Goal: Task Accomplishment & Management: Use online tool/utility

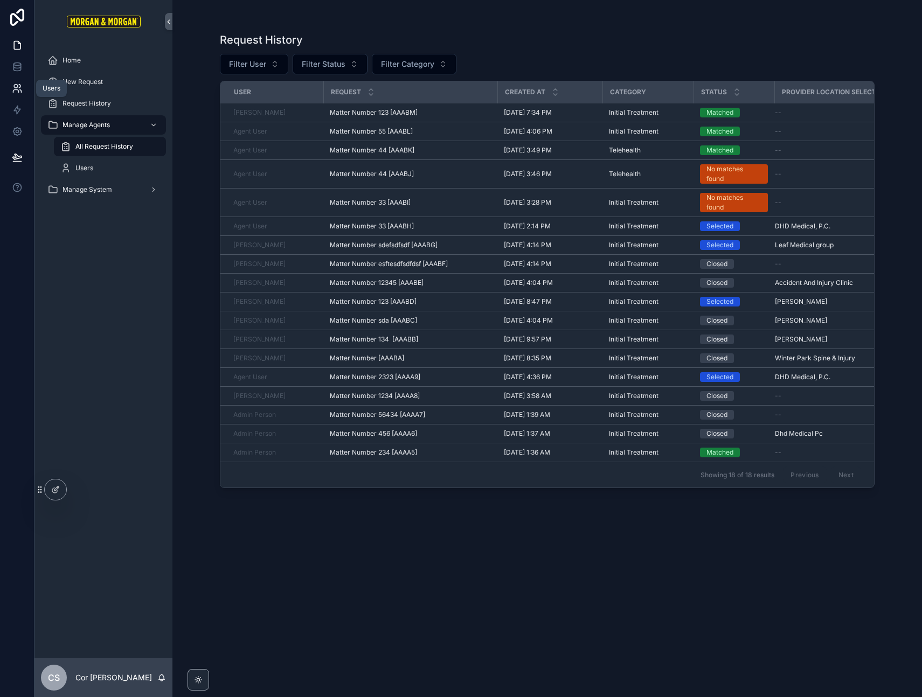
click at [19, 88] on icon at bounding box center [17, 88] width 11 height 11
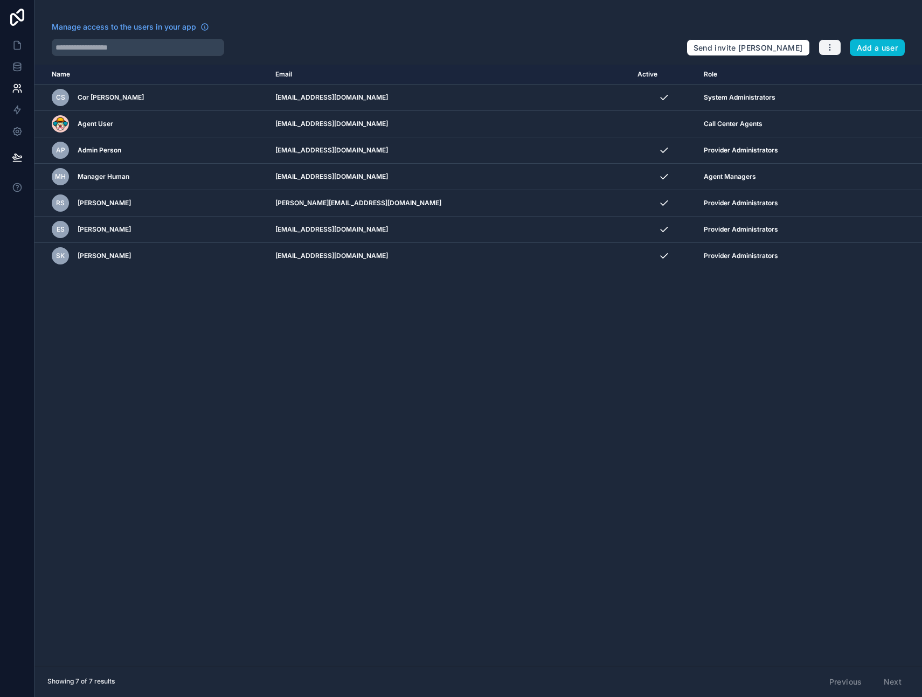
click at [832, 47] on icon "button" at bounding box center [830, 47] width 9 height 9
click at [840, 71] on link "Manage roles" at bounding box center [855, 72] width 75 height 17
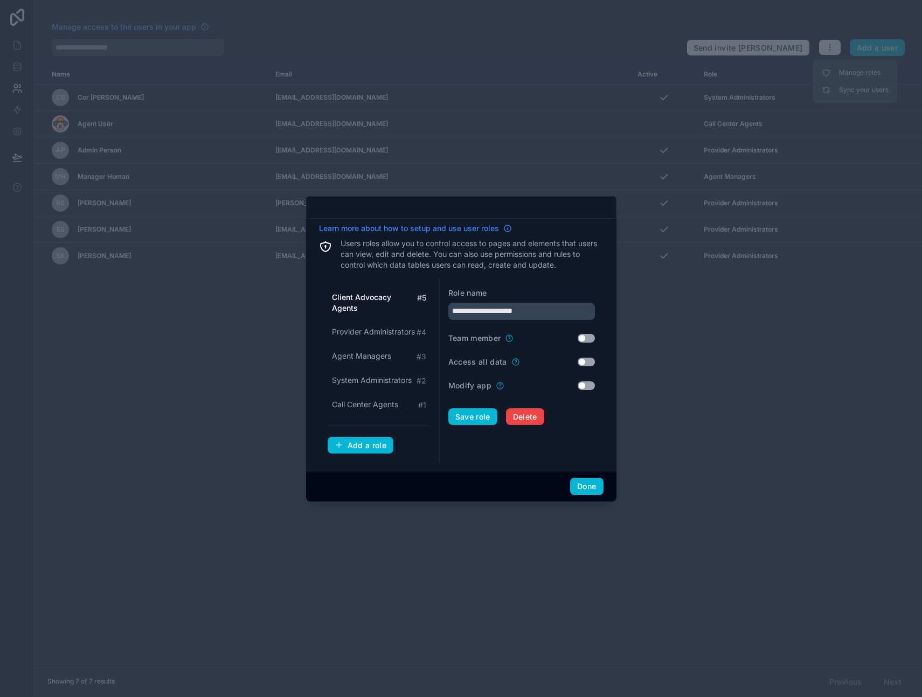
click at [502, 229] on link "Learn more about how to setup and use user roles" at bounding box center [415, 228] width 193 height 11
click at [362, 380] on span "System Administrators" at bounding box center [372, 380] width 80 height 11
click at [365, 355] on span "Agent Managers" at bounding box center [361, 356] width 59 height 11
type input "**********"
click at [588, 486] on button "Done" at bounding box center [586, 486] width 33 height 17
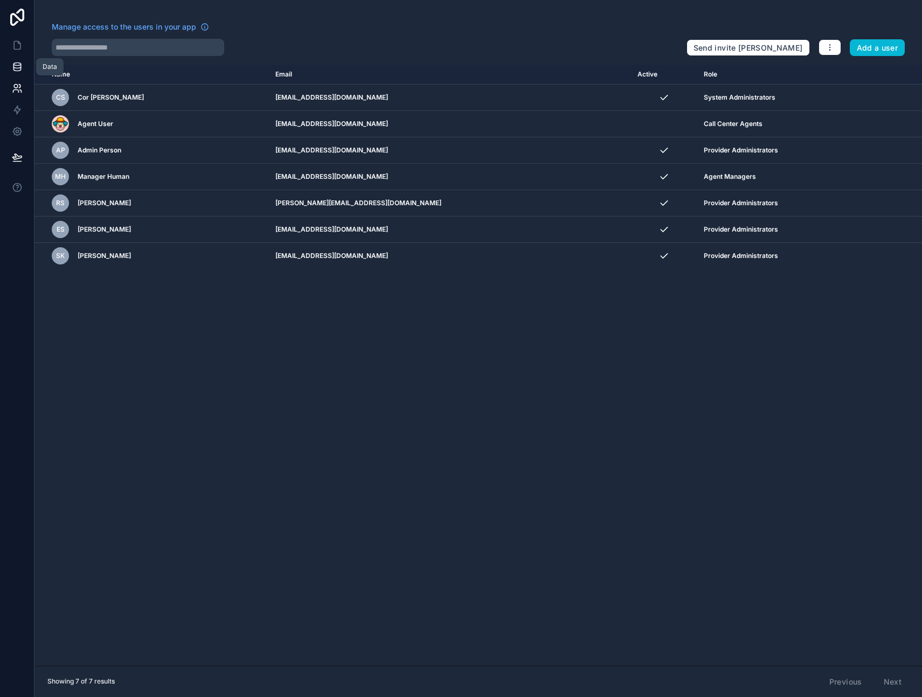
click at [16, 67] on icon at bounding box center [17, 66] width 11 height 11
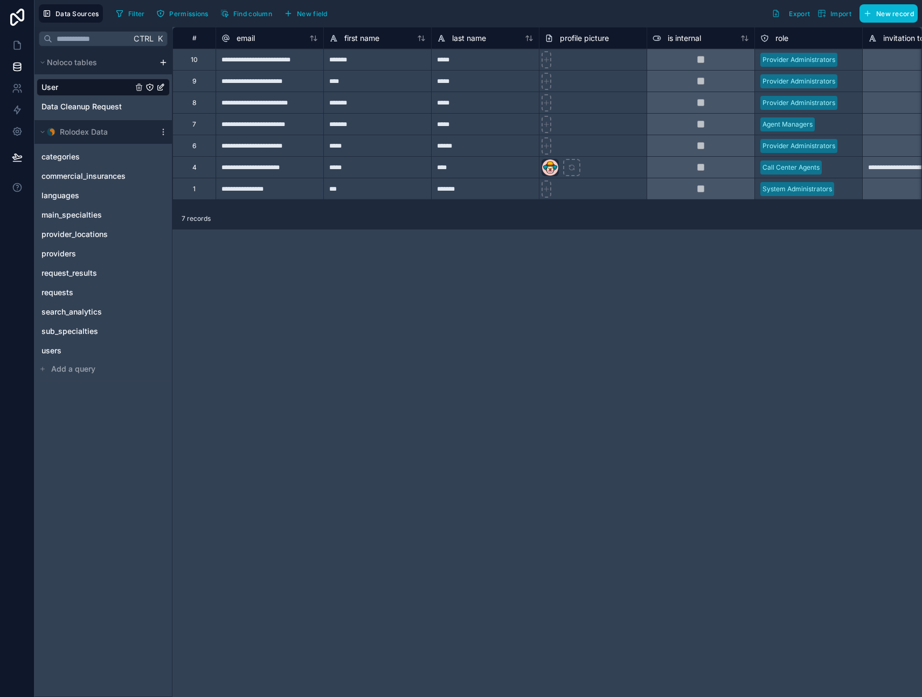
click at [162, 86] on icon "User" at bounding box center [160, 87] width 9 height 9
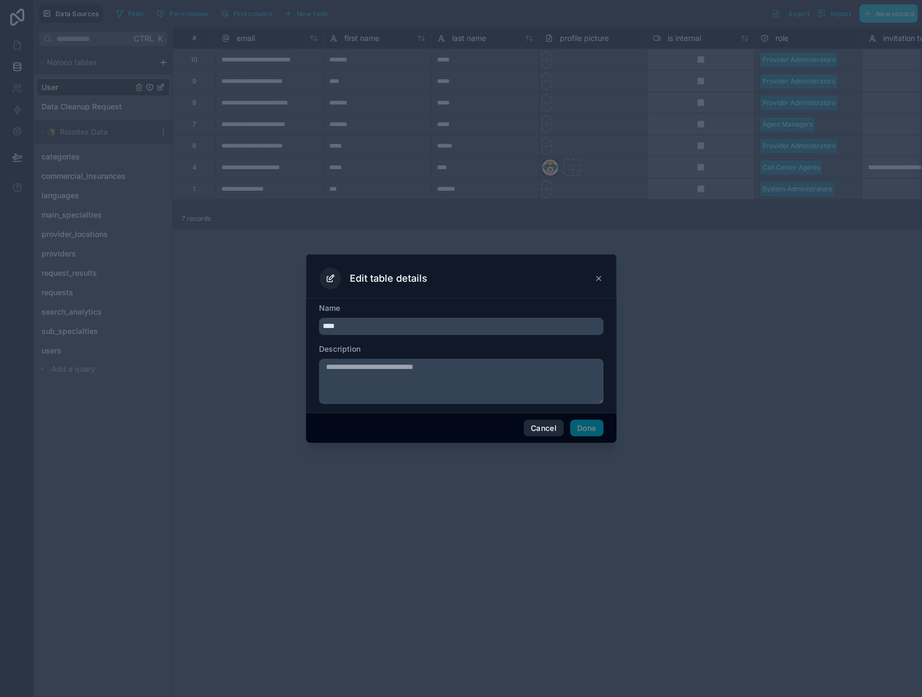
click at [546, 426] on button "Cancel" at bounding box center [544, 428] width 40 height 17
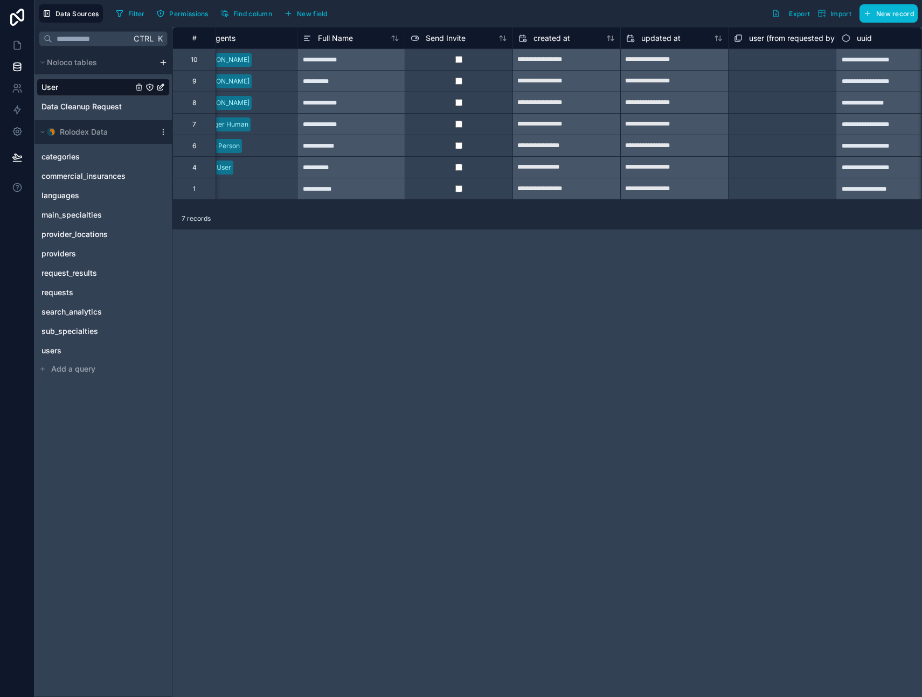
scroll to position [0, 1126]
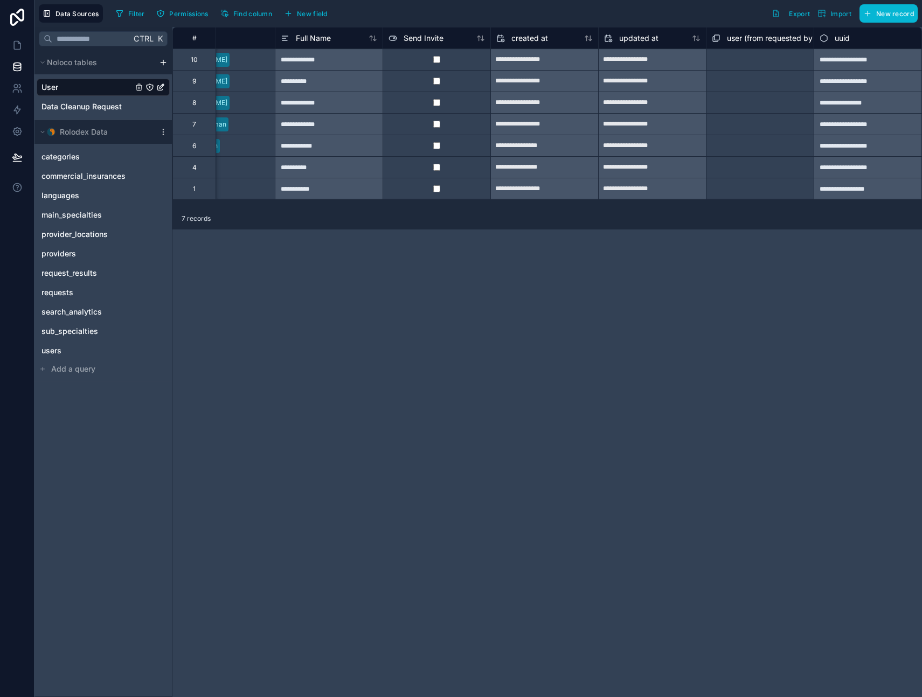
click at [56, 86] on span "User" at bounding box center [49, 87] width 17 height 11
click at [149, 86] on icon "User" at bounding box center [150, 87] width 9 height 9
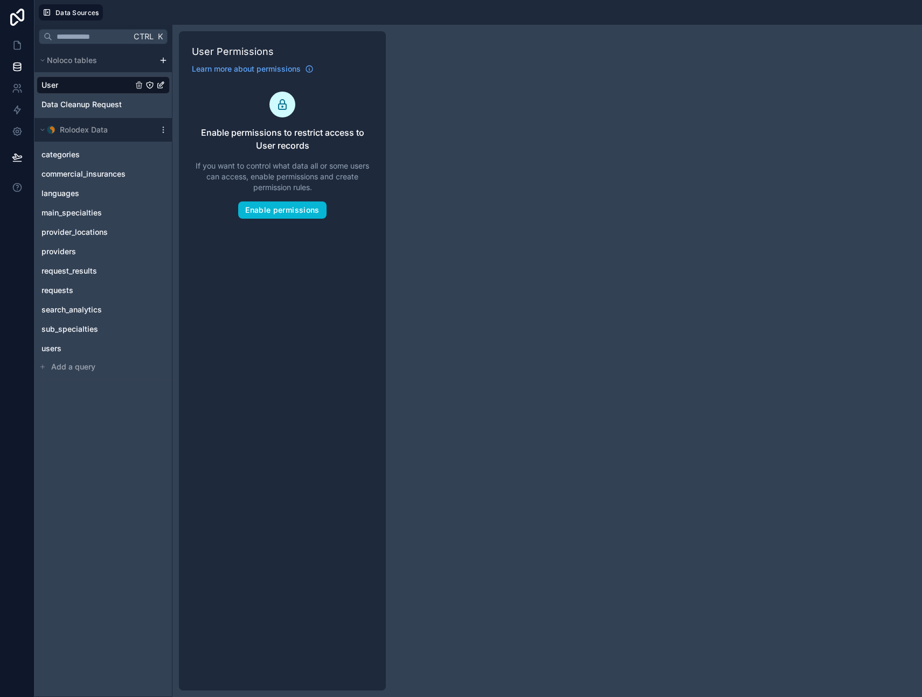
click at [290, 288] on div "User Permissions Learn more about permissions Enable permissions to restrict ac…" at bounding box center [282, 361] width 207 height 660
click at [14, 42] on icon at bounding box center [17, 45] width 6 height 8
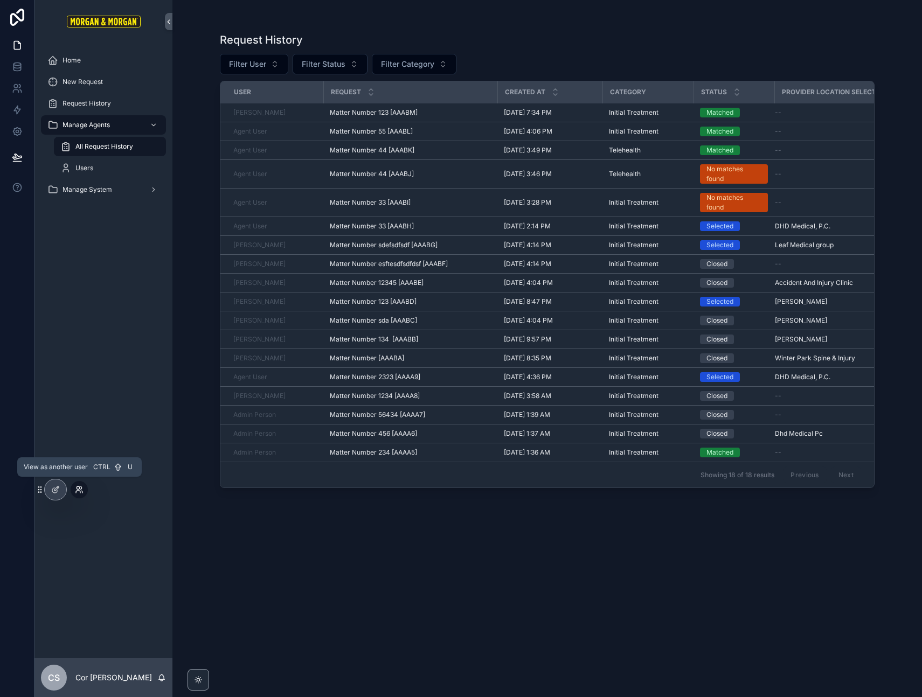
click at [79, 489] on icon at bounding box center [79, 490] width 9 height 9
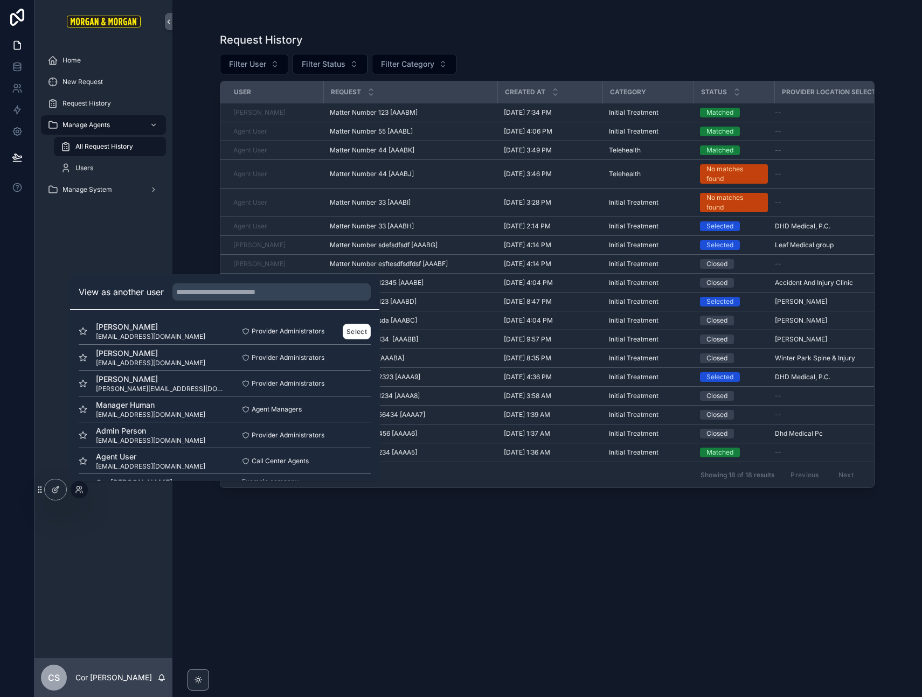
click at [124, 337] on span "[EMAIL_ADDRESS][DOMAIN_NAME]" at bounding box center [150, 337] width 109 height 9
click at [355, 333] on button "Select" at bounding box center [357, 332] width 28 height 16
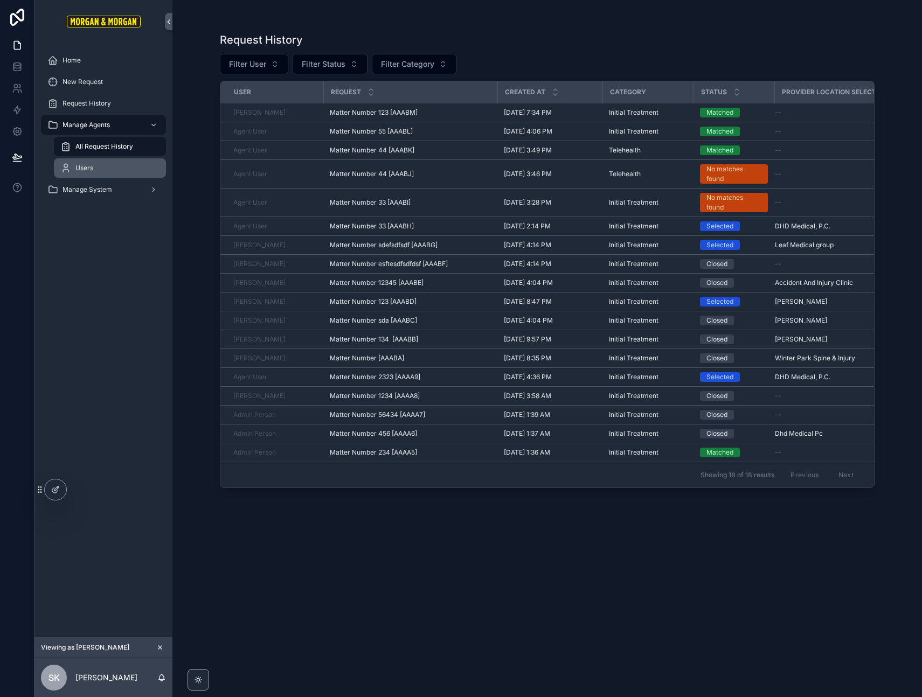
click at [97, 168] on div "Users" at bounding box center [109, 168] width 99 height 17
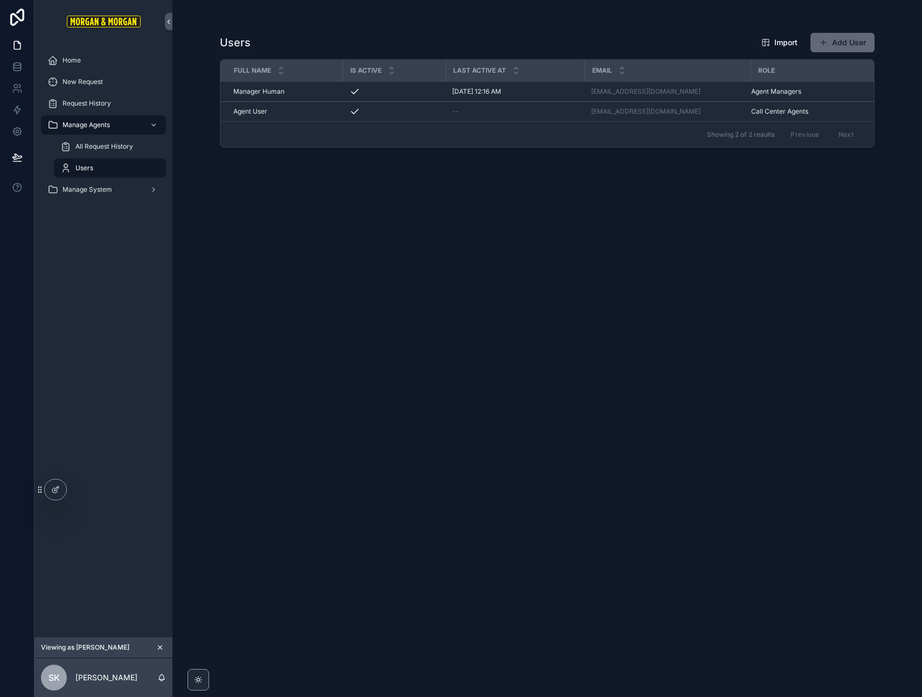
click at [845, 40] on button "Add User" at bounding box center [843, 42] width 64 height 19
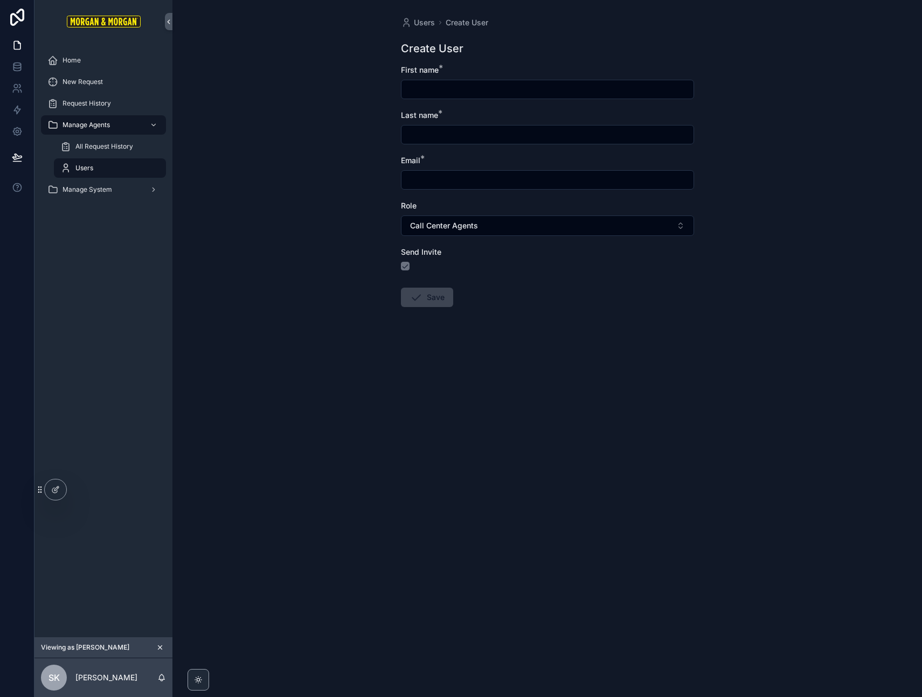
click at [430, 84] on input "scrollable content" at bounding box center [548, 89] width 292 height 15
type input "****"
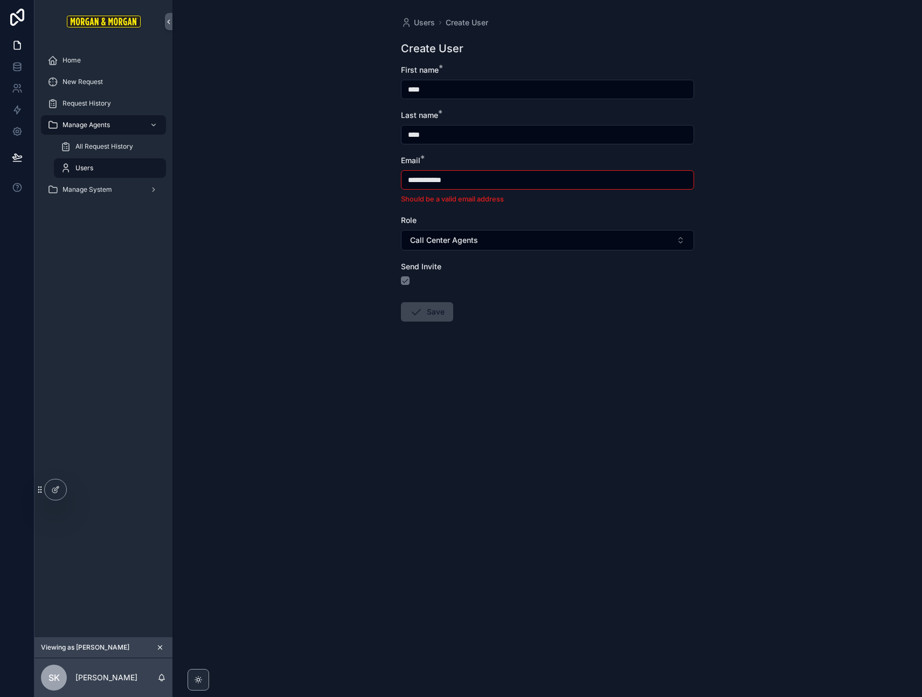
click at [580, 317] on form "**********" at bounding box center [547, 228] width 293 height 326
click at [462, 169] on div "**********" at bounding box center [547, 179] width 293 height 49
click at [466, 176] on input "**********" at bounding box center [548, 179] width 292 height 15
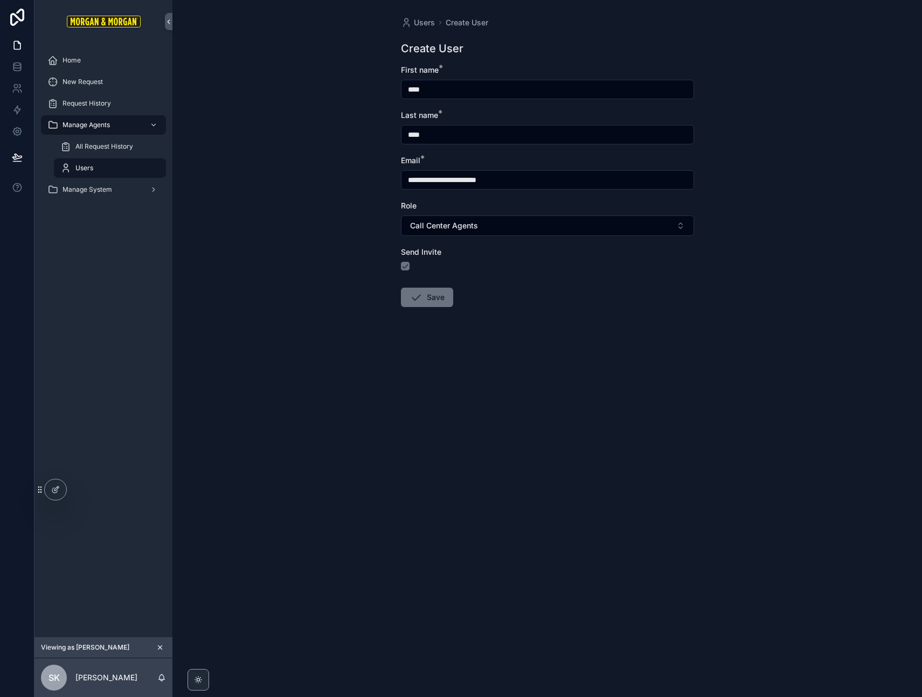
type input "**********"
click at [510, 291] on form "**********" at bounding box center [547, 221] width 293 height 312
click at [452, 222] on span "Call Center Agents" at bounding box center [444, 225] width 68 height 11
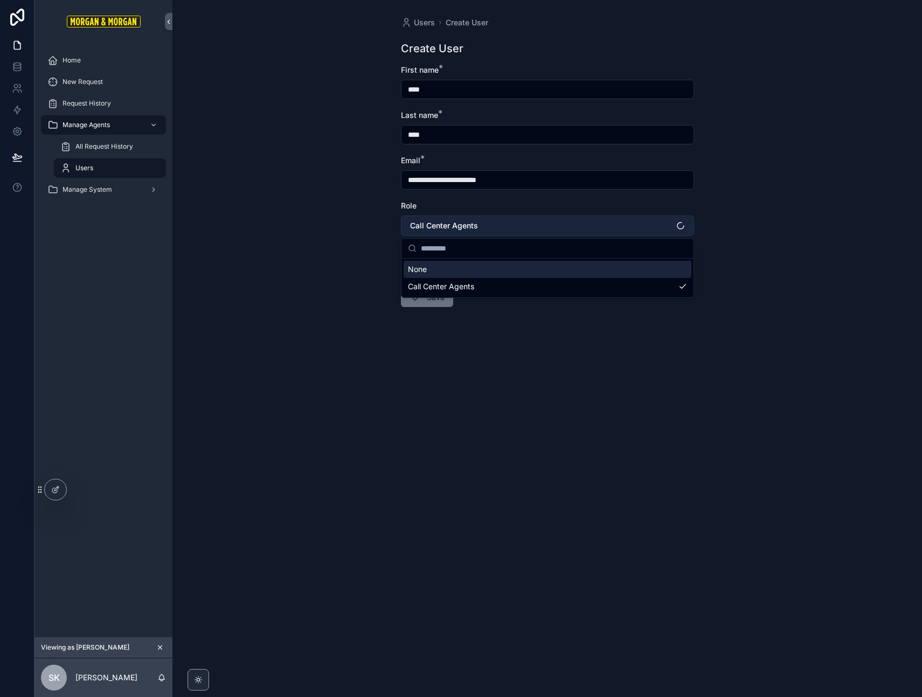
click at [452, 222] on span "Call Center Agents" at bounding box center [444, 225] width 68 height 11
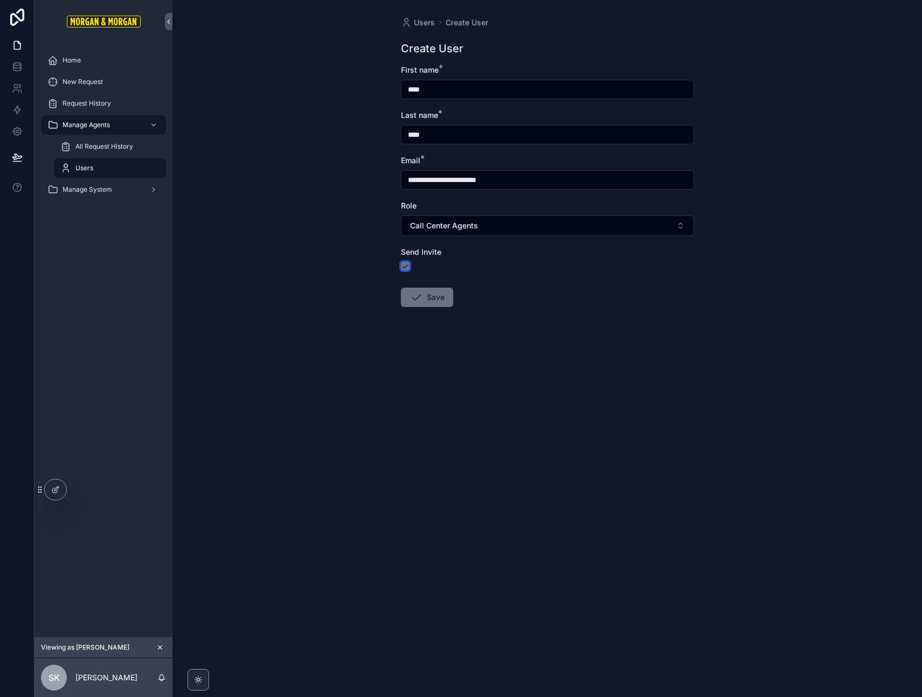
click at [405, 265] on button "scrollable content" at bounding box center [405, 266] width 9 height 9
click at [430, 299] on button "Save" at bounding box center [427, 297] width 52 height 19
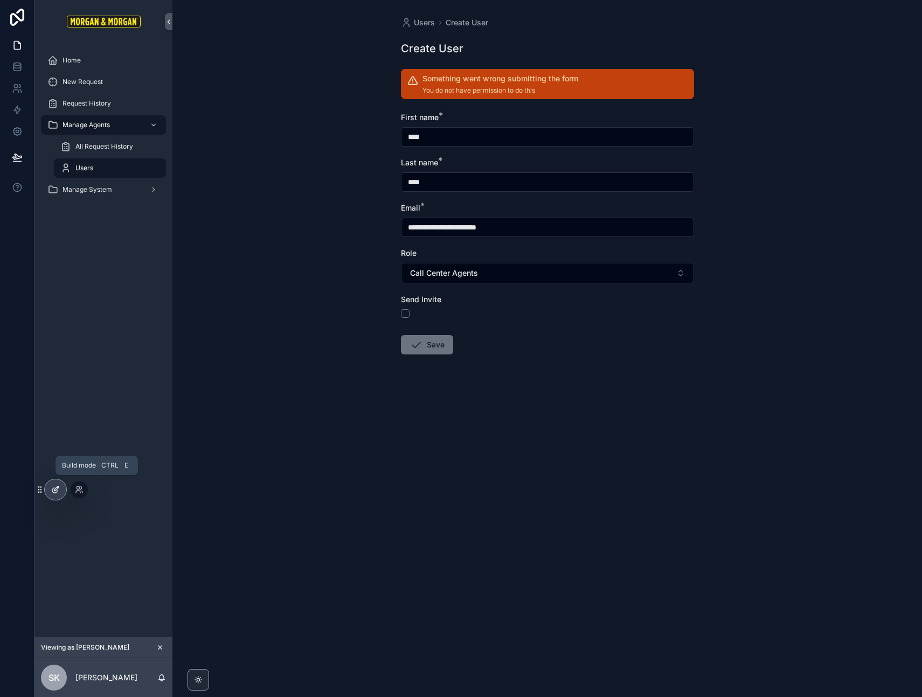
click at [58, 489] on icon at bounding box center [55, 490] width 9 height 9
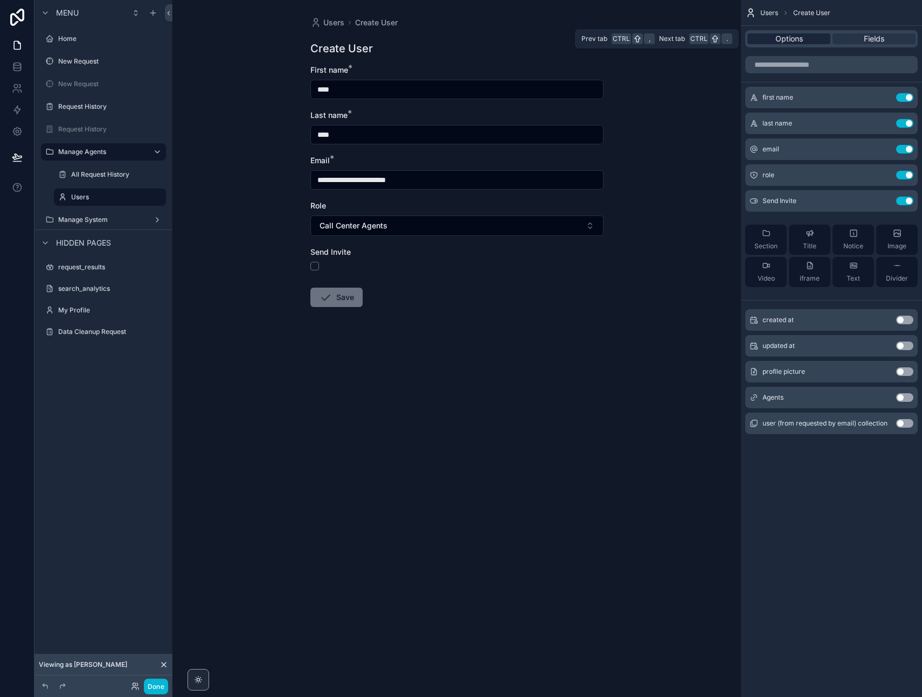
click at [799, 38] on span "Options" at bounding box center [789, 38] width 27 height 11
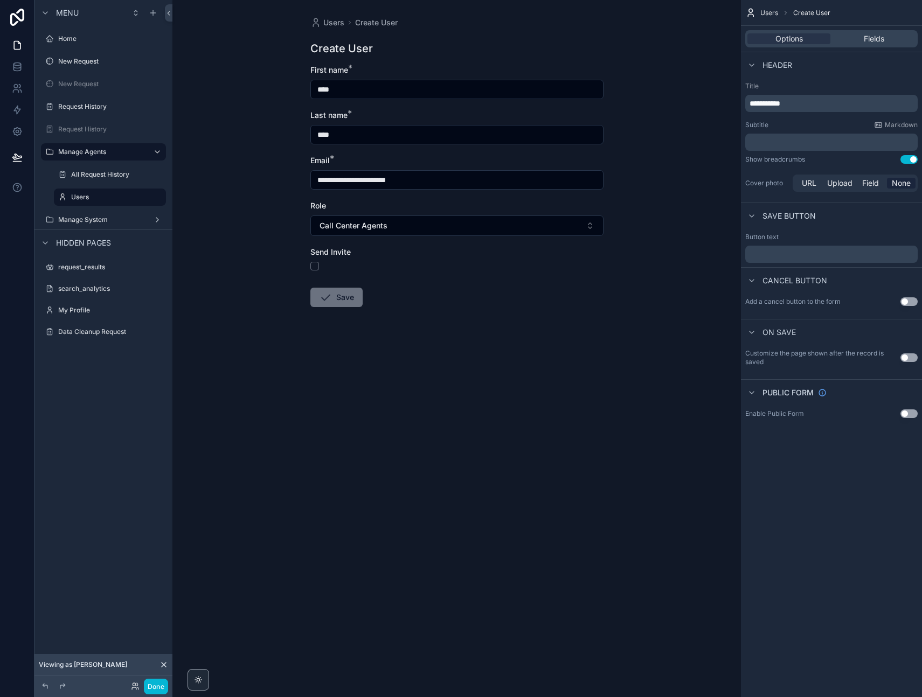
click at [840, 553] on div "**********" at bounding box center [831, 348] width 181 height 697
click at [344, 303] on button "Save" at bounding box center [336, 297] width 52 height 19
click at [157, 199] on icon "scrollable content" at bounding box center [157, 197] width 9 height 9
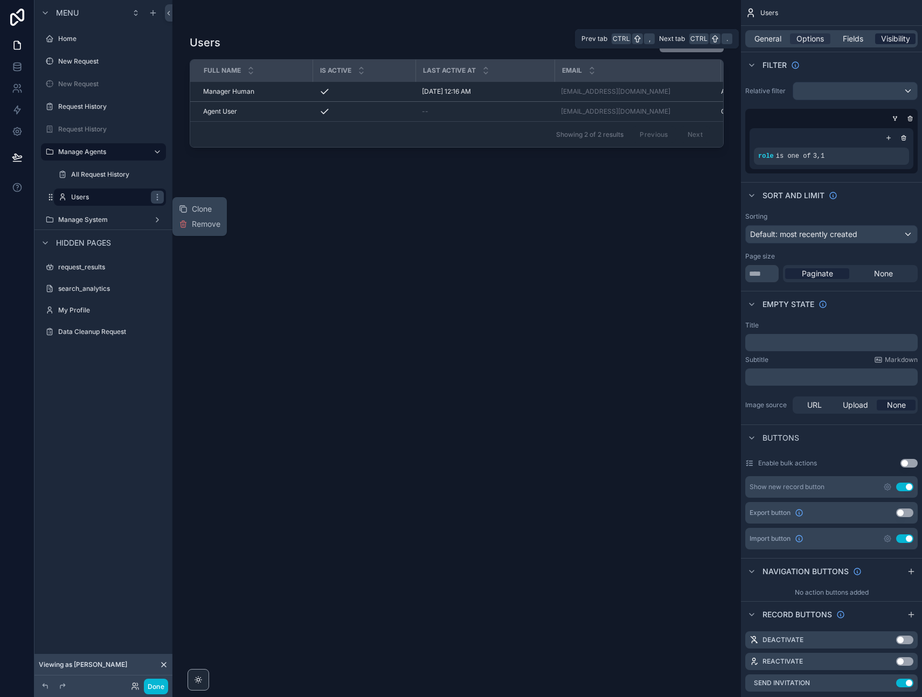
click at [892, 40] on span "Visibility" at bounding box center [895, 38] width 29 height 11
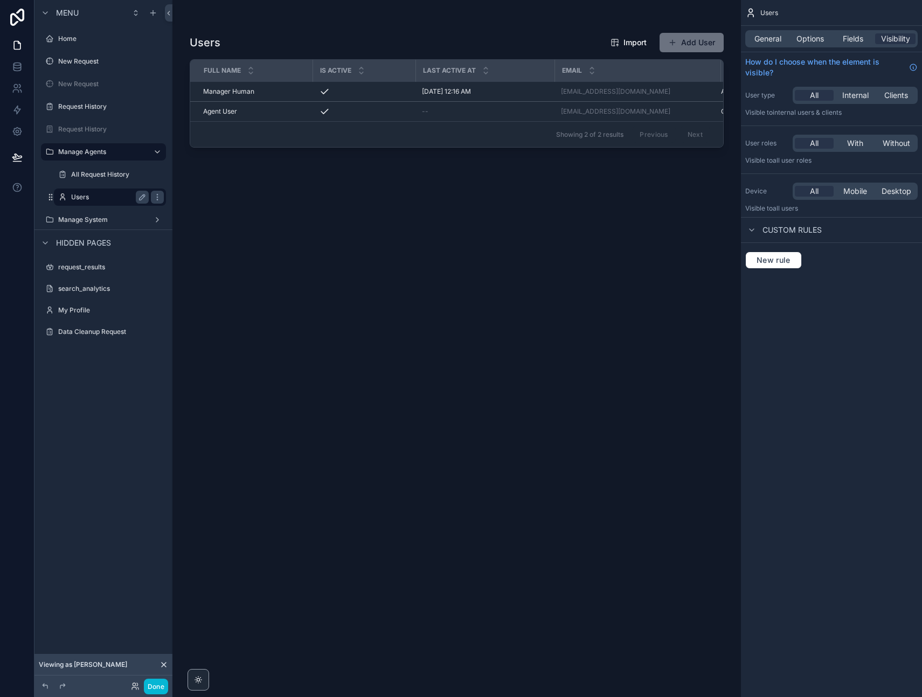
click at [101, 197] on label "Users" at bounding box center [107, 197] width 73 height 9
click at [692, 38] on button "Add User" at bounding box center [692, 42] width 64 height 19
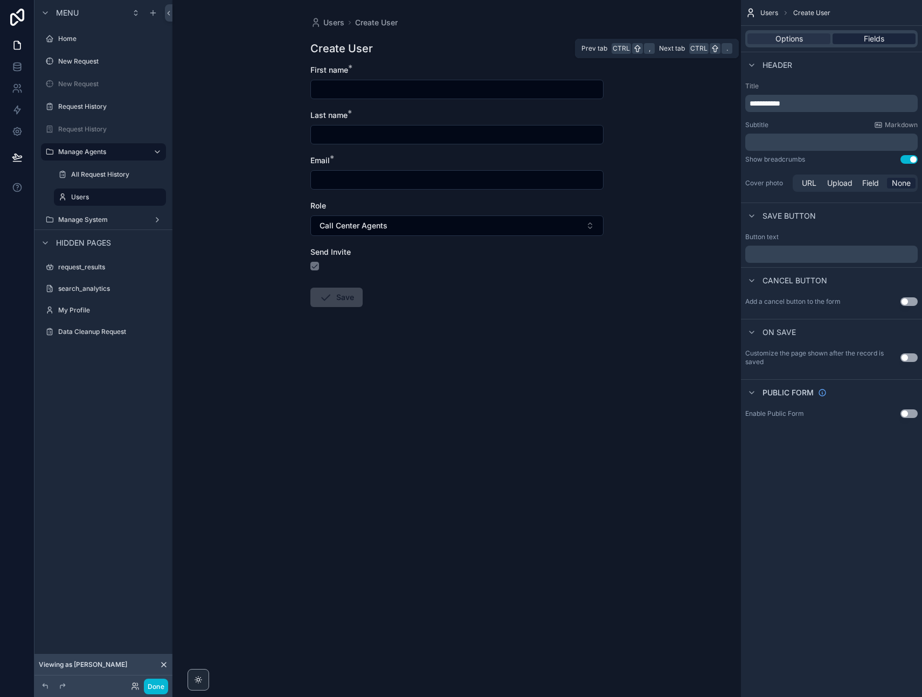
click at [882, 40] on span "Fields" at bounding box center [874, 38] width 20 height 11
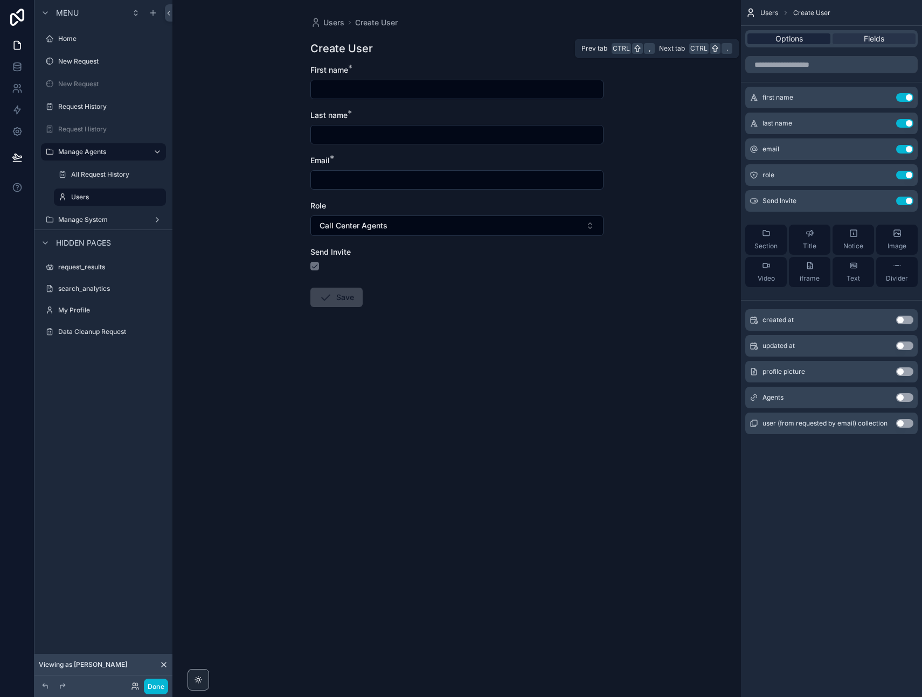
click at [785, 37] on span "Options" at bounding box center [789, 38] width 27 height 11
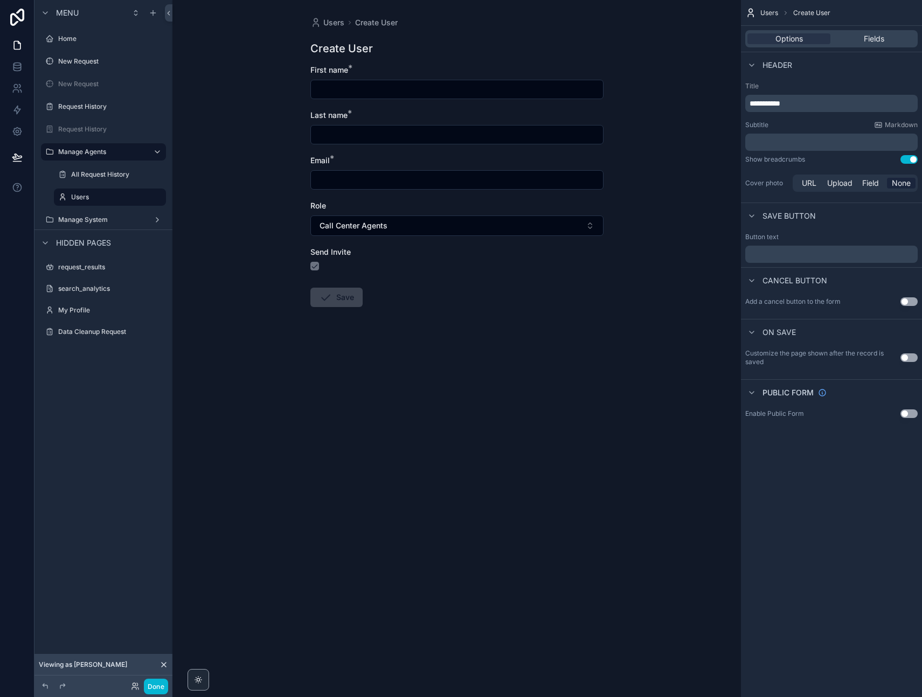
click at [354, 86] on input "scrollable content" at bounding box center [457, 89] width 292 height 15
click at [278, 128] on div "Users Create User Create User First name * Last name * Email * Role Call Center…" at bounding box center [456, 348] width 569 height 697
click at [356, 89] on input "scrollable content" at bounding box center [457, 89] width 292 height 15
type input "****"
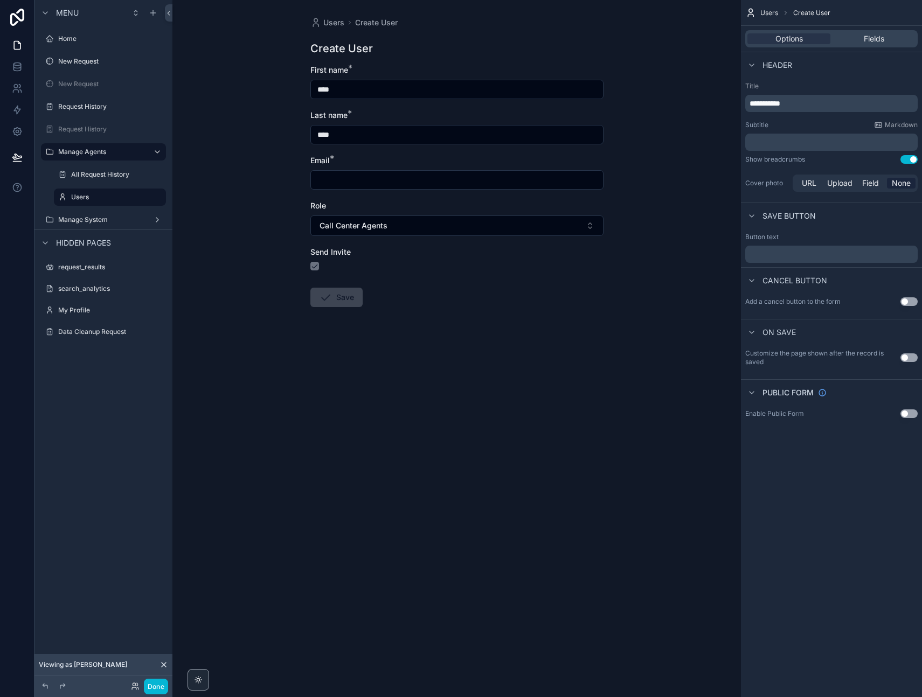
click at [306, 382] on div "Users Create User Create User First name * **** Last name * **** Email * Role C…" at bounding box center [456, 348] width 569 height 697
click at [164, 665] on icon at bounding box center [164, 665] width 4 height 4
click at [136, 687] on icon at bounding box center [135, 686] width 9 height 9
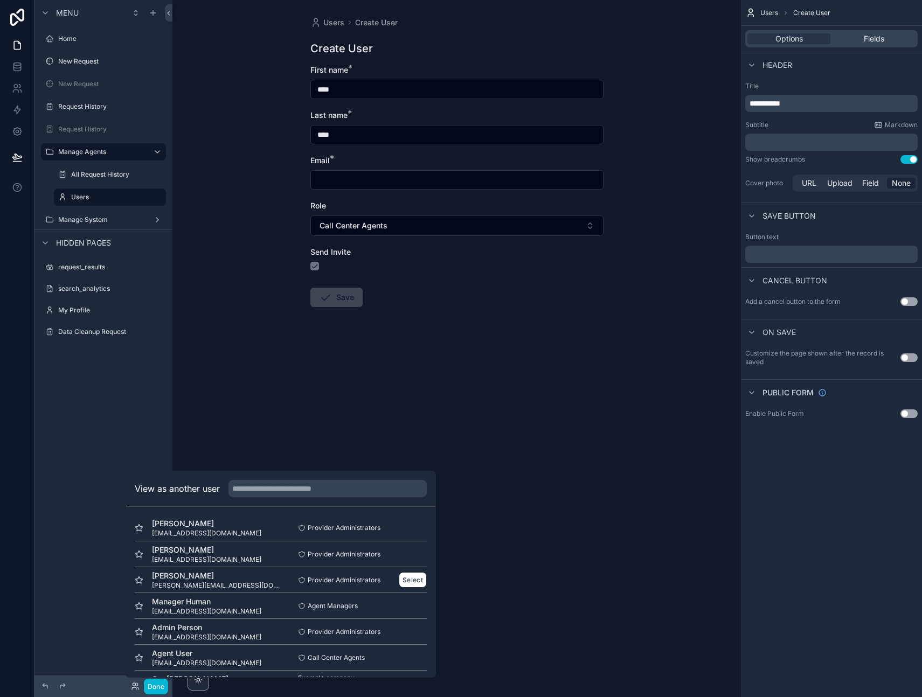
scroll to position [27, 0]
click at [411, 656] on button "Select" at bounding box center [413, 656] width 28 height 16
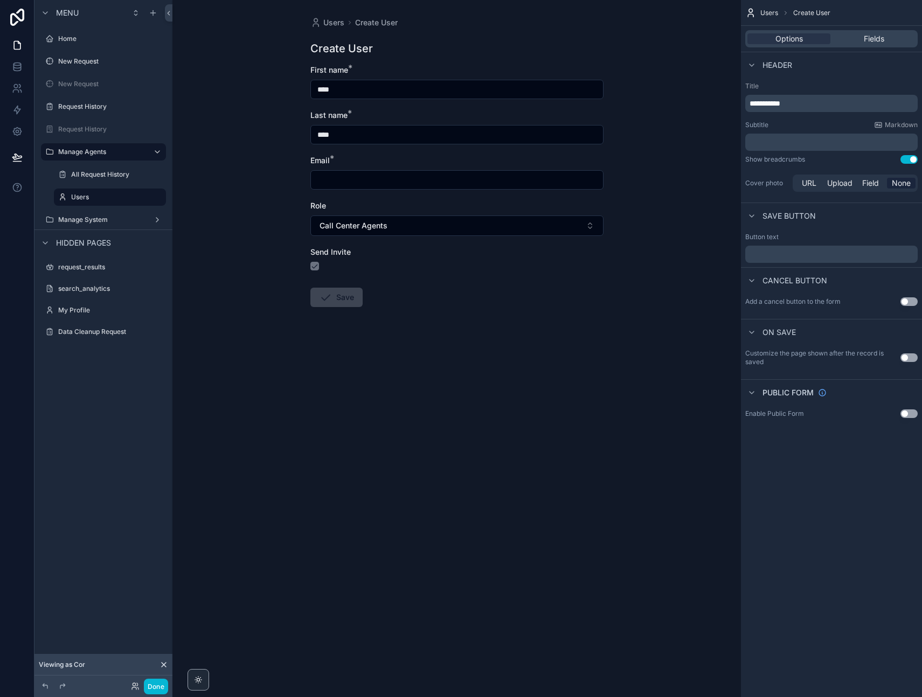
click at [331, 176] on input "scrollable content" at bounding box center [457, 179] width 292 height 15
type input "**********"
click at [421, 337] on form "**********" at bounding box center [456, 221] width 293 height 312
click at [349, 298] on button "Save" at bounding box center [336, 297] width 52 height 19
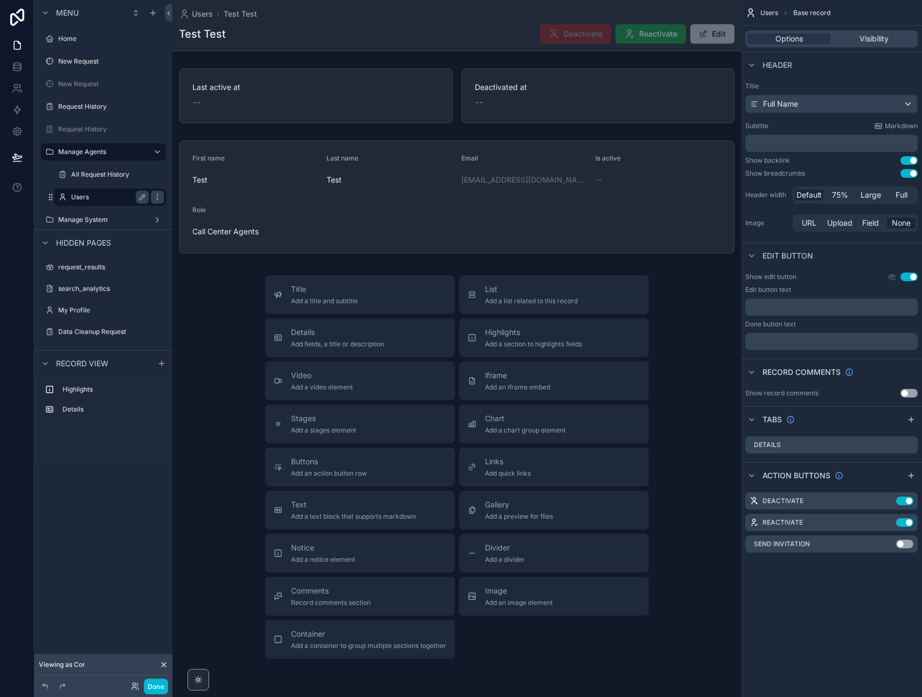
click at [93, 198] on label "Users" at bounding box center [107, 197] width 73 height 9
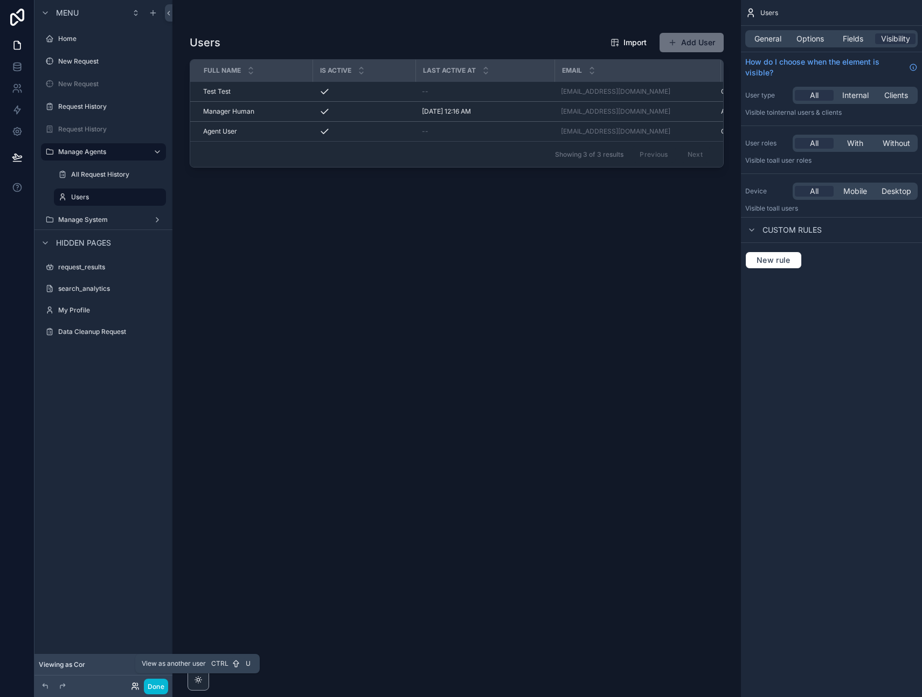
click at [136, 687] on icon at bounding box center [135, 686] width 9 height 9
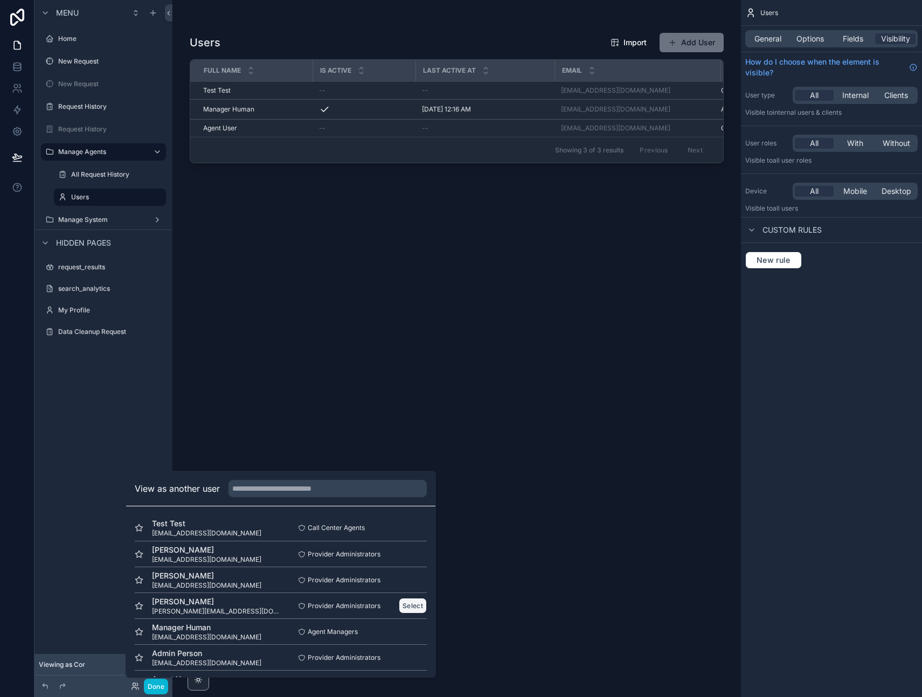
click at [411, 605] on button "Select" at bounding box center [413, 606] width 28 height 16
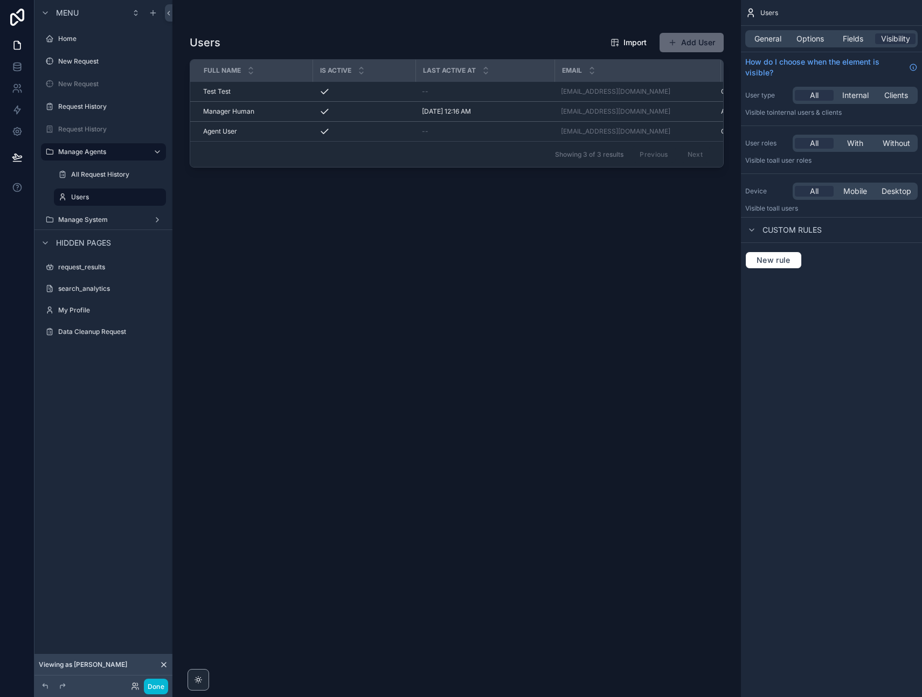
click at [692, 40] on button "Add User" at bounding box center [692, 42] width 64 height 19
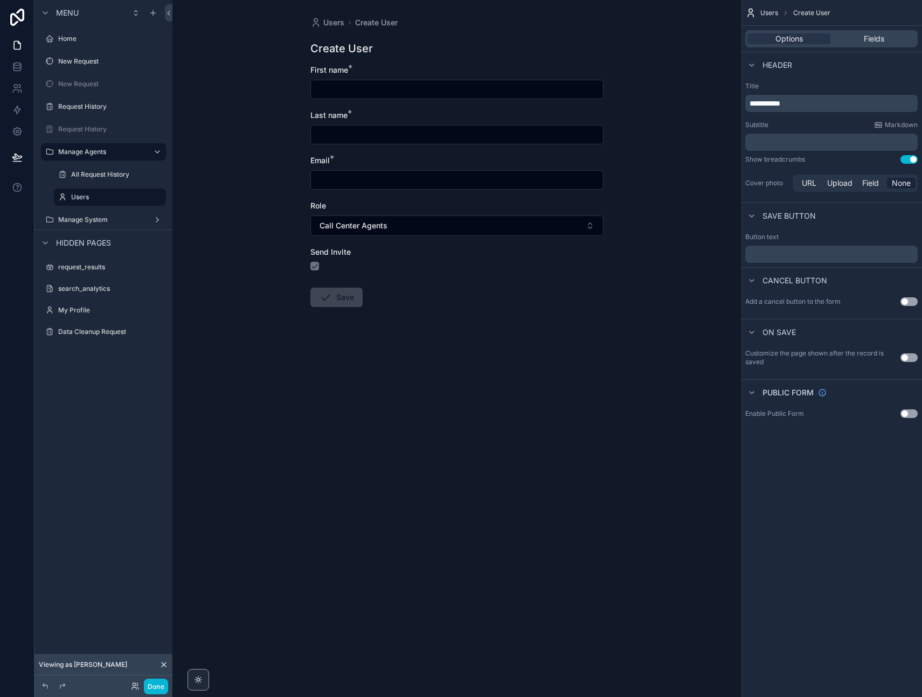
click at [336, 89] on input "scrollable content" at bounding box center [457, 89] width 292 height 15
type input "***"
type input "****"
type input "**********"
click at [334, 387] on div "**********" at bounding box center [456, 348] width 569 height 697
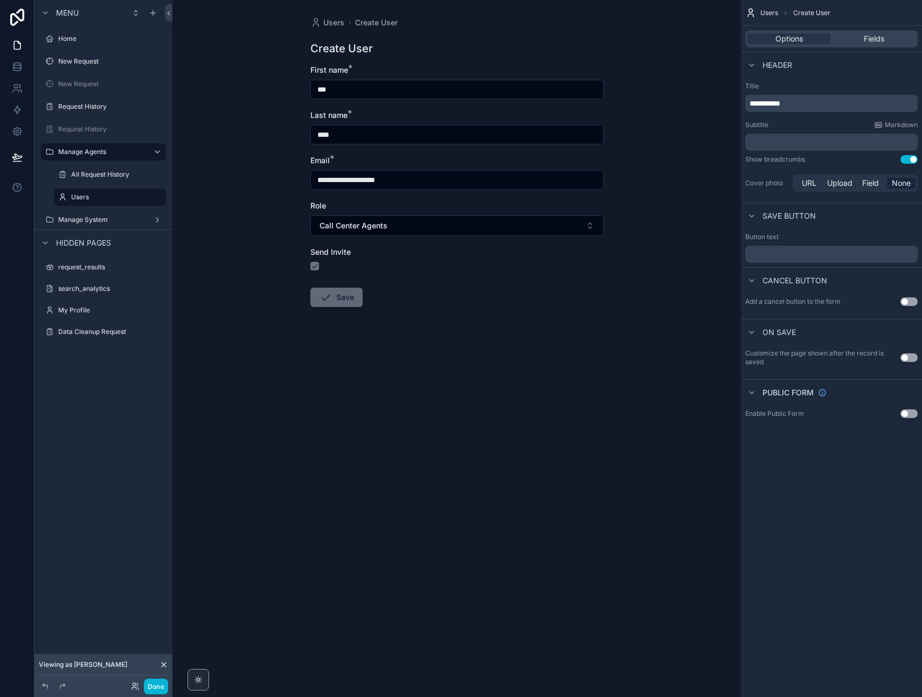
click at [344, 303] on button "Save" at bounding box center [336, 297] width 52 height 19
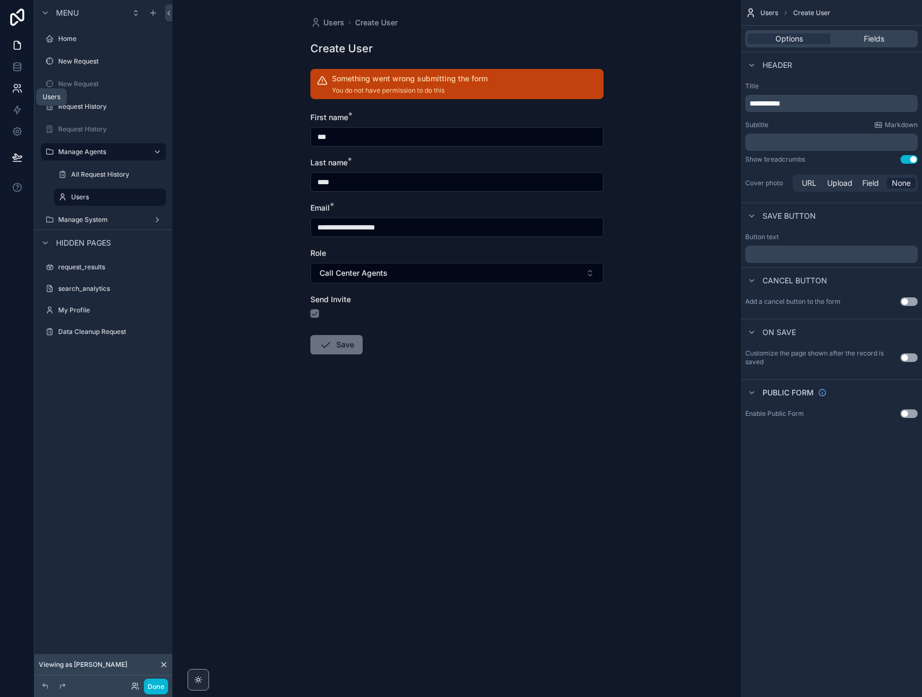
click at [15, 86] on icon at bounding box center [17, 88] width 11 height 11
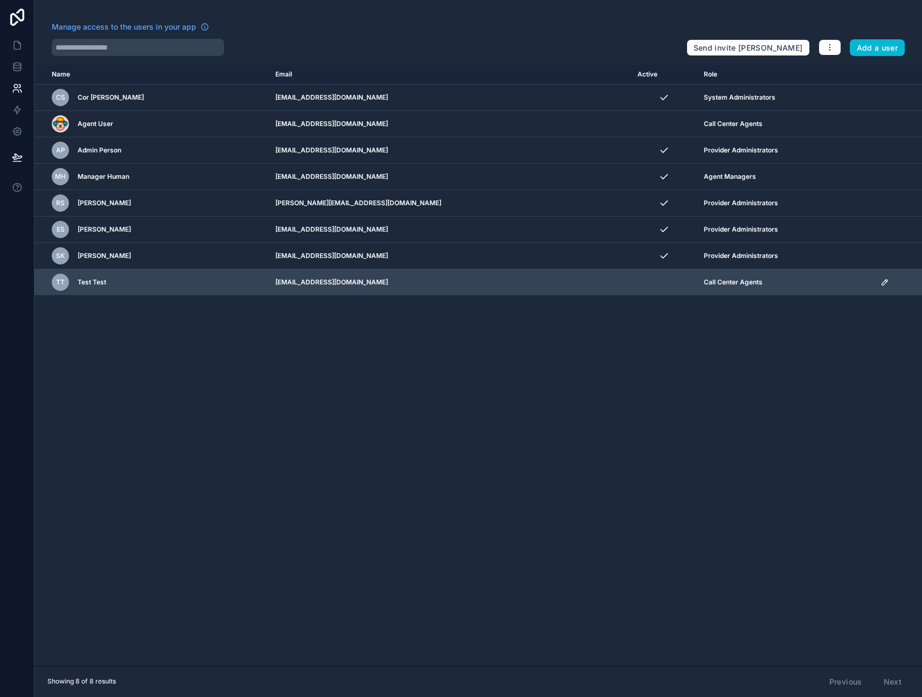
click at [214, 285] on div "TT Test Test" at bounding box center [157, 282] width 211 height 17
click at [881, 281] on icon "scrollable content" at bounding box center [885, 282] width 9 height 9
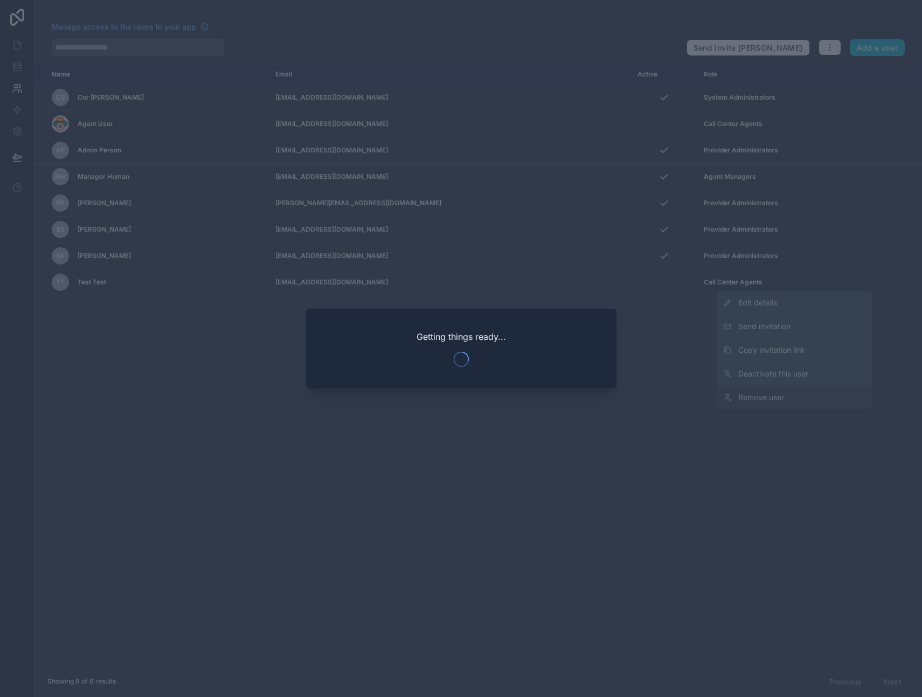
click at [767, 394] on div at bounding box center [461, 348] width 922 height 697
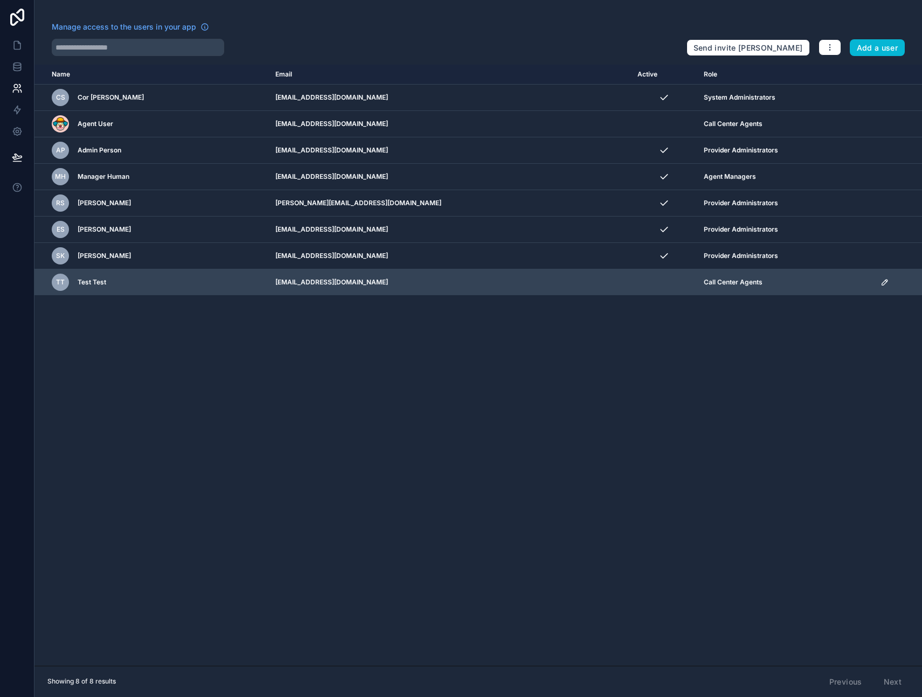
click at [881, 283] on icon "scrollable content" at bounding box center [885, 282] width 9 height 9
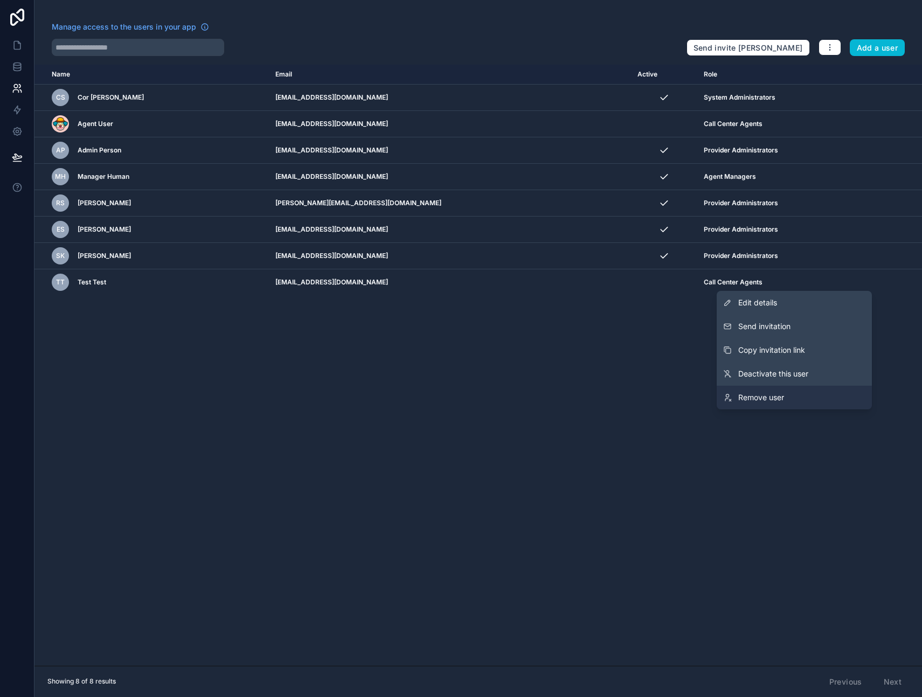
click at [767, 397] on span "Remove user" at bounding box center [761, 397] width 46 height 11
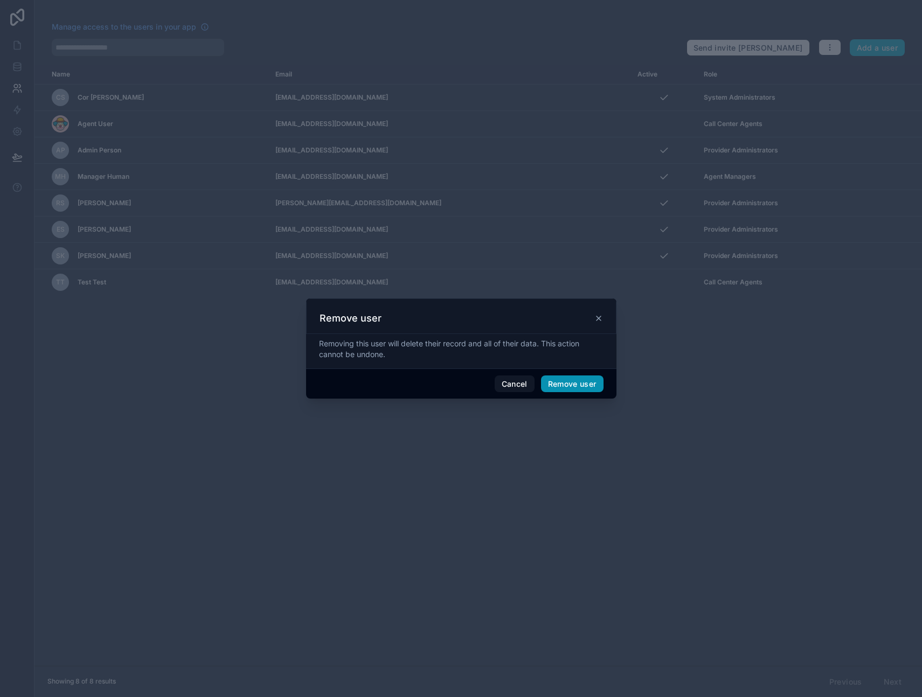
click at [578, 381] on button "Remove user" at bounding box center [572, 384] width 63 height 17
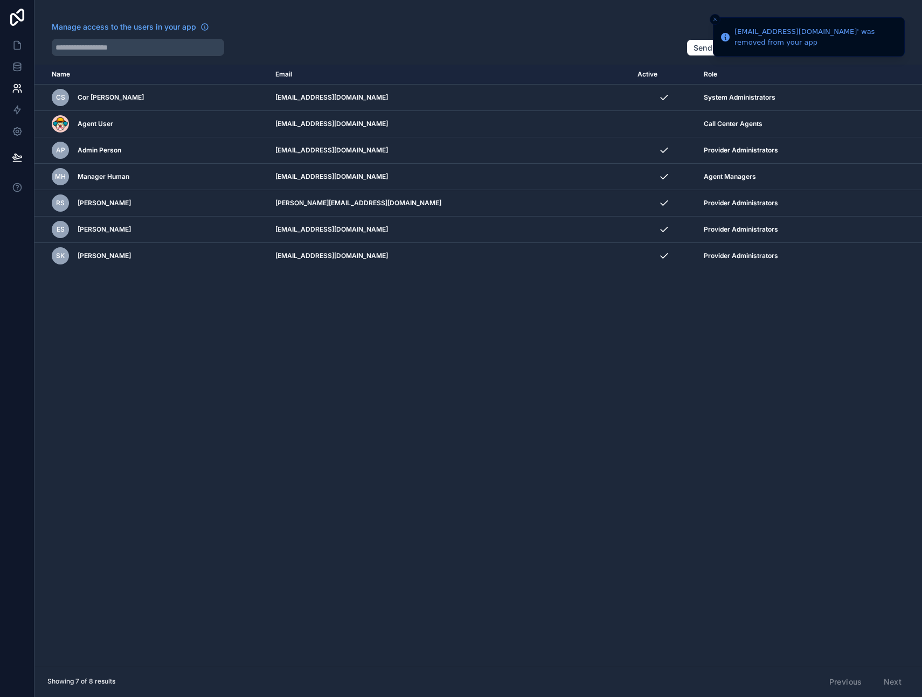
click at [433, 355] on div "Name Email Active Role userTable.email CS Cor Schutte cor@prettysim.pl System A…" at bounding box center [478, 365] width 888 height 601
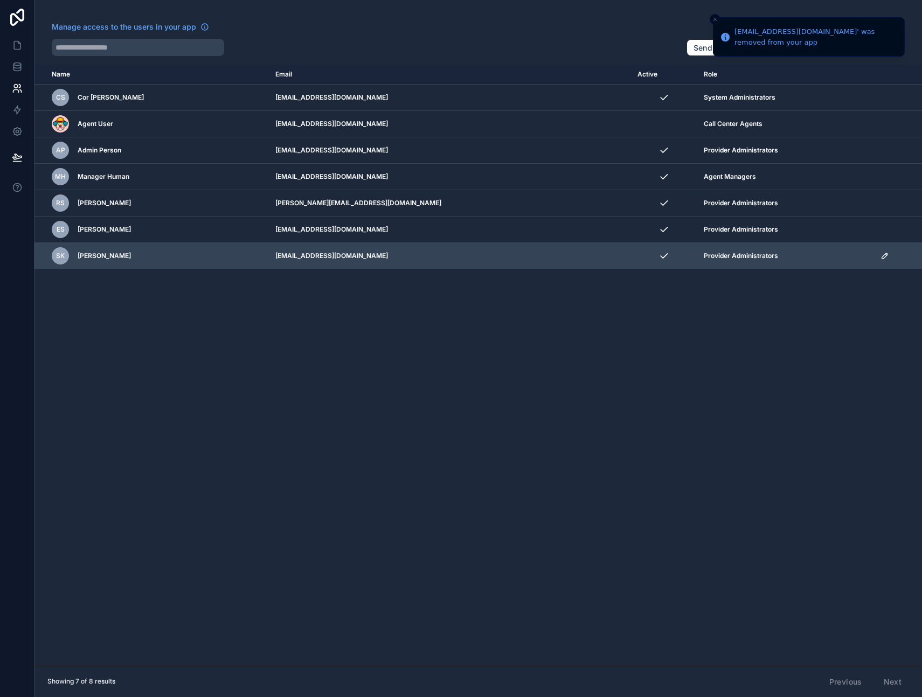
click at [215, 252] on div "SK Shannon Kelly" at bounding box center [157, 255] width 211 height 17
click at [885, 255] on icon "scrollable content" at bounding box center [886, 255] width 2 height 2
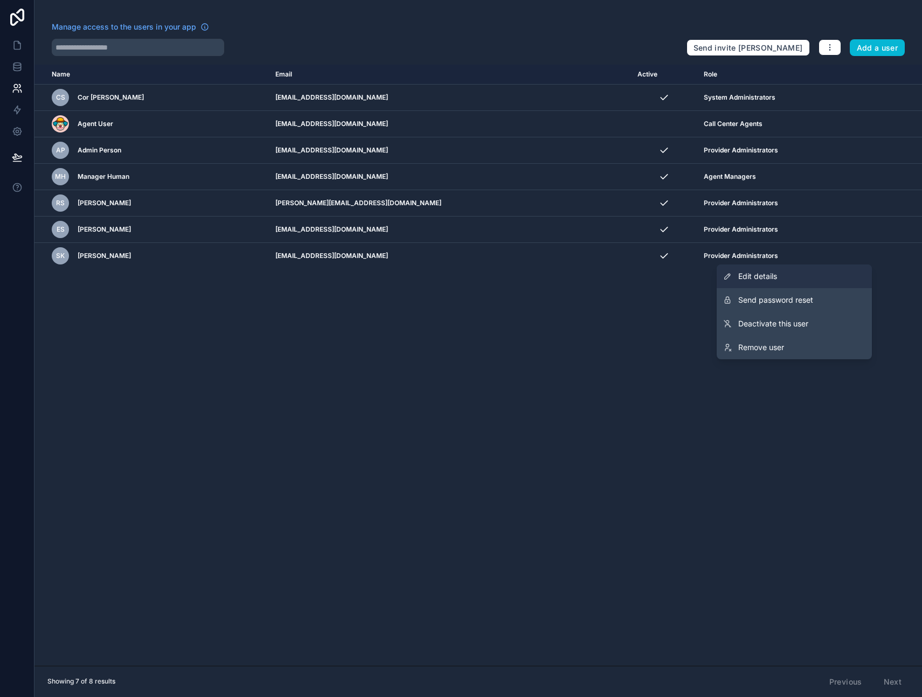
click at [757, 275] on span "Edit details" at bounding box center [757, 276] width 39 height 11
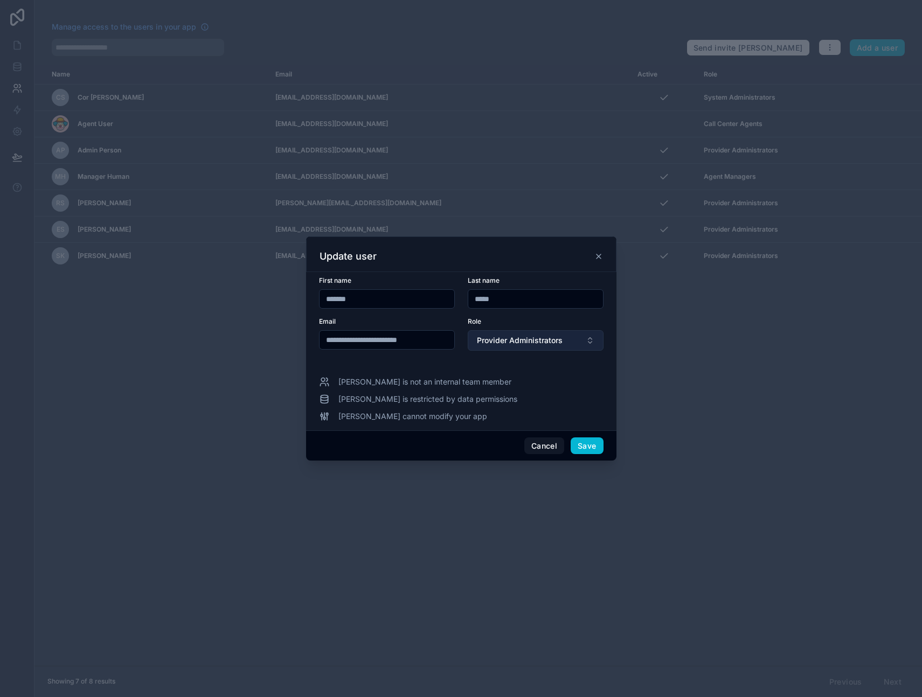
click at [543, 340] on span "Provider Administrators" at bounding box center [520, 340] width 86 height 11
click at [550, 316] on form "**********" at bounding box center [461, 319] width 285 height 87
drag, startPoint x: 487, startPoint y: 399, endPoint x: 338, endPoint y: 402, distance: 148.8
click at [338, 402] on span "Shannon is restricted by data permissions" at bounding box center [427, 399] width 179 height 11
drag, startPoint x: 463, startPoint y: 419, endPoint x: 336, endPoint y: 416, distance: 127.2
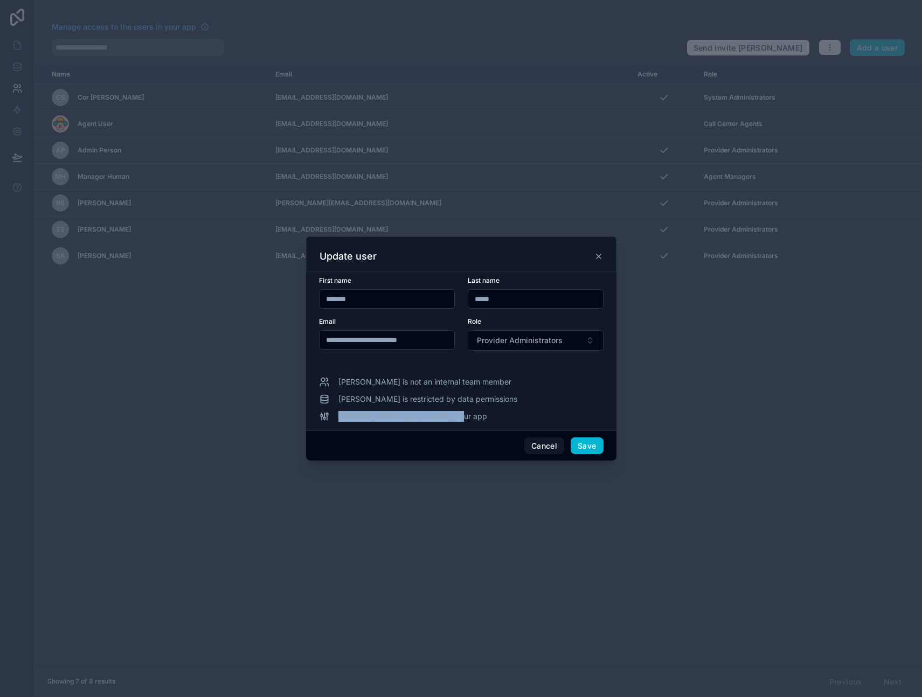
click at [336, 416] on div "Shannon cannot modify your app" at bounding box center [461, 416] width 285 height 11
click at [537, 446] on button "Cancel" at bounding box center [544, 446] width 40 height 17
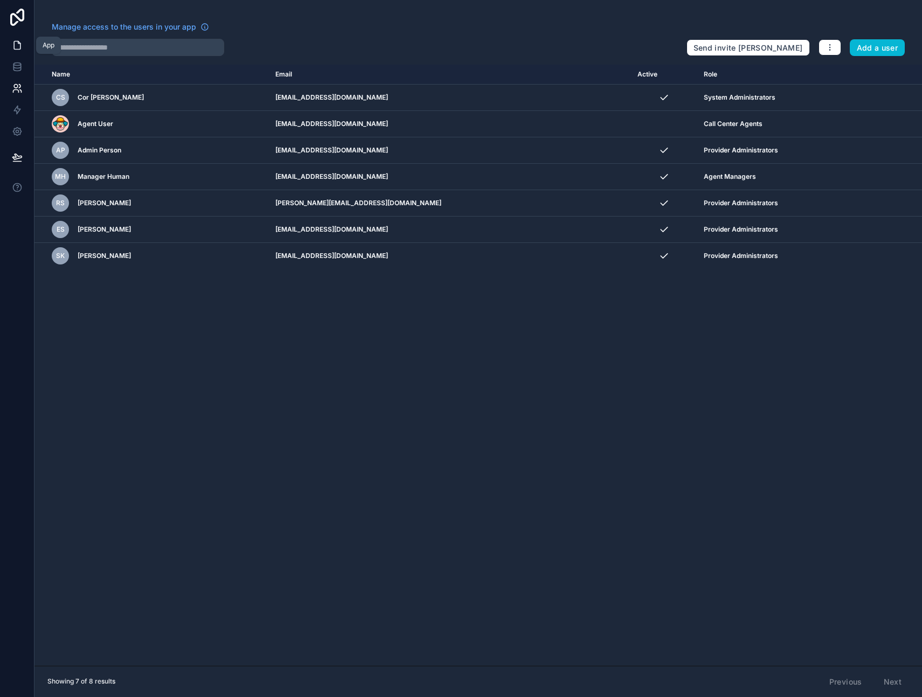
click at [19, 45] on icon at bounding box center [17, 45] width 11 height 11
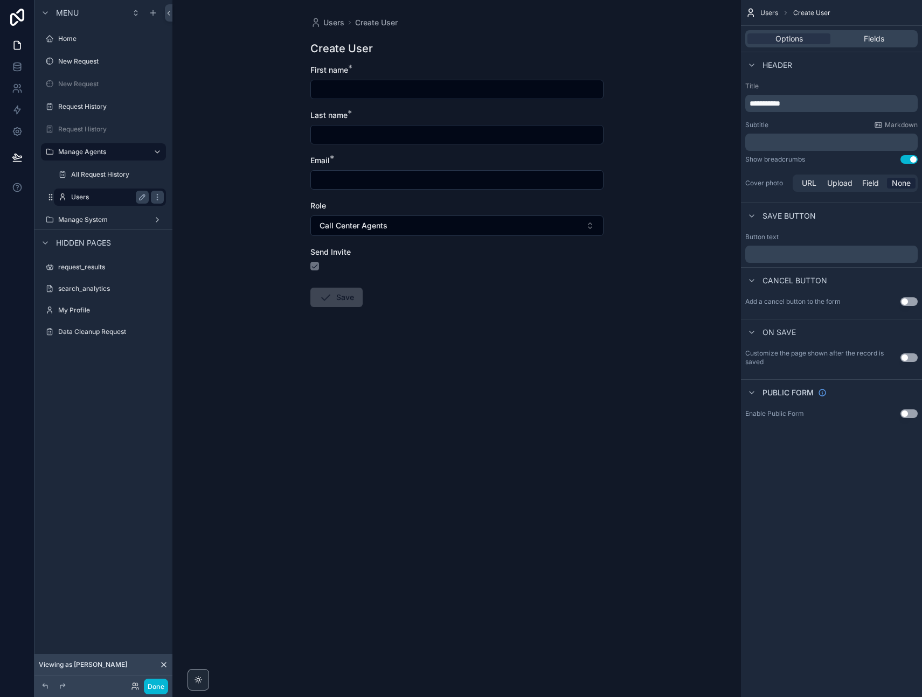
click at [100, 196] on label "Users" at bounding box center [107, 197] width 73 height 9
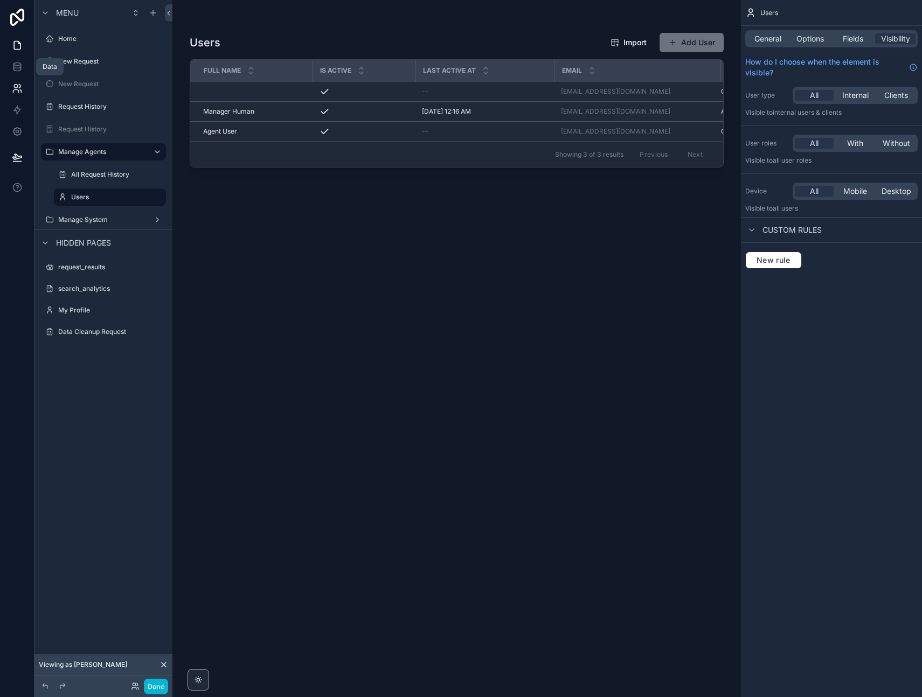
drag, startPoint x: 13, startPoint y: 75, endPoint x: 15, endPoint y: 88, distance: 13.0
click at [13, 75] on link at bounding box center [17, 67] width 34 height 22
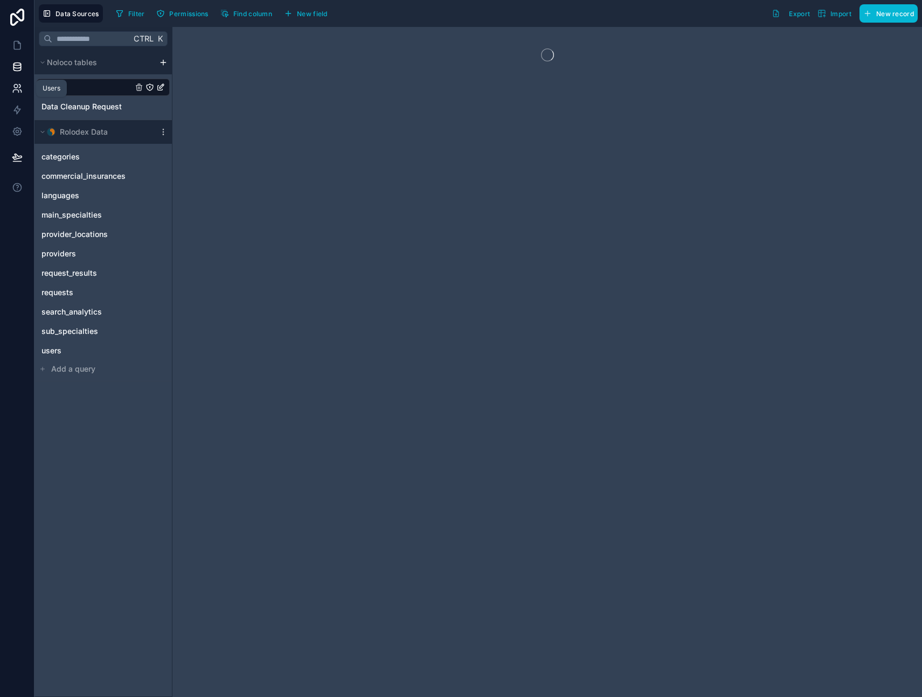
click at [18, 92] on icon at bounding box center [17, 88] width 11 height 11
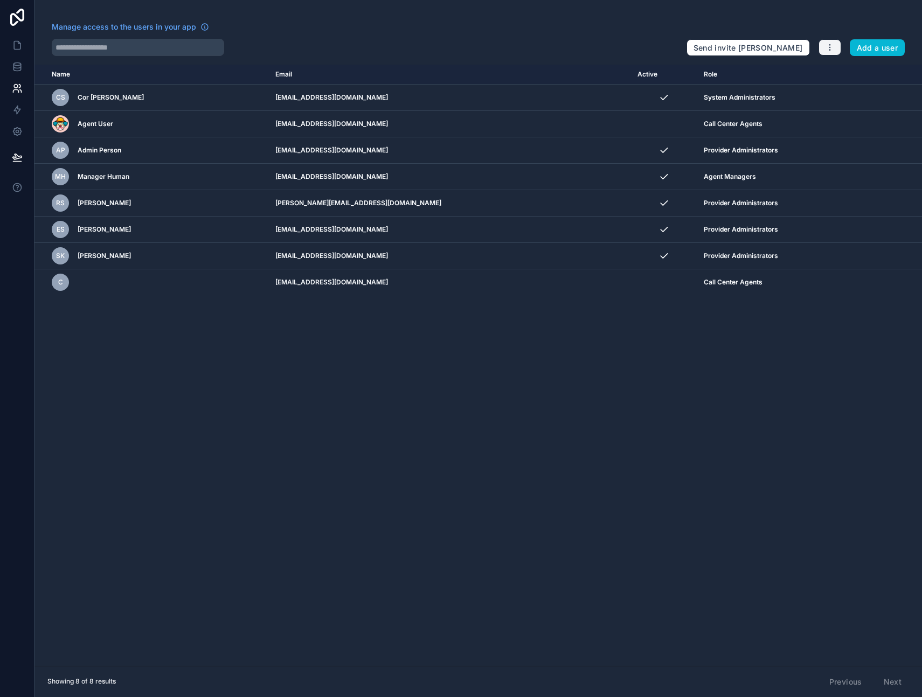
click at [830, 47] on icon "button" at bounding box center [829, 47] width 1 height 1
click at [843, 73] on link "Manage roles" at bounding box center [855, 72] width 75 height 17
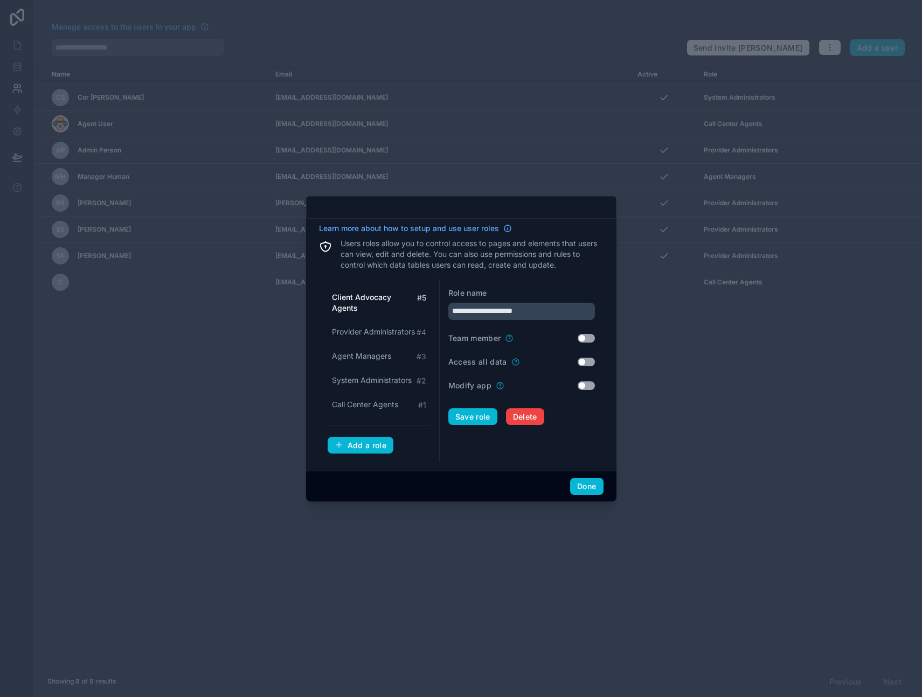
click at [386, 334] on span "Provider Administrators" at bounding box center [373, 332] width 83 height 11
type input "**********"
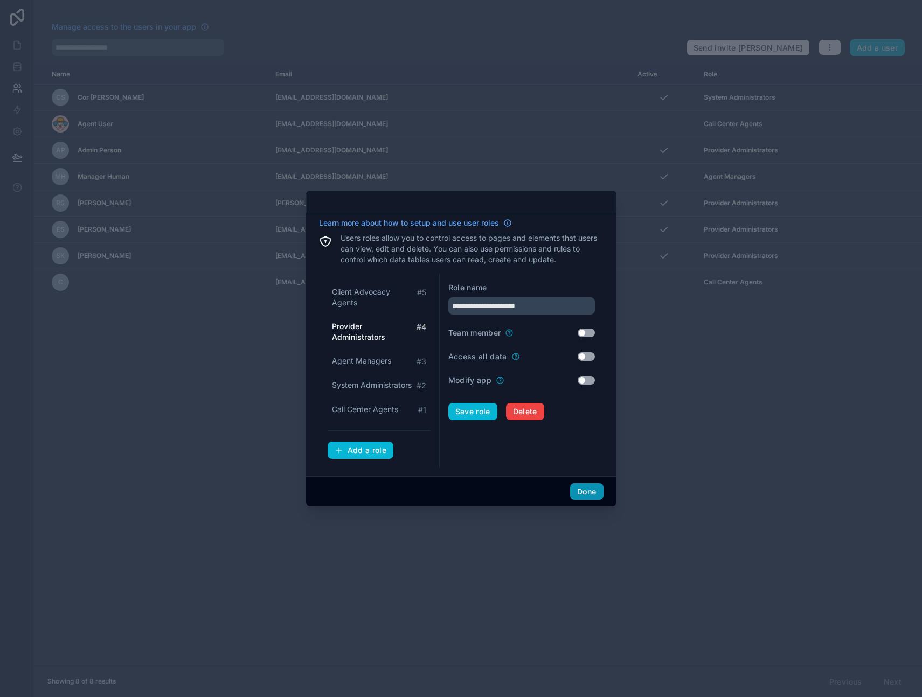
click at [591, 488] on button "Done" at bounding box center [586, 491] width 33 height 17
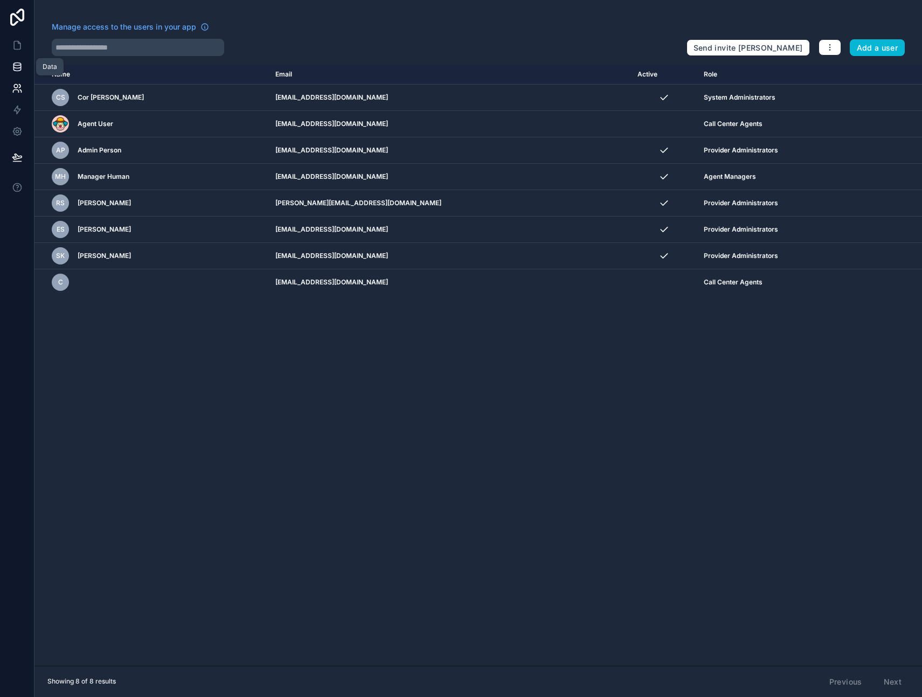
click at [16, 65] on icon at bounding box center [17, 66] width 11 height 11
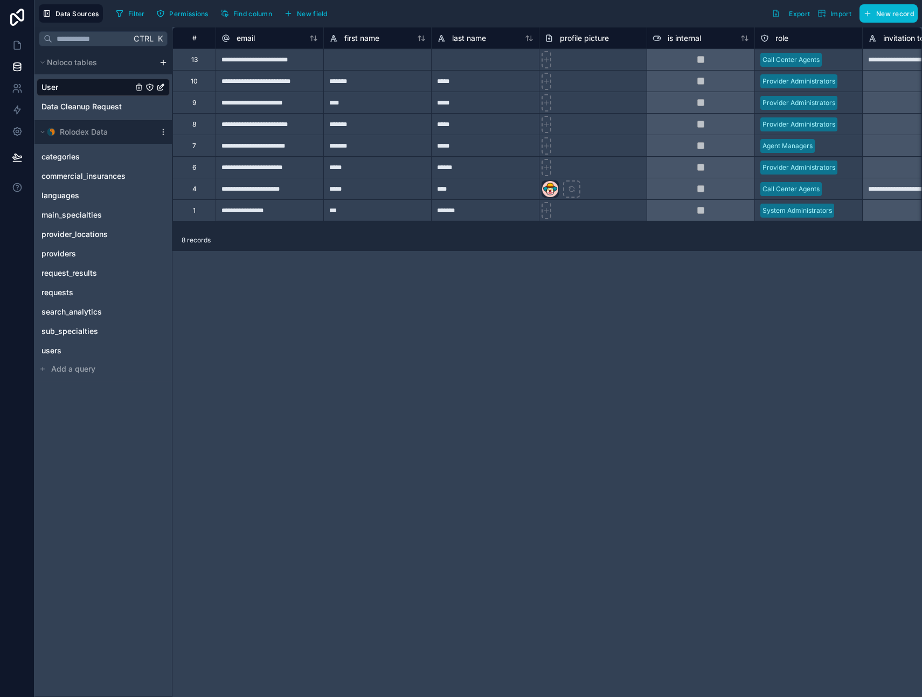
click at [253, 446] on div "**********" at bounding box center [547, 362] width 750 height 670
click at [52, 348] on span "users" at bounding box center [51, 350] width 20 height 11
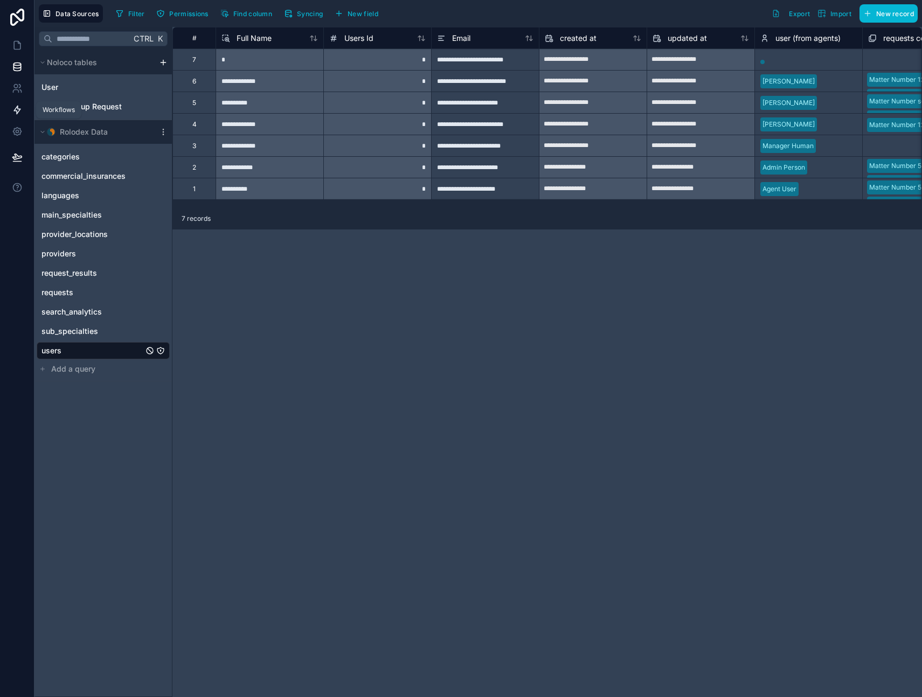
click at [23, 111] on link at bounding box center [17, 110] width 34 height 22
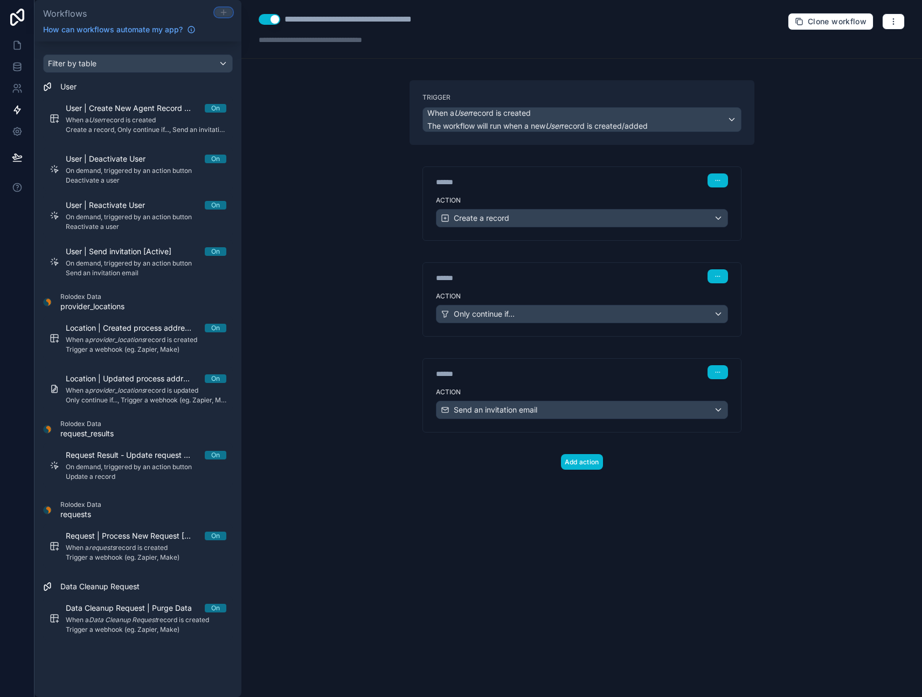
click at [222, 11] on icon at bounding box center [223, 12] width 9 height 9
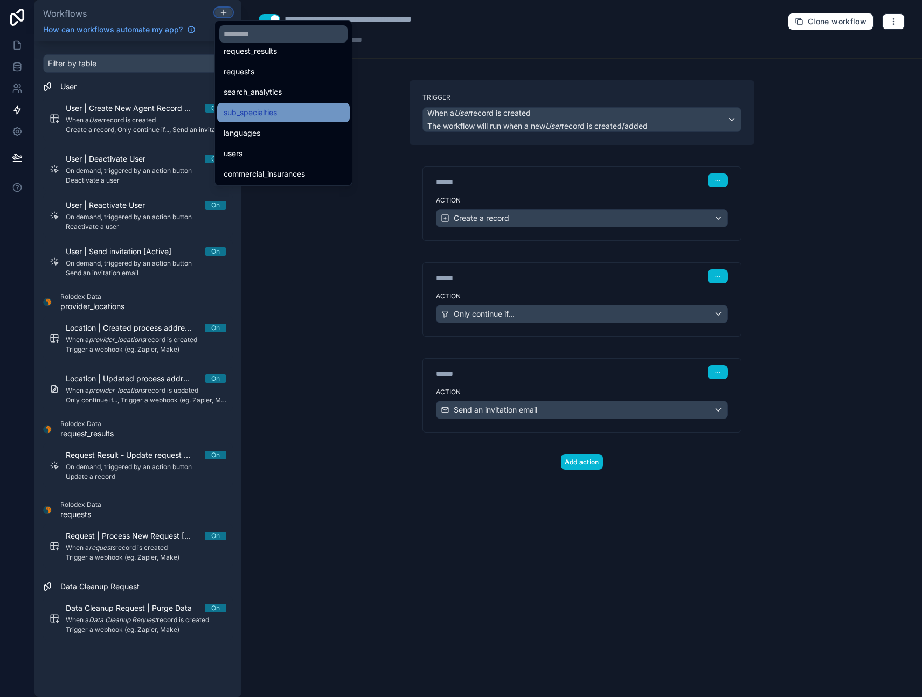
scroll to position [170, 0]
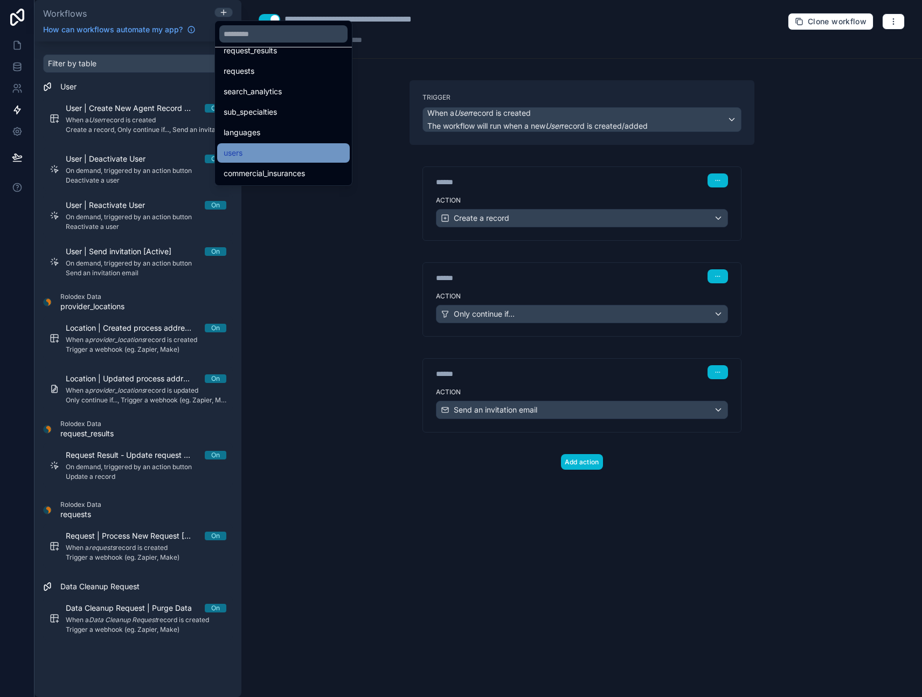
click at [245, 149] on div "users" at bounding box center [284, 153] width 120 height 13
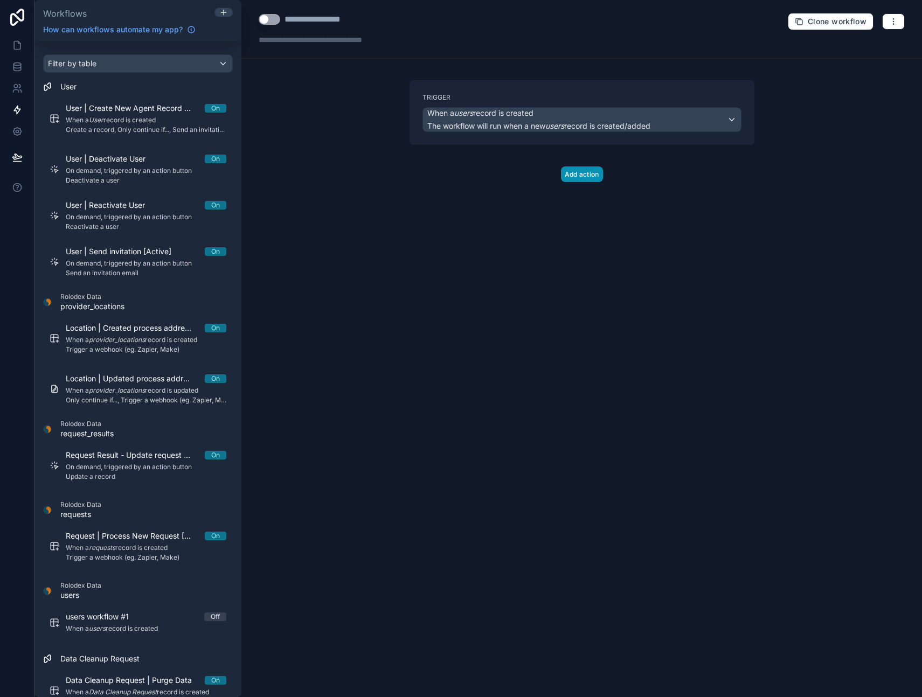
click at [586, 177] on button "Add action" at bounding box center [582, 175] width 42 height 16
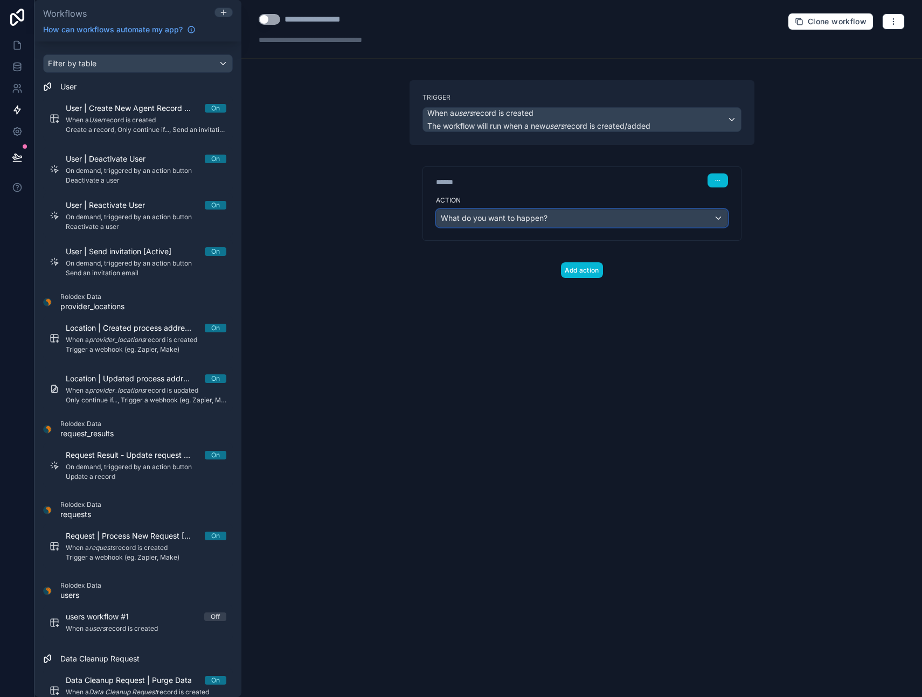
click at [517, 222] on span "What do you want to happen?" at bounding box center [494, 217] width 107 height 9
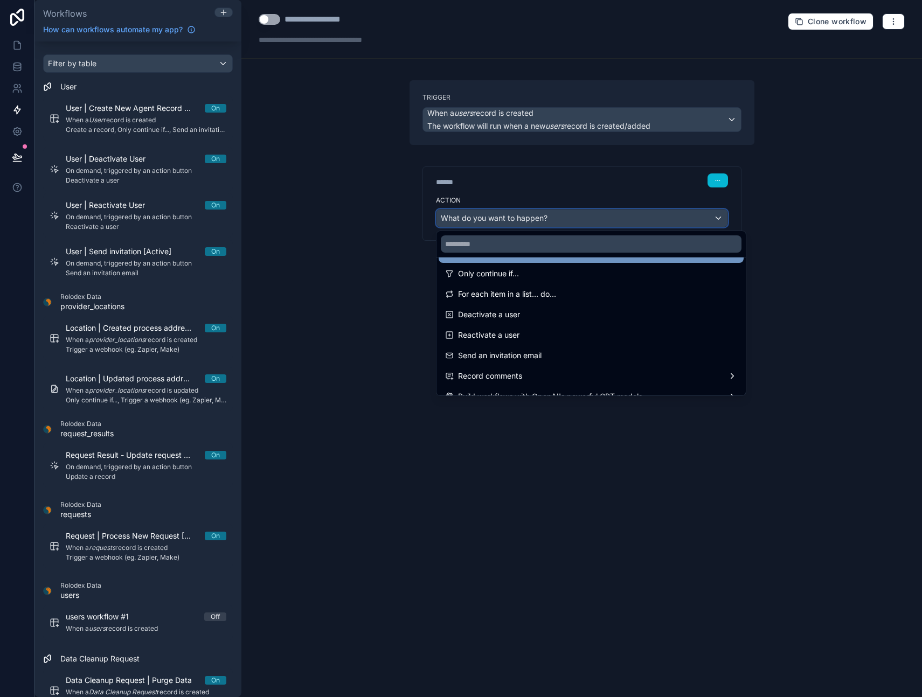
scroll to position [38, 0]
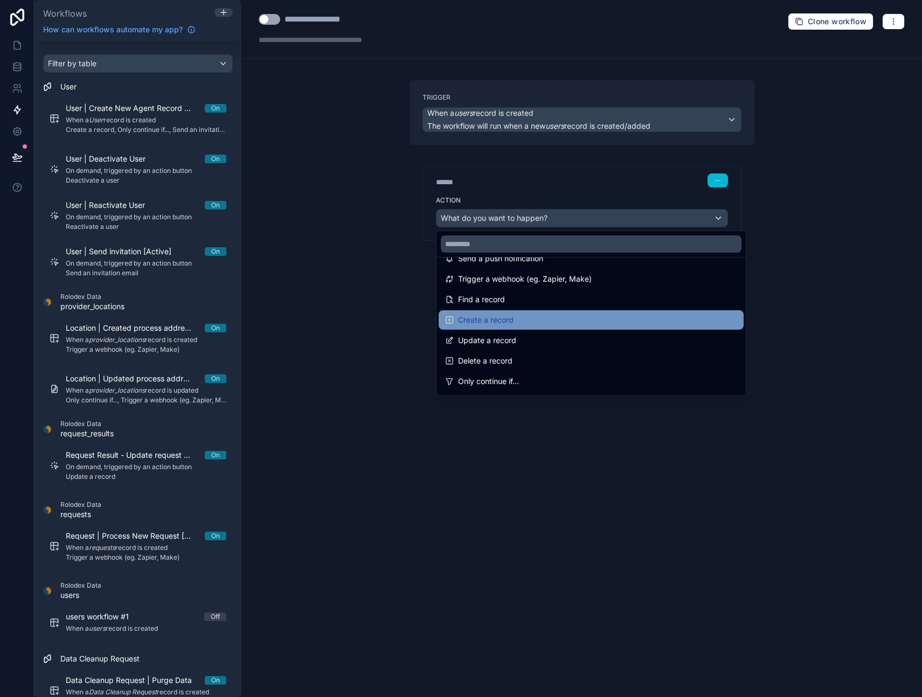
click at [525, 316] on div "Create a record" at bounding box center [591, 320] width 292 height 13
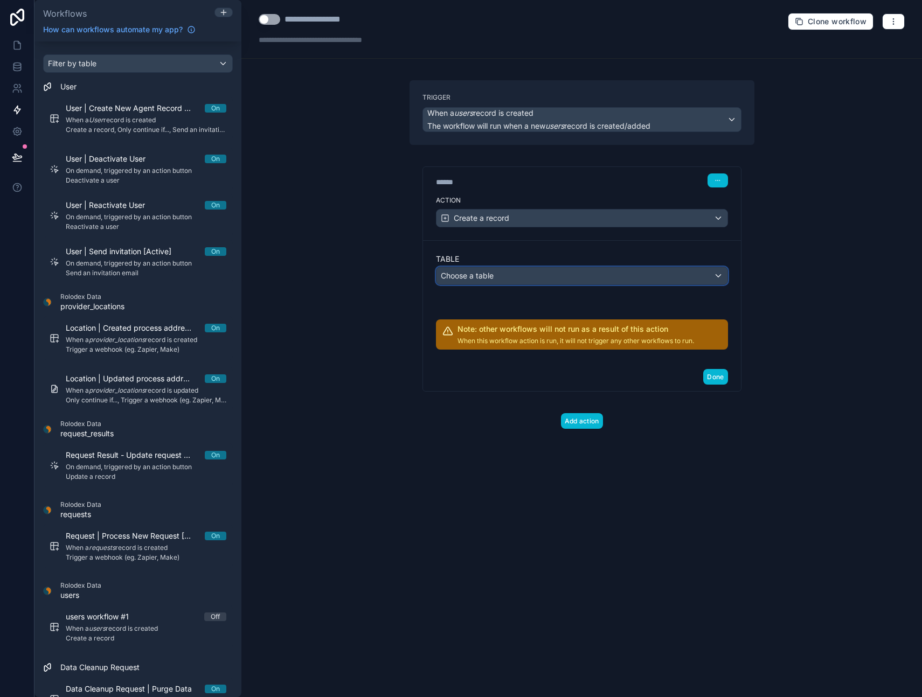
click at [500, 271] on div "Choose a table" at bounding box center [582, 275] width 291 height 17
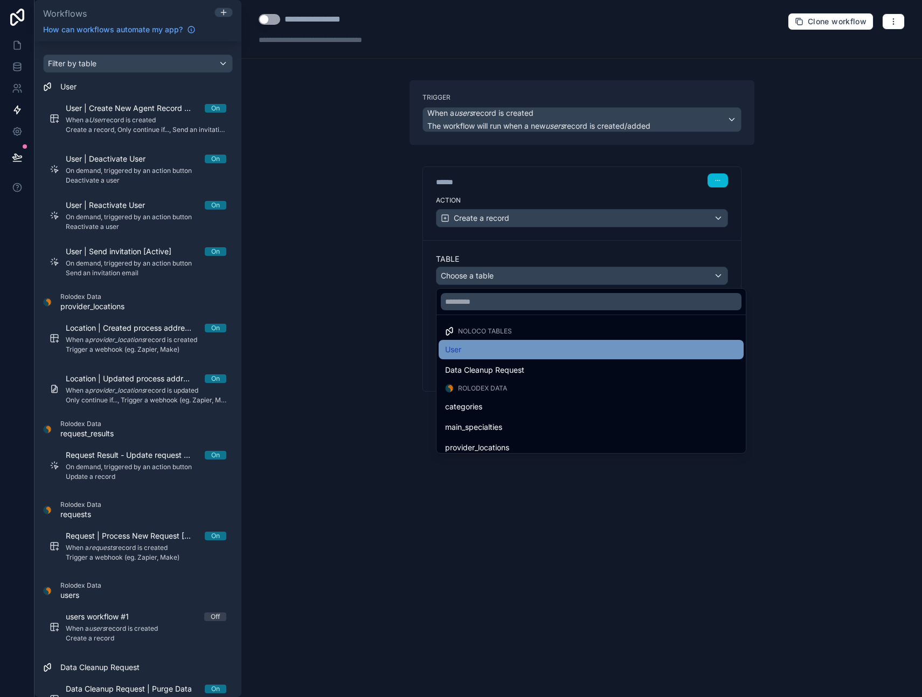
click at [484, 347] on div "User" at bounding box center [591, 349] width 292 height 13
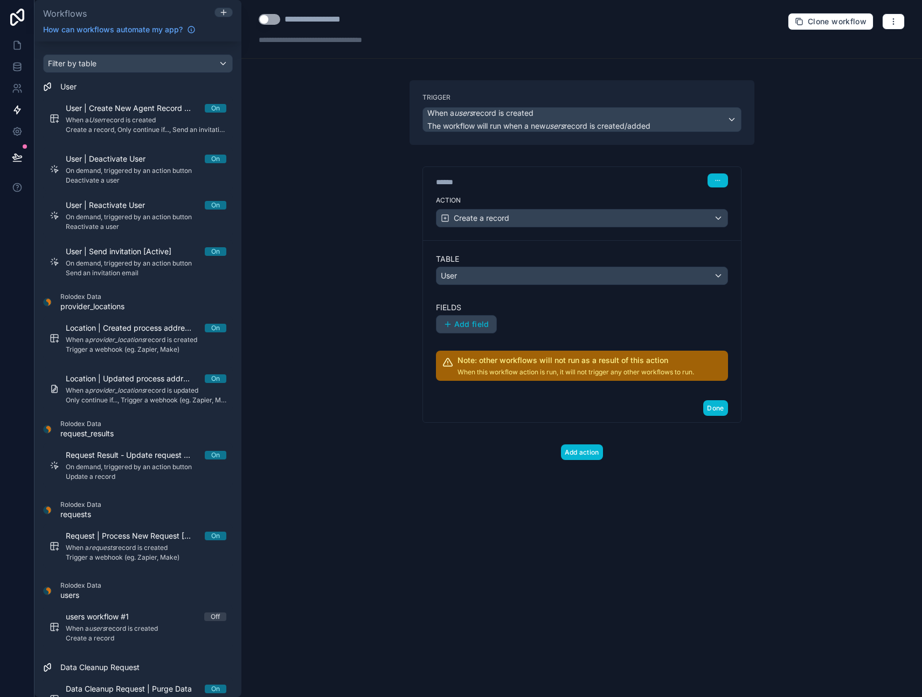
click at [359, 212] on div "**********" at bounding box center [581, 348] width 681 height 697
click at [898, 22] on button "button" at bounding box center [893, 21] width 23 height 16
click at [869, 82] on span "Delete workflow" at bounding box center [865, 81] width 52 height 9
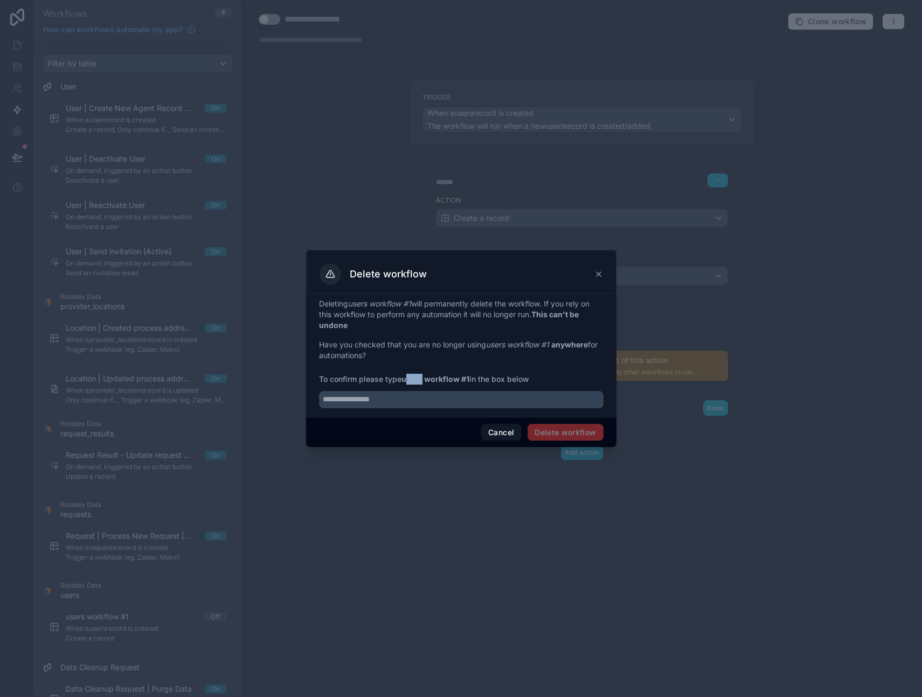
drag, startPoint x: 406, startPoint y: 379, endPoint x: 424, endPoint y: 377, distance: 17.9
click at [424, 377] on strong "users workflow #1" at bounding box center [436, 379] width 68 height 9
click at [402, 378] on span "To confirm please type users workflow #1 in the box below" at bounding box center [461, 379] width 285 height 11
drag, startPoint x: 402, startPoint y: 379, endPoint x: 469, endPoint y: 383, distance: 67.4
click at [469, 383] on span "To confirm please type users workflow #1 in the box below" at bounding box center [461, 379] width 285 height 11
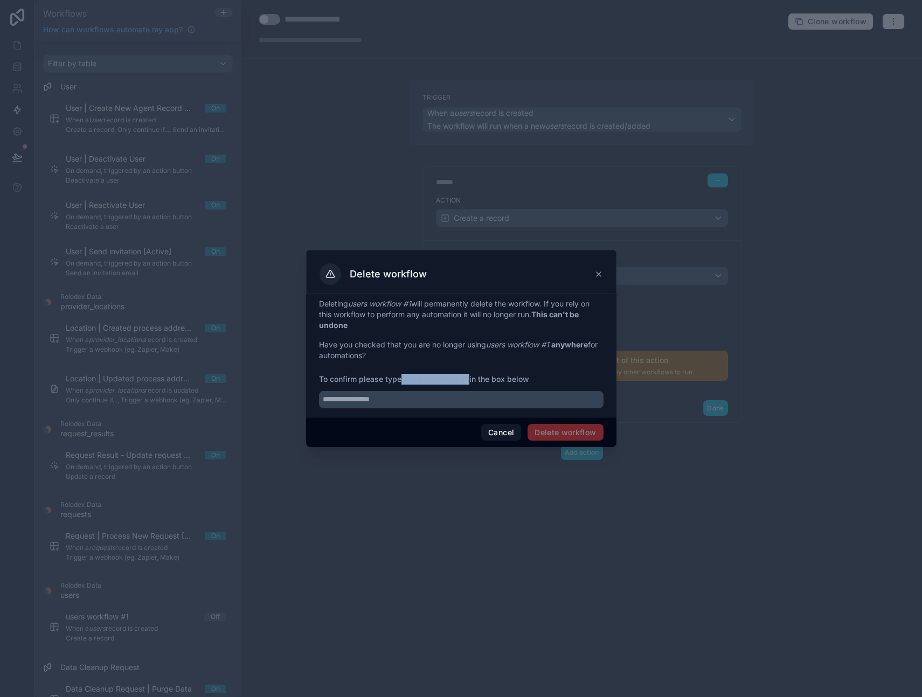
copy span "users workflow #1"
click at [353, 406] on input "text" at bounding box center [461, 399] width 285 height 17
paste input "**********"
click at [325, 398] on input "**********" at bounding box center [461, 399] width 285 height 17
type input "**********"
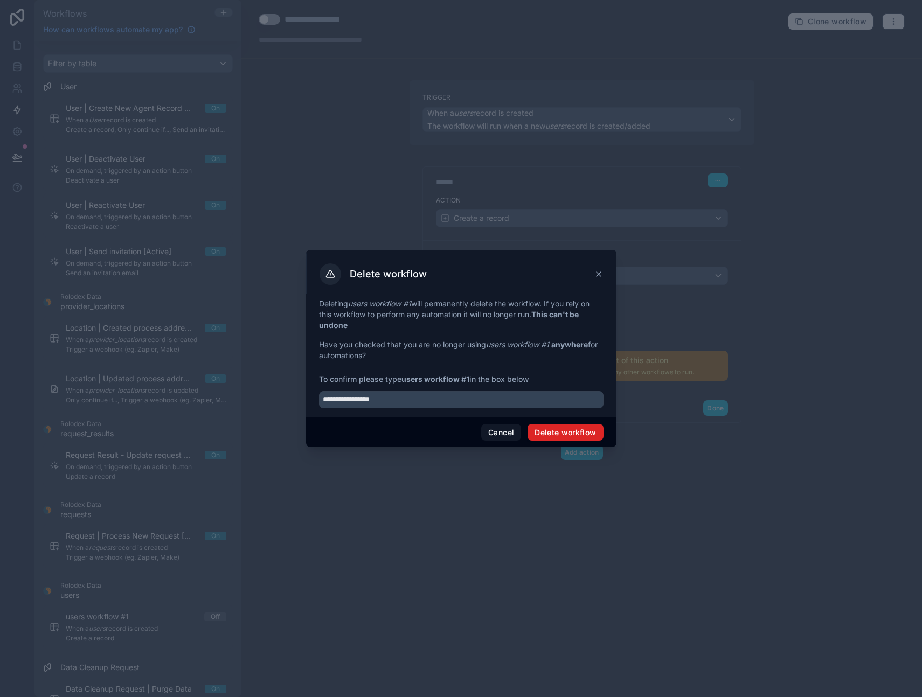
click at [541, 431] on button "Delete workflow" at bounding box center [565, 432] width 75 height 17
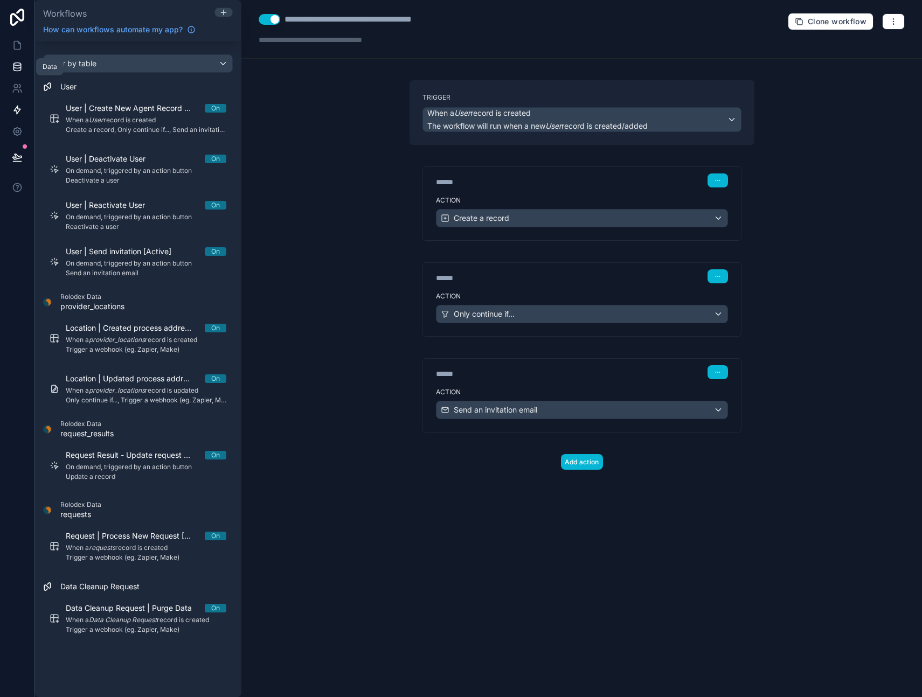
click at [17, 64] on icon at bounding box center [17, 66] width 11 height 11
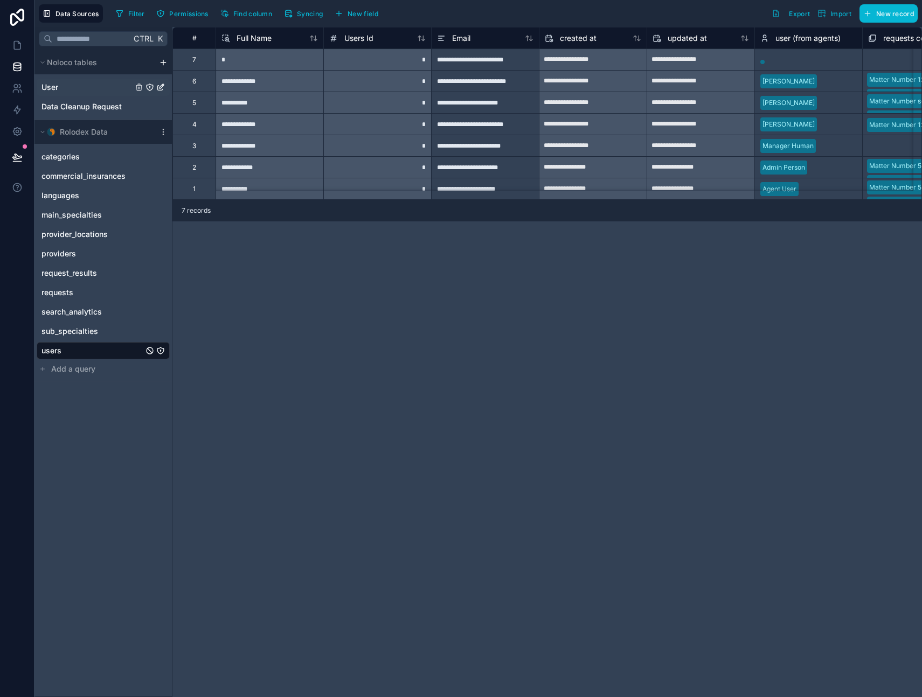
click at [62, 85] on div "User" at bounding box center [103, 87] width 133 height 17
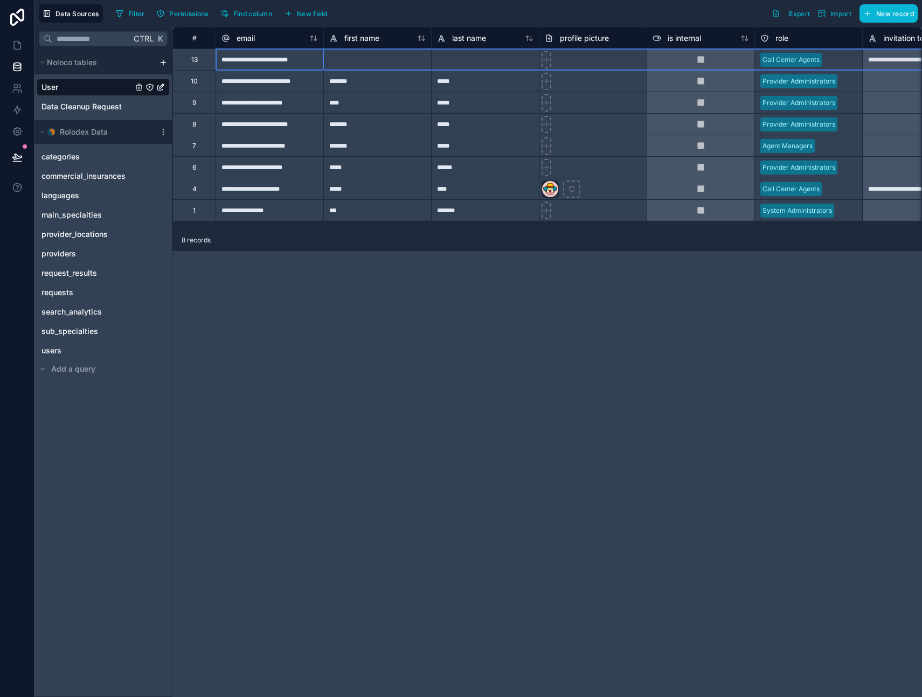
click at [190, 58] on div "13" at bounding box center [193, 60] width 43 height 22
click at [202, 60] on div "13" at bounding box center [193, 60] width 43 height 22
click at [225, 106] on div "Delete row" at bounding box center [229, 105] width 55 height 12
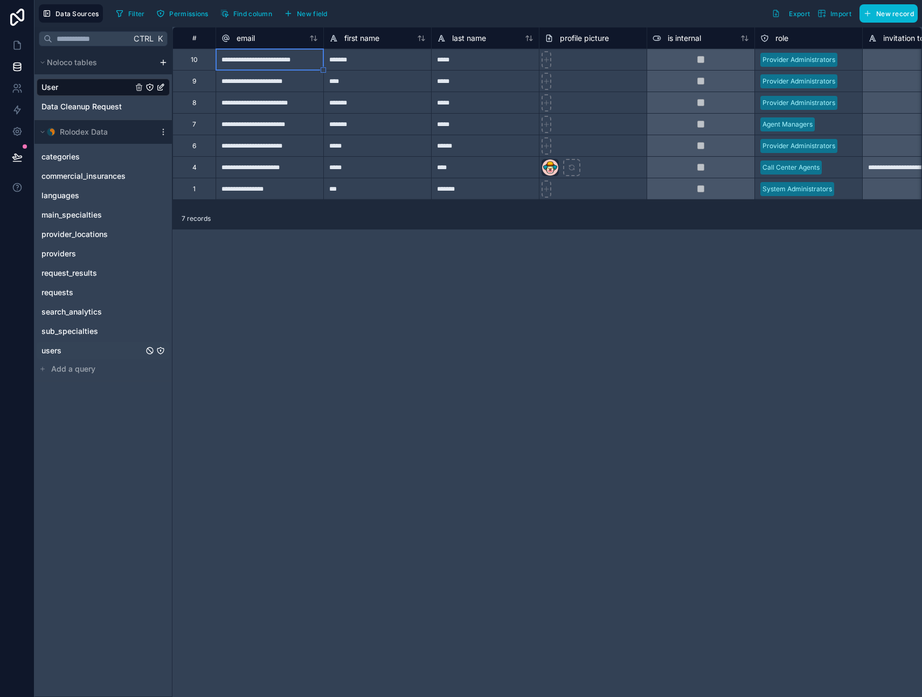
click at [52, 352] on span "users" at bounding box center [51, 350] width 20 height 11
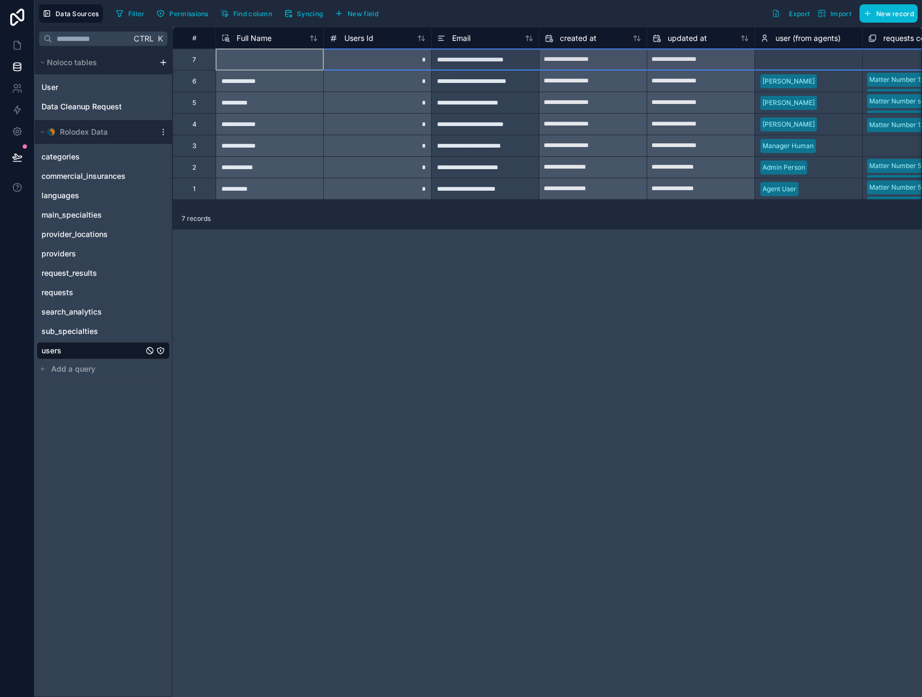
click at [191, 60] on div "7" at bounding box center [193, 60] width 43 height 22
click at [221, 105] on div "Delete row" at bounding box center [218, 105] width 55 height 12
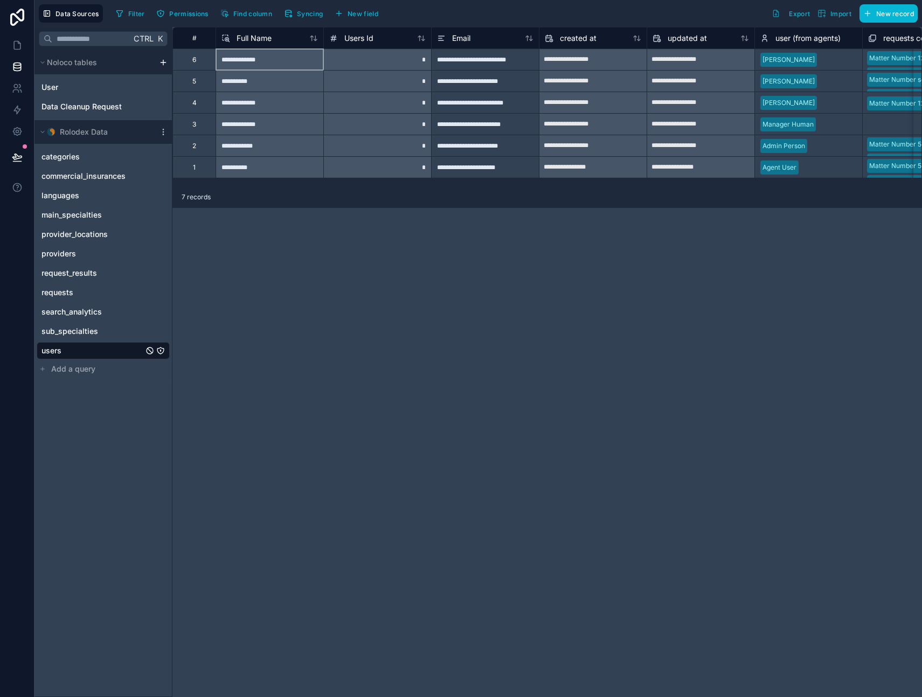
type input "**********"
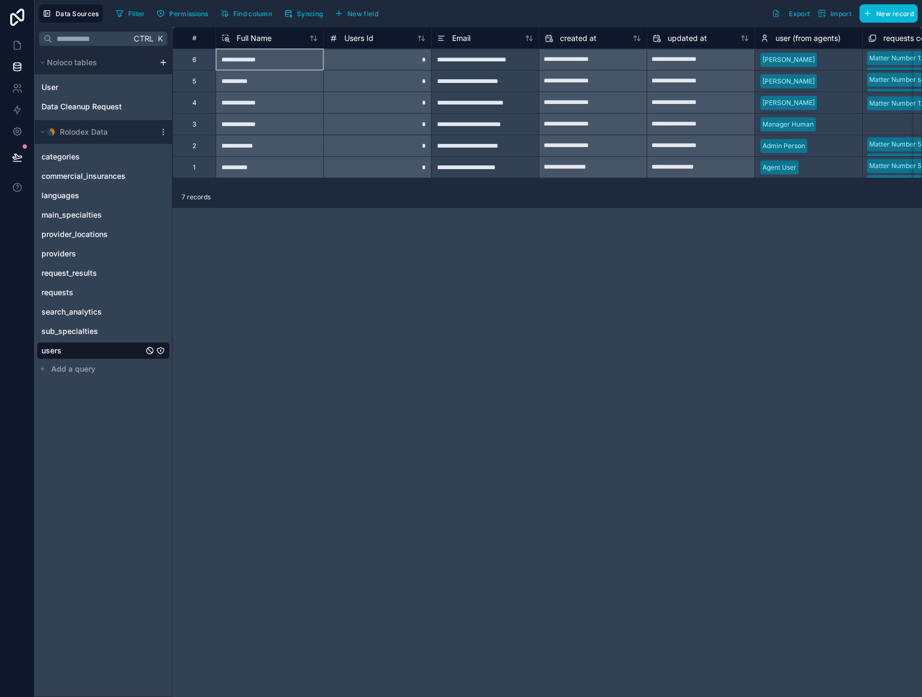
type input "**********"
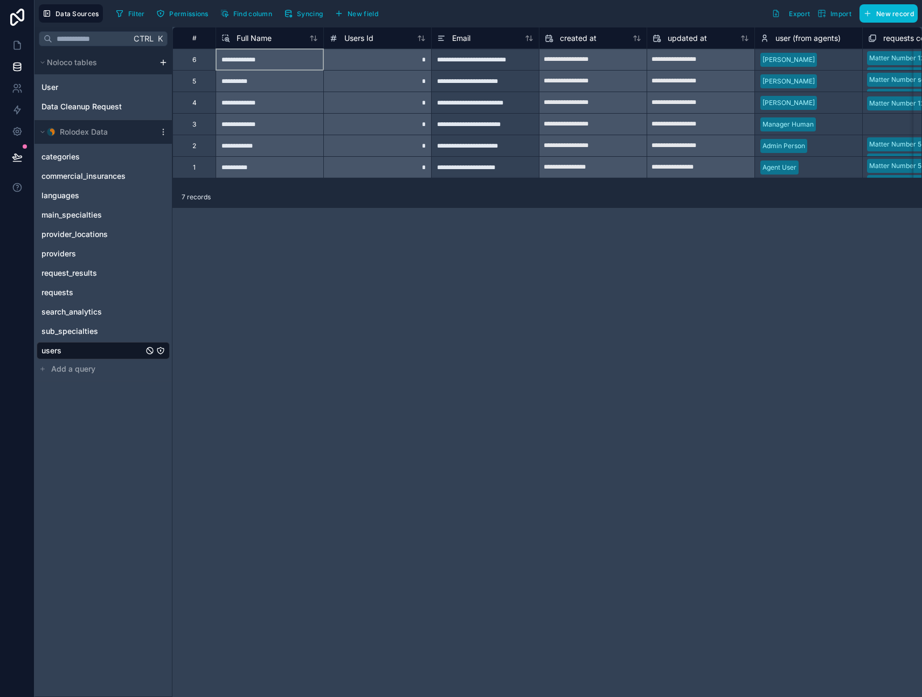
type input "**********"
click at [294, 316] on div "**********" at bounding box center [547, 362] width 750 height 670
click at [49, 87] on span "User" at bounding box center [49, 87] width 17 height 11
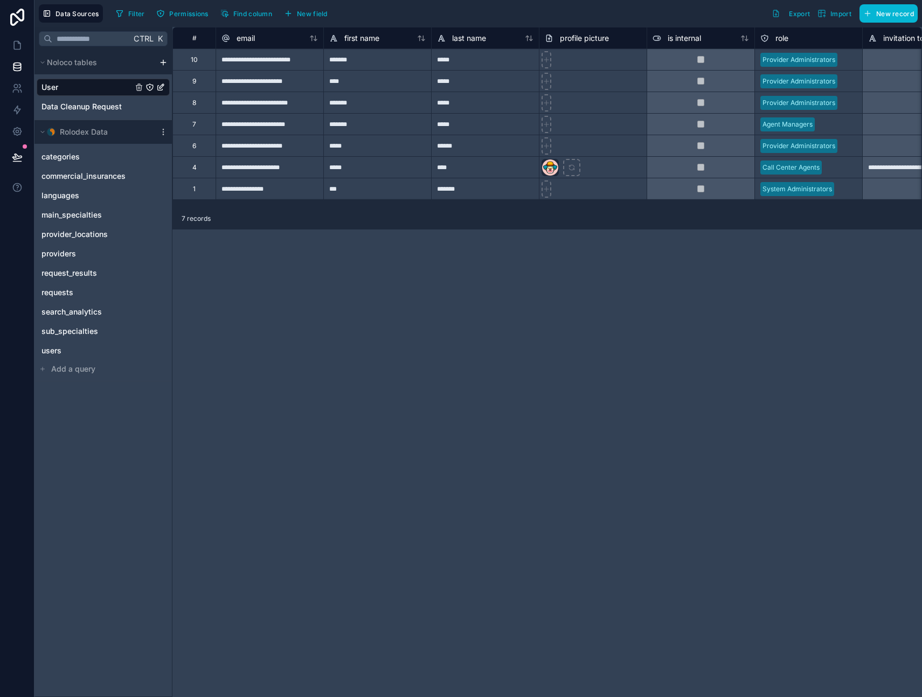
click at [105, 499] on div "Ctrl K Noloco tables User Data Cleanup Request Rolodex Data categories commerci…" at bounding box center [103, 362] width 138 height 670
click at [322, 432] on div "**********" at bounding box center [547, 362] width 750 height 670
click at [244, 388] on div "**********" at bounding box center [547, 362] width 750 height 670
click at [19, 45] on icon at bounding box center [17, 45] width 11 height 11
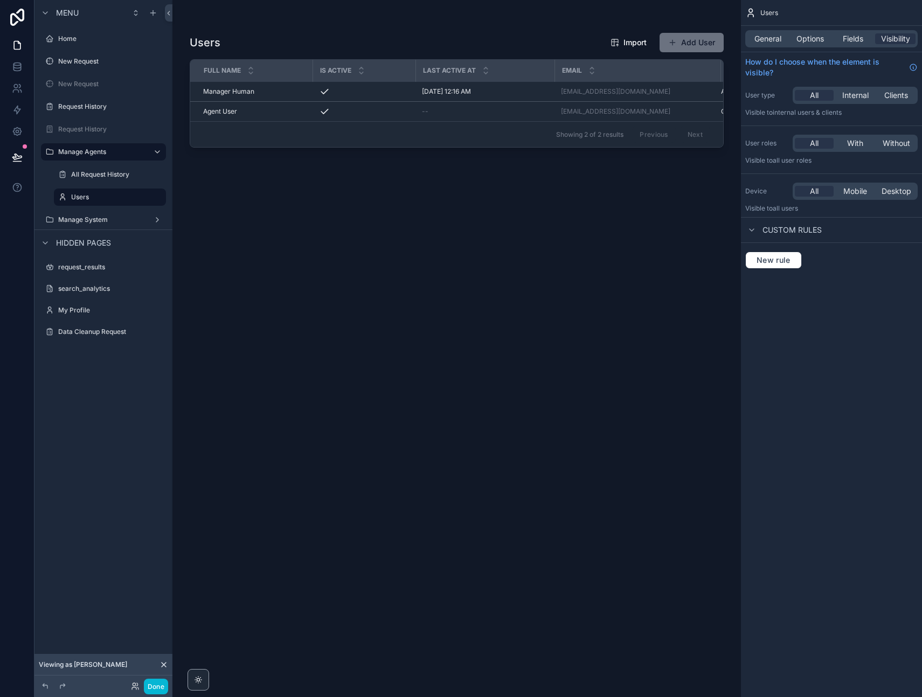
click at [163, 665] on icon at bounding box center [164, 665] width 4 height 4
click at [682, 41] on button "Add User" at bounding box center [692, 42] width 64 height 19
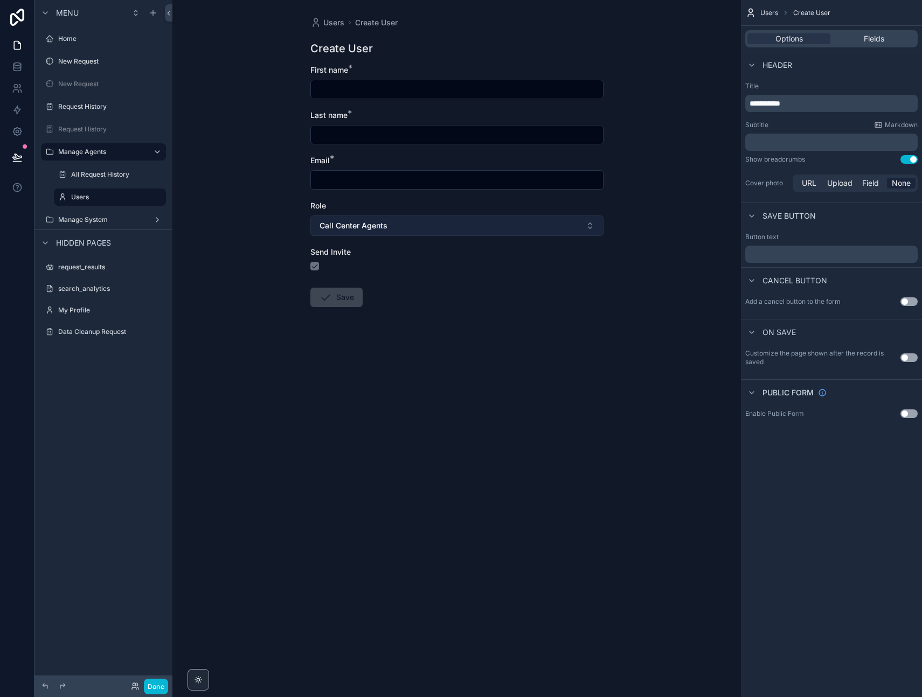
click at [382, 225] on span "Call Center Agents" at bounding box center [354, 225] width 68 height 11
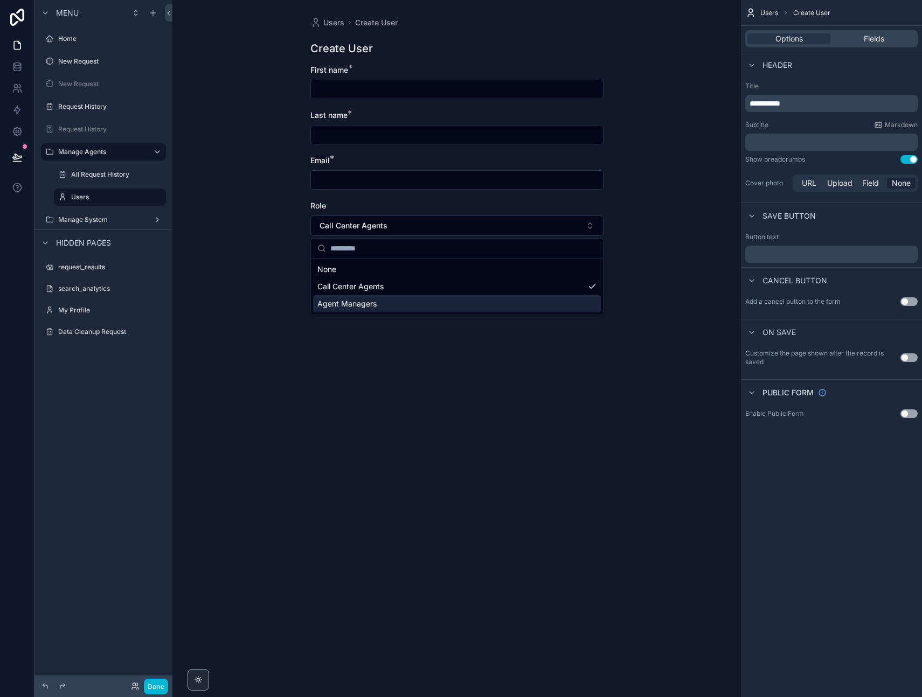
click at [377, 304] on div "Agent Managers" at bounding box center [457, 303] width 288 height 17
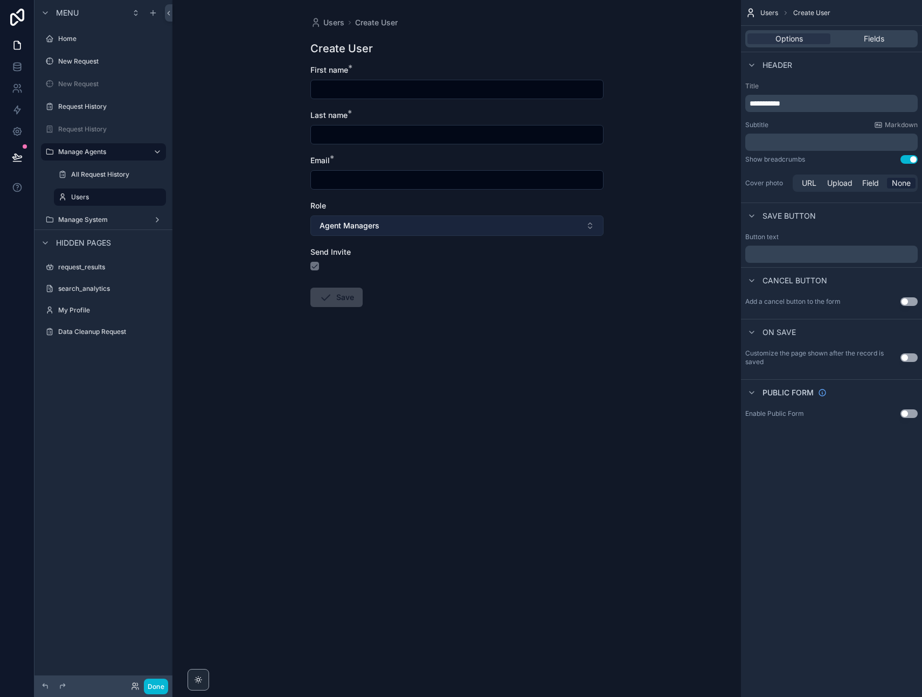
click at [377, 224] on span "Agent Managers" at bounding box center [350, 225] width 60 height 11
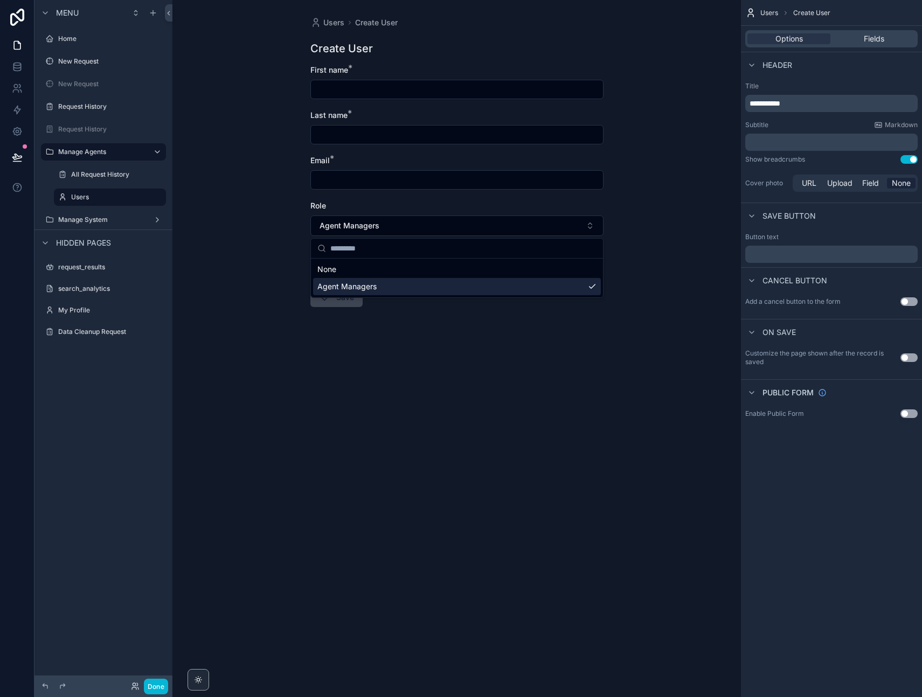
click at [411, 367] on form "First name * Last name * Email * Role Agent Managers Send Invite Save" at bounding box center [456, 221] width 293 height 312
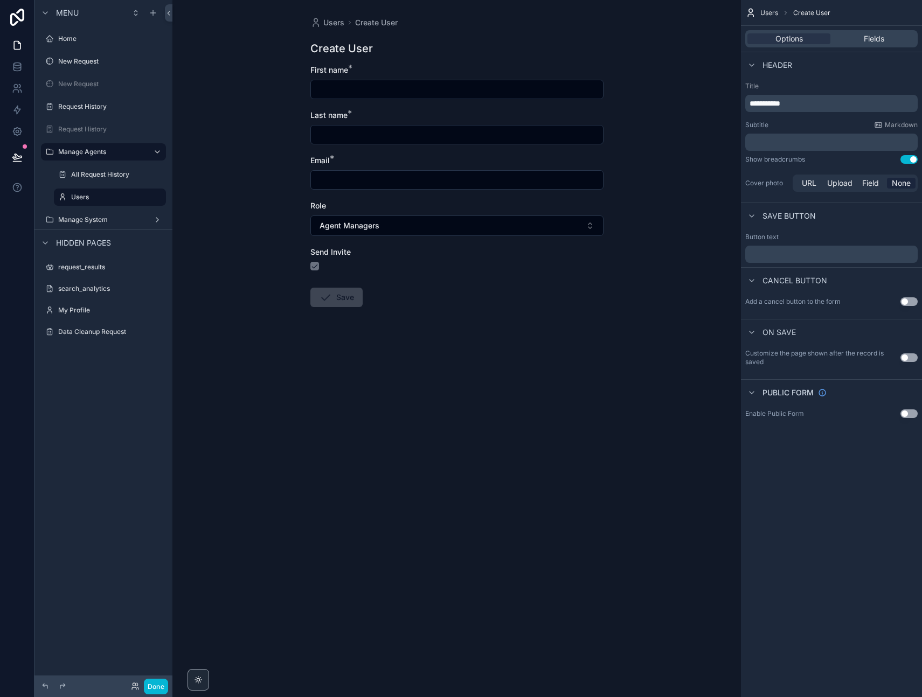
click at [335, 86] on input "scrollable content" at bounding box center [457, 89] width 292 height 15
type input "*"
type input "****"
type input "**********"
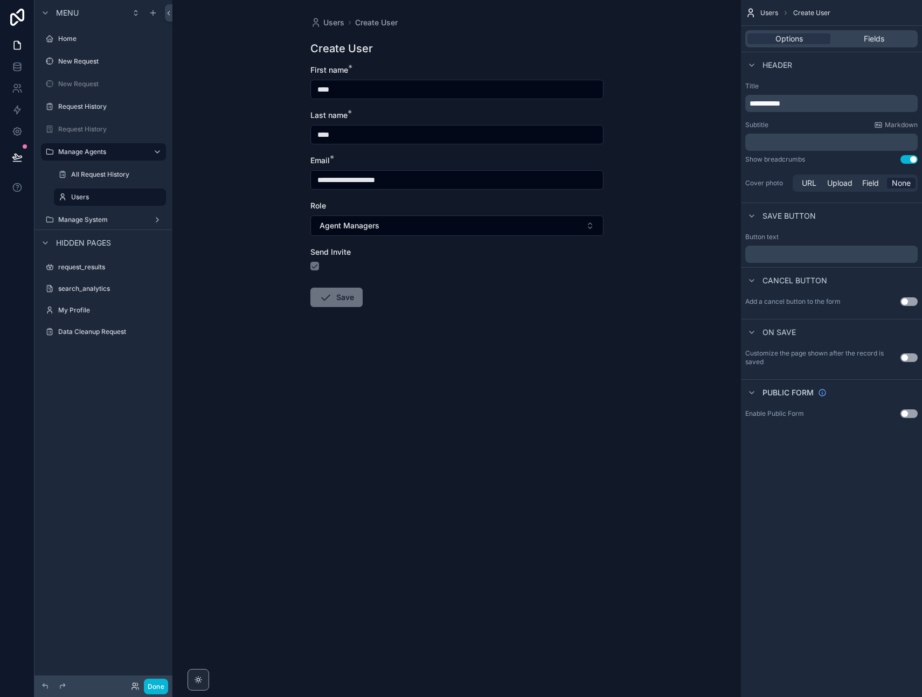
click at [384, 167] on div "**********" at bounding box center [456, 172] width 293 height 34
click at [342, 301] on button "Save" at bounding box center [336, 297] width 52 height 19
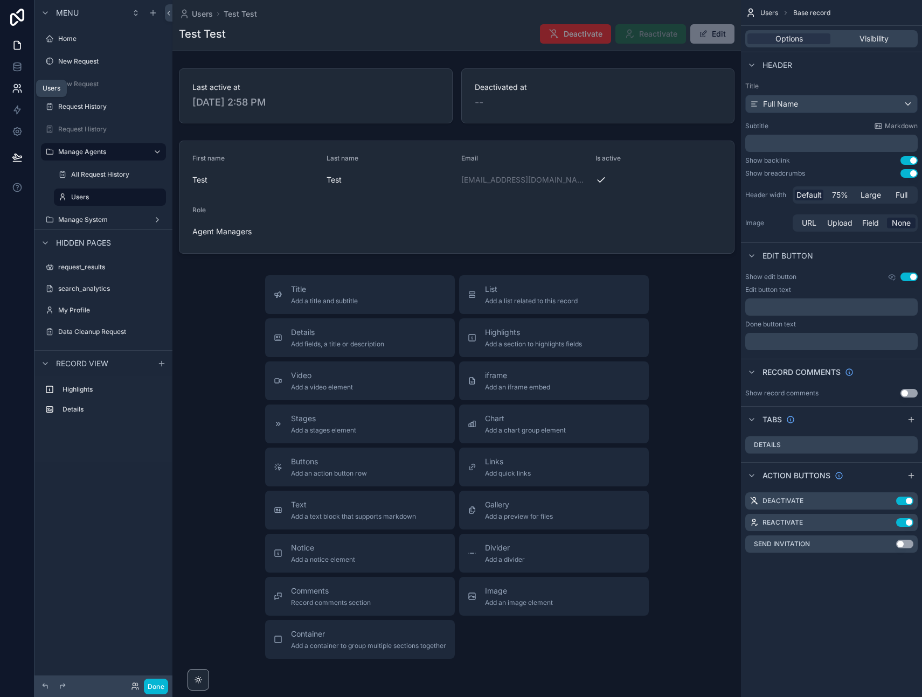
click at [18, 87] on icon at bounding box center [17, 88] width 11 height 11
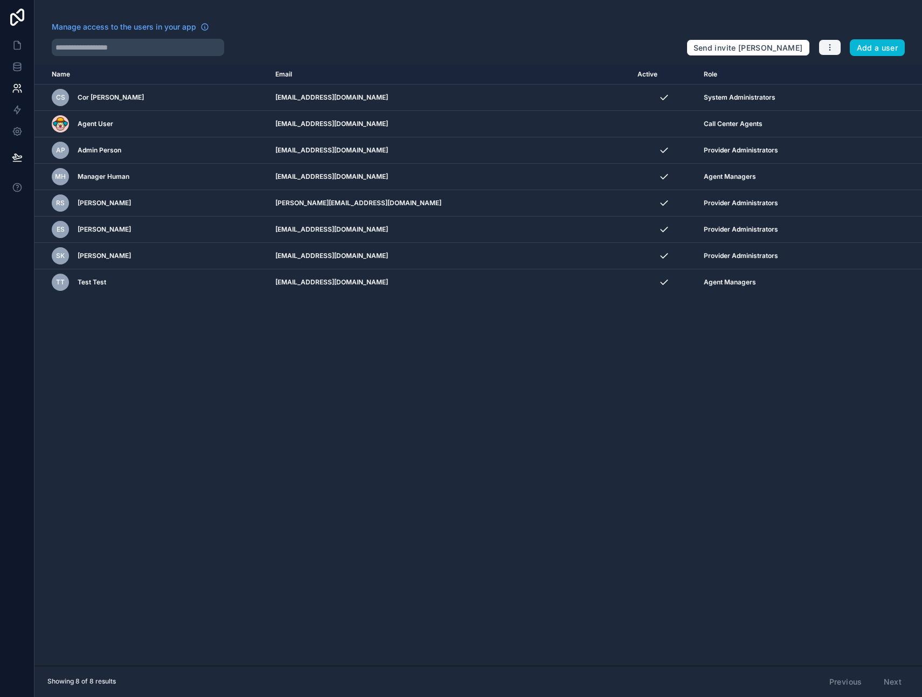
click at [827, 44] on icon "button" at bounding box center [830, 47] width 9 height 9
click at [845, 70] on link "Manage roles" at bounding box center [855, 72] width 75 height 17
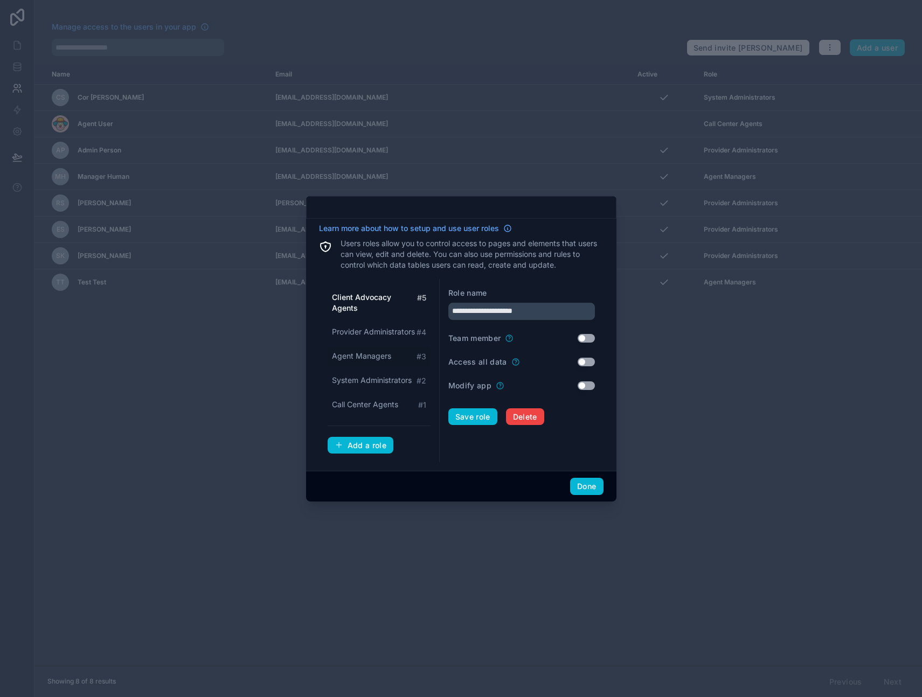
click at [365, 357] on span "Agent Managers" at bounding box center [361, 356] width 59 height 11
click at [591, 338] on button "Use setting" at bounding box center [586, 338] width 17 height 9
click at [469, 416] on button "Save role" at bounding box center [472, 417] width 49 height 17
click at [379, 379] on span "System Administrators" at bounding box center [372, 380] width 80 height 11
click at [377, 404] on span "Call Center Agents" at bounding box center [365, 404] width 66 height 11
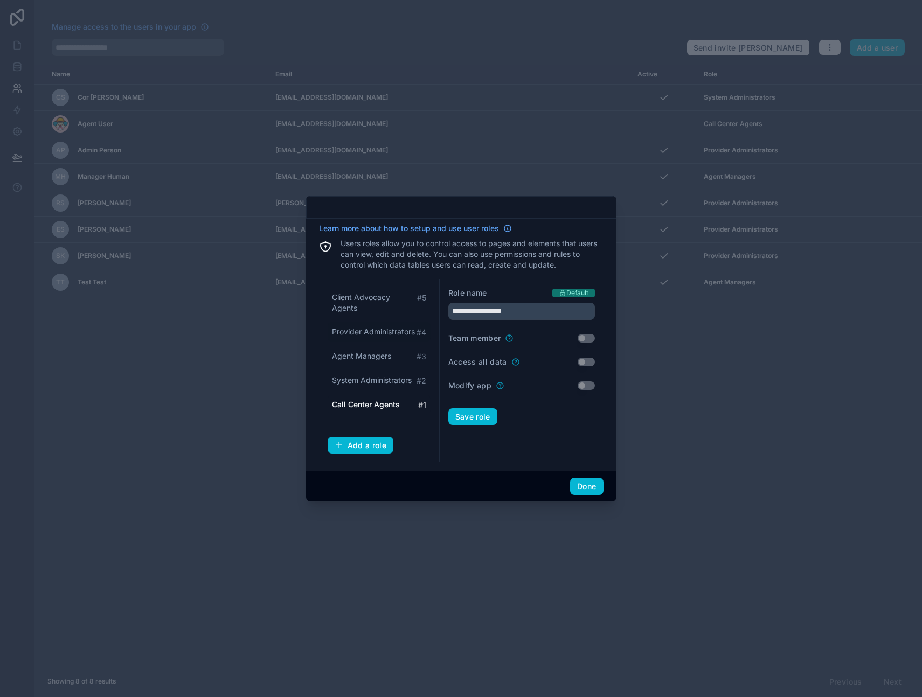
click at [383, 333] on span "Provider Administrators" at bounding box center [373, 332] width 83 height 11
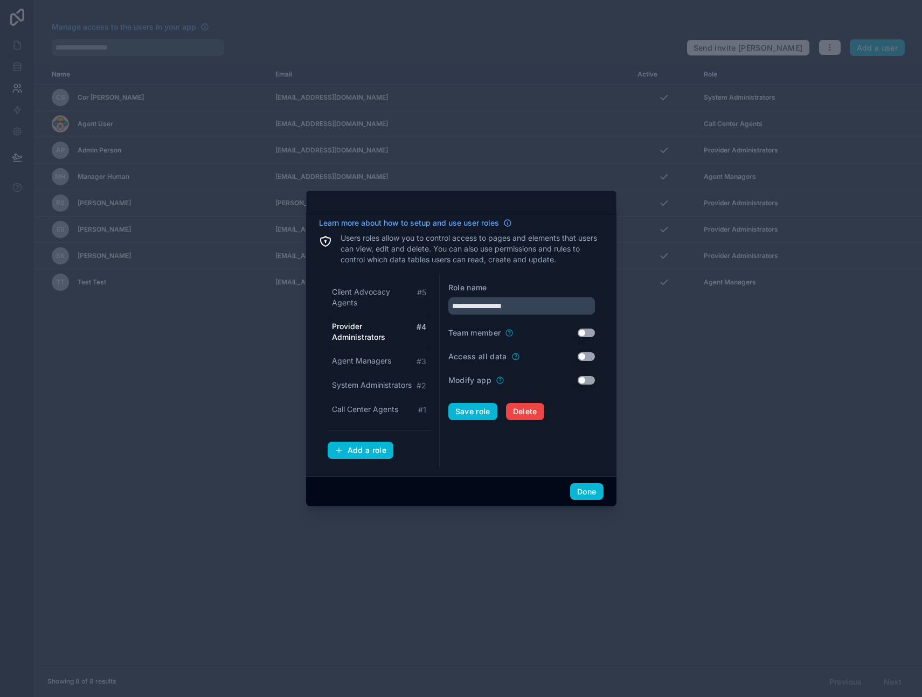
type input "**********"
click at [590, 330] on button "Use setting" at bounding box center [586, 333] width 17 height 9
click at [474, 410] on button "Save role" at bounding box center [472, 411] width 49 height 17
click at [582, 493] on button "Done" at bounding box center [586, 491] width 33 height 17
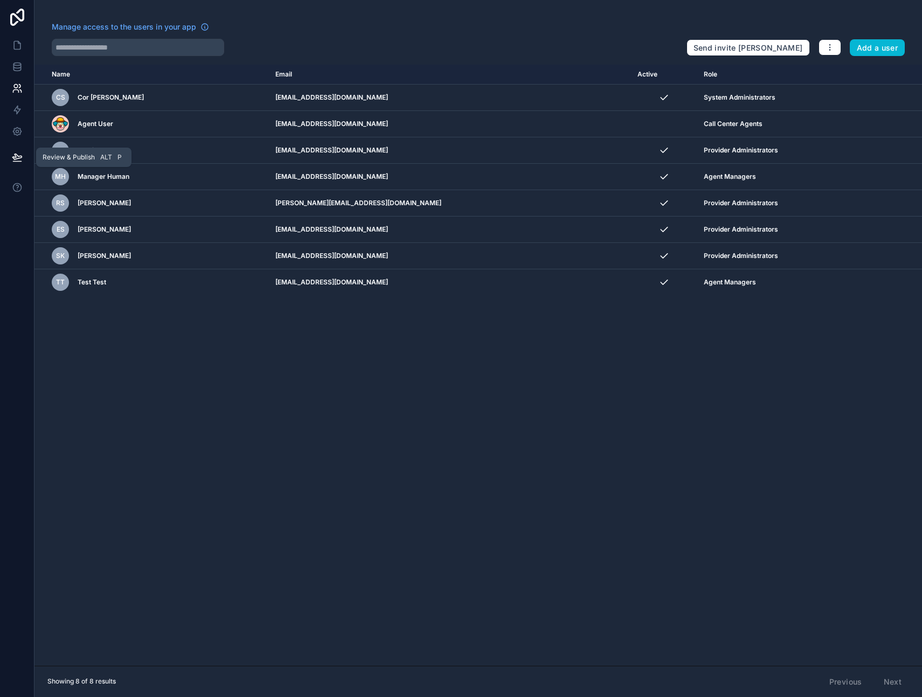
click at [17, 155] on icon at bounding box center [16, 156] width 9 height 5
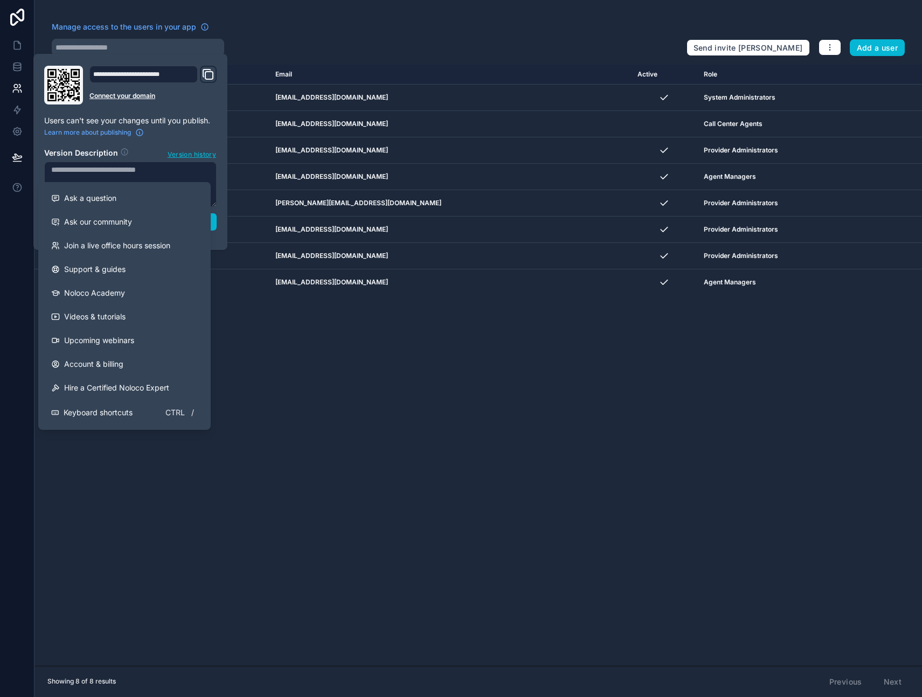
click at [327, 449] on div "Name Email Active Role userTable.email CS Cor Schutte cor@prettysim.pl System A…" at bounding box center [478, 365] width 888 height 601
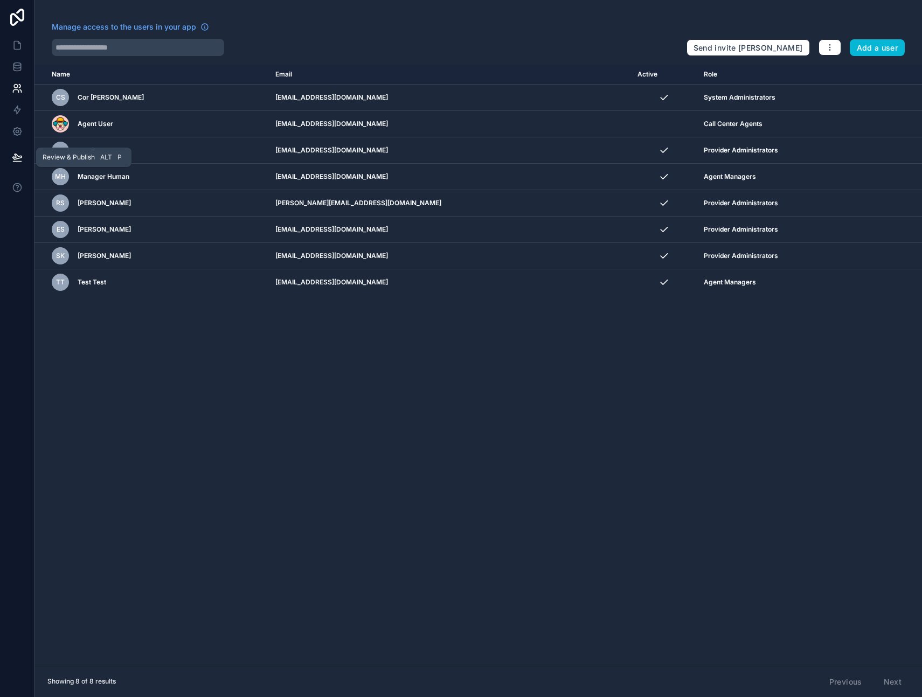
click at [17, 159] on icon at bounding box center [16, 156] width 9 height 5
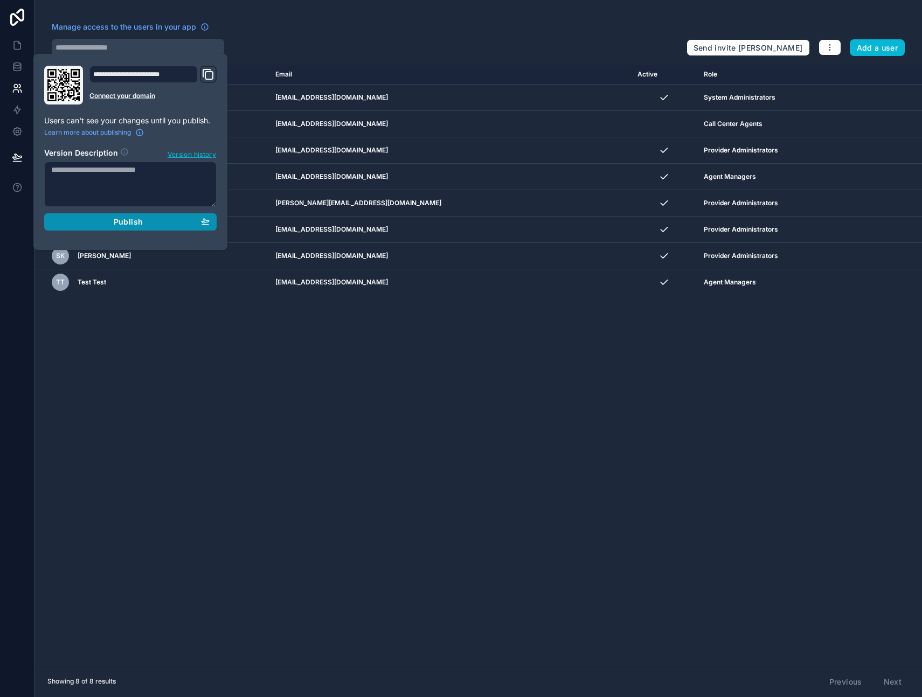
click at [124, 219] on span "Publish" at bounding box center [128, 222] width 29 height 10
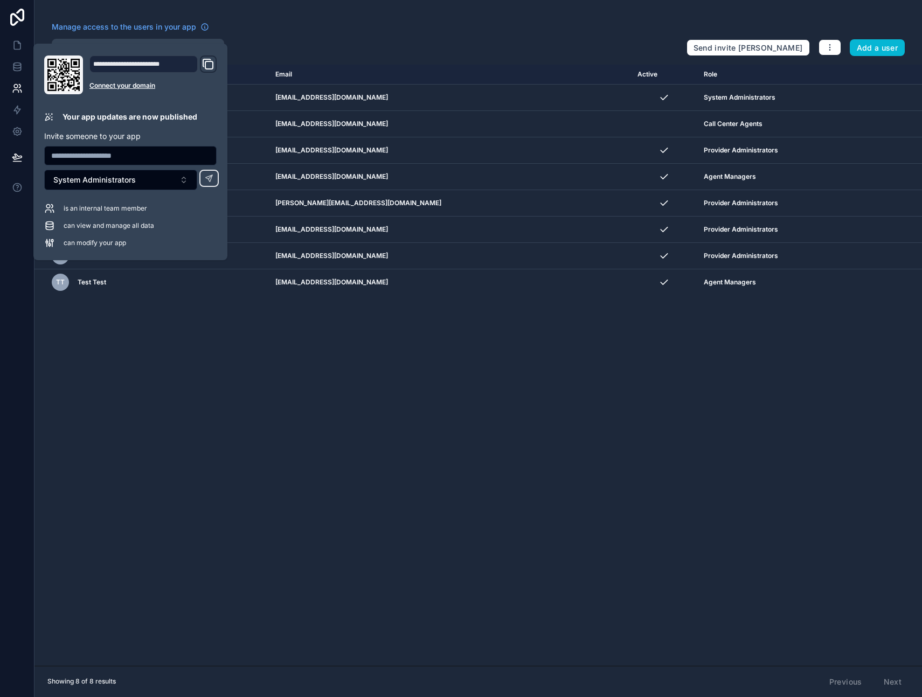
click at [449, 429] on div "Name Email Active Role userTable.email CS Cor Schutte cor@prettysim.pl System A…" at bounding box center [478, 365] width 888 height 601
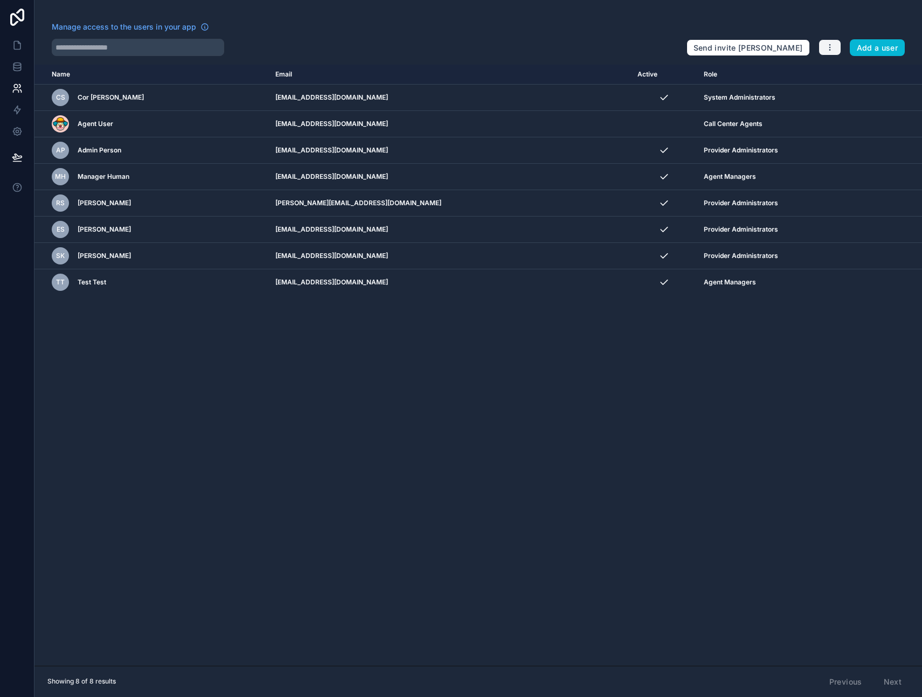
click at [824, 47] on button "button" at bounding box center [830, 47] width 23 height 16
click at [857, 71] on link "Manage roles" at bounding box center [855, 72] width 75 height 17
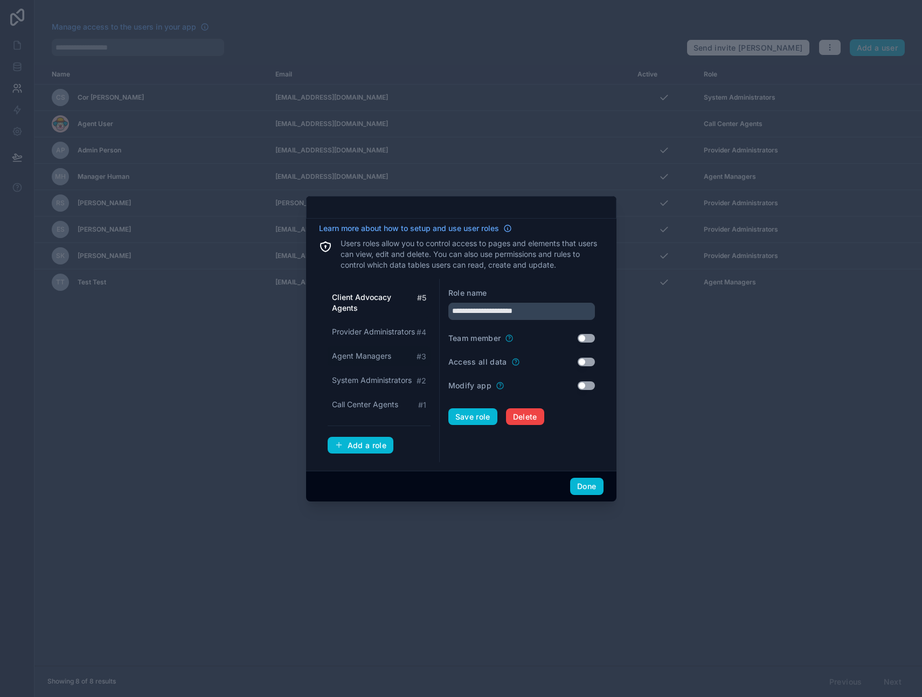
click at [373, 354] on span "Agent Managers" at bounding box center [361, 356] width 59 height 11
type input "**********"
click at [586, 362] on button "Use setting" at bounding box center [586, 362] width 17 height 9
click at [587, 336] on button "Use setting" at bounding box center [586, 338] width 17 height 9
click at [476, 416] on button "Save role" at bounding box center [472, 417] width 49 height 17
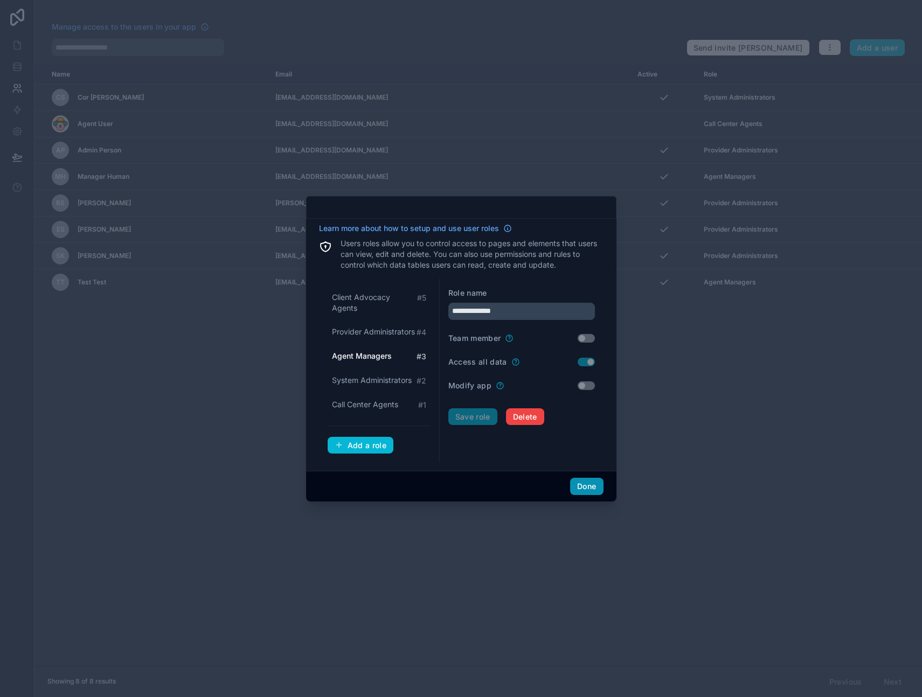
click at [589, 486] on button "Done" at bounding box center [586, 486] width 33 height 17
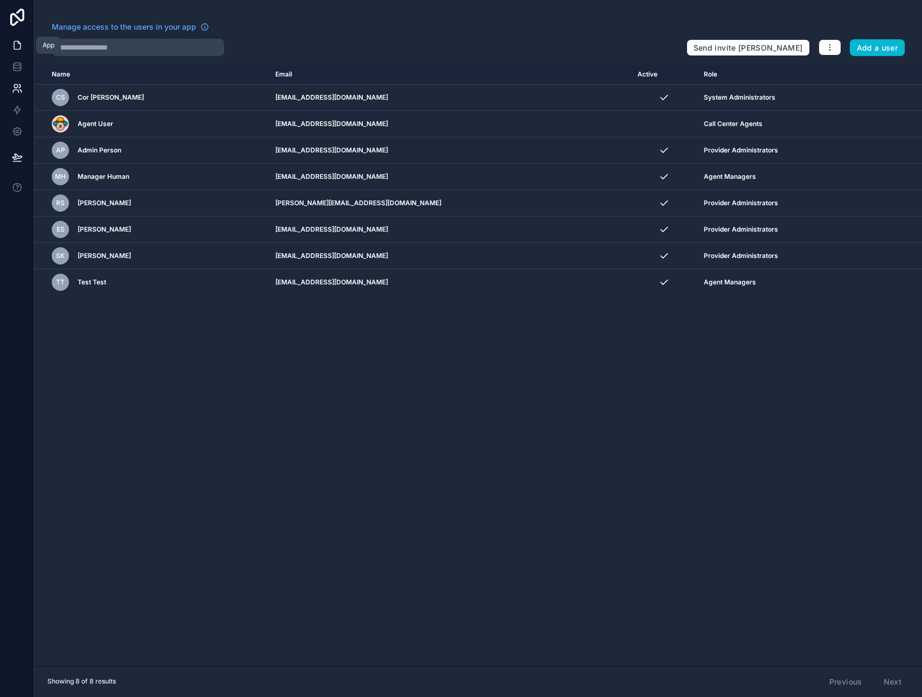
click at [24, 45] on link at bounding box center [17, 45] width 34 height 22
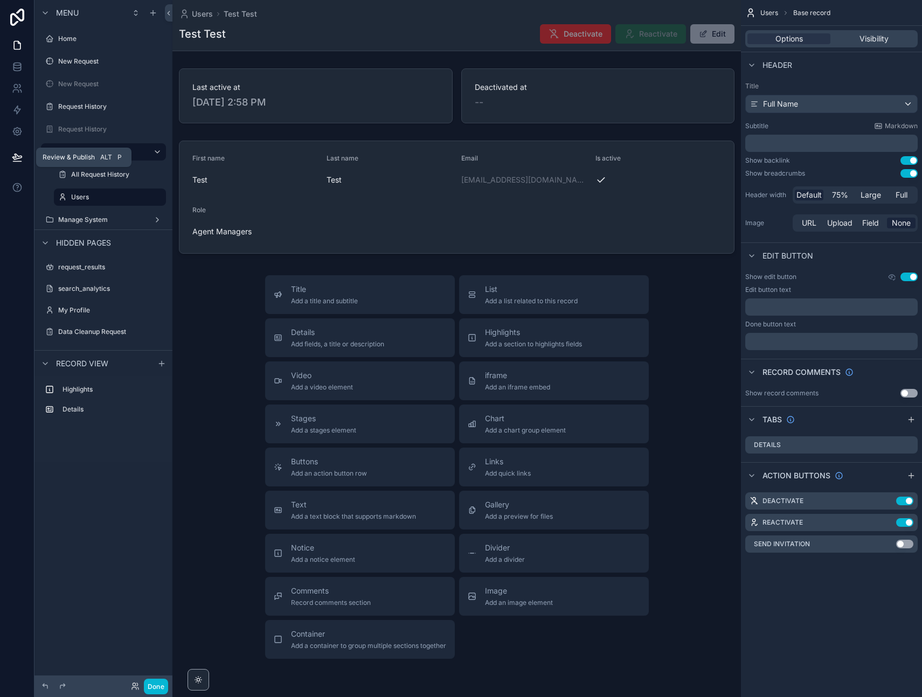
click at [17, 158] on icon at bounding box center [17, 157] width 11 height 11
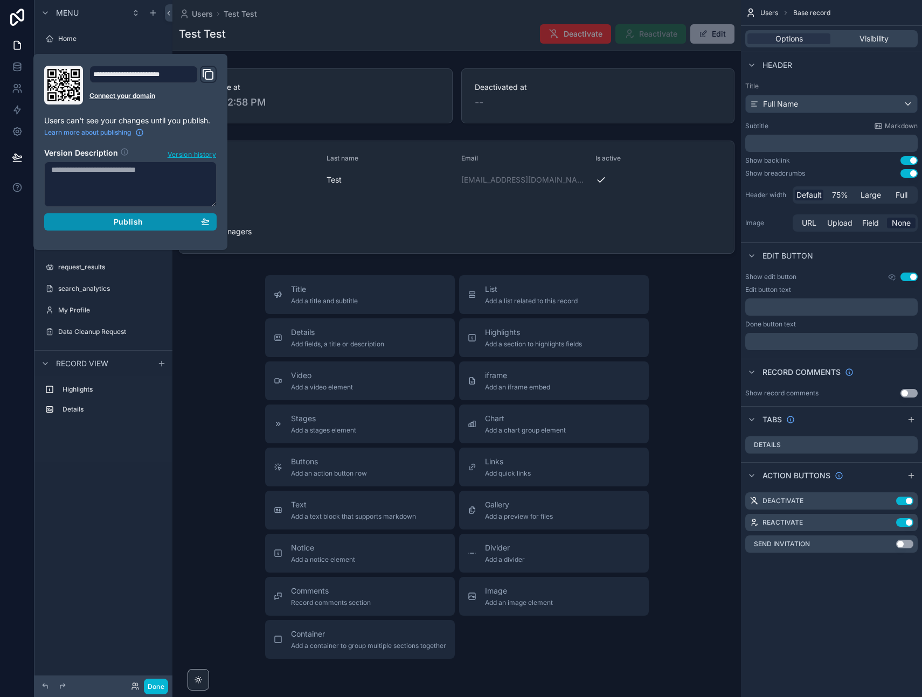
click at [89, 221] on div "Publish" at bounding box center [130, 222] width 158 height 10
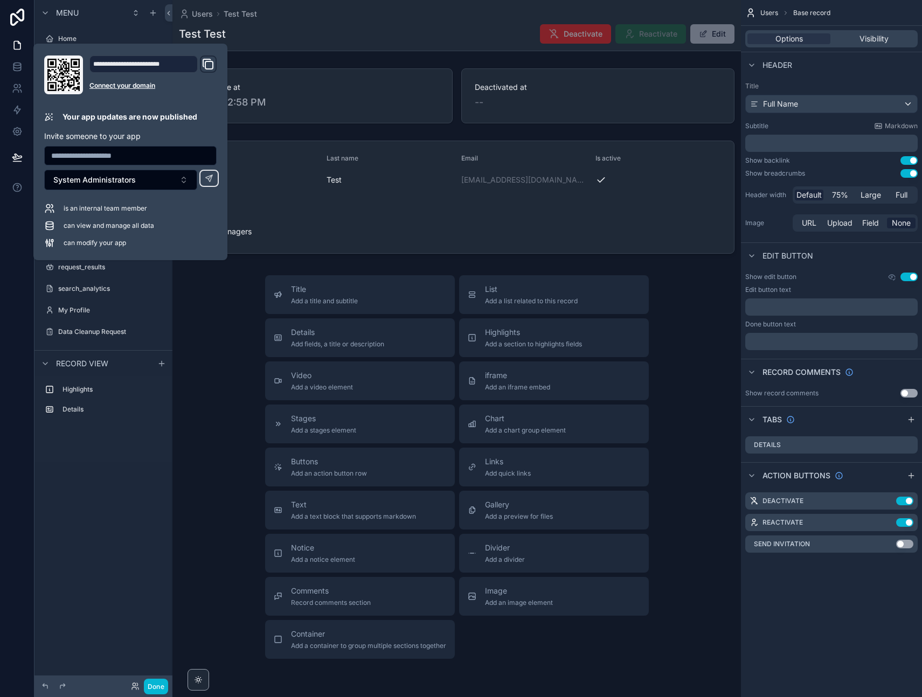
click at [217, 344] on div "Title Add a title and subtitle List Add a list related to this record Details A…" at bounding box center [456, 467] width 569 height 384
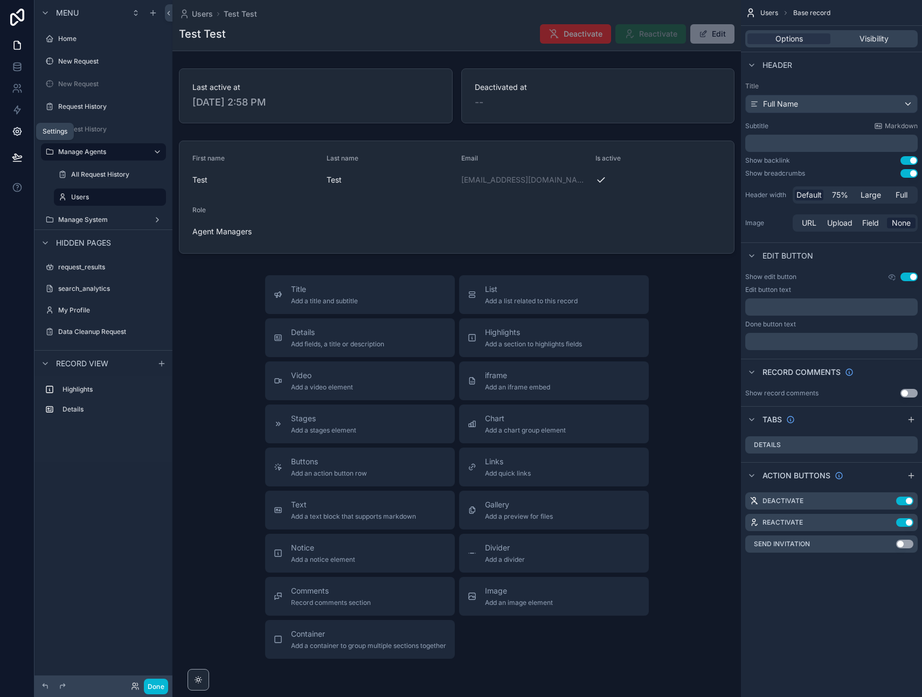
click at [18, 130] on icon at bounding box center [17, 131] width 3 height 3
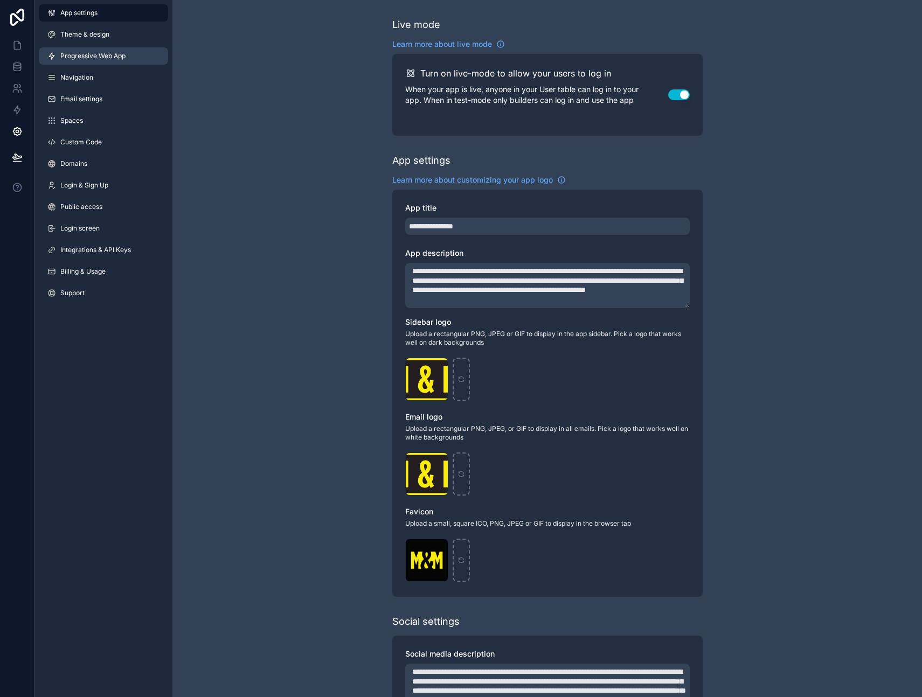
click at [98, 56] on span "Progressive Web App" at bounding box center [92, 56] width 65 height 9
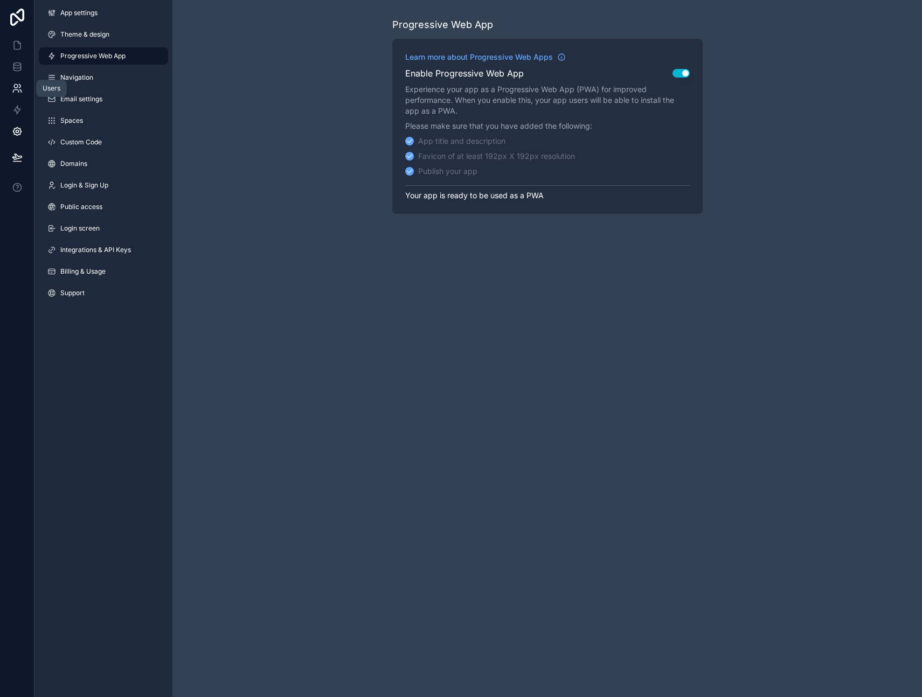
click at [18, 84] on icon at bounding box center [17, 88] width 11 height 11
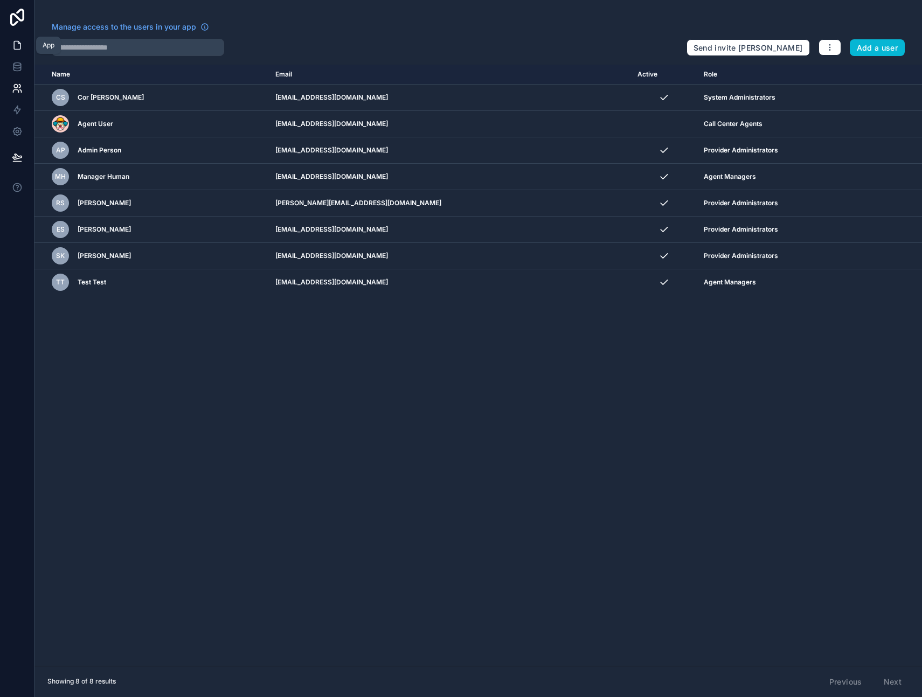
click at [14, 45] on icon at bounding box center [17, 45] width 6 height 8
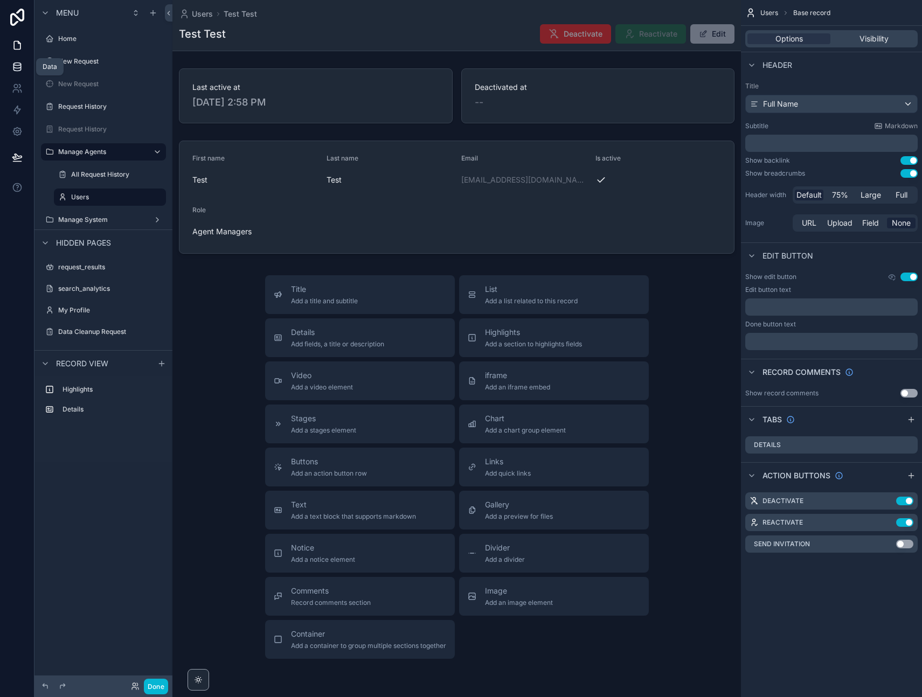
click at [15, 68] on icon at bounding box center [16, 66] width 7 height 4
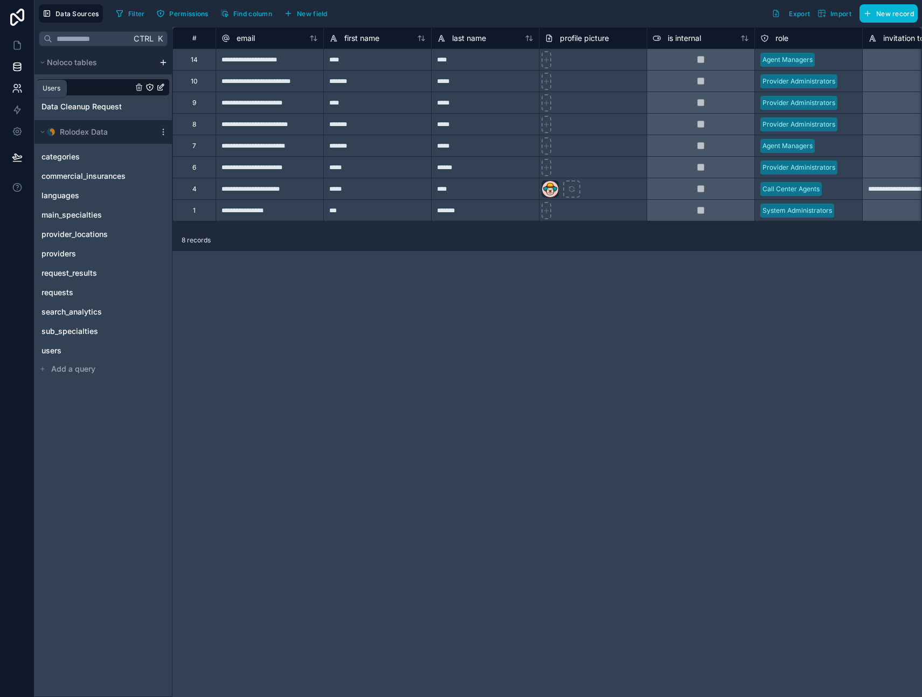
click at [19, 90] on icon at bounding box center [17, 88] width 11 height 11
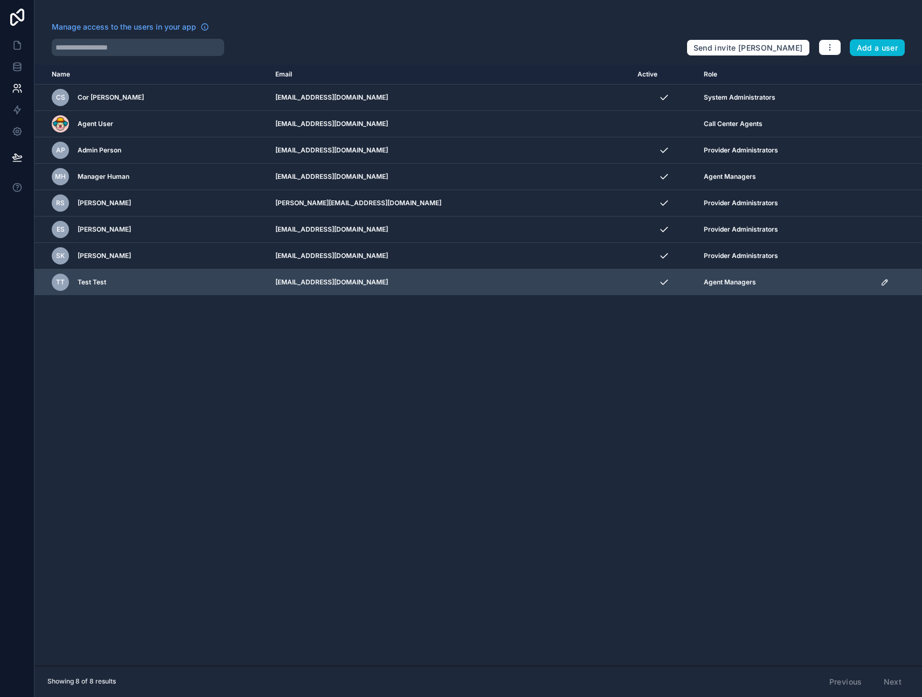
click at [885, 281] on icon "scrollable content" at bounding box center [886, 281] width 2 height 2
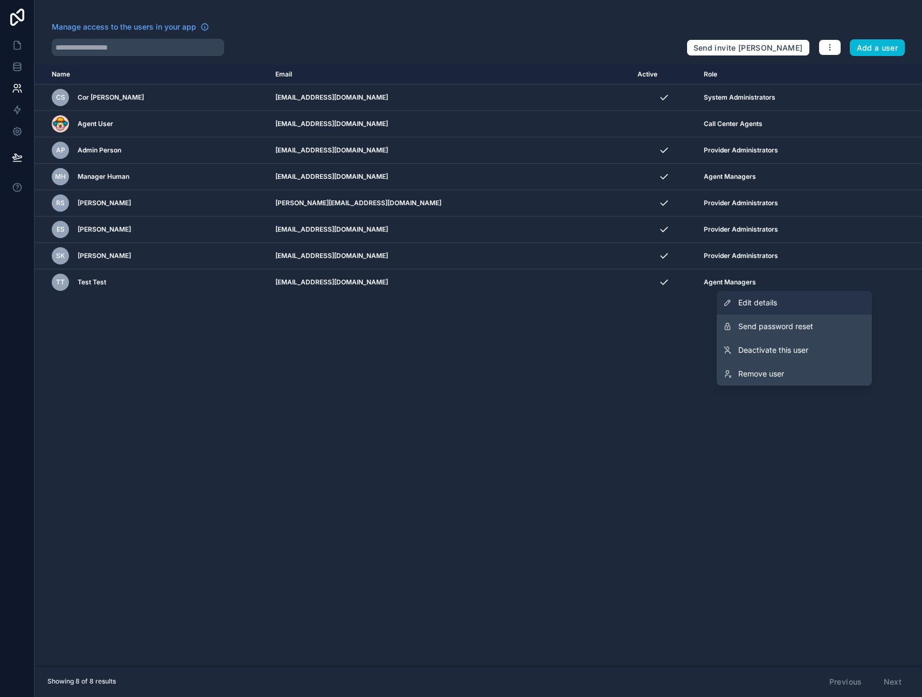
click at [768, 302] on span "Edit details" at bounding box center [757, 302] width 39 height 11
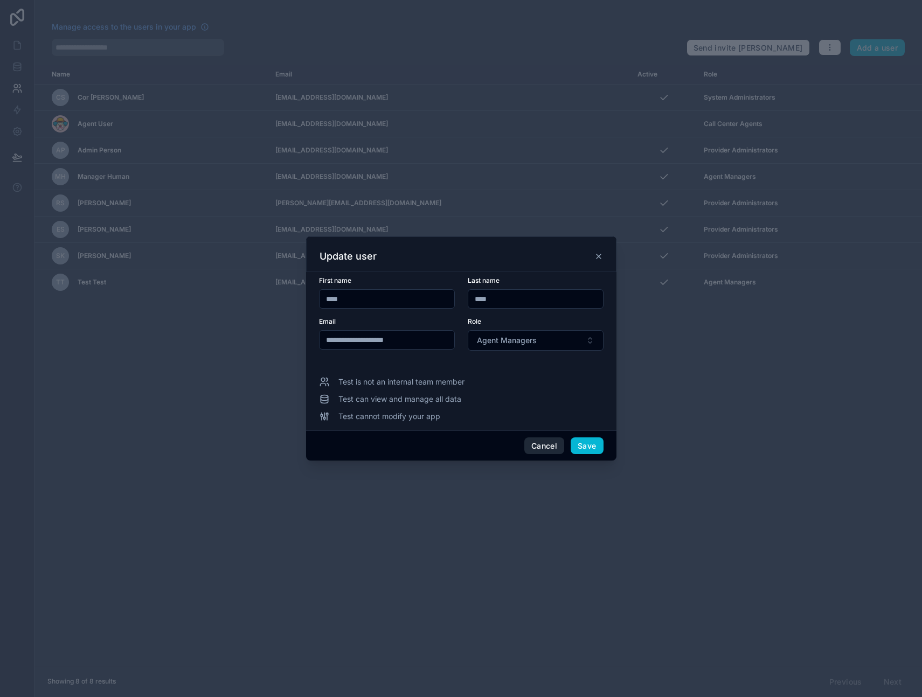
click at [539, 444] on button "Cancel" at bounding box center [544, 446] width 40 height 17
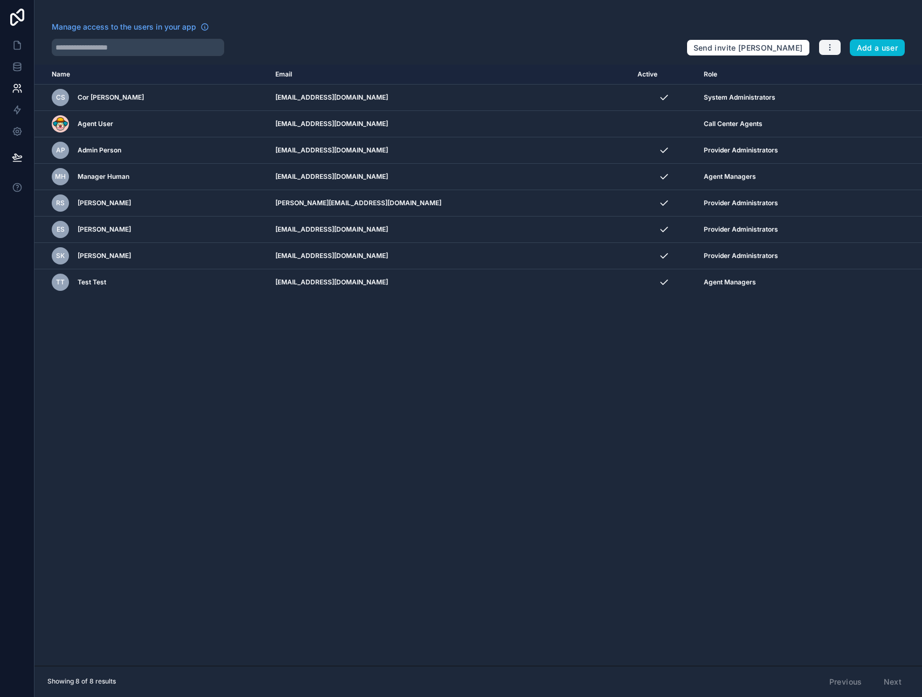
click at [837, 45] on button "button" at bounding box center [830, 47] width 23 height 16
click at [840, 70] on link "Manage roles" at bounding box center [855, 72] width 75 height 17
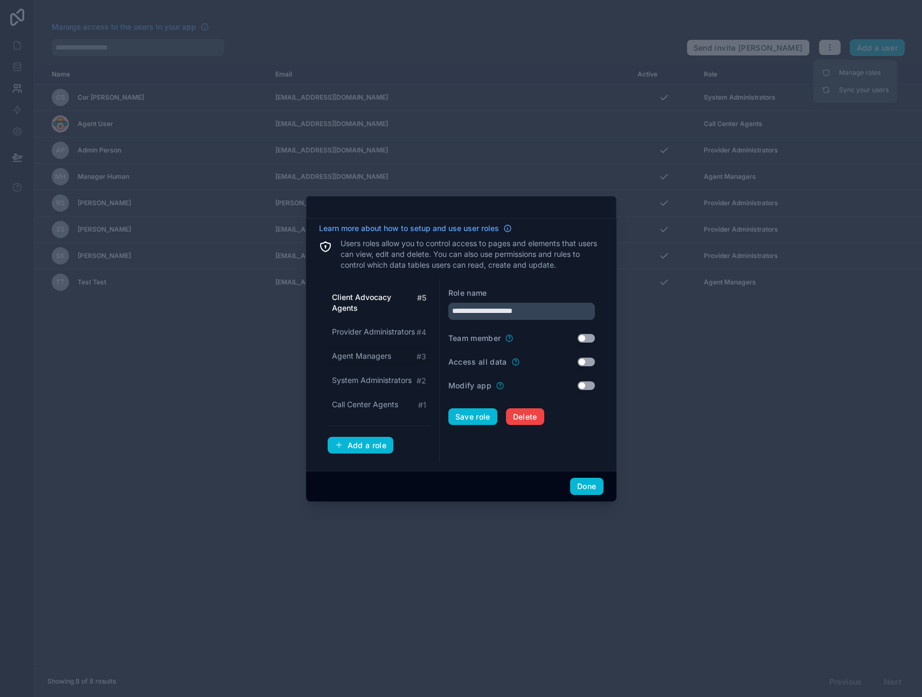
click at [364, 357] on span "Agent Managers" at bounding box center [361, 356] width 59 height 11
type input "**********"
click at [587, 336] on button "Use setting" at bounding box center [586, 338] width 17 height 9
click at [466, 417] on button "Save role" at bounding box center [472, 417] width 49 height 17
click at [584, 486] on button "Done" at bounding box center [586, 486] width 33 height 17
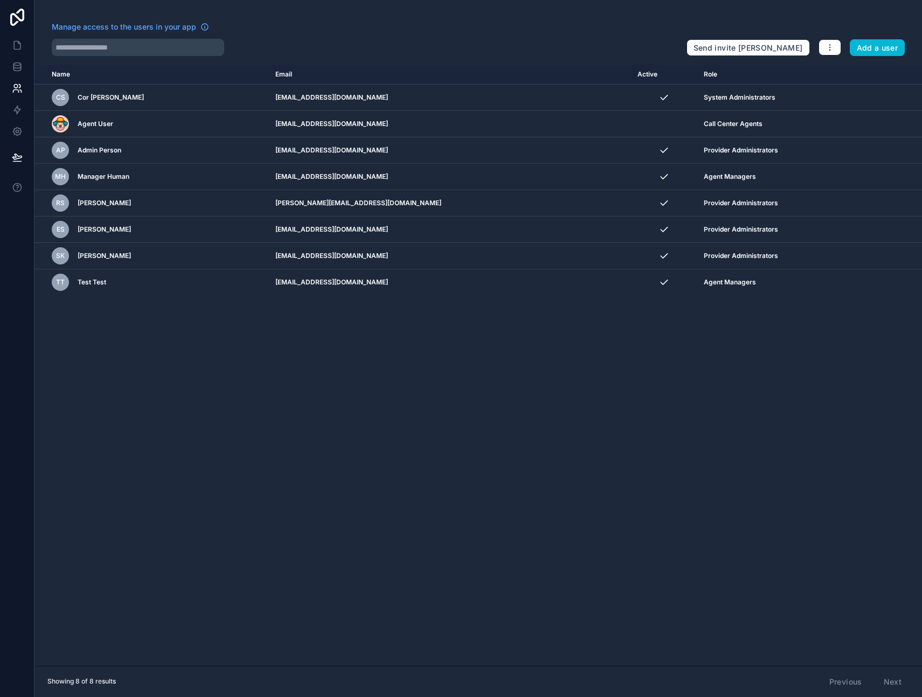
click at [301, 397] on div "Name Email Active Role userTable.email CS Cor Schutte cor@prettysim.pl System A…" at bounding box center [478, 365] width 888 height 601
drag, startPoint x: 16, startPoint y: 42, endPoint x: 26, endPoint y: 162, distance: 120.1
click at [16, 42] on icon at bounding box center [17, 45] width 11 height 11
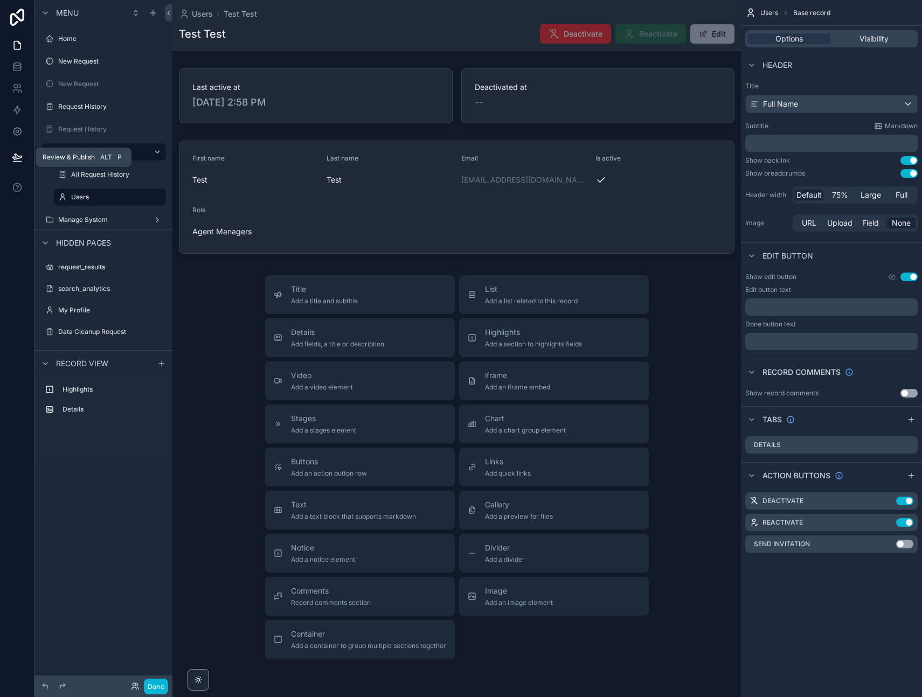
click at [17, 154] on icon at bounding box center [17, 157] width 11 height 11
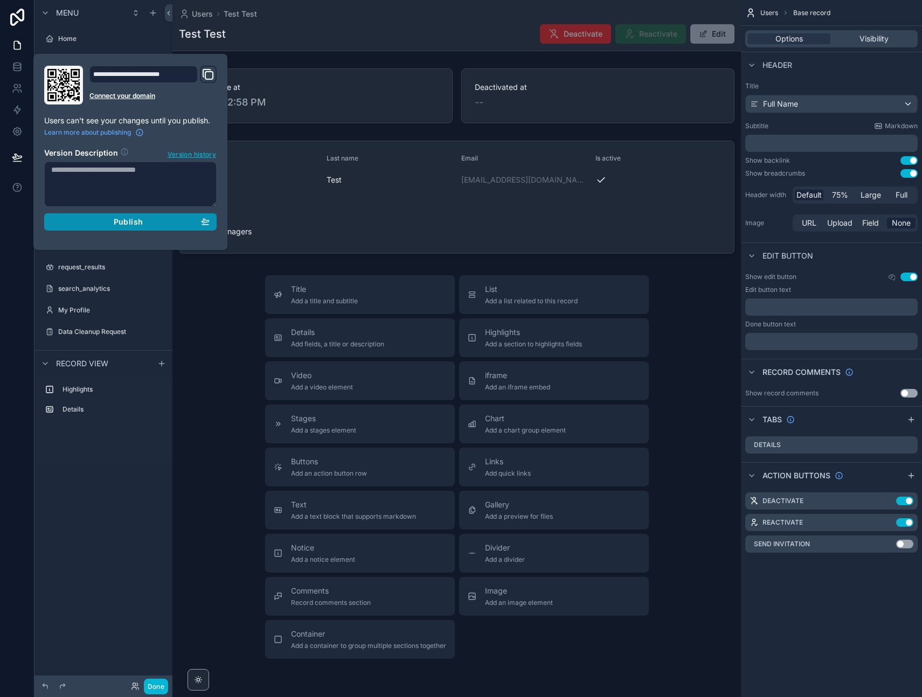
click at [122, 221] on span "Publish" at bounding box center [128, 222] width 29 height 10
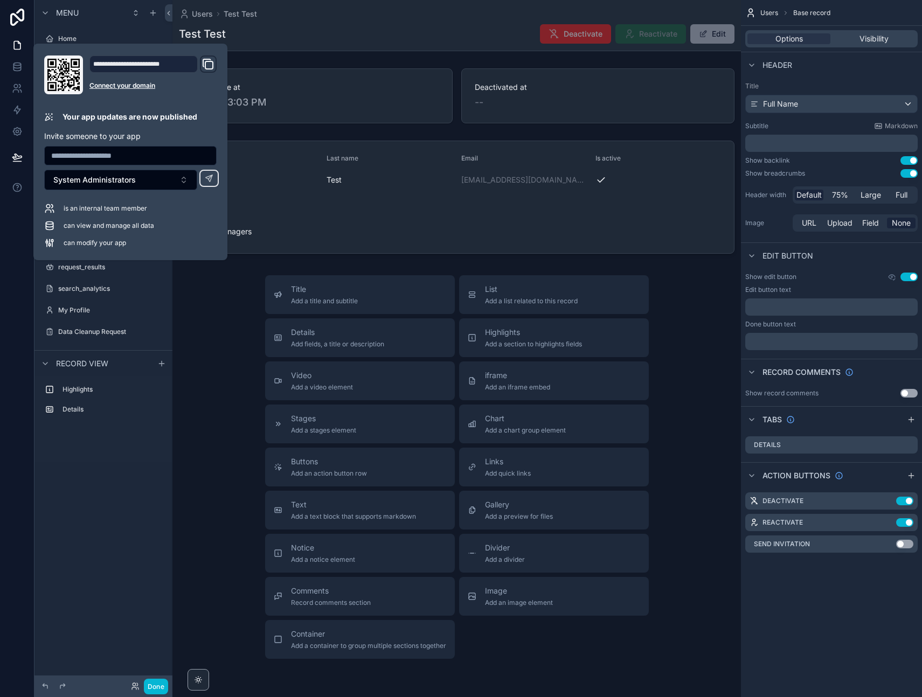
click at [393, 9] on div "Users Test Test" at bounding box center [457, 14] width 556 height 11
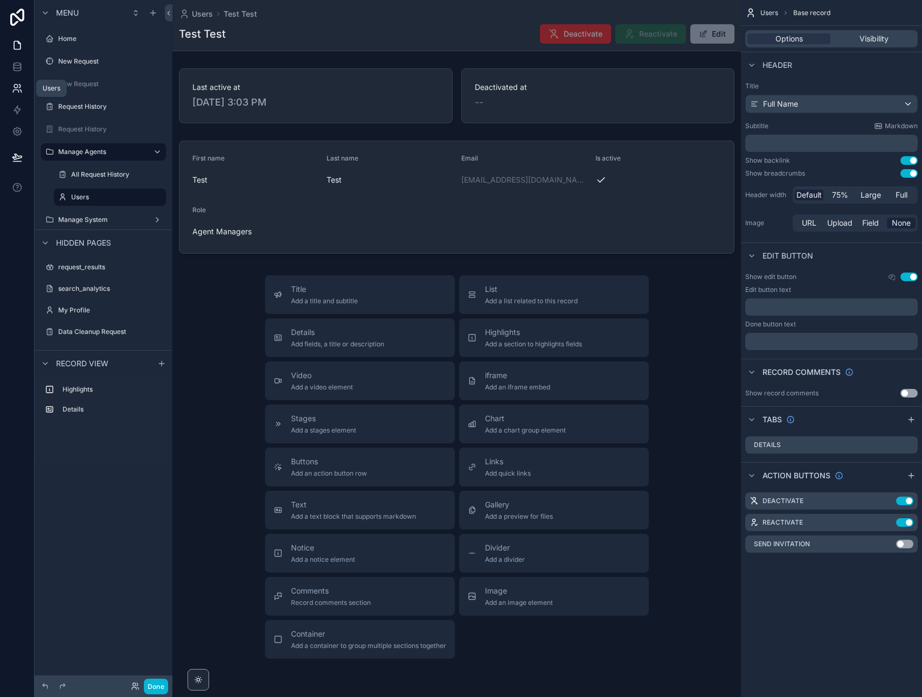
click at [18, 89] on icon at bounding box center [17, 88] width 11 height 11
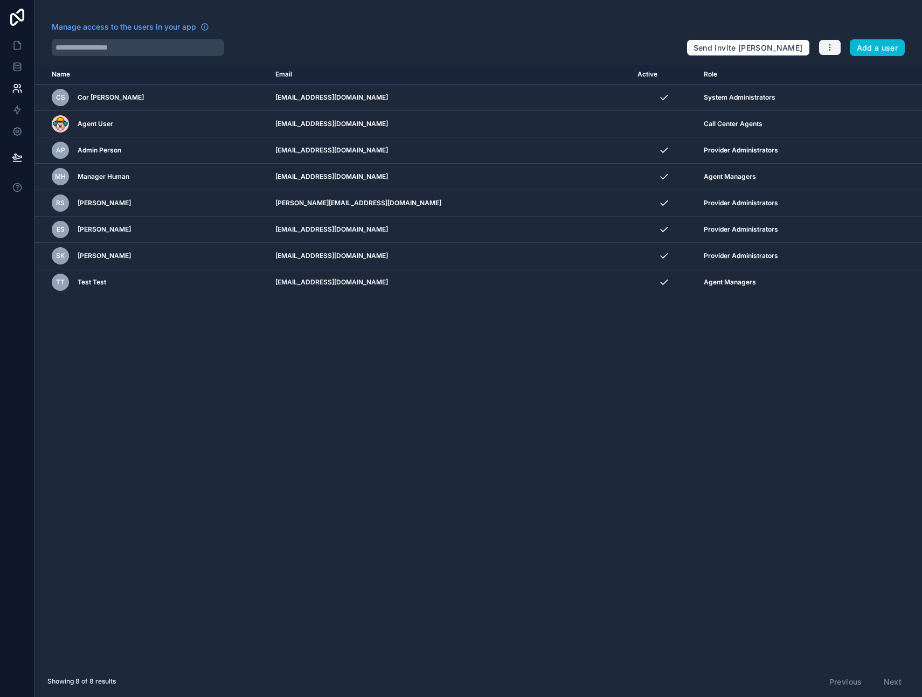
click at [827, 45] on icon "button" at bounding box center [830, 47] width 9 height 9
click at [850, 73] on link "Manage roles" at bounding box center [855, 72] width 75 height 17
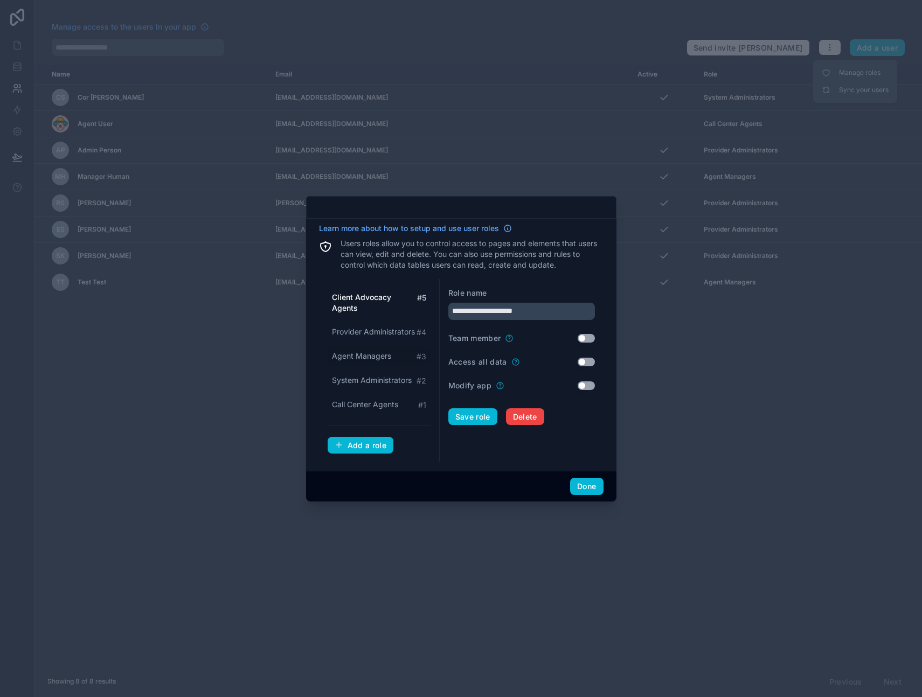
click at [354, 351] on span "Agent Managers" at bounding box center [361, 356] width 59 height 11
type input "**********"
click at [582, 337] on button "Use setting" at bounding box center [586, 338] width 17 height 9
click at [477, 417] on button "Save role" at bounding box center [472, 417] width 49 height 17
click at [588, 487] on button "Done" at bounding box center [586, 486] width 33 height 17
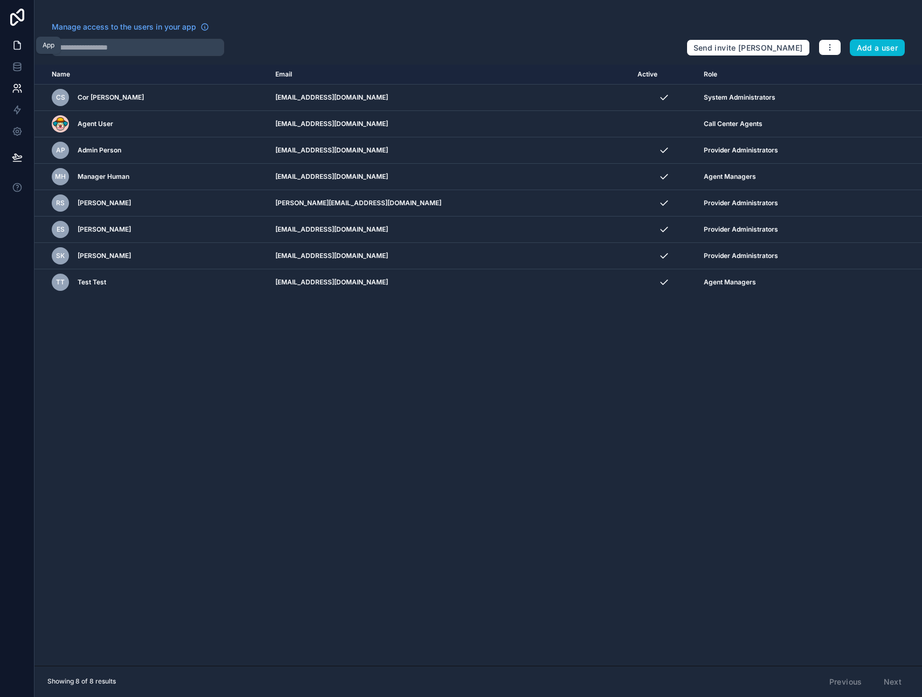
click at [17, 43] on icon at bounding box center [17, 45] width 11 height 11
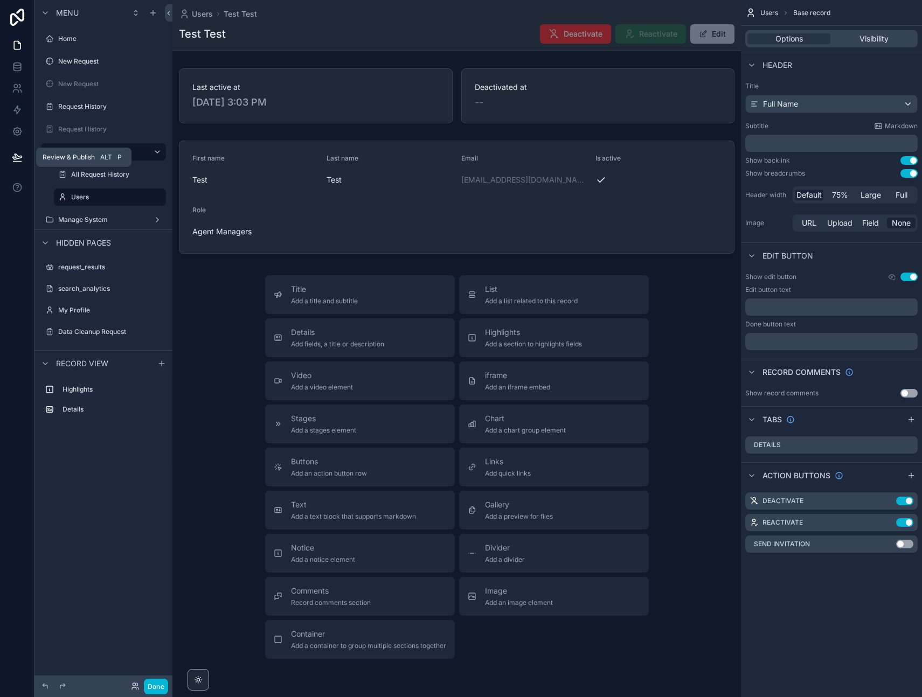
click at [20, 157] on icon at bounding box center [17, 157] width 11 height 11
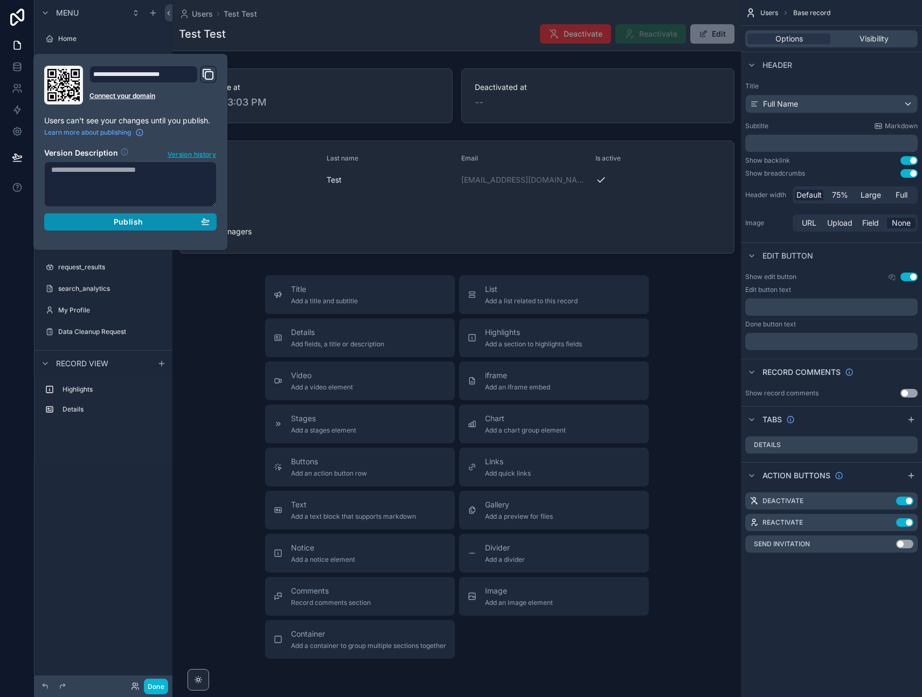
click at [99, 220] on div "Publish" at bounding box center [130, 222] width 158 height 10
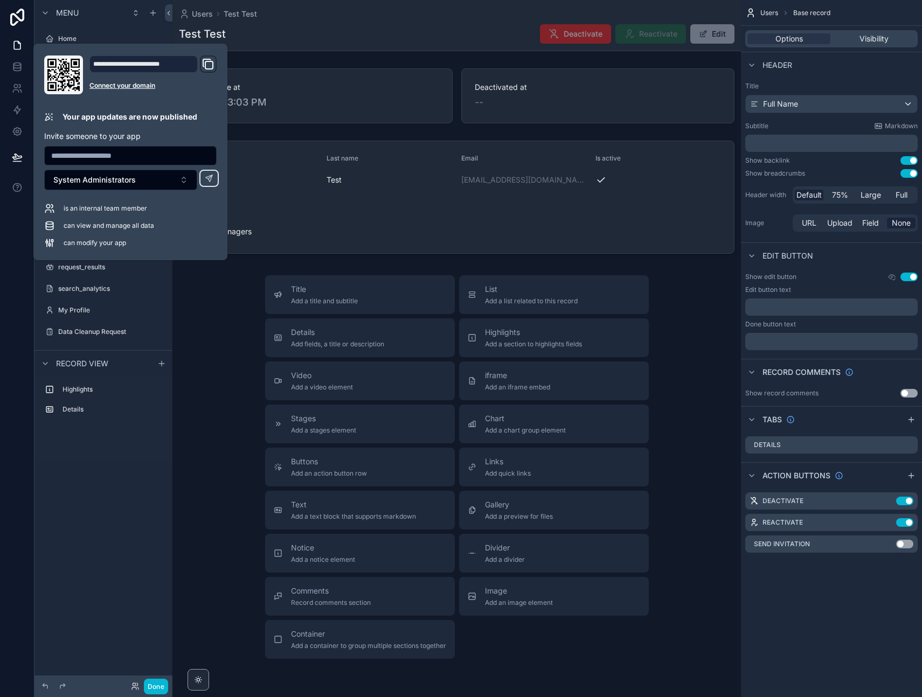
click at [338, 26] on div "Test Test Deactivate Reactivate Edit" at bounding box center [457, 34] width 556 height 20
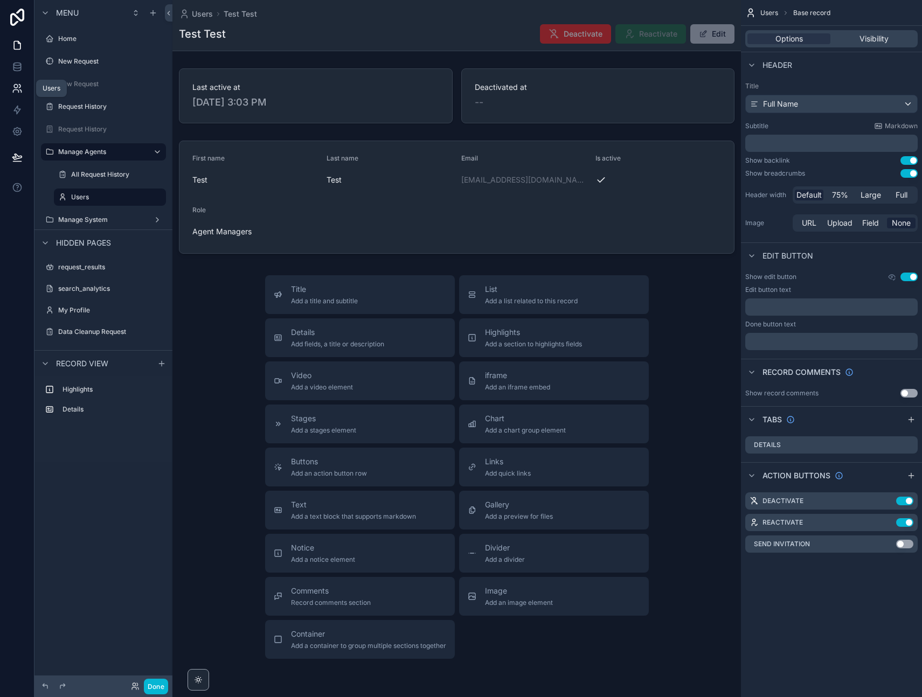
click at [19, 88] on icon at bounding box center [17, 88] width 11 height 11
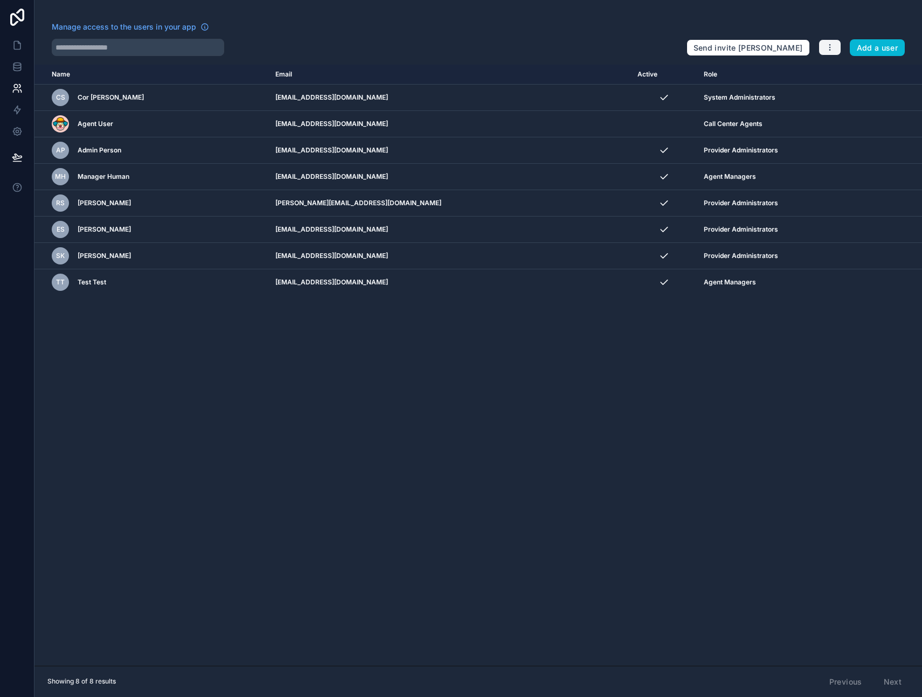
click at [830, 47] on icon "button" at bounding box center [829, 47] width 1 height 1
click at [851, 67] on link "Manage roles" at bounding box center [855, 72] width 75 height 17
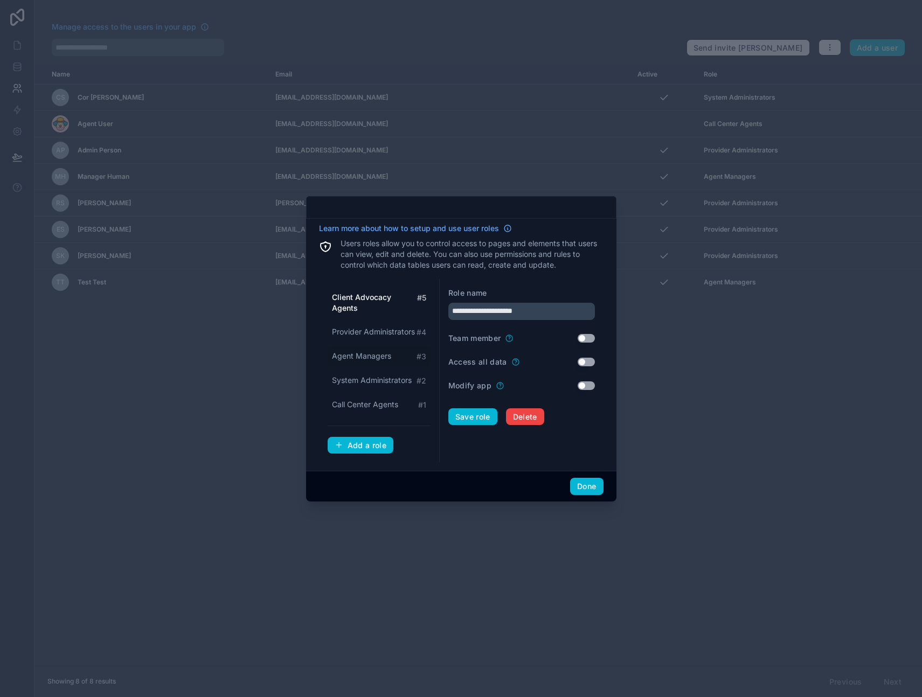
click at [361, 357] on span "Agent Managers" at bounding box center [361, 356] width 59 height 11
type input "**********"
click at [590, 361] on button "Use setting" at bounding box center [586, 362] width 17 height 9
click at [467, 414] on button "Save role" at bounding box center [472, 417] width 49 height 17
click at [472, 416] on div "Save role Delete" at bounding box center [521, 417] width 147 height 17
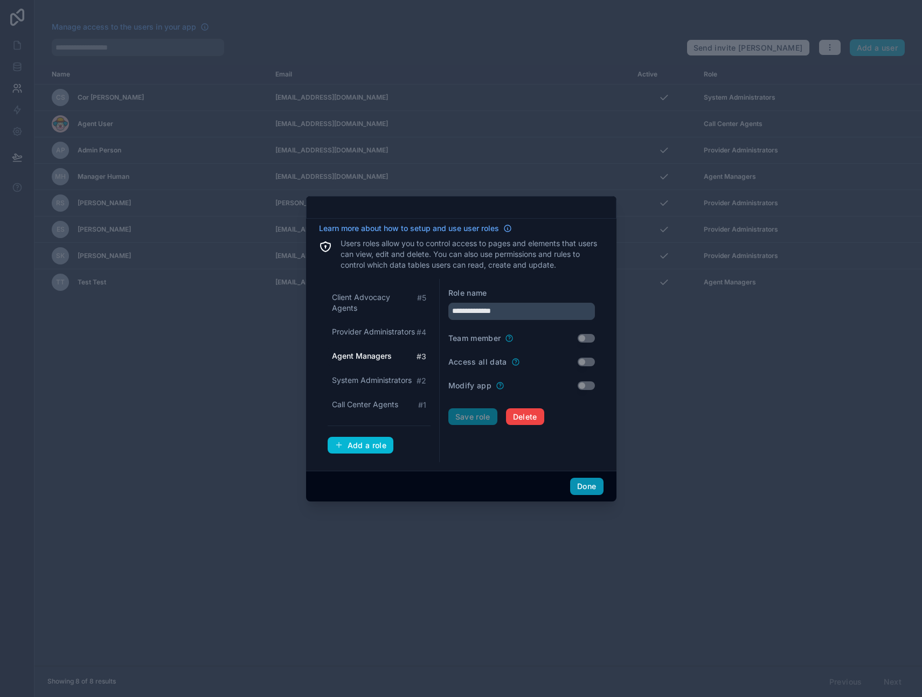
click at [589, 487] on button "Done" at bounding box center [586, 486] width 33 height 17
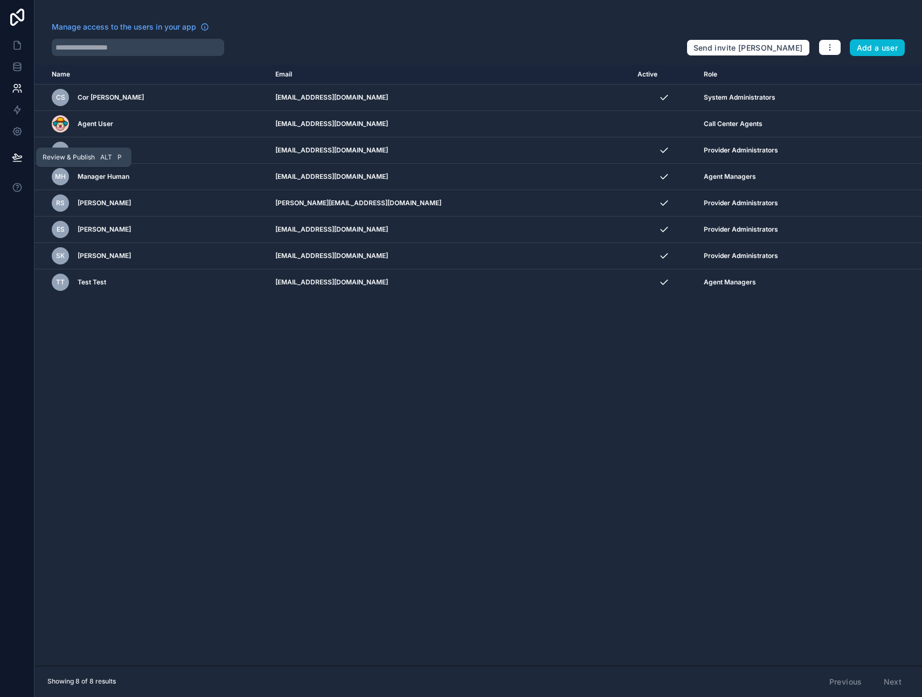
click at [19, 160] on icon at bounding box center [17, 157] width 11 height 11
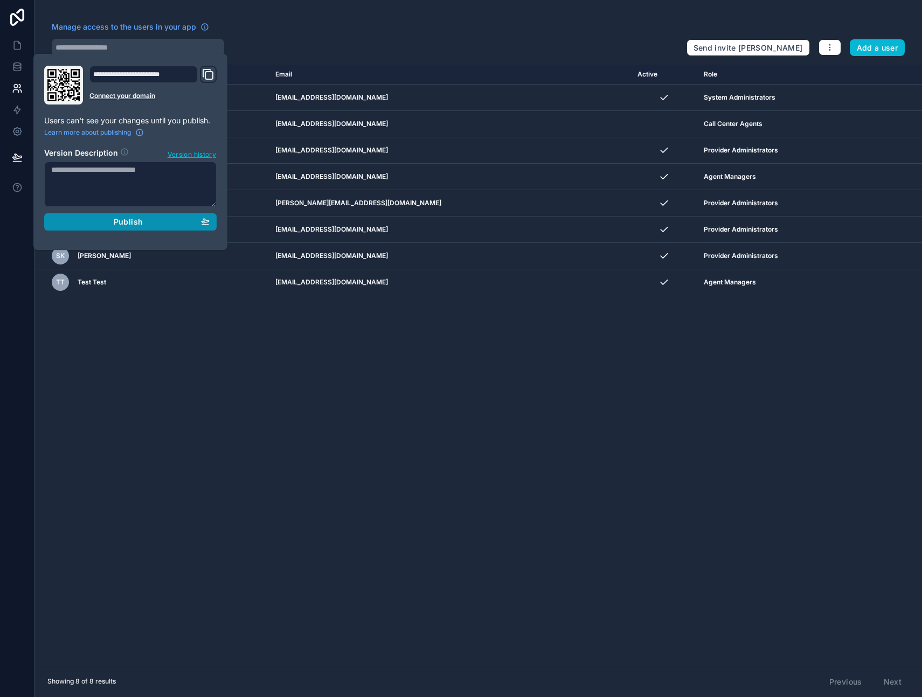
click at [126, 221] on span "Publish" at bounding box center [128, 222] width 29 height 10
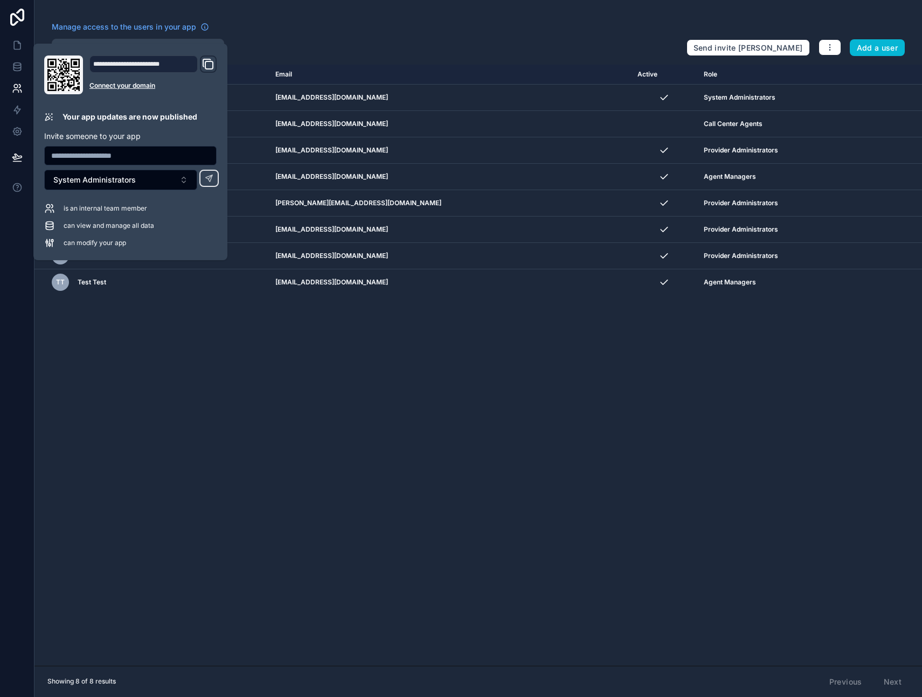
click at [212, 463] on div "Name Email Active Role userTable.email CS Cor Schutte cor@prettysim.pl System A…" at bounding box center [478, 365] width 888 height 601
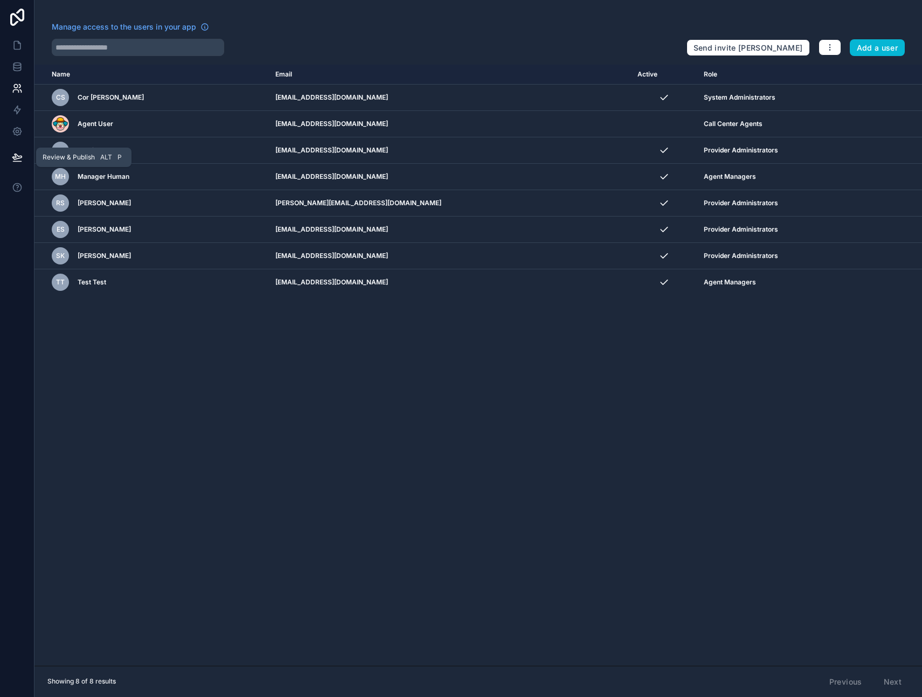
click at [19, 159] on icon at bounding box center [17, 157] width 11 height 11
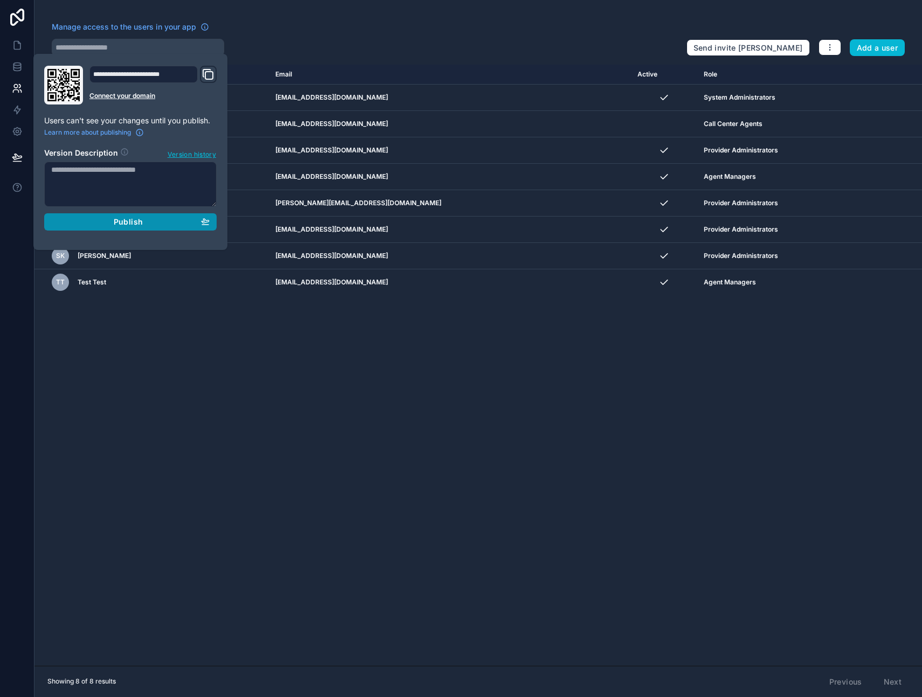
click at [114, 219] on span "Publish" at bounding box center [128, 222] width 29 height 10
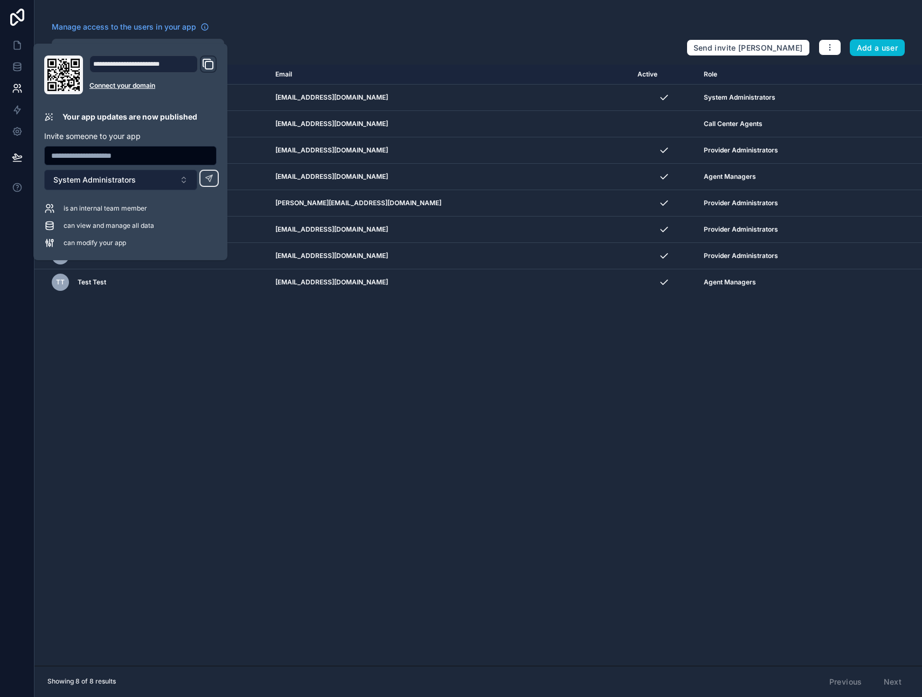
click at [79, 177] on span "System Administrators" at bounding box center [94, 180] width 82 height 11
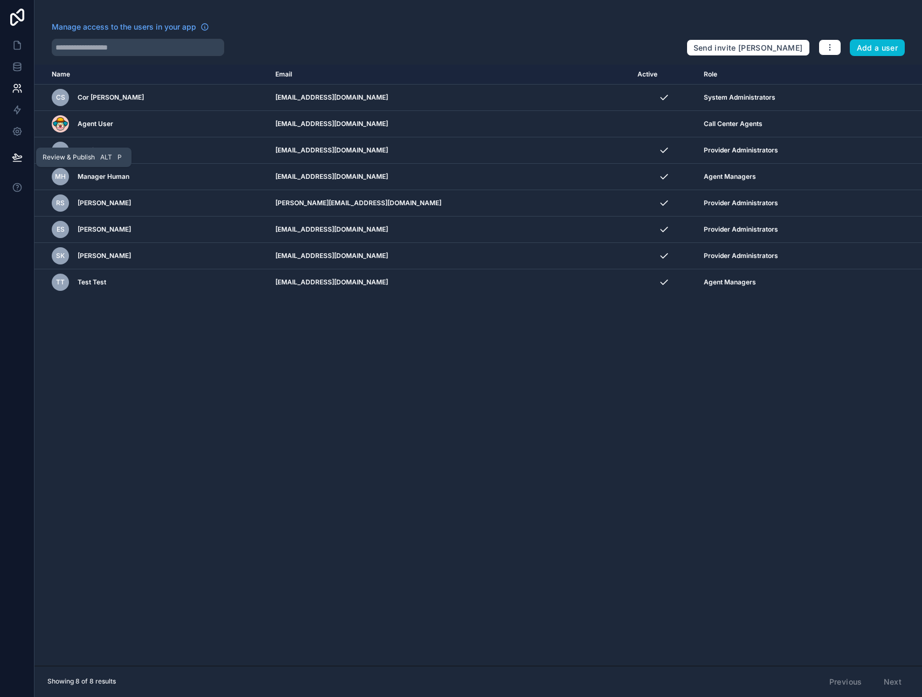
click at [22, 156] on icon at bounding box center [17, 157] width 11 height 11
click at [174, 404] on div "Name Email Active Role userTable.email CS Cor Schutte cor@prettysim.pl System A…" at bounding box center [478, 365] width 888 height 601
click at [626, 508] on div "Name Email Active Role userTable.email CS Cor Schutte cor@prettysim.pl System A…" at bounding box center [478, 365] width 888 height 601
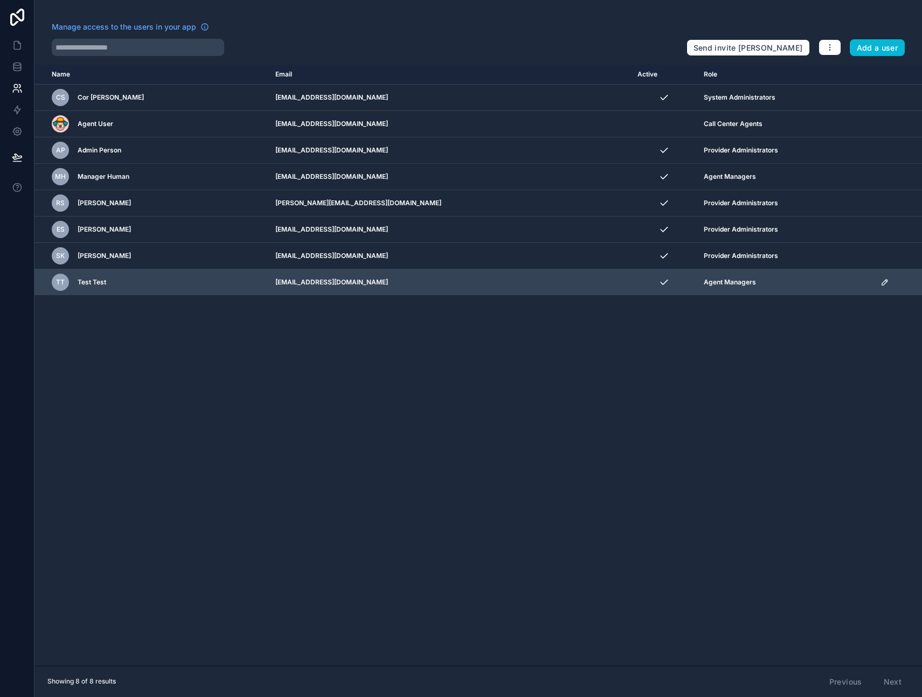
click at [881, 280] on icon "scrollable content" at bounding box center [885, 282] width 9 height 9
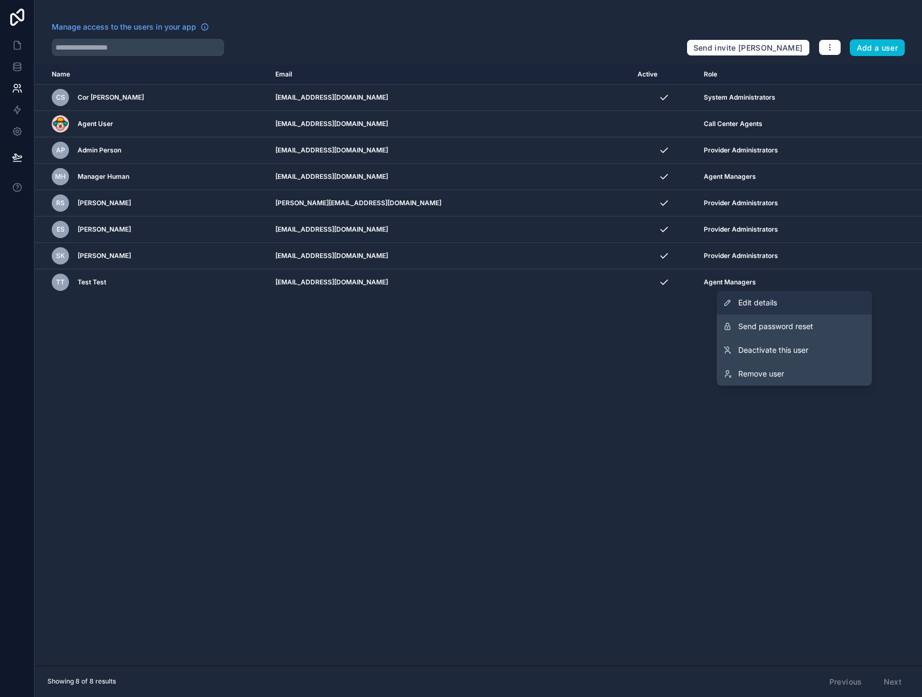
click at [770, 302] on span "Edit details" at bounding box center [757, 302] width 39 height 11
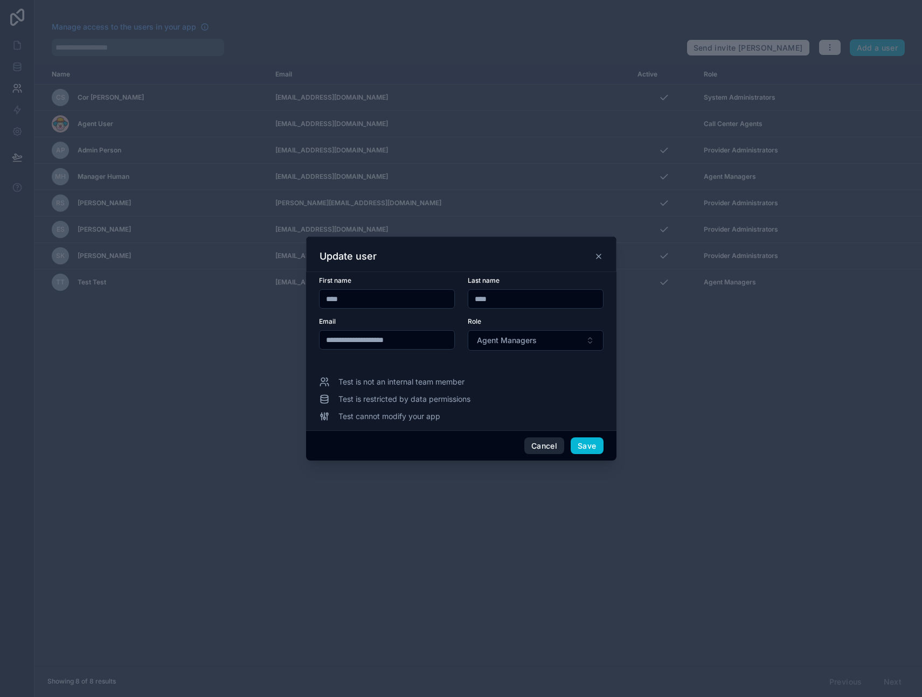
click at [535, 443] on button "Cancel" at bounding box center [544, 446] width 40 height 17
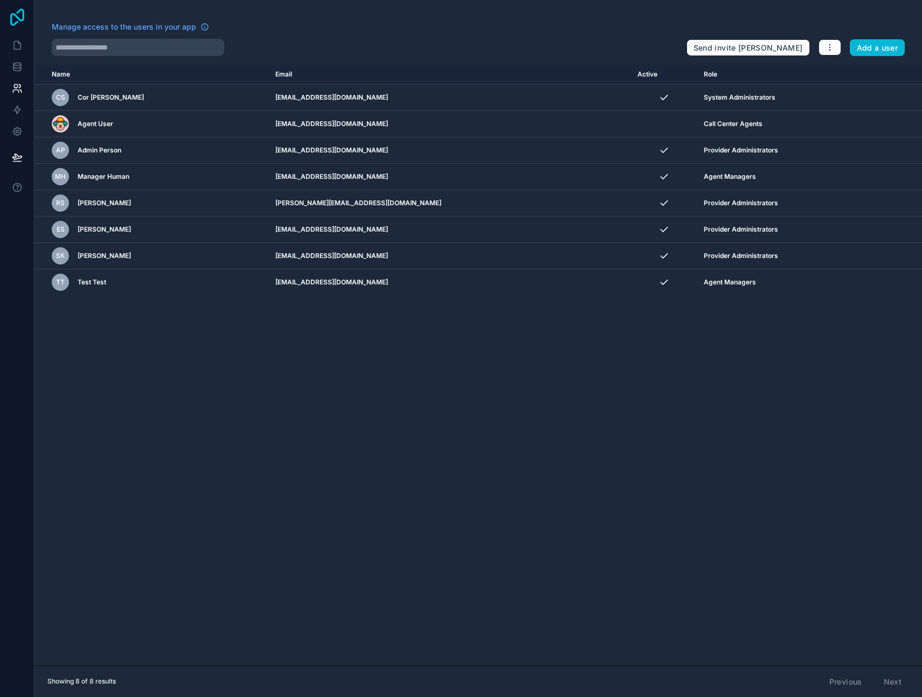
click at [19, 17] on icon at bounding box center [17, 17] width 22 height 17
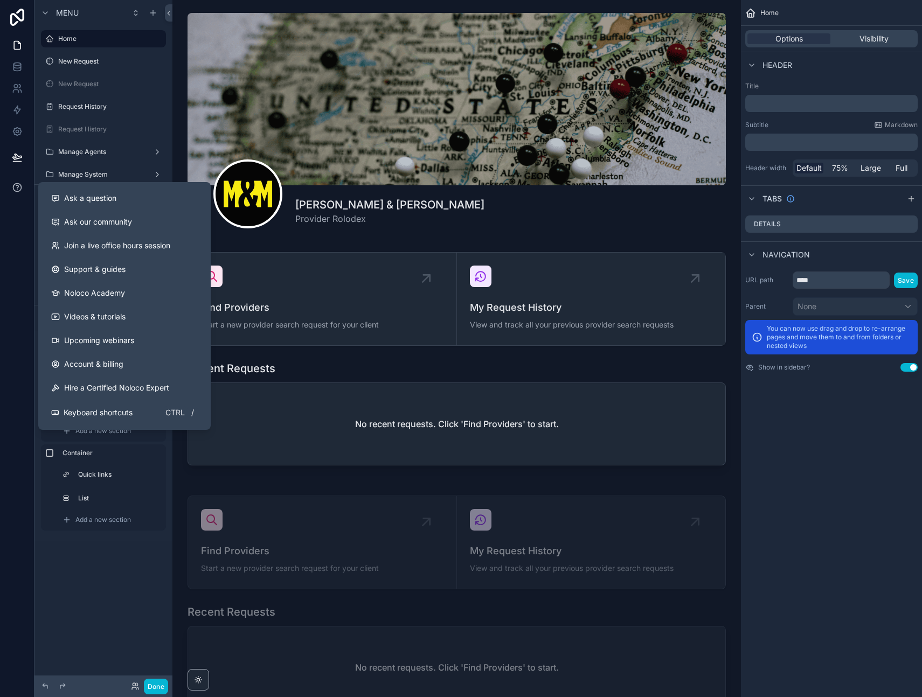
click at [17, 186] on icon at bounding box center [17, 187] width 11 height 11
click at [98, 197] on span "Ask a question" at bounding box center [90, 198] width 52 height 11
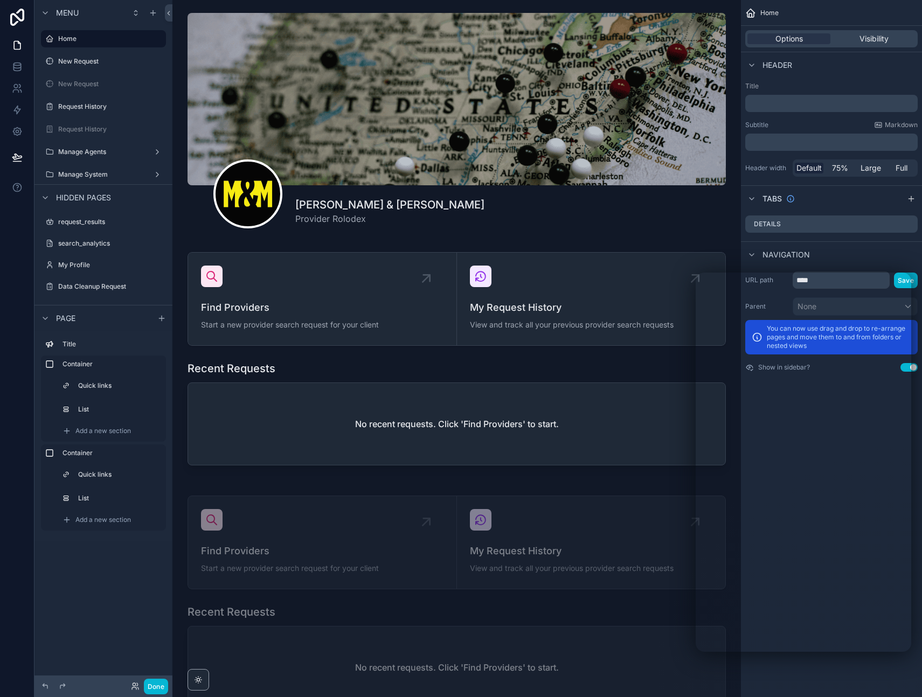
click at [106, 596] on div "Menu Home New Request New Request Request History Request History Manage Agents…" at bounding box center [103, 342] width 138 height 684
click at [20, 65] on icon at bounding box center [16, 66] width 7 height 4
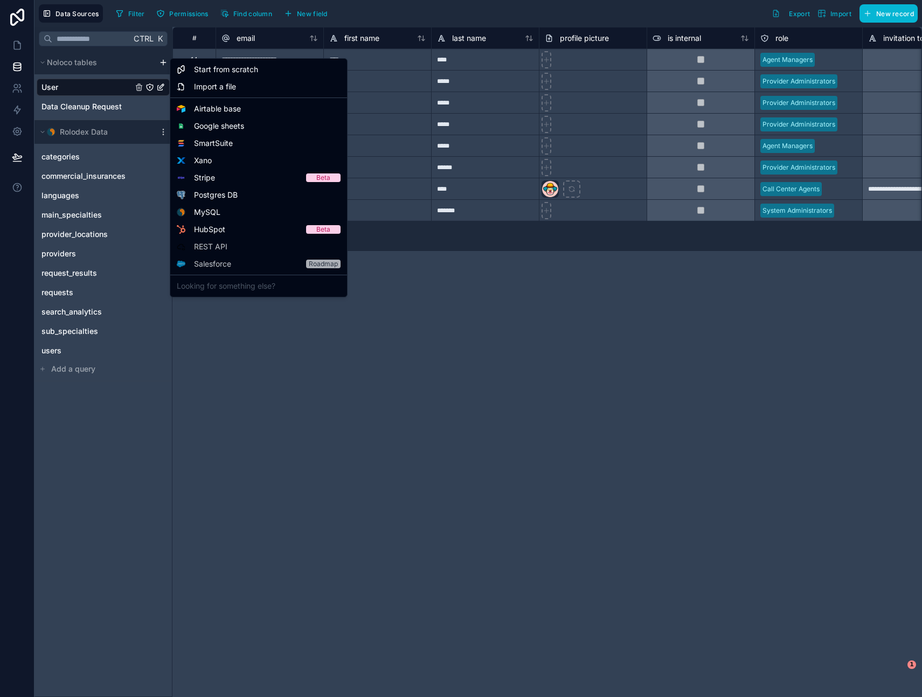
click at [162, 61] on html "**********" at bounding box center [461, 348] width 922 height 697
click at [209, 67] on span "Start from scratch" at bounding box center [226, 69] width 64 height 11
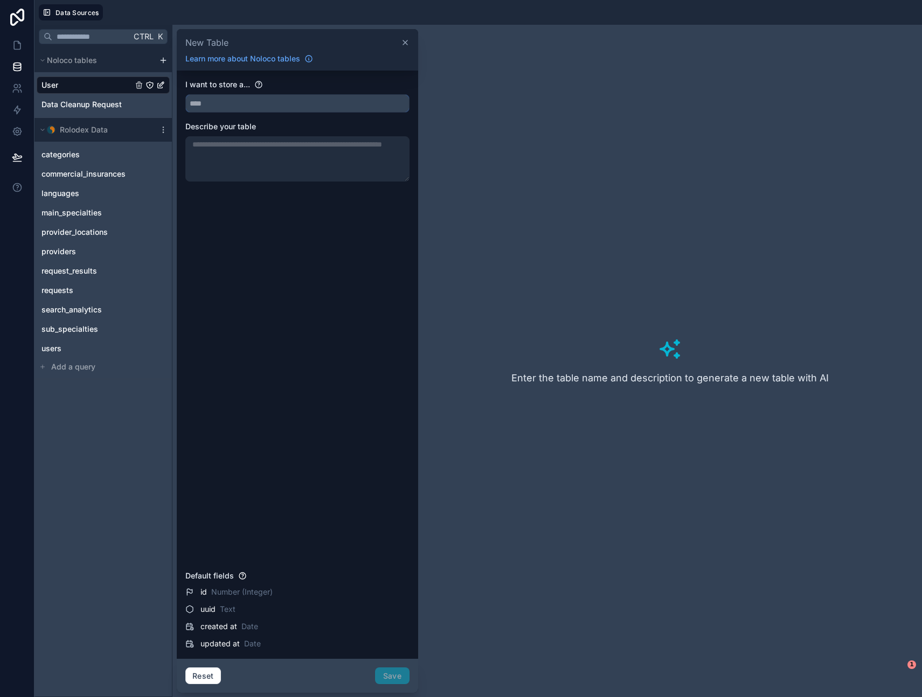
click at [211, 103] on input "text" at bounding box center [297, 103] width 223 height 17
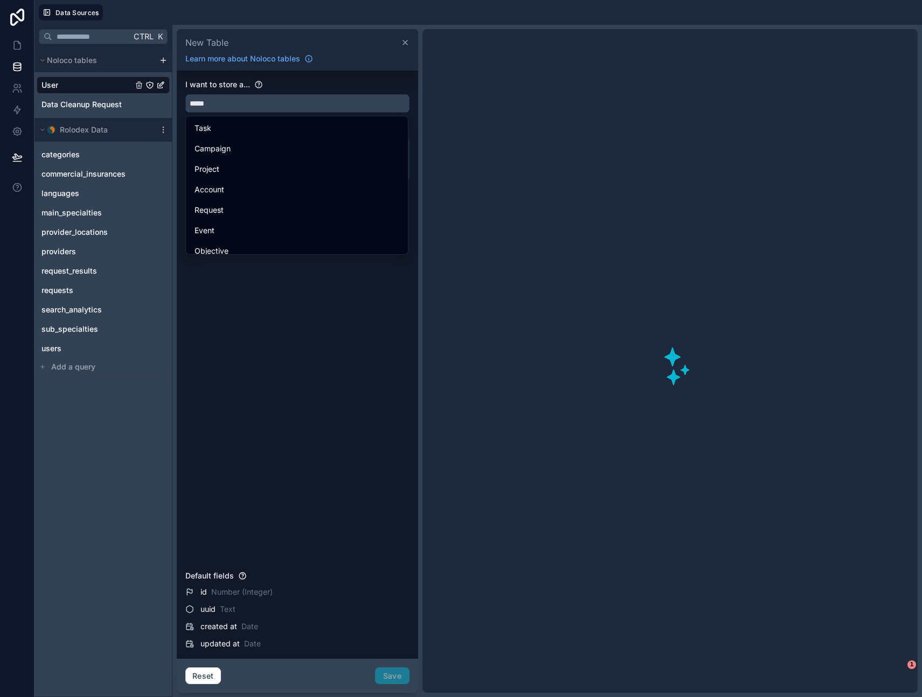
click at [185, 94] on button "****" at bounding box center [297, 103] width 224 height 18
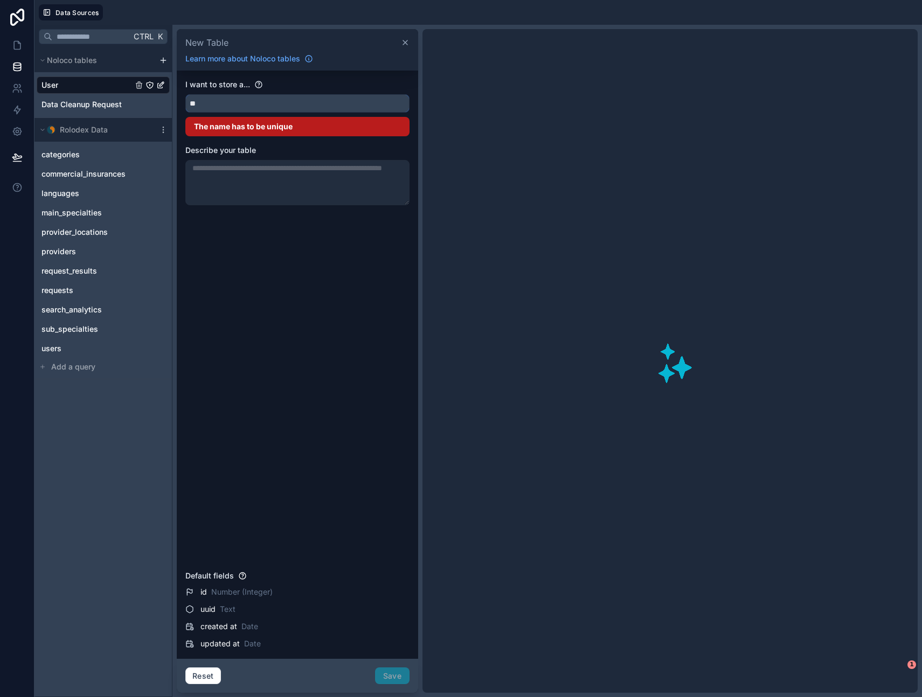
type input "*"
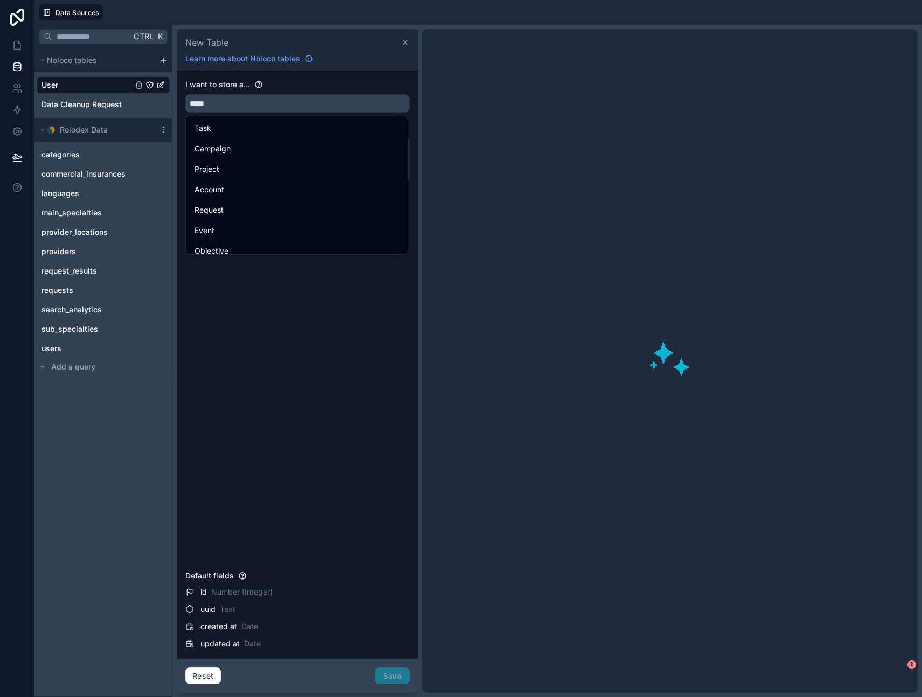
click at [185, 94] on button "****" at bounding box center [297, 103] width 224 height 18
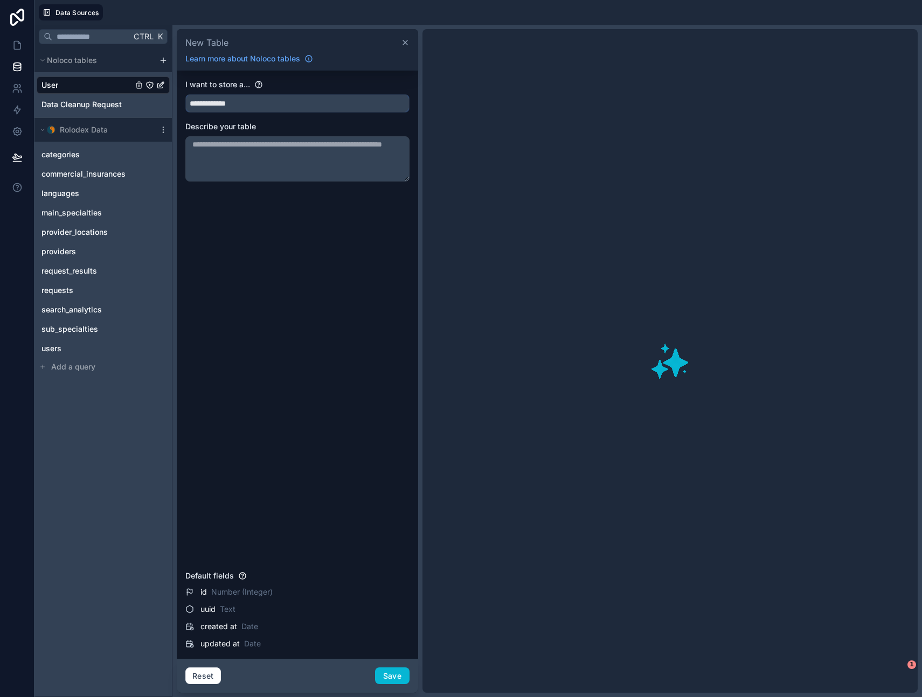
type input "**********"
click at [233, 265] on div "**********" at bounding box center [297, 322] width 224 height 487
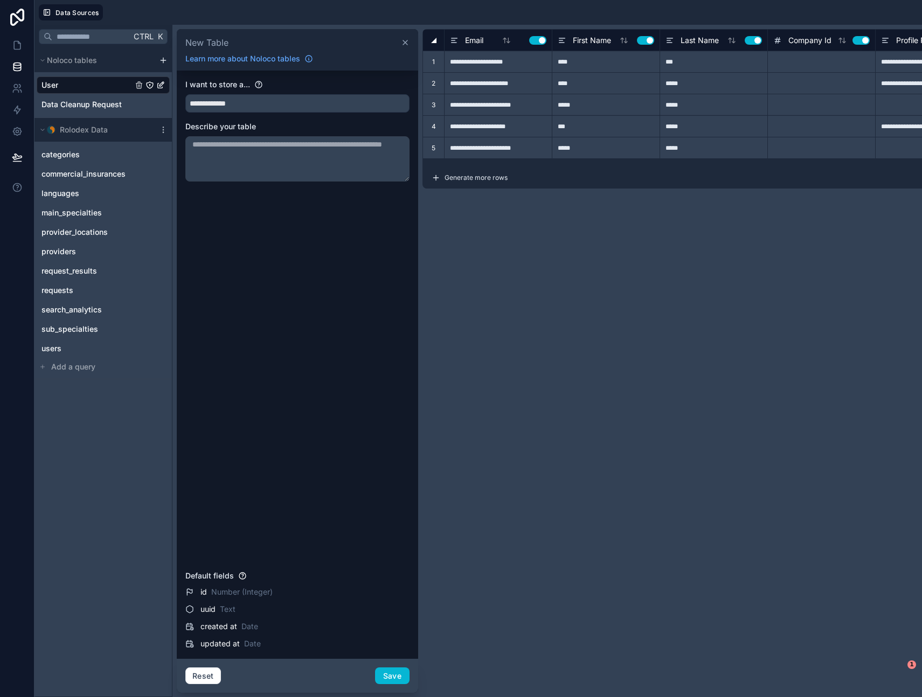
type input "**********"
type input "****"
type input "***"
type input "**********"
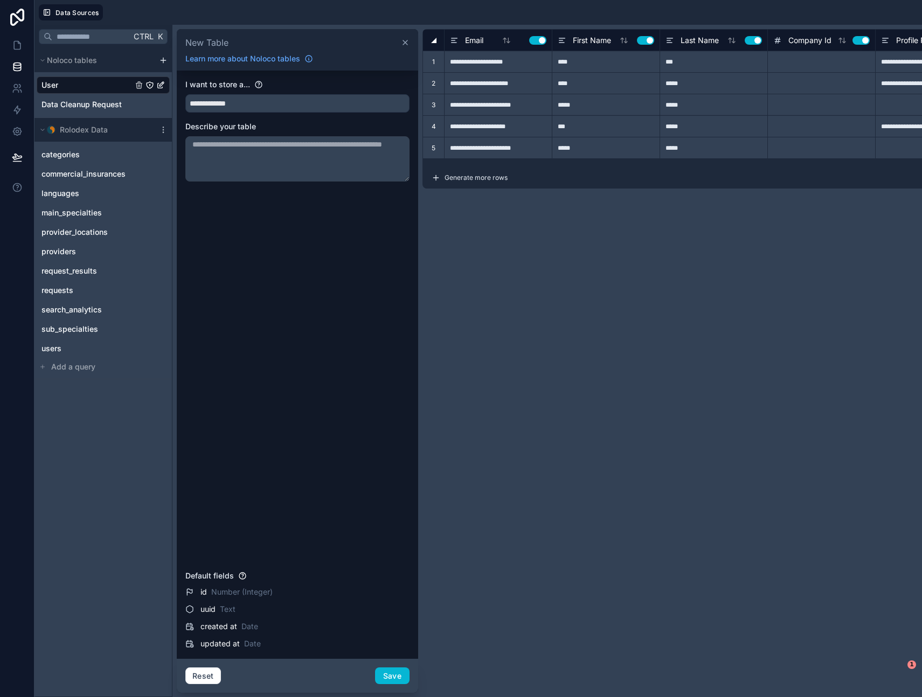
type input "****"
type input "*****"
type input "**********"
type input "*****"
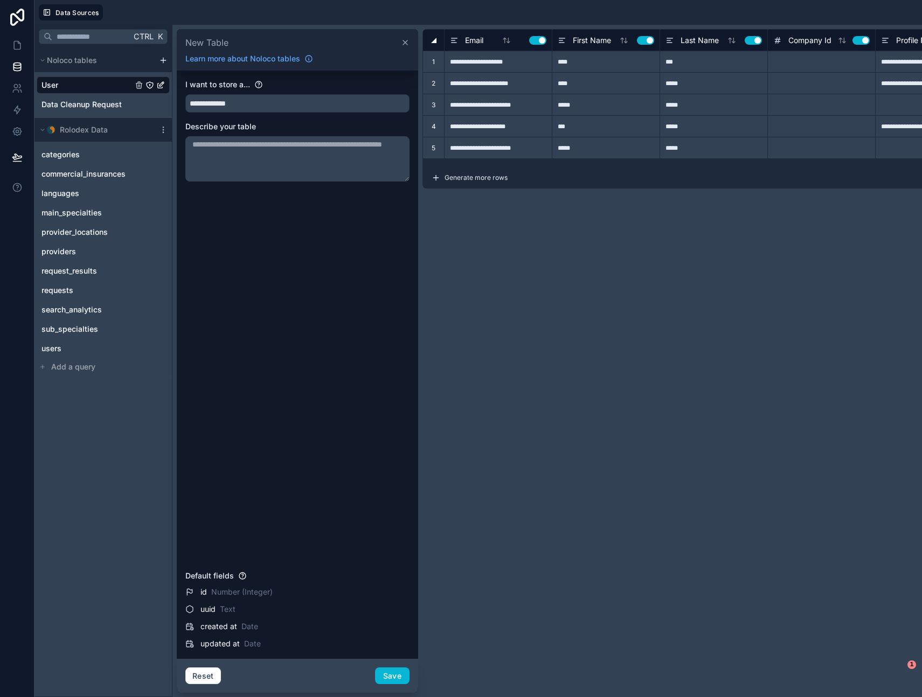
type input "*****"
type input "**"
type input "**********"
type input "*"
type input "**"
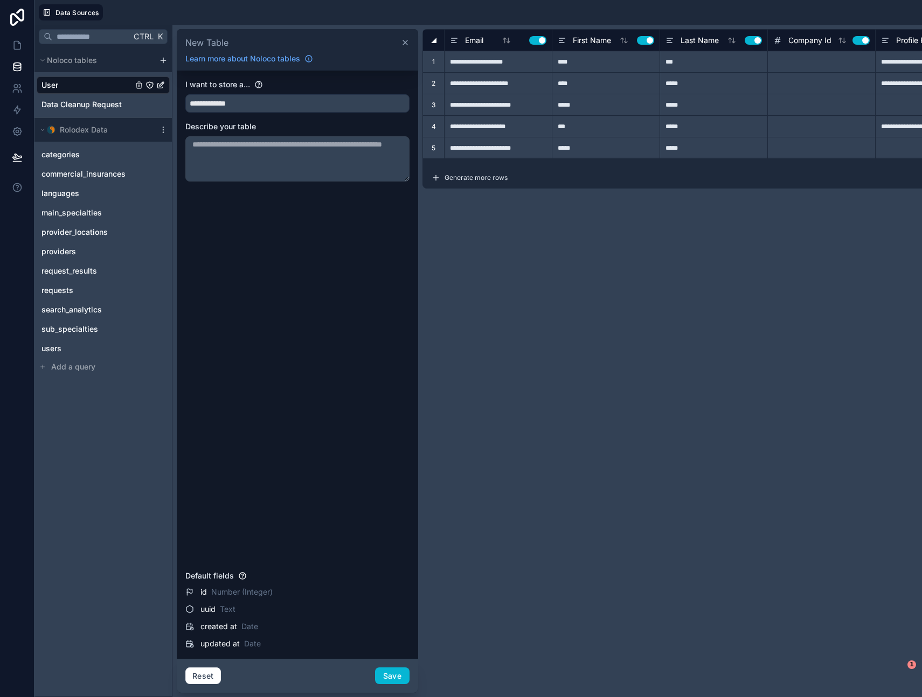
type input "**********"
type input "*"
type input "**********"
type input "*******"
type input "***"
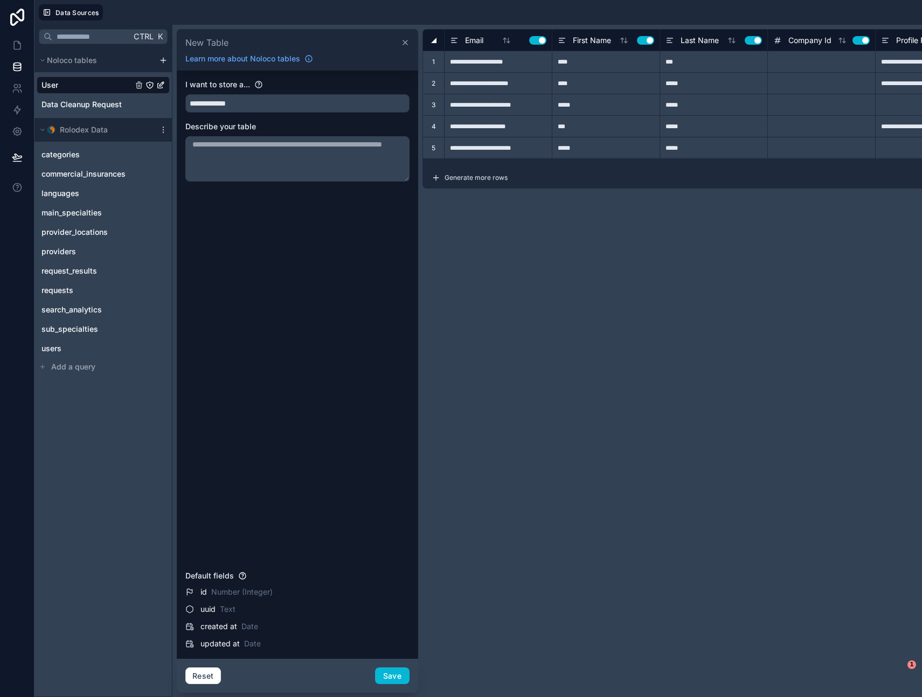
type input "**"
type input "**********"
type input "*"
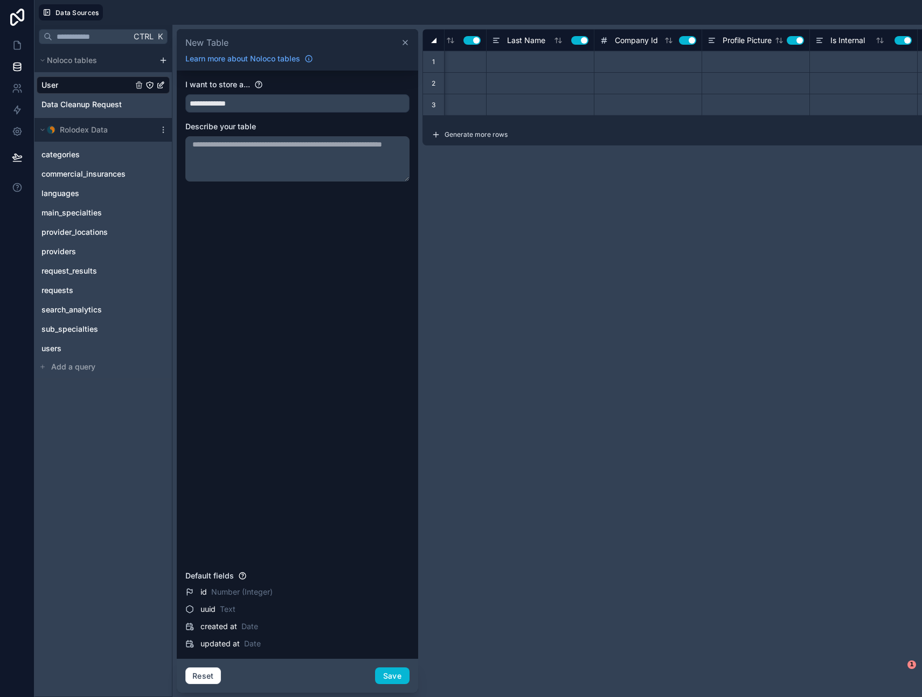
scroll to position [0, 175]
click at [686, 41] on button "Use setting" at bounding box center [685, 40] width 17 height 9
click at [793, 39] on button "Use setting" at bounding box center [793, 40] width 17 height 9
click at [899, 40] on button "Use setting" at bounding box center [901, 40] width 17 height 9
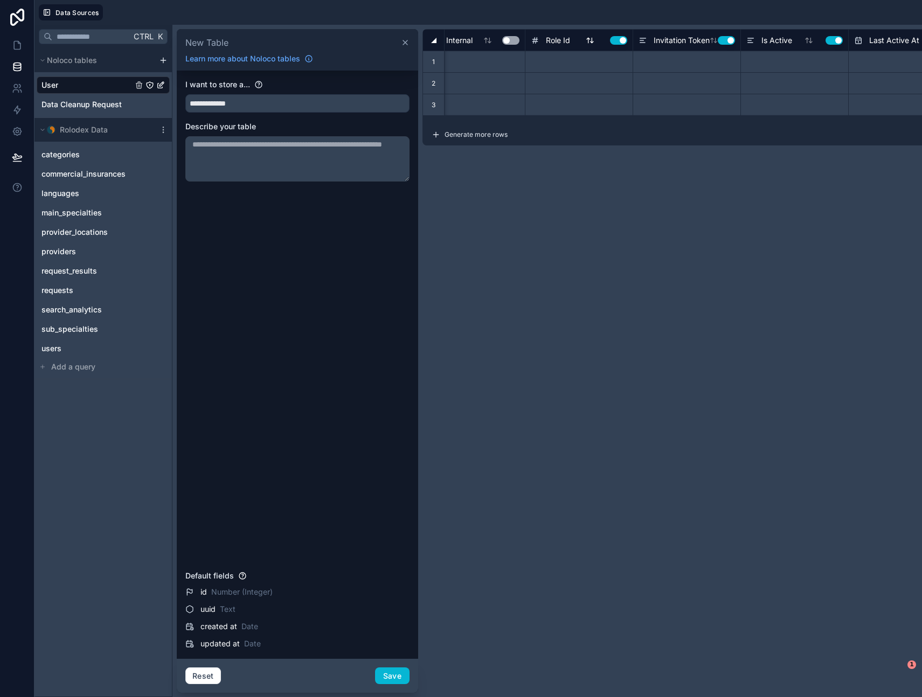
click at [618, 41] on button "Use setting" at bounding box center [618, 40] width 17 height 9
click at [727, 41] on button "Use setting" at bounding box center [726, 40] width 17 height 9
click at [836, 39] on button "Use setting" at bounding box center [834, 40] width 17 height 9
click at [716, 39] on button "Use setting" at bounding box center [717, 40] width 17 height 9
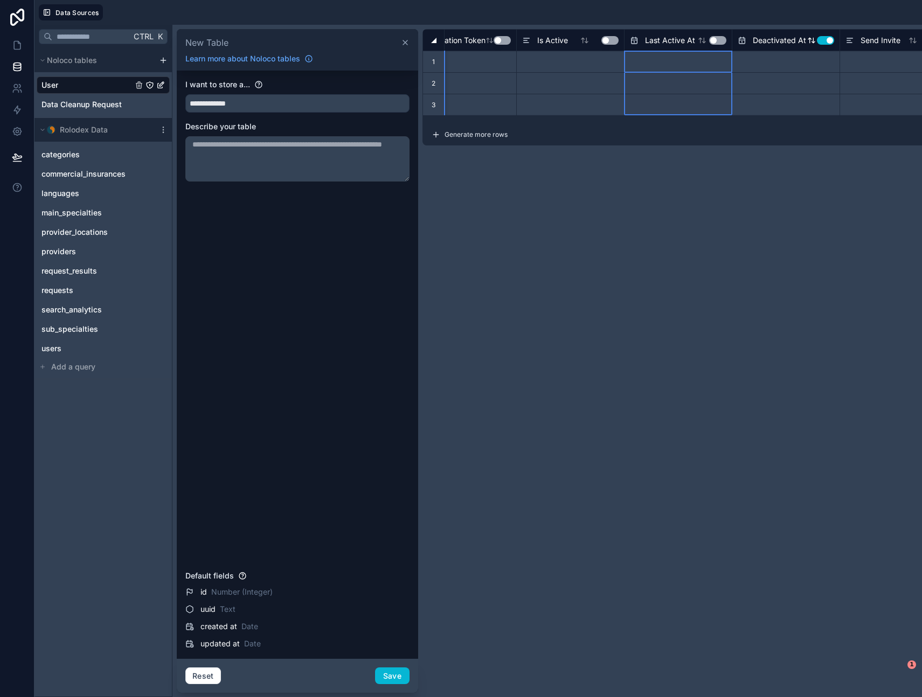
click at [825, 41] on button "Use setting" at bounding box center [825, 40] width 17 height 9
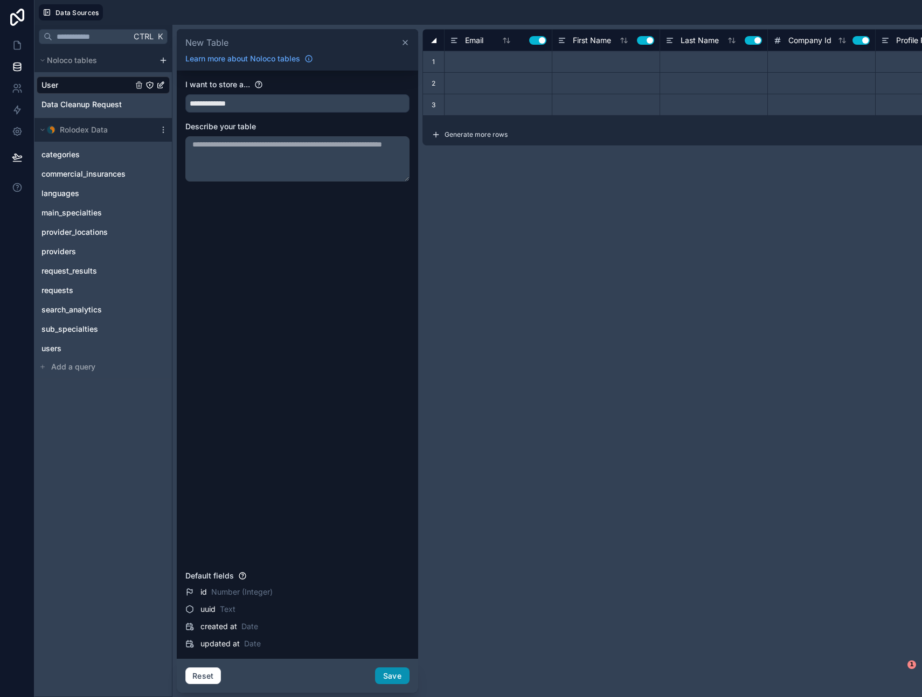
click at [391, 676] on button "Save" at bounding box center [392, 676] width 34 height 17
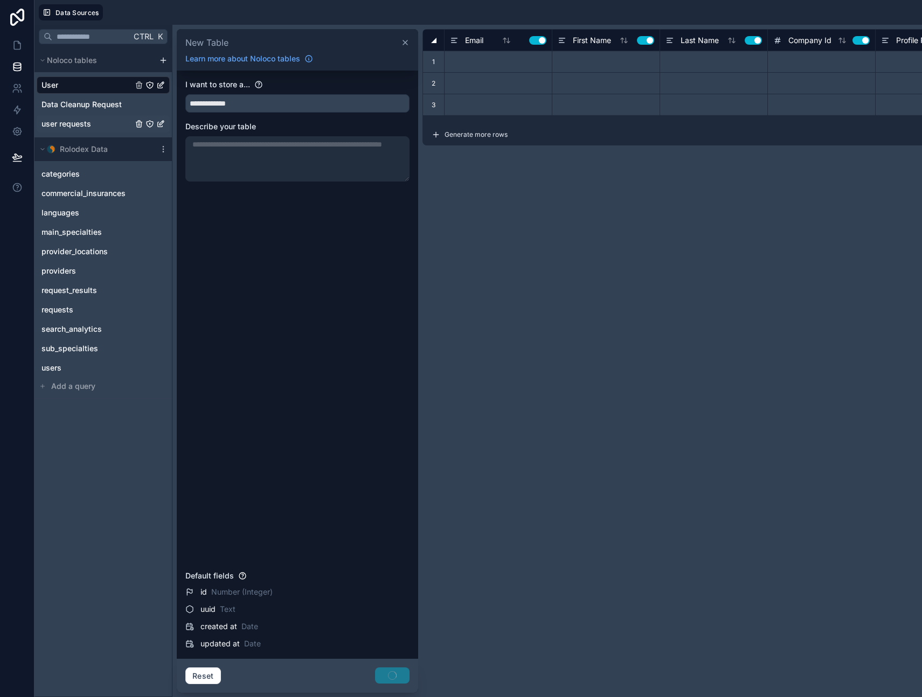
click at [161, 124] on icon "user requests" at bounding box center [162, 123] width 4 height 4
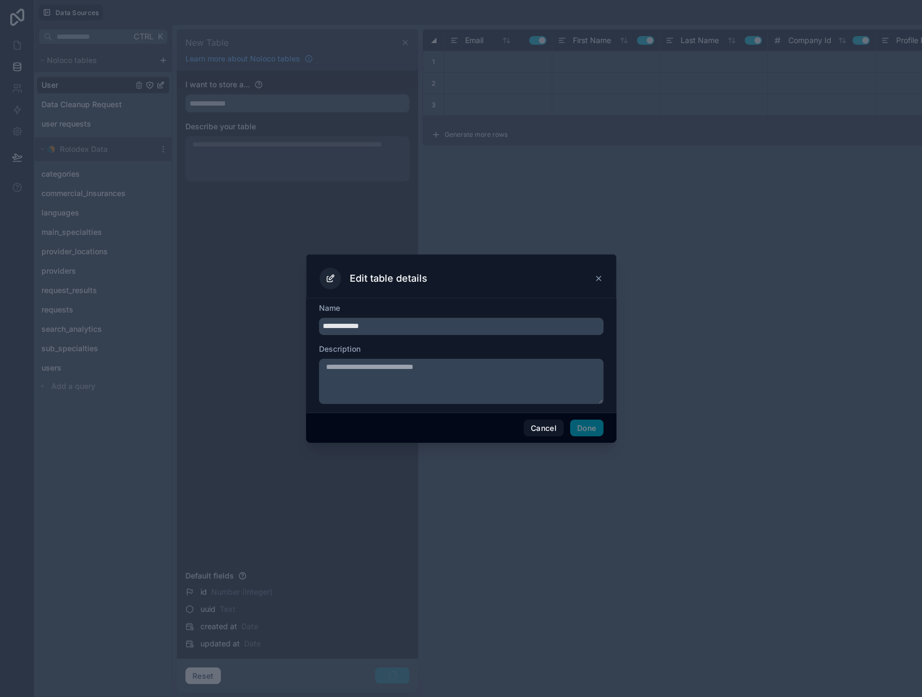
click at [408, 328] on input "**********" at bounding box center [461, 326] width 285 height 17
type input "******"
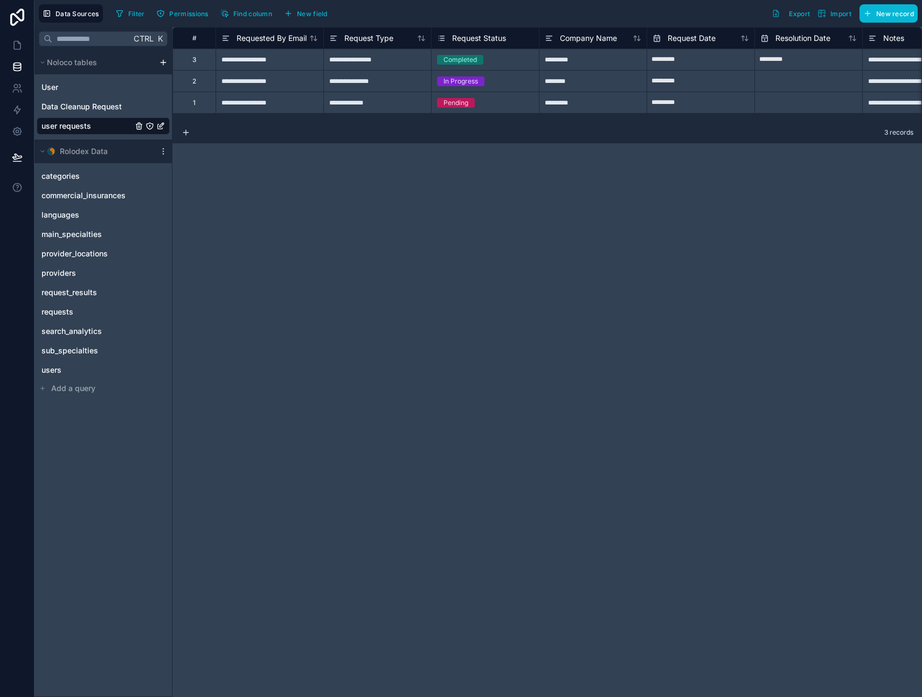
click at [87, 127] on span "user requests" at bounding box center [66, 126] width 50 height 11
click at [160, 126] on icon "user requests" at bounding box center [160, 126] width 9 height 9
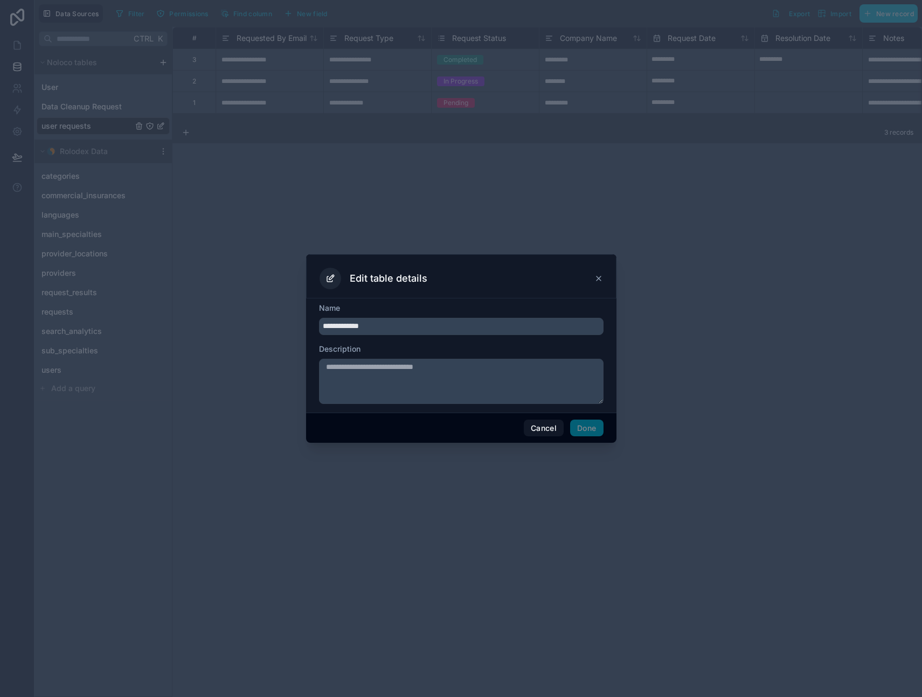
click at [378, 329] on input "**********" at bounding box center [461, 326] width 285 height 17
type input "**********"
click at [583, 427] on button "Done" at bounding box center [586, 428] width 33 height 17
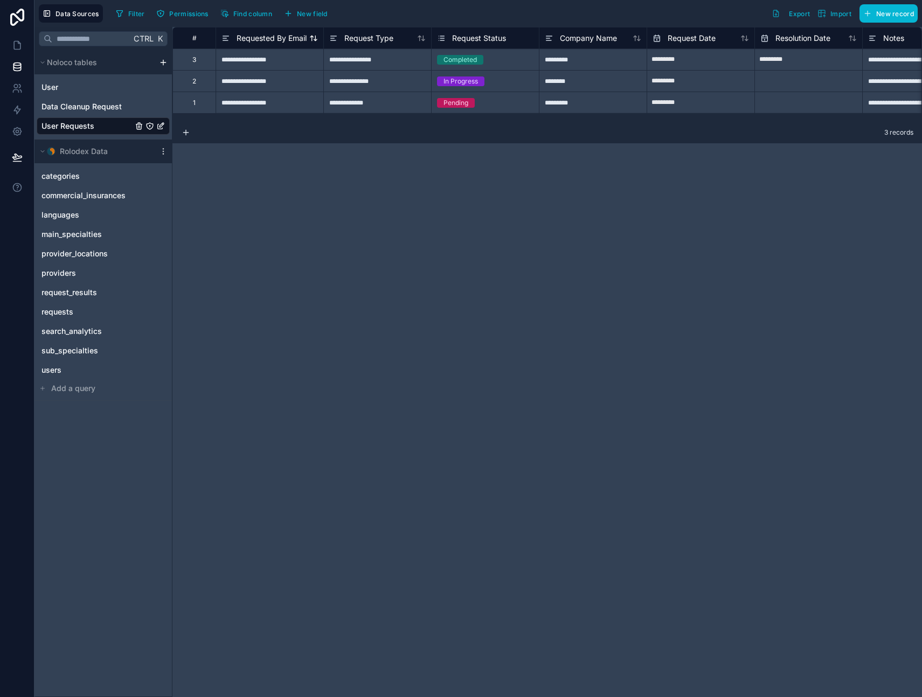
click at [246, 37] on span "Requested By Email" at bounding box center [272, 38] width 70 height 11
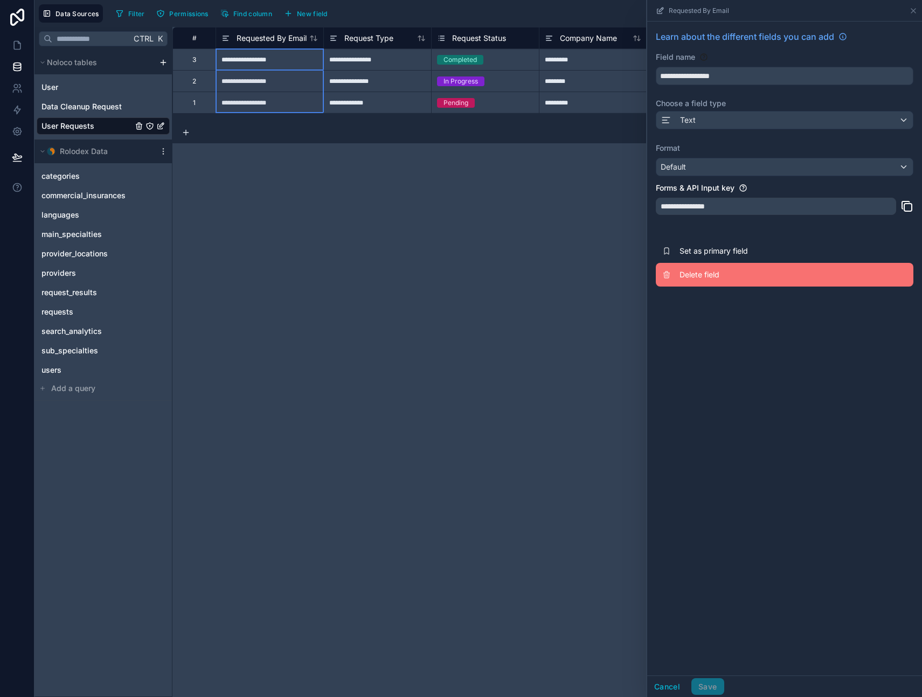
click at [705, 276] on span "Delete field" at bounding box center [757, 274] width 155 height 11
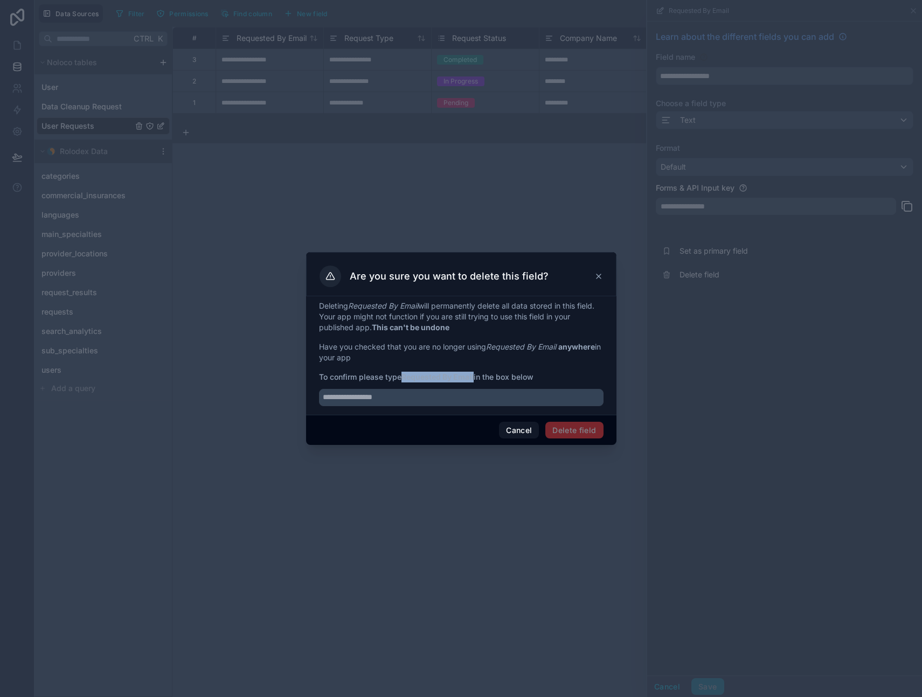
drag, startPoint x: 406, startPoint y: 377, endPoint x: 475, endPoint y: 379, distance: 69.6
click at [474, 379] on strong "Requested By Email" at bounding box center [438, 376] width 72 height 9
copy strong "Requested By Email"
click at [439, 387] on div at bounding box center [461, 395] width 285 height 24
click at [466, 400] on input "text" at bounding box center [461, 397] width 285 height 17
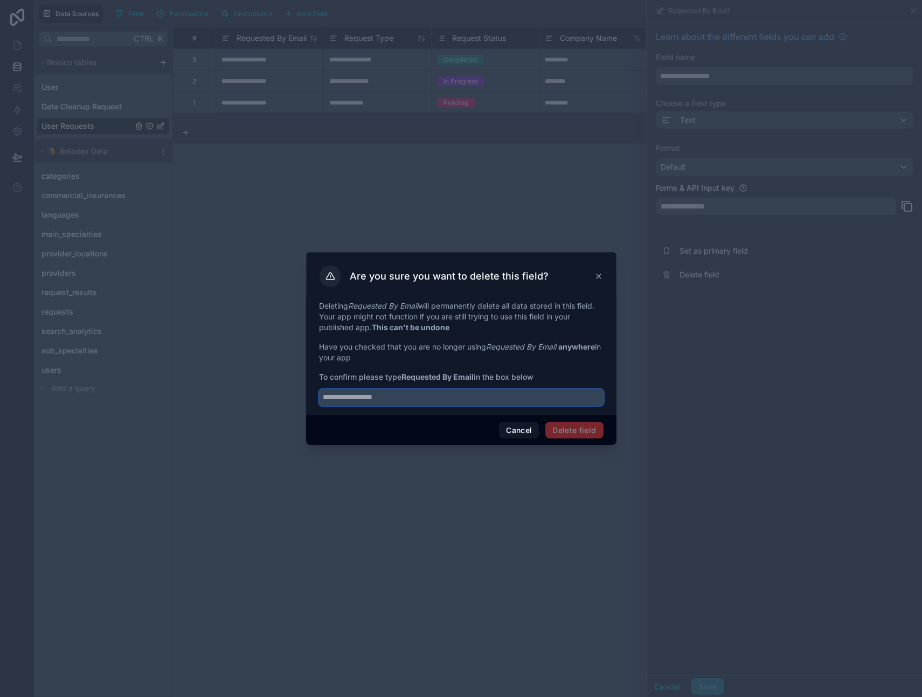
paste input "**********"
type input "**********"
click at [577, 430] on button "Delete field" at bounding box center [574, 430] width 58 height 17
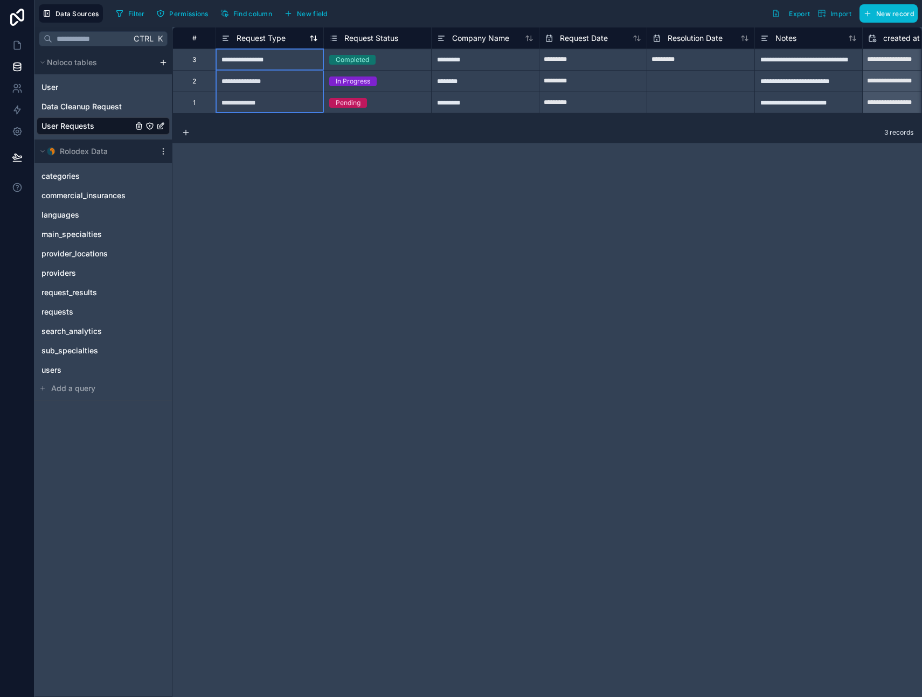
click at [264, 38] on span "Request Type" at bounding box center [261, 38] width 49 height 11
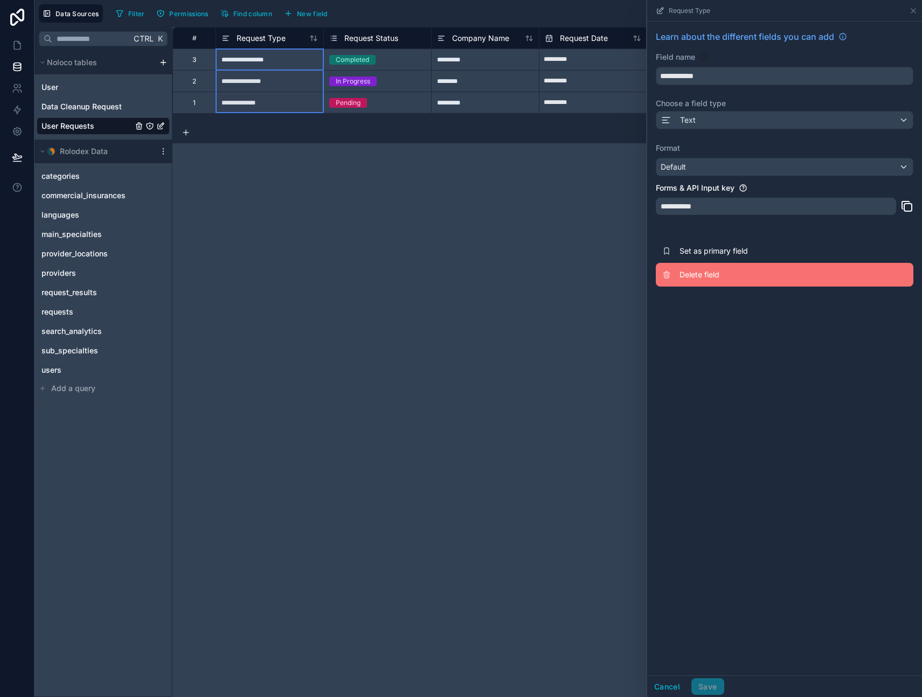
click at [701, 278] on span "Delete field" at bounding box center [757, 274] width 155 height 11
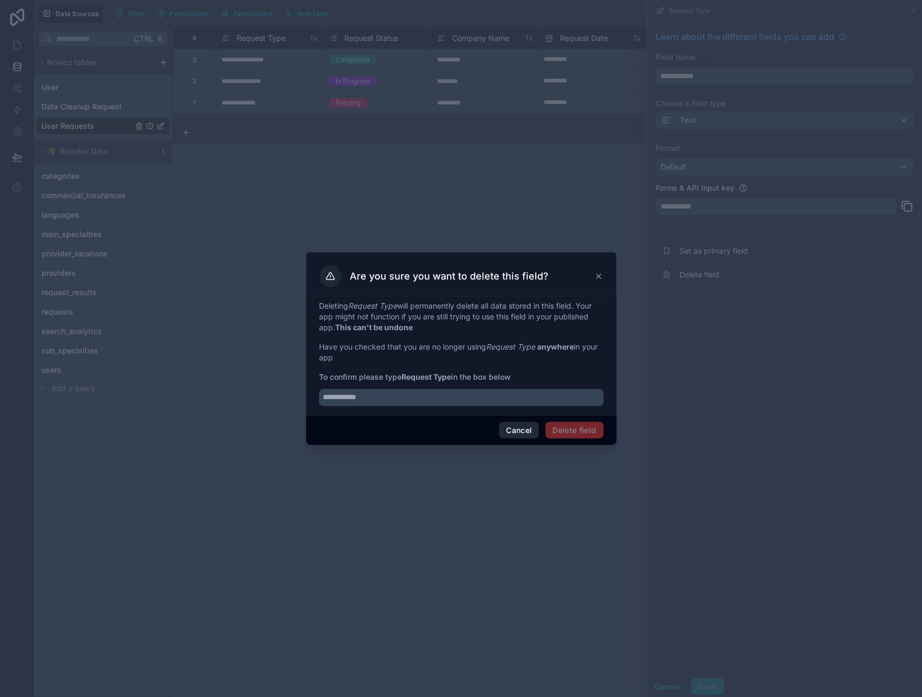
click at [523, 427] on button "Cancel" at bounding box center [519, 430] width 40 height 17
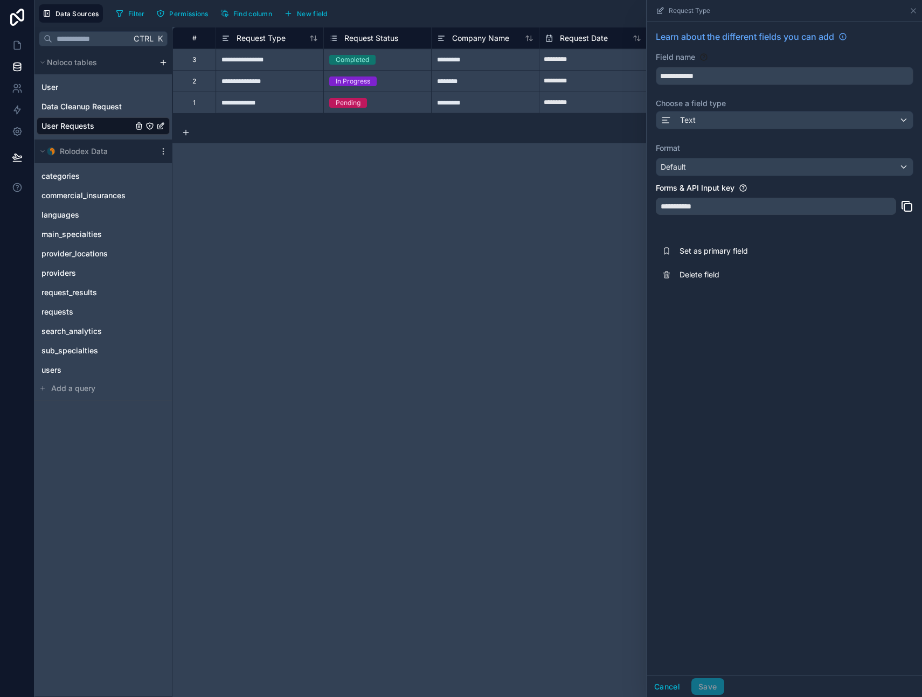
click at [515, 290] on div "**********" at bounding box center [547, 362] width 750 height 670
click at [913, 10] on icon at bounding box center [913, 11] width 4 height 4
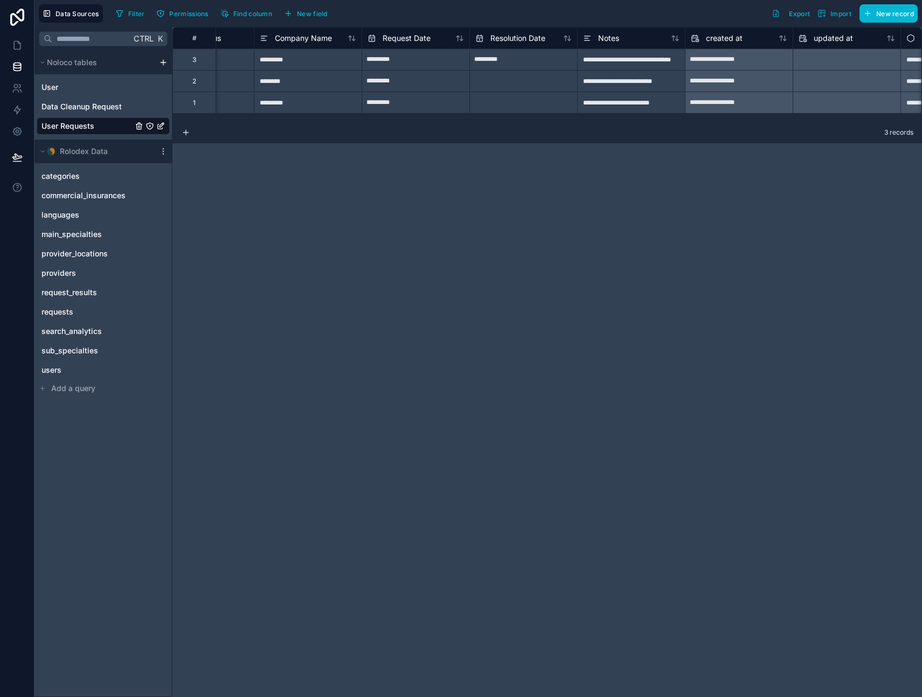
scroll to position [0, 264]
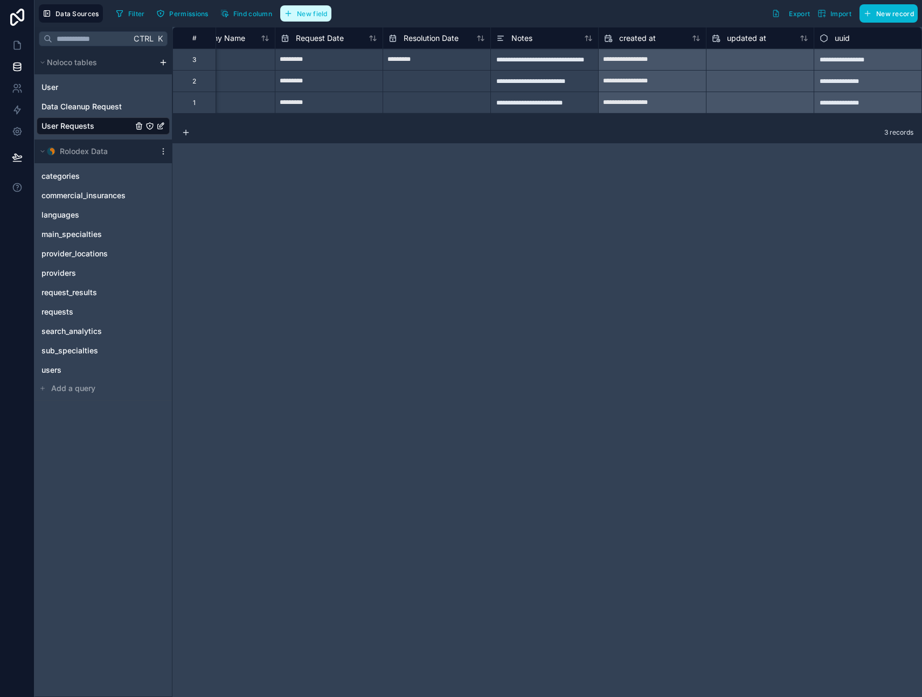
click at [309, 11] on span "New field" at bounding box center [312, 14] width 31 height 8
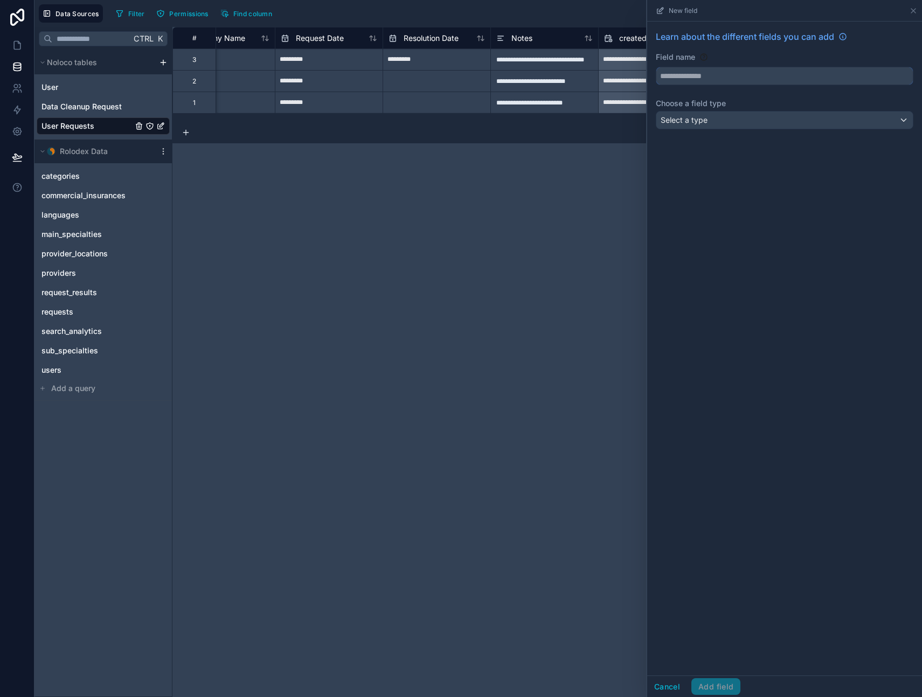
click at [688, 75] on input "text" at bounding box center [784, 75] width 257 height 17
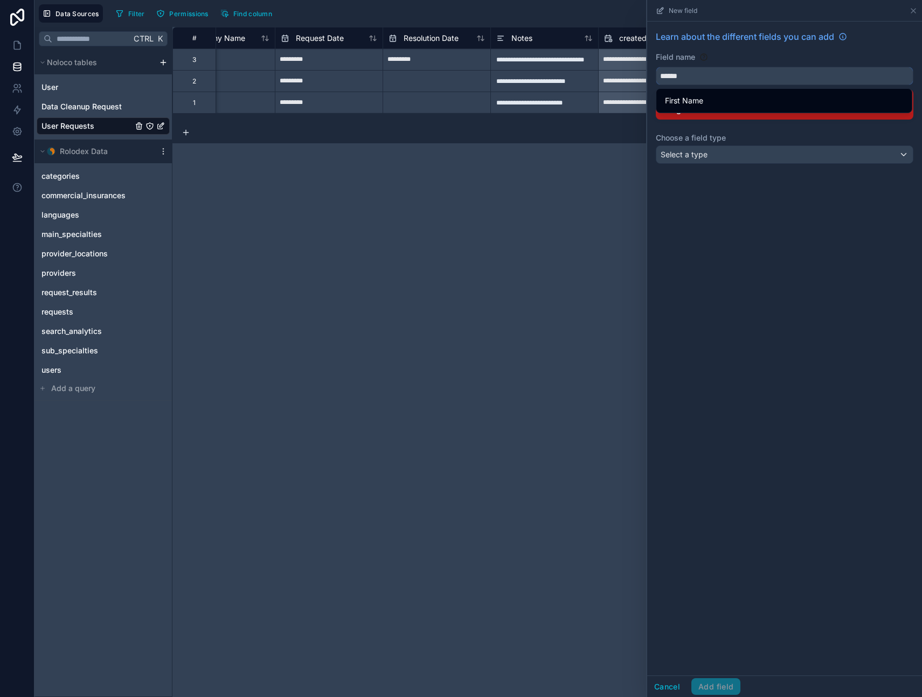
click at [656, 67] on button "*****" at bounding box center [785, 76] width 258 height 18
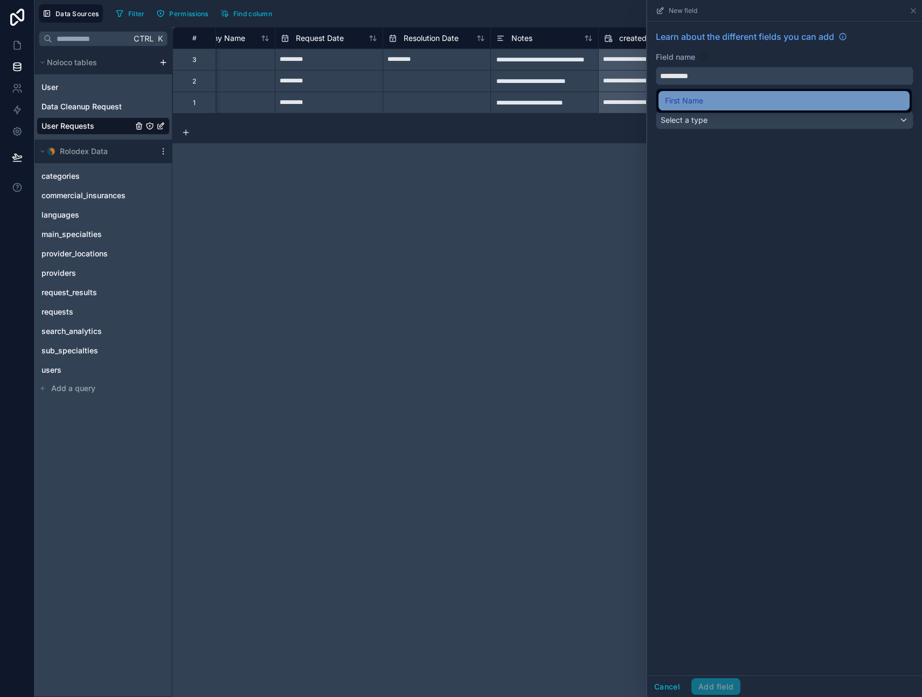
type input "**********"
click at [695, 122] on span "Select a type" at bounding box center [684, 119] width 47 height 9
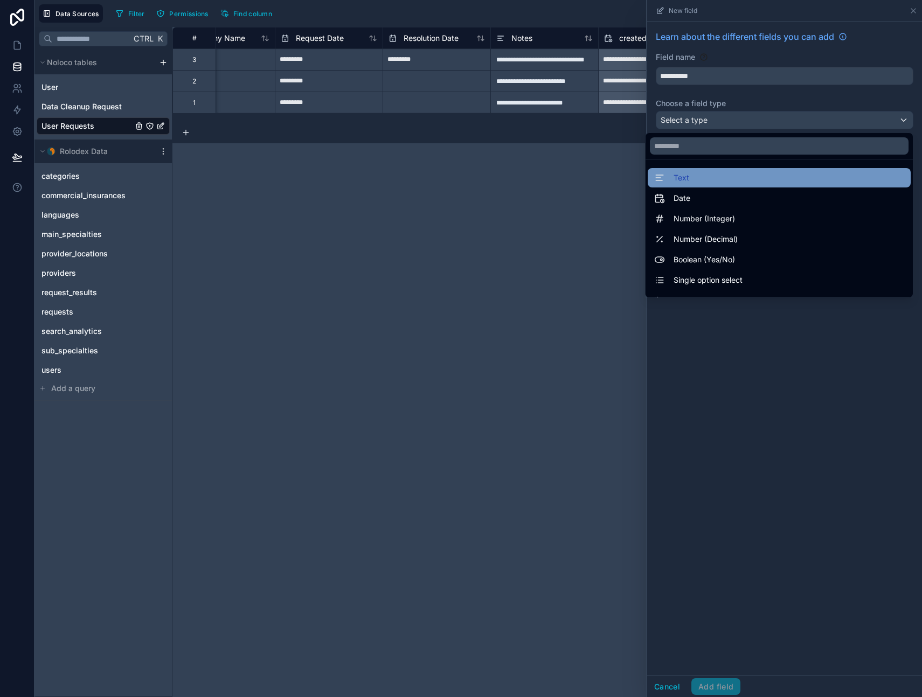
click at [696, 175] on div "Text" at bounding box center [779, 177] width 250 height 13
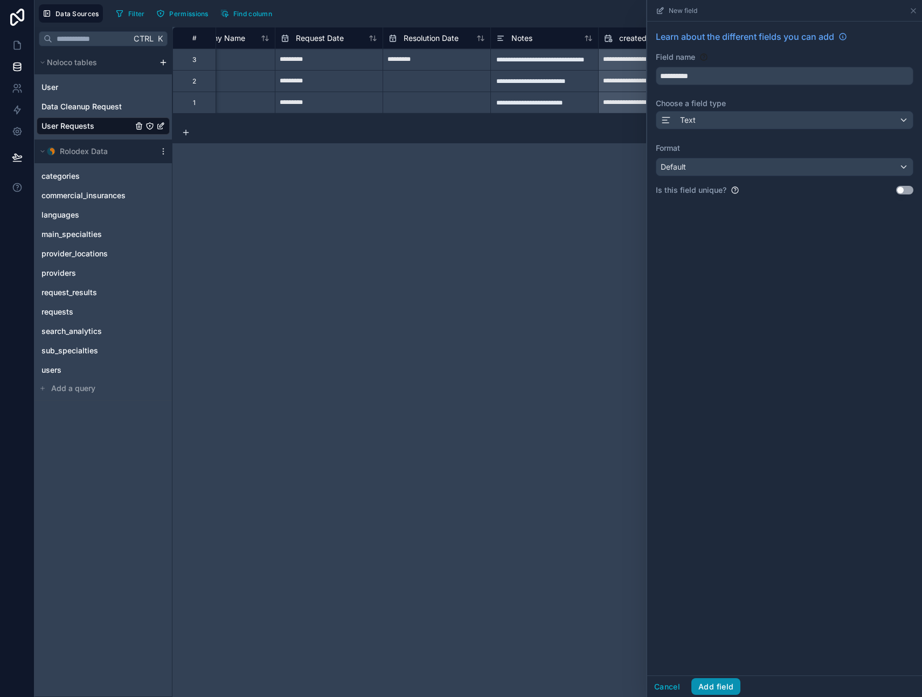
click at [722, 688] on button "Add field" at bounding box center [715, 687] width 49 height 17
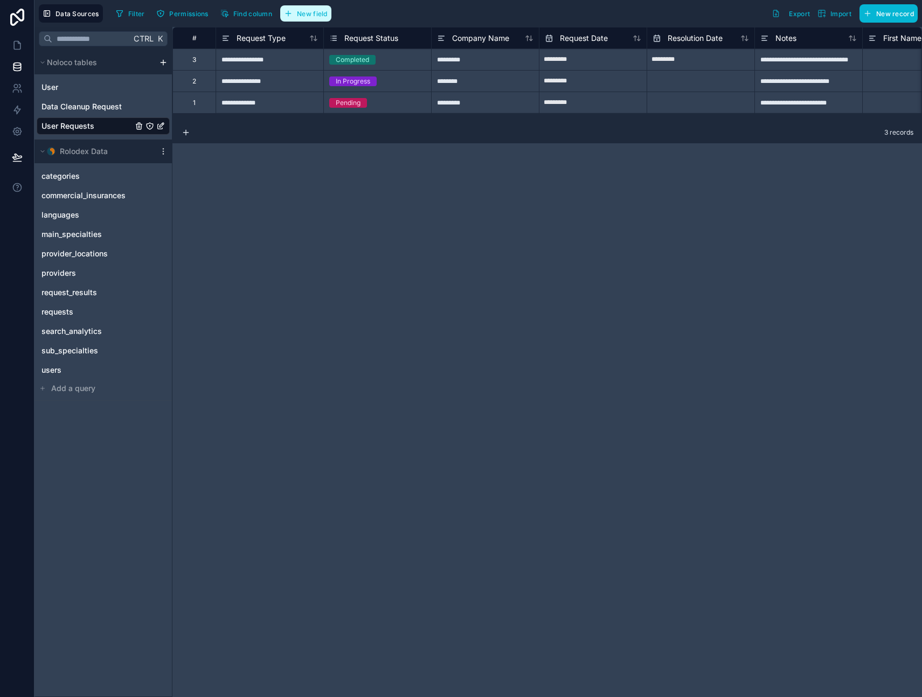
click at [314, 13] on span "New field" at bounding box center [312, 14] width 31 height 8
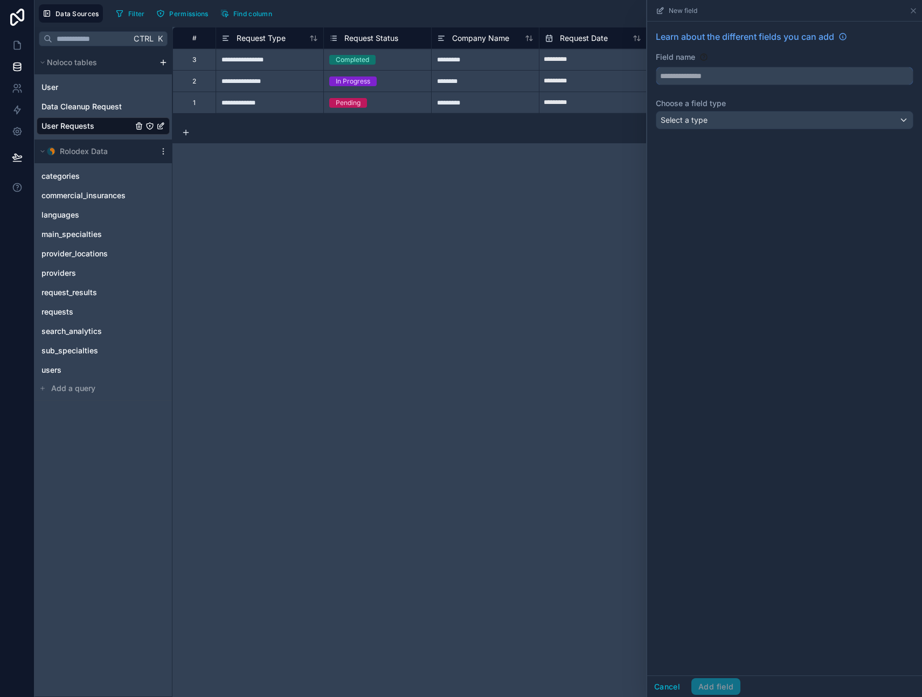
click at [688, 71] on input "text" at bounding box center [784, 75] width 257 height 17
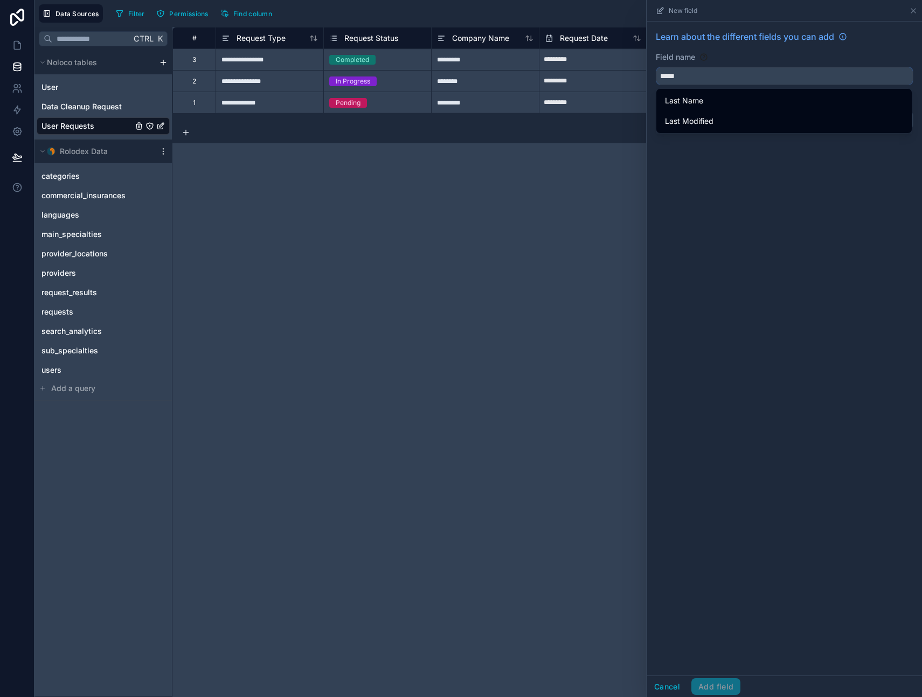
click at [656, 67] on button "****" at bounding box center [785, 76] width 258 height 18
type input "*********"
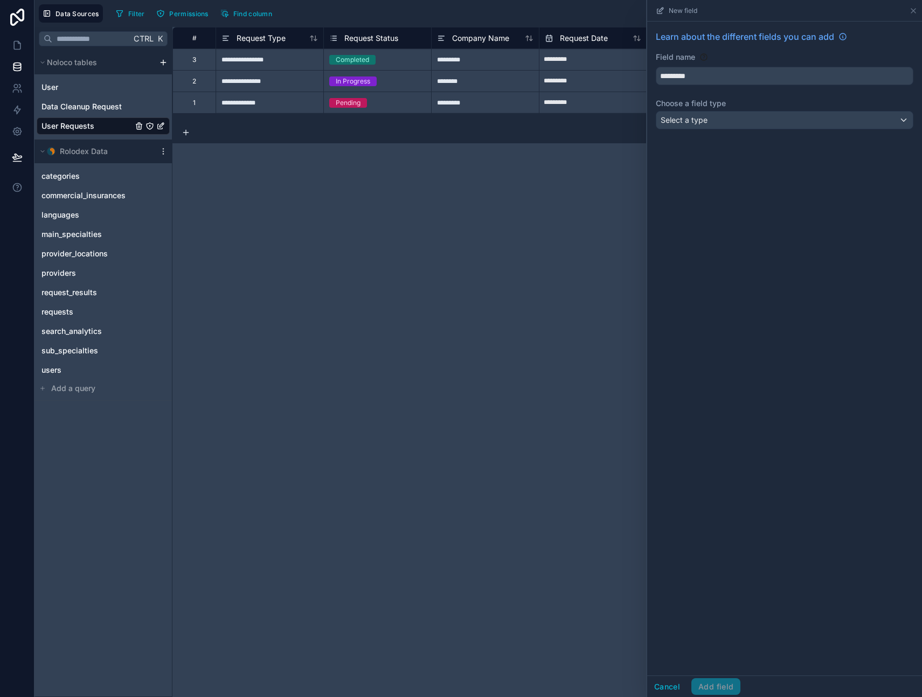
click at [709, 298] on div "Learn about the different fields you can add Field name ********* Choose a fiel…" at bounding box center [784, 349] width 275 height 654
click at [674, 692] on button "Cancel" at bounding box center [667, 687] width 40 height 17
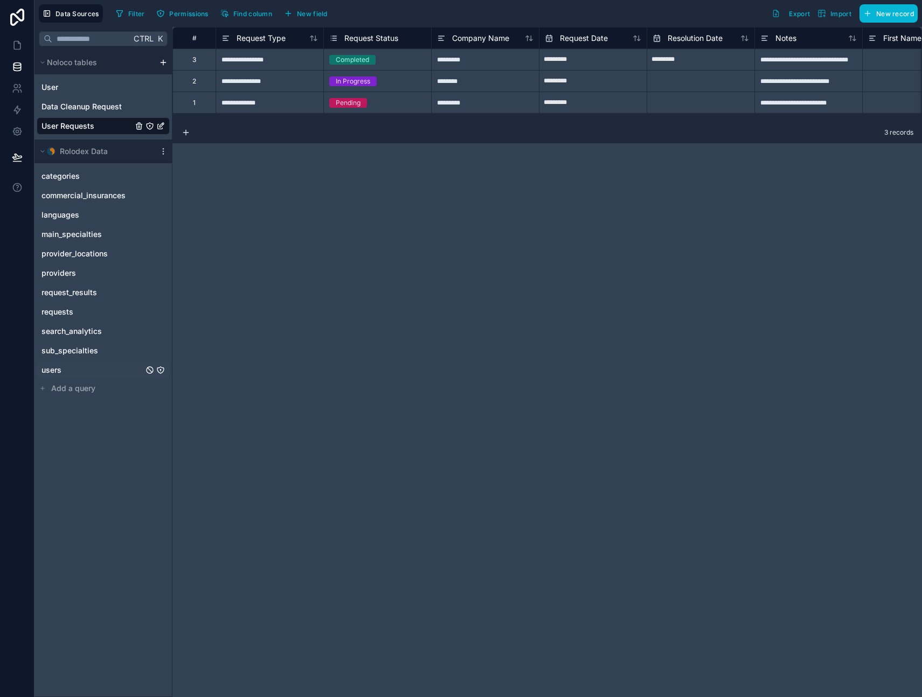
click at [50, 372] on span "users" at bounding box center [51, 370] width 20 height 11
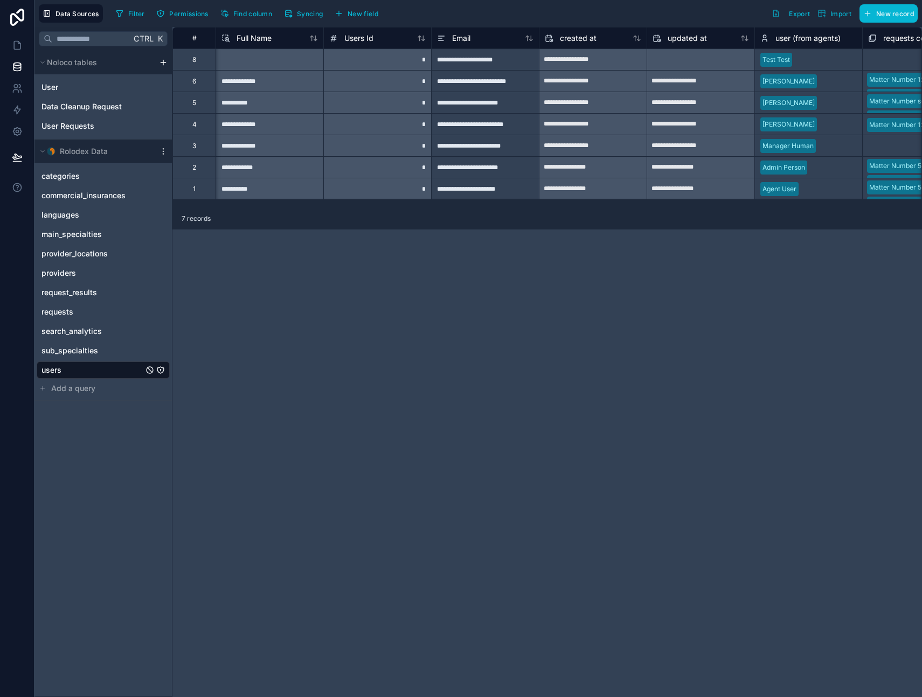
scroll to position [0, 156]
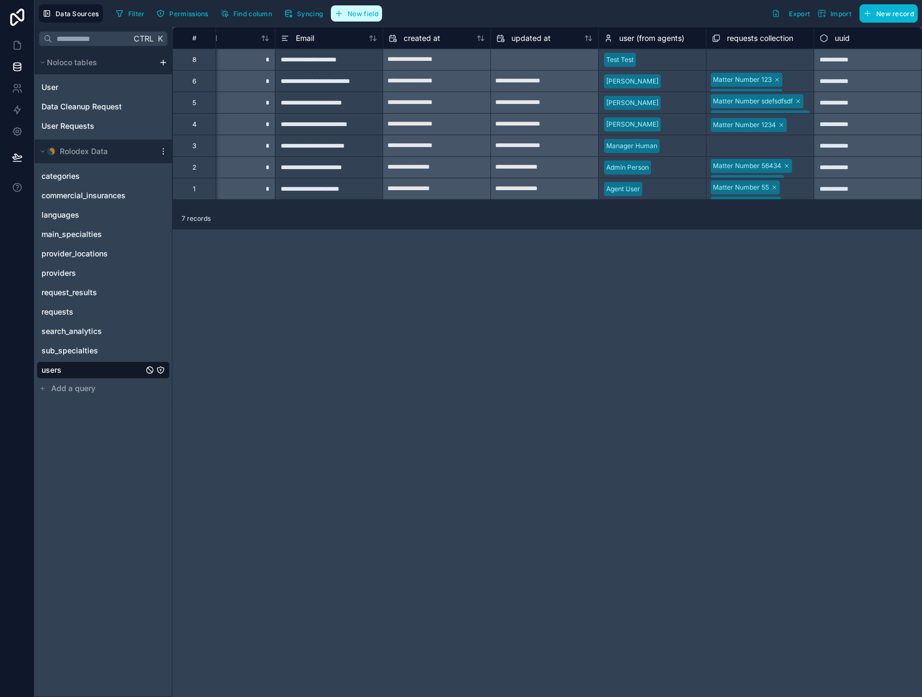
click at [368, 12] on span "New field" at bounding box center [363, 14] width 31 height 8
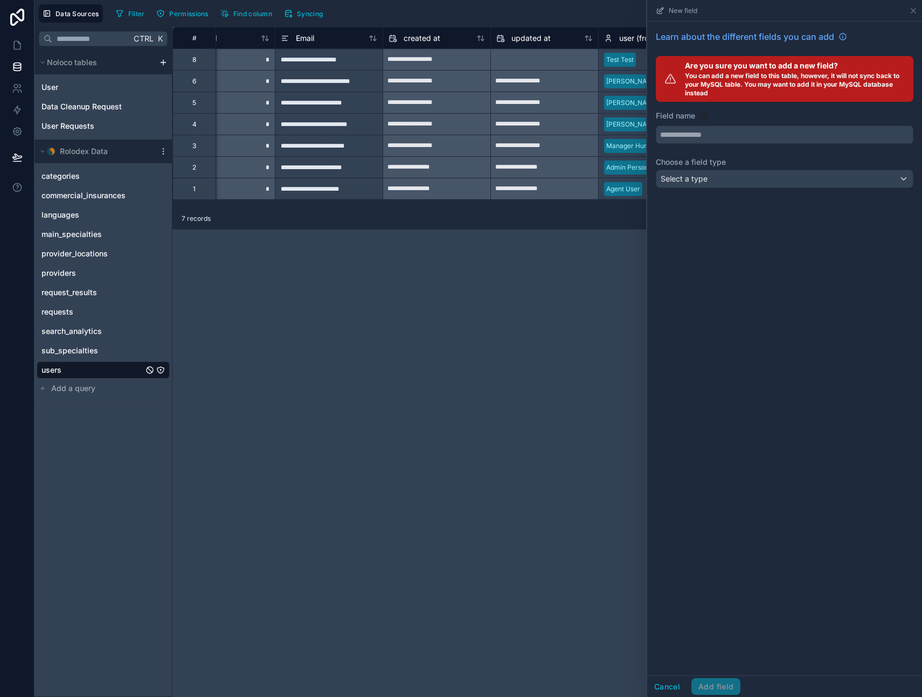
click at [695, 134] on input "text" at bounding box center [784, 134] width 257 height 17
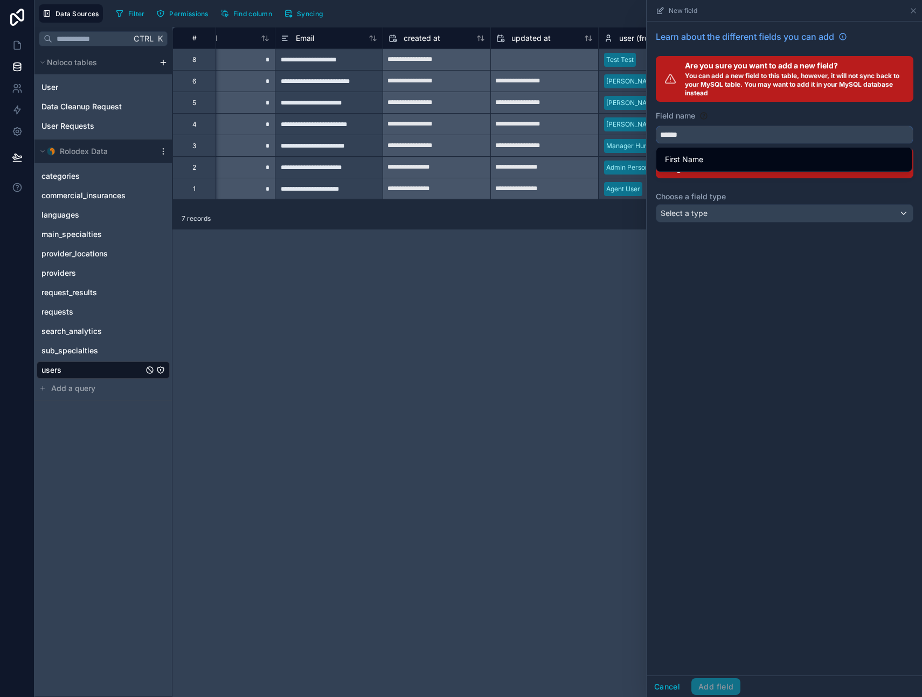
click at [656, 126] on button "*****" at bounding box center [785, 135] width 258 height 18
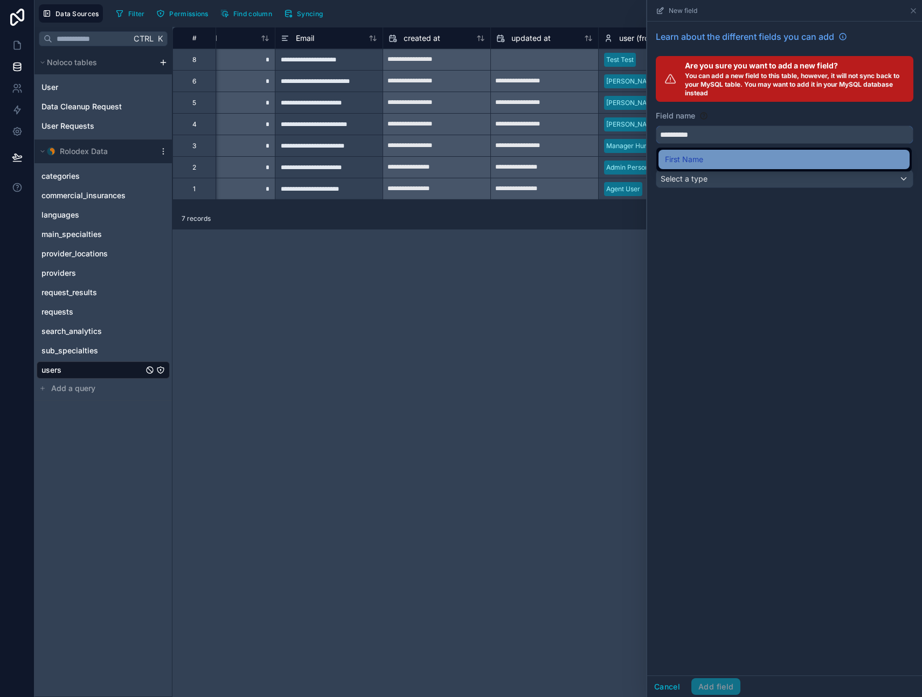
type input "**********"
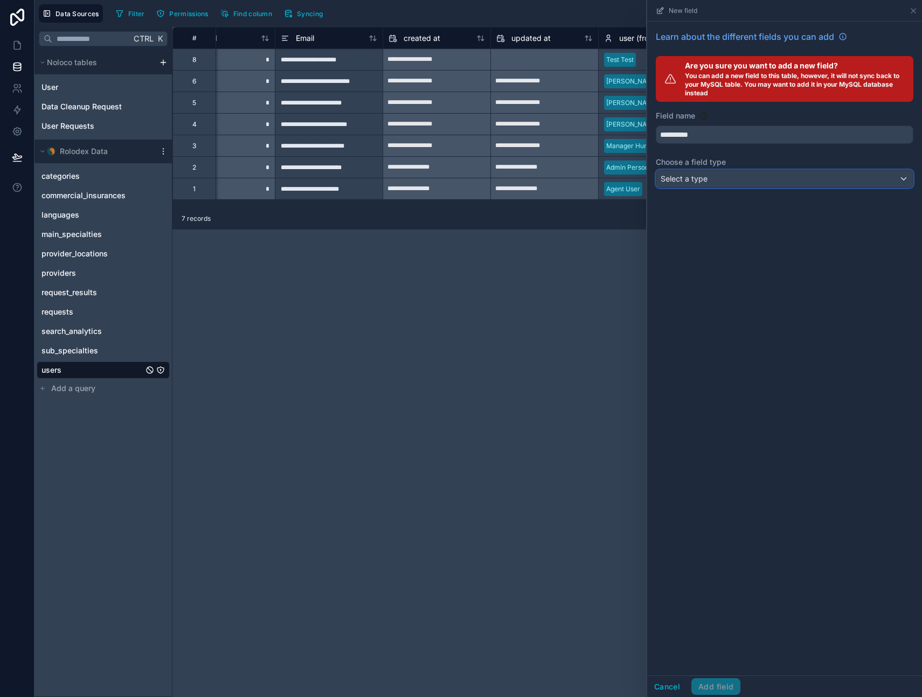
click at [689, 179] on span "Select a type" at bounding box center [684, 178] width 47 height 9
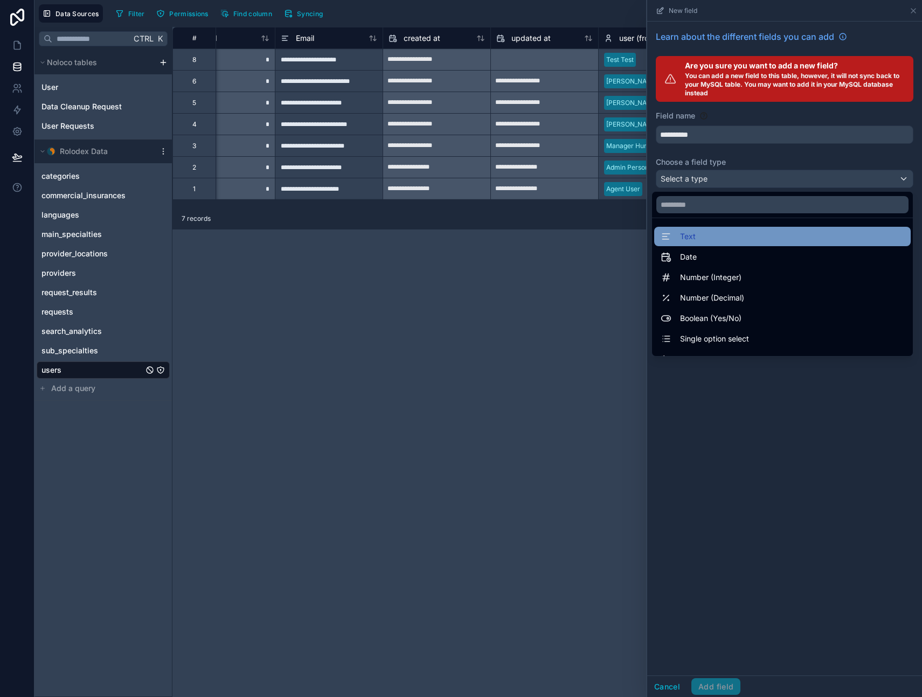
click at [680, 238] on span "Text" at bounding box center [688, 236] width 16 height 13
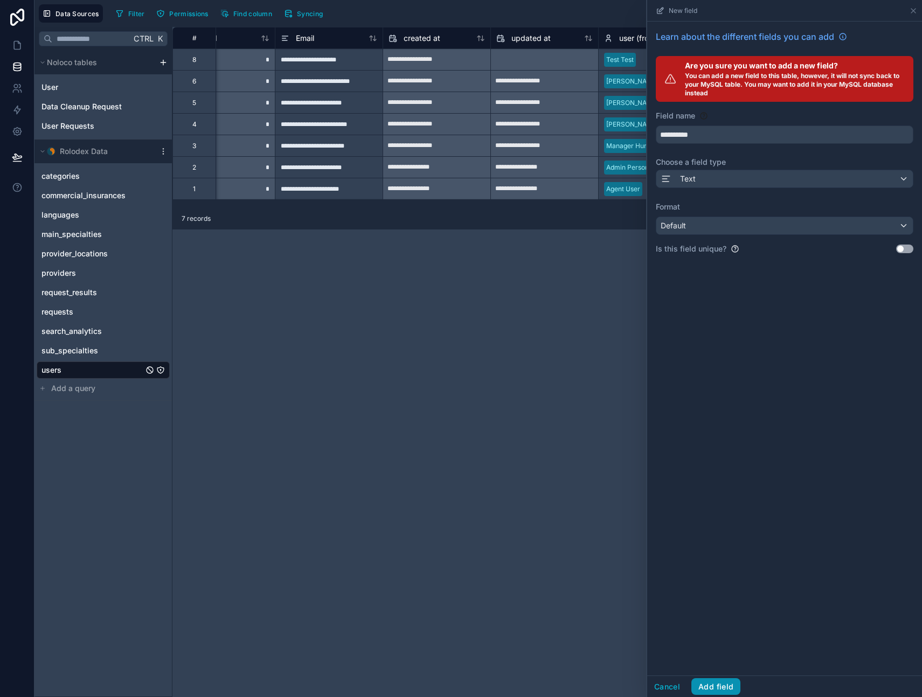
click at [718, 686] on button "Add field" at bounding box center [715, 687] width 49 height 17
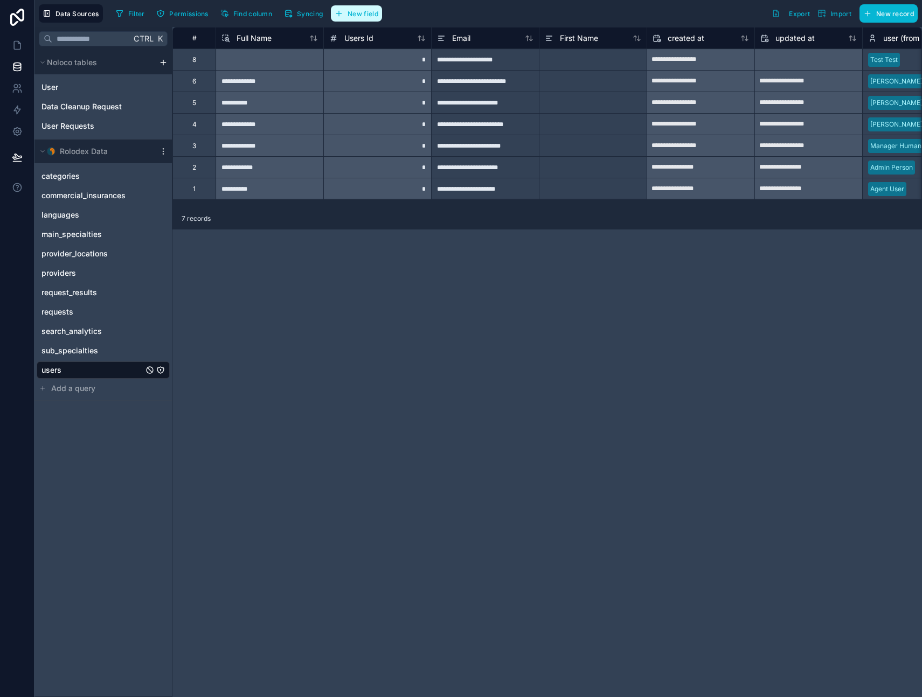
click at [362, 18] on button "New field" at bounding box center [356, 13] width 51 height 16
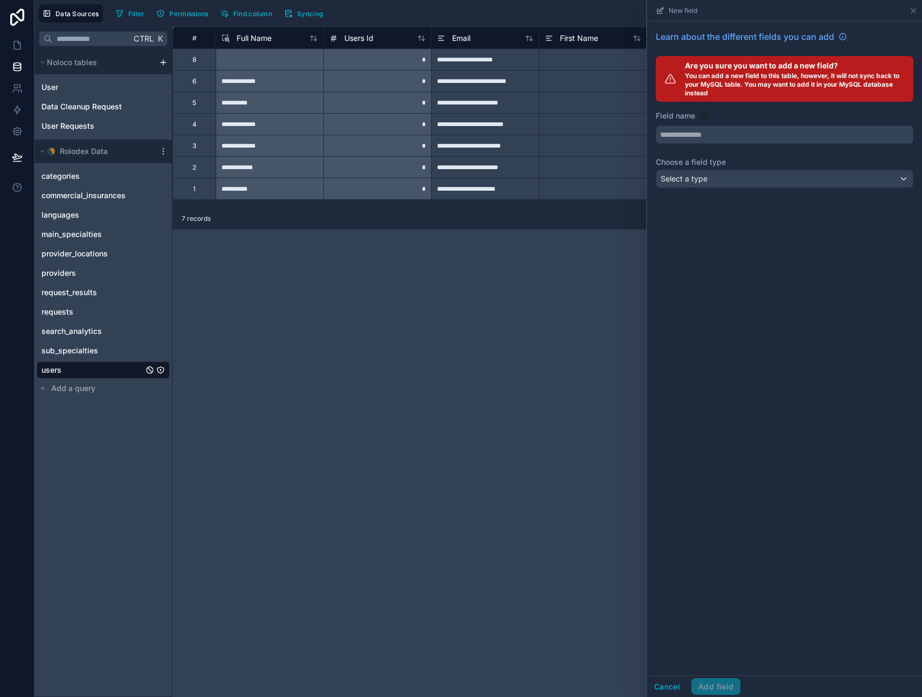
click at [683, 137] on input "text" at bounding box center [784, 134] width 257 height 17
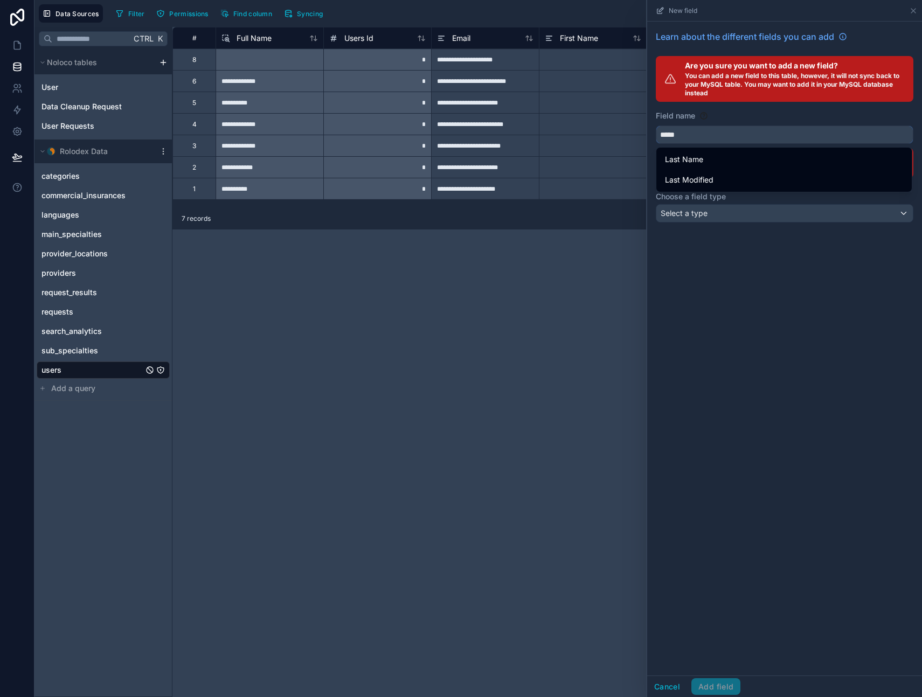
click at [656, 126] on button "****" at bounding box center [785, 135] width 258 height 18
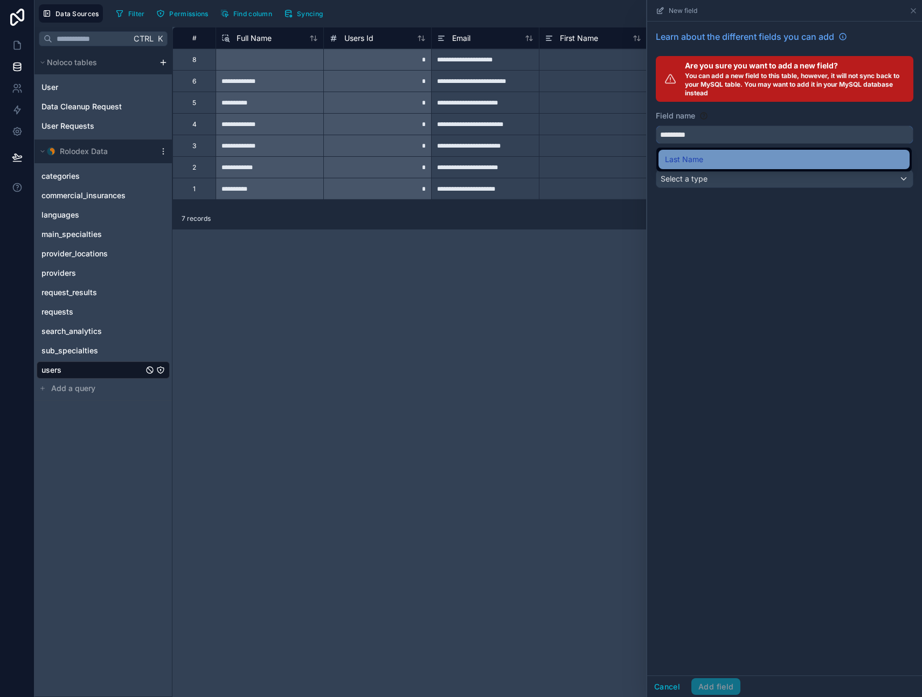
type input "*********"
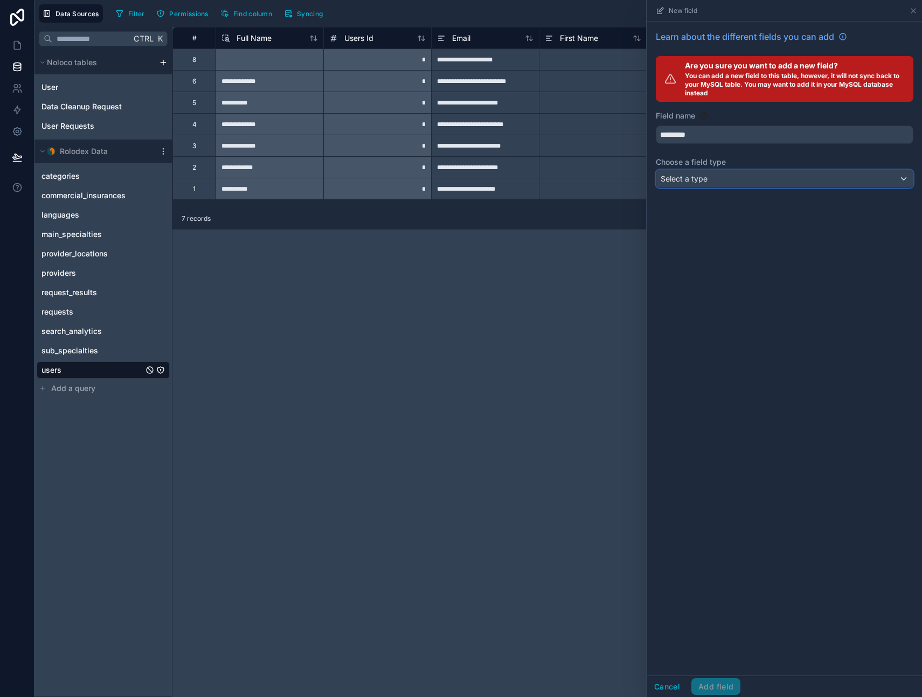
click at [698, 176] on span "Select a type" at bounding box center [684, 178] width 47 height 9
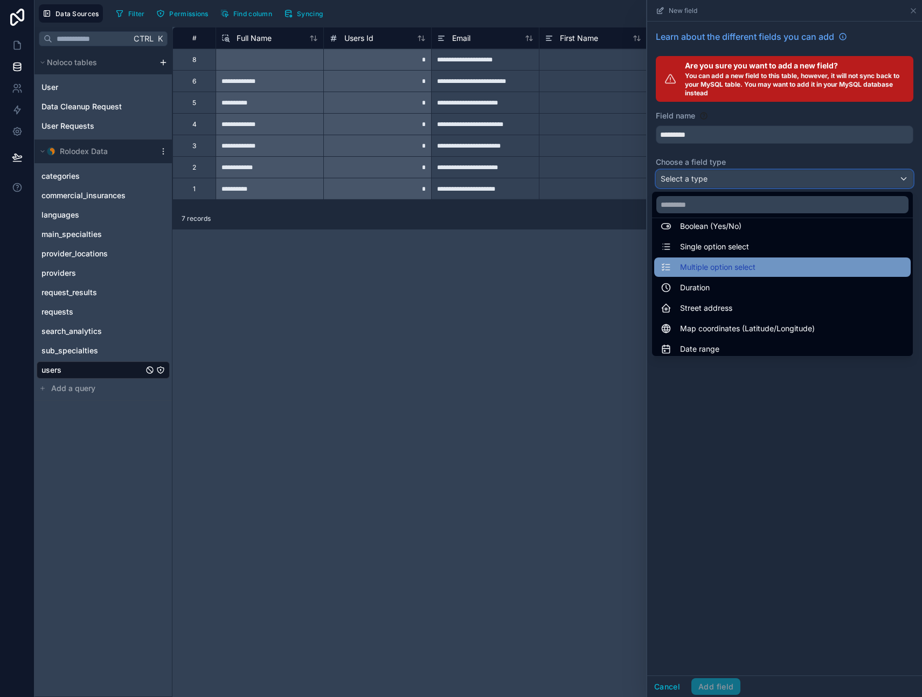
scroll to position [108, 0]
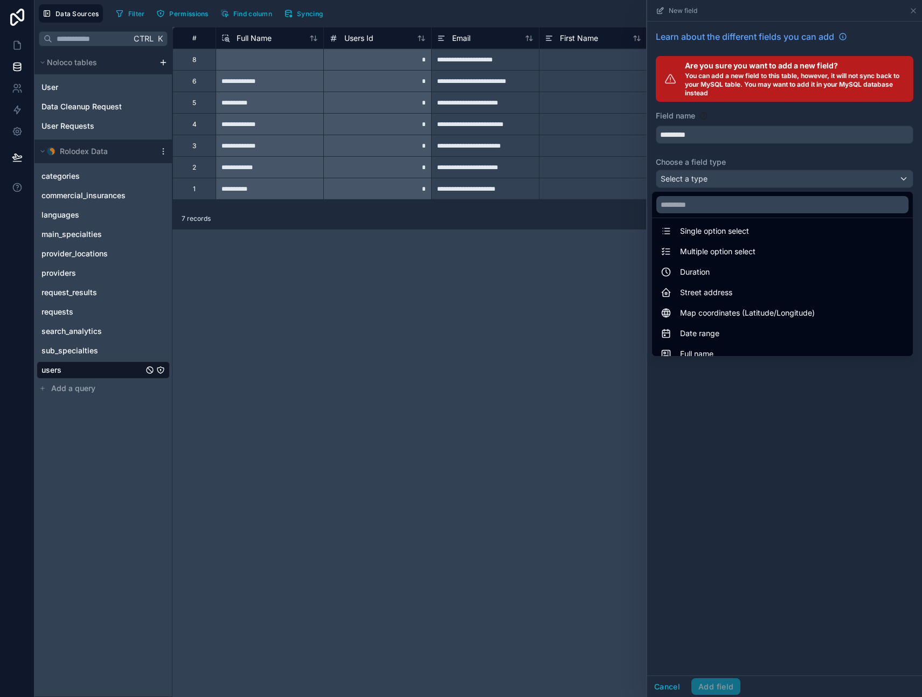
click at [729, 465] on div at bounding box center [784, 348] width 275 height 697
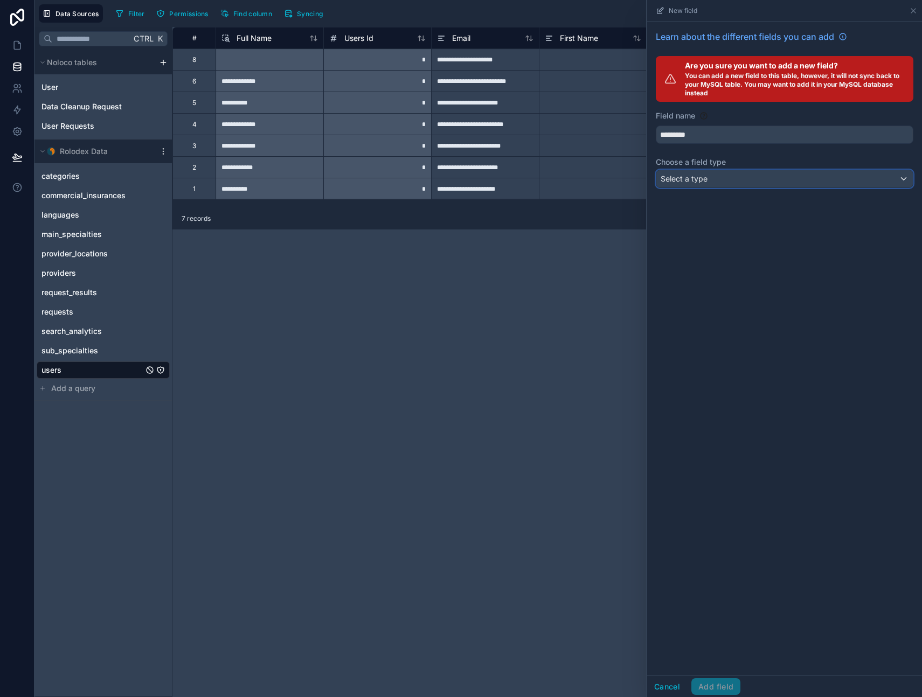
click at [701, 175] on span "Select a type" at bounding box center [684, 178] width 47 height 9
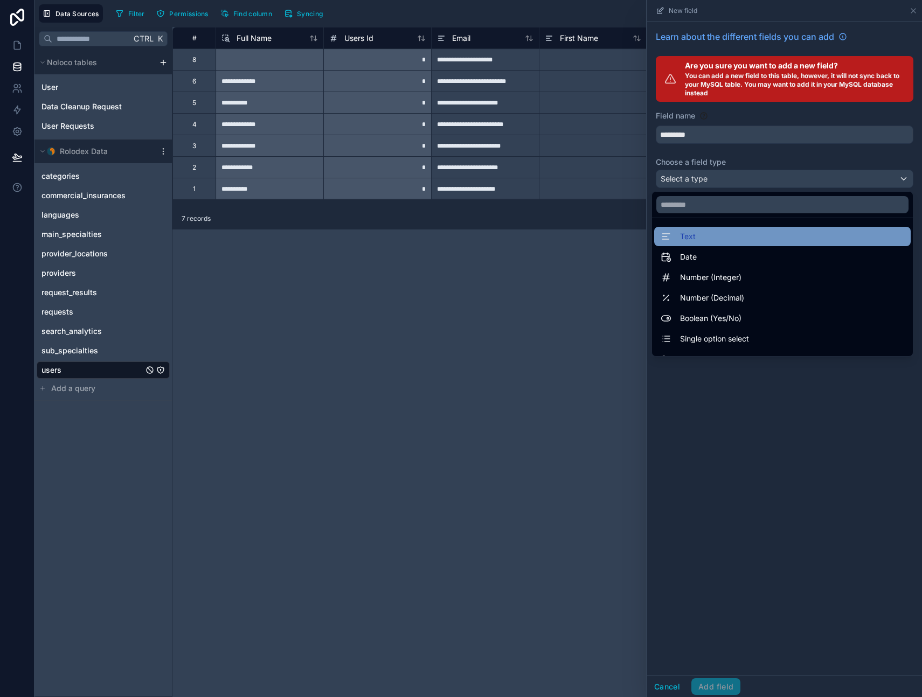
click at [699, 238] on div "Text" at bounding box center [783, 236] width 244 height 13
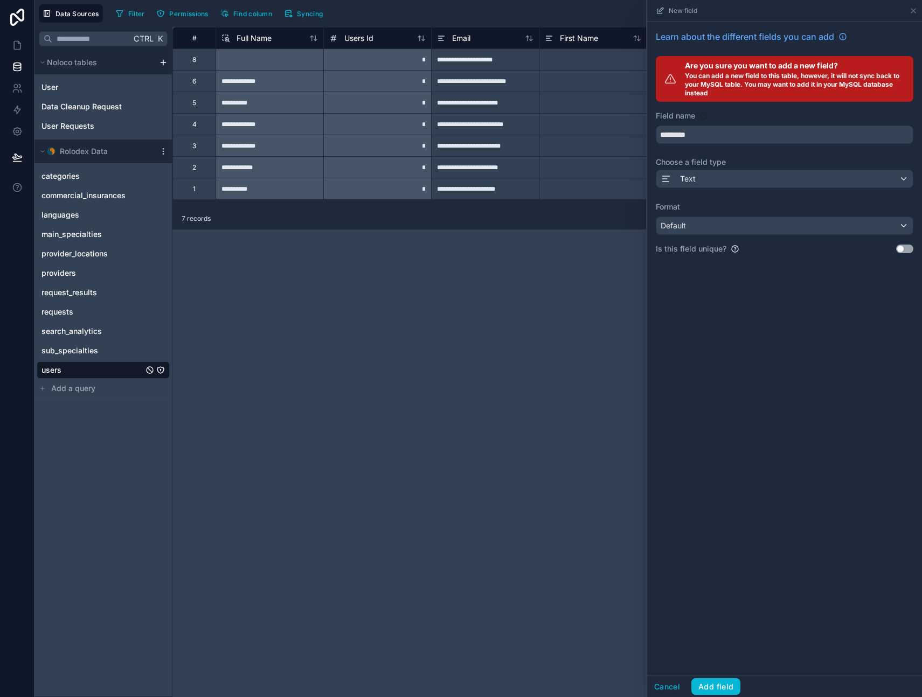
click at [725, 376] on div "Learn about the different fields you can add Are you sure you want to add a new…" at bounding box center [784, 349] width 275 height 654
click at [718, 686] on button "Add field" at bounding box center [715, 687] width 49 height 17
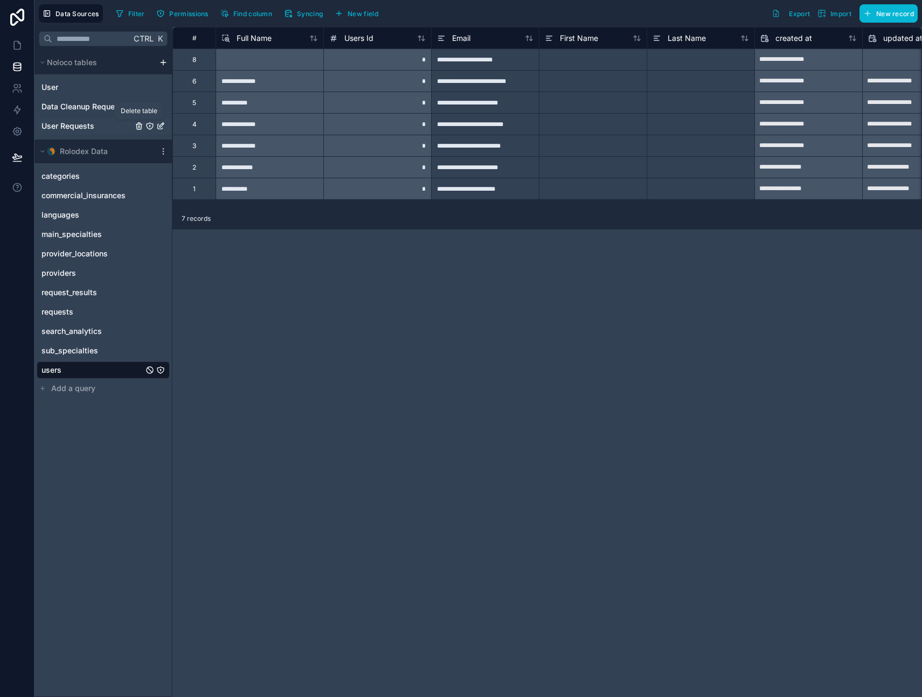
click at [140, 125] on icon "User Requests" at bounding box center [139, 126] width 9 height 9
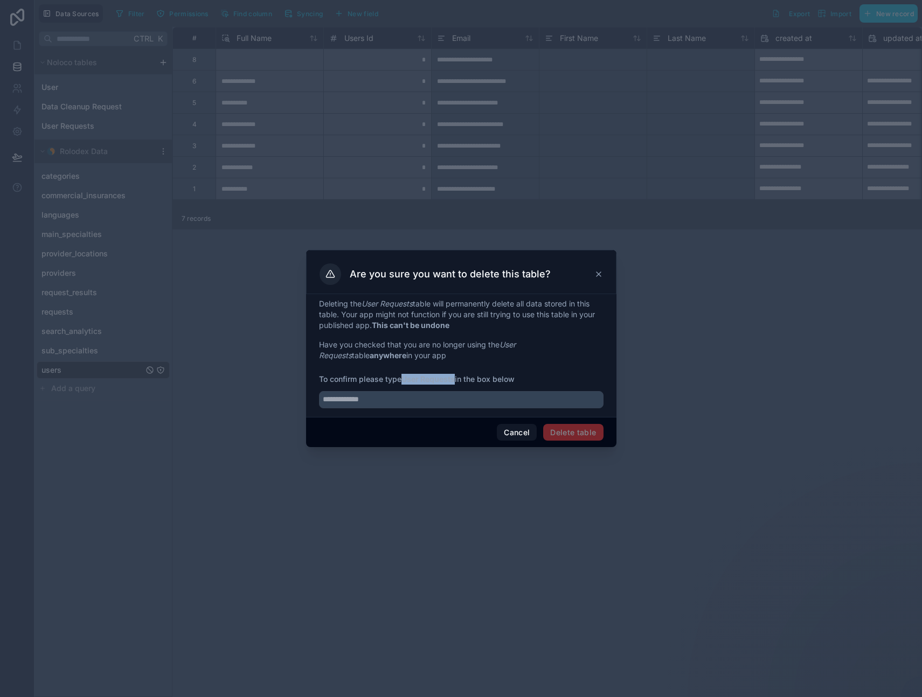
drag, startPoint x: 406, startPoint y: 377, endPoint x: 456, endPoint y: 380, distance: 50.8
click at [455, 380] on strong "User Requests" at bounding box center [428, 379] width 53 height 9
copy strong "User Requests"
click at [409, 402] on input "text" at bounding box center [461, 399] width 285 height 17
paste input "**********"
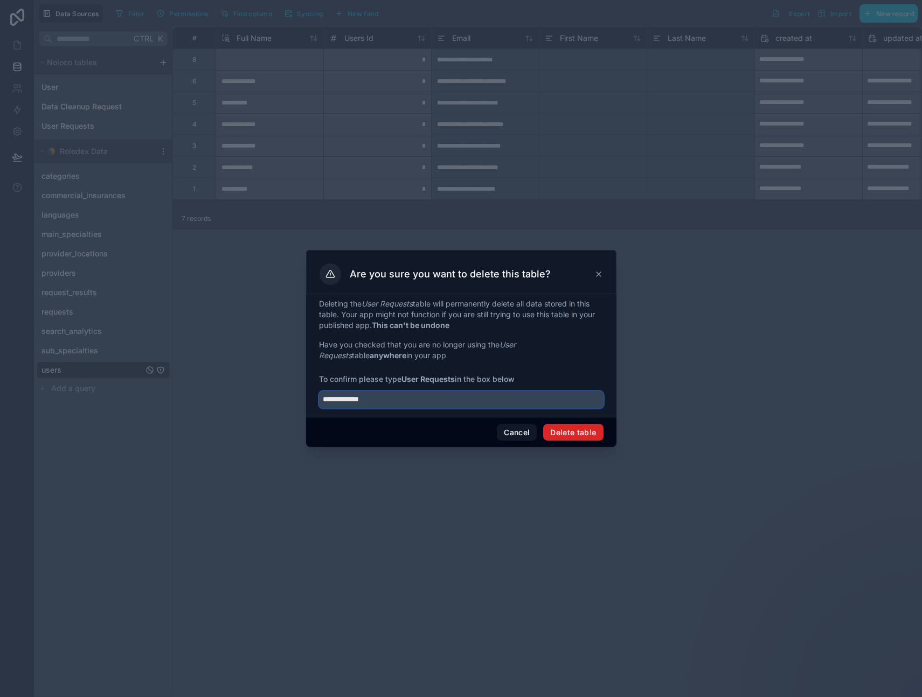
type input "**********"
click at [572, 432] on button "Delete table" at bounding box center [573, 432] width 60 height 17
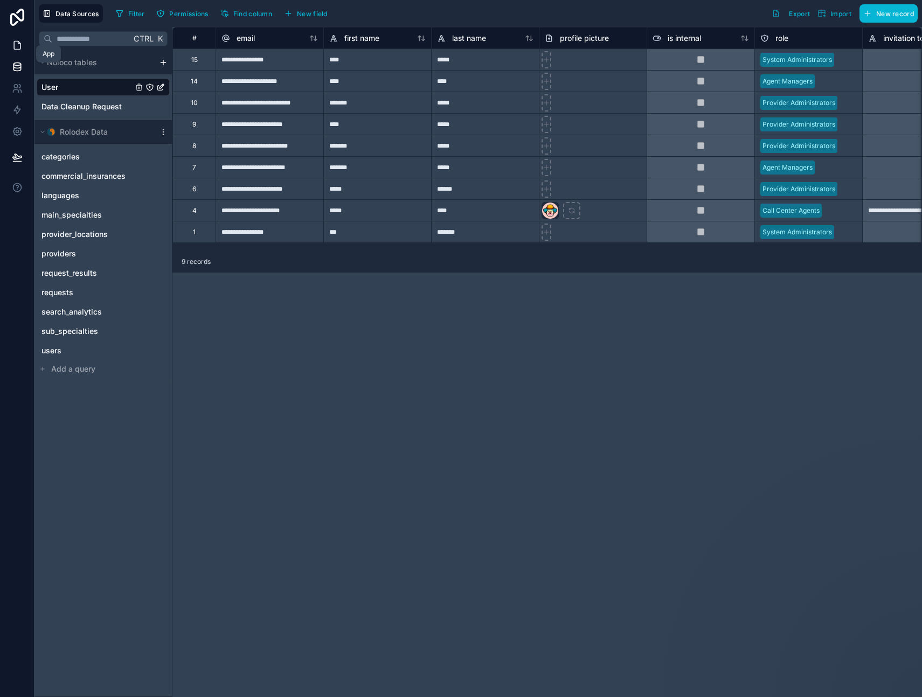
click at [15, 43] on icon at bounding box center [17, 45] width 11 height 11
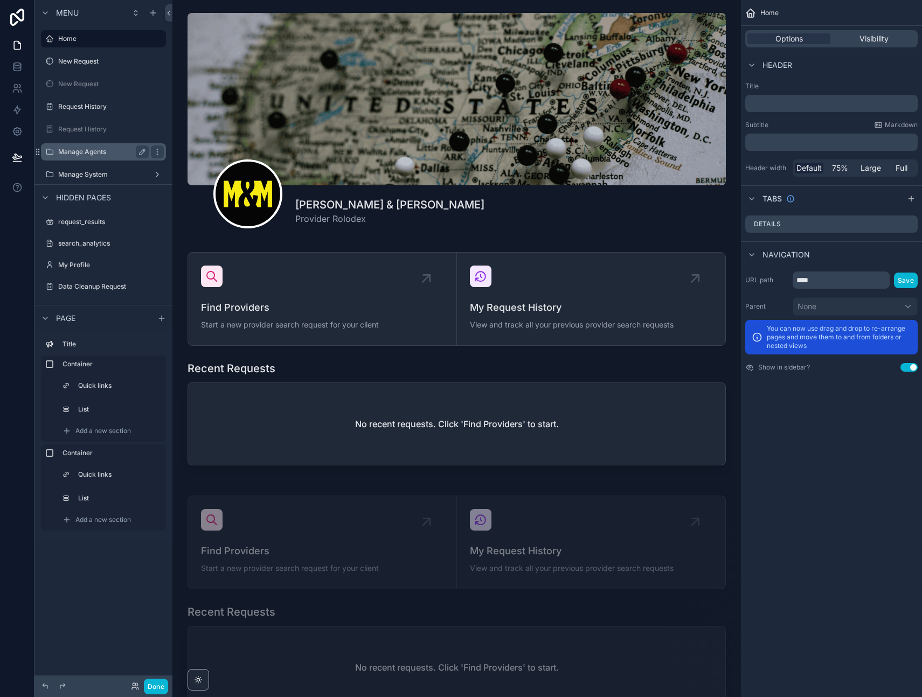
click at [96, 151] on label "Manage Agents" at bounding box center [101, 152] width 86 height 9
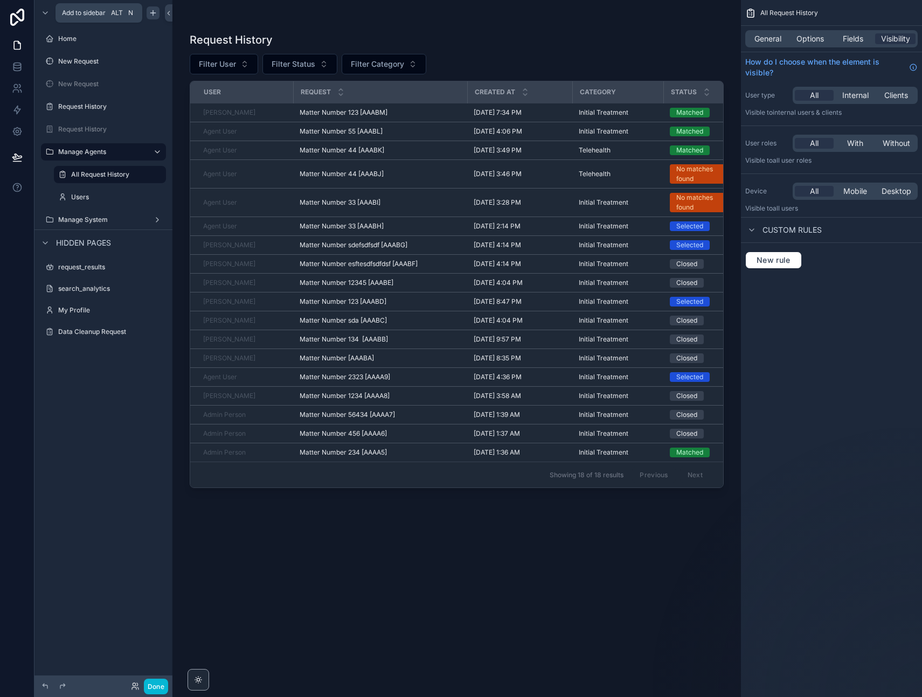
click at [155, 8] on div "scrollable content" at bounding box center [153, 12] width 13 height 13
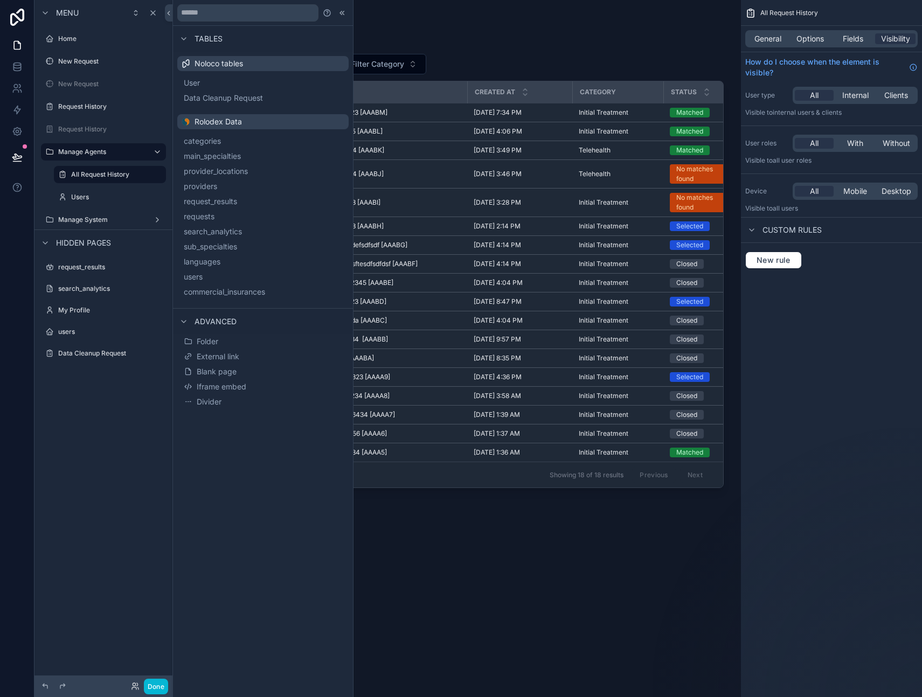
click at [105, 455] on div "Menu Home New Request New Request Request History Request History Manage Agents…" at bounding box center [103, 342] width 138 height 684
click at [15, 67] on icon at bounding box center [17, 66] width 11 height 11
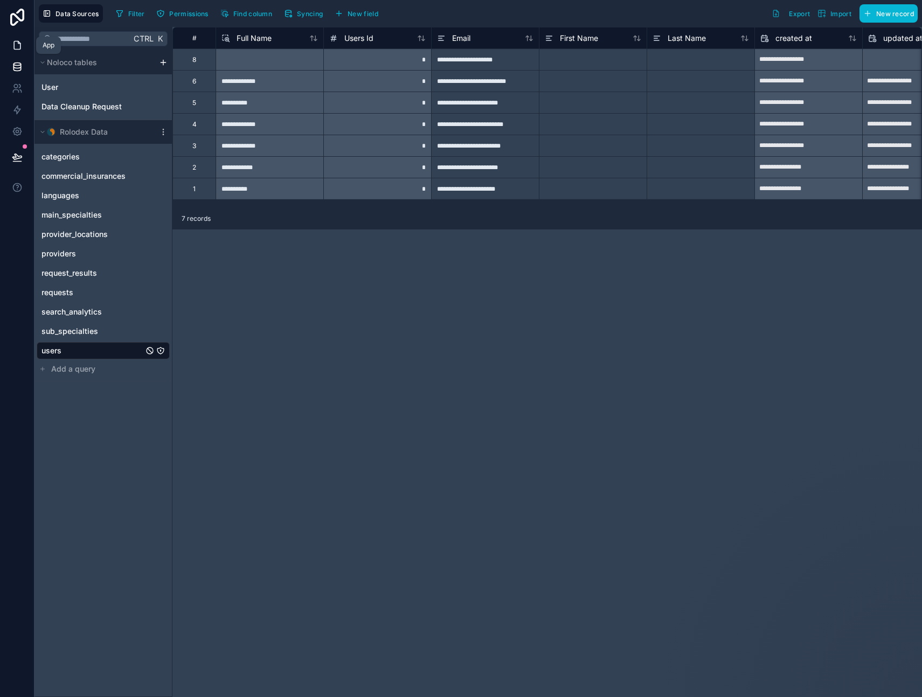
click at [16, 43] on icon at bounding box center [17, 45] width 11 height 11
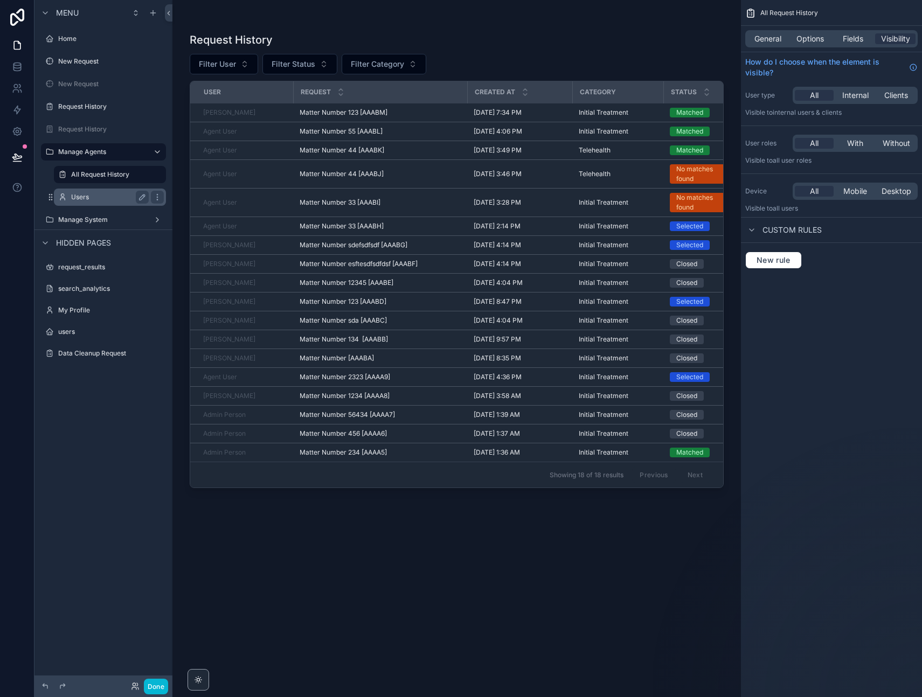
click at [86, 195] on label "Users" at bounding box center [107, 197] width 73 height 9
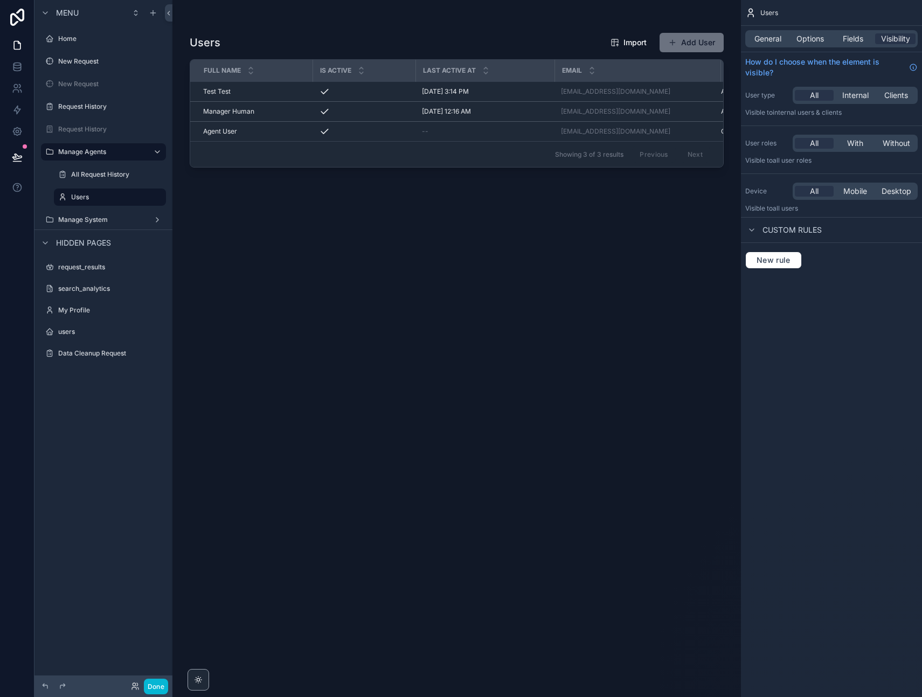
click at [564, 457] on div "scrollable content" at bounding box center [456, 342] width 569 height 684
click at [762, 37] on span "General" at bounding box center [768, 38] width 27 height 11
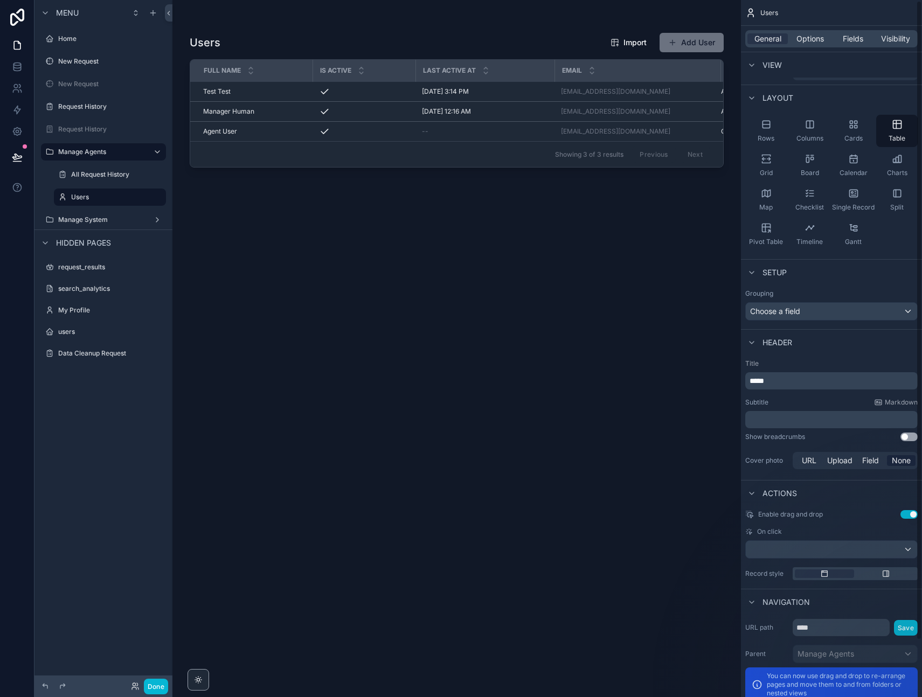
scroll to position [54, 0]
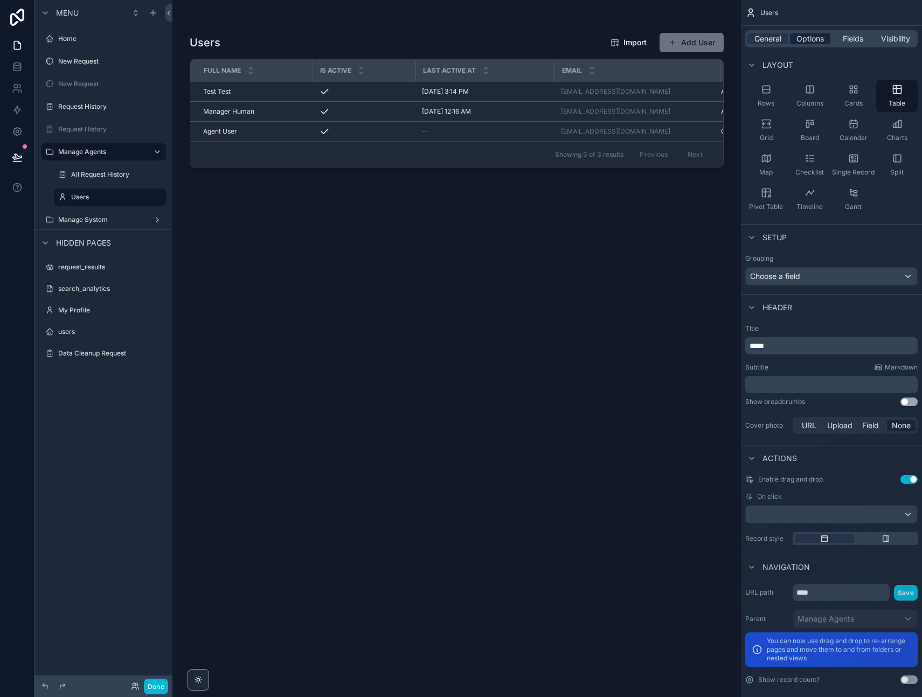
click at [809, 34] on span "Options" at bounding box center [810, 38] width 27 height 11
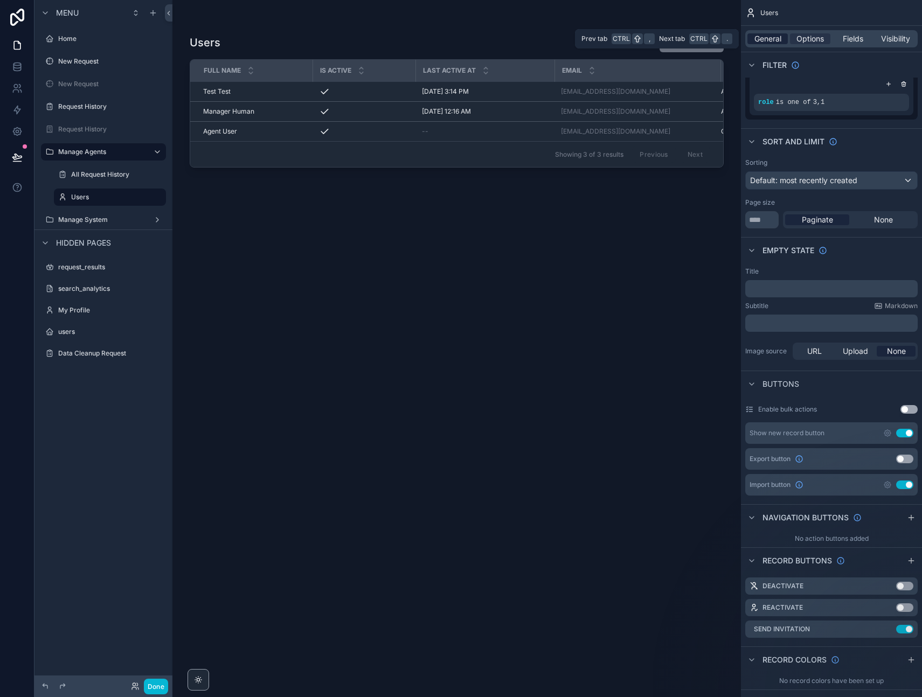
click at [770, 34] on span "General" at bounding box center [768, 38] width 27 height 11
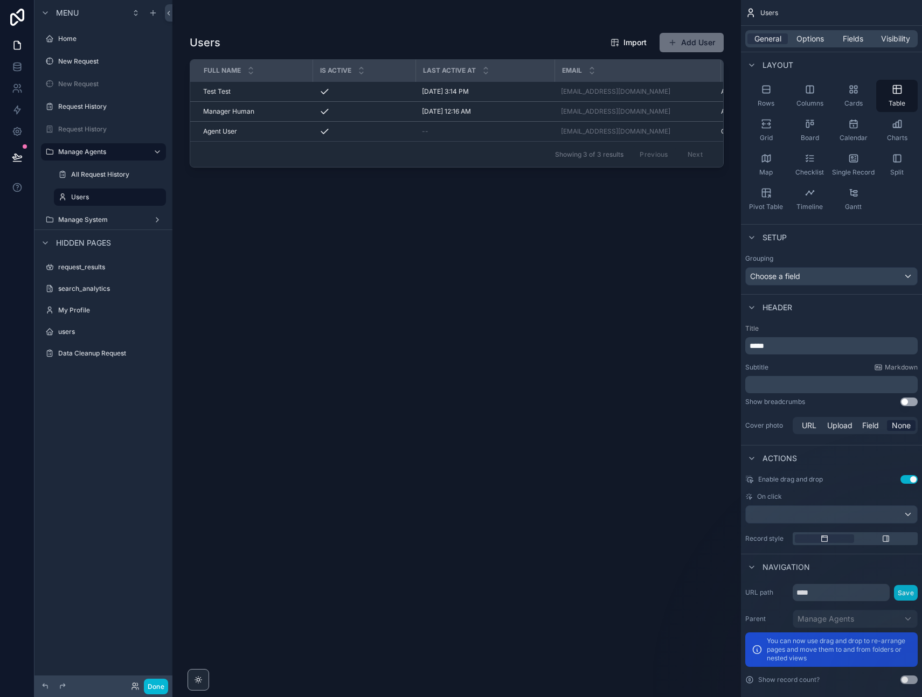
click at [911, 481] on button "Use setting" at bounding box center [909, 479] width 17 height 9
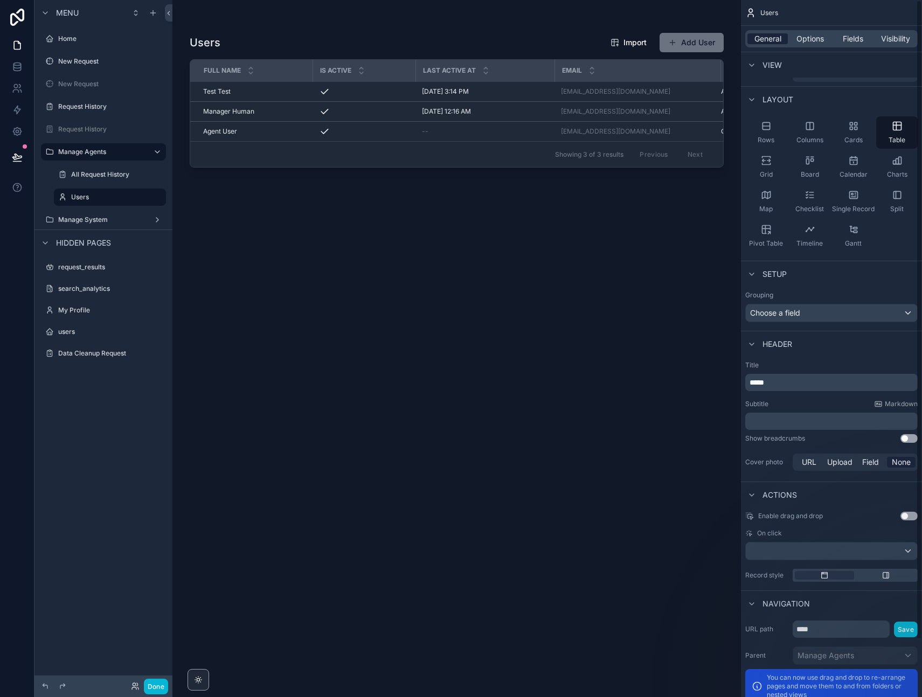
scroll to position [0, 0]
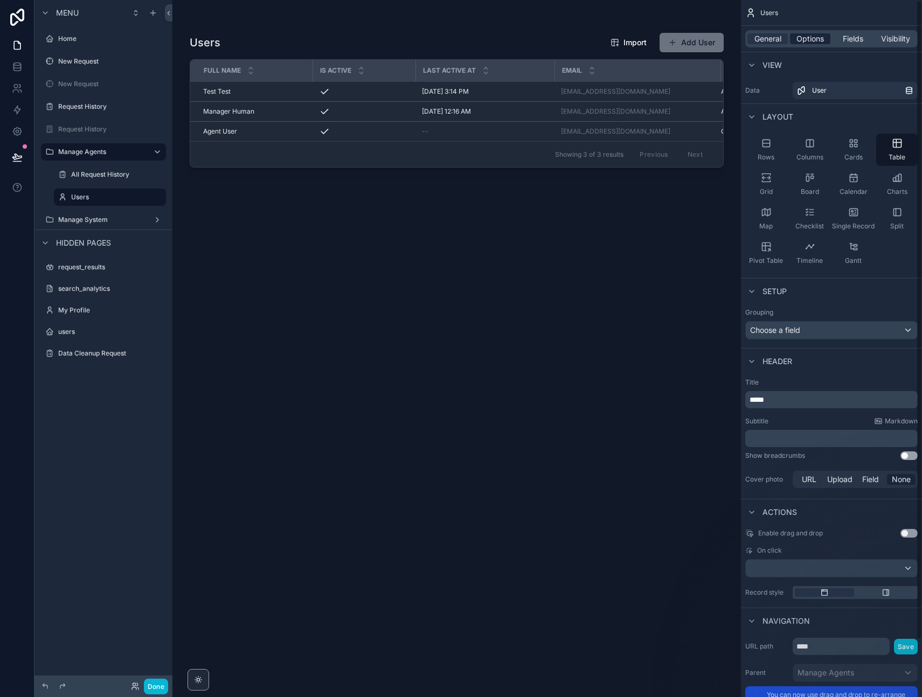
click at [800, 37] on span "Options" at bounding box center [810, 38] width 27 height 11
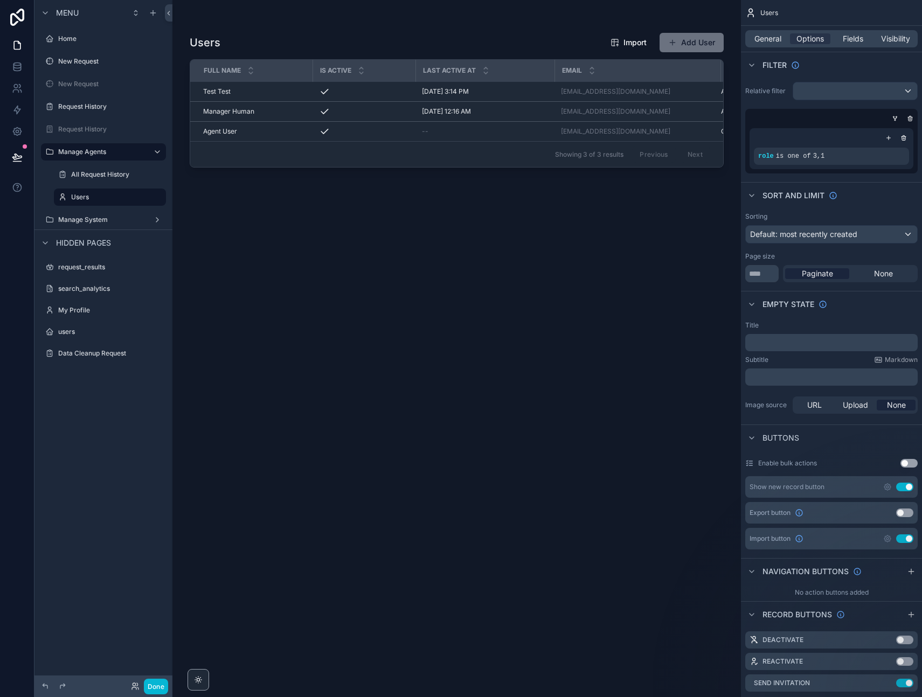
click at [903, 487] on button "Use setting" at bounding box center [904, 487] width 17 height 9
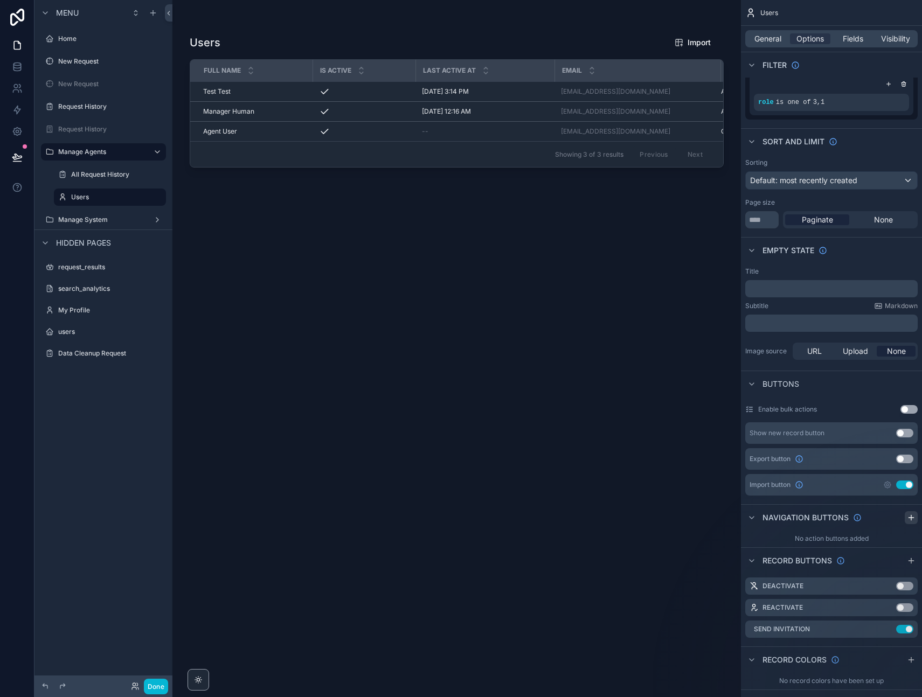
click at [910, 515] on icon "scrollable content" at bounding box center [911, 518] width 9 height 9
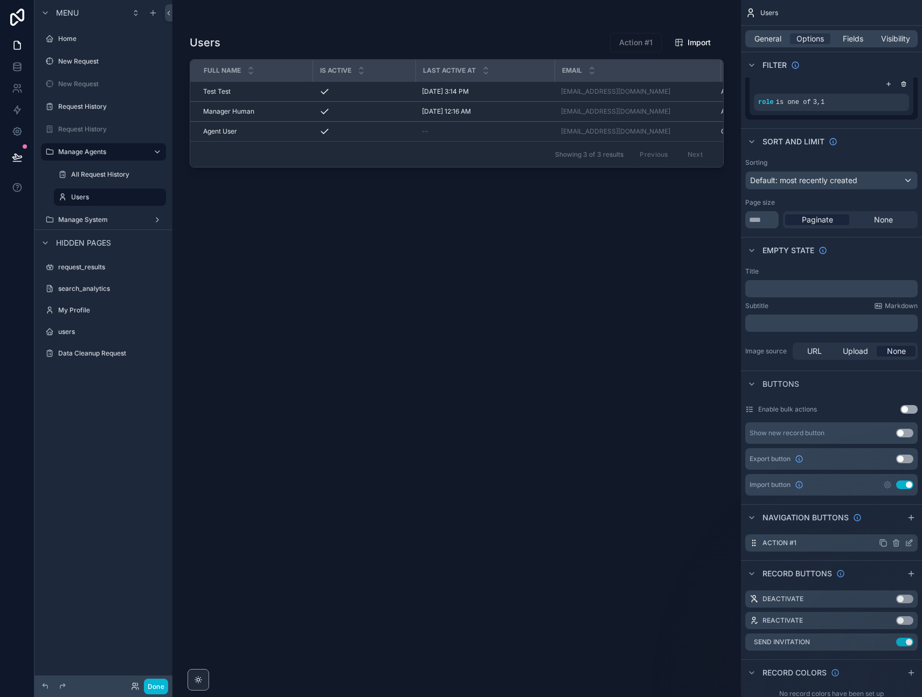
click at [909, 542] on icon "scrollable content" at bounding box center [909, 543] width 9 height 9
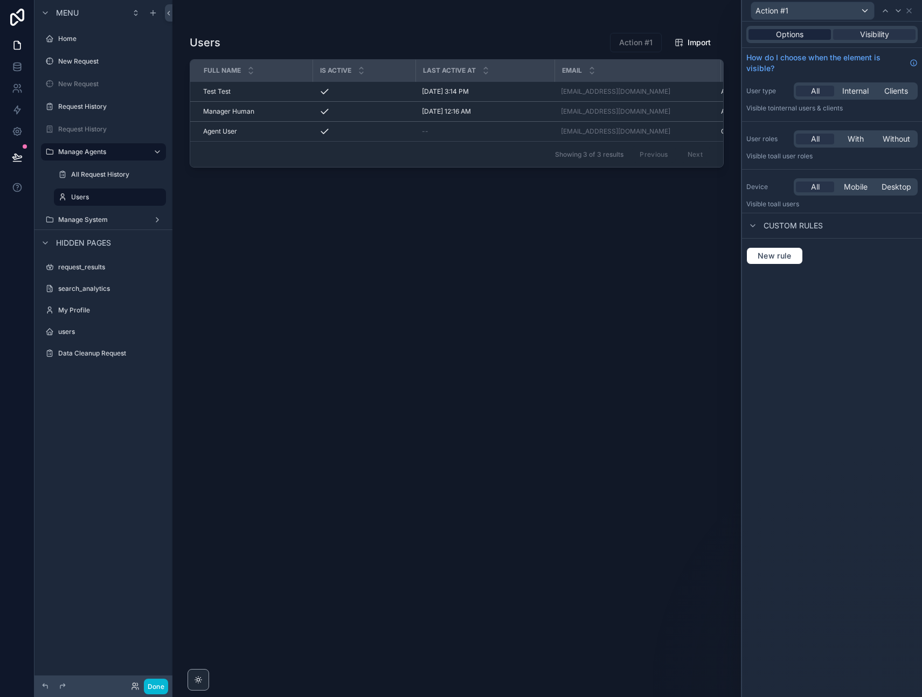
click at [791, 32] on span "Options" at bounding box center [789, 34] width 27 height 11
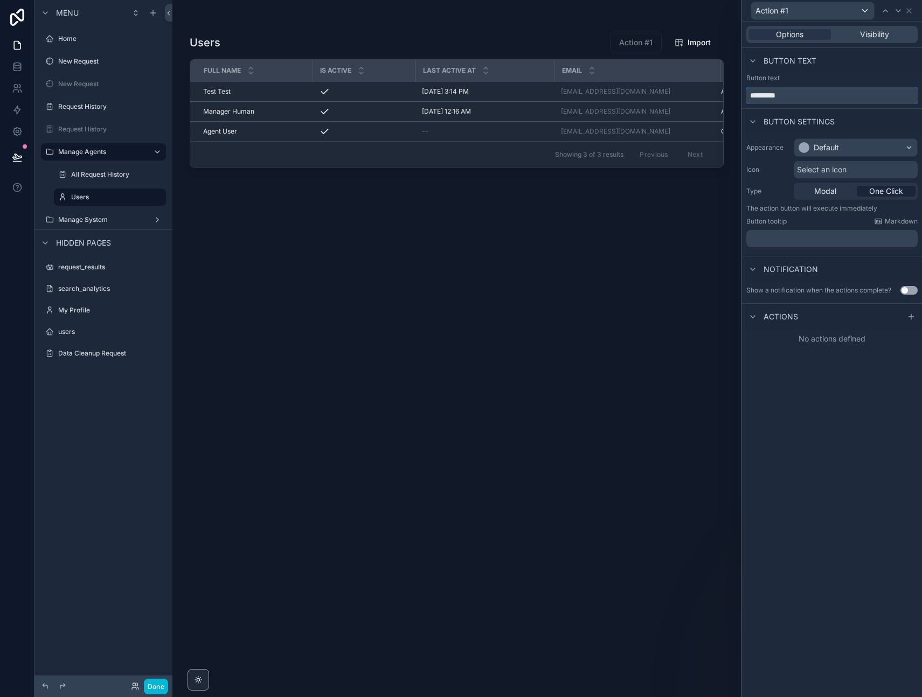
click at [792, 96] on input "*********" at bounding box center [831, 95] width 171 height 17
type input "********"
click at [815, 169] on span "Select an icon" at bounding box center [822, 169] width 50 height 11
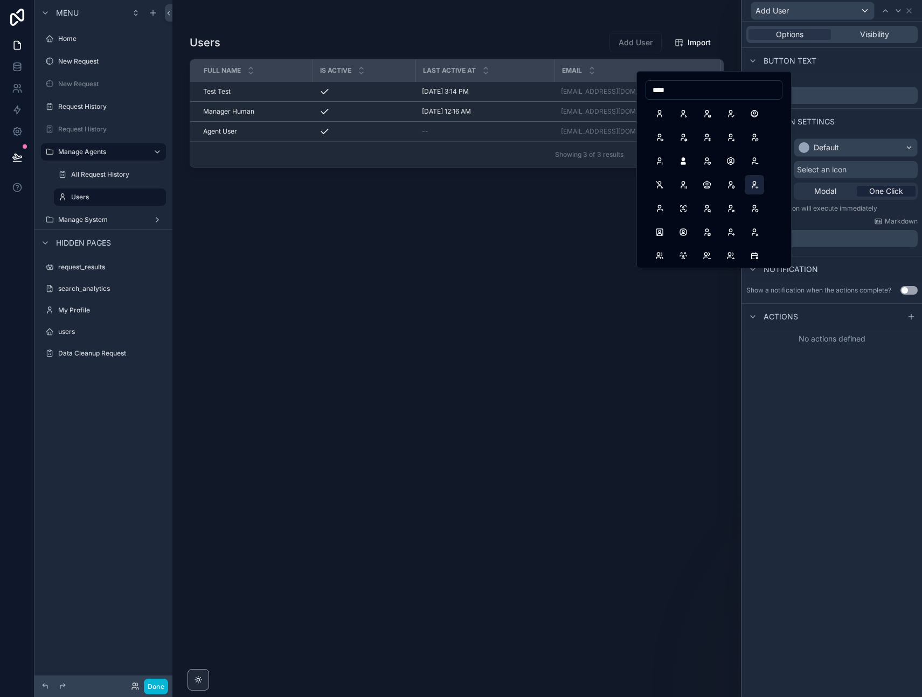
type input "****"
click at [750, 184] on button "UserPlus" at bounding box center [754, 184] width 19 height 19
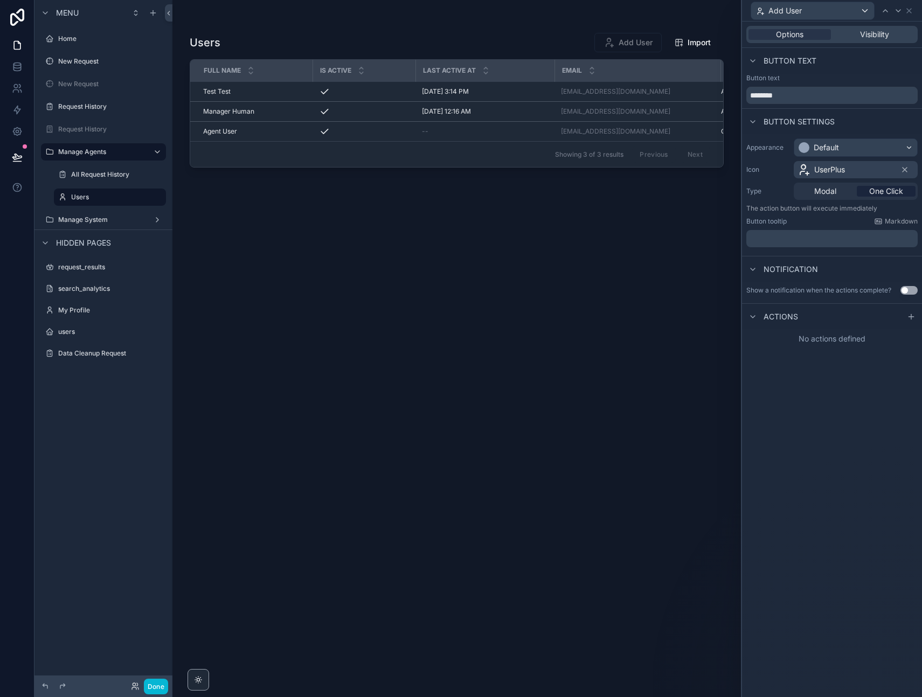
click at [799, 449] on div "Options Visibility Button text Button text ******** Button settings Appearance …" at bounding box center [832, 360] width 180 height 676
click at [843, 502] on div "Options Visibility Button text Button text ******** Button settings Appearance …" at bounding box center [832, 360] width 180 height 676
click at [910, 314] on icon at bounding box center [911, 317] width 9 height 9
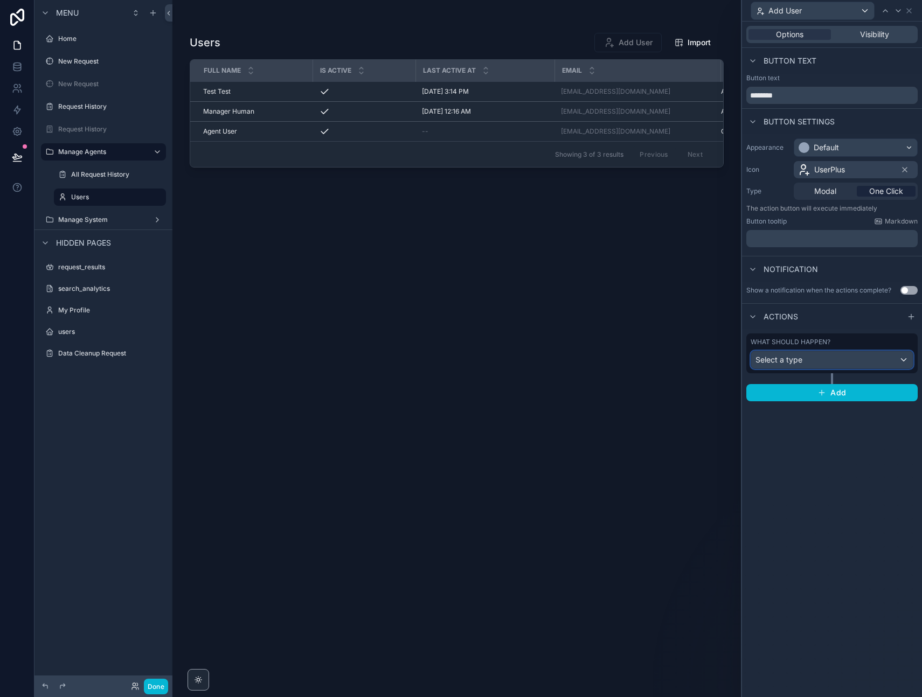
click at [788, 358] on span "Select a type" at bounding box center [779, 359] width 47 height 9
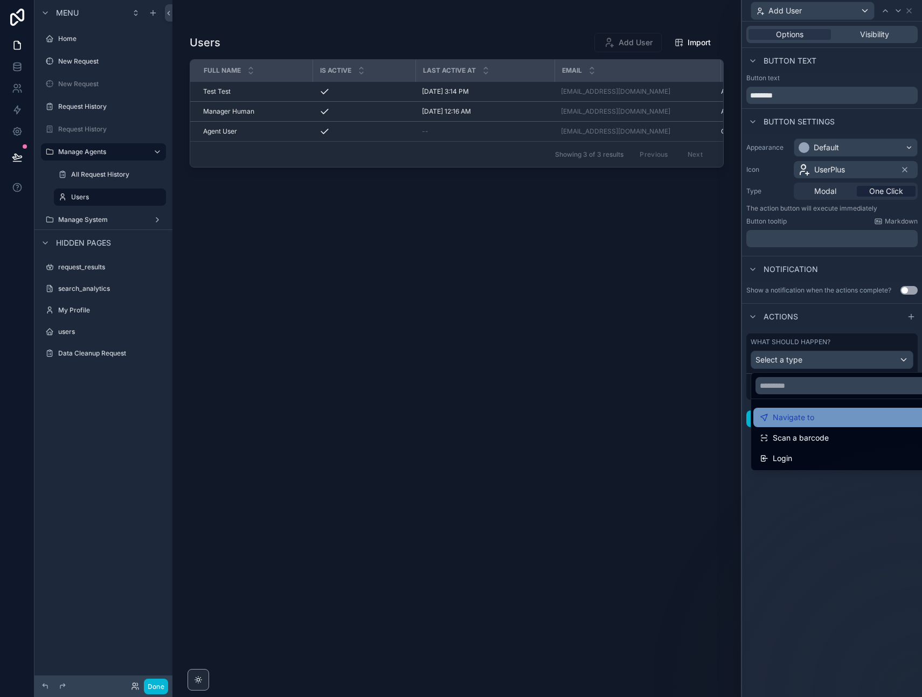
click at [784, 413] on span "Navigate to" at bounding box center [793, 417] width 41 height 13
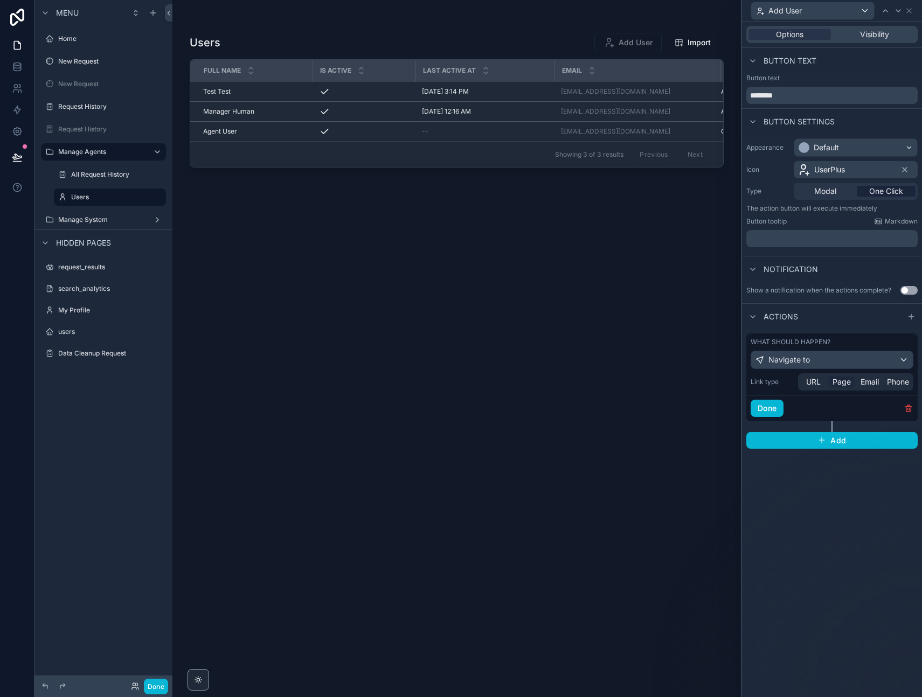
click at [843, 378] on span "Page" at bounding box center [842, 382] width 18 height 11
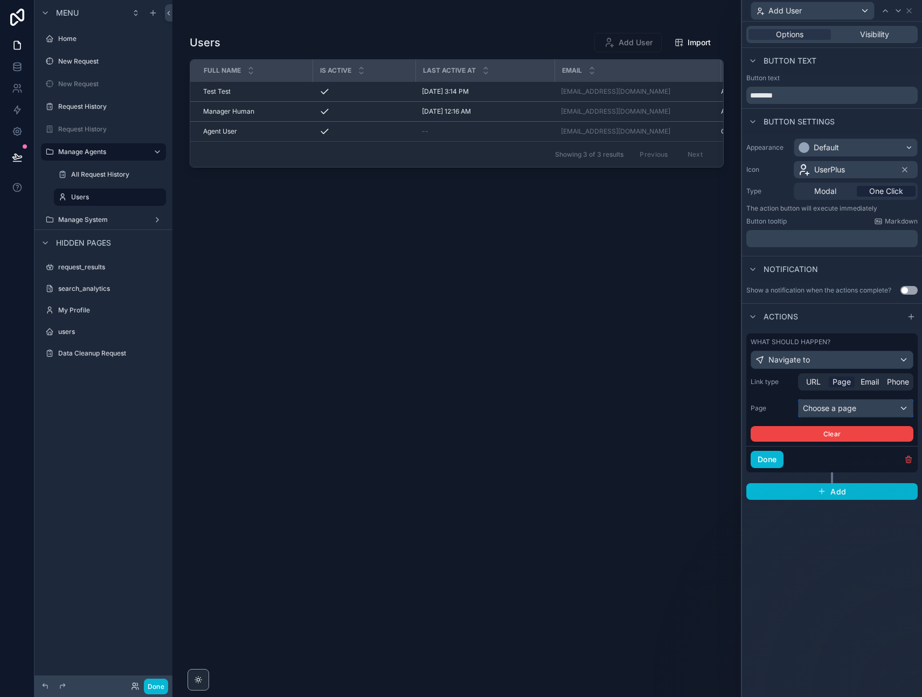
click at [830, 410] on div "Choose a page" at bounding box center [856, 408] width 114 height 17
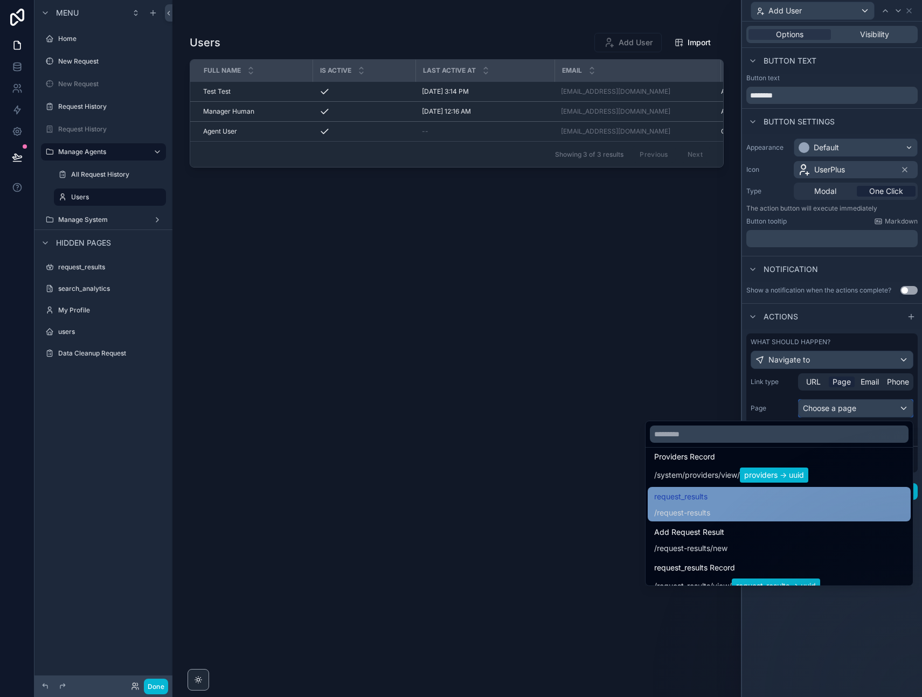
scroll to position [1644, 0]
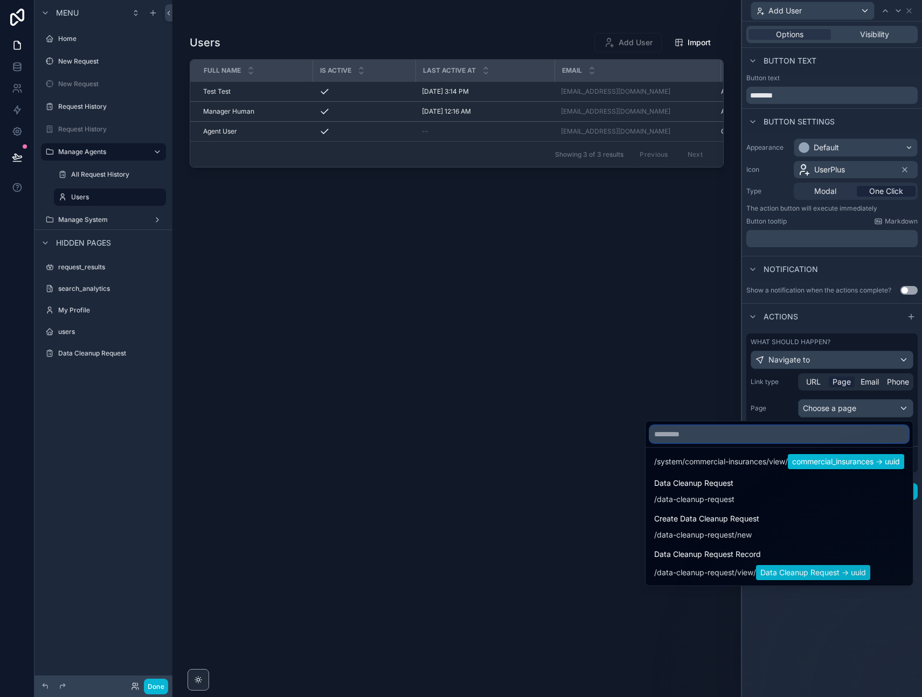
click at [680, 433] on input "text" at bounding box center [779, 434] width 259 height 17
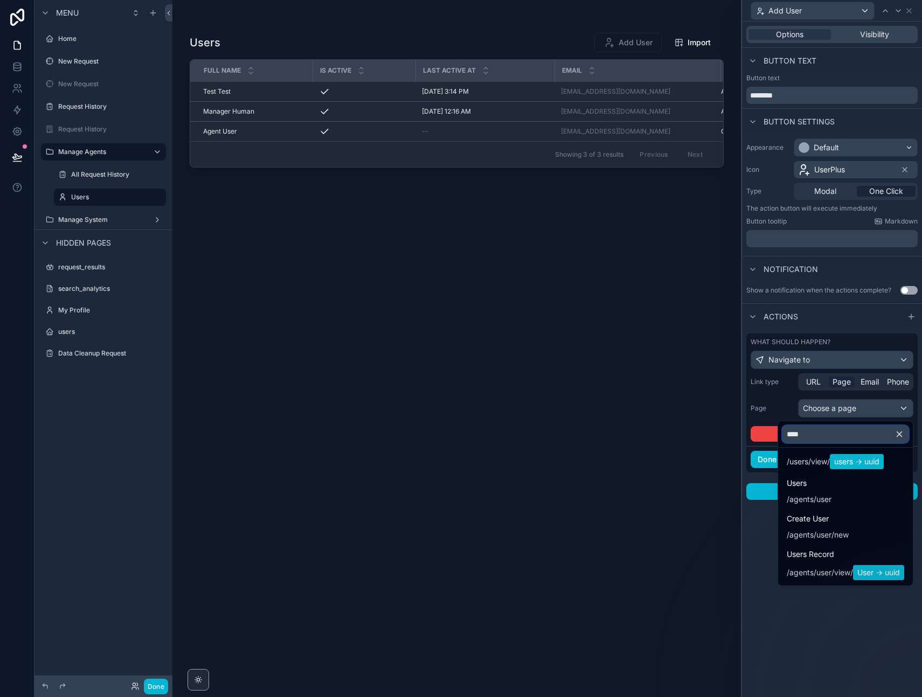
type input "*****"
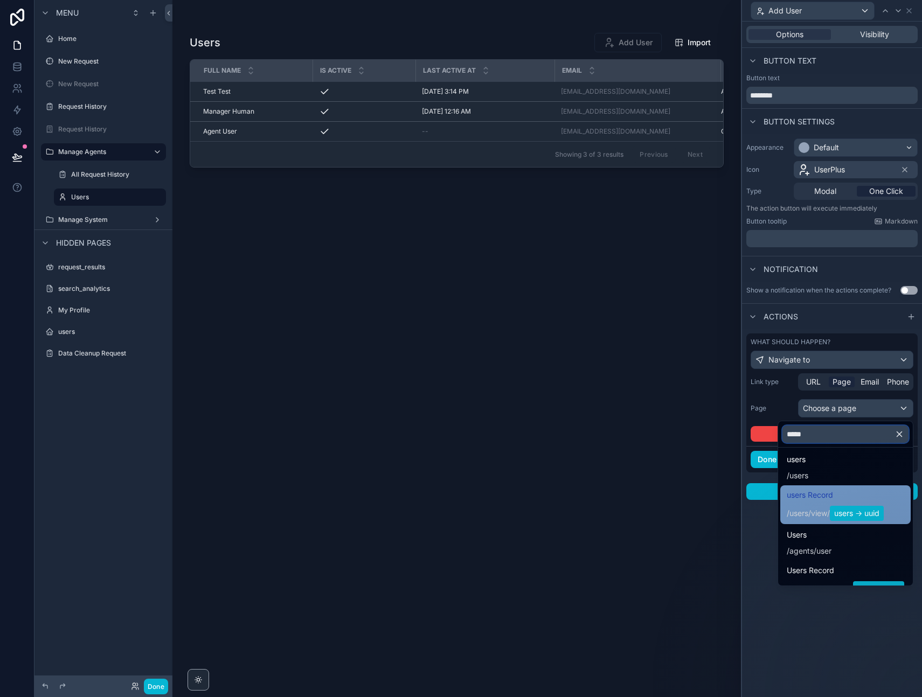
scroll to position [0, 0]
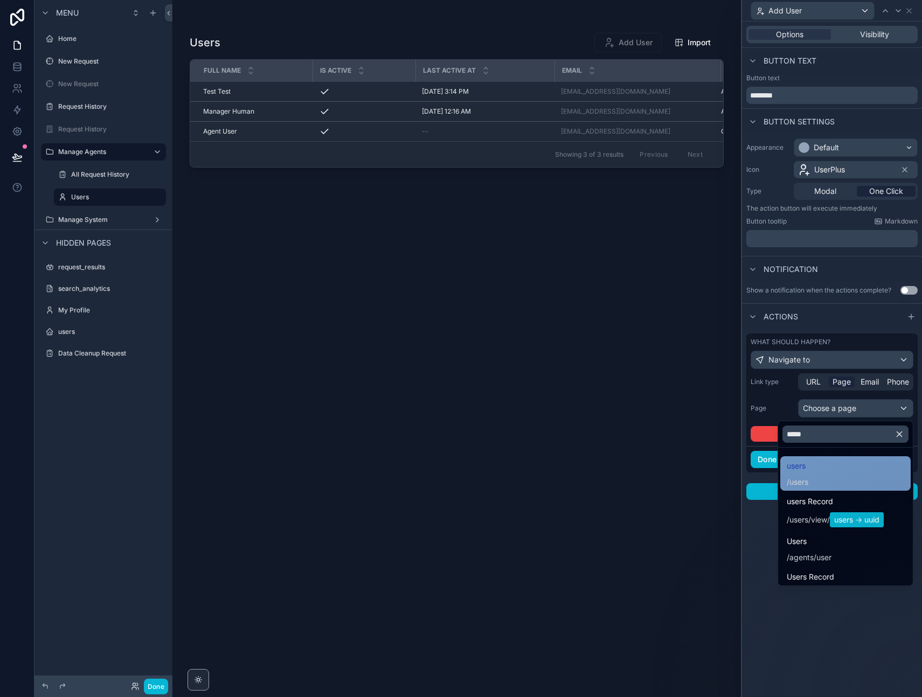
click at [806, 483] on div "users / users" at bounding box center [845, 474] width 117 height 28
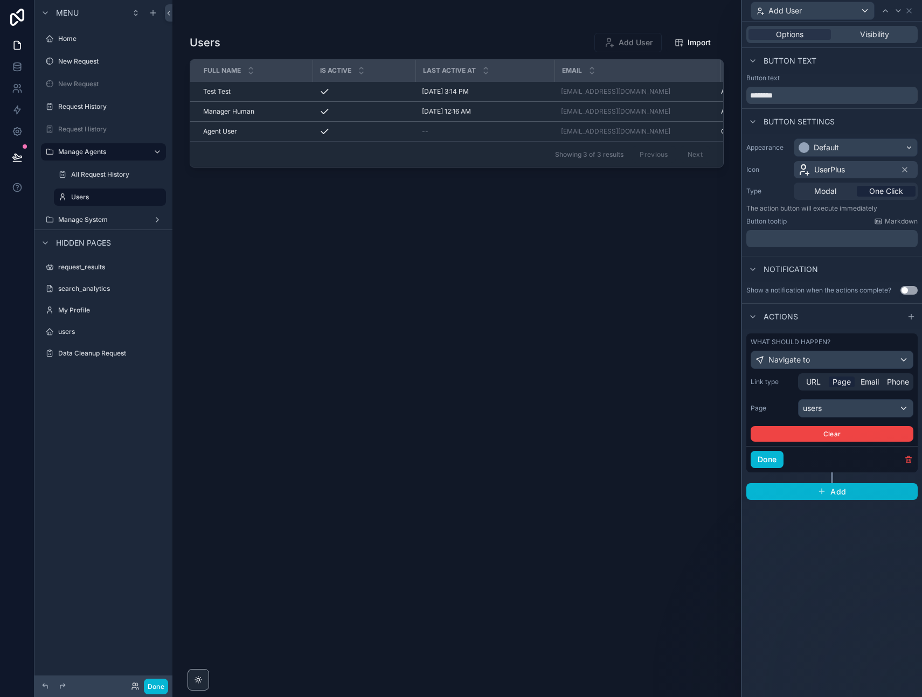
click at [816, 589] on div "Options Visibility Button text Button text ******** Button settings Appearance …" at bounding box center [832, 360] width 180 height 676
click at [766, 459] on button "Done" at bounding box center [767, 459] width 33 height 17
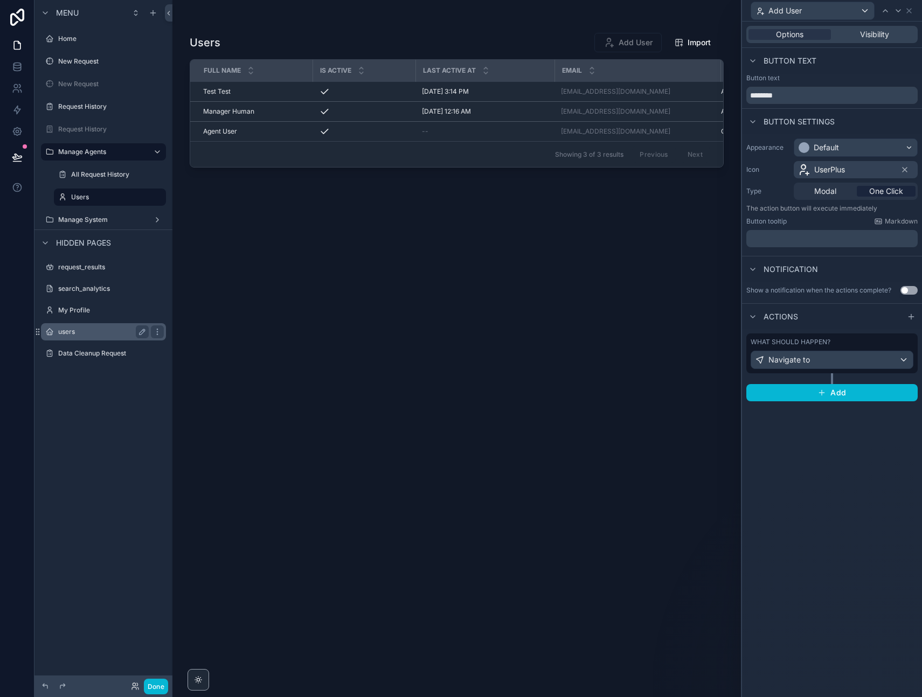
click at [62, 332] on label "users" at bounding box center [101, 332] width 86 height 9
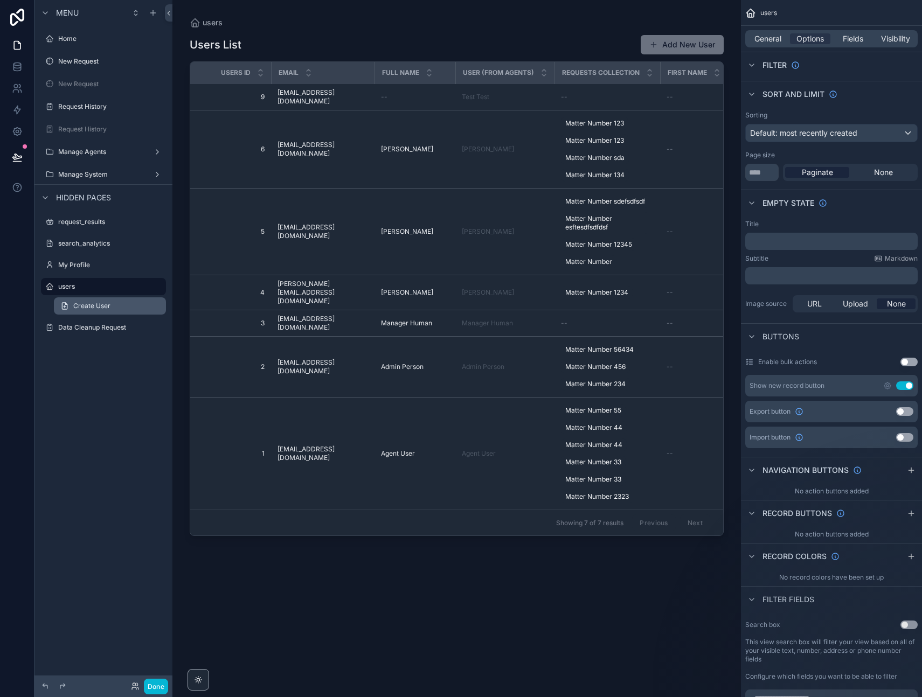
click at [97, 306] on span "Create User" at bounding box center [91, 306] width 37 height 9
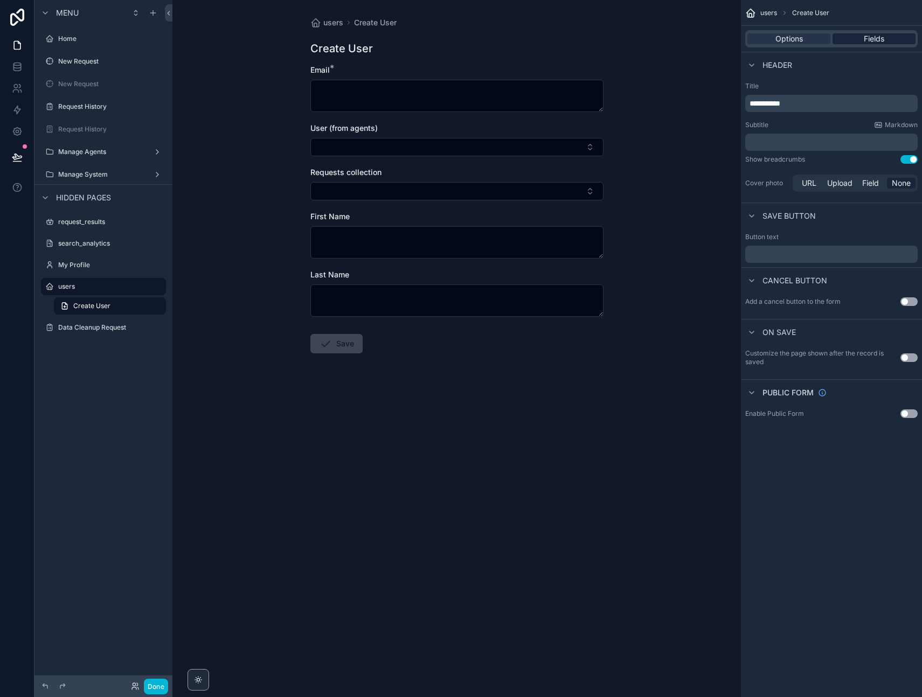
click at [889, 35] on div "Fields" at bounding box center [874, 38] width 83 height 11
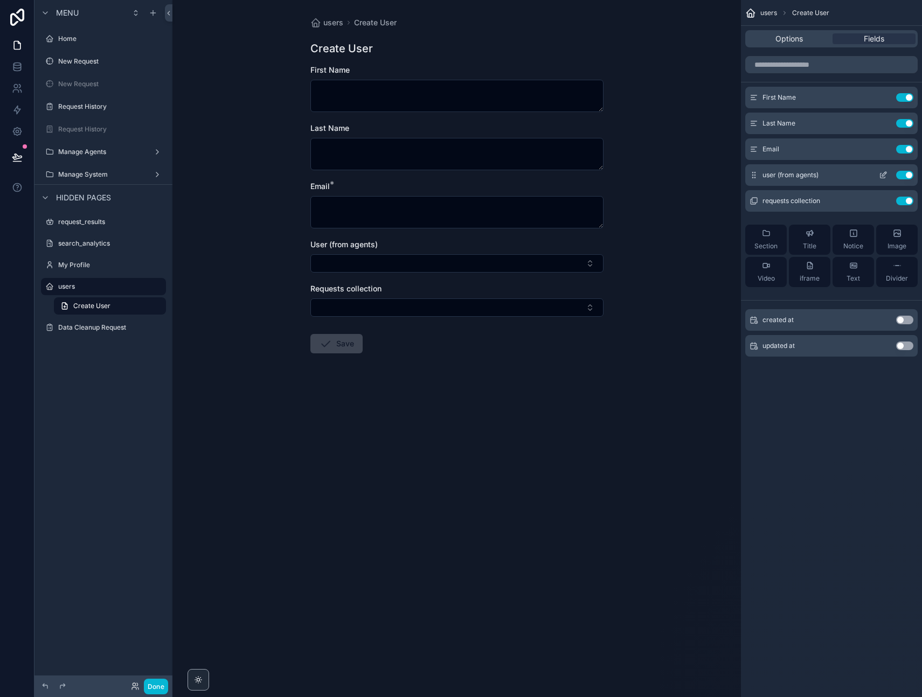
click at [905, 174] on button "Use setting" at bounding box center [904, 175] width 17 height 9
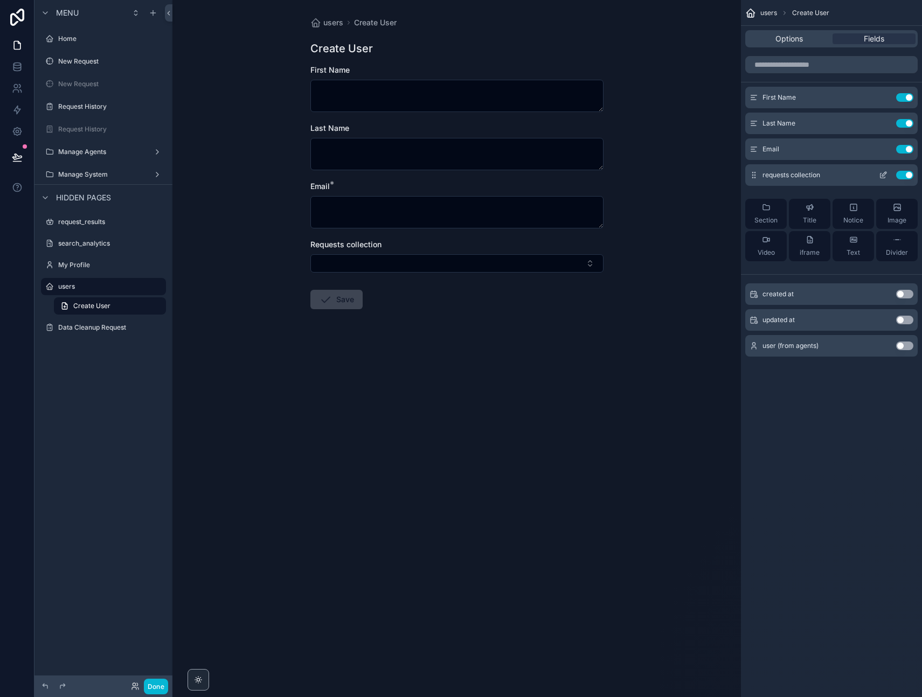
click at [905, 176] on button "Use setting" at bounding box center [904, 175] width 17 height 9
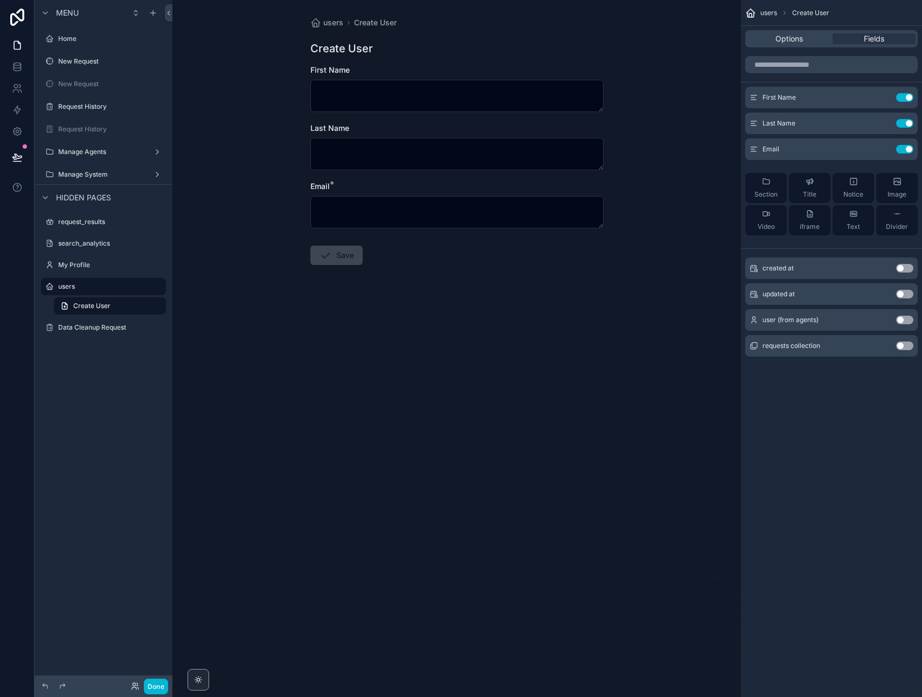
click at [821, 490] on div "users Create User Options Fields First Name Use setting Last Name Use setting E…" at bounding box center [831, 348] width 181 height 697
click at [628, 400] on div "users Create User Create User First Name Last Name Email * Save" at bounding box center [456, 348] width 569 height 697
click at [535, 363] on div "users Create User Create User First Name Last Name Email * Save" at bounding box center [456, 348] width 569 height 697
click at [385, 100] on textarea "scrollable content" at bounding box center [456, 96] width 293 height 32
click at [419, 372] on div "users Create User Create User First Name Last Name Email * Save" at bounding box center [456, 348] width 569 height 697
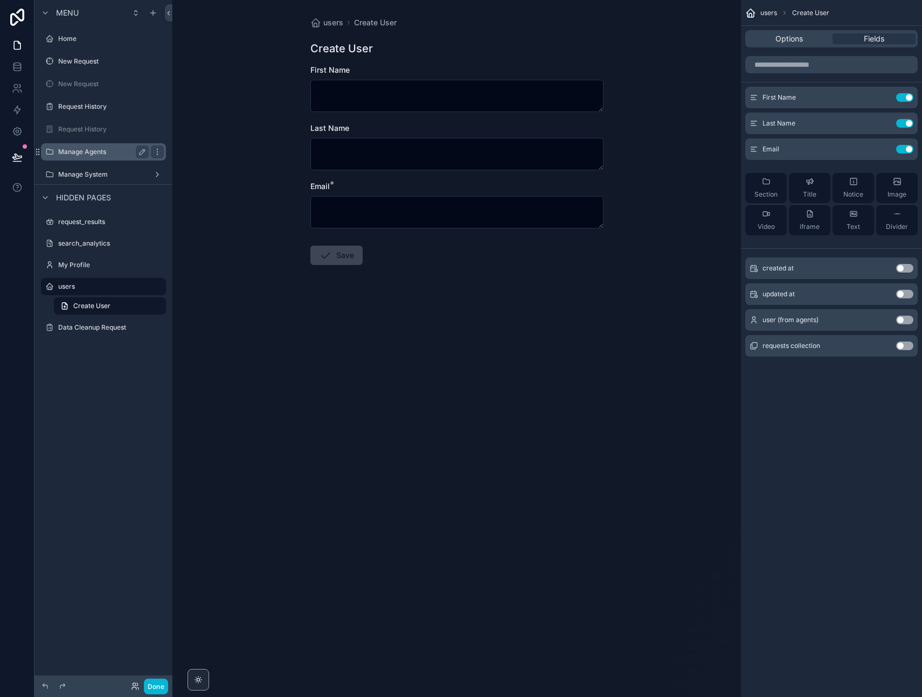
click at [86, 150] on label "Manage Agents" at bounding box center [101, 152] width 86 height 9
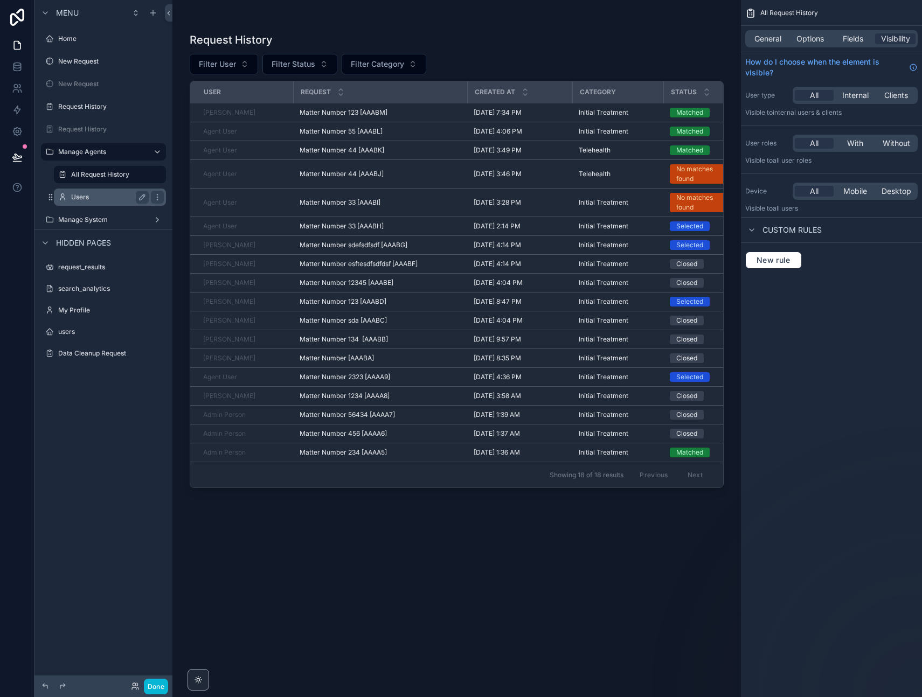
click at [85, 196] on label "Users" at bounding box center [107, 197] width 73 height 9
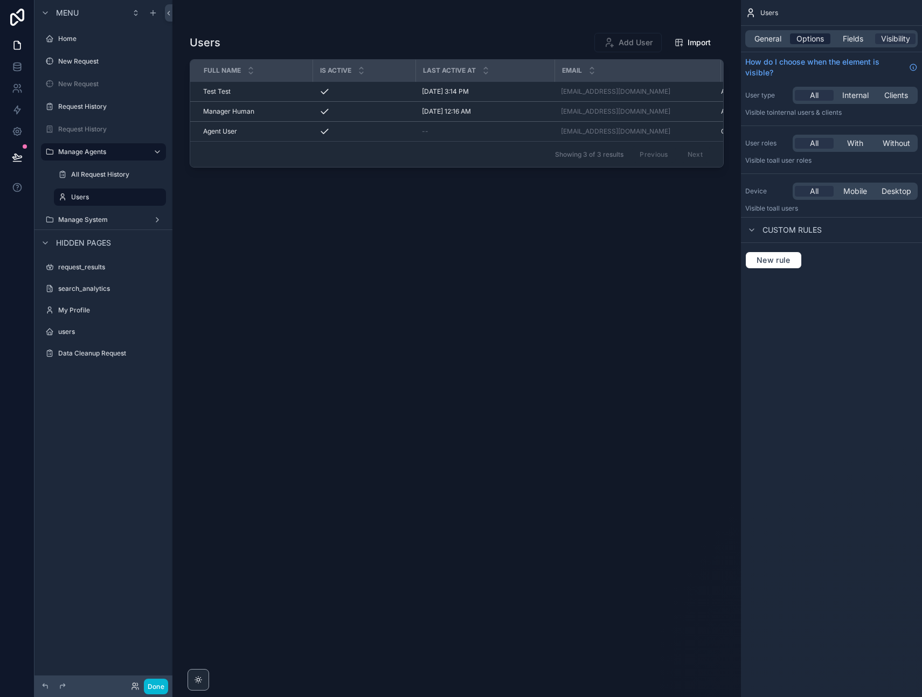
click at [815, 40] on span "Options" at bounding box center [810, 38] width 27 height 11
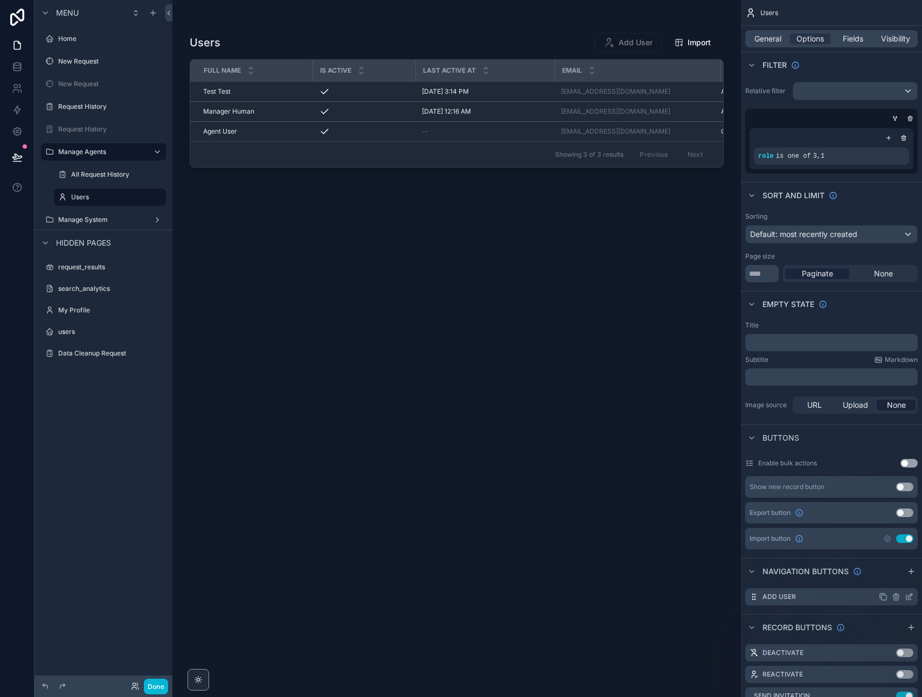
click at [911, 596] on icon "scrollable content" at bounding box center [909, 597] width 9 height 9
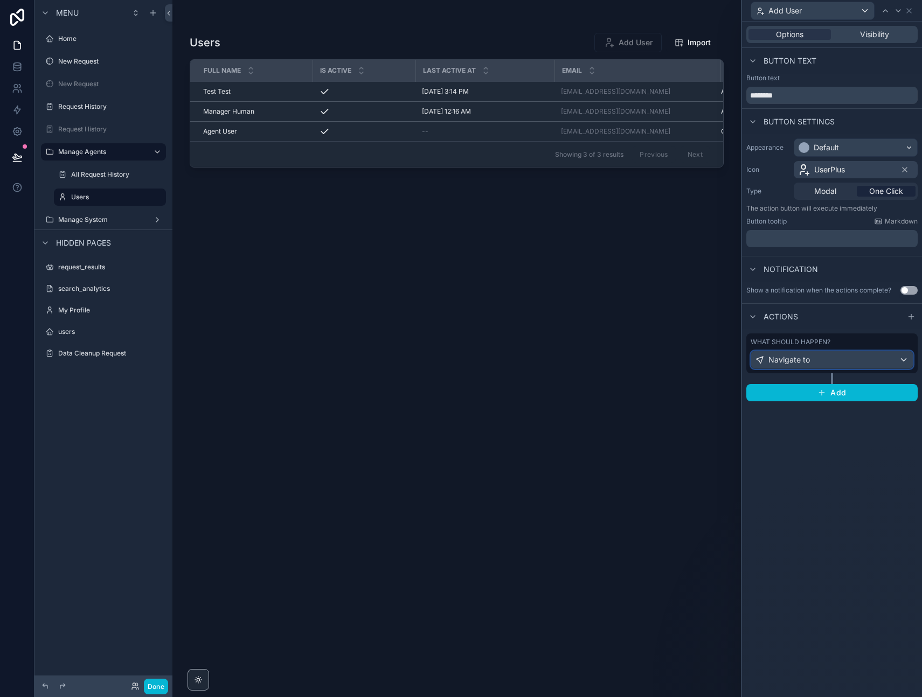
click at [800, 356] on span "Navigate to" at bounding box center [789, 360] width 41 height 11
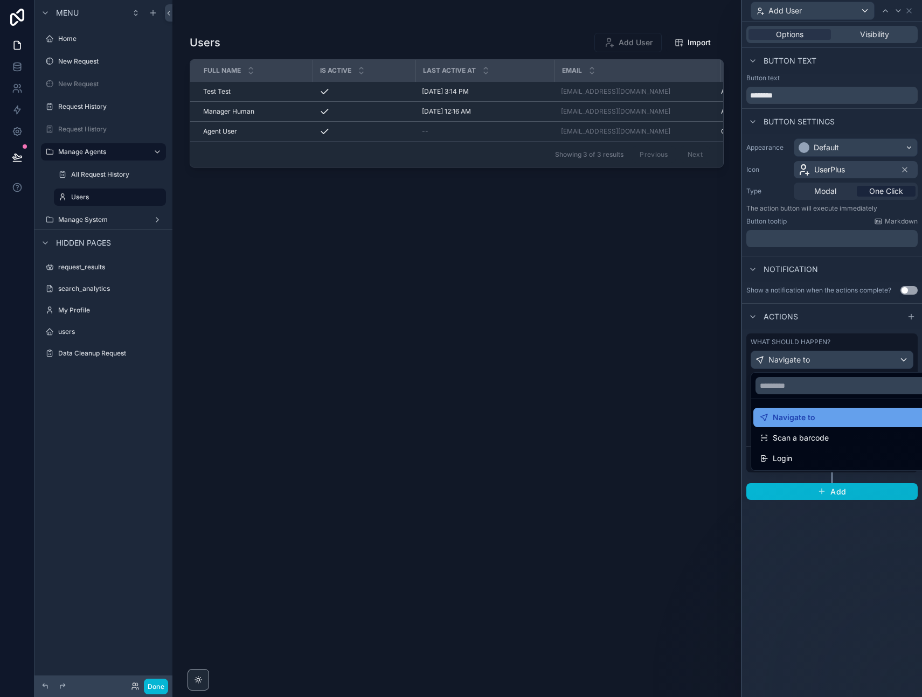
click at [798, 418] on span "Navigate to" at bounding box center [794, 417] width 43 height 13
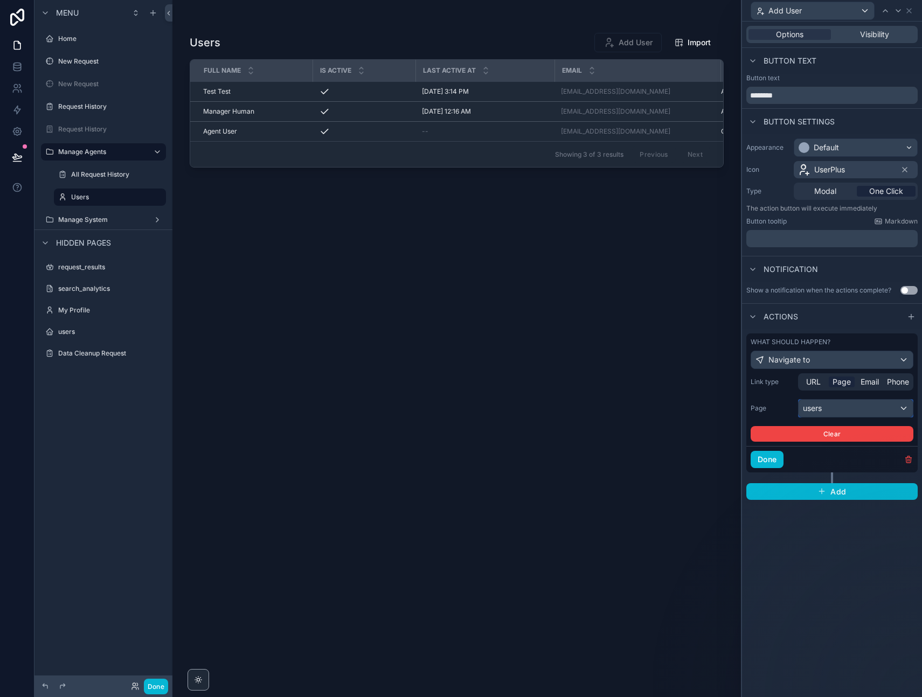
click at [834, 412] on div "users" at bounding box center [856, 408] width 114 height 17
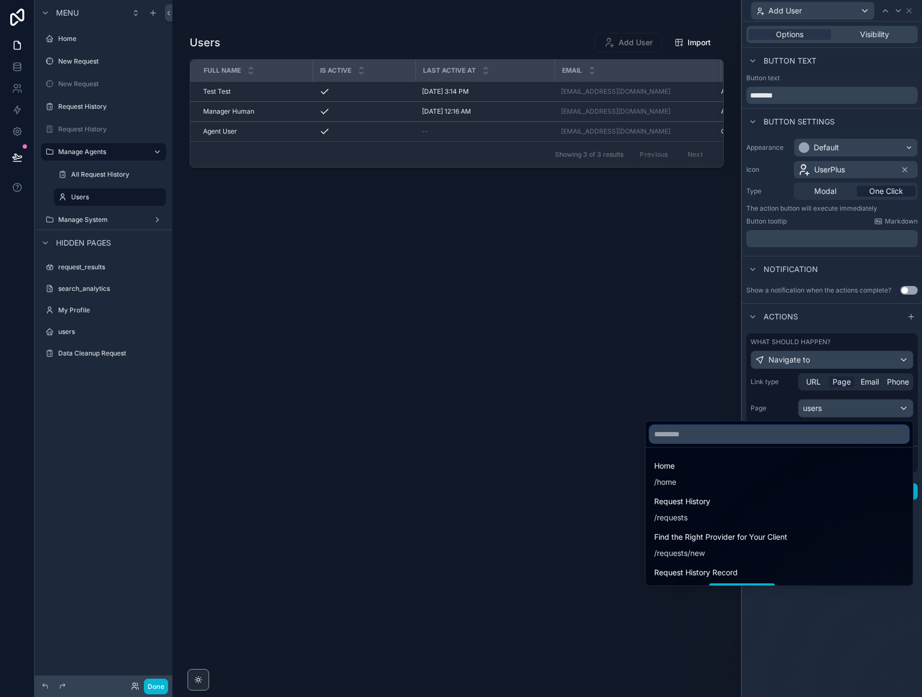
click at [758, 437] on input "text" at bounding box center [779, 434] width 259 height 17
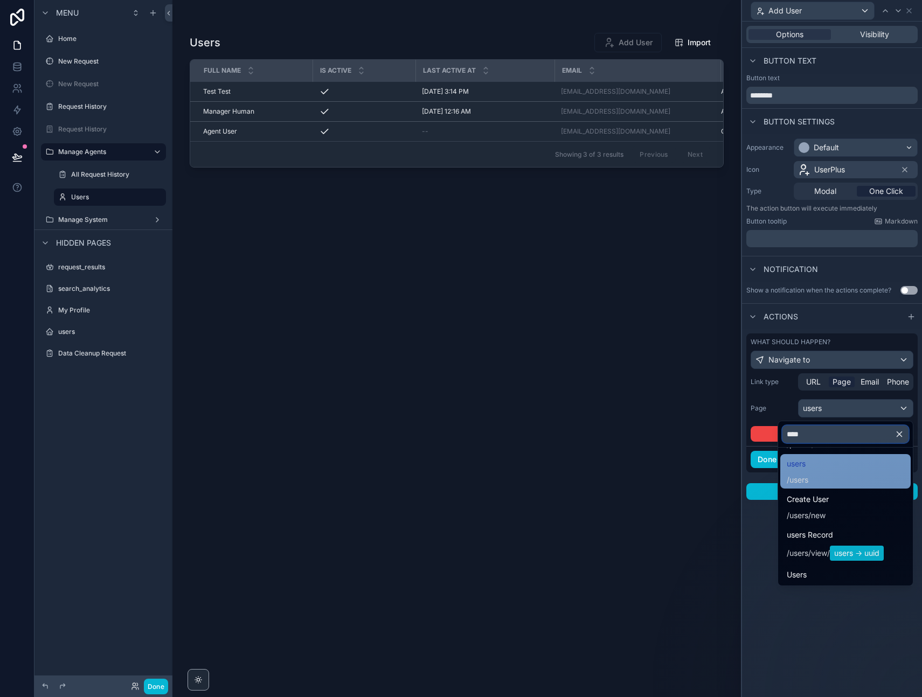
scroll to position [22, 0]
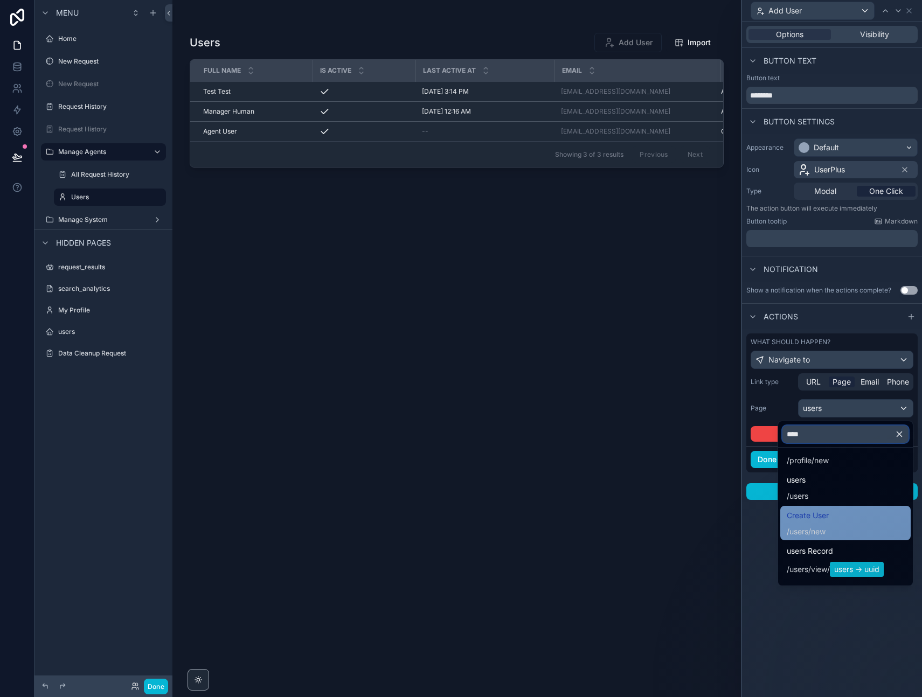
type input "****"
click at [818, 525] on span "/ users /new" at bounding box center [808, 530] width 42 height 13
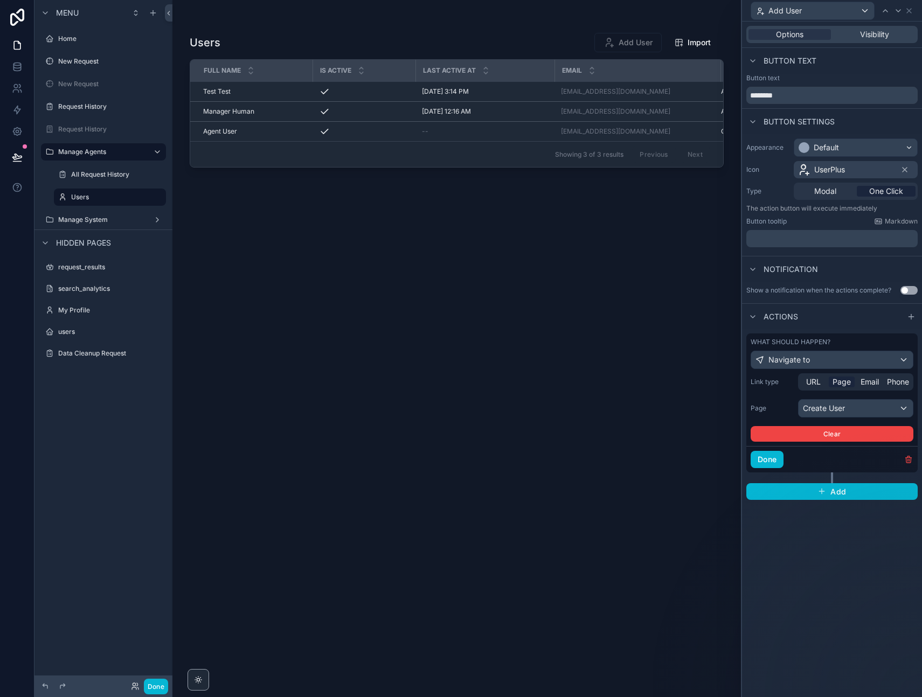
click at [809, 574] on div "Options Visibility Button text Button text ******** Button settings Appearance …" at bounding box center [832, 360] width 180 height 676
click at [768, 458] on button "Done" at bounding box center [767, 459] width 33 height 17
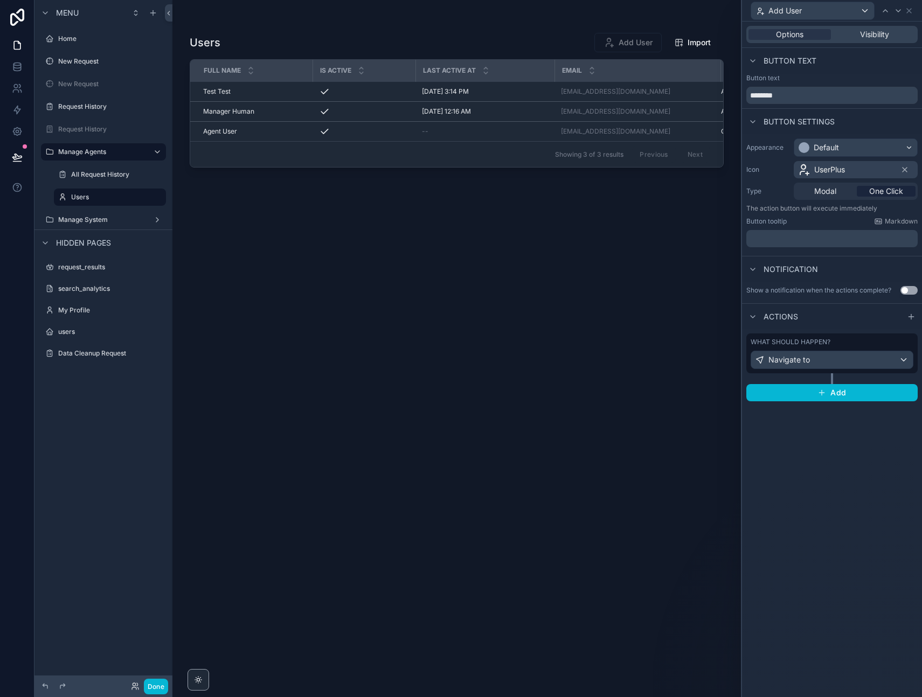
click at [635, 40] on div "scrollable content" at bounding box center [456, 342] width 569 height 684
click at [626, 40] on span "Add User" at bounding box center [627, 43] width 67 height 11
click at [626, 43] on span "Add User" at bounding box center [627, 43] width 67 height 11
click at [156, 688] on button "Done" at bounding box center [156, 687] width 24 height 16
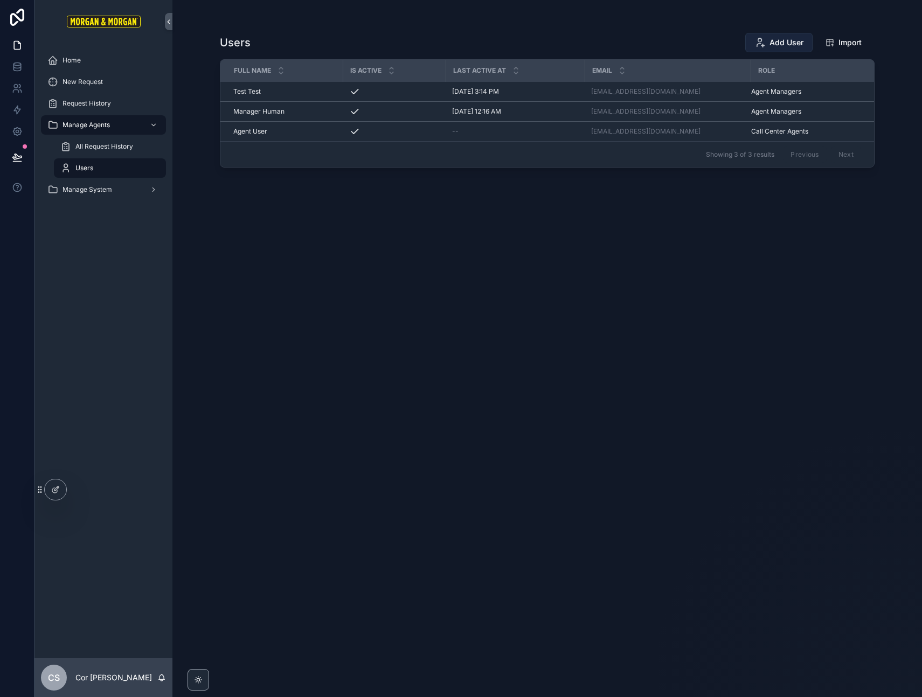
click at [796, 45] on span "Add User" at bounding box center [787, 42] width 34 height 11
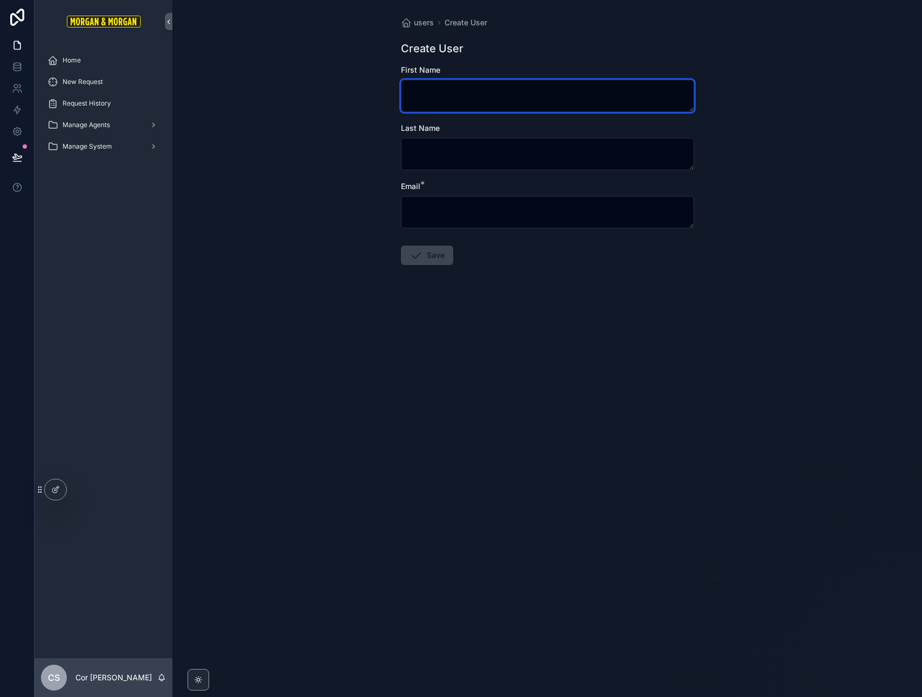
click at [454, 98] on textarea "scrollable content" at bounding box center [547, 96] width 293 height 32
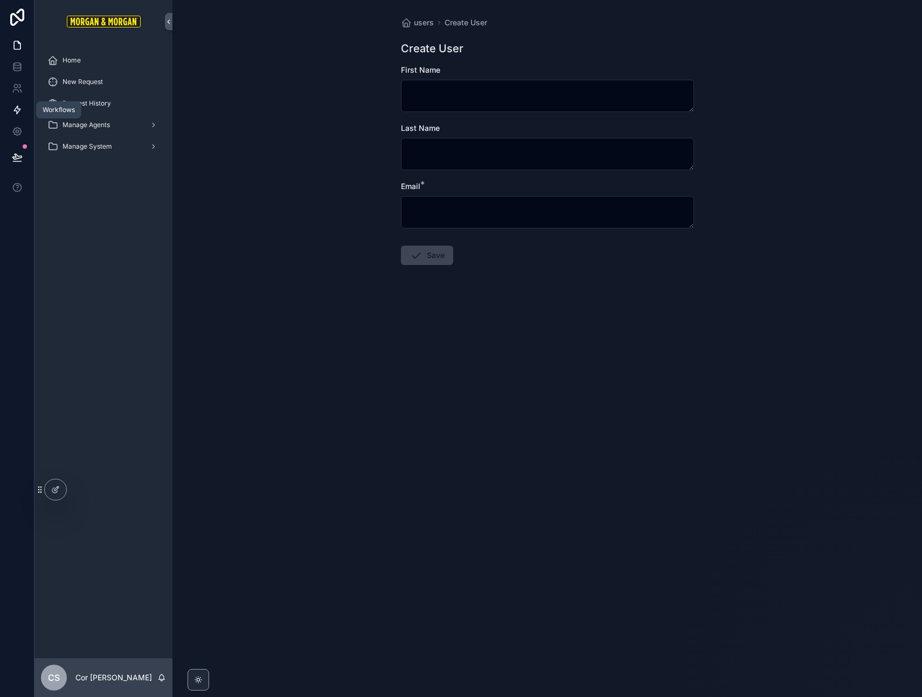
click at [19, 106] on icon at bounding box center [17, 110] width 11 height 11
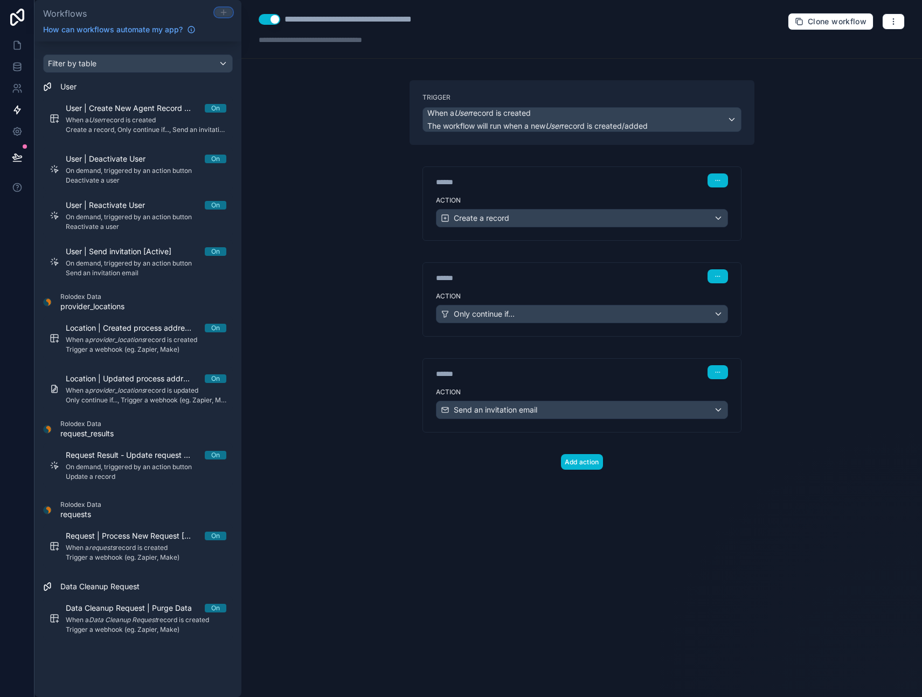
click at [223, 12] on icon at bounding box center [223, 12] width 5 height 0
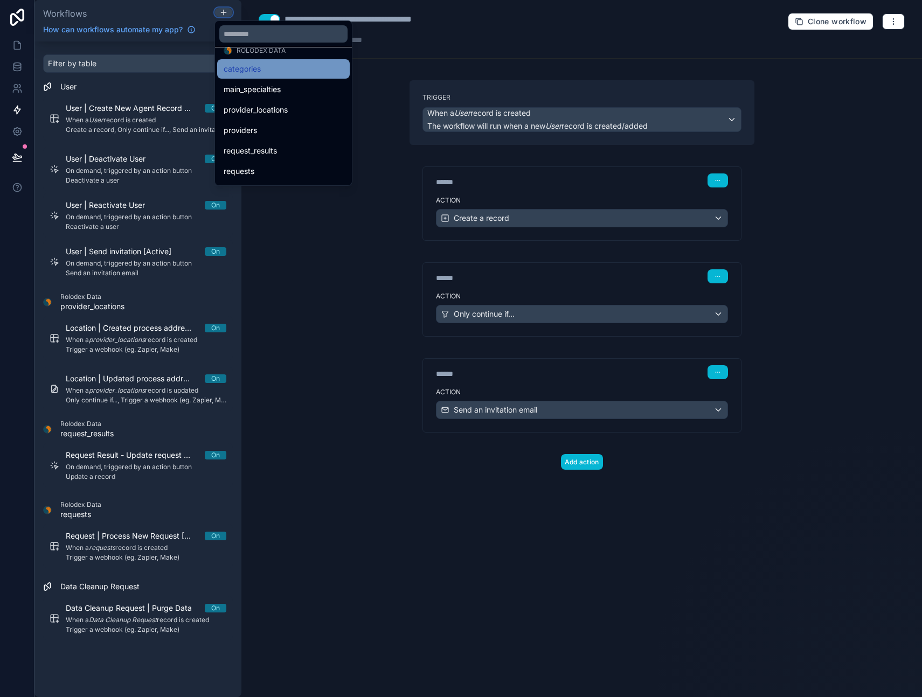
scroll to position [170, 0]
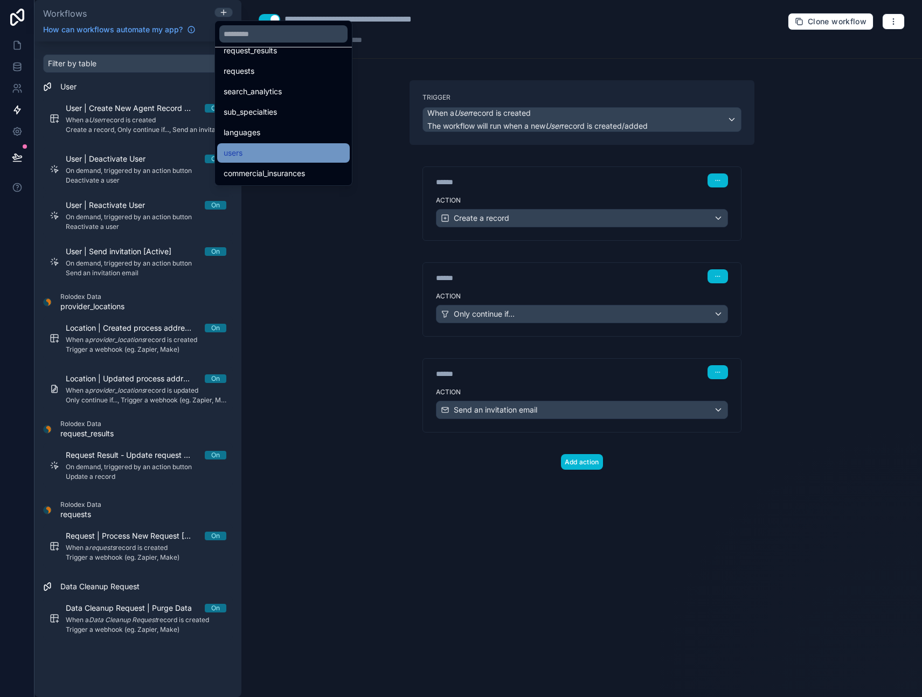
click at [252, 151] on div "users" at bounding box center [284, 153] width 120 height 13
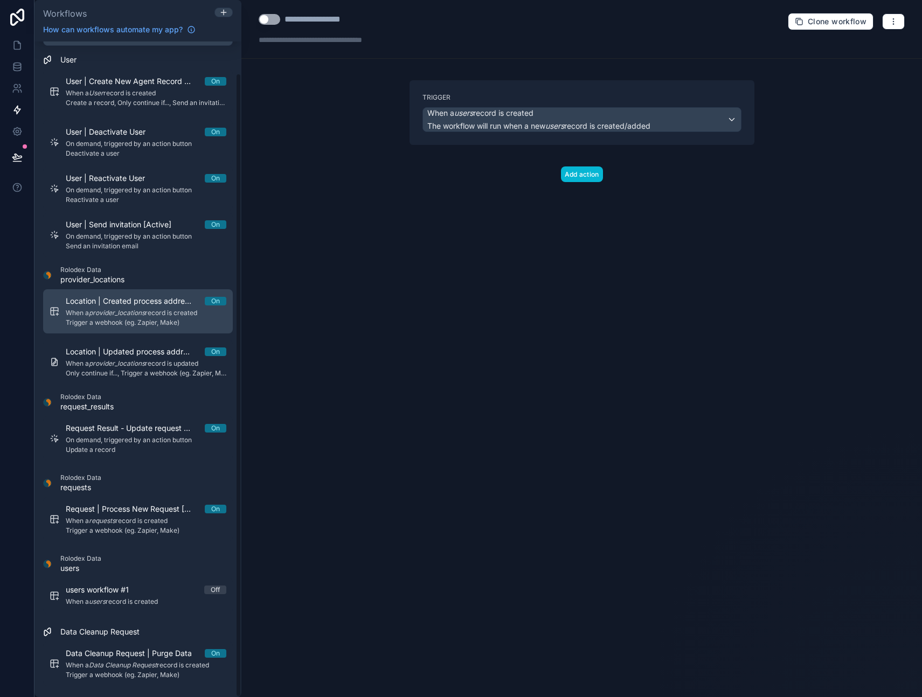
scroll to position [33, 0]
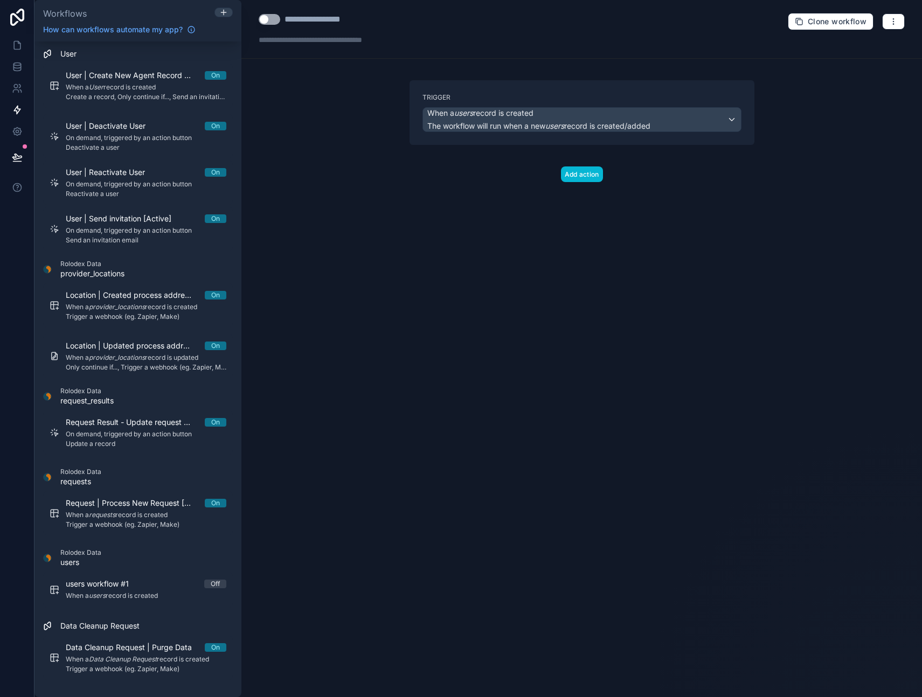
click at [301, 18] on div "**********" at bounding box center [326, 19] width 82 height 13
drag, startPoint x: 310, startPoint y: 18, endPoint x: 363, endPoint y: 17, distance: 53.4
click at [363, 17] on div "**********" at bounding box center [326, 19] width 82 height 13
click at [390, 222] on div "**********" at bounding box center [581, 348] width 681 height 697
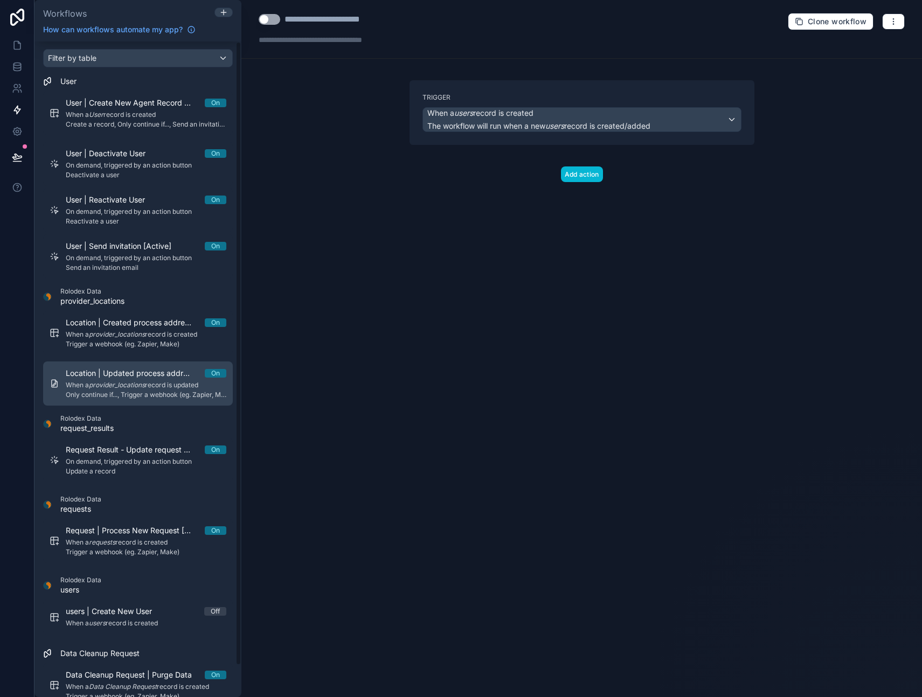
scroll to position [0, 0]
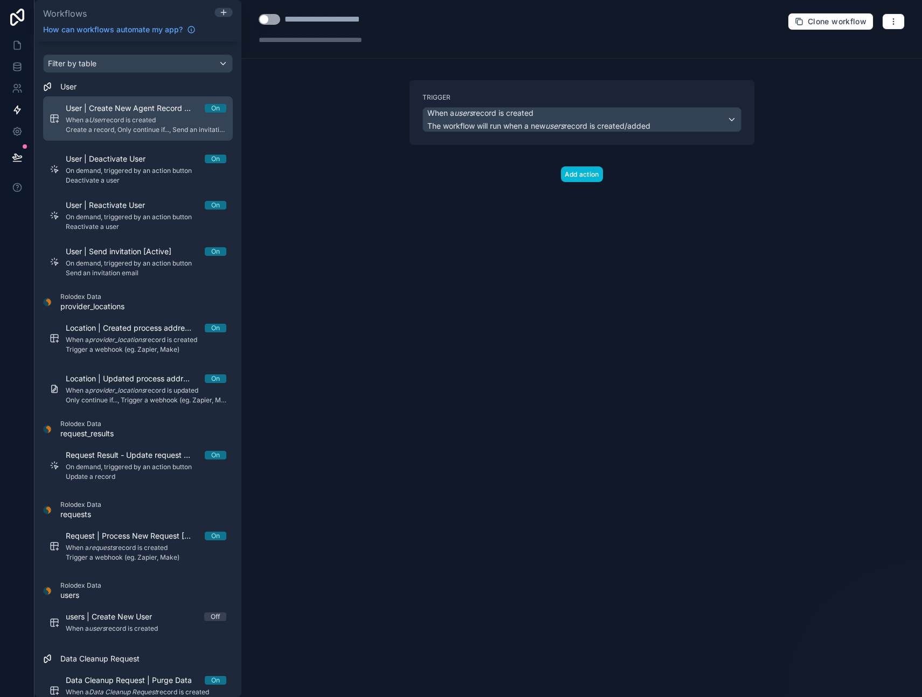
click at [129, 117] on span "When a User record is created" at bounding box center [146, 120] width 161 height 9
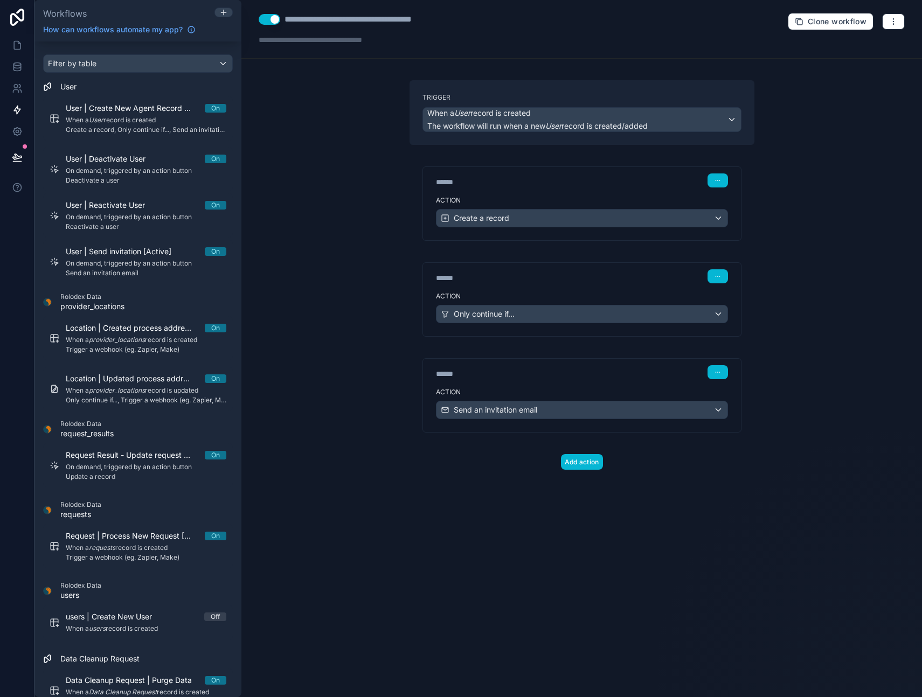
click at [268, 19] on button "Use setting" at bounding box center [270, 19] width 22 height 11
click at [436, 18] on div "**********" at bounding box center [375, 19] width 181 height 13
click at [329, 190] on div "**********" at bounding box center [581, 348] width 681 height 697
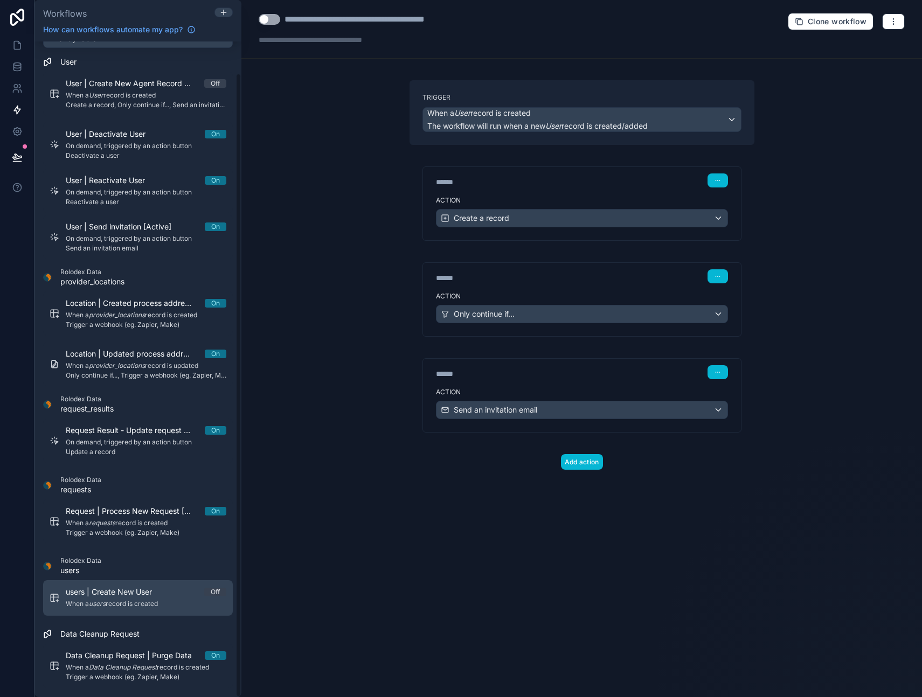
scroll to position [33, 0]
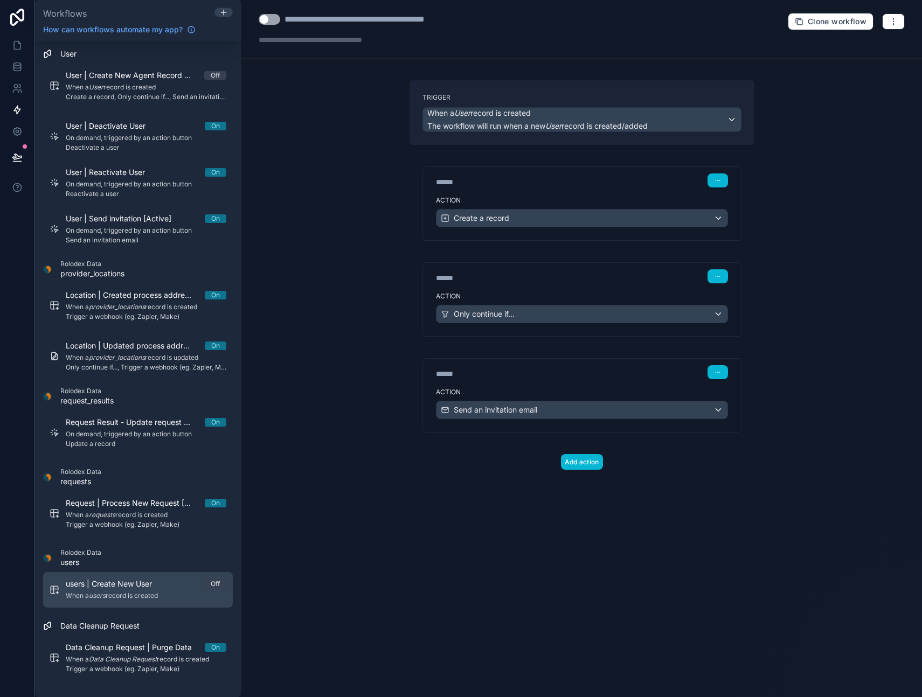
click at [115, 593] on span "When a users record is created" at bounding box center [146, 596] width 161 height 9
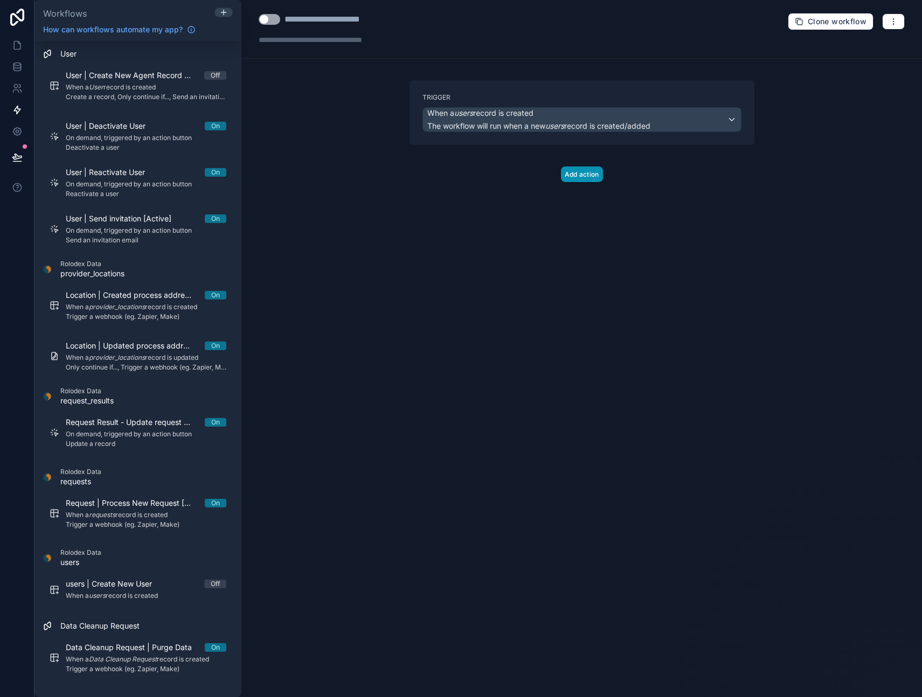
click at [583, 176] on button "Add action" at bounding box center [582, 175] width 42 height 16
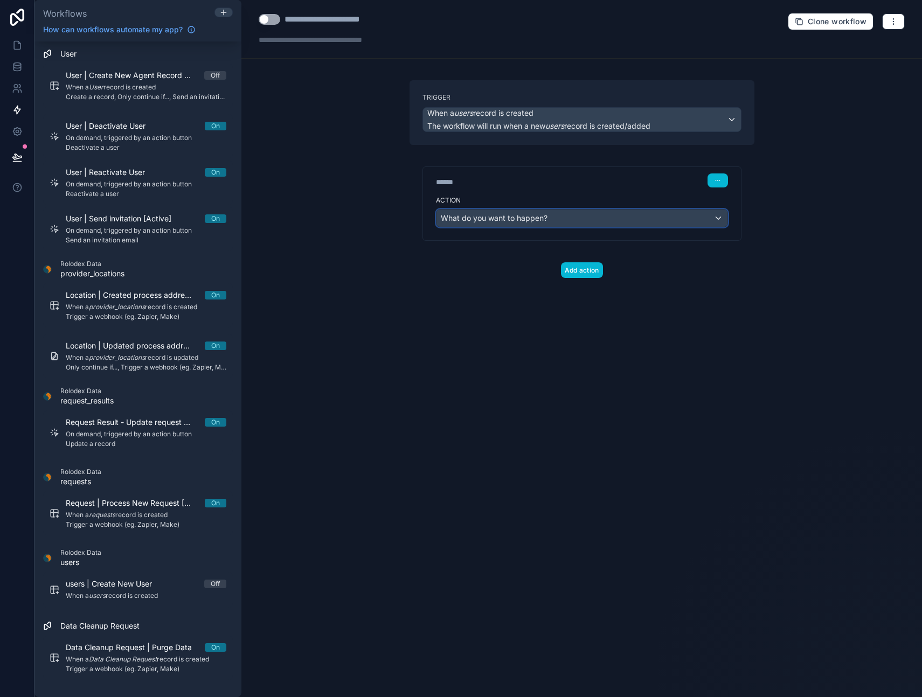
click at [516, 219] on span "What do you want to happen?" at bounding box center [494, 217] width 107 height 9
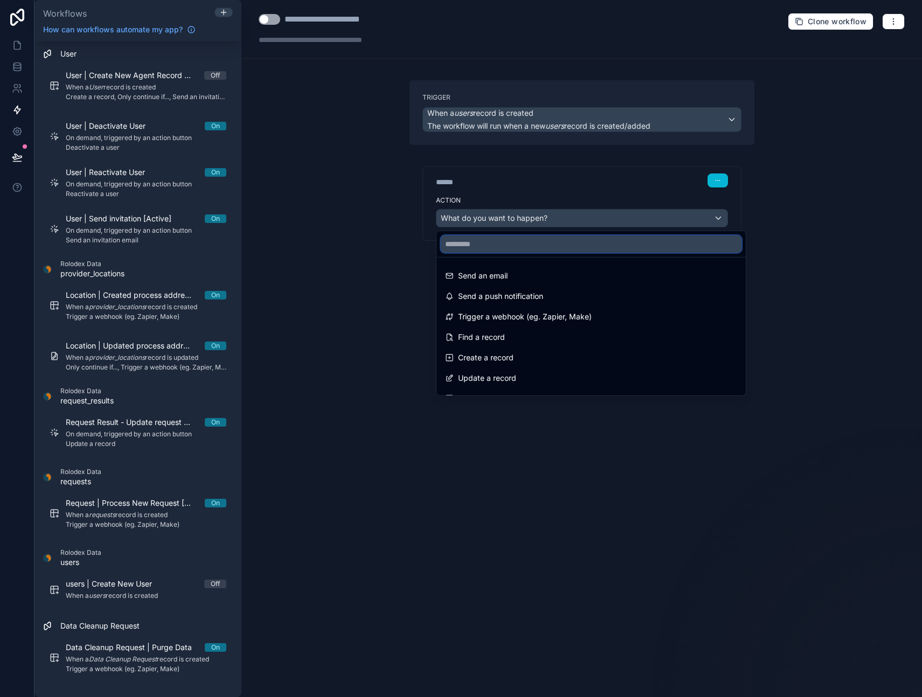
click at [509, 245] on input "text" at bounding box center [591, 244] width 301 height 17
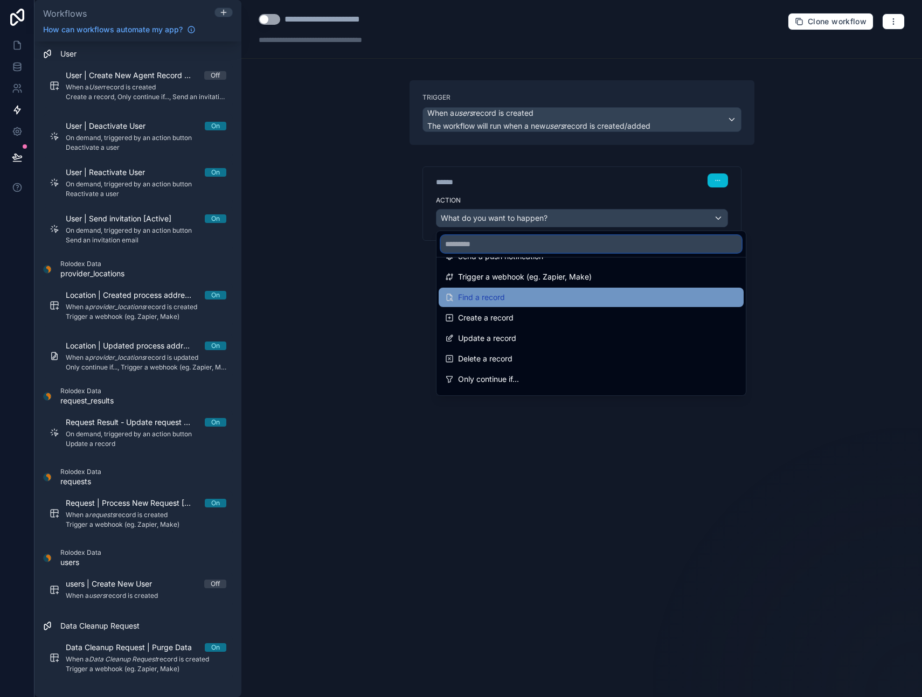
scroll to position [54, 0]
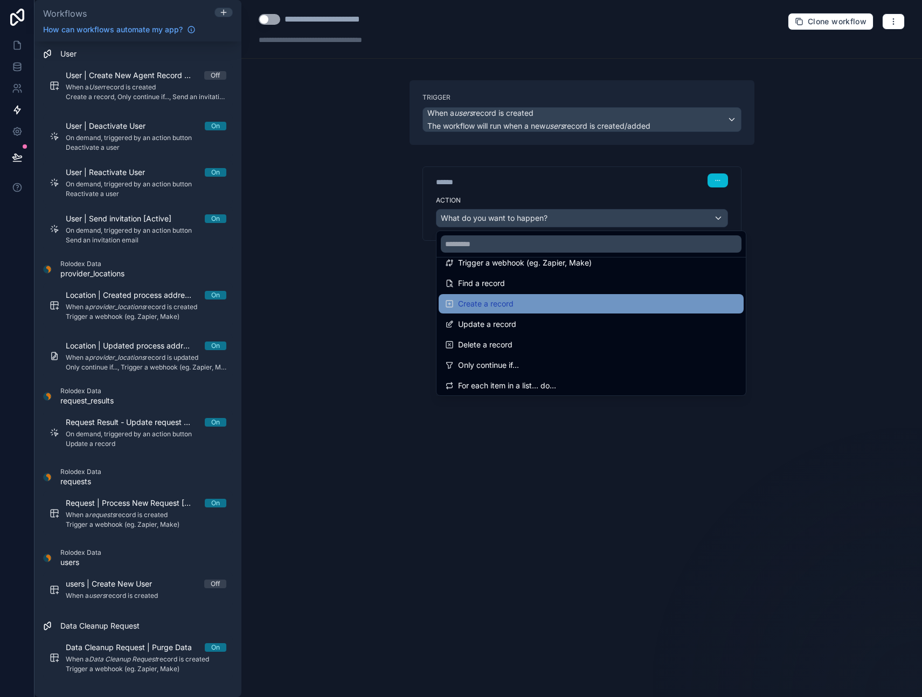
click at [503, 303] on span "Create a record" at bounding box center [486, 303] width 56 height 13
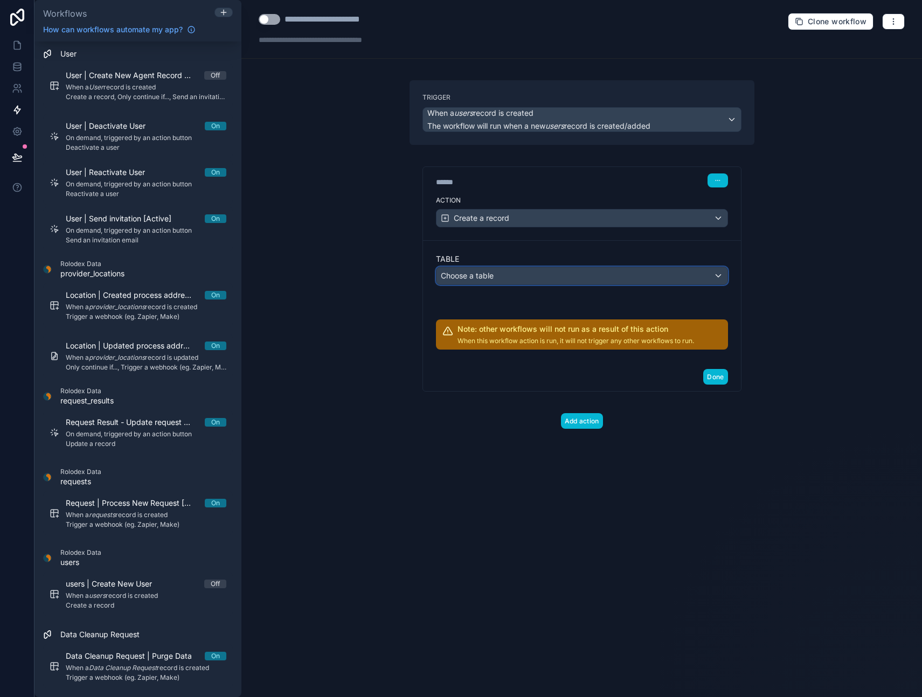
click at [463, 275] on span "Choose a table" at bounding box center [467, 275] width 53 height 9
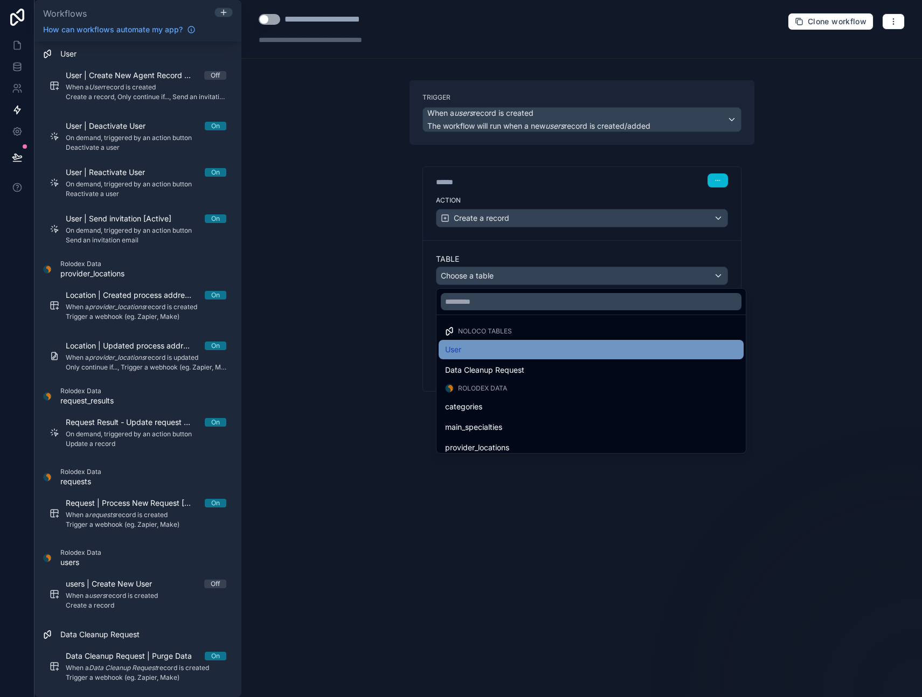
click at [466, 350] on div "User" at bounding box center [591, 349] width 292 height 13
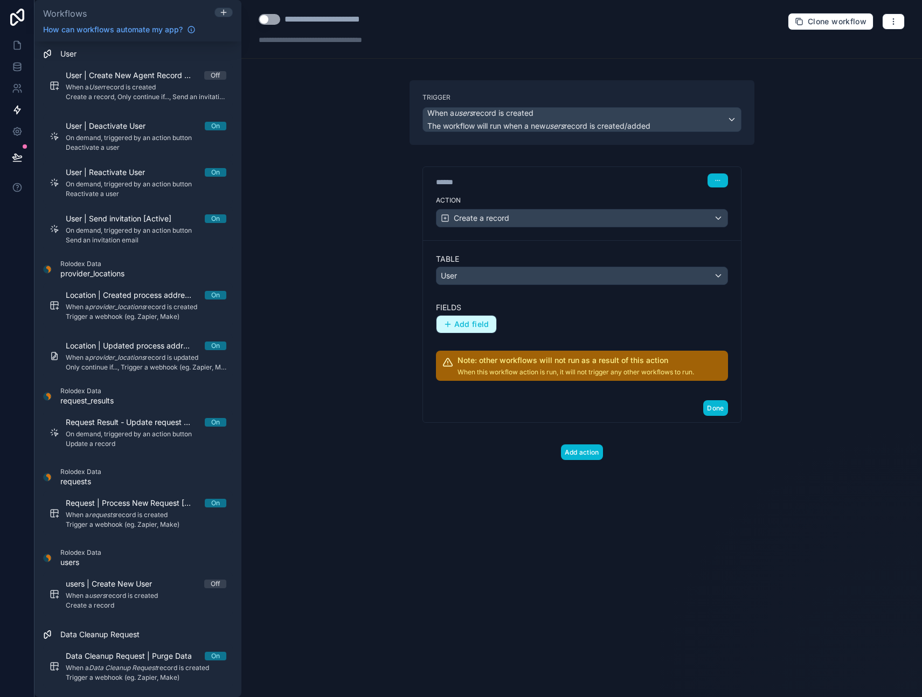
click at [470, 326] on span "Add field" at bounding box center [471, 325] width 35 height 10
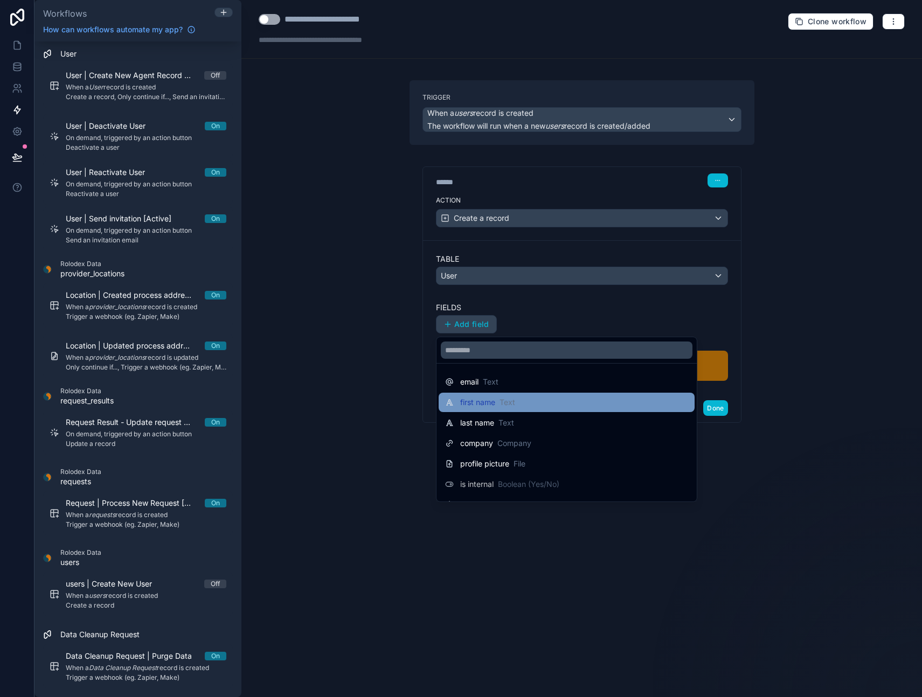
click at [487, 404] on span "first name" at bounding box center [477, 402] width 35 height 11
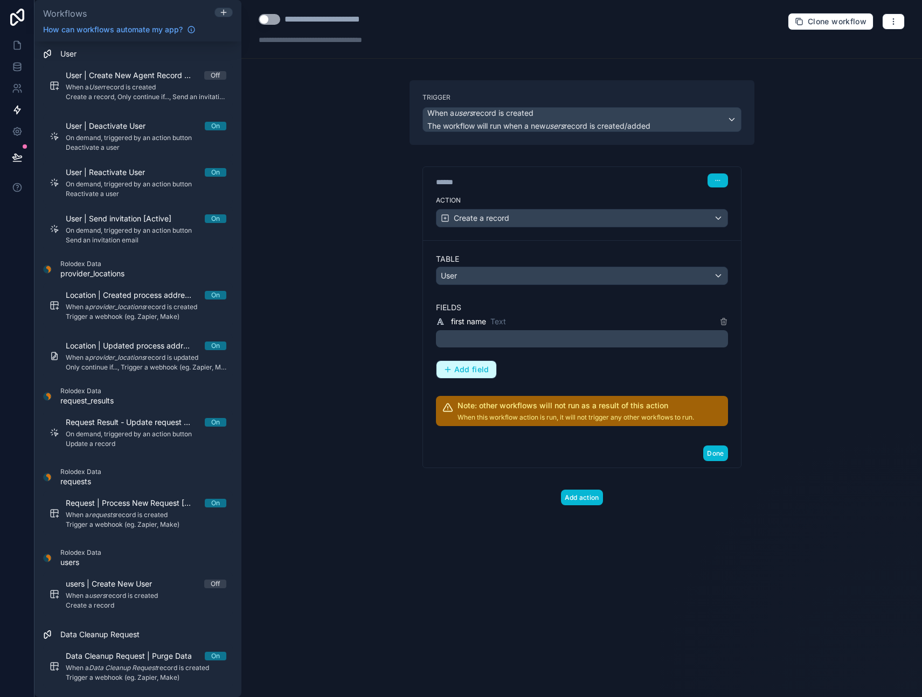
click at [472, 369] on span "Add field" at bounding box center [471, 370] width 35 height 10
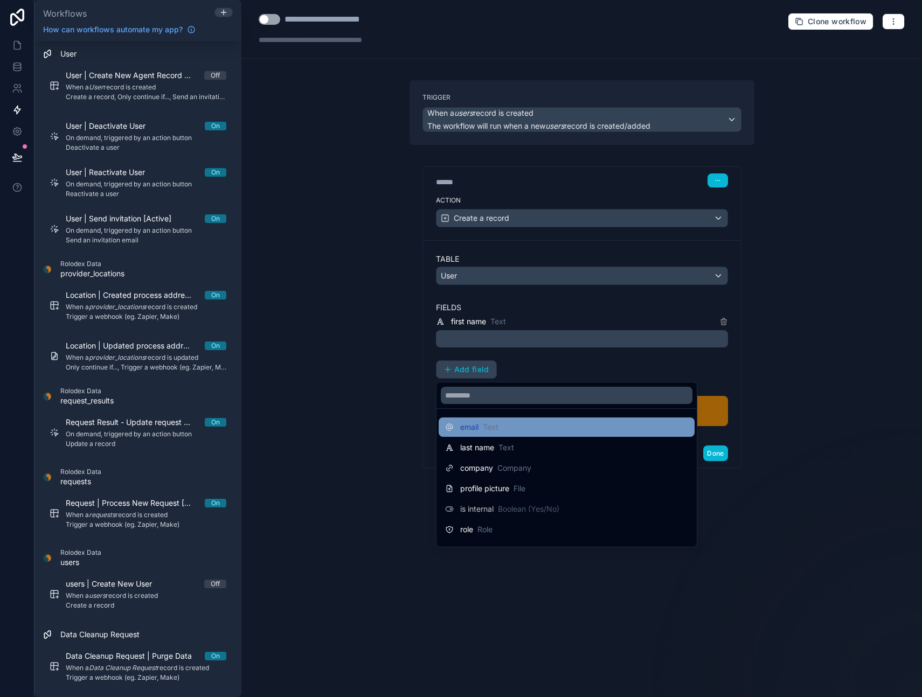
click at [467, 422] on span "email" at bounding box center [469, 427] width 18 height 11
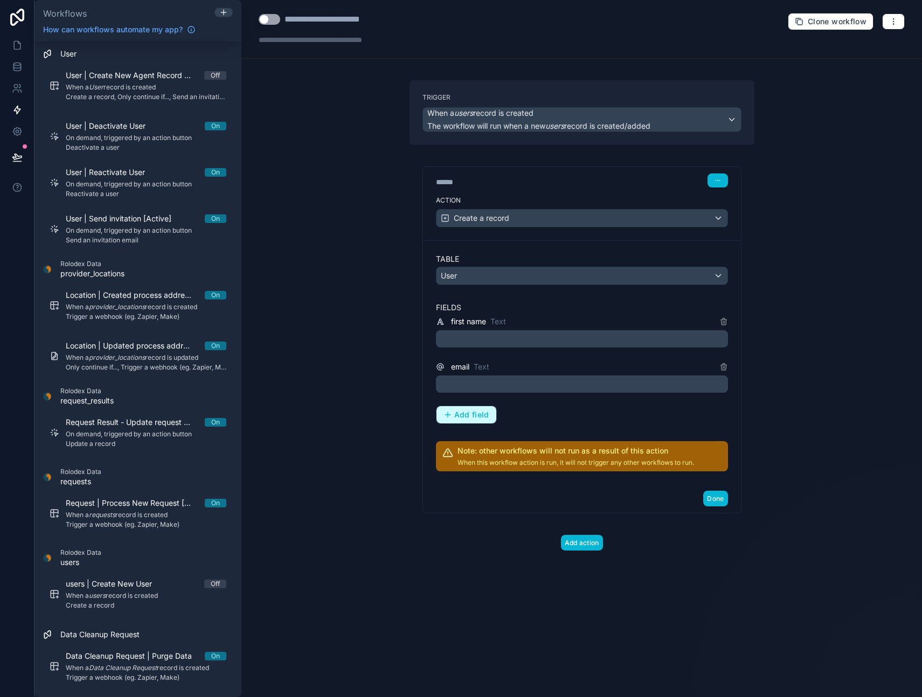
click at [465, 414] on span "Add field" at bounding box center [471, 415] width 35 height 10
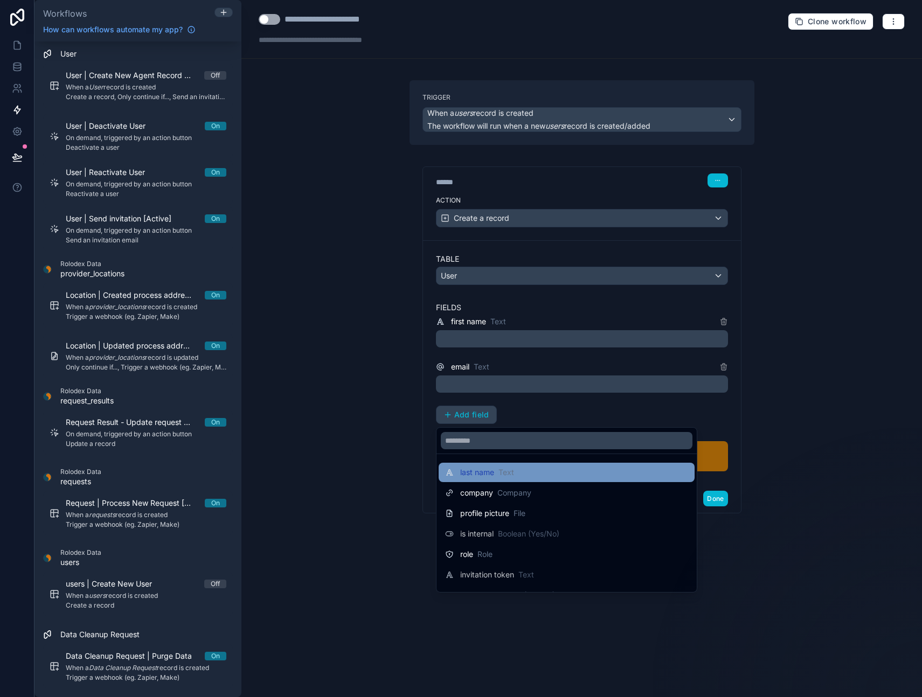
click at [484, 473] on span "last name" at bounding box center [477, 472] width 34 height 11
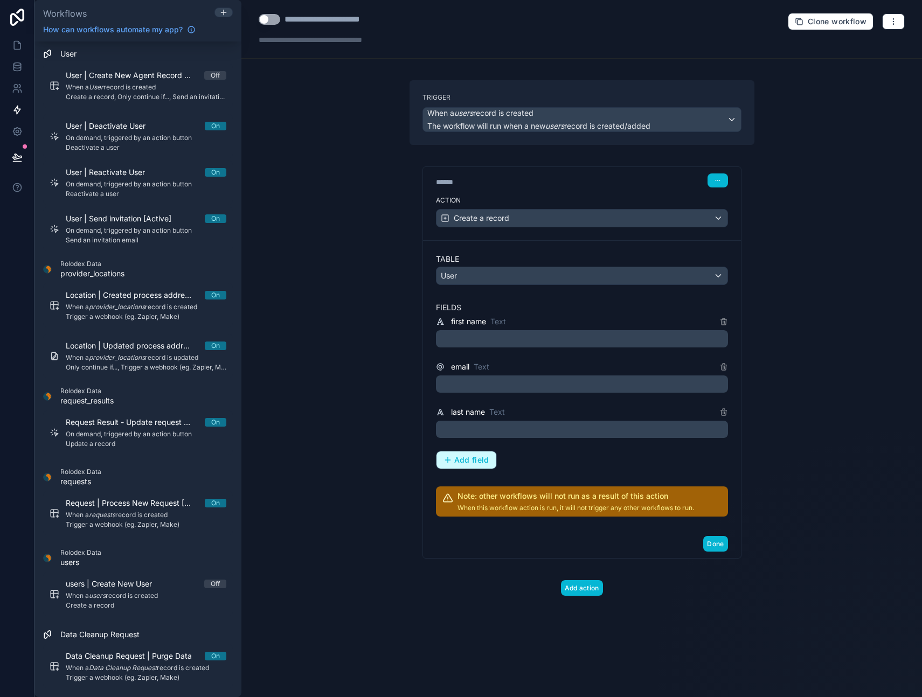
click at [462, 460] on span "Add field" at bounding box center [471, 460] width 35 height 10
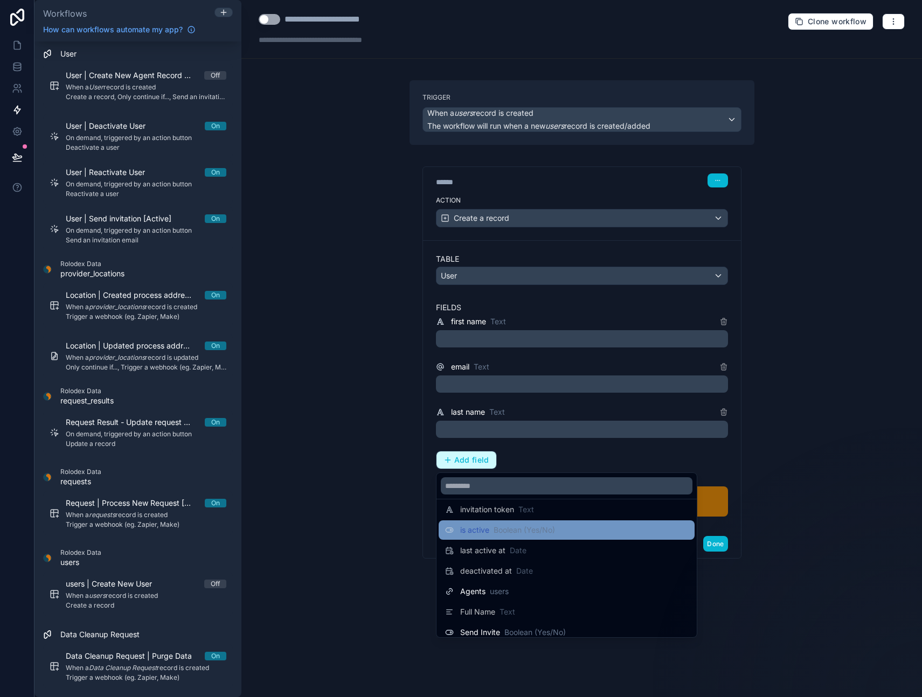
scroll to position [108, 0]
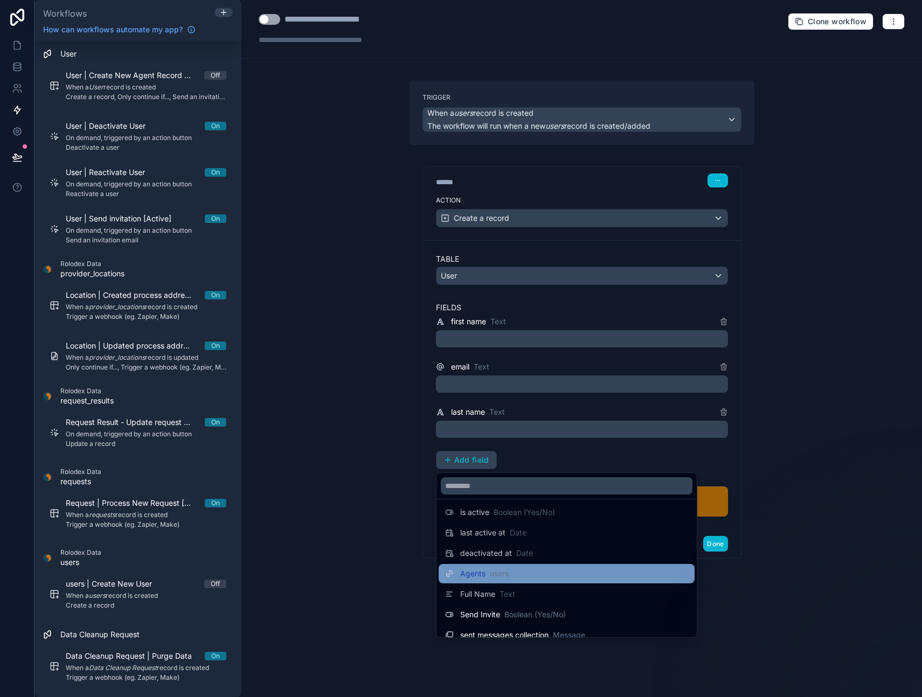
click at [507, 574] on span "users" at bounding box center [499, 574] width 19 height 11
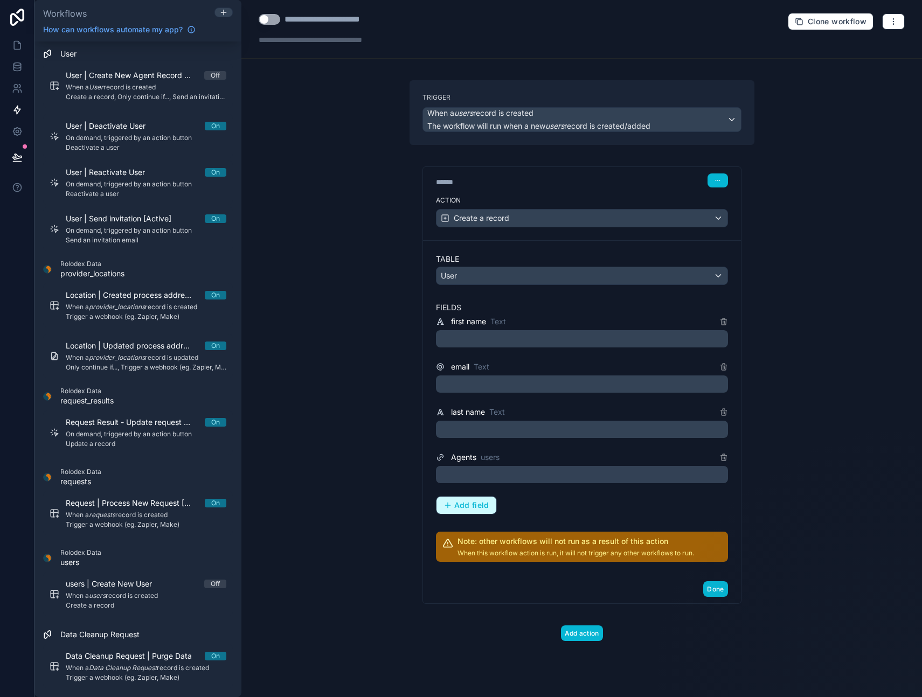
click at [462, 508] on span "Add field" at bounding box center [471, 506] width 35 height 10
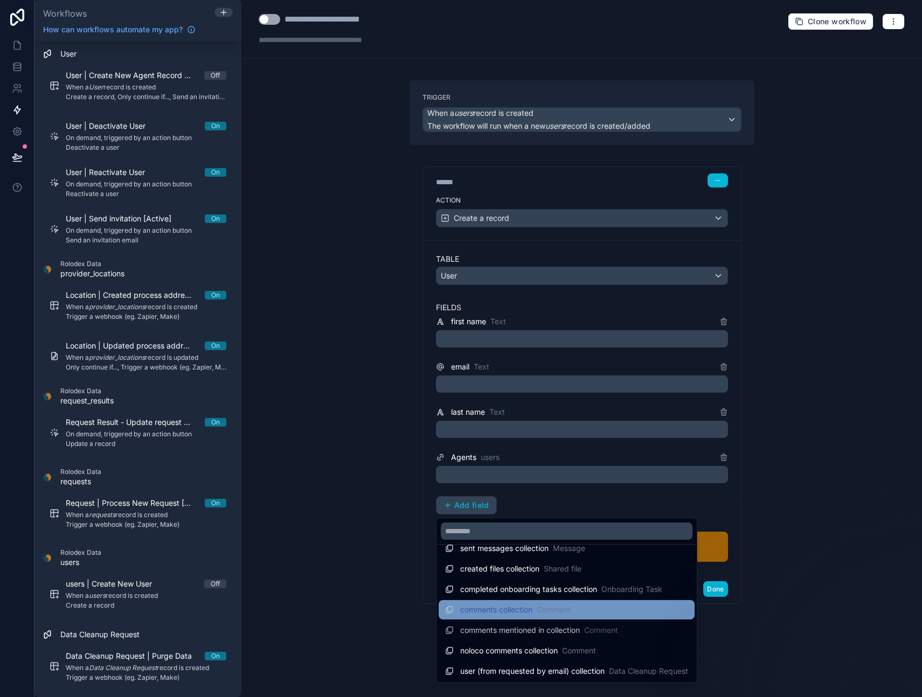
scroll to position [220, 0]
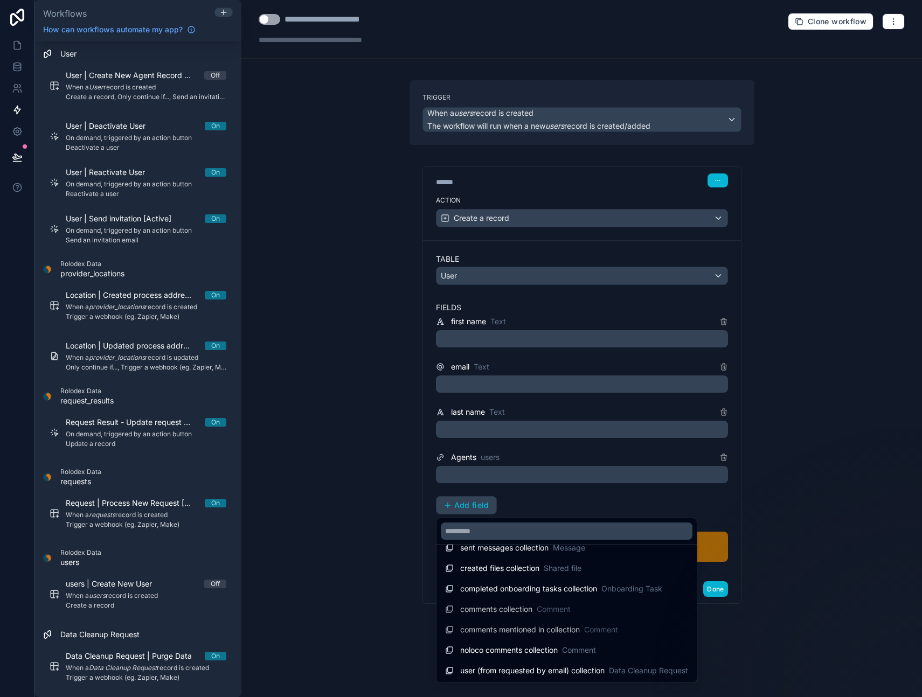
click at [341, 459] on div at bounding box center [461, 348] width 922 height 697
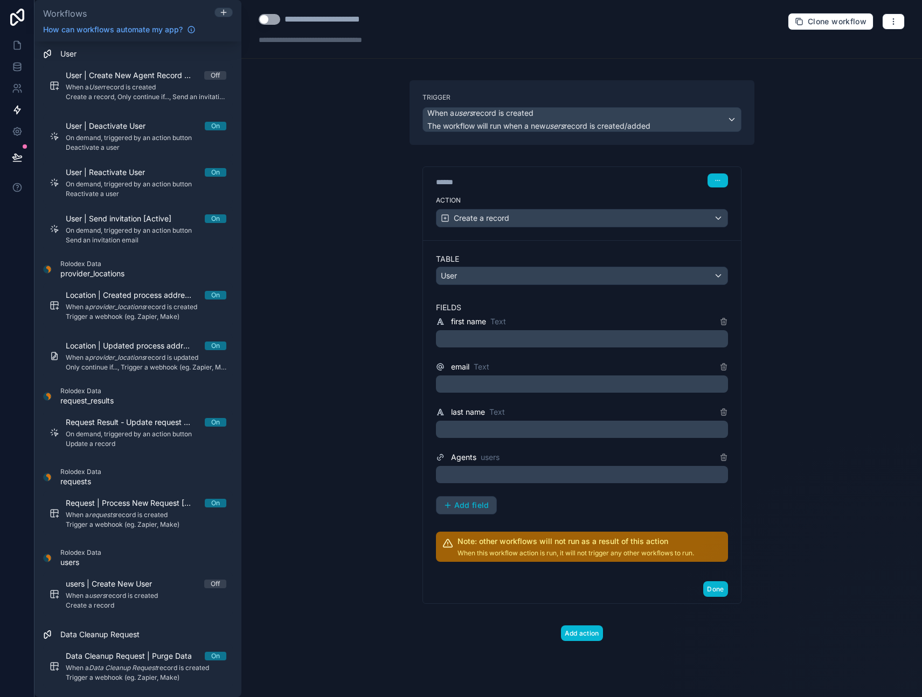
click at [472, 338] on p "﻿" at bounding box center [583, 339] width 286 height 13
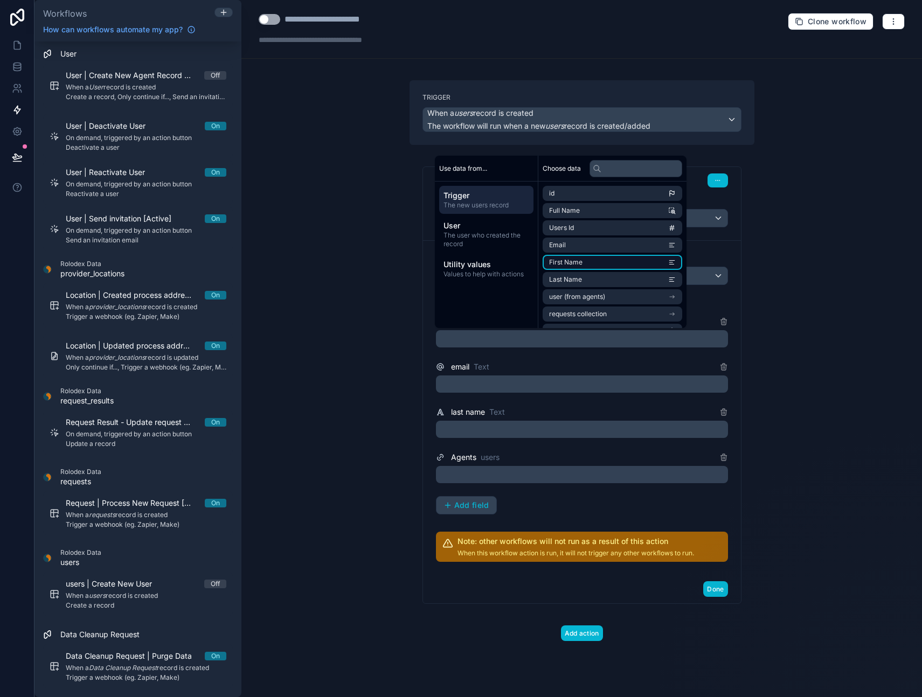
click at [599, 263] on li "First Name" at bounding box center [613, 262] width 140 height 15
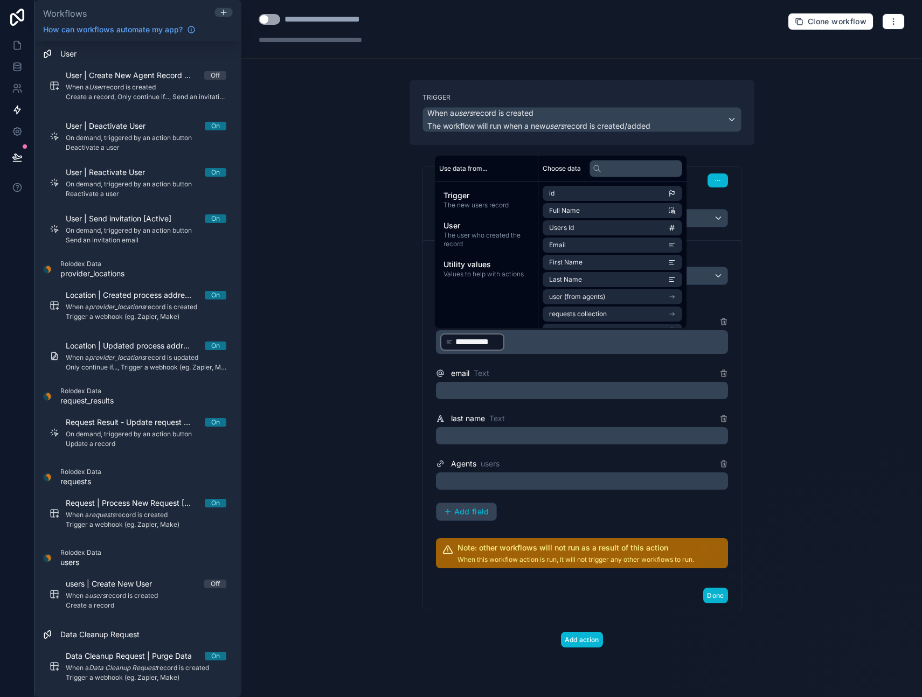
click at [525, 390] on p "﻿" at bounding box center [583, 390] width 286 height 13
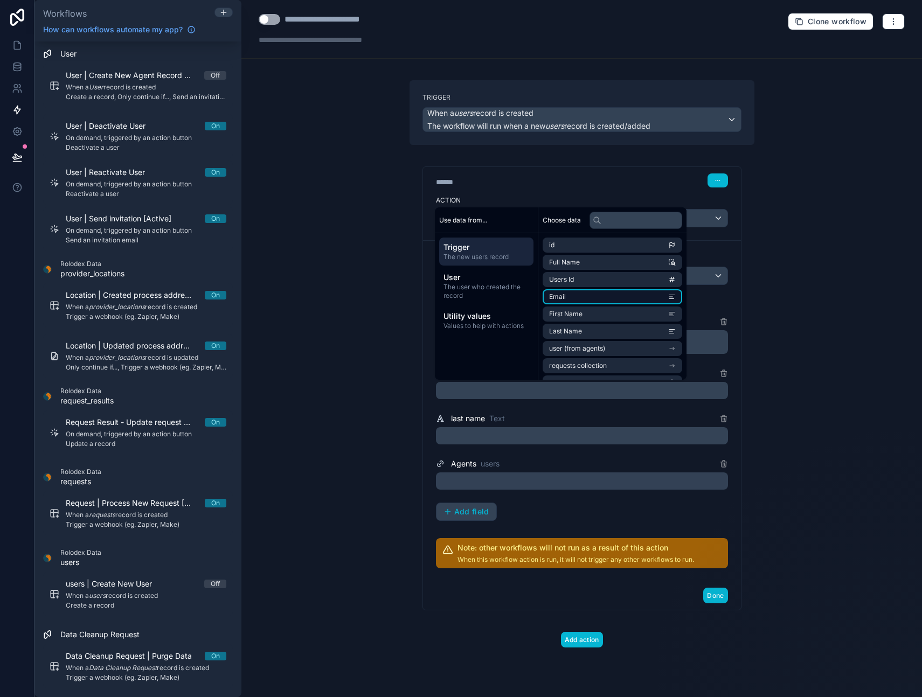
click at [571, 296] on li "Email" at bounding box center [613, 296] width 140 height 15
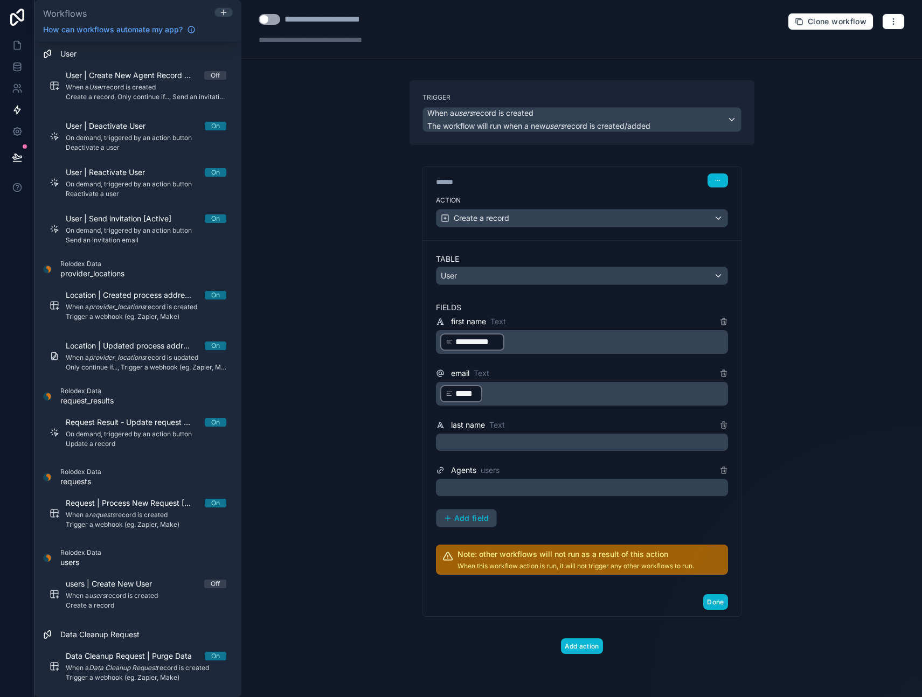
click at [505, 442] on p "﻿" at bounding box center [583, 442] width 286 height 13
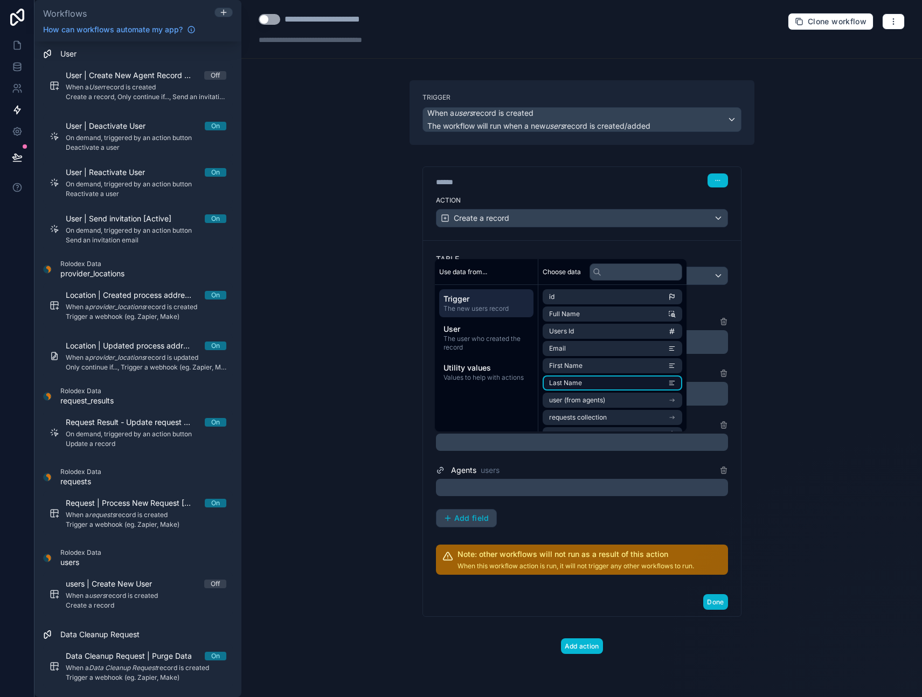
click at [566, 380] on span "Last Name" at bounding box center [565, 383] width 33 height 9
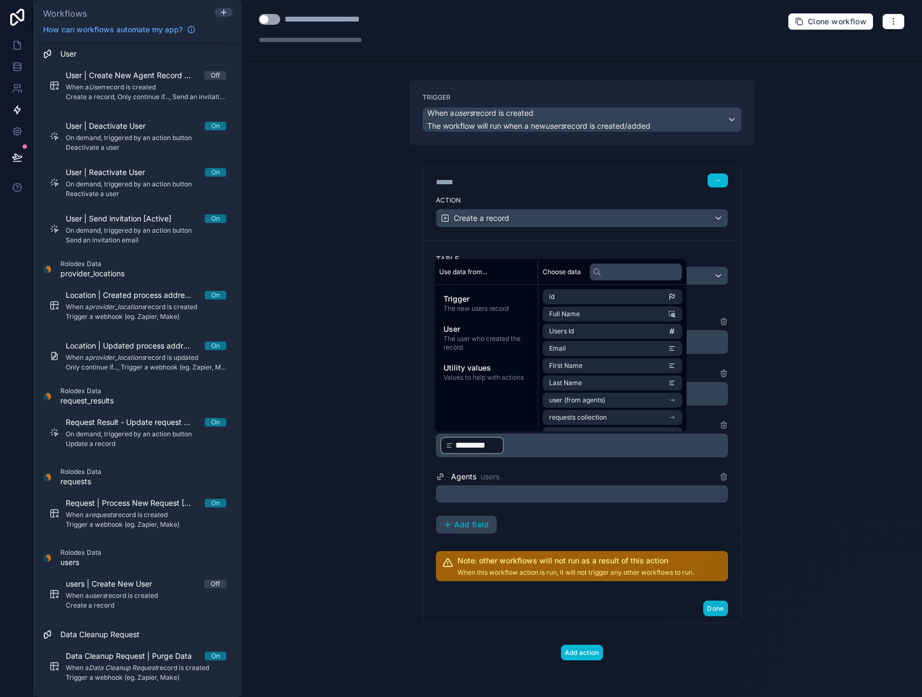
click at [501, 495] on div at bounding box center [582, 494] width 292 height 17
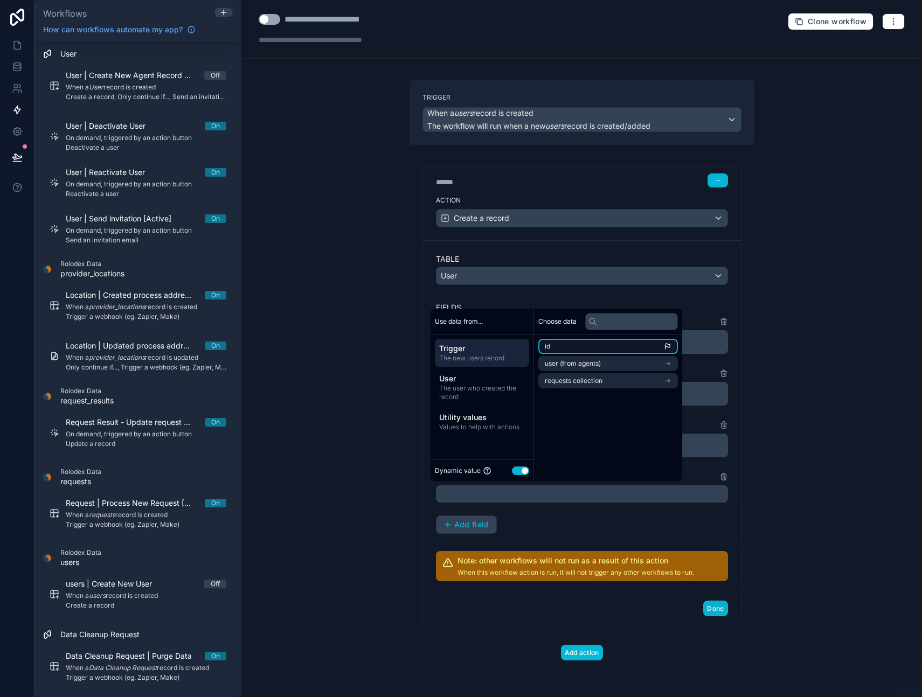
click at [559, 344] on li "id" at bounding box center [608, 346] width 140 height 15
click at [333, 397] on div "**********" at bounding box center [581, 348] width 681 height 697
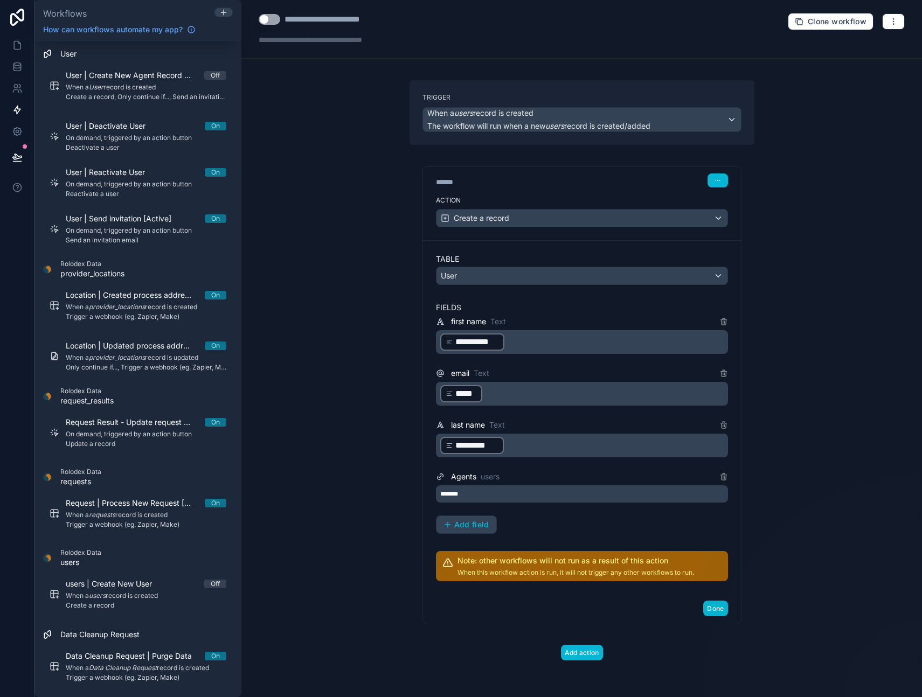
click at [385, 19] on div "**********" at bounding box center [339, 19] width 108 height 13
type div "**********"
click at [333, 141] on div "**********" at bounding box center [581, 348] width 681 height 697
click at [717, 608] on button "Done" at bounding box center [715, 609] width 24 height 16
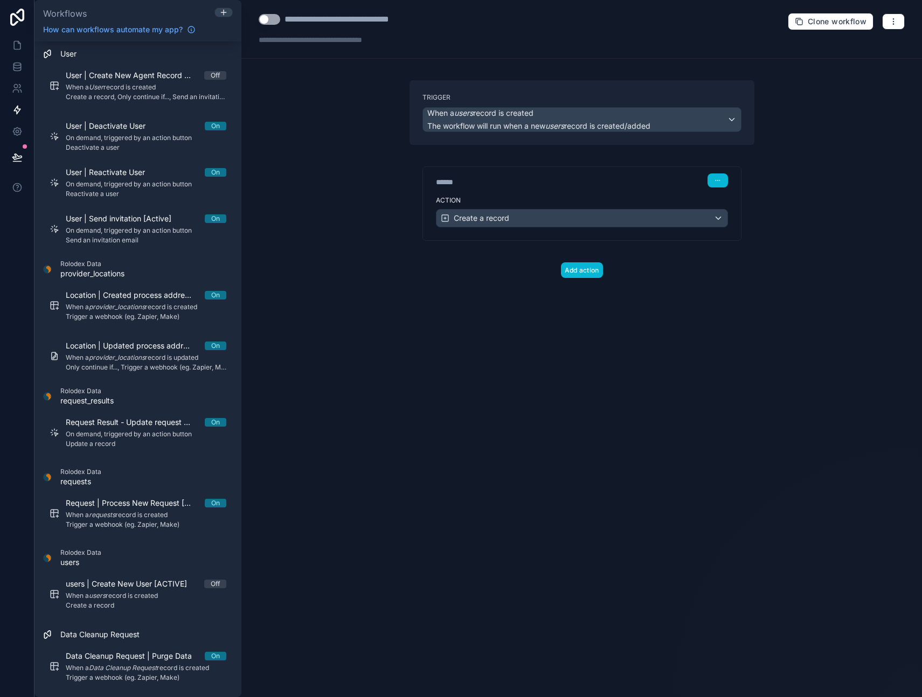
click at [271, 17] on button "Use setting" at bounding box center [270, 19] width 22 height 11
click at [17, 156] on icon at bounding box center [16, 156] width 9 height 5
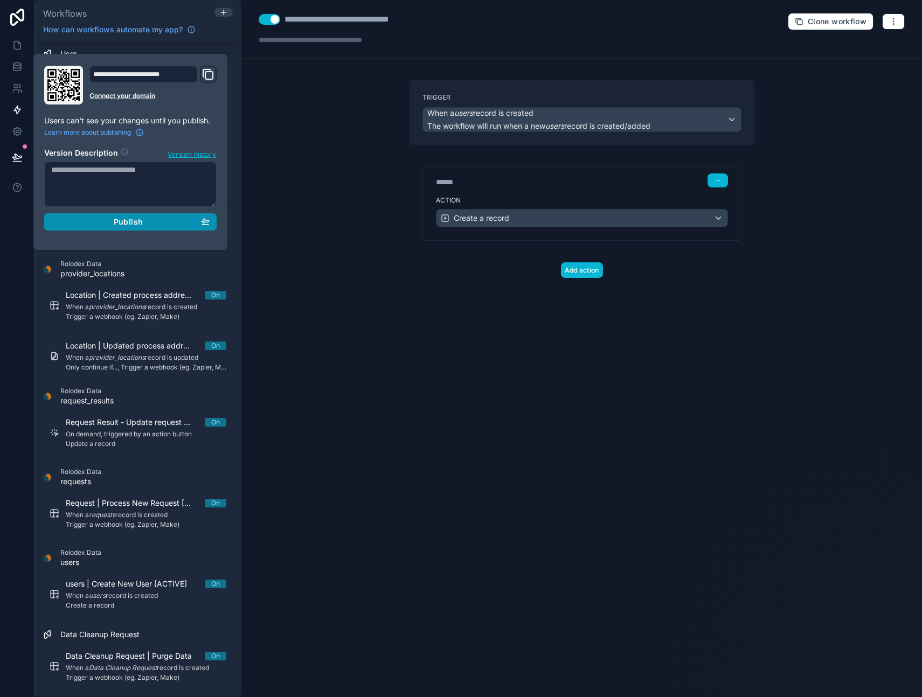
click at [122, 222] on span "Publish" at bounding box center [128, 222] width 29 height 10
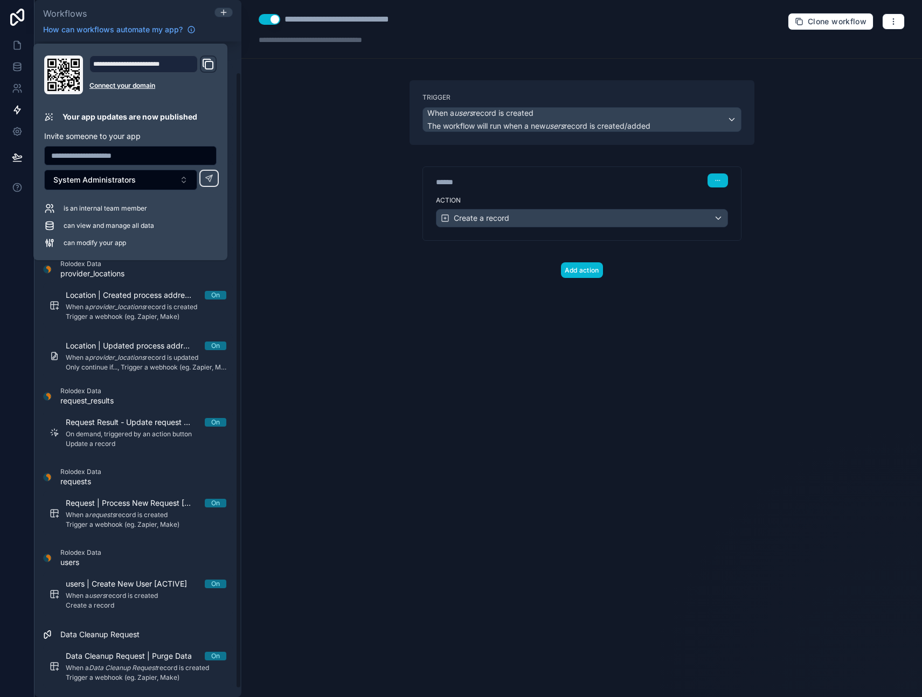
click at [531, 17] on div "**********" at bounding box center [581, 29] width 681 height 59
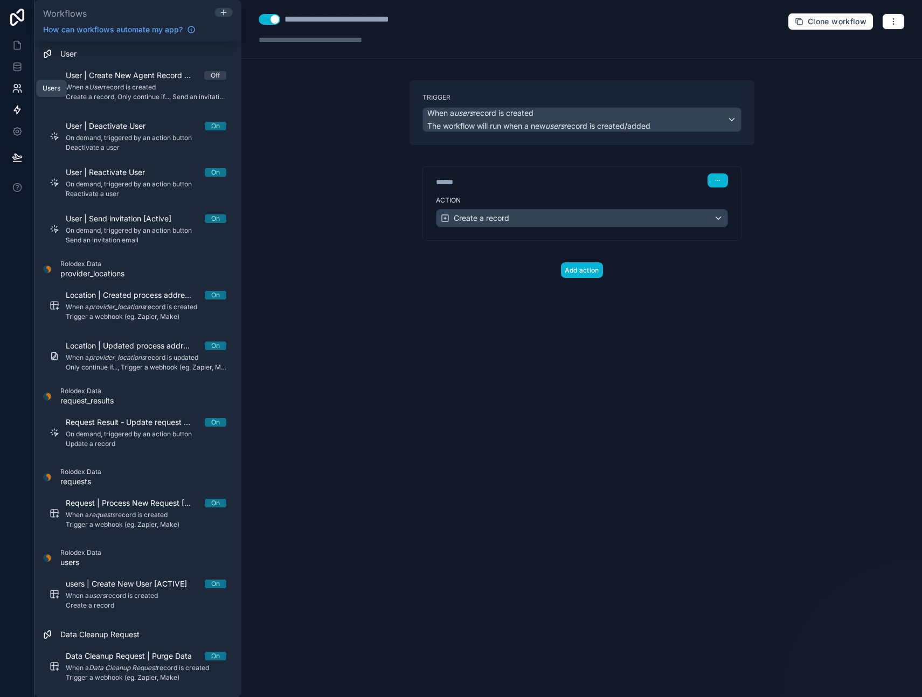
click at [17, 90] on icon at bounding box center [15, 91] width 5 height 3
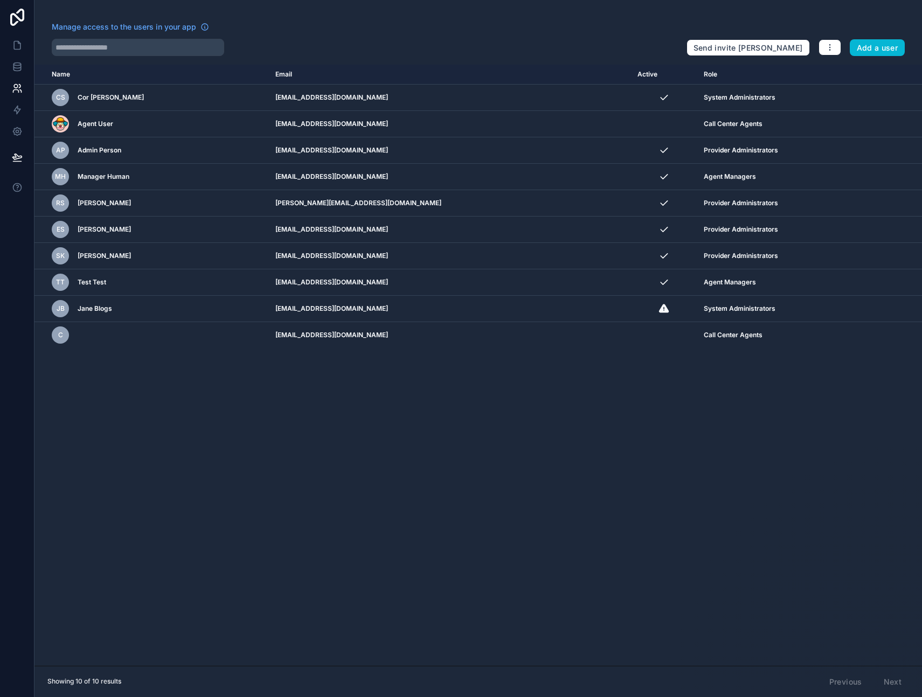
click at [376, 11] on div "Manage access to the users in your app Send invite reminders Add a user Name Em…" at bounding box center [478, 348] width 888 height 697
click at [17, 88] on icon at bounding box center [16, 87] width 4 height 4
click at [18, 87] on icon at bounding box center [17, 88] width 11 height 11
click at [16, 66] on icon at bounding box center [16, 64] width 7 height 3
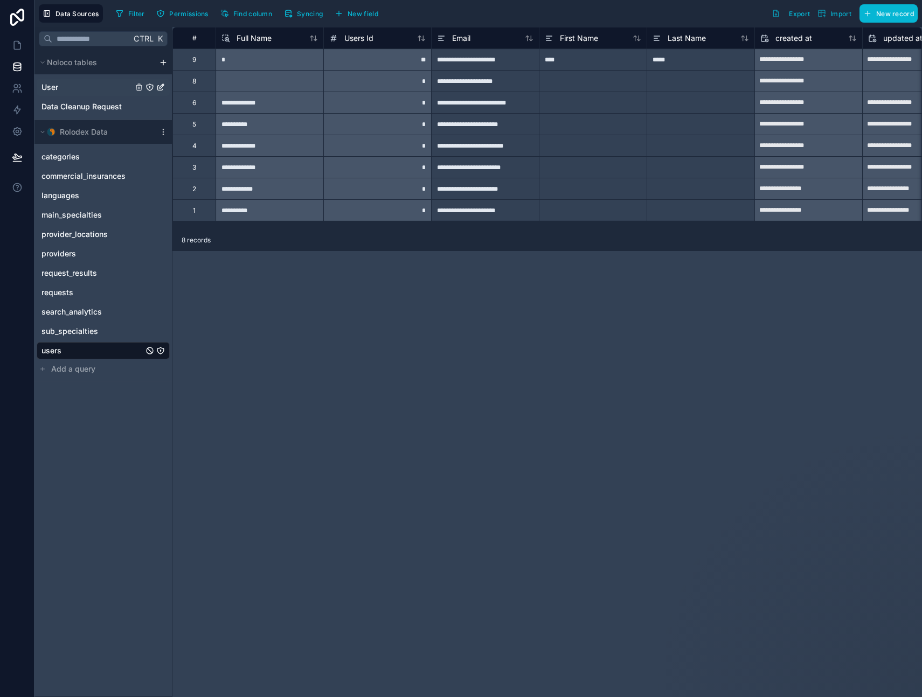
click at [64, 90] on div "User" at bounding box center [103, 87] width 133 height 17
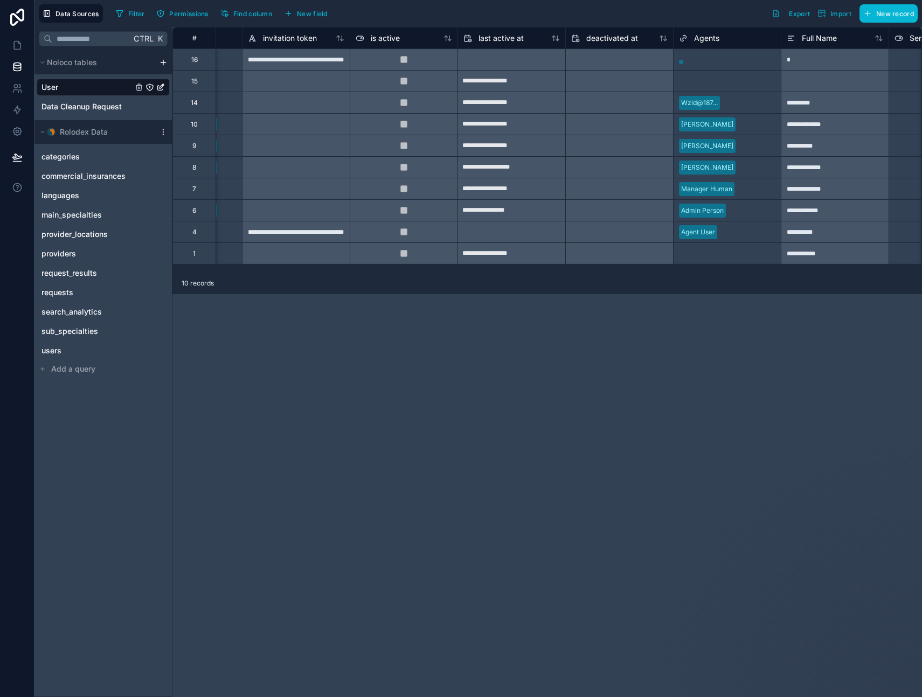
scroll to position [0, 636]
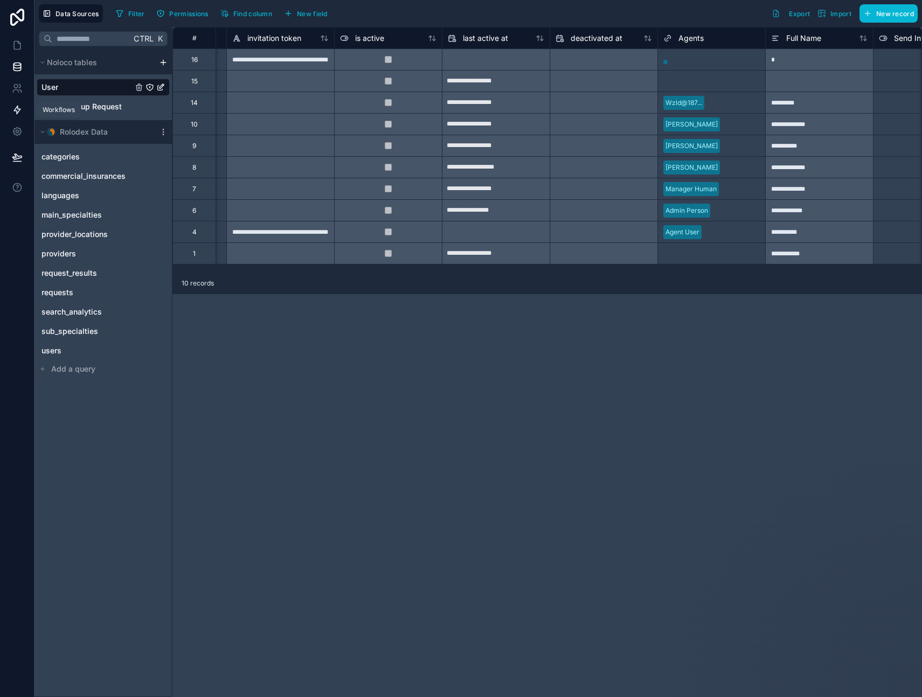
click at [17, 110] on icon at bounding box center [17, 110] width 6 height 8
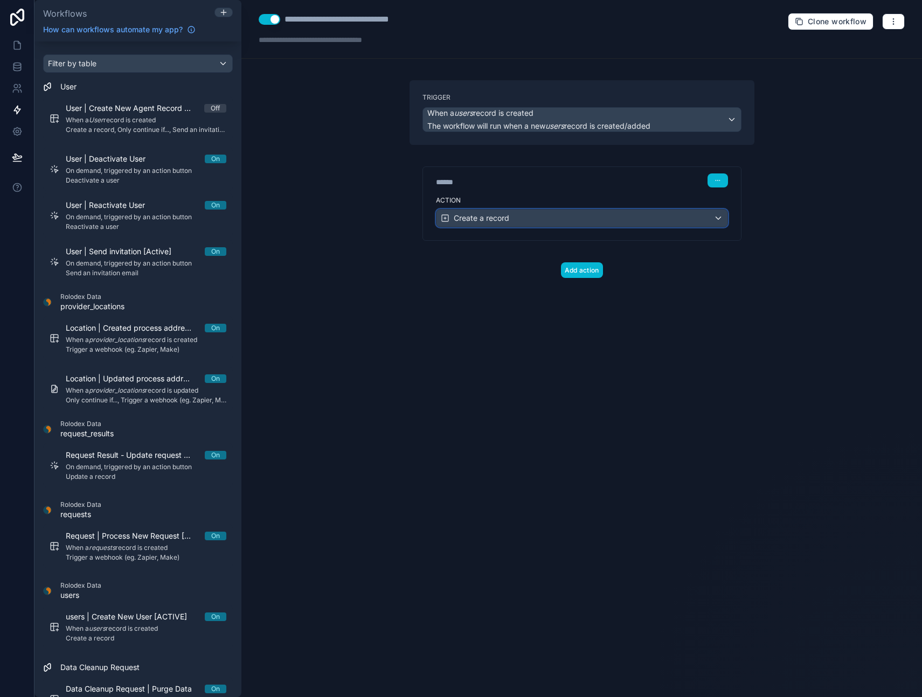
click at [489, 219] on span "Create a record" at bounding box center [482, 218] width 56 height 11
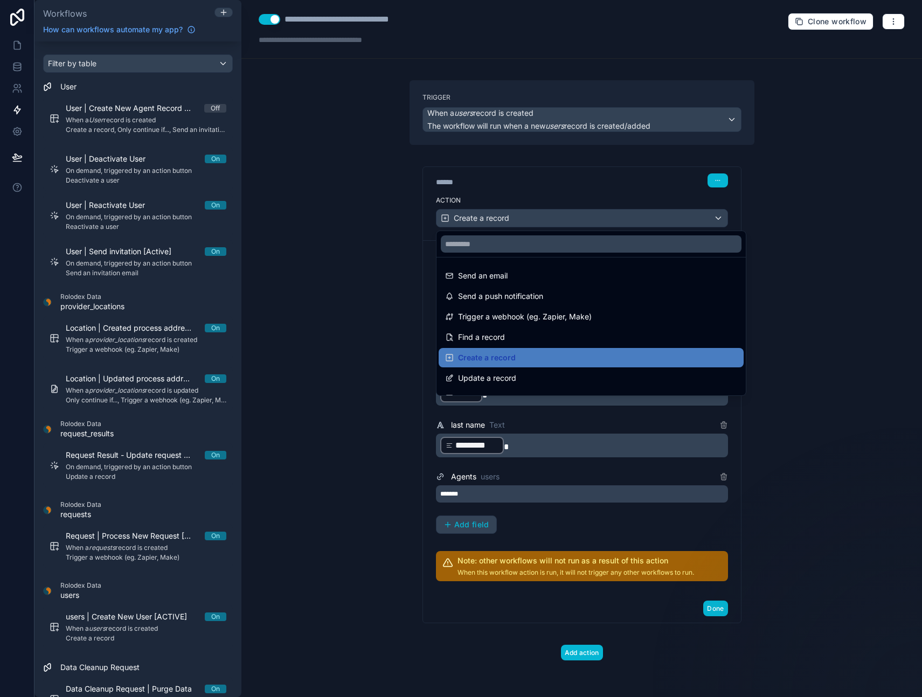
click at [531, 470] on div at bounding box center [461, 348] width 922 height 697
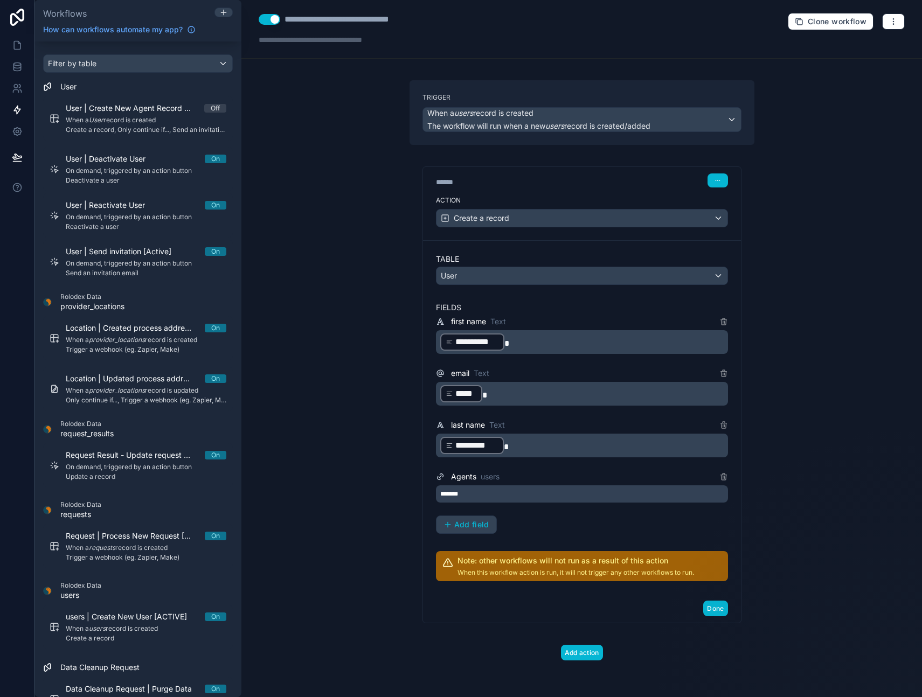
click at [520, 341] on p "**********" at bounding box center [583, 342] width 286 height 19
click at [17, 90] on icon at bounding box center [15, 91] width 5 height 3
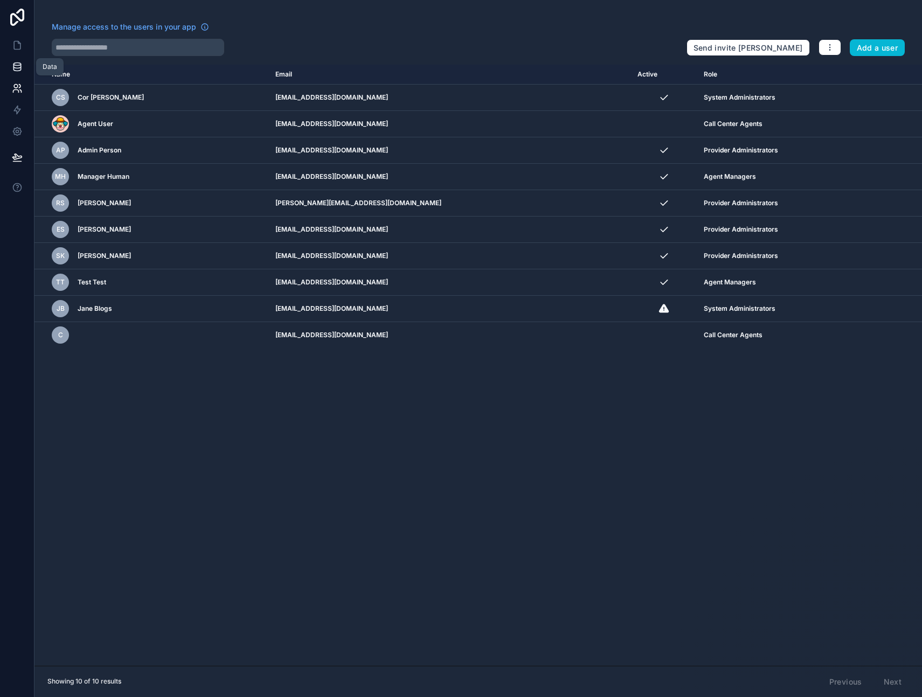
click at [20, 69] on icon at bounding box center [17, 66] width 11 height 11
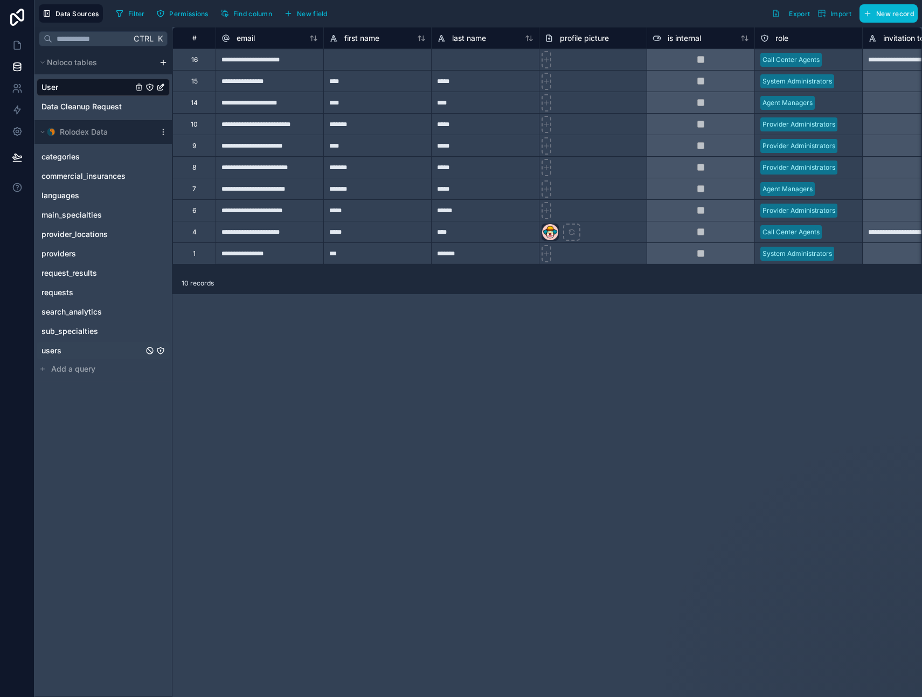
click at [54, 348] on span "users" at bounding box center [51, 350] width 20 height 11
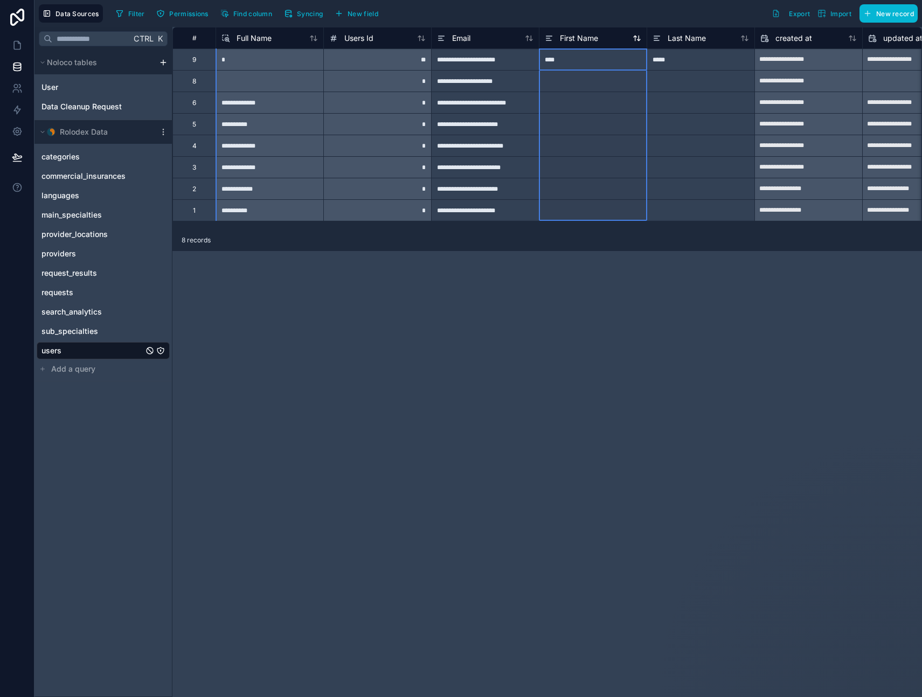
click at [585, 37] on span "First Name" at bounding box center [579, 38] width 38 height 11
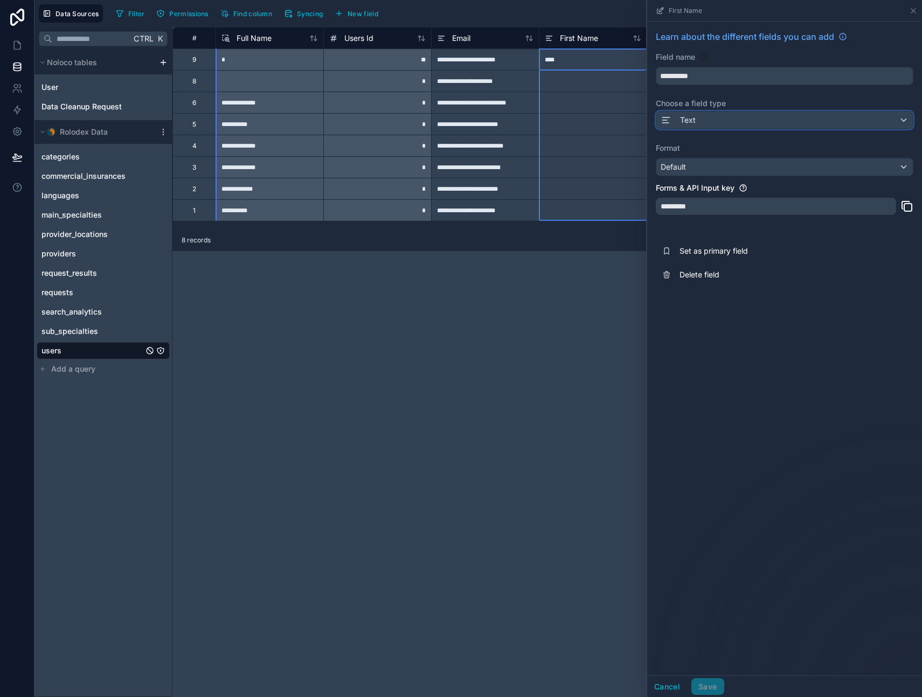
click at [704, 119] on div "Text" at bounding box center [784, 120] width 257 height 17
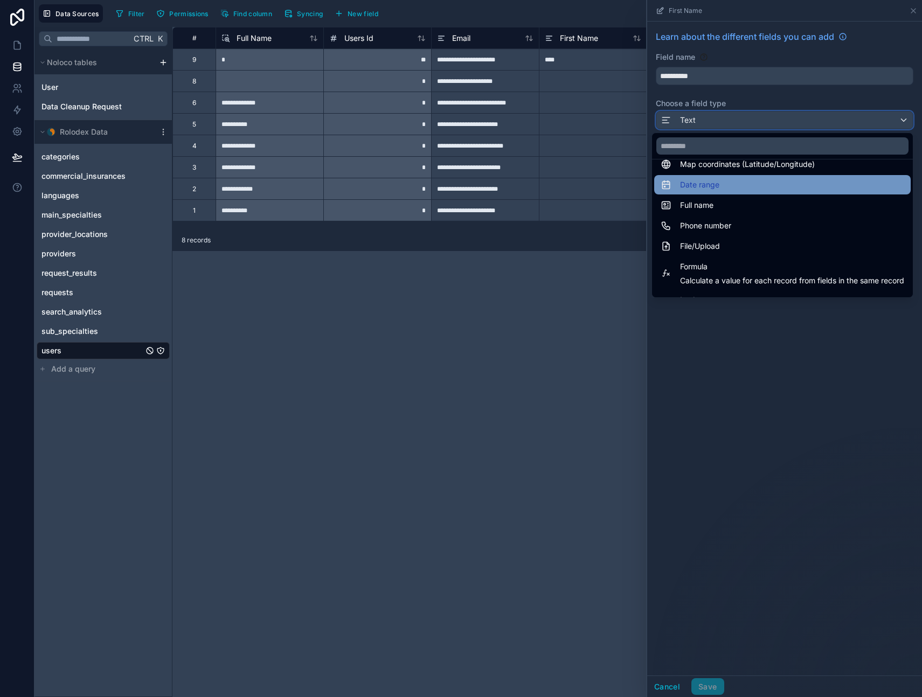
scroll to position [216, 0]
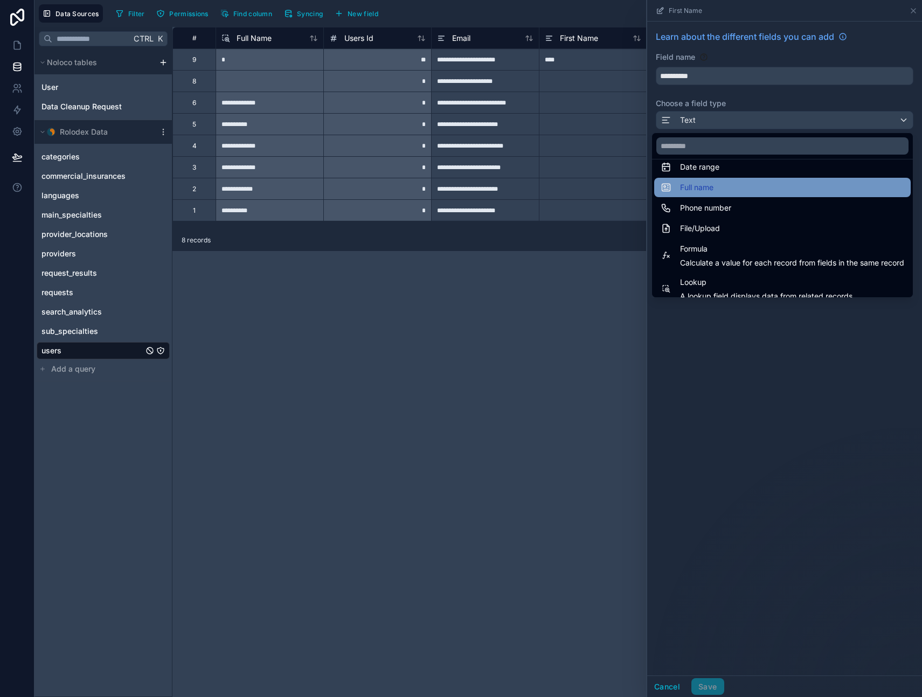
click at [716, 185] on div "Full name" at bounding box center [783, 187] width 244 height 13
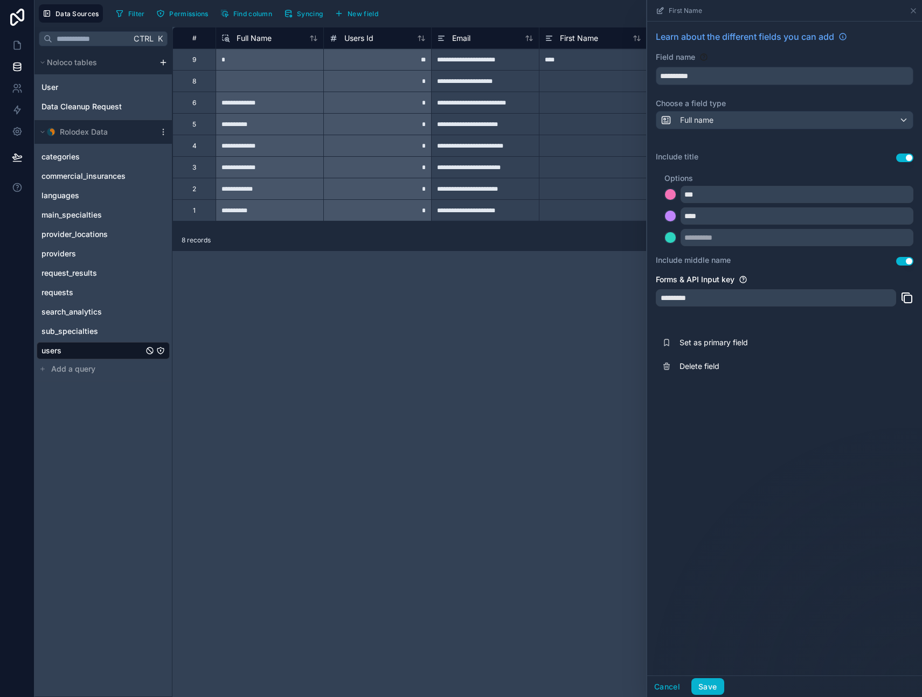
click at [906, 155] on button "Use setting" at bounding box center [904, 158] width 17 height 9
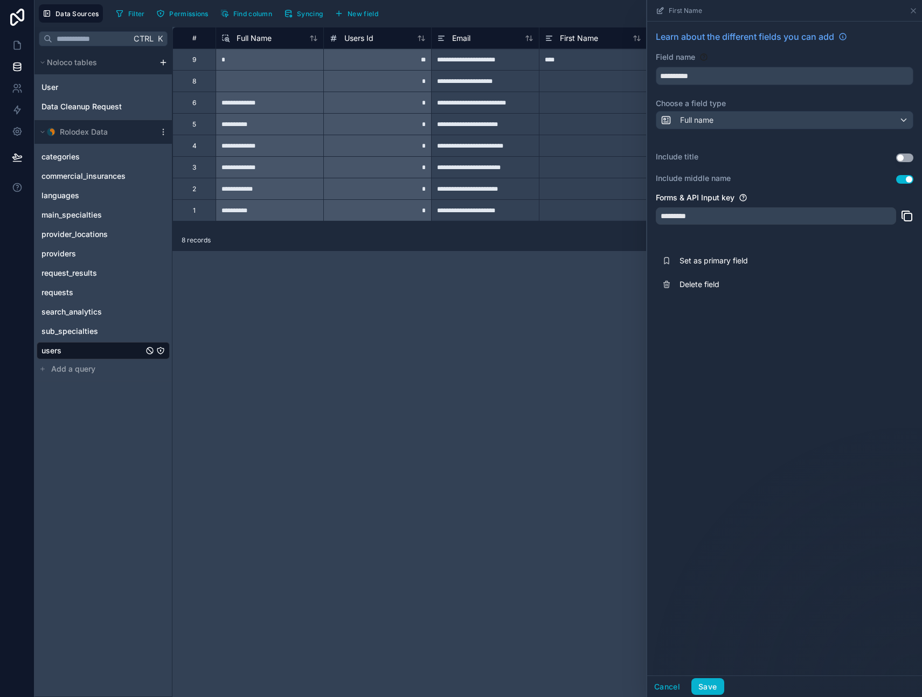
click at [902, 179] on button "Use setting" at bounding box center [904, 179] width 17 height 9
click at [755, 441] on div "**********" at bounding box center [784, 349] width 275 height 654
click at [717, 75] on input "**********" at bounding box center [784, 75] width 257 height 17
type input "*"
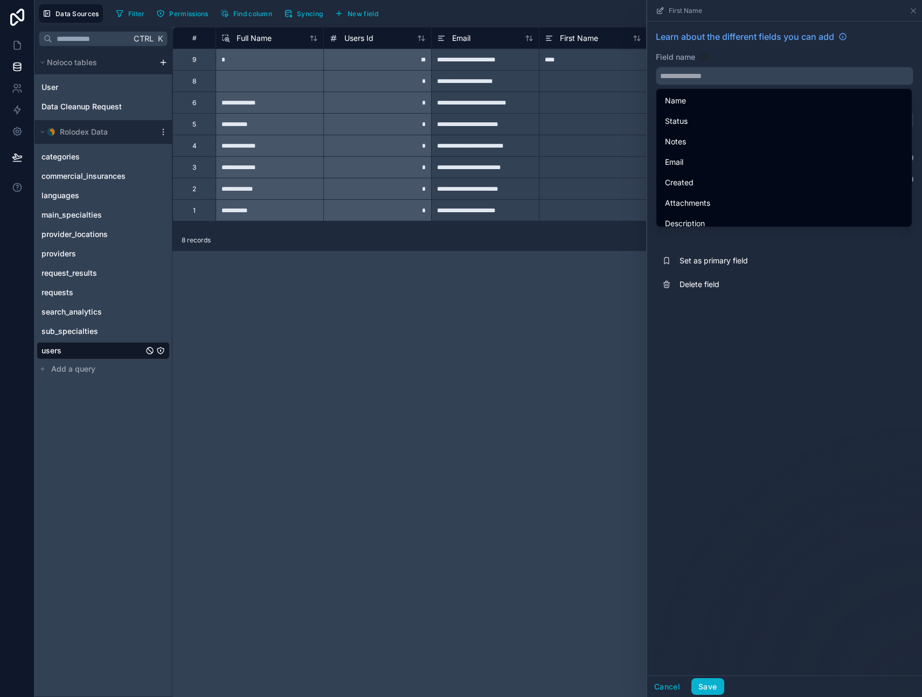
click at [792, 447] on div "Learn about the different fields you can add Field name Choose a field type Ful…" at bounding box center [784, 349] width 275 height 654
click at [757, 433] on div "Learn about the different fields you can add Field name Choose a field type Ful…" at bounding box center [784, 349] width 275 height 654
click at [919, 12] on div "First Name" at bounding box center [784, 11] width 275 height 22
click at [916, 10] on icon at bounding box center [913, 10] width 9 height 9
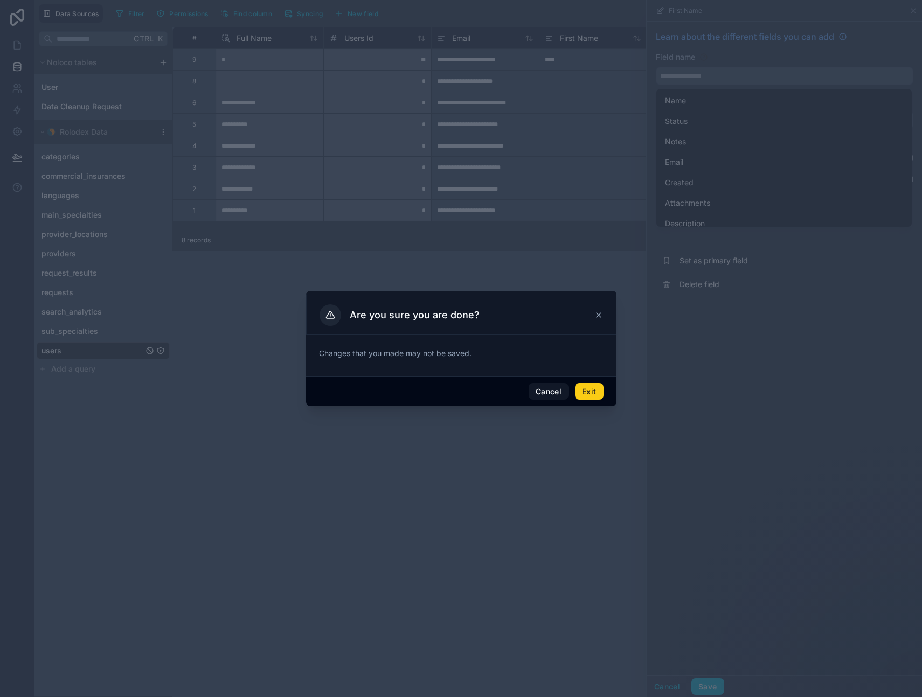
click at [592, 392] on button "Exit" at bounding box center [589, 391] width 28 height 17
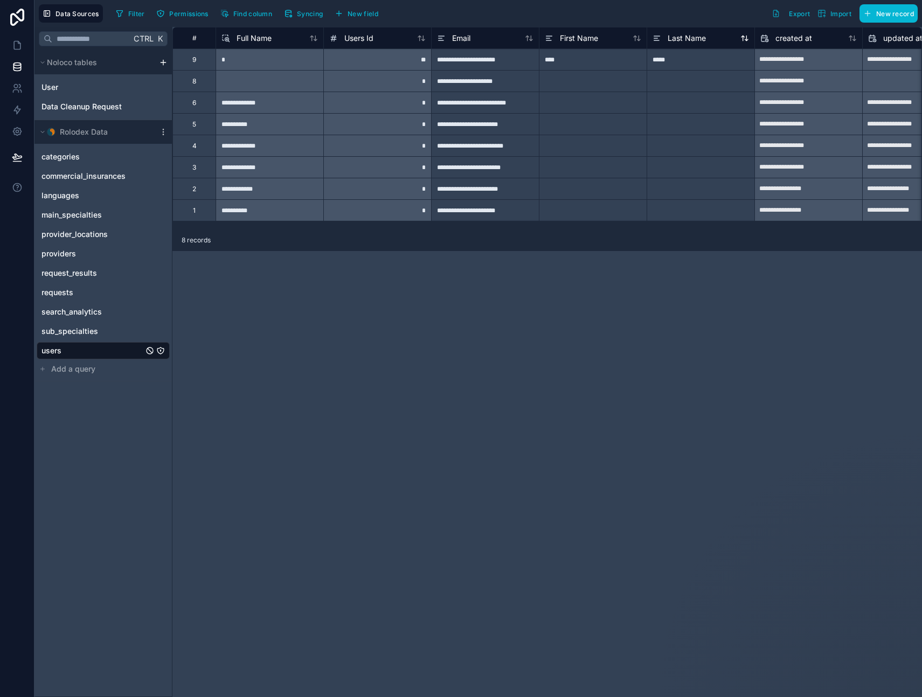
click at [687, 34] on span "Last Name" at bounding box center [687, 38] width 38 height 11
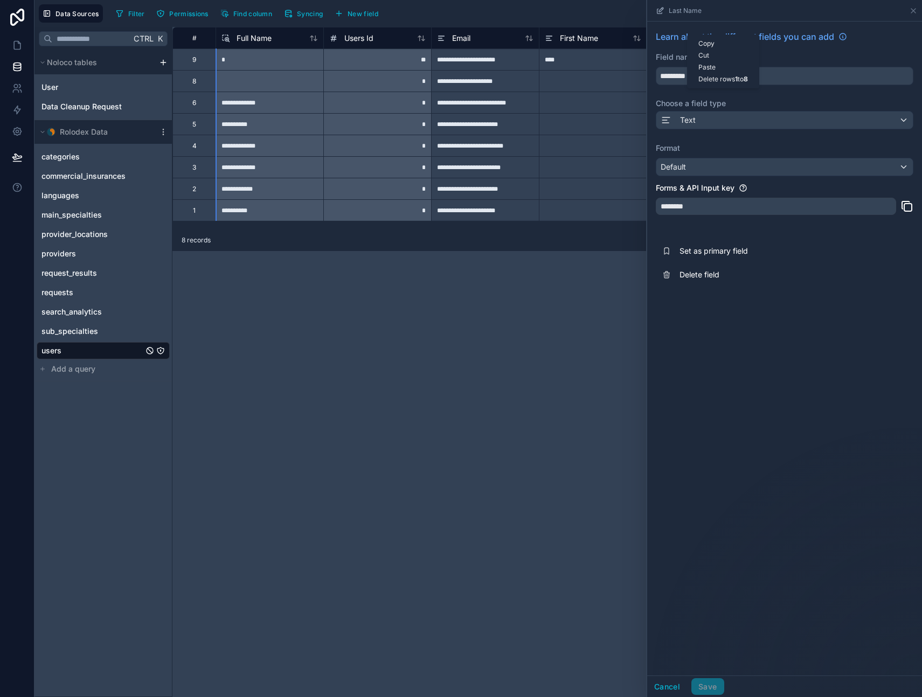
click at [782, 364] on div "Learn about the different fields you can add Field name ********* Choose a fiel…" at bounding box center [784, 349] width 275 height 654
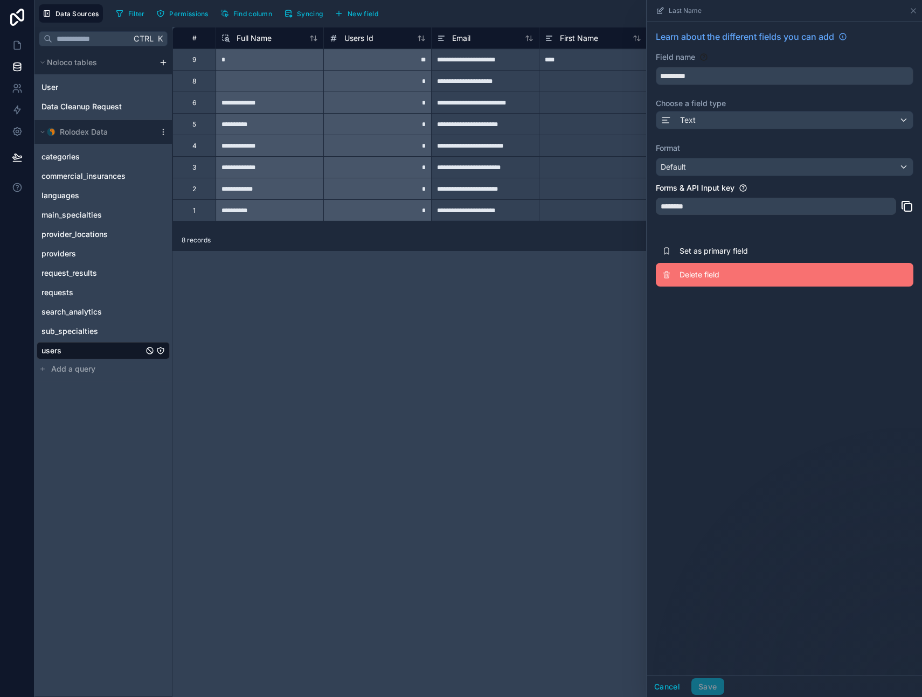
click at [697, 277] on span "Delete field" at bounding box center [757, 274] width 155 height 11
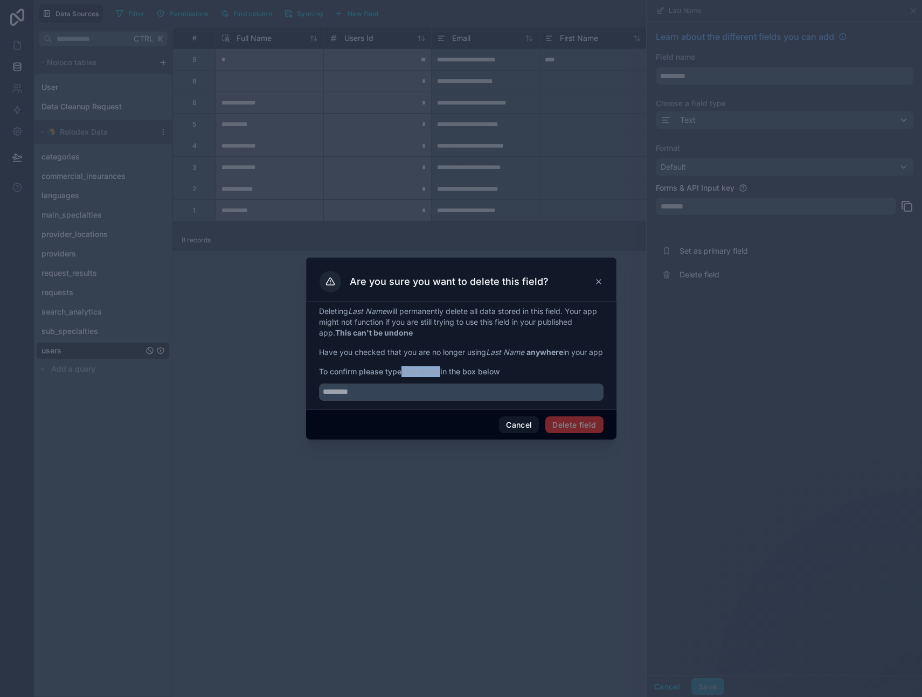
drag, startPoint x: 404, startPoint y: 376, endPoint x: 441, endPoint y: 376, distance: 37.7
click at [440, 376] on strong "Last Name" at bounding box center [421, 371] width 39 height 9
copy strong "Last Name"
click at [424, 392] on input "text" at bounding box center [461, 392] width 285 height 17
paste input "*********"
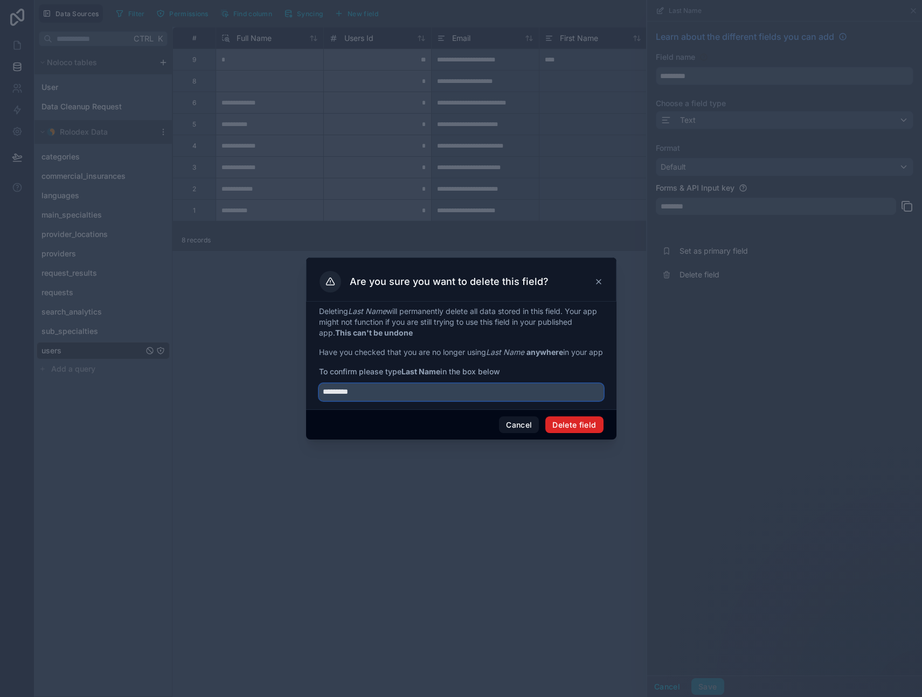
type input "*********"
click at [563, 430] on button "Delete field" at bounding box center [574, 425] width 58 height 17
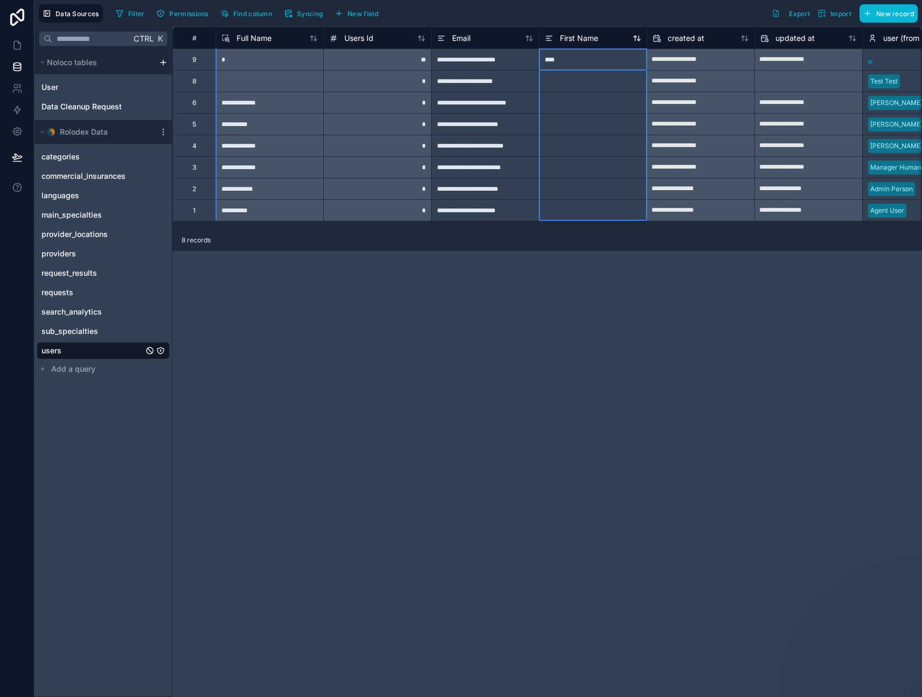
click at [586, 38] on span "First Name" at bounding box center [579, 38] width 38 height 11
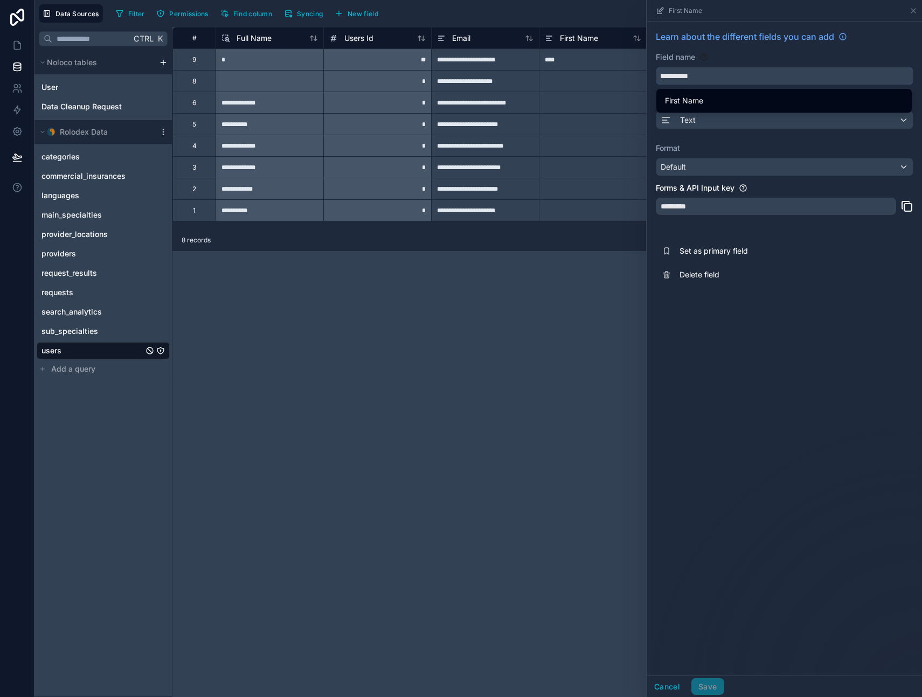
click at [650, 77] on div "**********" at bounding box center [784, 159] width 275 height 274
click at [744, 365] on div "**********" at bounding box center [784, 349] width 275 height 654
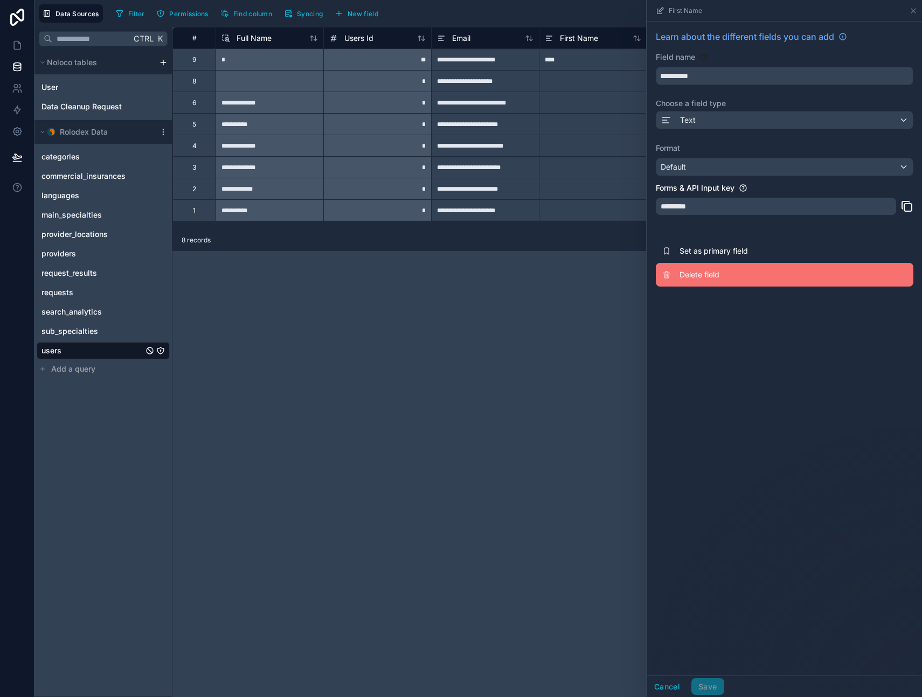
click at [717, 276] on span "Delete field" at bounding box center [757, 274] width 155 height 11
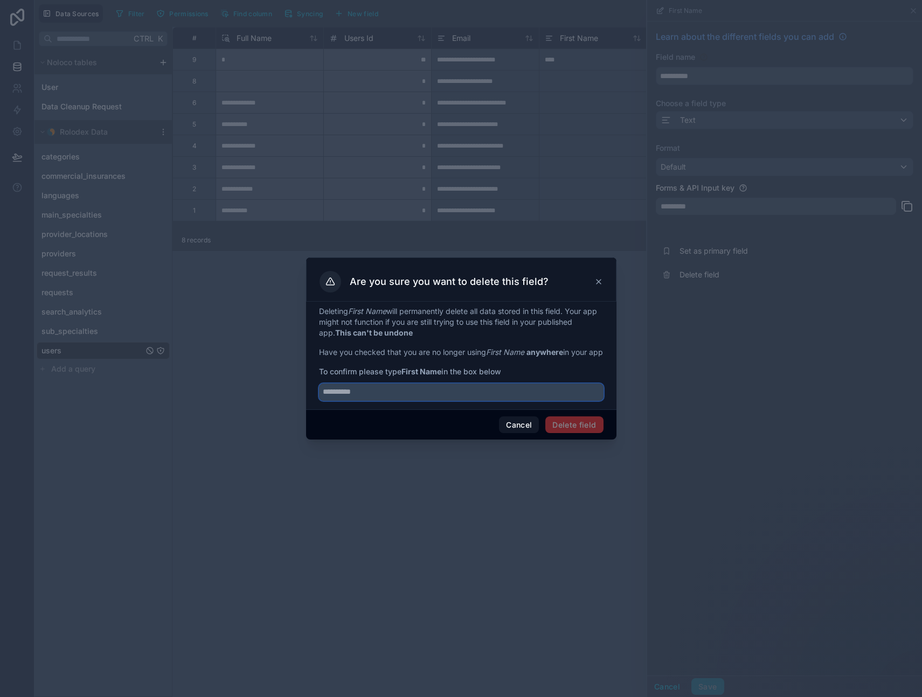
click at [405, 389] on input "text" at bounding box center [461, 392] width 285 height 17
click at [396, 398] on input "text" at bounding box center [461, 392] width 285 height 17
paste input "**********"
type input "**********"
click at [573, 430] on button "Delete field" at bounding box center [574, 425] width 58 height 17
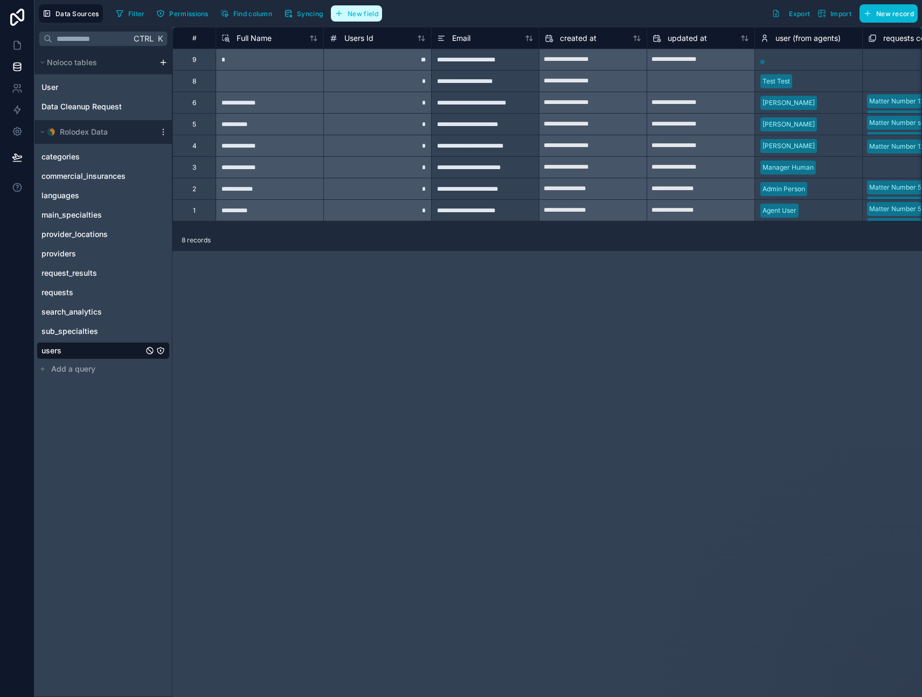
click at [364, 12] on span "New field" at bounding box center [363, 14] width 31 height 8
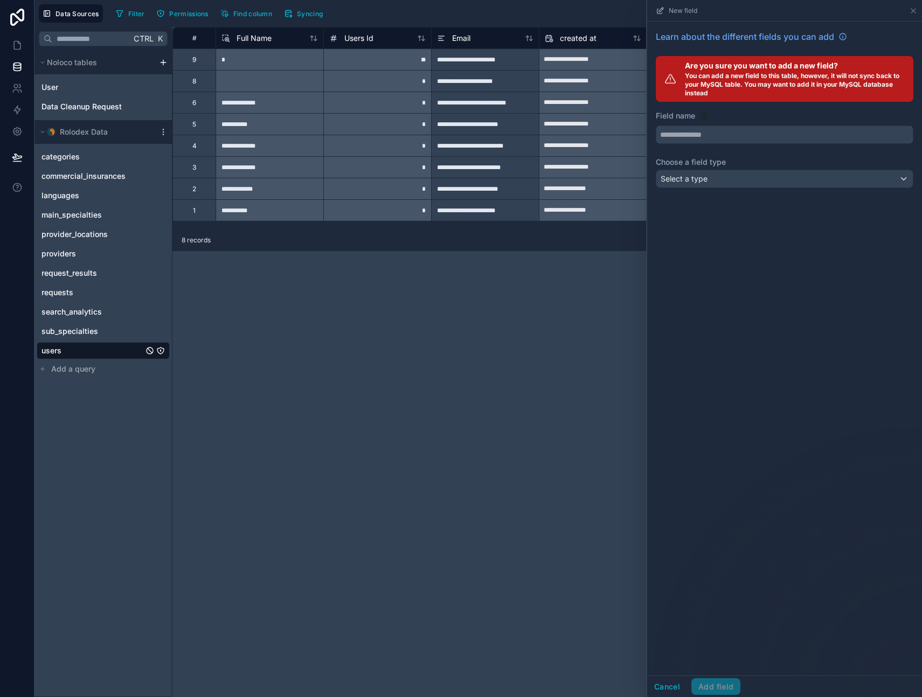
click at [695, 130] on input "text" at bounding box center [784, 134] width 257 height 17
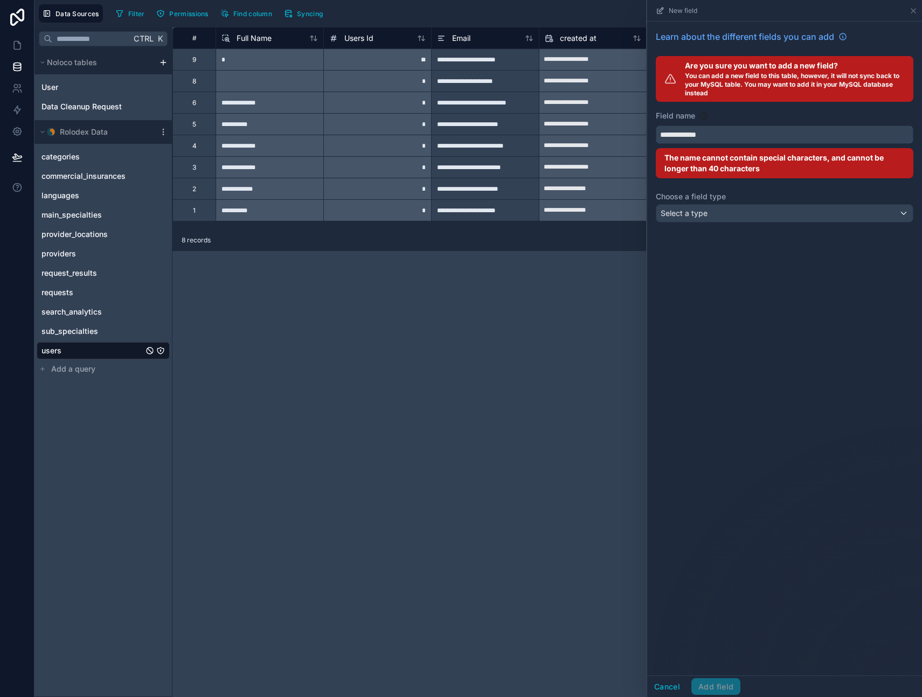
click at [656, 126] on button "**********" at bounding box center [785, 135] width 258 height 18
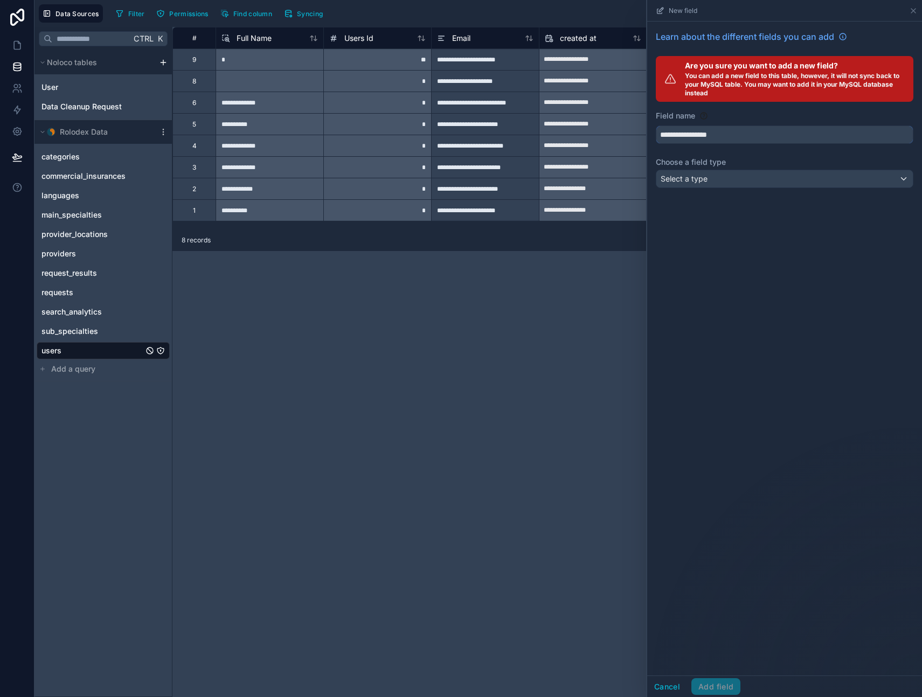
type input "**********"
click at [714, 174] on div "Select a type" at bounding box center [784, 178] width 257 height 17
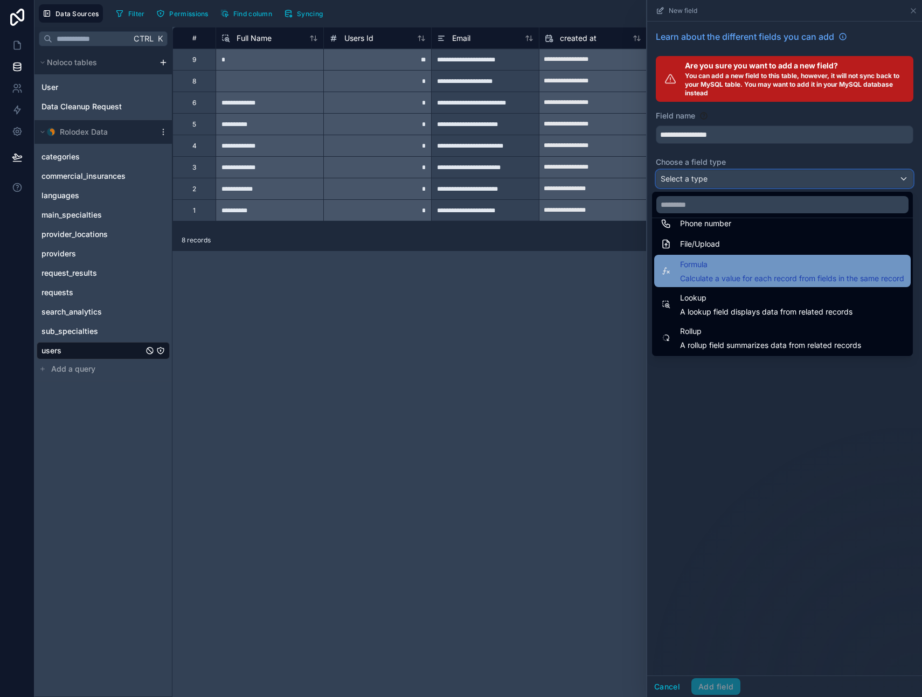
scroll to position [225, 0]
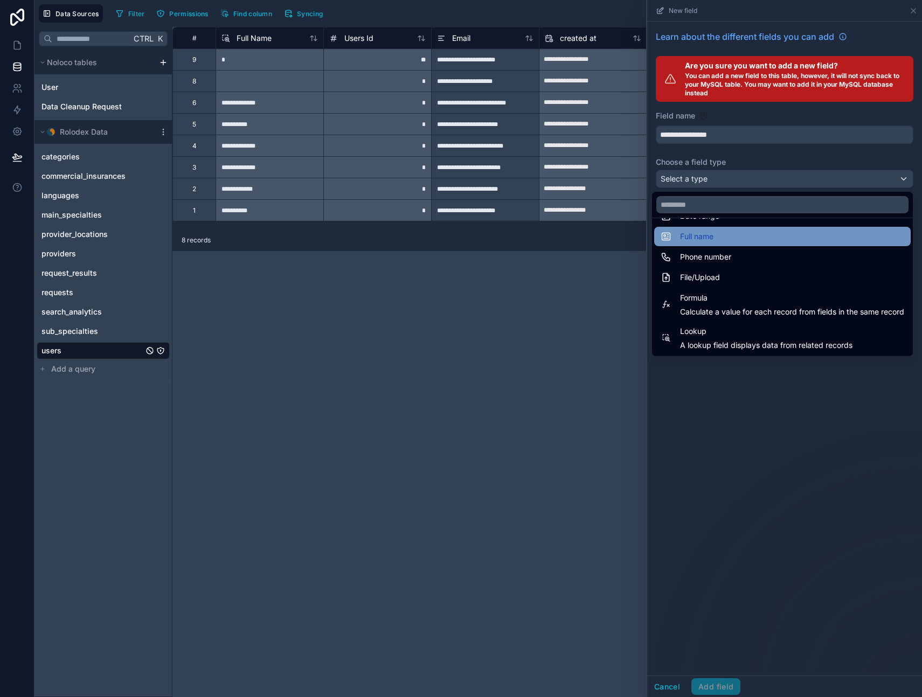
click at [708, 239] on div "Full name" at bounding box center [783, 236] width 244 height 13
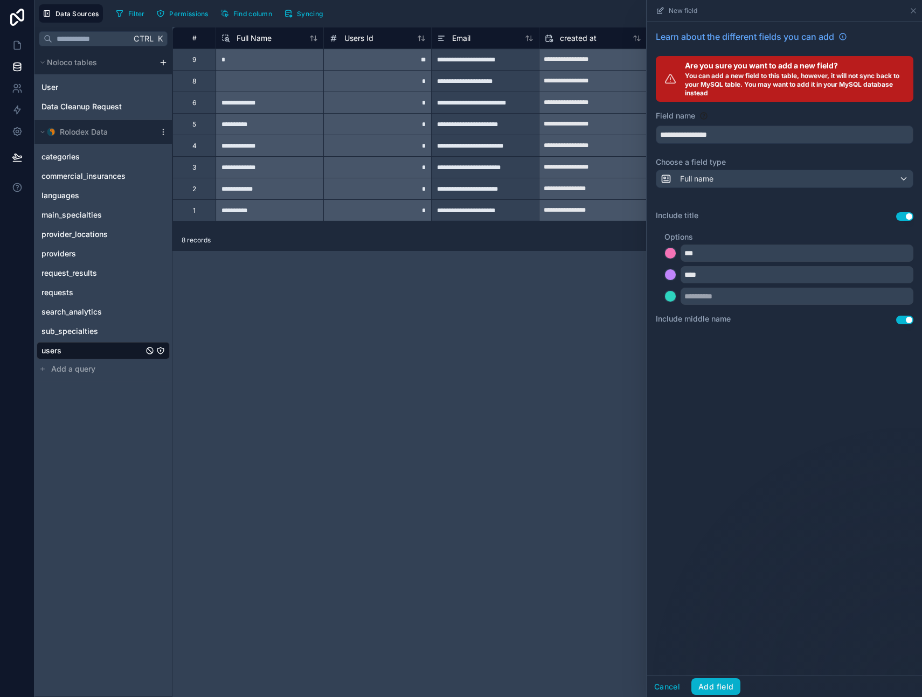
click at [903, 213] on button "Use setting" at bounding box center [904, 216] width 17 height 9
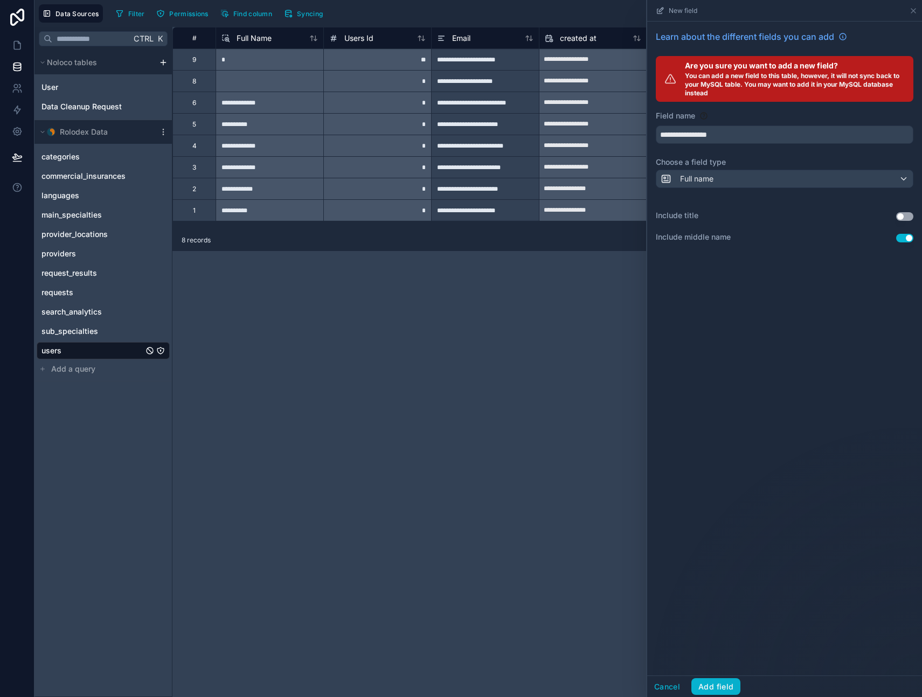
click at [910, 239] on button "Use setting" at bounding box center [904, 238] width 17 height 9
click at [750, 399] on div "**********" at bounding box center [784, 349] width 275 height 654
click at [703, 687] on button "Add field" at bounding box center [715, 687] width 49 height 17
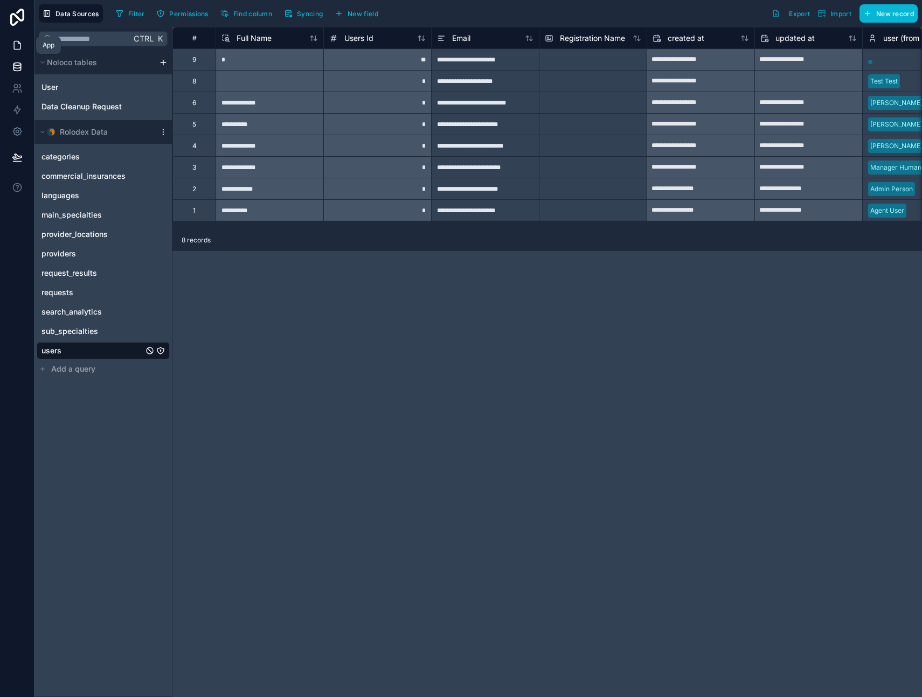
click at [20, 46] on icon at bounding box center [17, 45] width 6 height 8
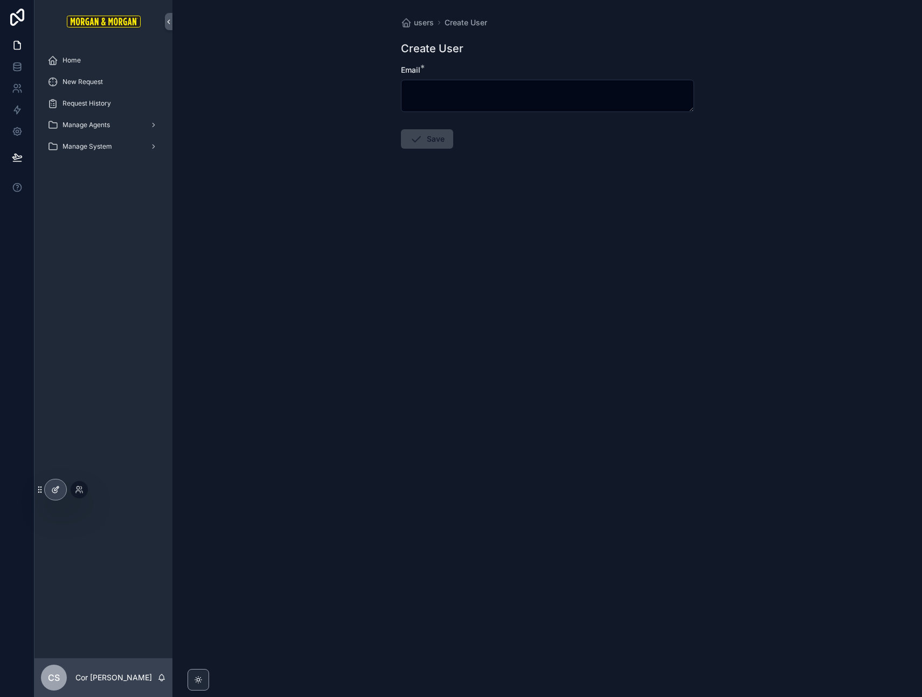
click at [48, 486] on div at bounding box center [56, 490] width 22 height 20
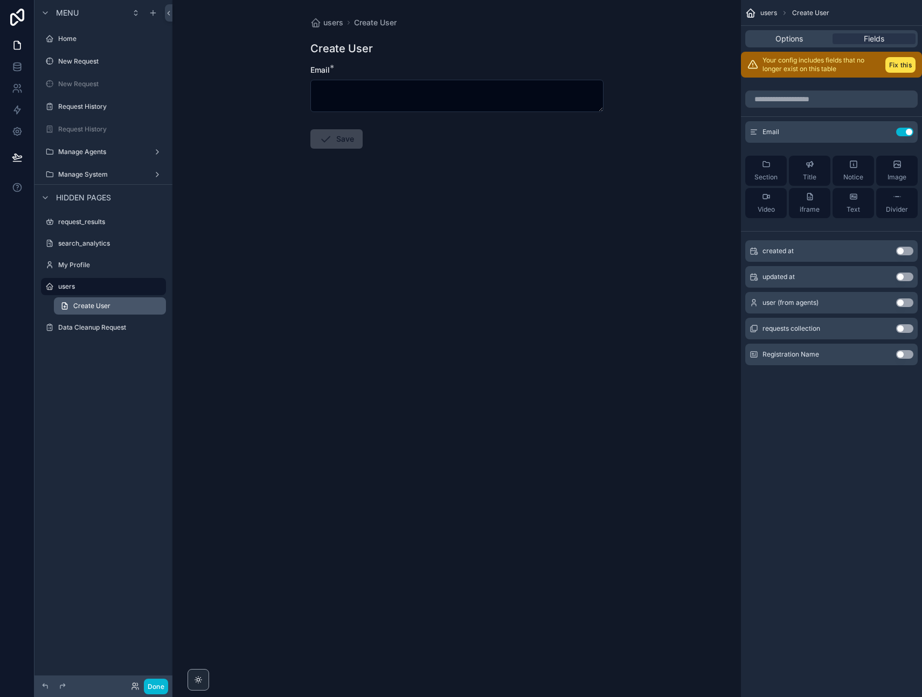
click at [94, 307] on span "Create User" at bounding box center [91, 306] width 37 height 9
click at [102, 305] on span "Create User" at bounding box center [91, 306] width 37 height 9
click at [906, 67] on button "Fix this" at bounding box center [900, 65] width 30 height 16
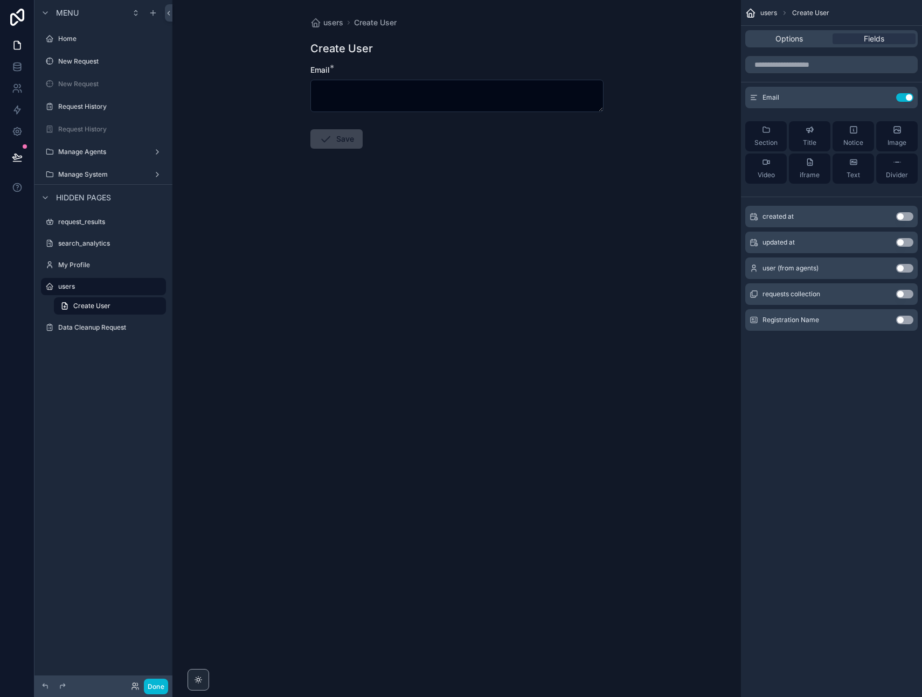
click at [910, 321] on button "Use setting" at bounding box center [904, 320] width 17 height 9
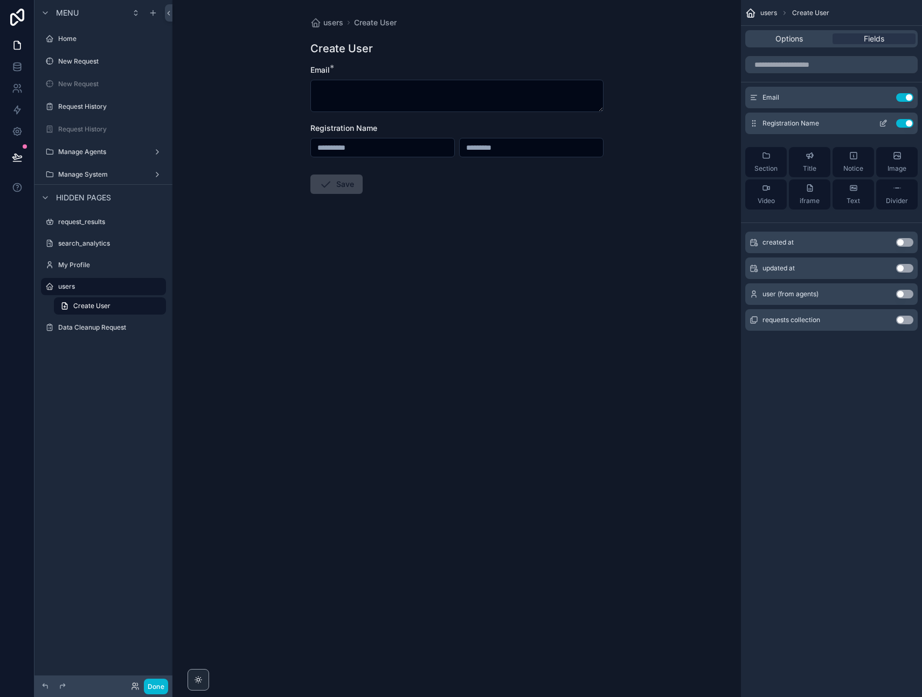
click at [882, 122] on icon "scrollable content" at bounding box center [883, 123] width 9 height 9
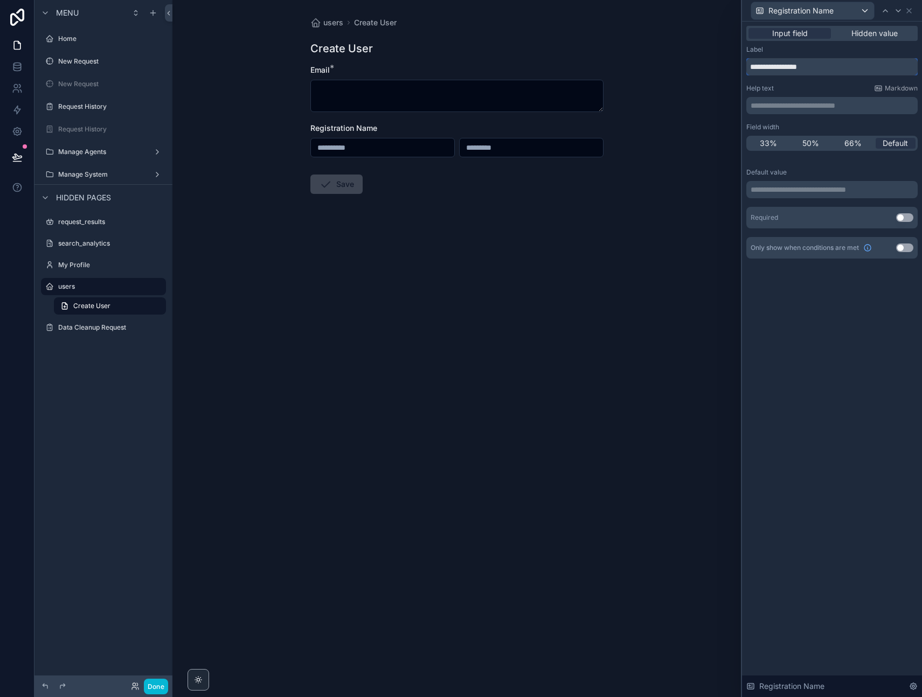
drag, startPoint x: 825, startPoint y: 68, endPoint x: 750, endPoint y: 73, distance: 74.5
click at [750, 66] on input "**********" at bounding box center [831, 66] width 171 height 17
click at [909, 217] on button "Use setting" at bounding box center [904, 217] width 17 height 9
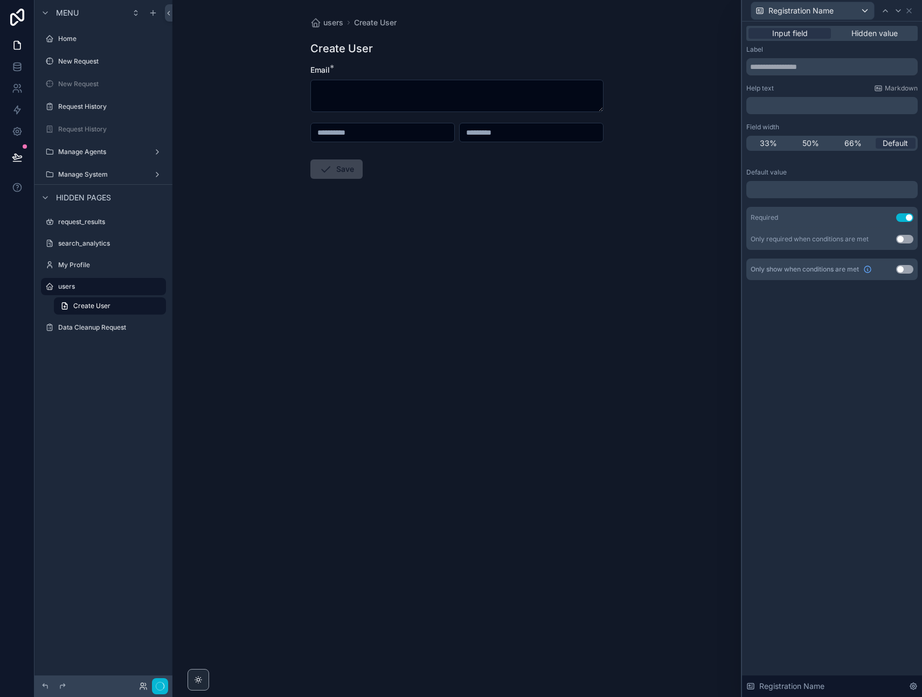
click at [853, 426] on div "Input field Hidden value Label Help text Markdown ﻿ Field width 33% 50% 66% Def…" at bounding box center [832, 360] width 180 height 676
click at [911, 11] on icon at bounding box center [909, 10] width 9 height 9
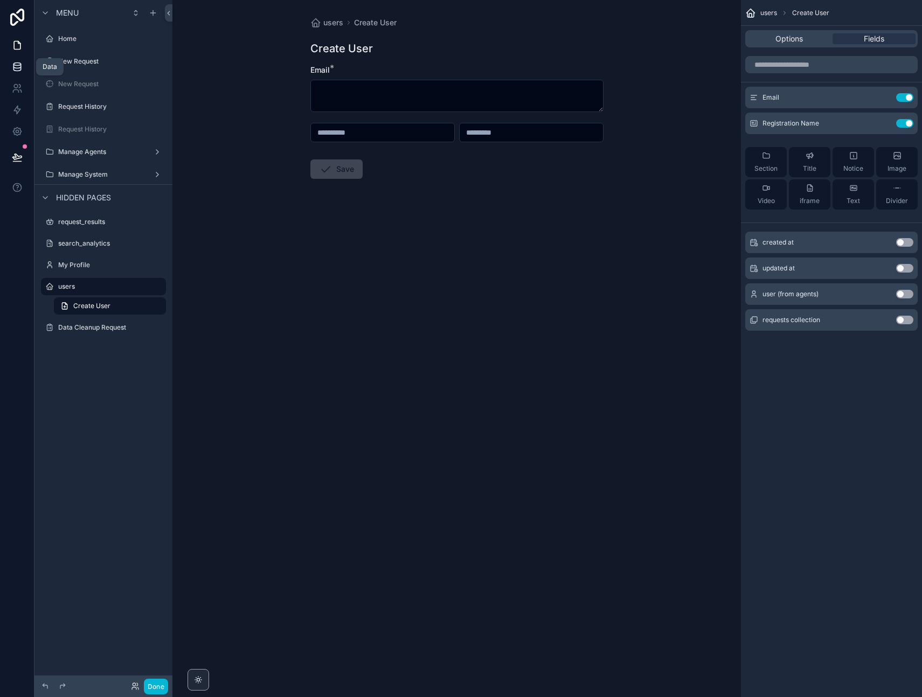
click at [20, 65] on icon at bounding box center [16, 66] width 7 height 4
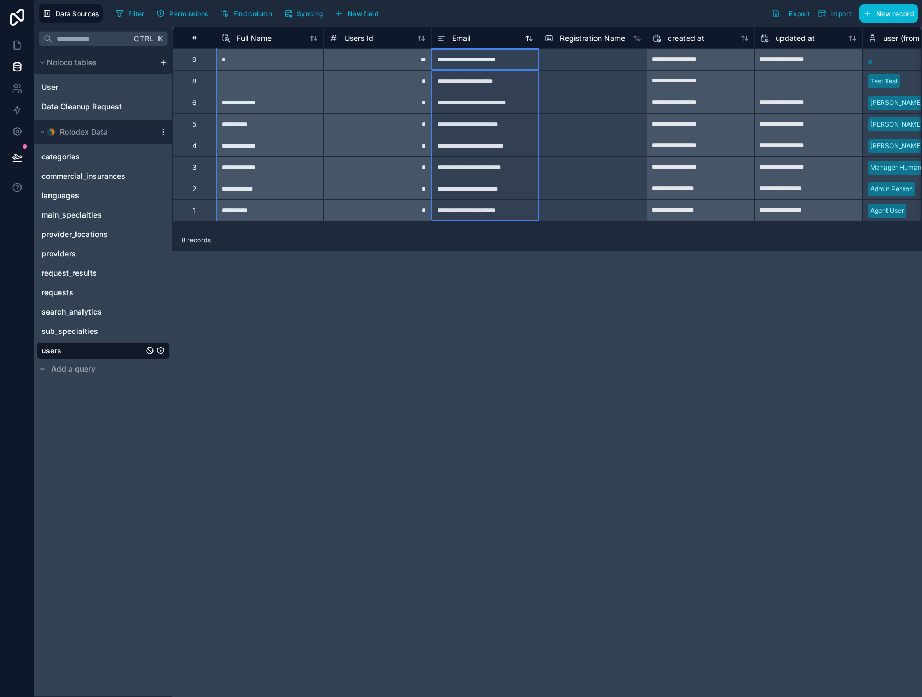
click at [460, 37] on span "Email" at bounding box center [461, 38] width 18 height 11
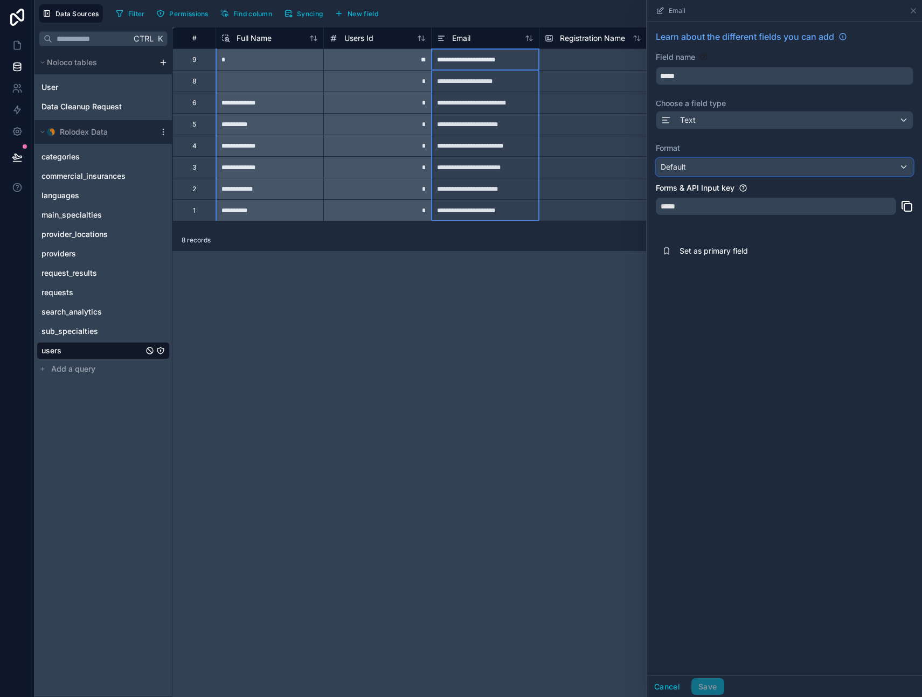
click at [686, 165] on span "Default" at bounding box center [673, 166] width 25 height 9
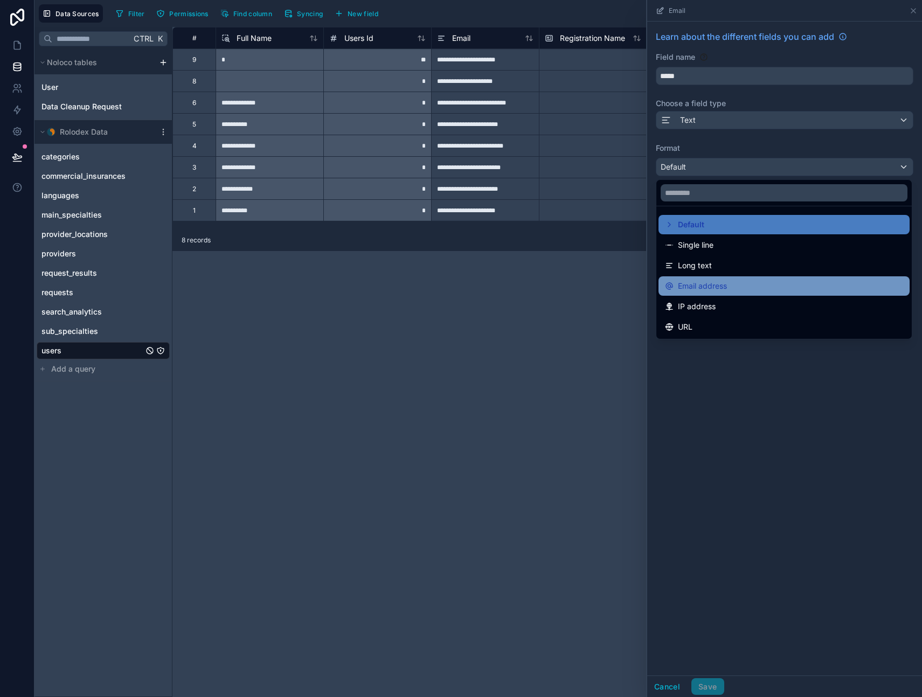
click at [726, 279] on div "Email address" at bounding box center [784, 285] width 251 height 19
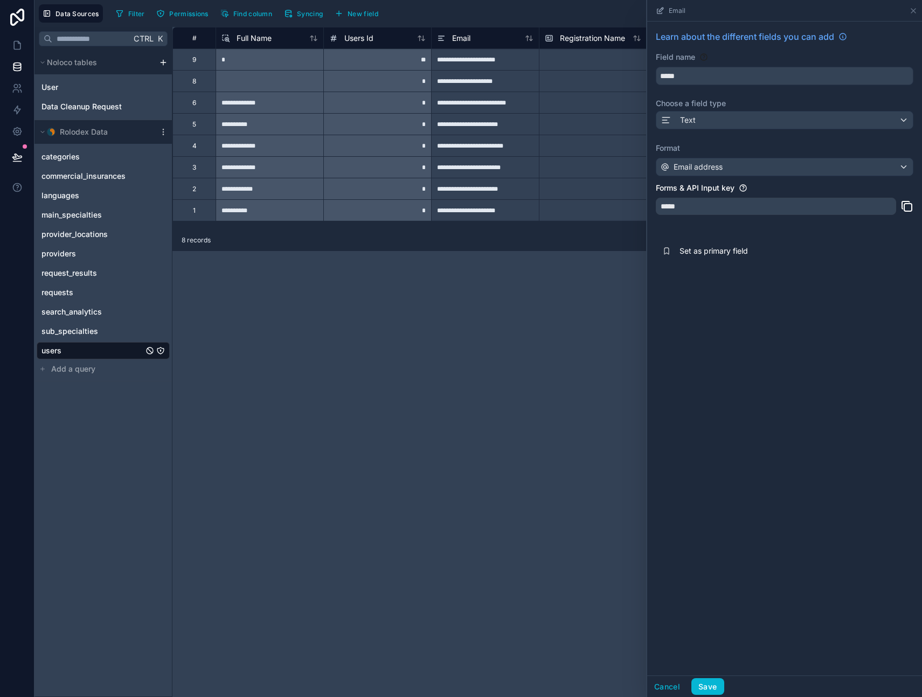
click at [719, 340] on div "Learn about the different fields you can add Field name ***** Choose a field ty…" at bounding box center [784, 349] width 275 height 654
click at [709, 687] on button "Save" at bounding box center [707, 687] width 32 height 17
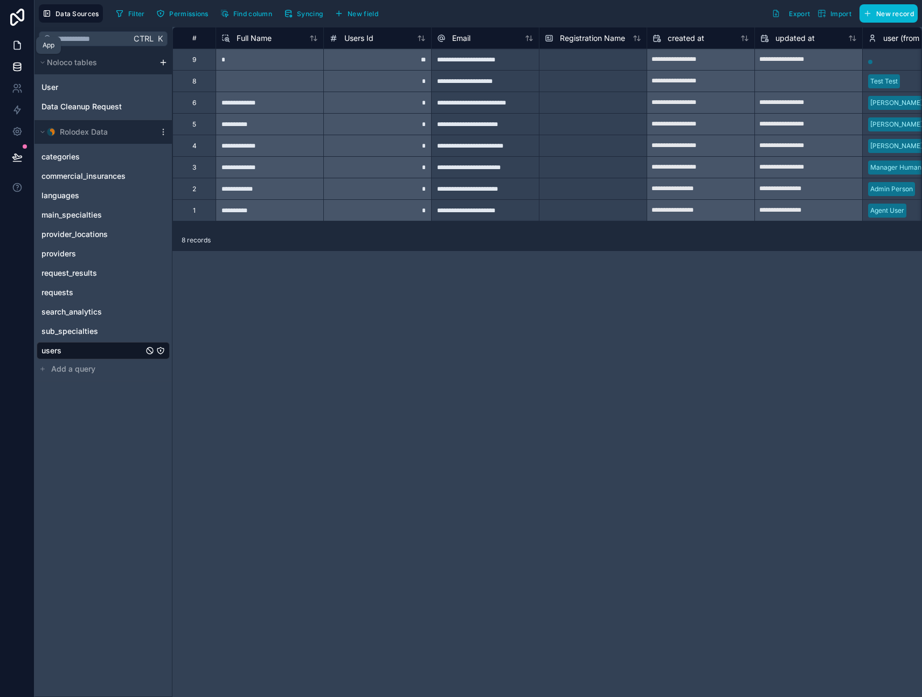
click at [20, 47] on icon at bounding box center [17, 45] width 6 height 8
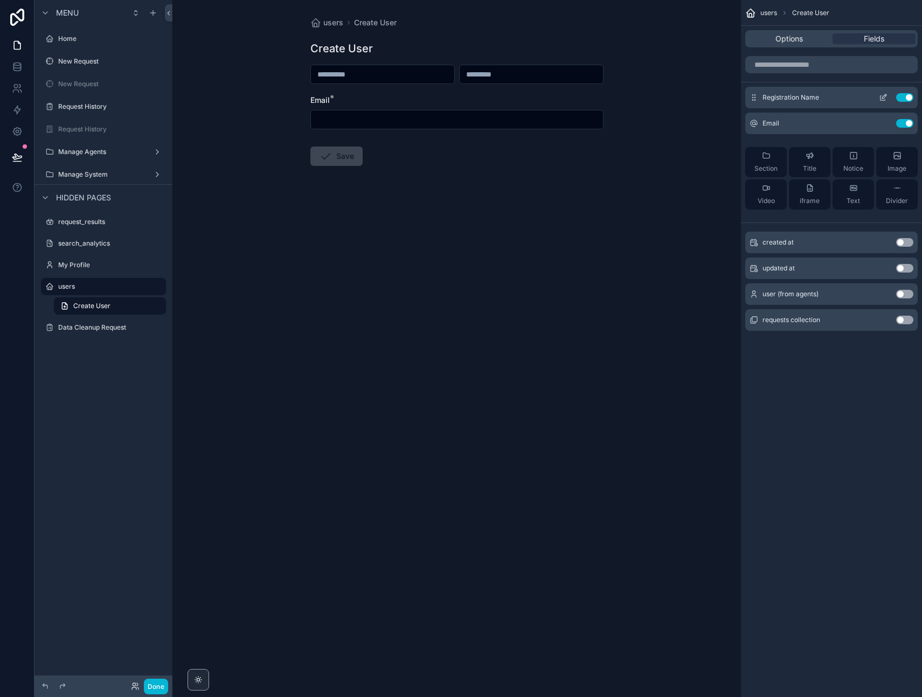
click at [882, 96] on icon "scrollable content" at bounding box center [883, 97] width 9 height 9
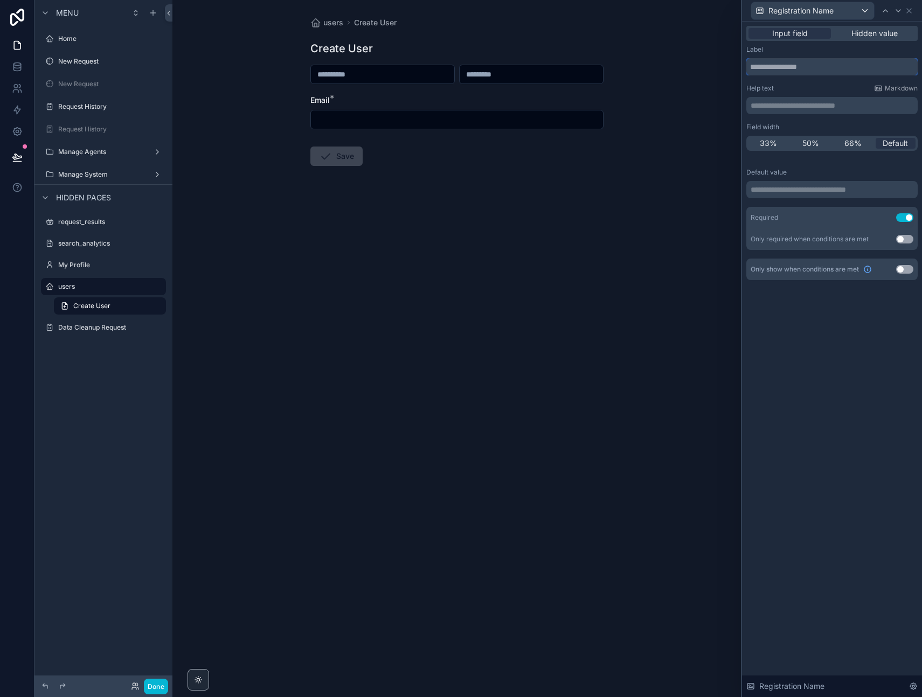
click at [787, 67] on input "text" at bounding box center [831, 66] width 171 height 17
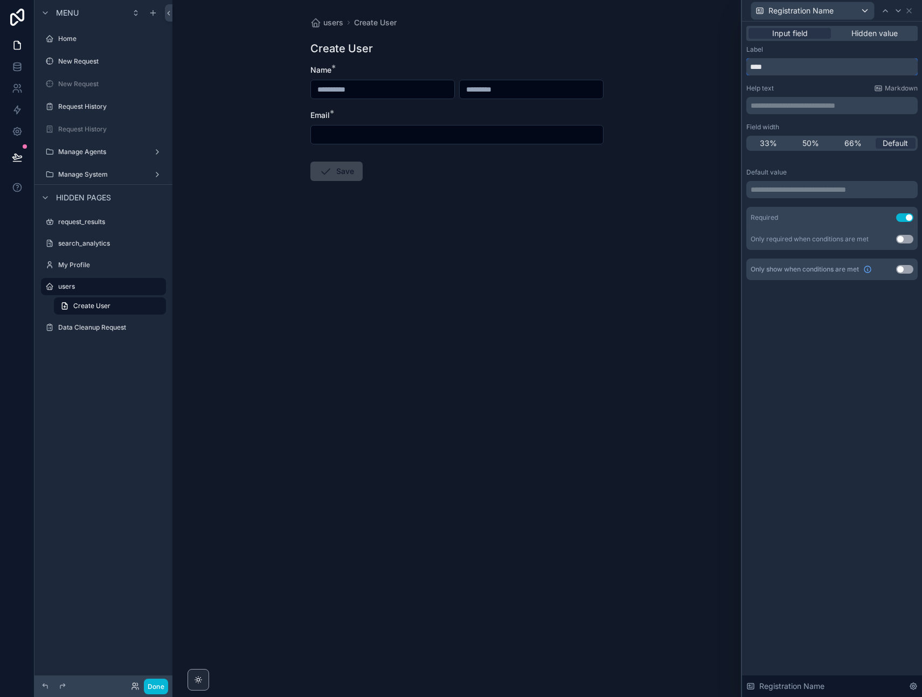
type input "****"
click at [837, 375] on div "**********" at bounding box center [832, 360] width 180 height 676
click at [909, 11] on icon at bounding box center [909, 11] width 4 height 4
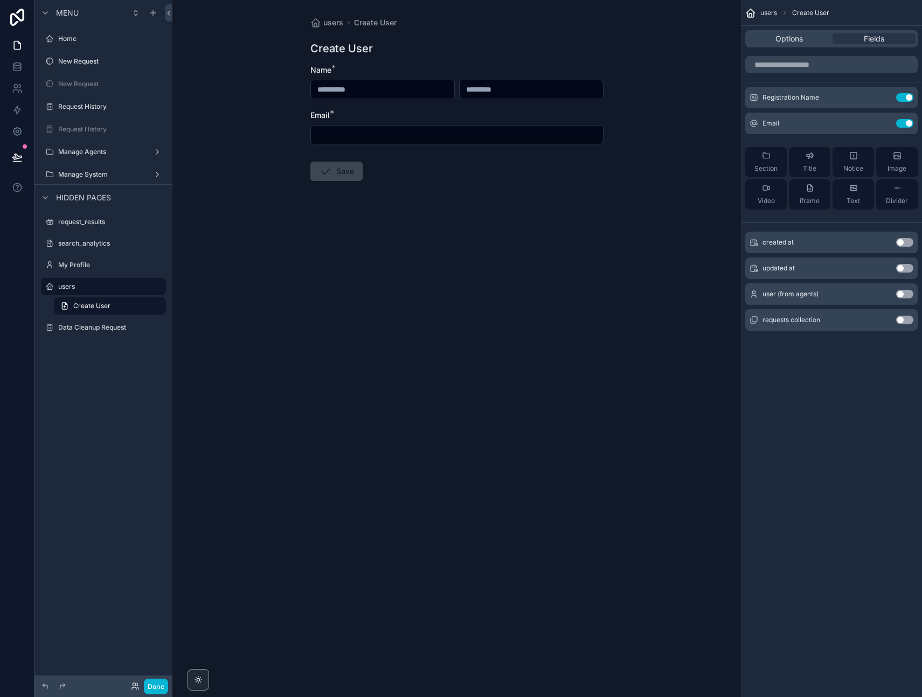
click at [836, 411] on div "users Create User Options Fields Registration Name Use setting Email Use settin…" at bounding box center [831, 348] width 181 height 697
click at [18, 106] on icon at bounding box center [17, 110] width 11 height 11
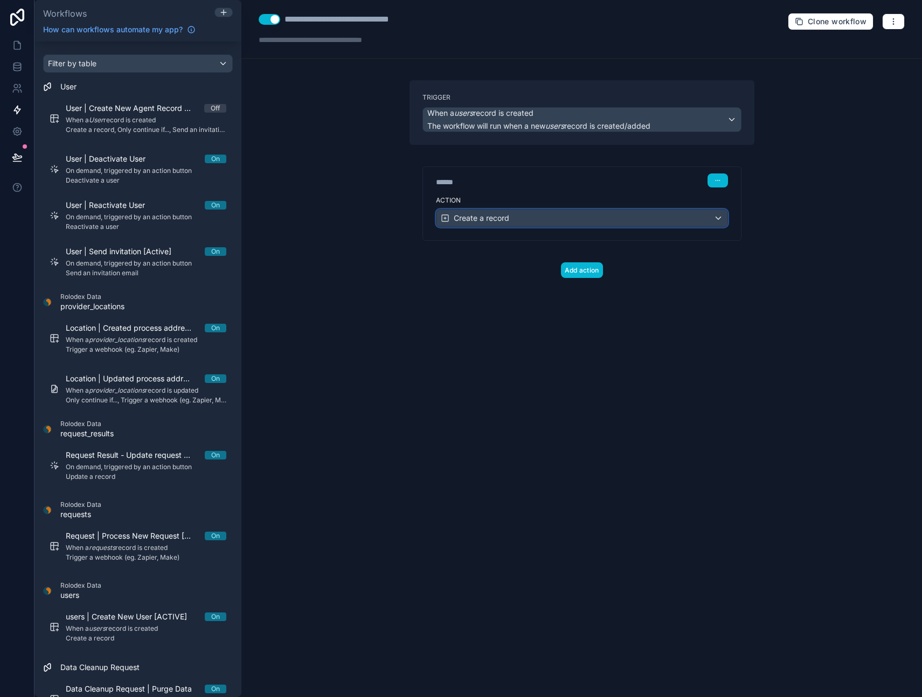
click at [487, 218] on span "Create a record" at bounding box center [482, 218] width 56 height 11
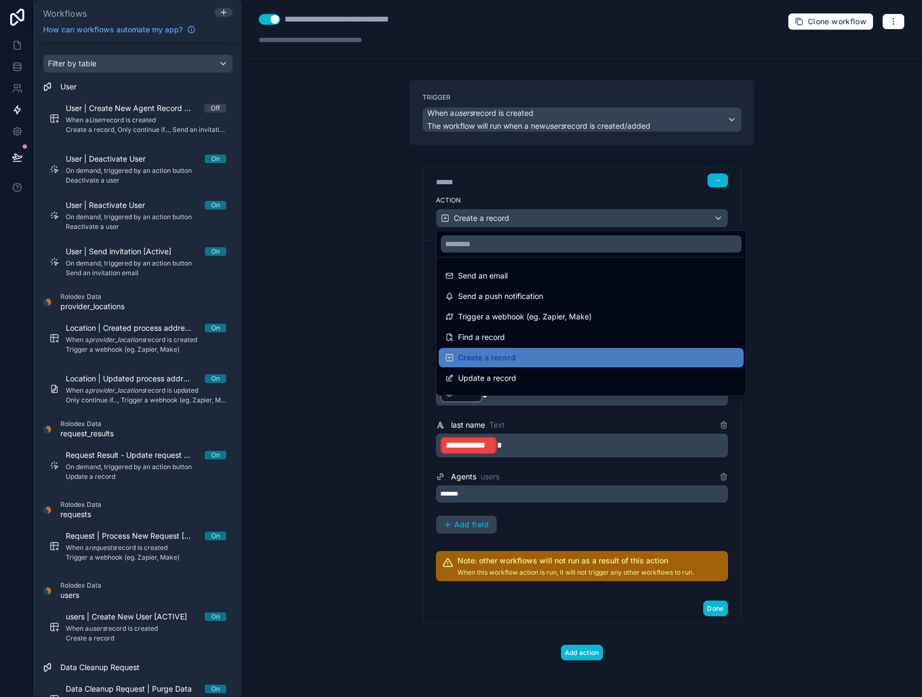
click at [542, 424] on div at bounding box center [461, 348] width 922 height 697
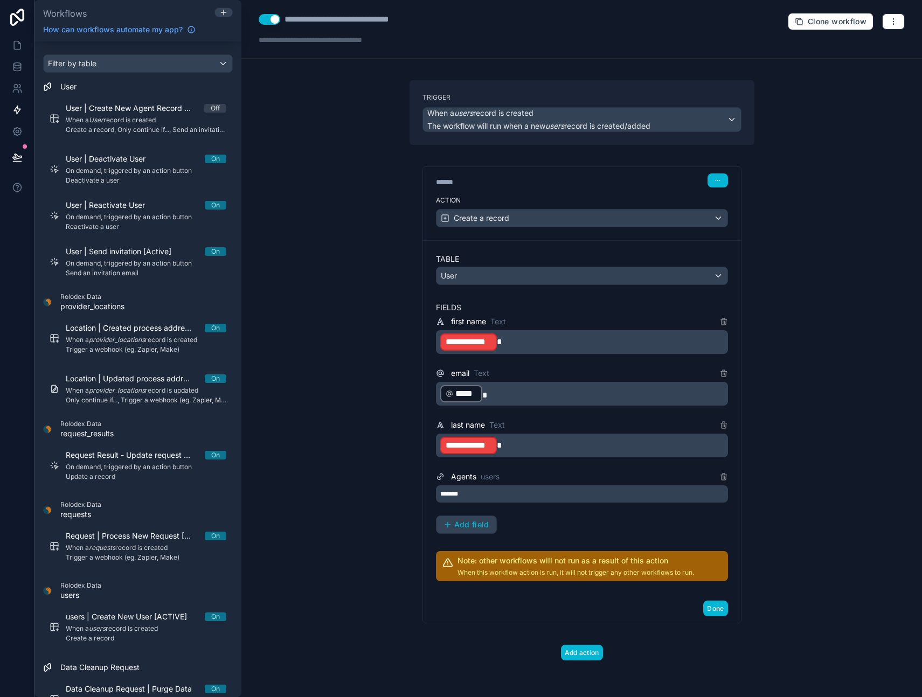
click at [524, 446] on p "**********" at bounding box center [583, 445] width 286 height 19
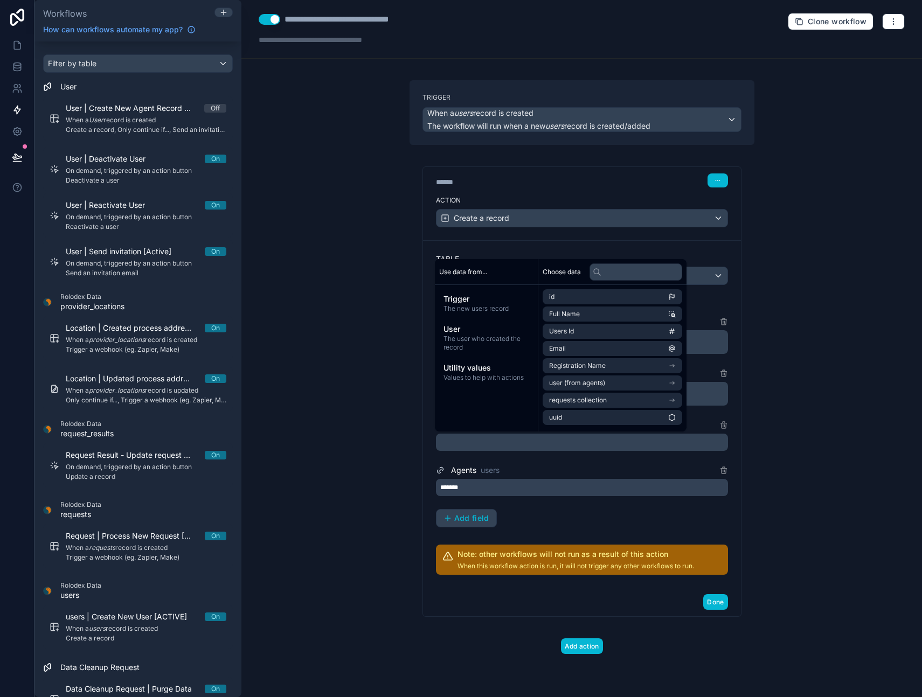
click at [689, 471] on div "Agents users" at bounding box center [582, 470] width 292 height 13
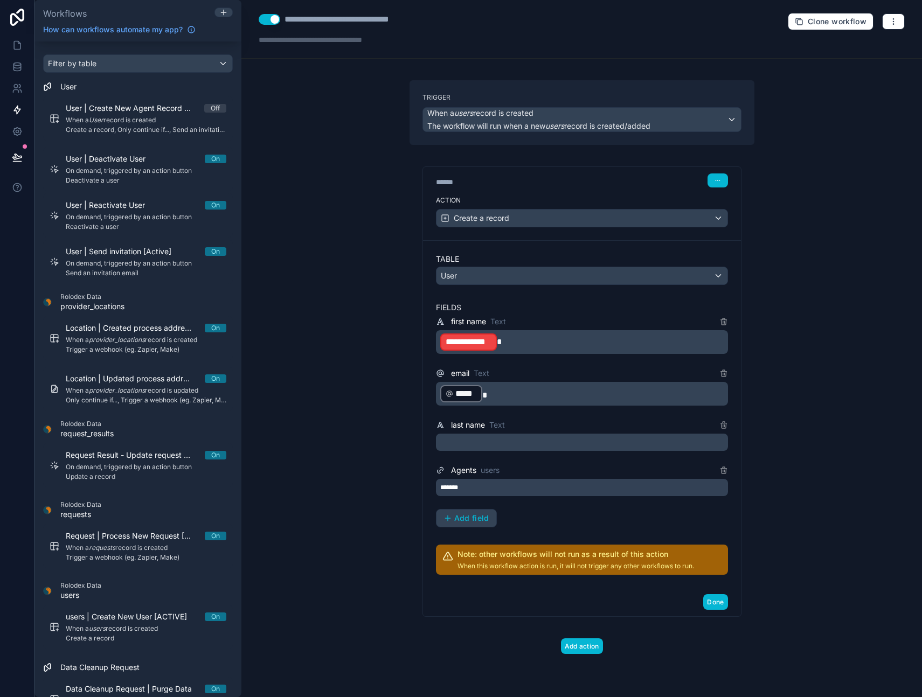
click at [503, 342] on p "**********" at bounding box center [583, 342] width 286 height 19
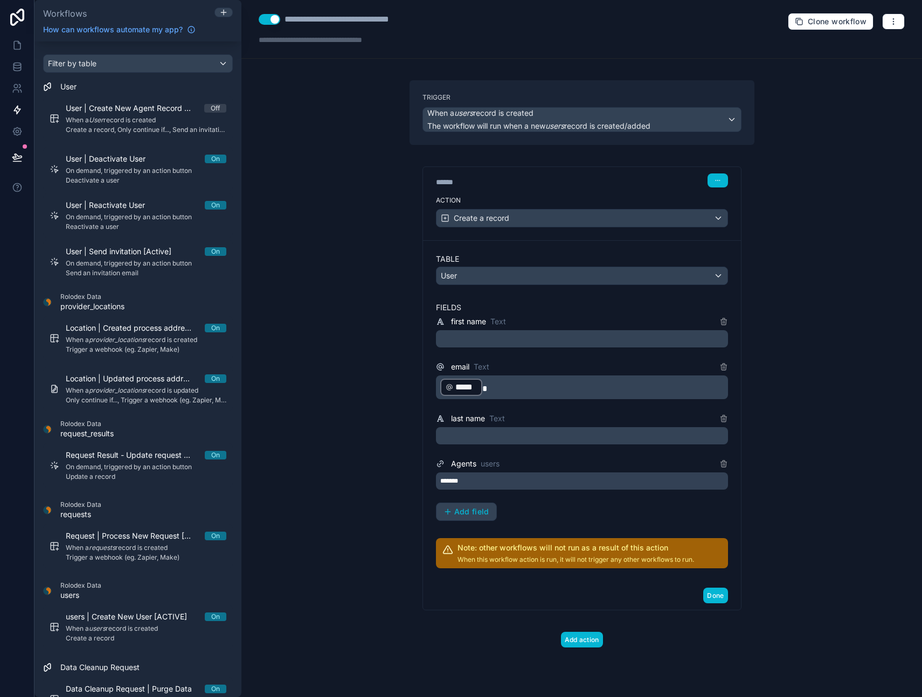
click at [467, 336] on p "﻿" at bounding box center [583, 339] width 286 height 13
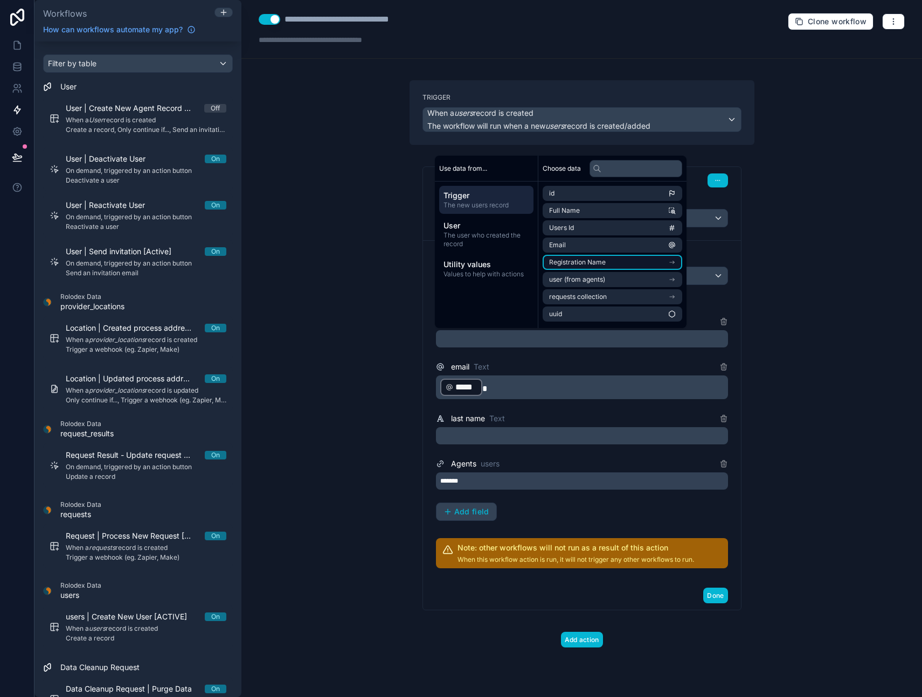
click at [676, 261] on icon "scrollable content" at bounding box center [672, 263] width 8 height 8
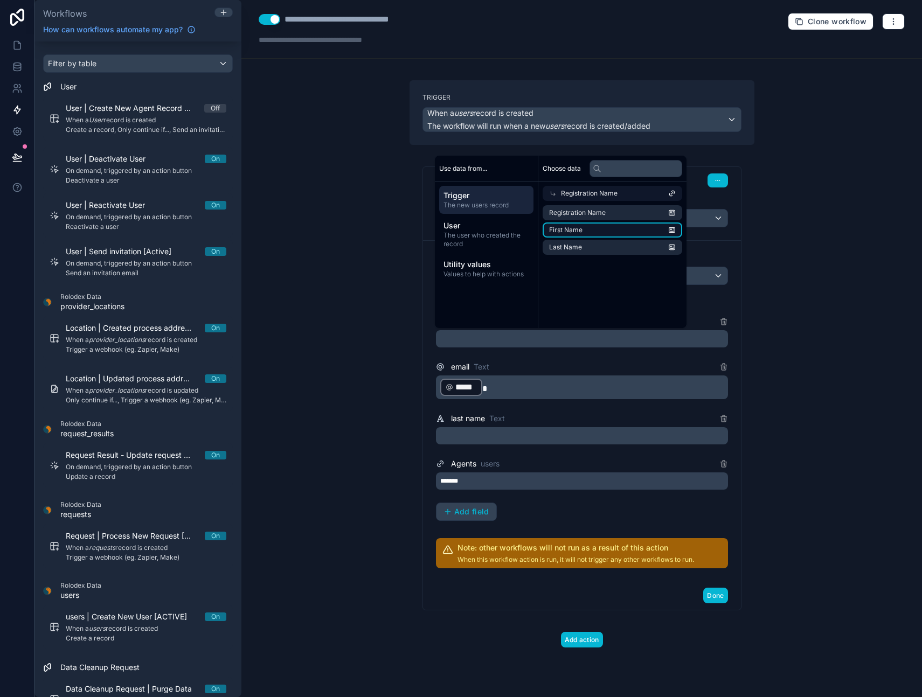
click at [593, 230] on li "First Name" at bounding box center [613, 230] width 140 height 15
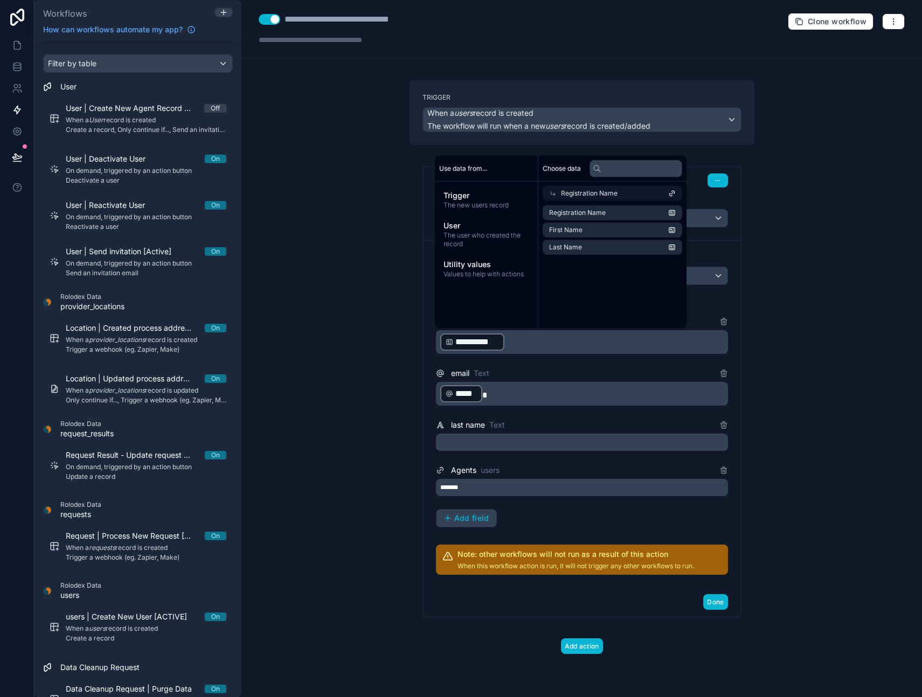
click at [490, 440] on p "﻿" at bounding box center [583, 442] width 286 height 13
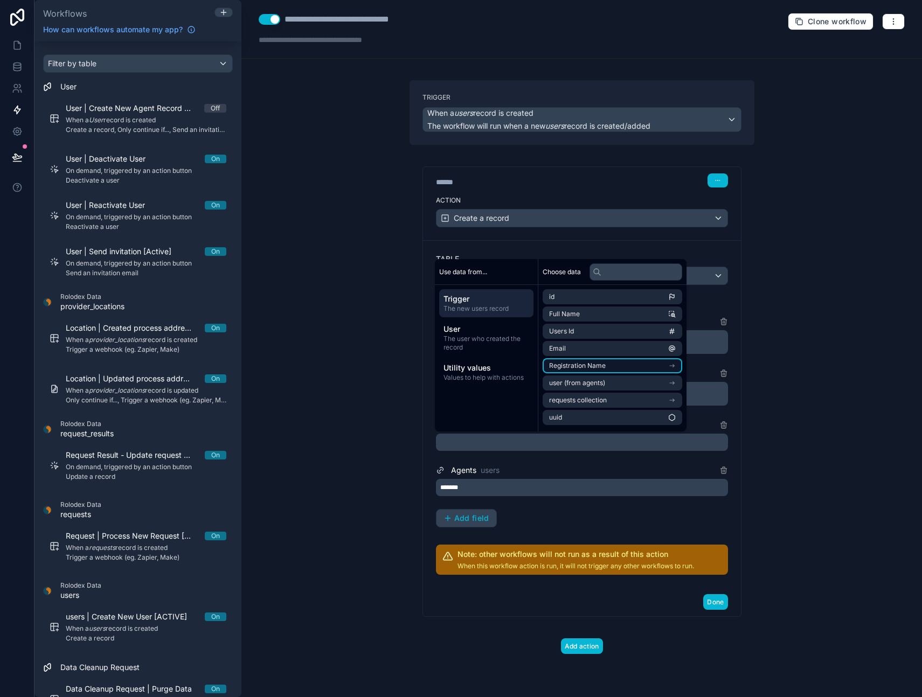
click at [676, 365] on icon "scrollable content" at bounding box center [672, 366] width 8 height 8
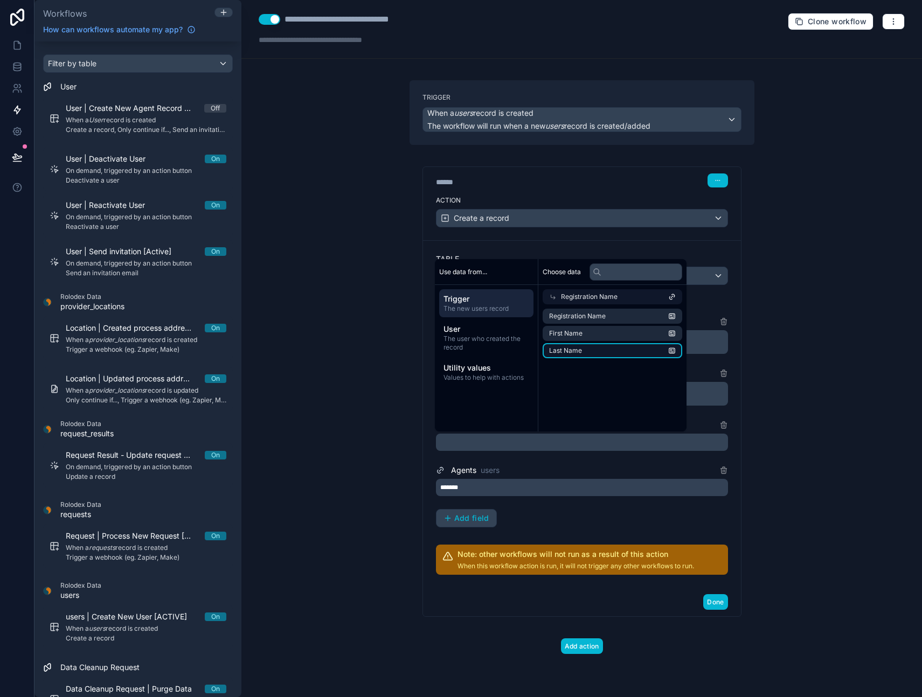
click at [590, 351] on li "Last Name" at bounding box center [613, 350] width 140 height 15
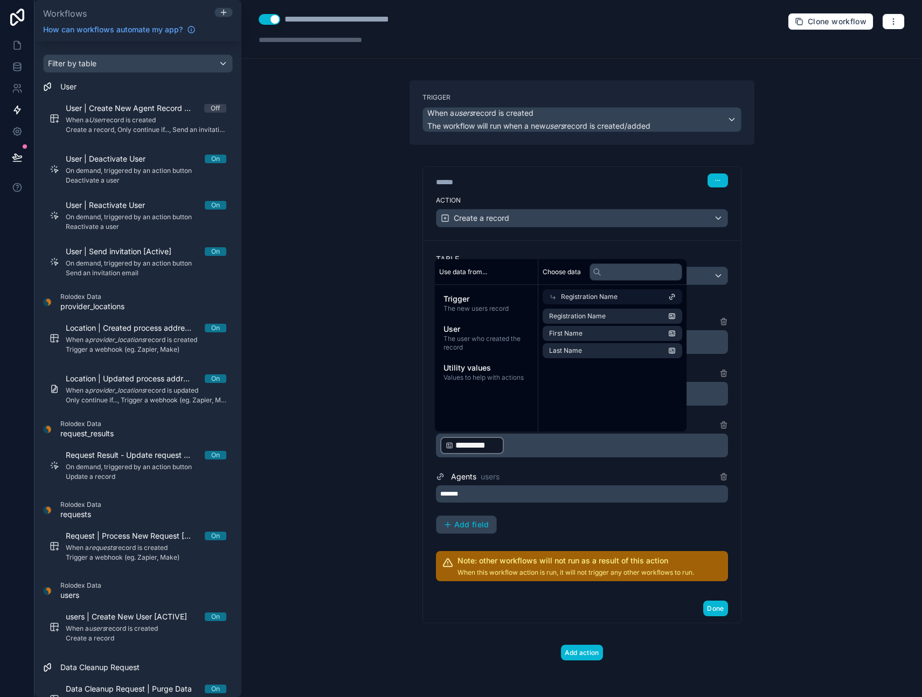
drag, startPoint x: 566, startPoint y: 530, endPoint x: 549, endPoint y: 530, distance: 17.2
click at [565, 530] on div "**********" at bounding box center [582, 424] width 292 height 219
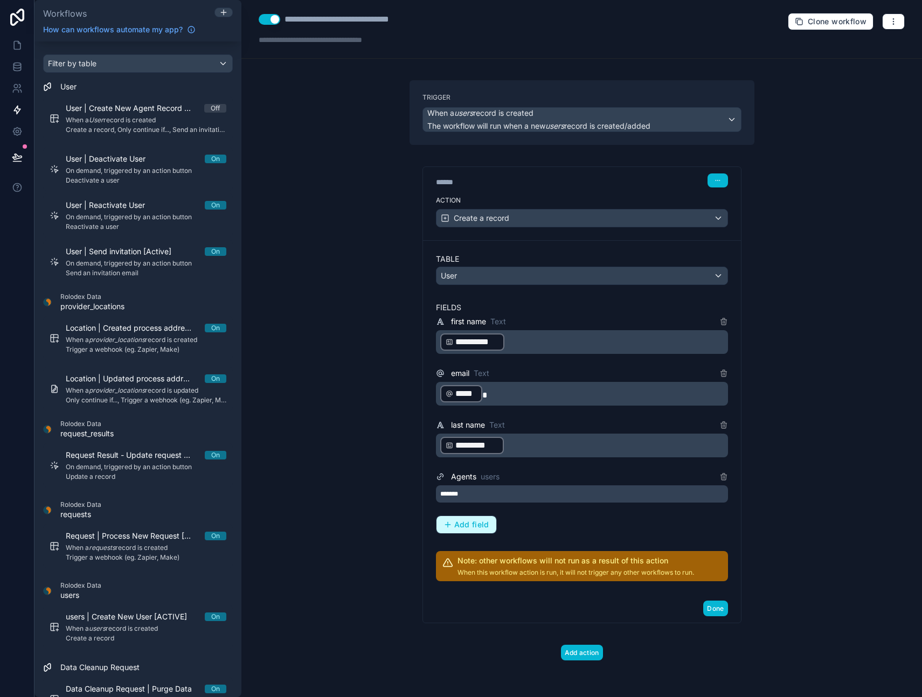
click at [483, 528] on span "Add field" at bounding box center [471, 525] width 35 height 10
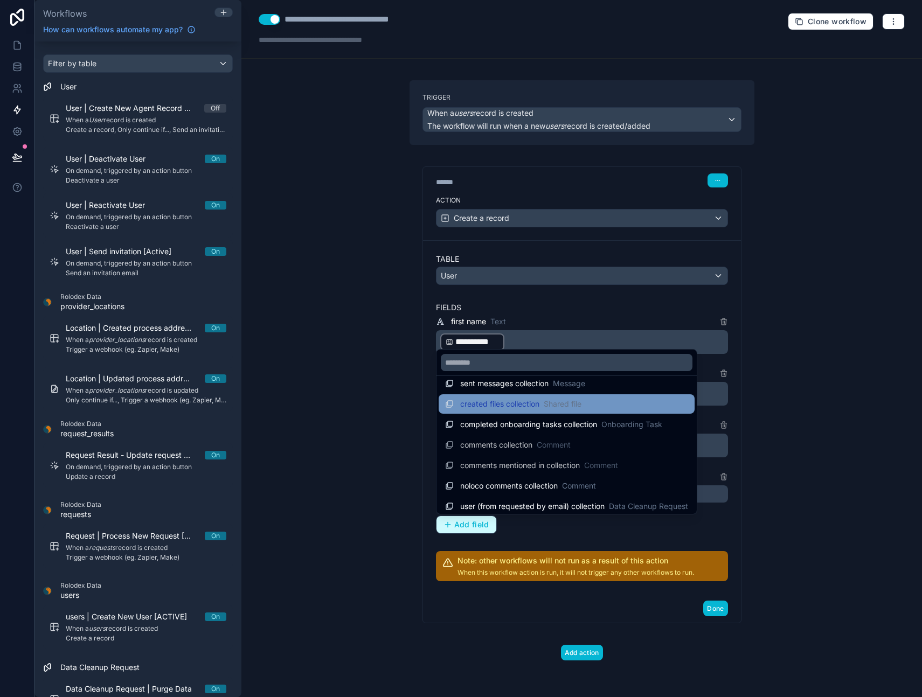
scroll to position [220, 0]
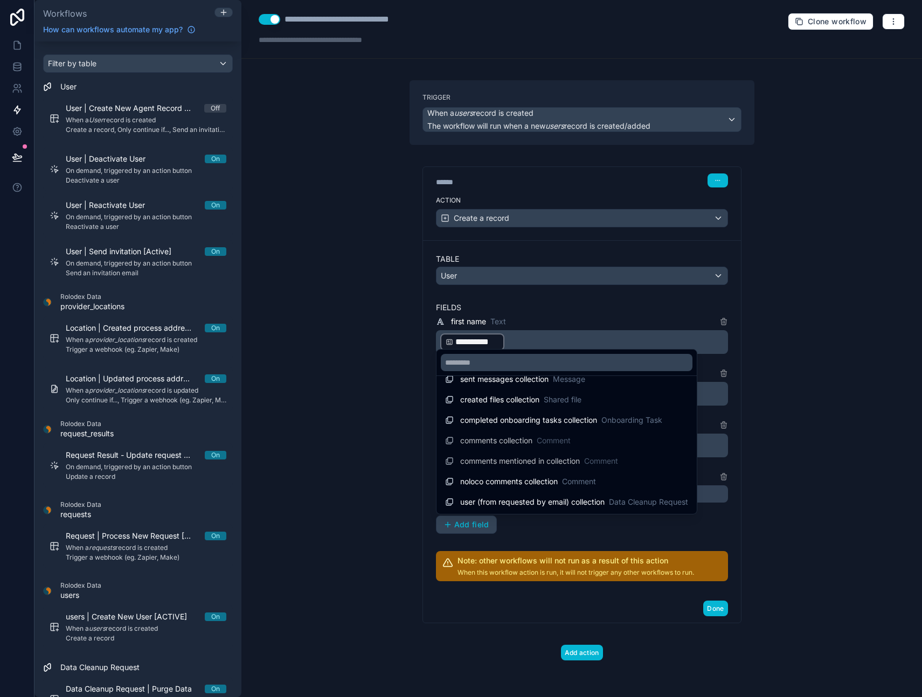
click at [571, 535] on div at bounding box center [461, 348] width 922 height 697
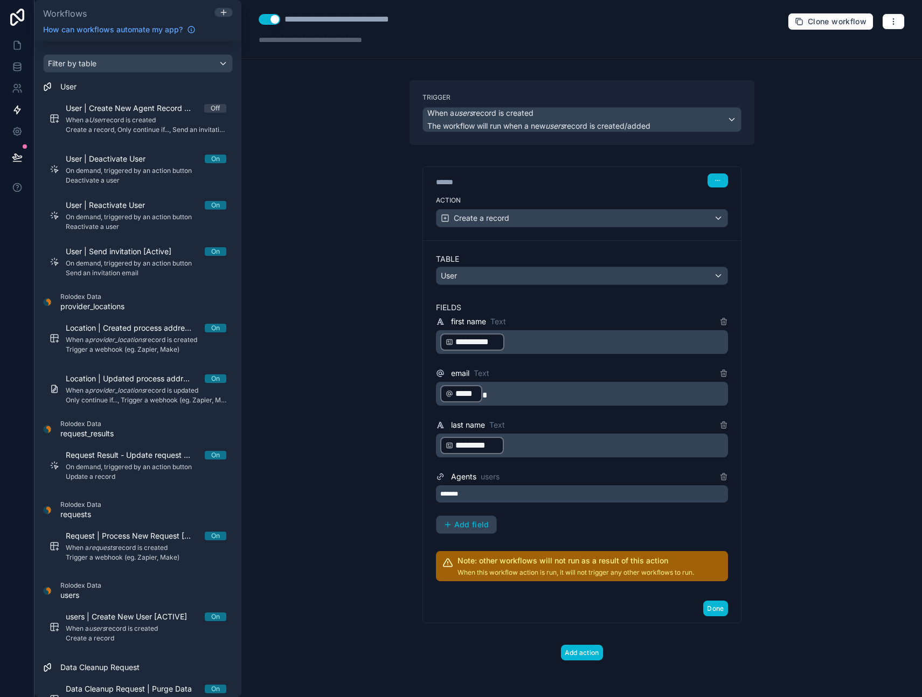
click at [564, 525] on div "**********" at bounding box center [582, 424] width 292 height 219
click at [587, 654] on button "Add action" at bounding box center [582, 653] width 42 height 16
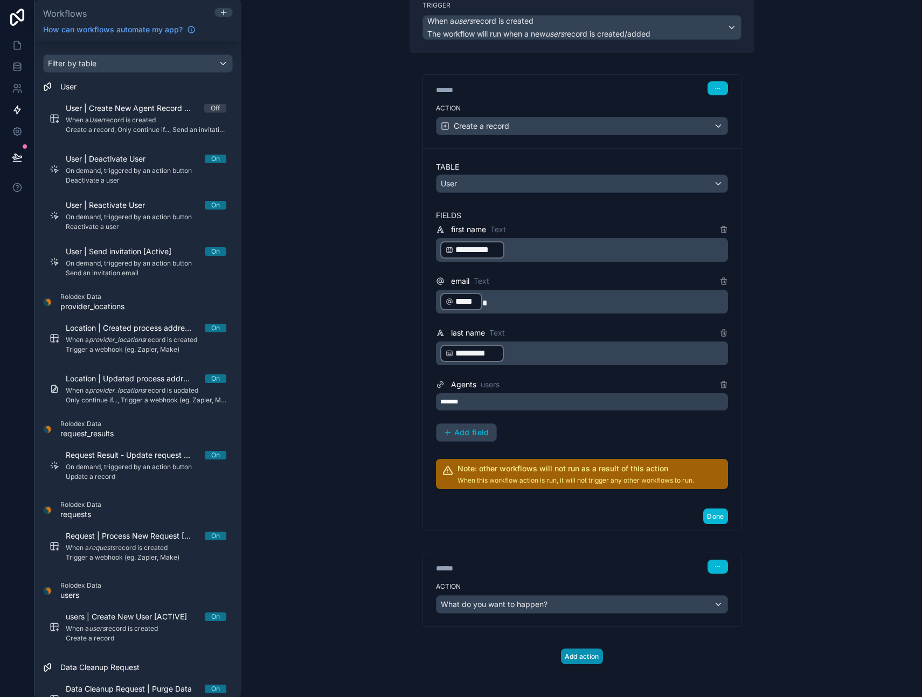
scroll to position [94, 0]
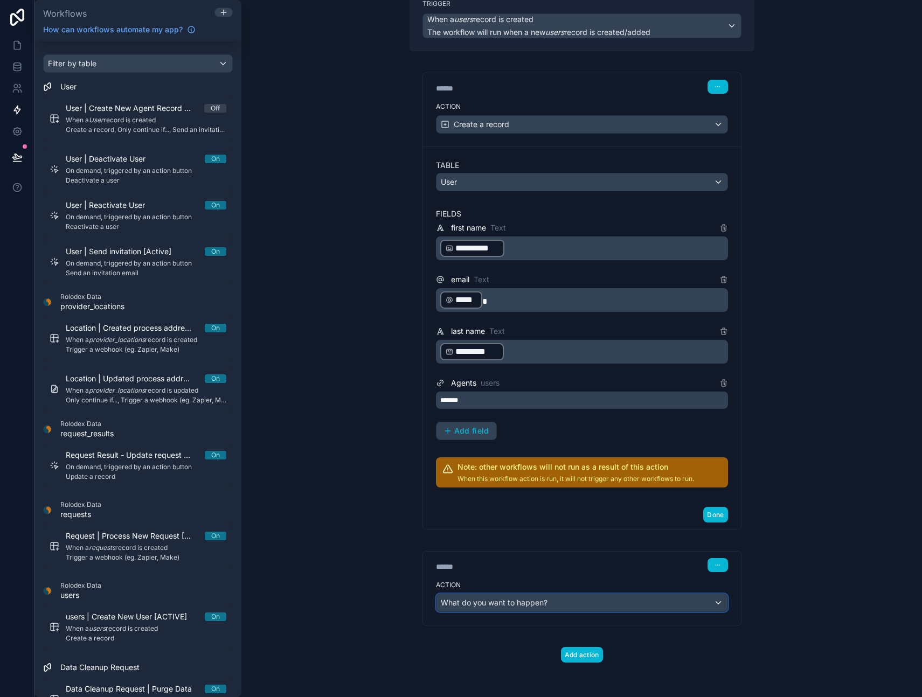
click at [496, 603] on span "What do you want to happen?" at bounding box center [494, 602] width 107 height 9
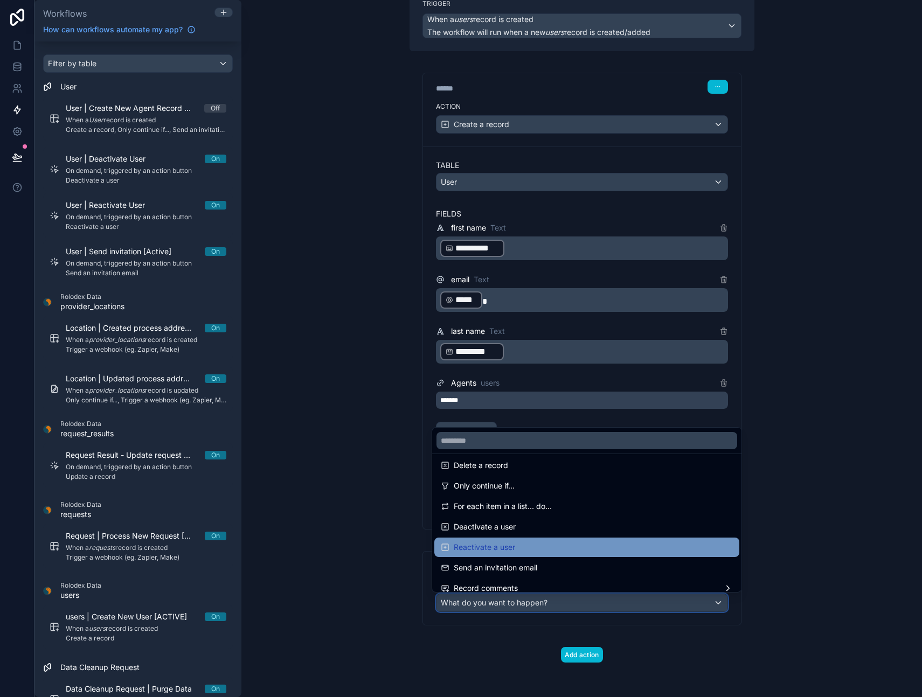
scroll to position [162, 0]
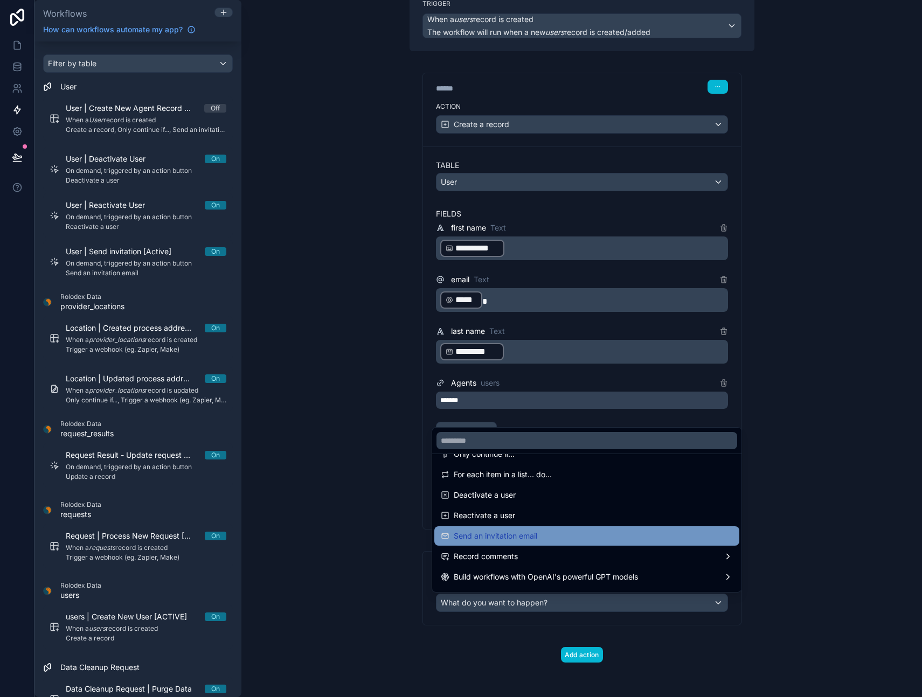
click at [531, 536] on span "Send an invitation email" at bounding box center [496, 536] width 84 height 13
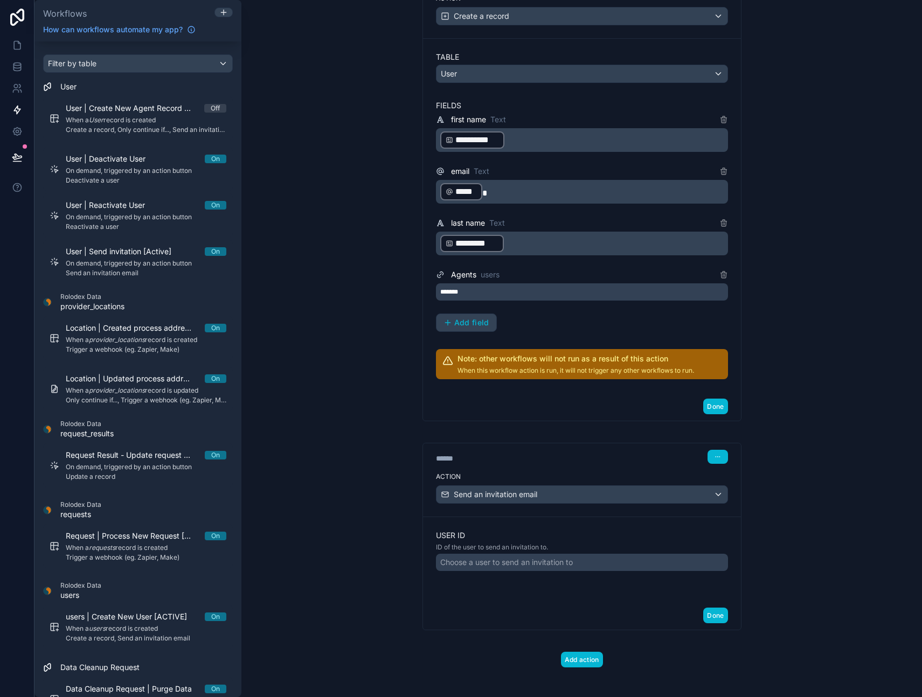
scroll to position [207, 0]
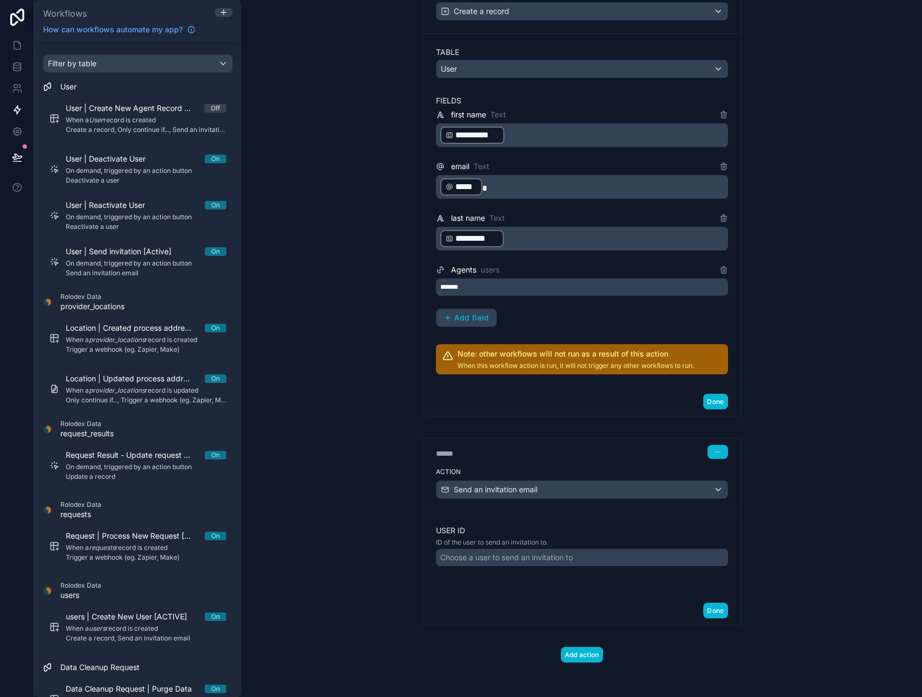
click at [477, 556] on div "Choose a user to send an invitation to" at bounding box center [506, 557] width 133 height 11
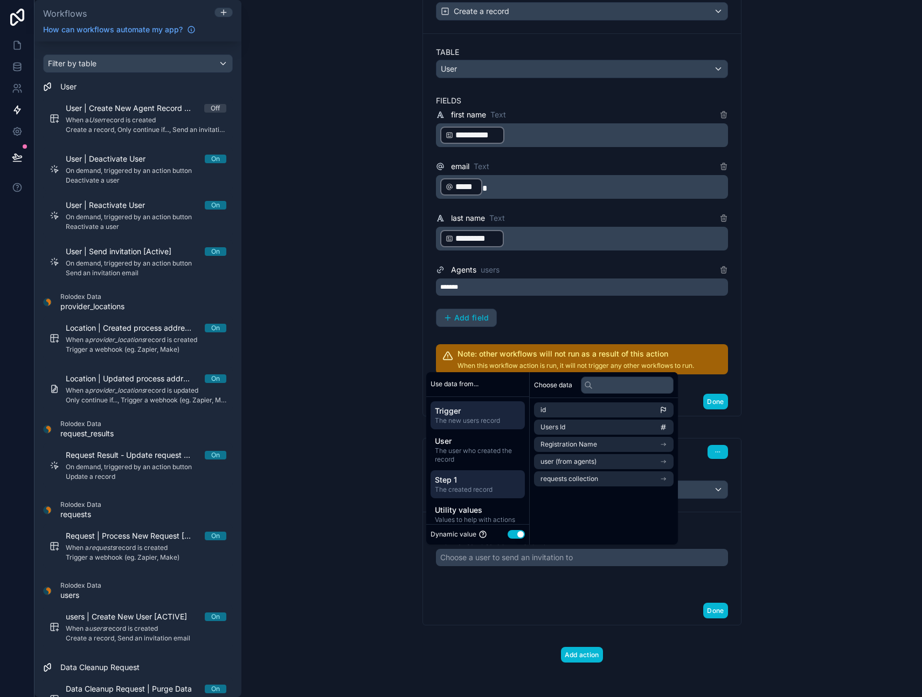
click at [486, 487] on span "The created record" at bounding box center [478, 490] width 86 height 9
click at [578, 410] on li "id" at bounding box center [607, 410] width 146 height 15
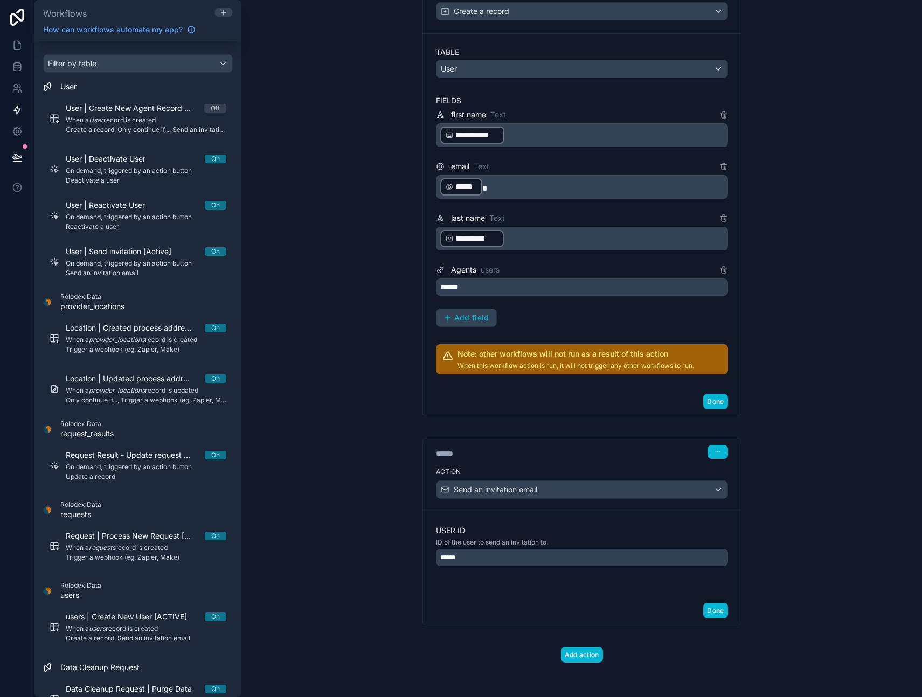
click at [572, 600] on div "Done" at bounding box center [582, 611] width 318 height 29
click at [716, 610] on button "Done" at bounding box center [715, 611] width 24 height 16
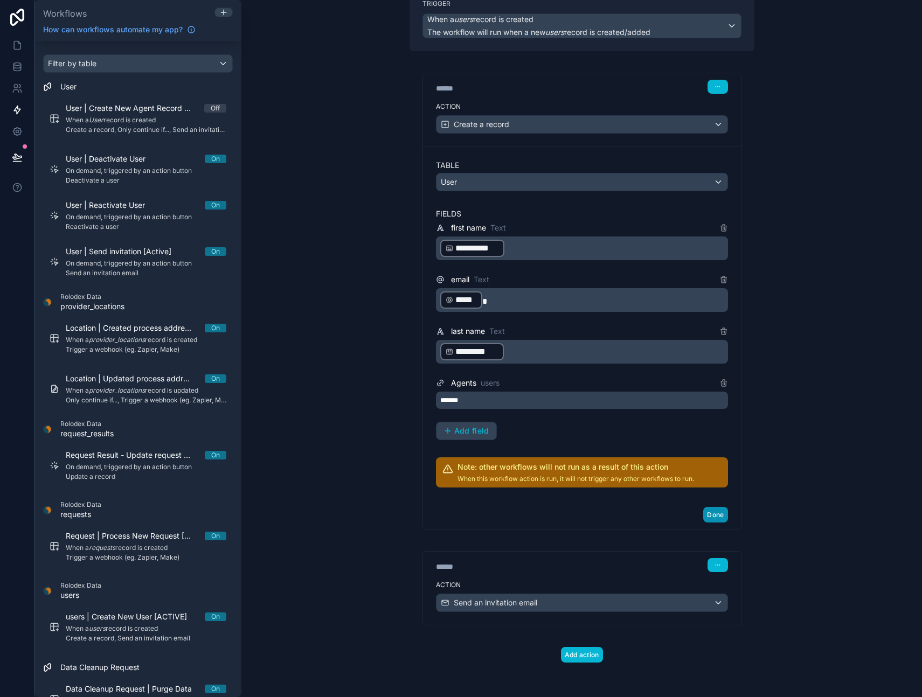
click at [715, 517] on button "Done" at bounding box center [715, 515] width 24 height 16
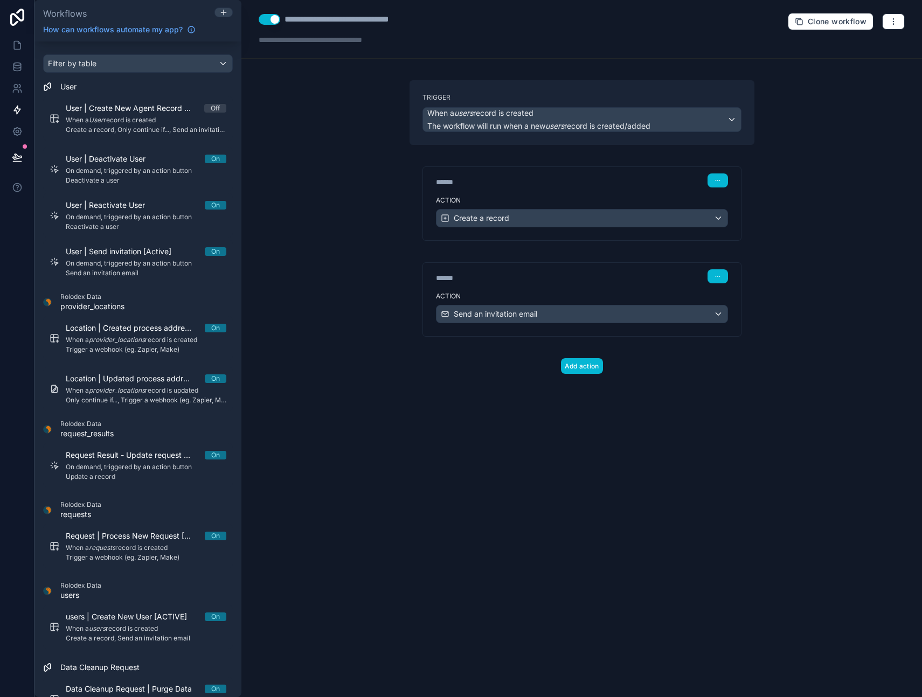
scroll to position [0, 0]
click at [16, 68] on icon at bounding box center [16, 66] width 7 height 4
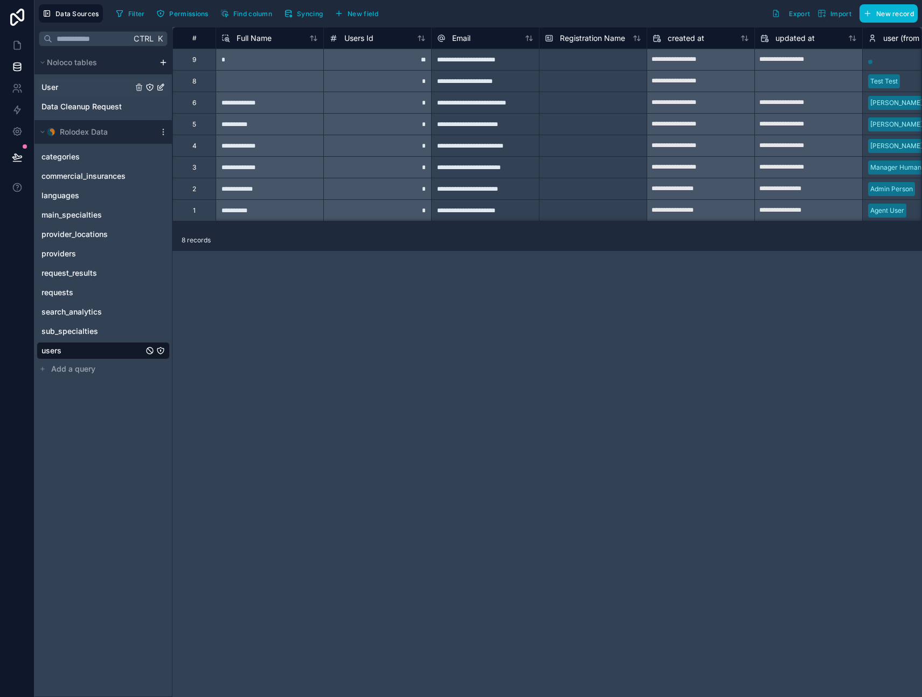
click at [60, 83] on div "User" at bounding box center [103, 87] width 133 height 17
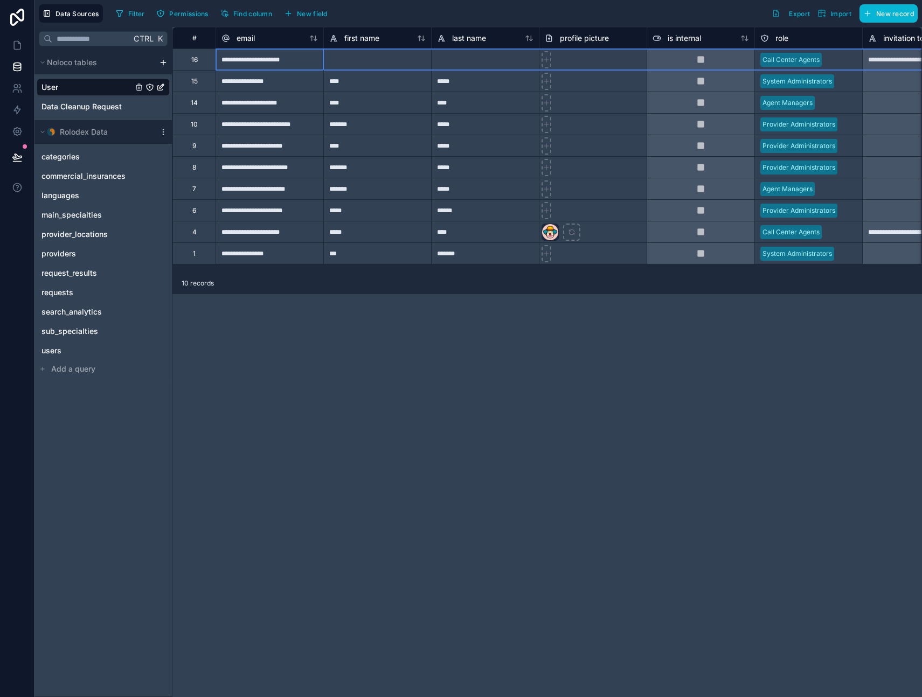
click at [190, 59] on div "16" at bounding box center [193, 60] width 43 height 22
click at [349, 106] on div "Delete row" at bounding box center [353, 106] width 55 height 12
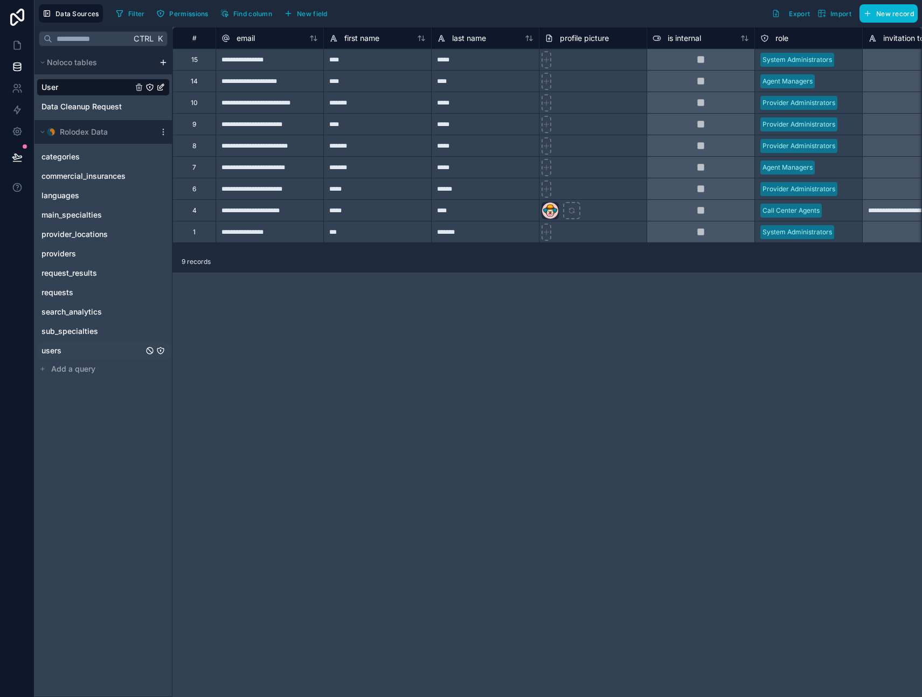
click at [62, 348] on div "users" at bounding box center [103, 350] width 133 height 17
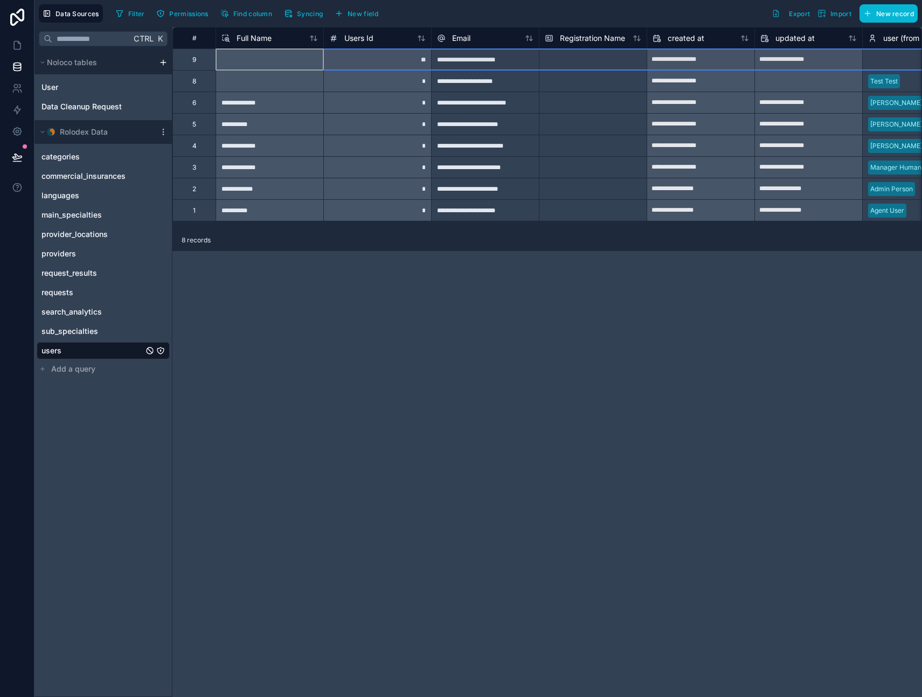
click at [195, 59] on div "9" at bounding box center [194, 60] width 4 height 9
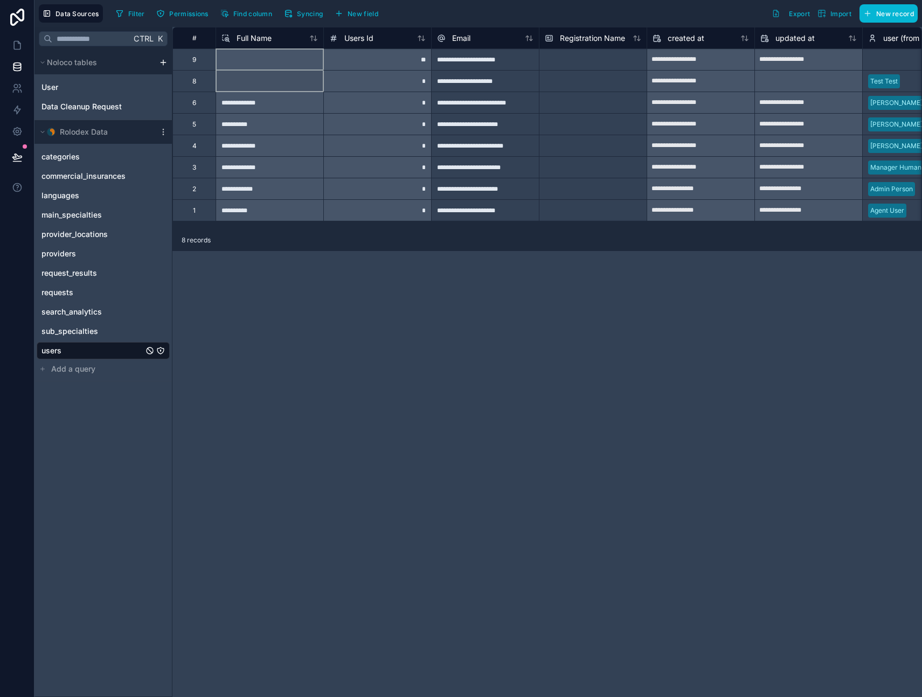
click at [197, 81] on div "8" at bounding box center [193, 81] width 43 height 22
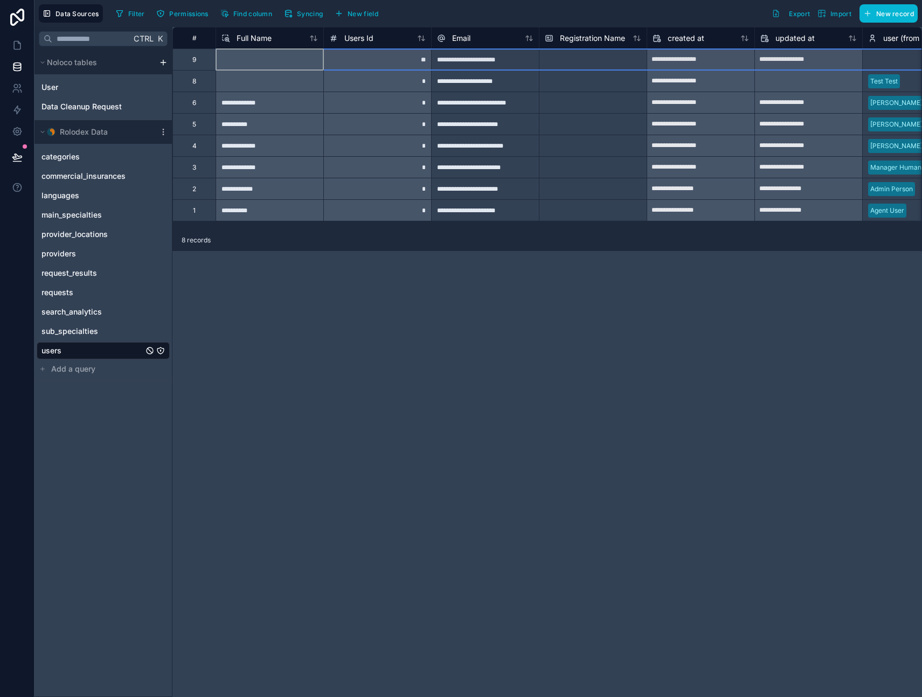
click at [203, 59] on div "9" at bounding box center [193, 60] width 43 height 22
click at [230, 104] on div "Delete row" at bounding box center [227, 104] width 55 height 12
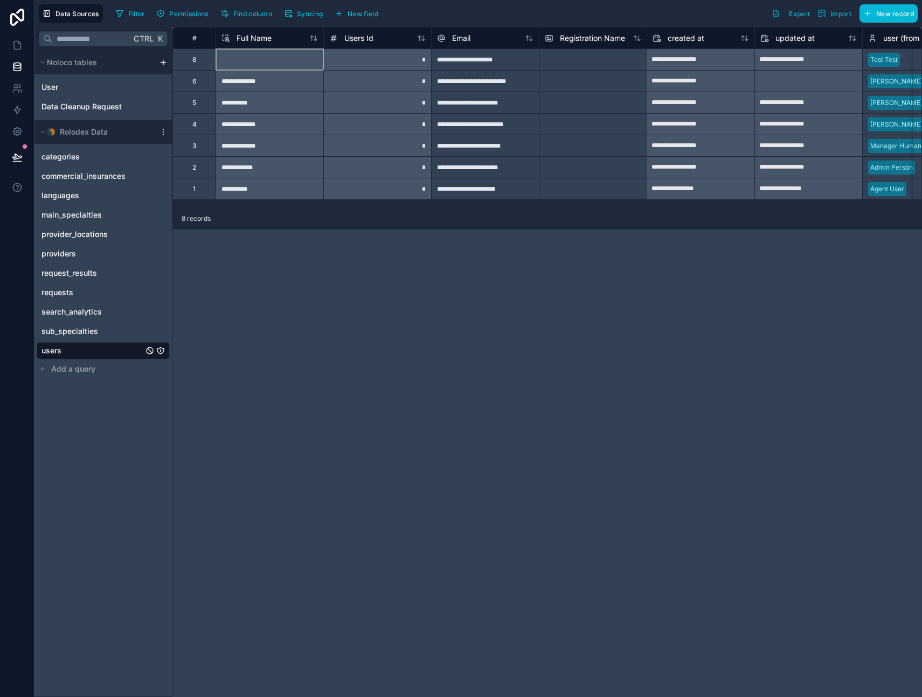
type input "**********"
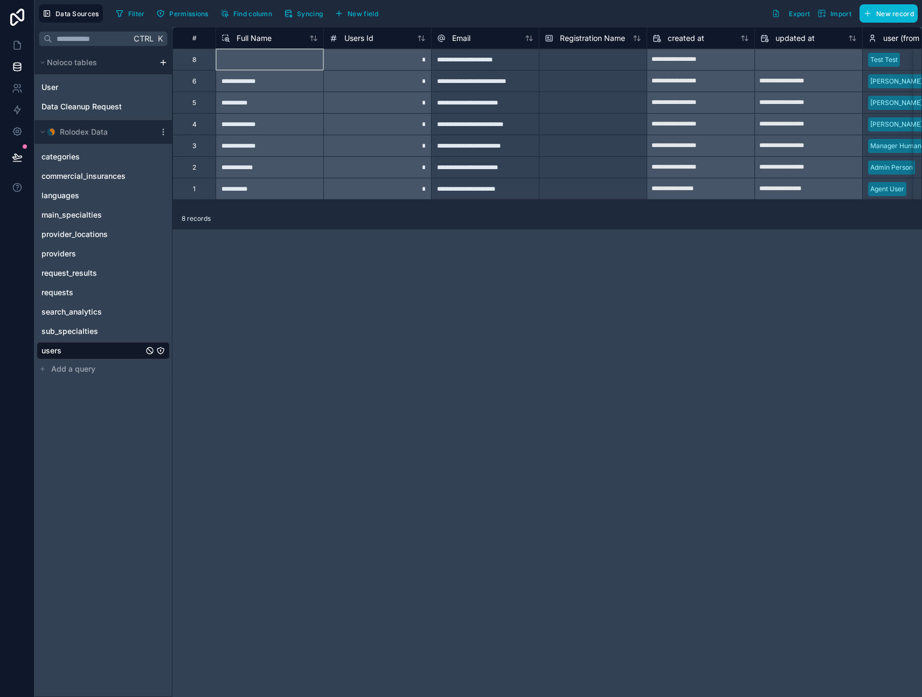
type input "**********"
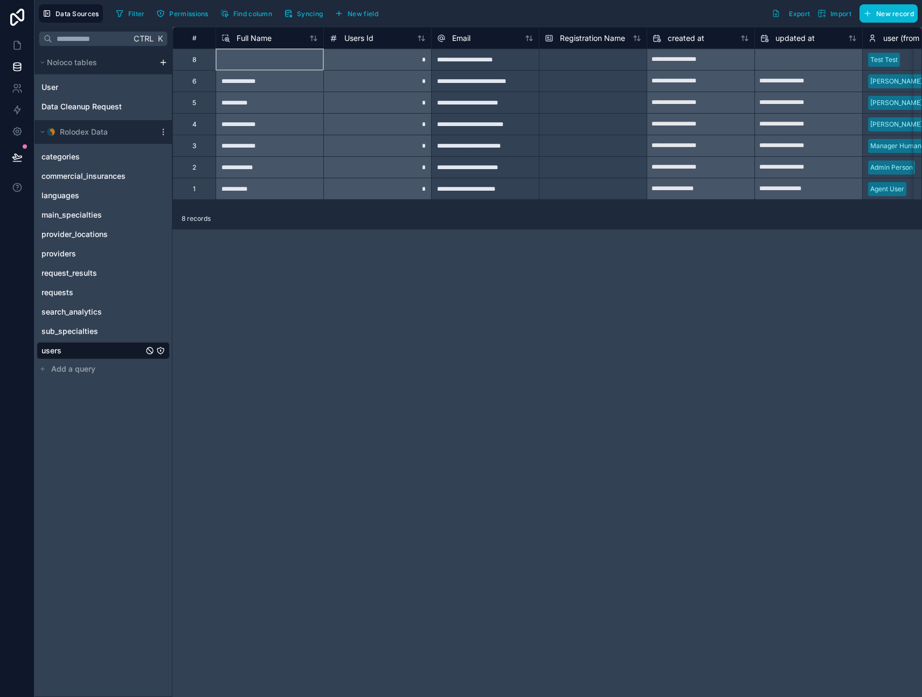
type input "**********"
click at [196, 63] on div "8" at bounding box center [194, 60] width 4 height 9
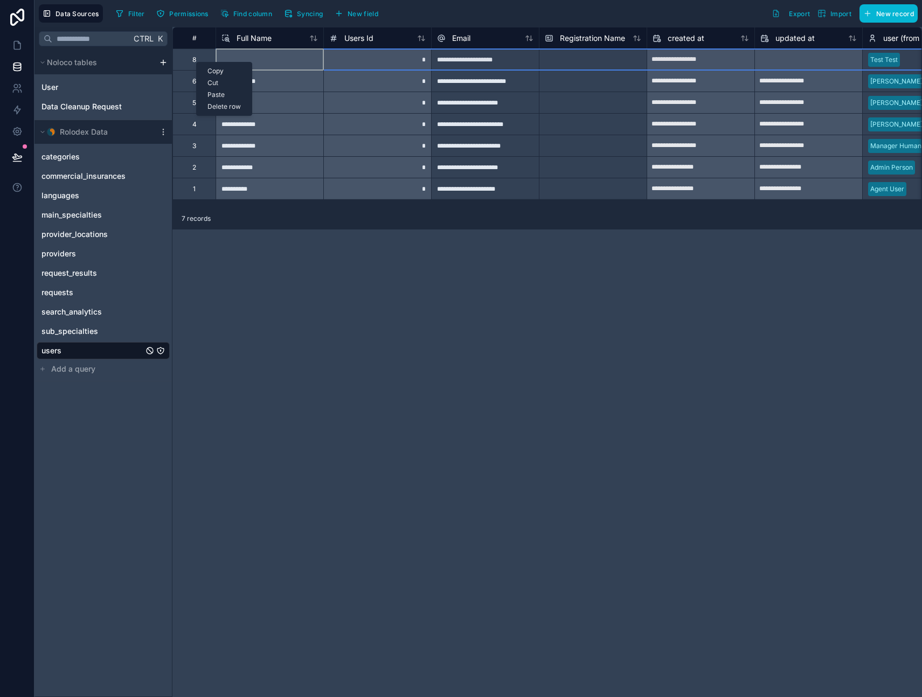
click at [224, 107] on div "Delete row" at bounding box center [224, 107] width 55 height 12
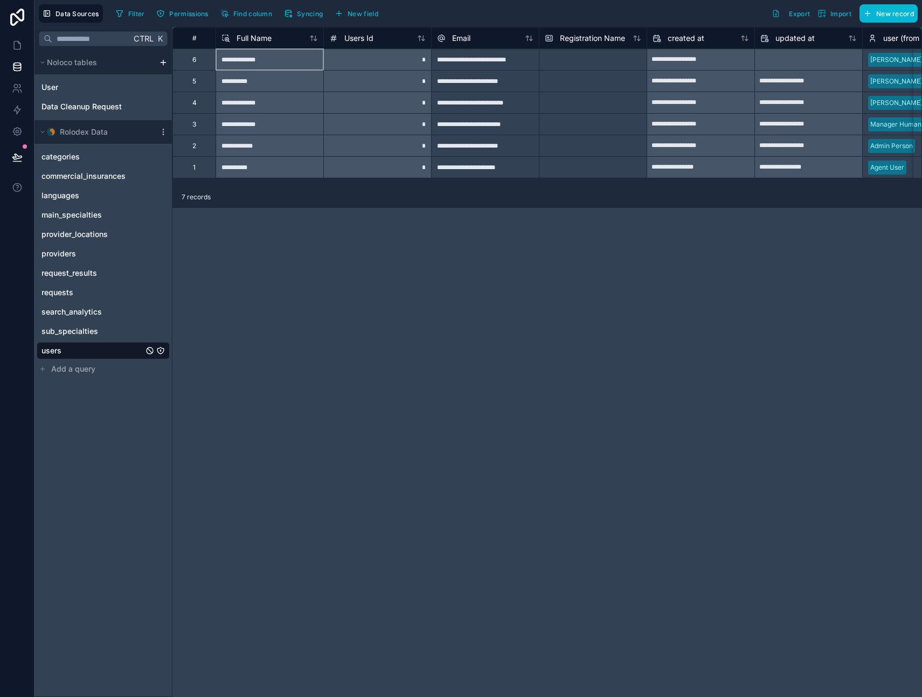
type input "**********"
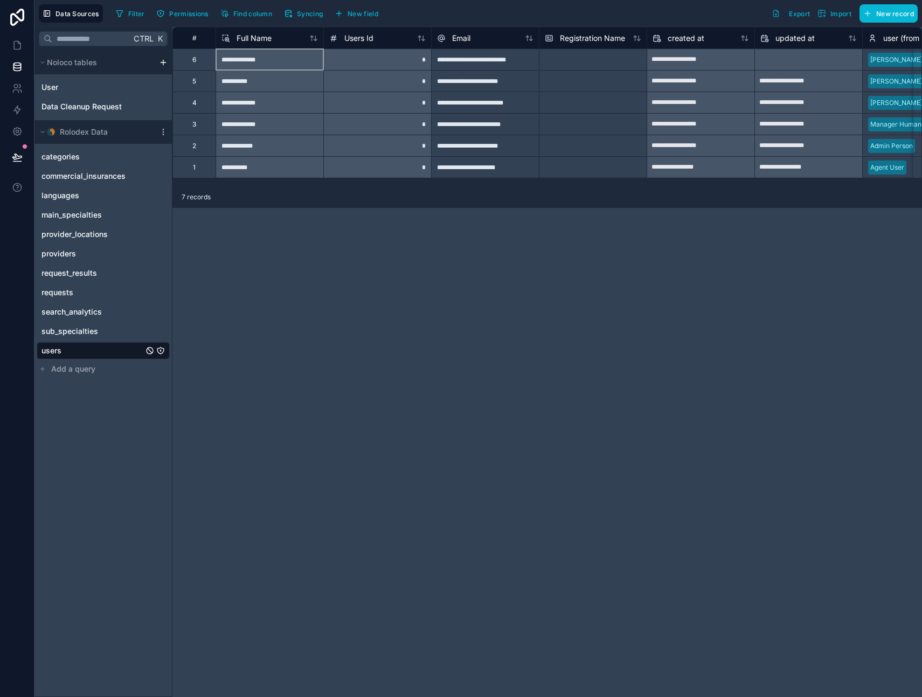
type input "**********"
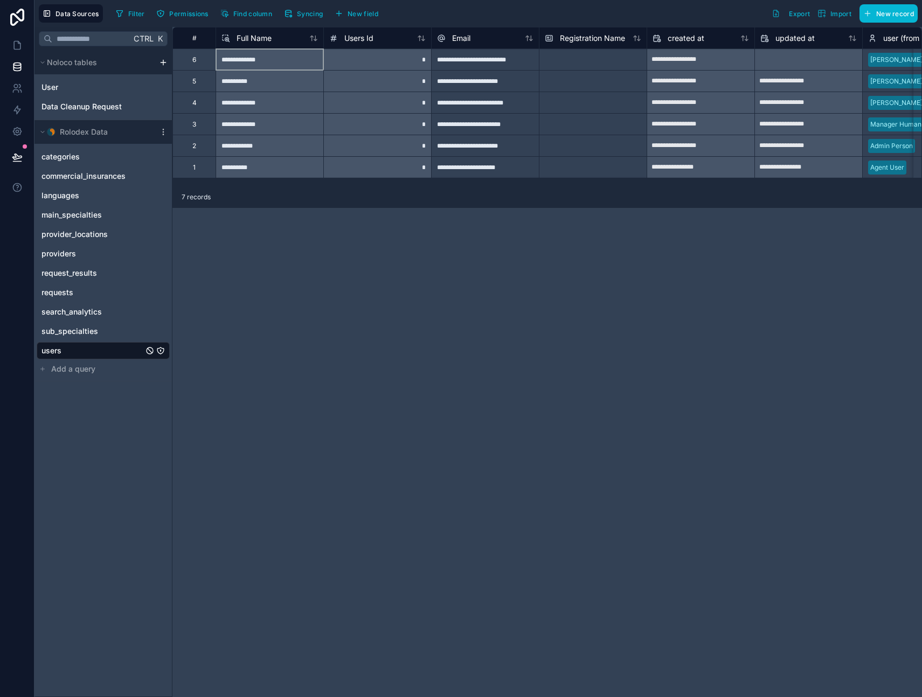
type input "**********"
click at [305, 303] on div "**********" at bounding box center [547, 362] width 750 height 670
click at [17, 153] on icon at bounding box center [17, 157] width 11 height 11
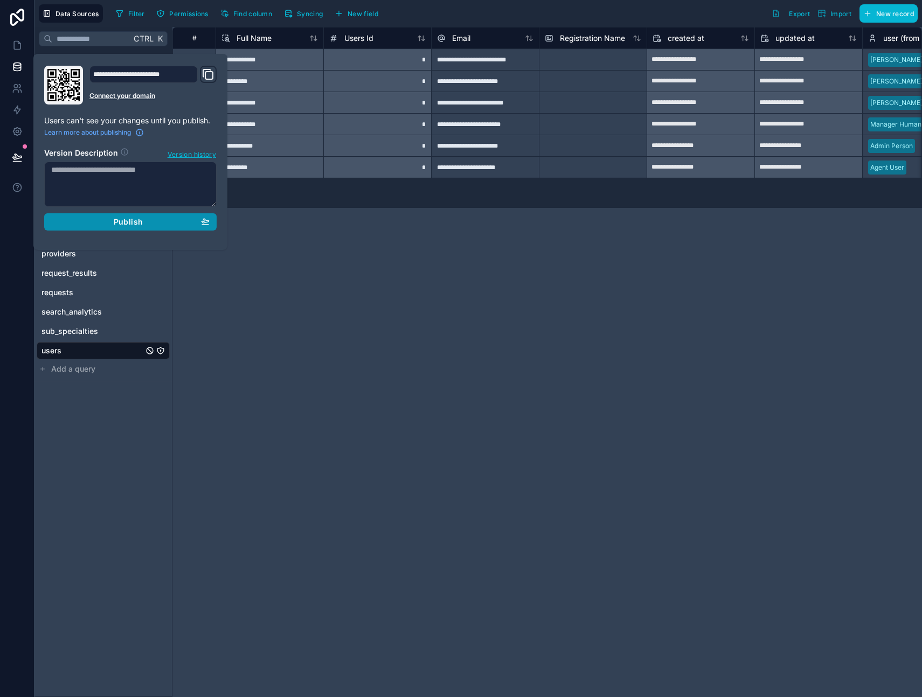
click at [115, 220] on span "Publish" at bounding box center [128, 222] width 29 height 10
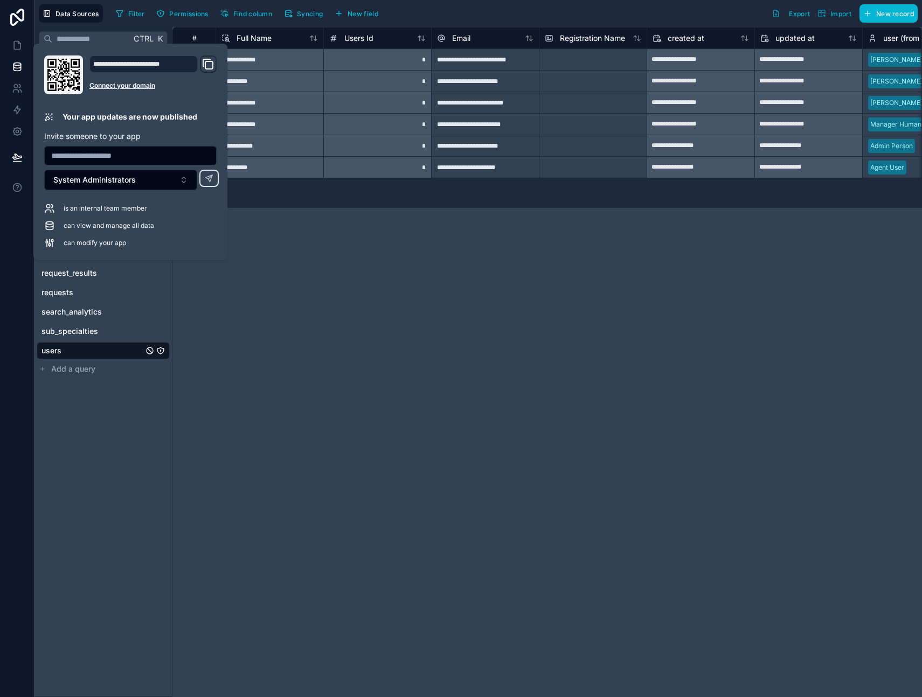
click at [386, 334] on div "**********" at bounding box center [547, 362] width 750 height 670
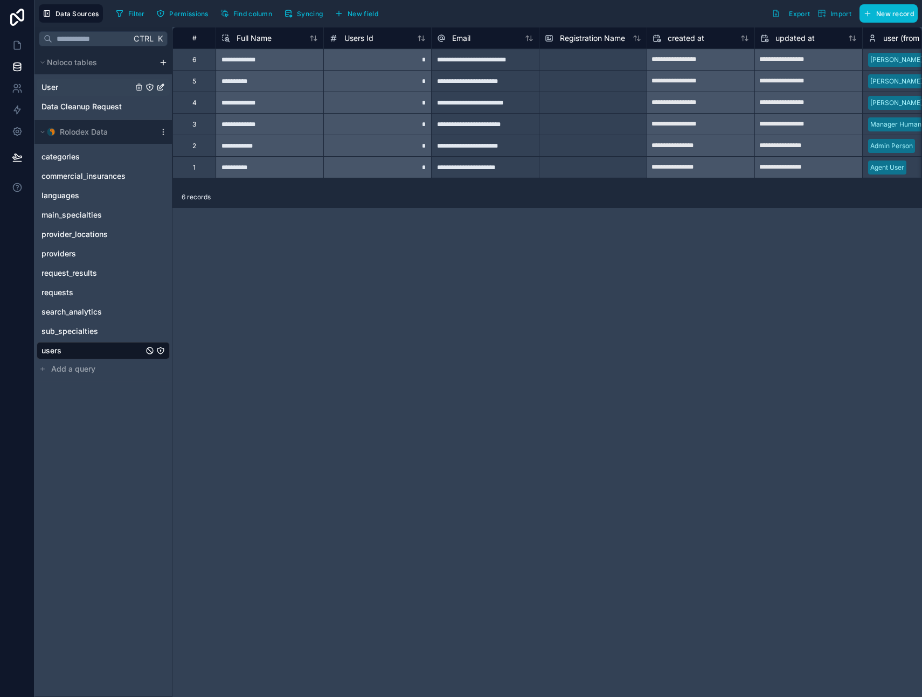
click at [51, 88] on span "User" at bounding box center [49, 87] width 17 height 11
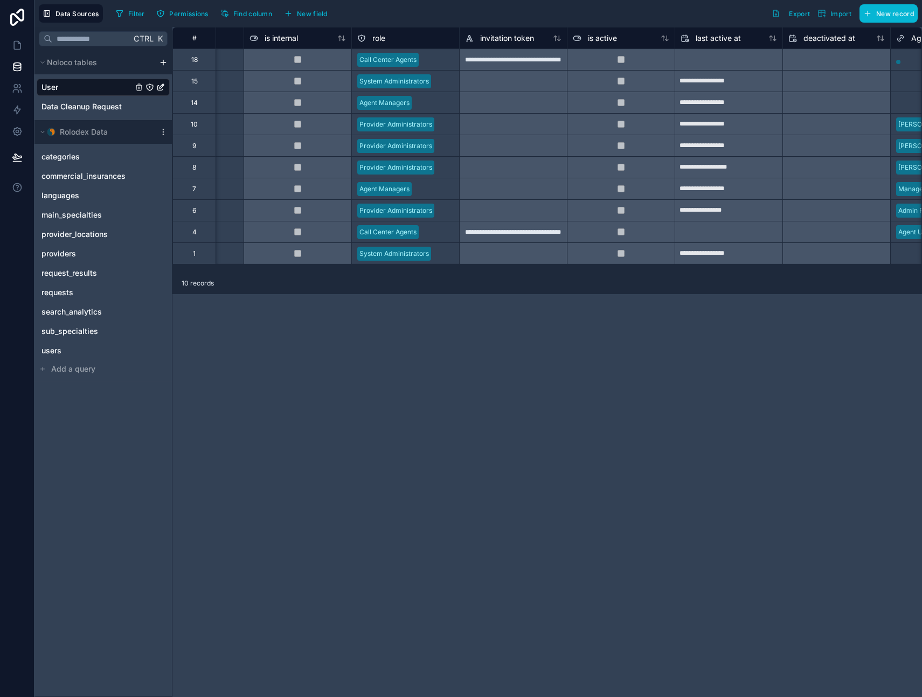
scroll to position [0, 427]
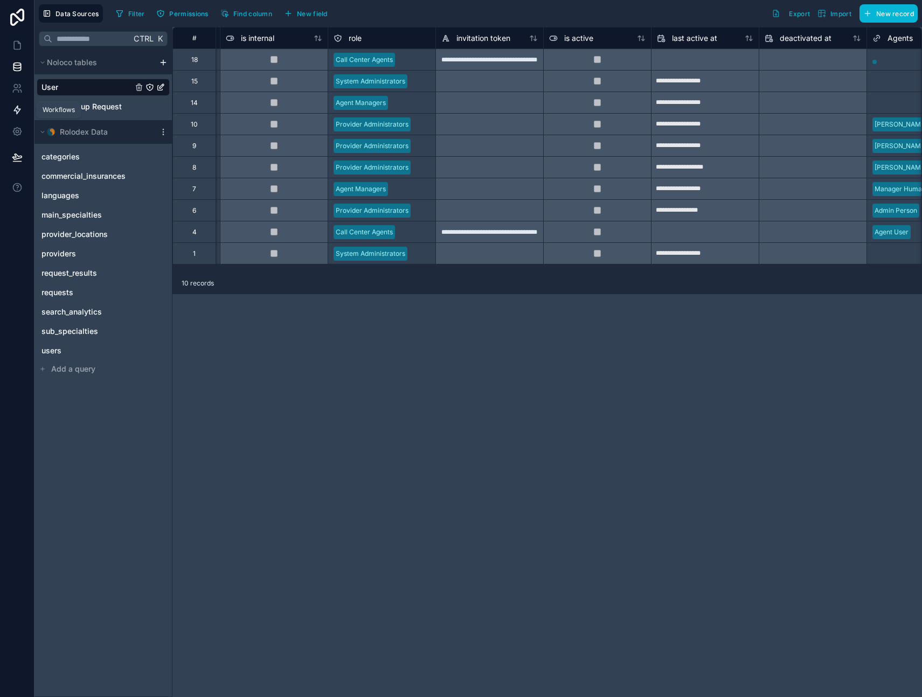
click at [18, 108] on icon at bounding box center [17, 110] width 11 height 11
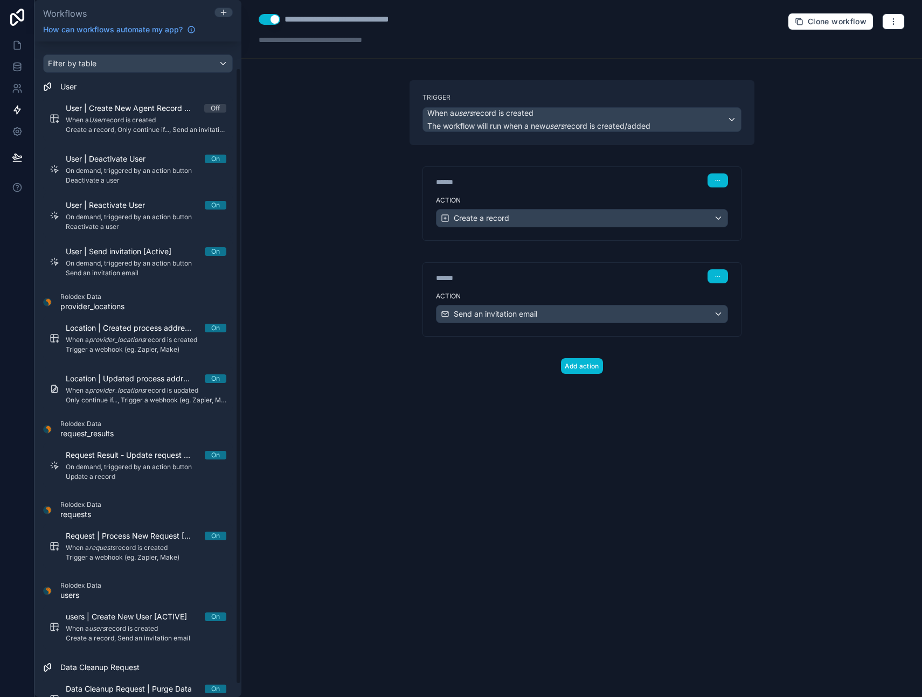
scroll to position [41, 0]
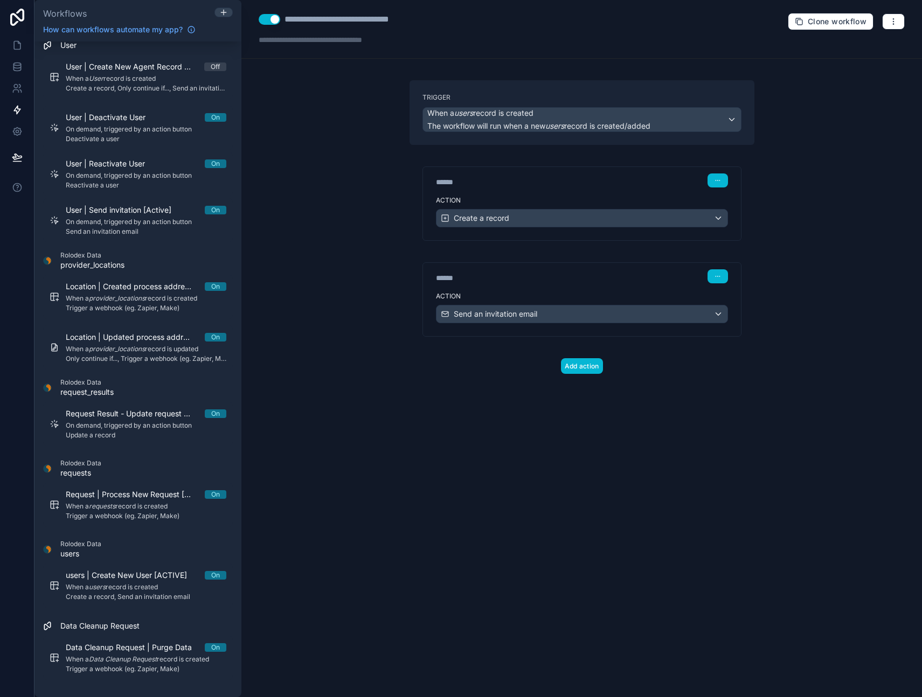
click at [489, 455] on div "**********" at bounding box center [581, 348] width 681 height 697
click at [894, 20] on icon "button" at bounding box center [893, 21] width 9 height 9
click at [860, 61] on span "Run history" at bounding box center [865, 64] width 52 height 9
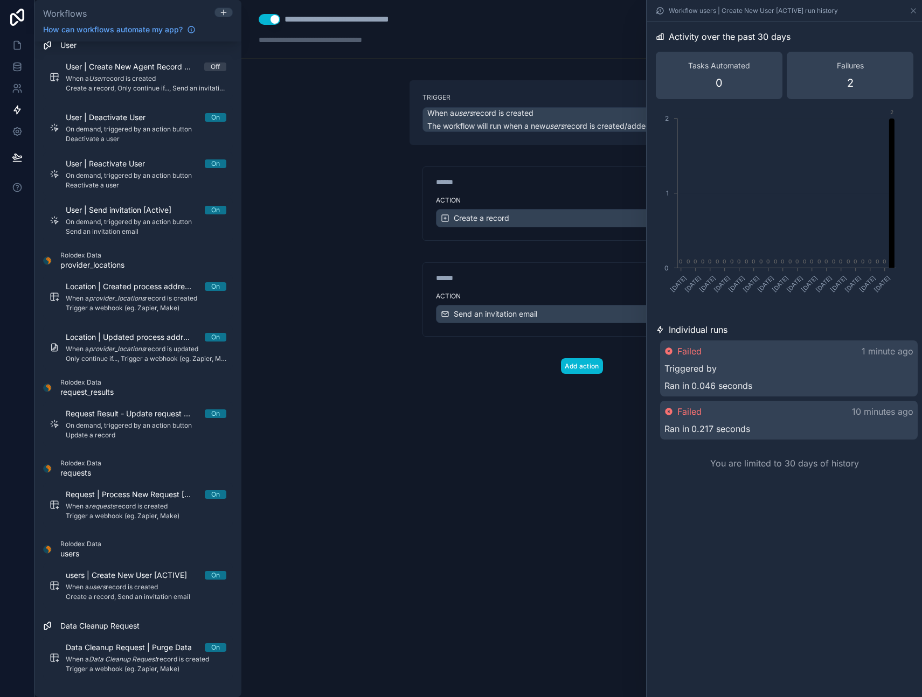
click at [748, 366] on div "Triggered by" at bounding box center [789, 368] width 249 height 13
click at [722, 365] on div "Triggered by" at bounding box center [789, 369] width 247 height 13
click at [691, 370] on span "Triggered by" at bounding box center [691, 368] width 52 height 13
click at [697, 393] on span "0.046 seconds" at bounding box center [723, 386] width 61 height 13
click at [697, 378] on div "Failed 1 minute ago Triggered by [PERSON_NAME] in 0.046 seconds" at bounding box center [789, 369] width 258 height 56
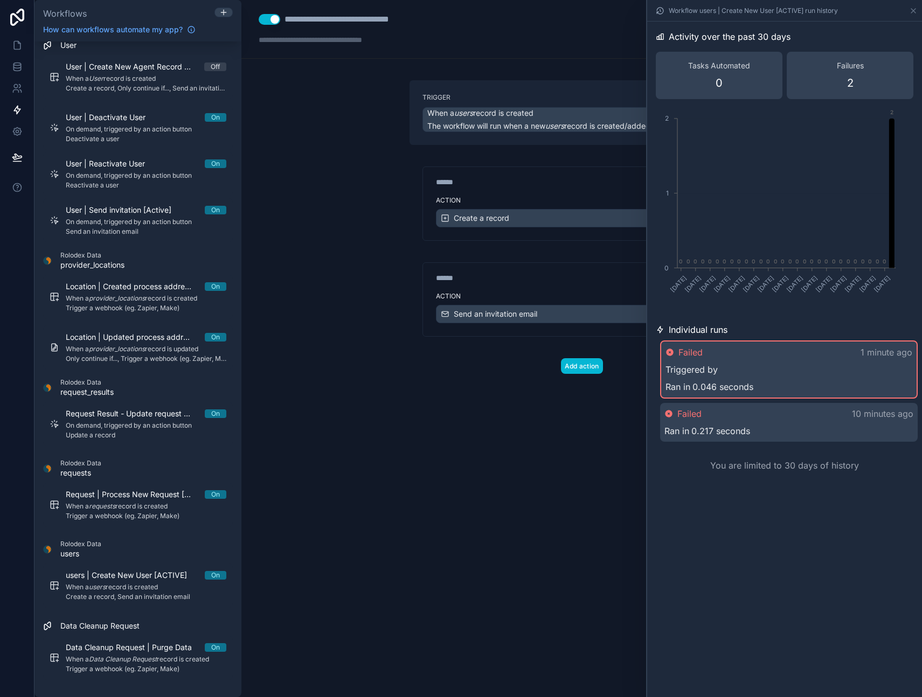
click at [857, 78] on div "Failures 2" at bounding box center [850, 75] width 127 height 47
click at [677, 346] on div "Failed" at bounding box center [684, 352] width 37 height 13
click at [894, 350] on p "1 minute ago" at bounding box center [888, 351] width 52 height 13
click at [673, 380] on span "Ran in" at bounding box center [678, 386] width 25 height 13
click at [699, 385] on span "0.046 seconds" at bounding box center [721, 385] width 61 height 13
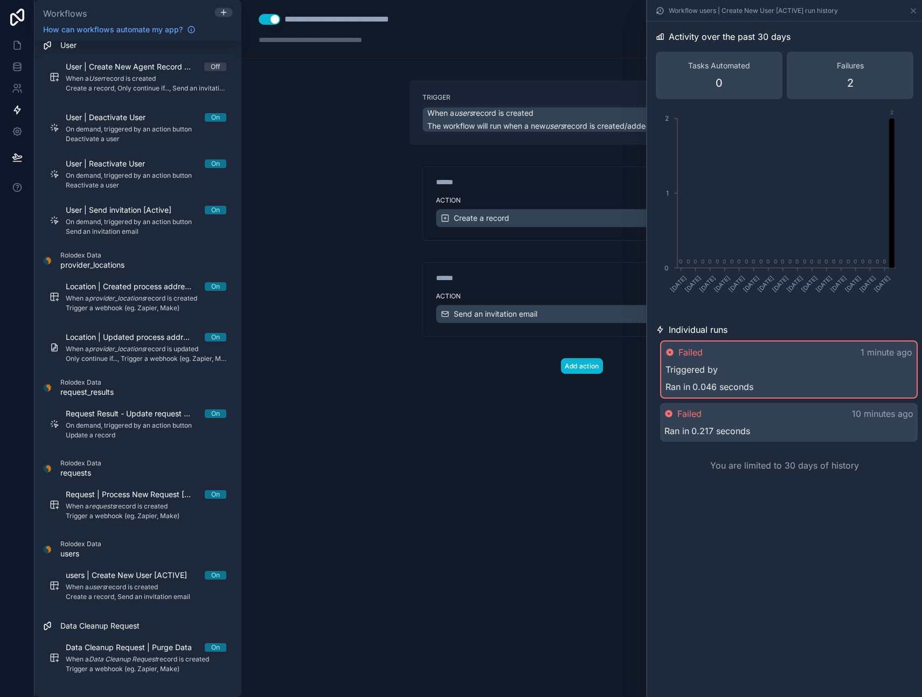
click at [737, 562] on div "Activity over the past 30 days Tasks Automated 0 Failures 2 [DATE] [DATE] [DATE…" at bounding box center [784, 360] width 275 height 676
click at [915, 10] on icon at bounding box center [913, 10] width 9 height 9
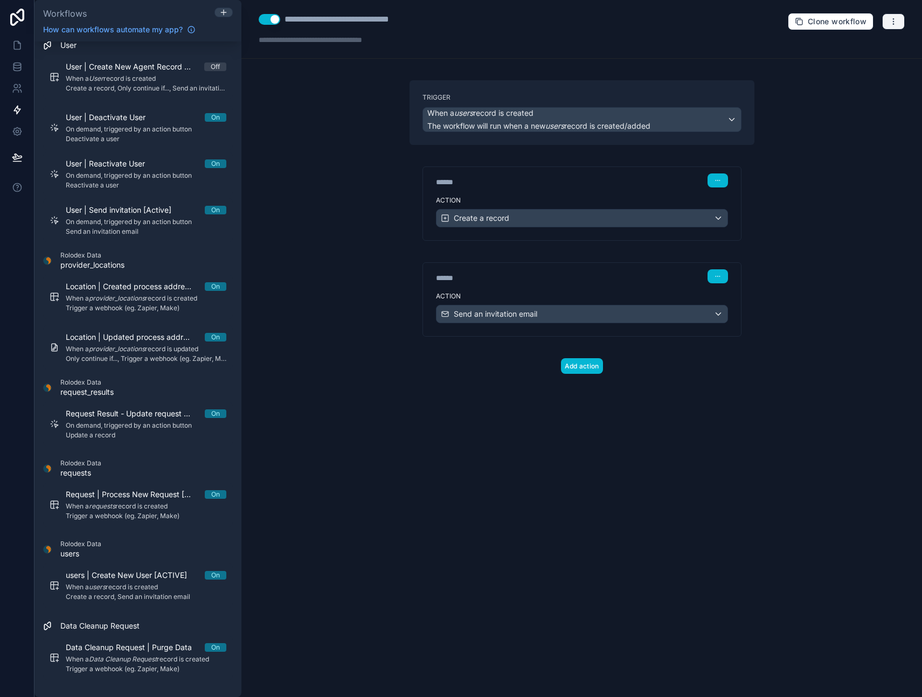
click at [903, 17] on button "button" at bounding box center [893, 21] width 23 height 16
click at [856, 48] on span "Test workflow" at bounding box center [865, 47] width 52 height 9
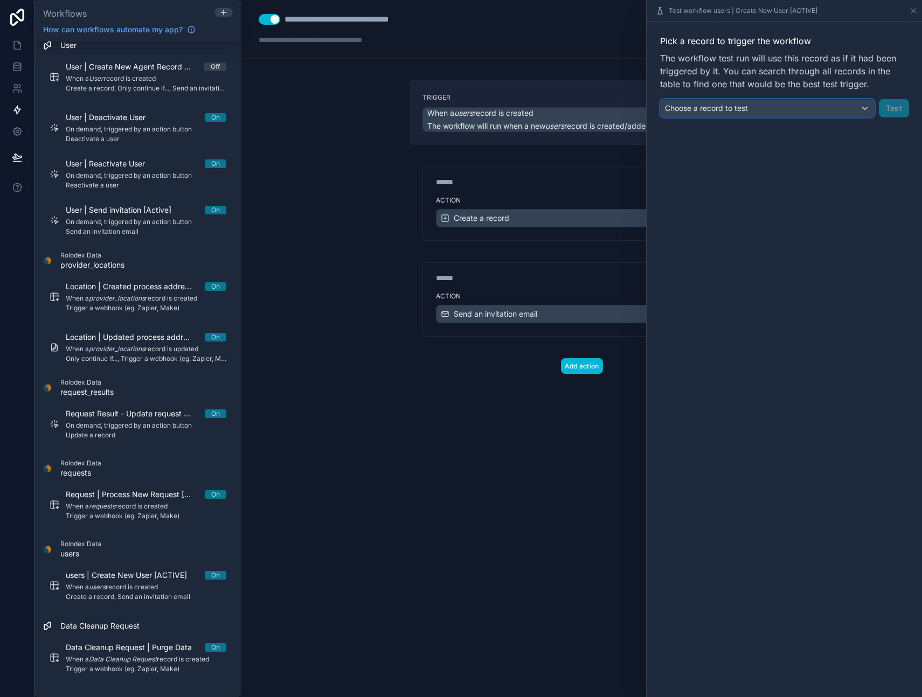
click at [747, 108] on span "Choose a record to test" at bounding box center [706, 107] width 83 height 9
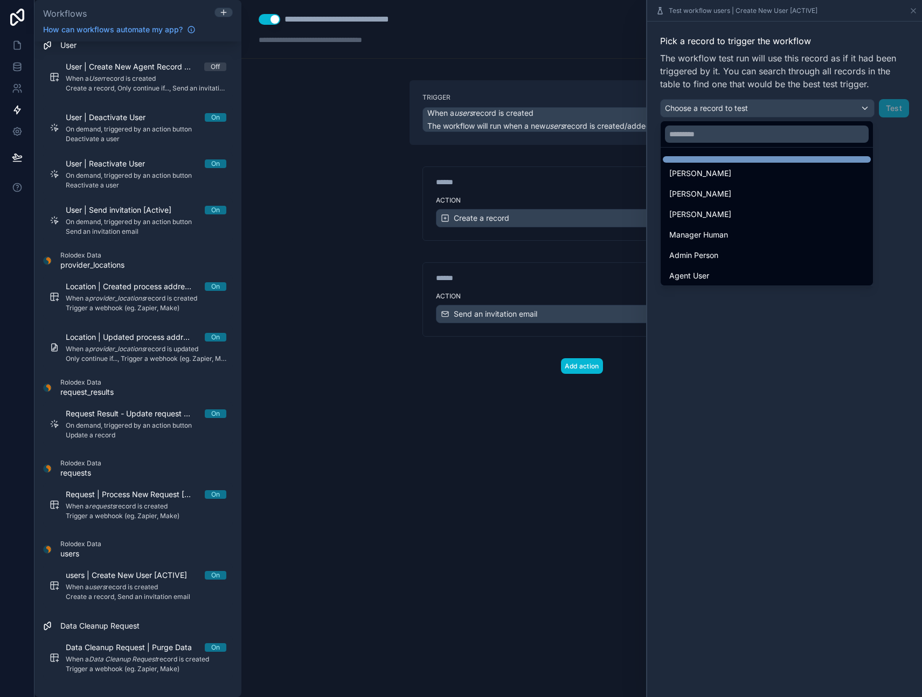
click at [708, 158] on div at bounding box center [767, 159] width 208 height 6
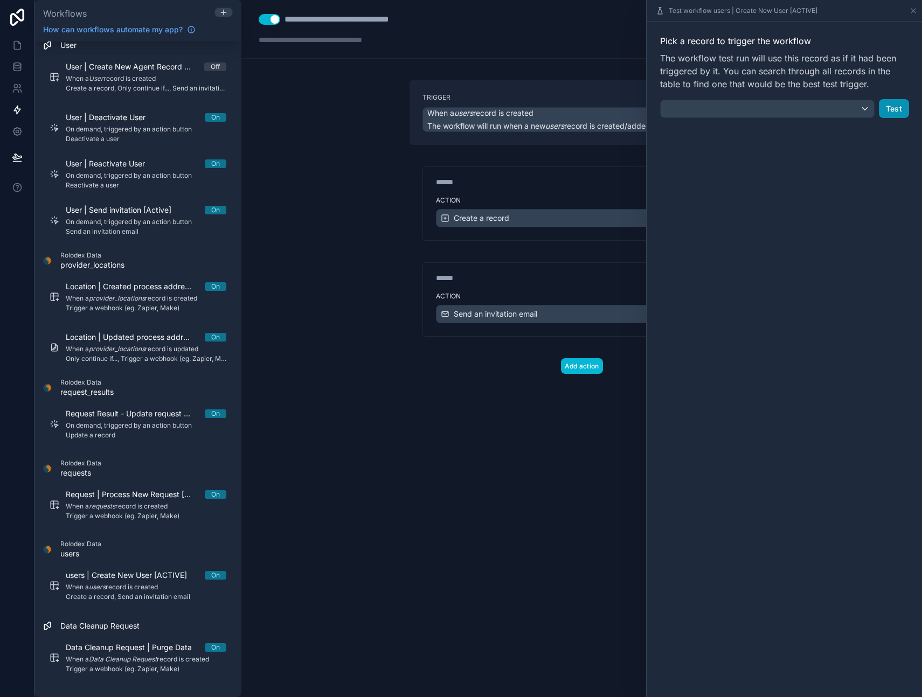
click at [890, 108] on button "Test" at bounding box center [894, 108] width 30 height 19
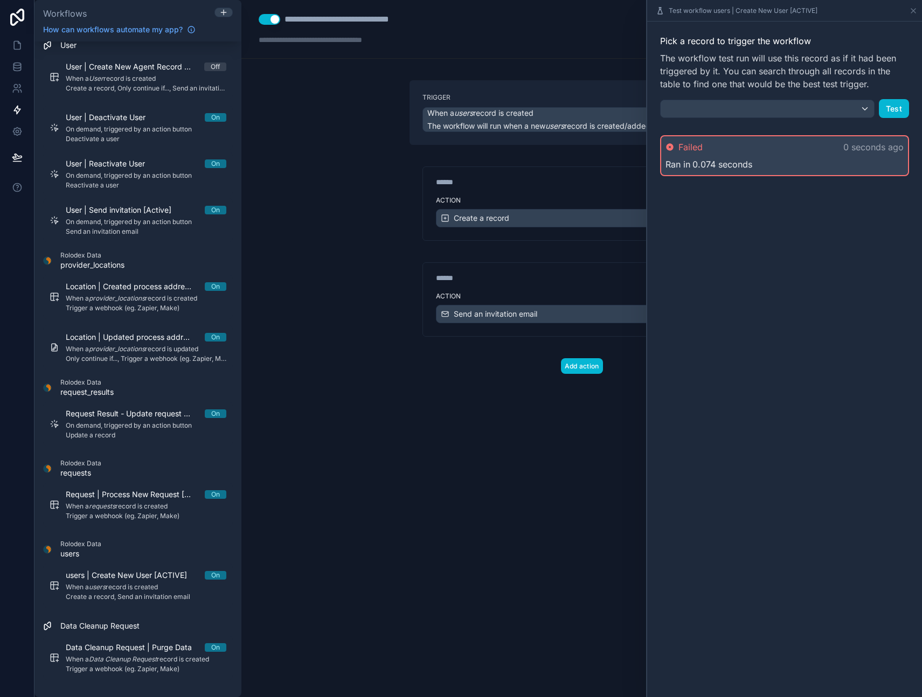
click at [769, 161] on div "Ran in 0.074 seconds" at bounding box center [785, 164] width 238 height 13
click at [711, 163] on span "0.074 seconds" at bounding box center [723, 164] width 60 height 13
click at [687, 144] on span "Failed" at bounding box center [691, 147] width 24 height 13
click at [872, 150] on p "0 seconds ago" at bounding box center [873, 147] width 60 height 13
click at [855, 197] on div "Pick a record to trigger the workflow The workflow test run will use this recor…" at bounding box center [784, 360] width 275 height 676
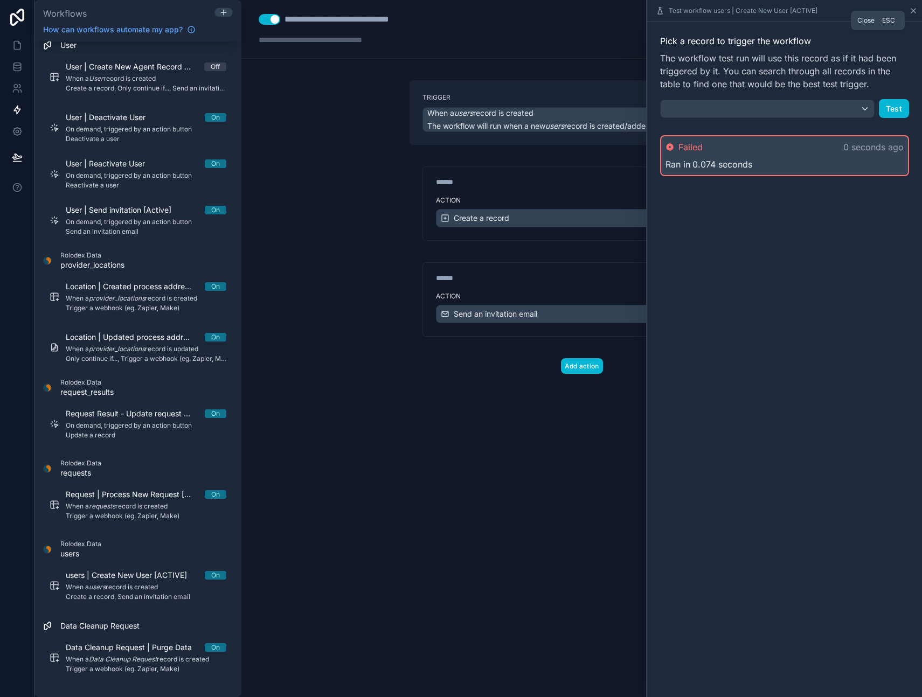
click at [916, 8] on icon at bounding box center [913, 10] width 9 height 9
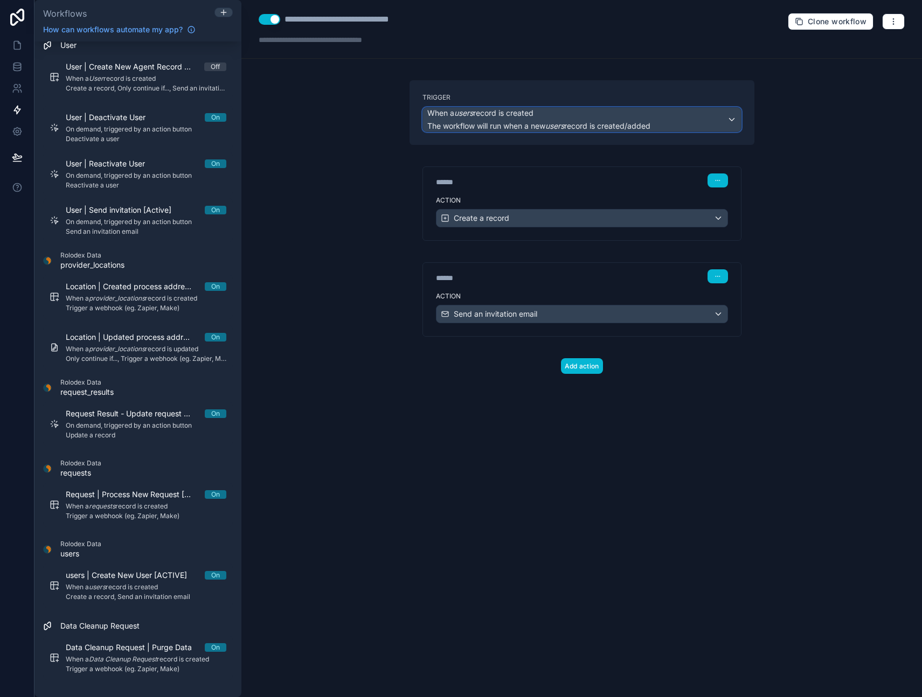
click at [521, 117] on span "When a users record is created" at bounding box center [480, 113] width 106 height 11
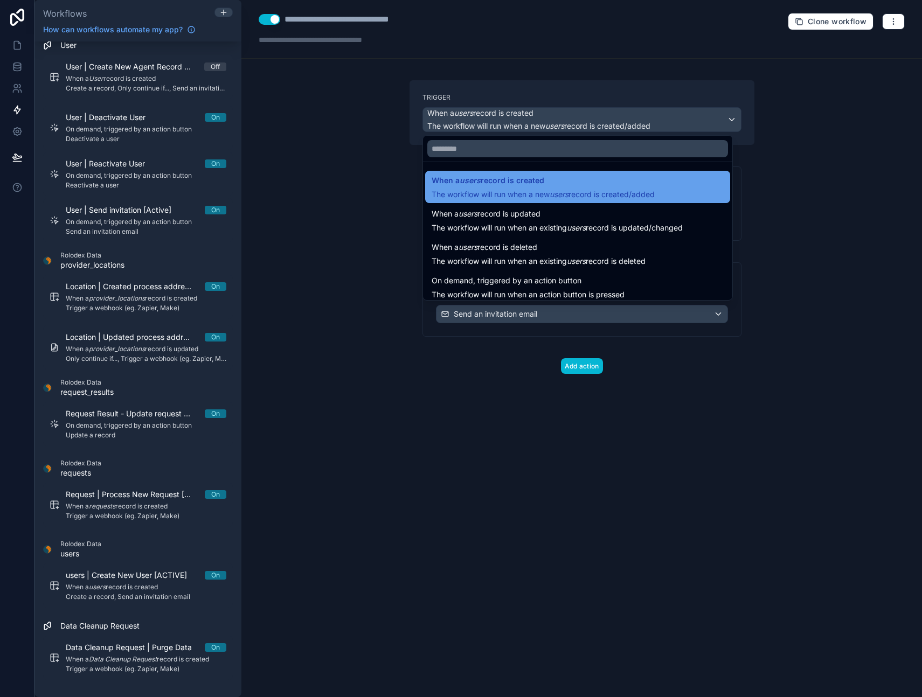
click at [509, 183] on span "When a users record is created" at bounding box center [488, 180] width 113 height 13
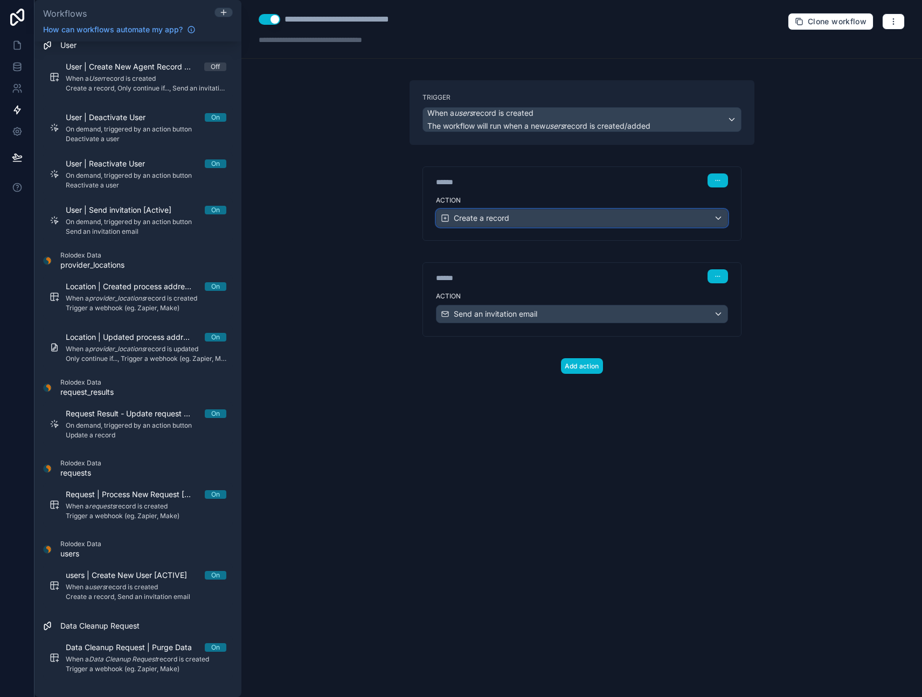
click at [522, 216] on div "Create a record" at bounding box center [582, 218] width 291 height 17
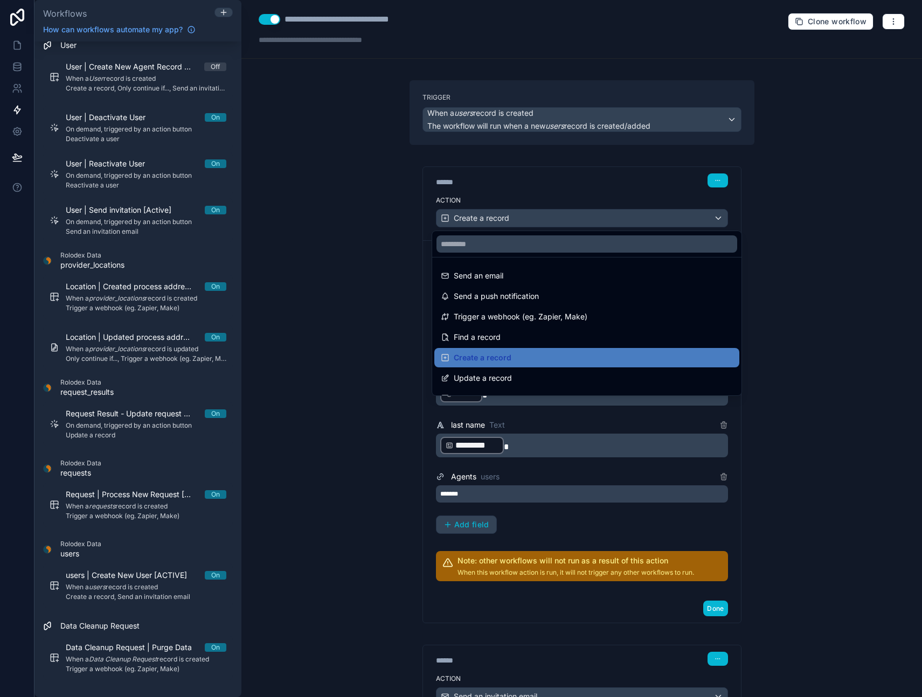
click at [538, 184] on div at bounding box center [461, 348] width 922 height 697
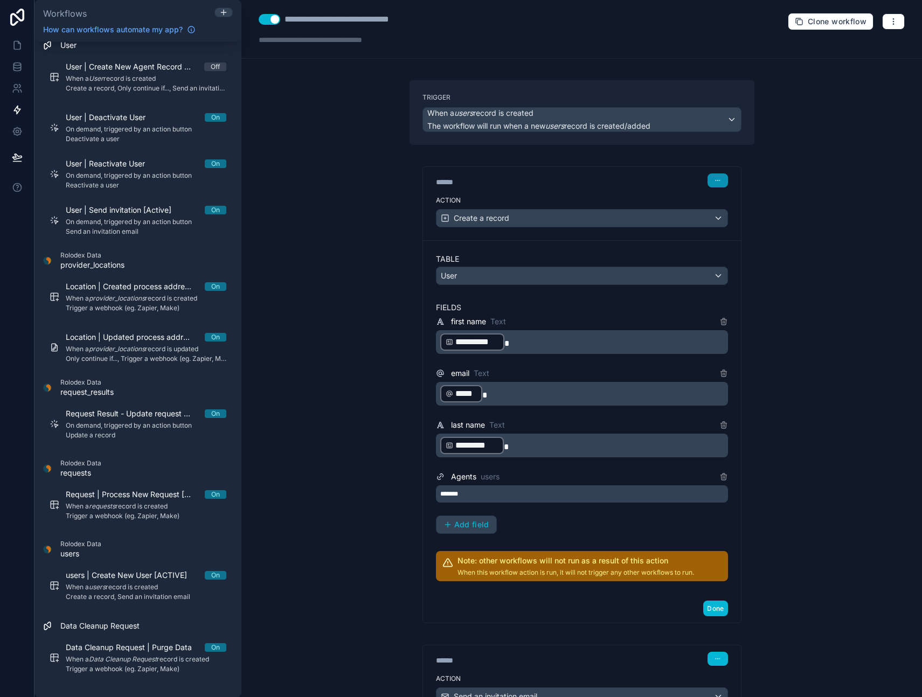
click at [717, 178] on button "button" at bounding box center [718, 181] width 20 height 14
click at [583, 182] on div "******" at bounding box center [517, 182] width 162 height 11
click at [486, 276] on div "User" at bounding box center [582, 275] width 291 height 17
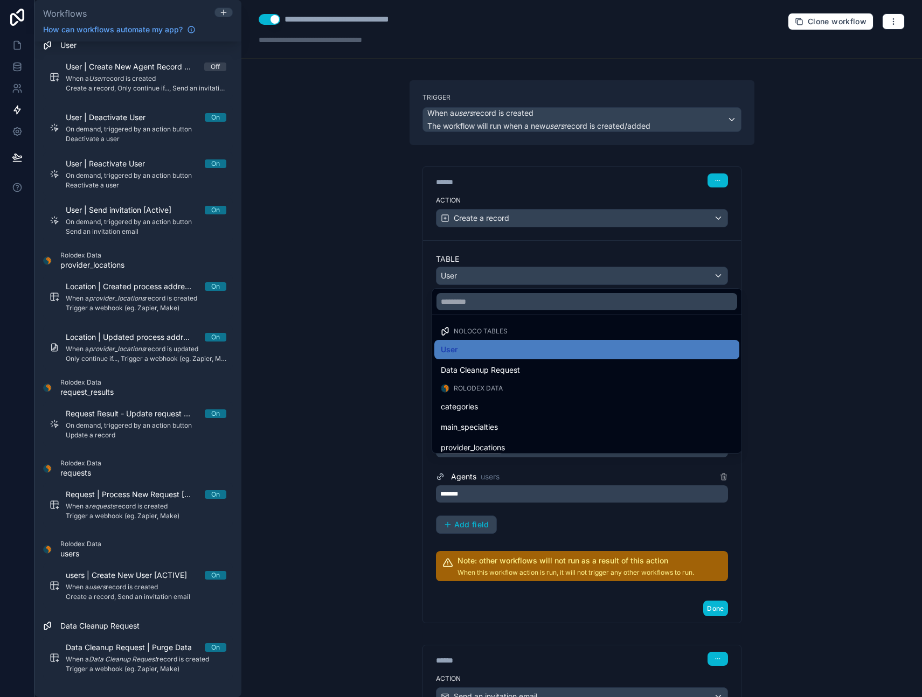
click at [486, 276] on div at bounding box center [461, 348] width 922 height 697
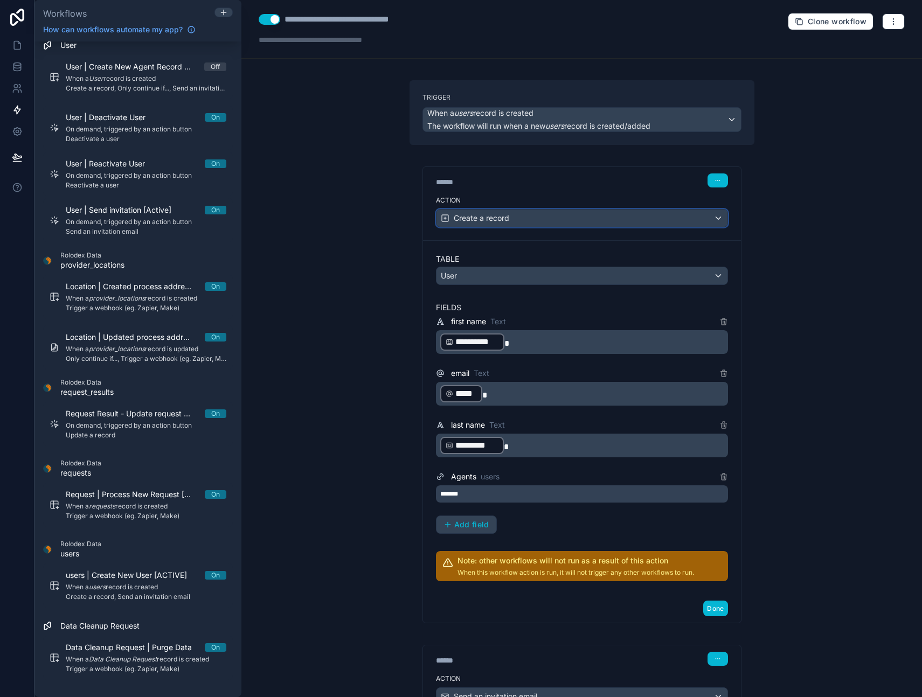
click at [490, 223] on span "Create a record" at bounding box center [482, 218] width 56 height 11
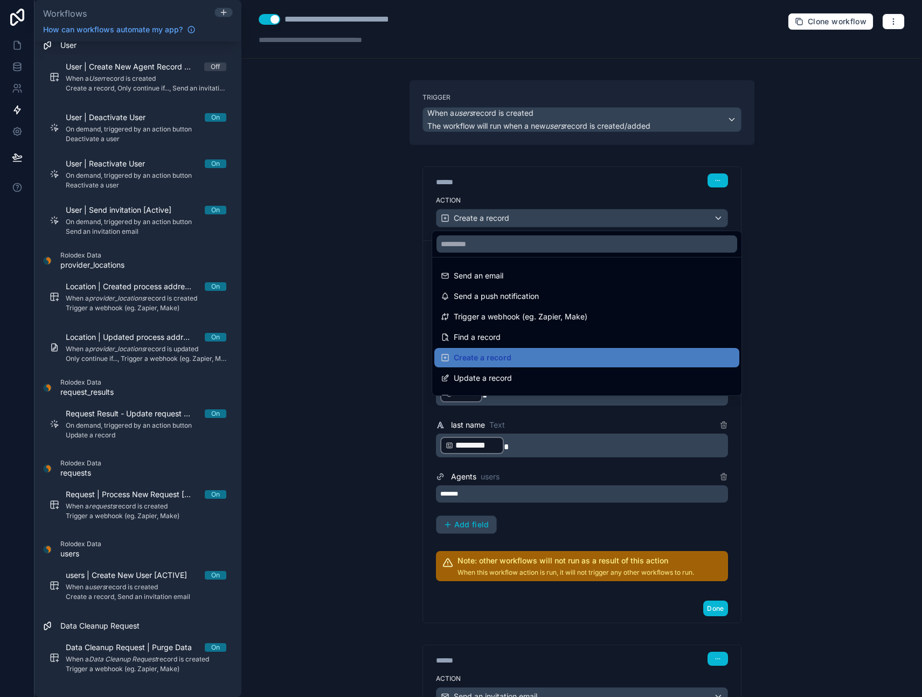
click at [559, 181] on div at bounding box center [461, 348] width 922 height 697
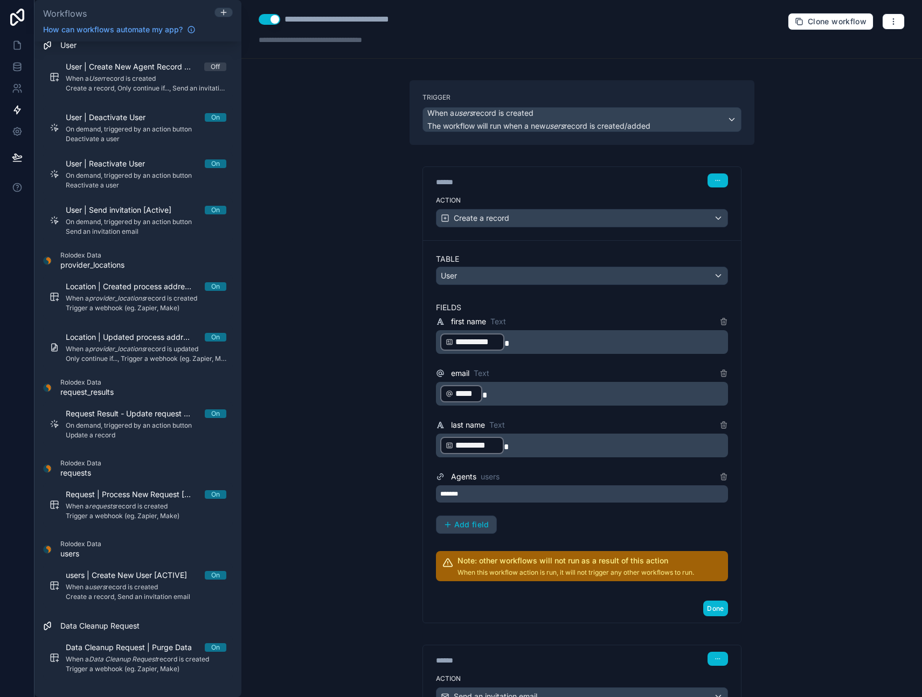
click at [519, 343] on p "**********" at bounding box center [583, 342] width 286 height 19
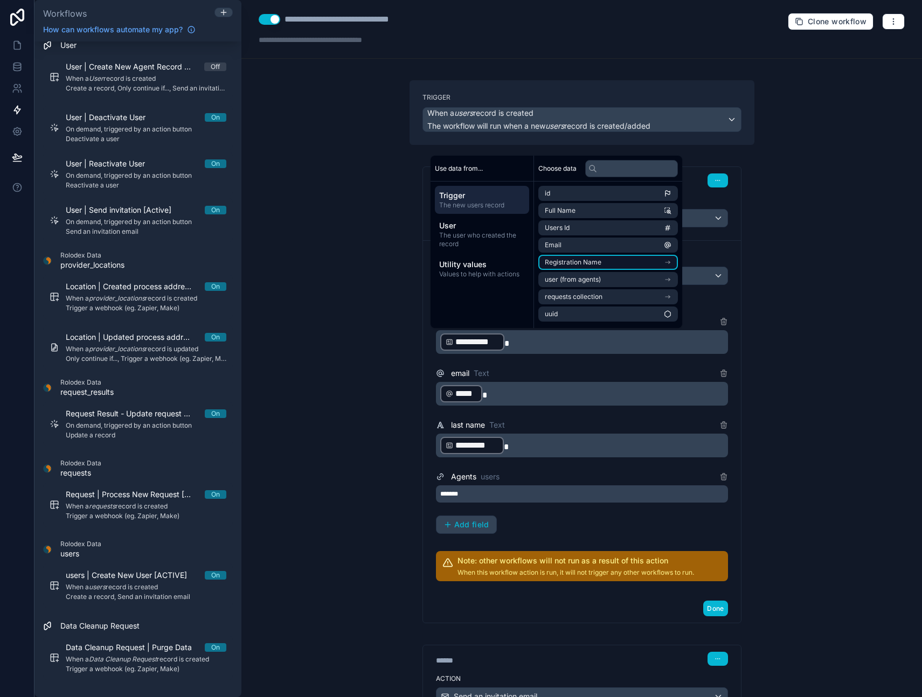
click at [672, 260] on icon "scrollable content" at bounding box center [668, 263] width 8 height 8
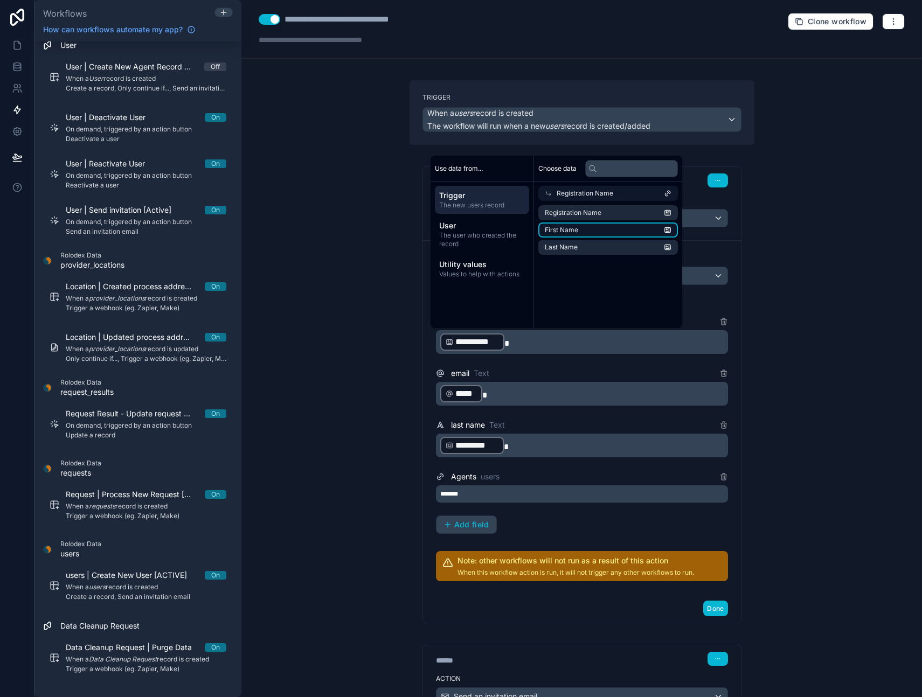
click at [601, 228] on li "First Name" at bounding box center [608, 230] width 140 height 15
click at [583, 334] on p "**********" at bounding box center [583, 342] width 286 height 19
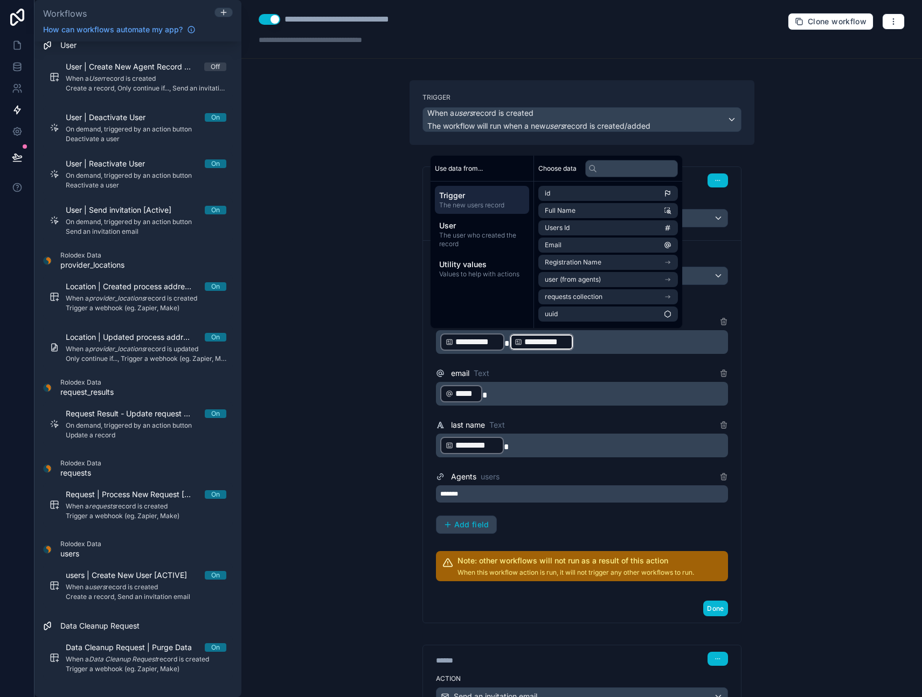
click at [584, 346] on p "**********" at bounding box center [583, 342] width 286 height 19
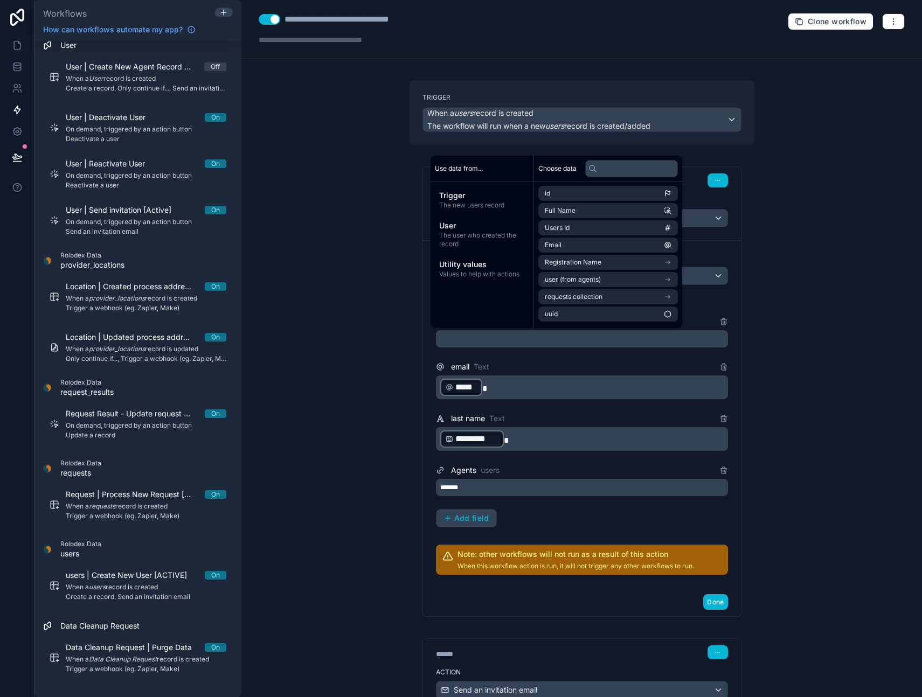
click at [522, 343] on p "﻿" at bounding box center [583, 339] width 286 height 13
click at [513, 521] on div "first name Text ﻿ email Text ﻿ ***** ﻿ last name Text ﻿ ********* ﻿ Agents user…" at bounding box center [582, 421] width 292 height 212
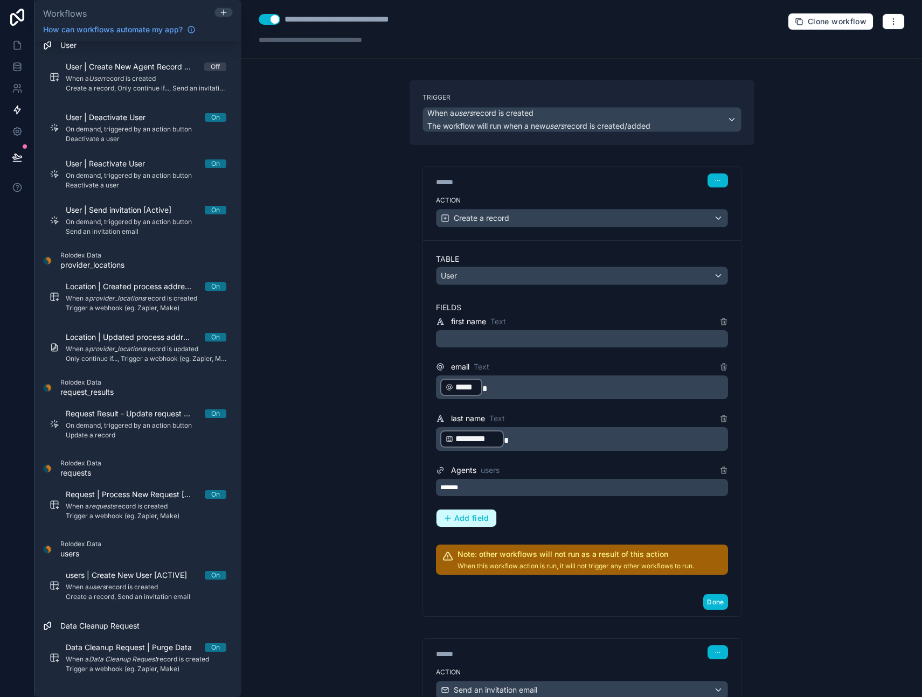
click at [471, 521] on span "Add field" at bounding box center [471, 519] width 35 height 10
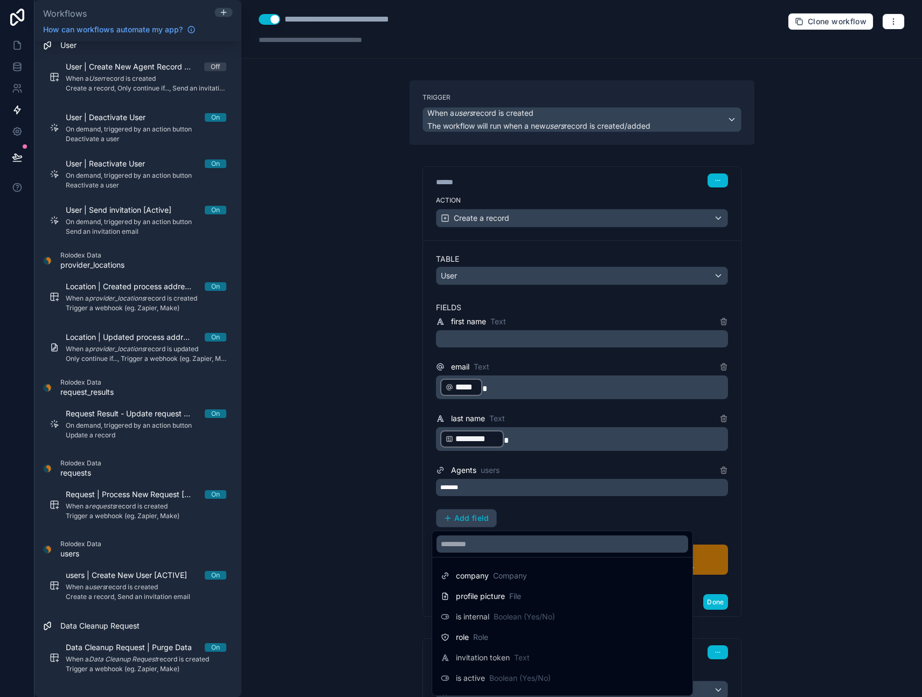
click at [531, 513] on div at bounding box center [461, 348] width 922 height 697
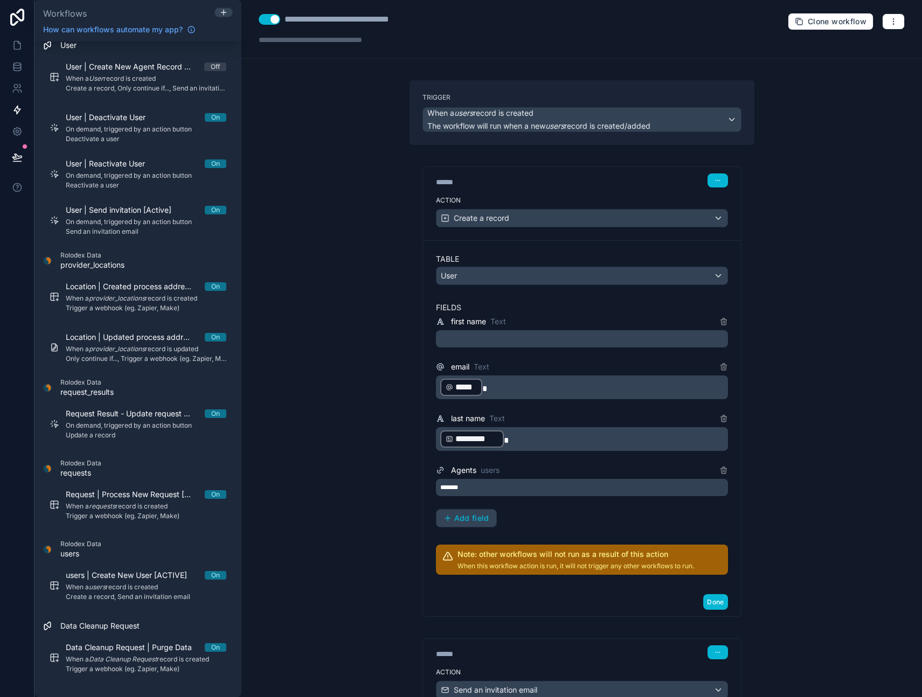
click at [462, 341] on p "﻿" at bounding box center [583, 339] width 286 height 13
click at [466, 337] on p "﻿" at bounding box center [583, 339] width 286 height 13
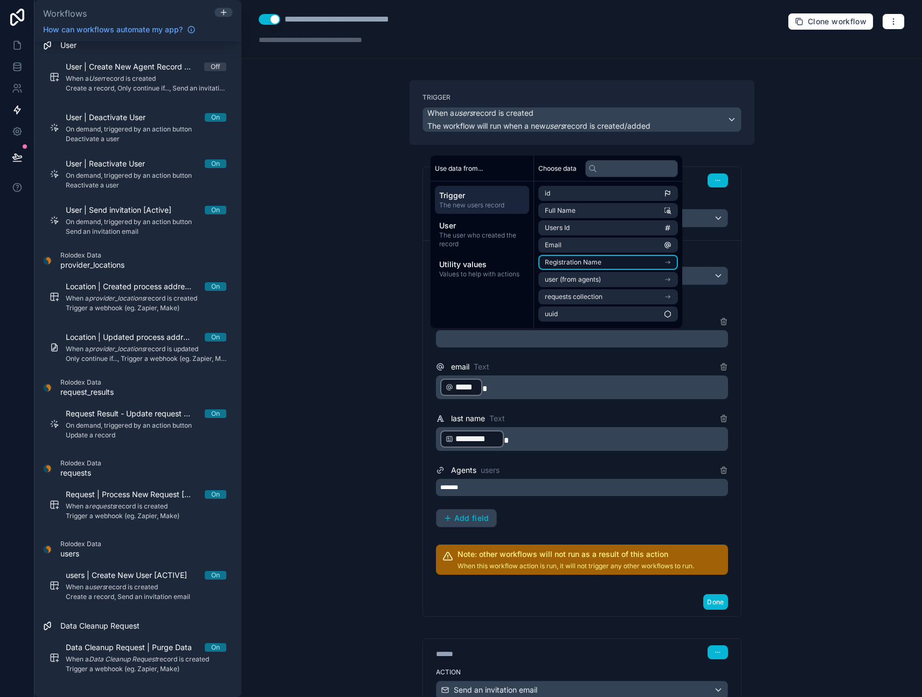
click at [663, 262] on li "Registration Name" at bounding box center [608, 262] width 140 height 15
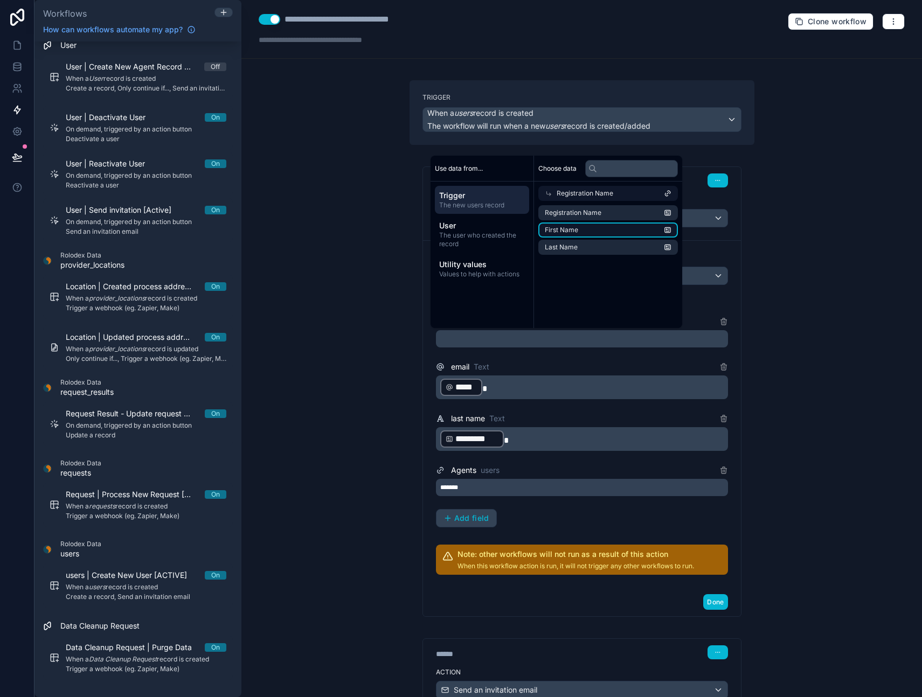
click at [574, 228] on span "First Name" at bounding box center [561, 230] width 33 height 9
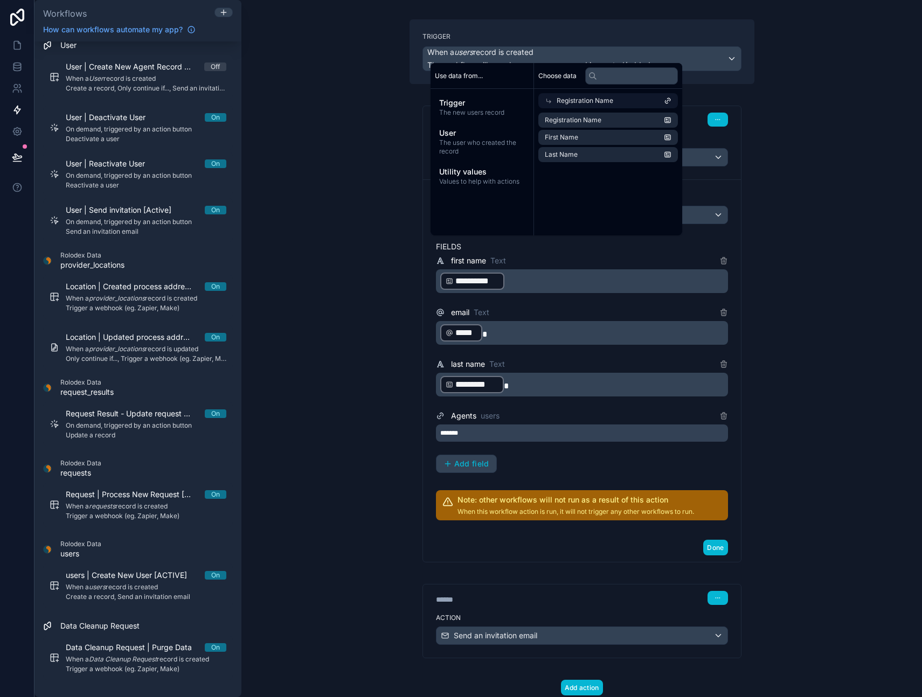
scroll to position [94, 0]
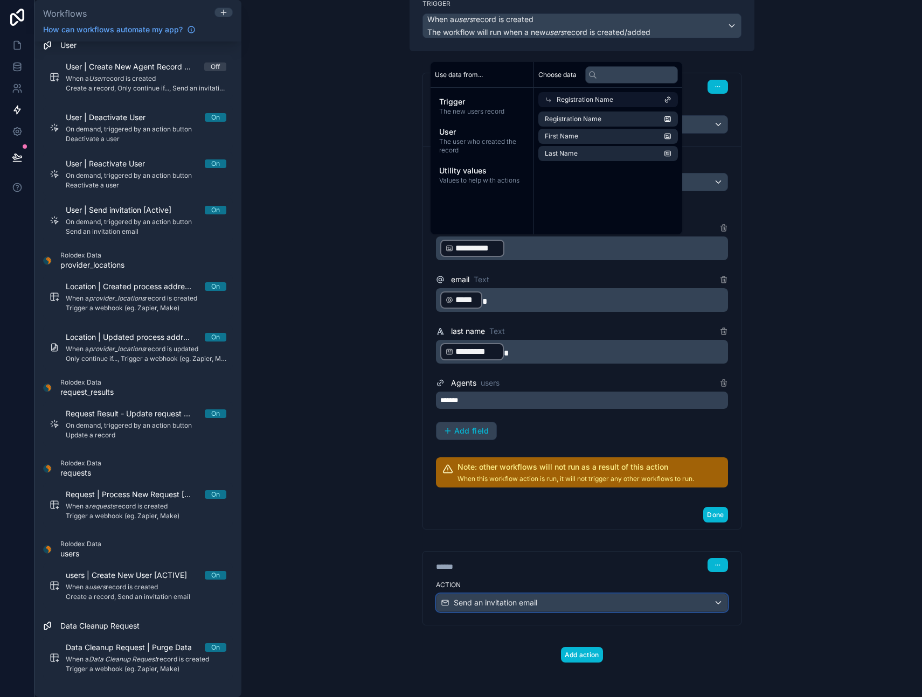
click at [533, 603] on span "Send an invitation email" at bounding box center [496, 603] width 84 height 11
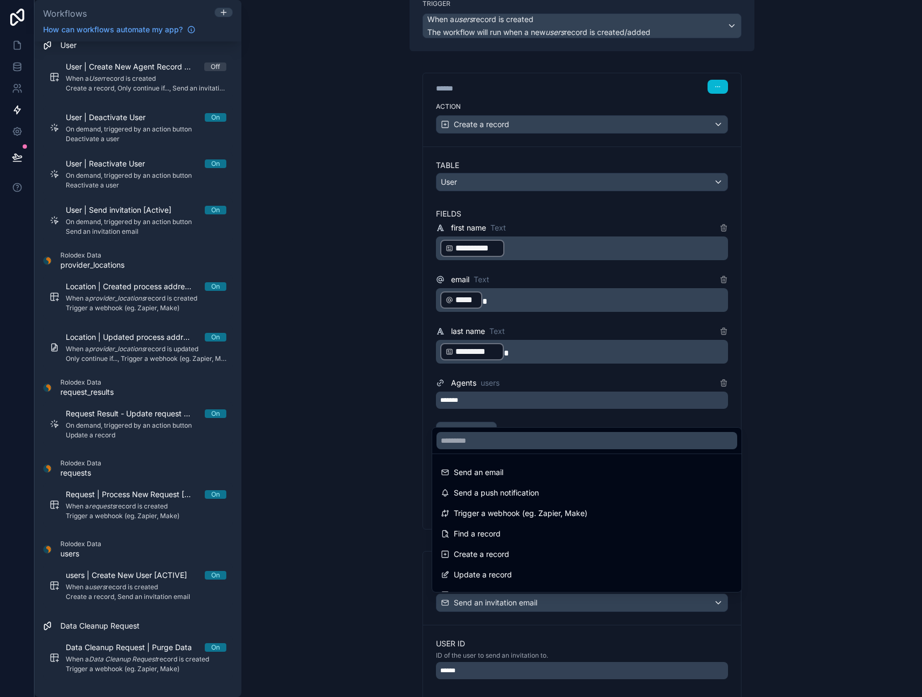
click at [393, 628] on div at bounding box center [461, 348] width 922 height 697
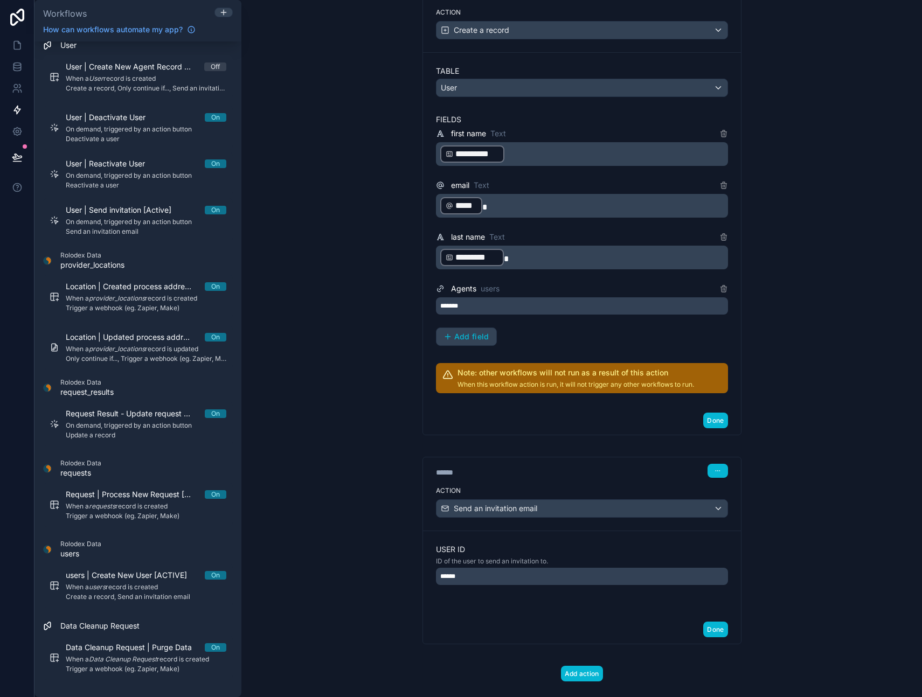
scroll to position [207, 0]
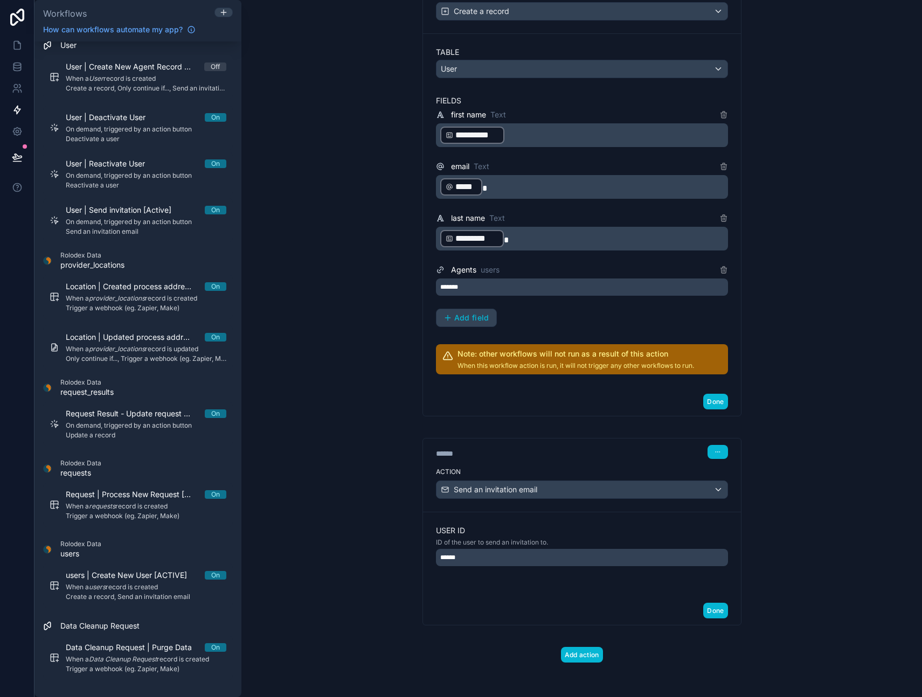
click at [481, 557] on div "******" at bounding box center [582, 557] width 292 height 17
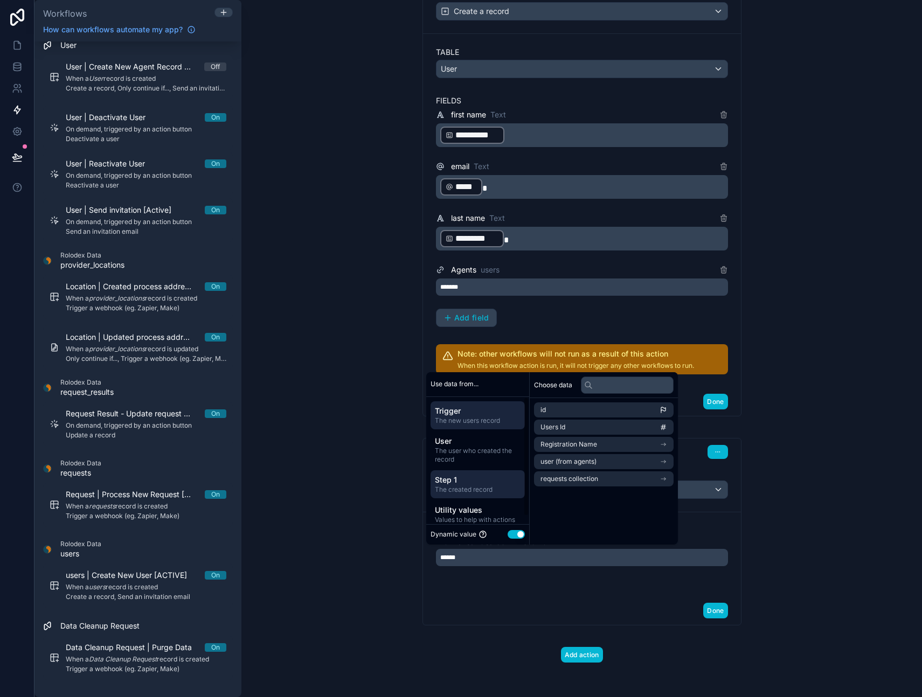
click at [458, 480] on span "Step 1" at bounding box center [478, 480] width 86 height 11
click at [604, 405] on li "id" at bounding box center [607, 410] width 146 height 15
click at [582, 409] on li "id" at bounding box center [607, 410] width 146 height 15
click at [565, 591] on div "User ID ID of the user to send an invitation to. ******" at bounding box center [582, 554] width 318 height 85
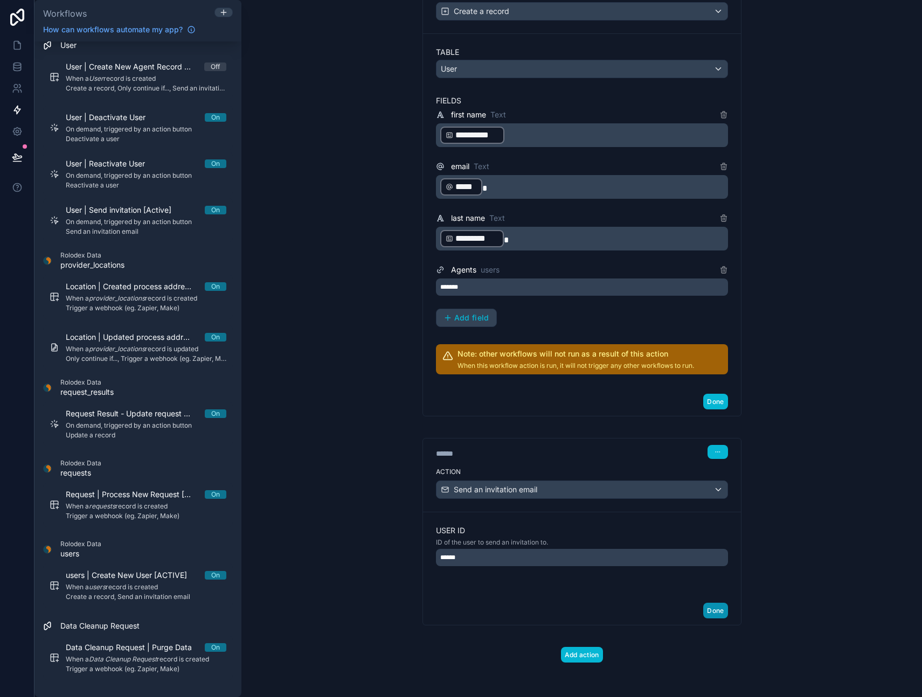
click at [721, 610] on button "Done" at bounding box center [715, 611] width 24 height 16
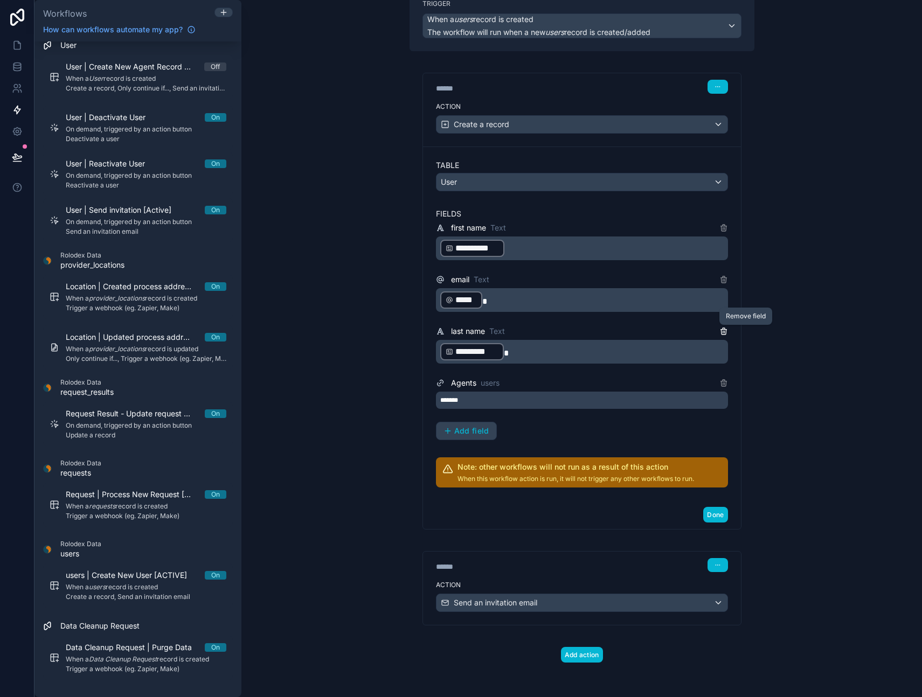
click at [724, 332] on icon at bounding box center [724, 332] width 0 height 2
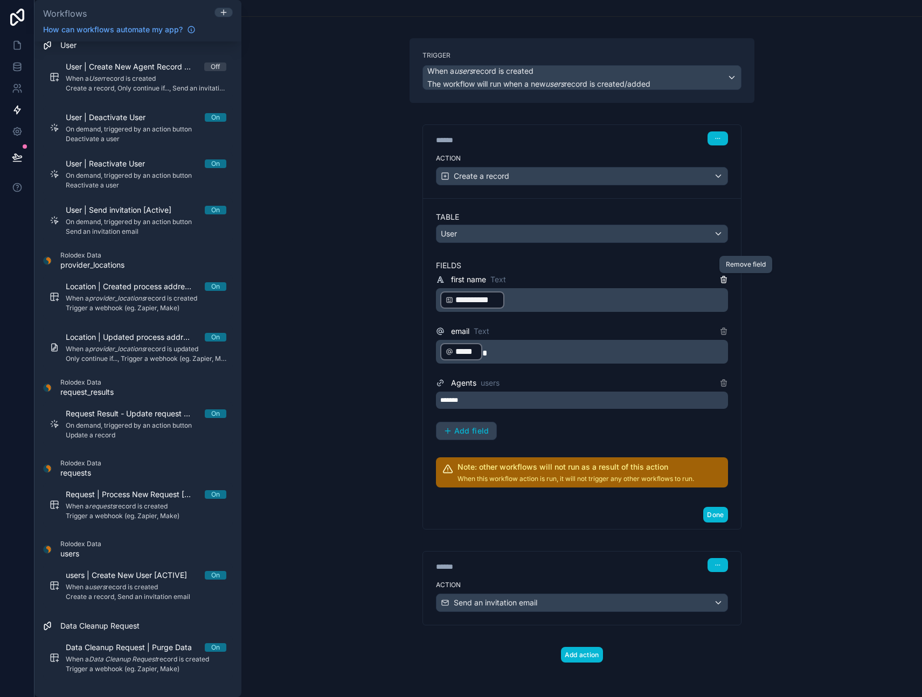
click at [724, 280] on icon at bounding box center [724, 280] width 0 height 2
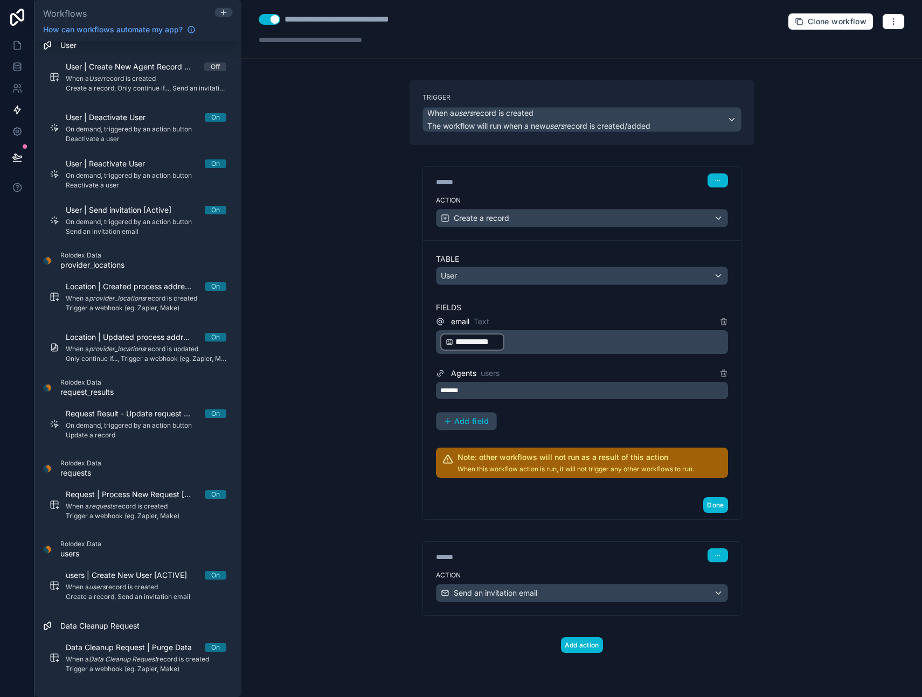
scroll to position [0, 0]
click at [723, 501] on button "Done" at bounding box center [715, 505] width 24 height 16
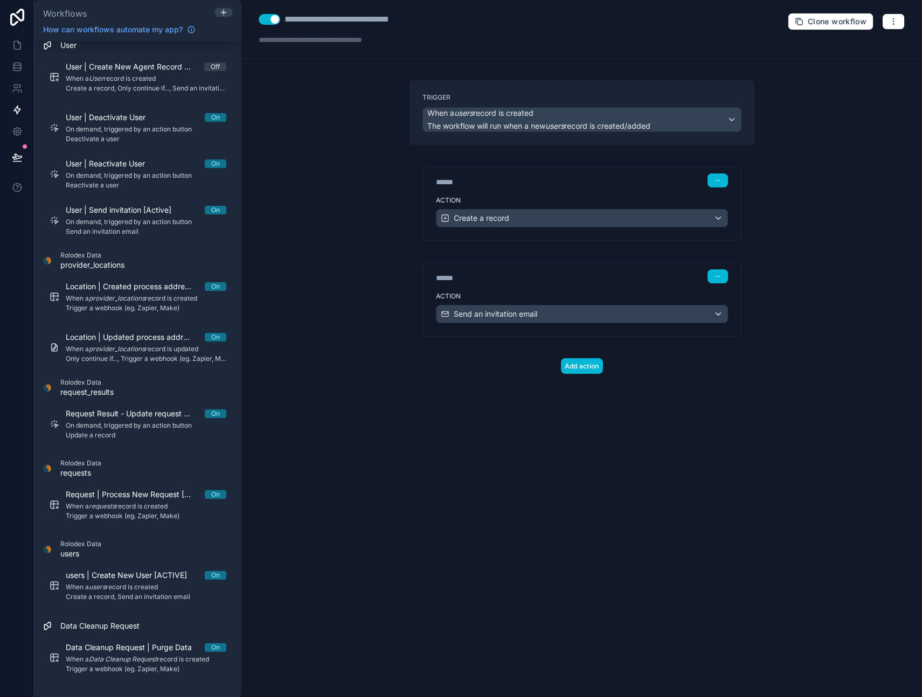
drag, startPoint x: 847, startPoint y: 148, endPoint x: 855, endPoint y: 98, distance: 50.2
click at [847, 142] on div "**********" at bounding box center [581, 348] width 681 height 697
click at [897, 17] on icon "button" at bounding box center [893, 21] width 9 height 9
click at [854, 47] on span "Test workflow" at bounding box center [865, 47] width 52 height 9
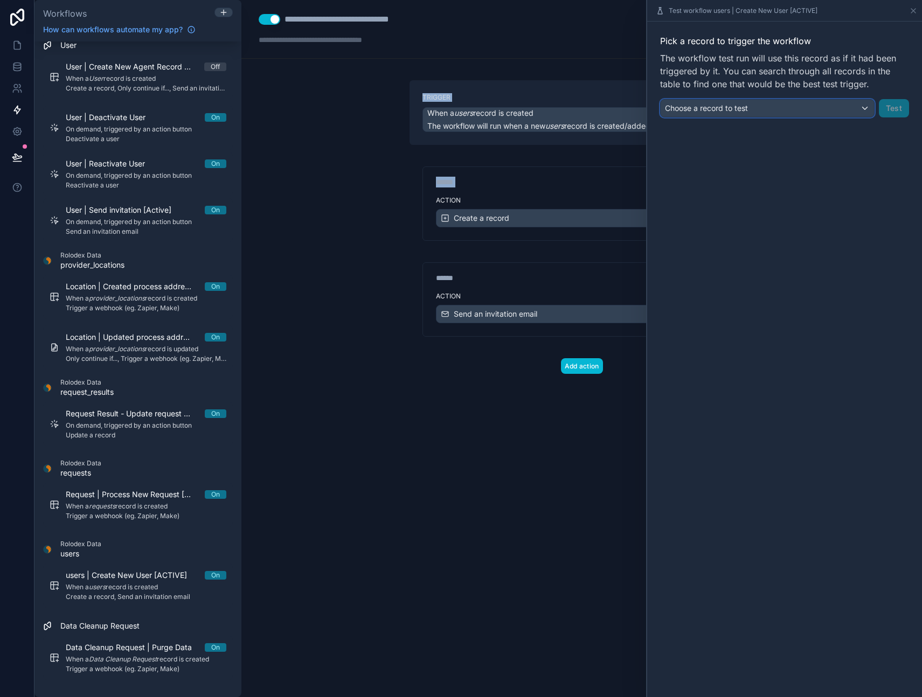
click at [711, 107] on span "Choose a record to test" at bounding box center [706, 107] width 83 height 9
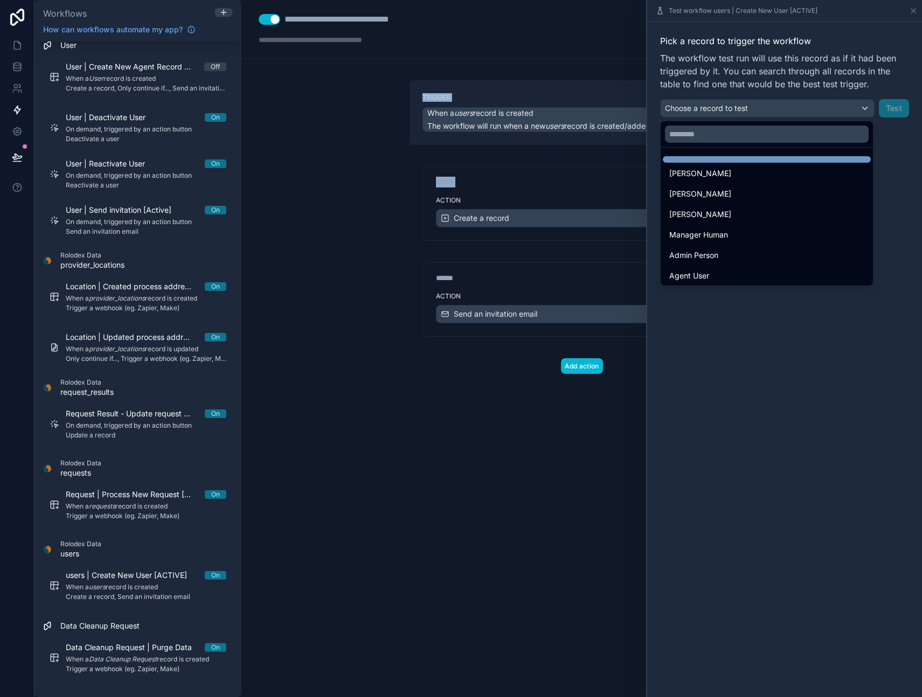
click at [698, 157] on div at bounding box center [767, 159] width 208 height 6
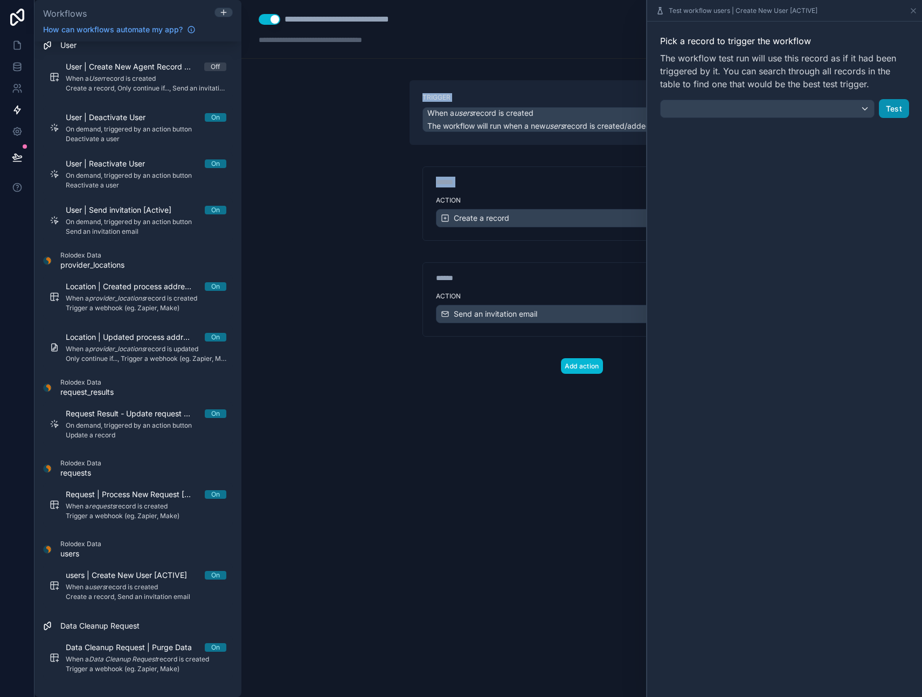
click at [892, 112] on button "Test" at bounding box center [894, 108] width 30 height 19
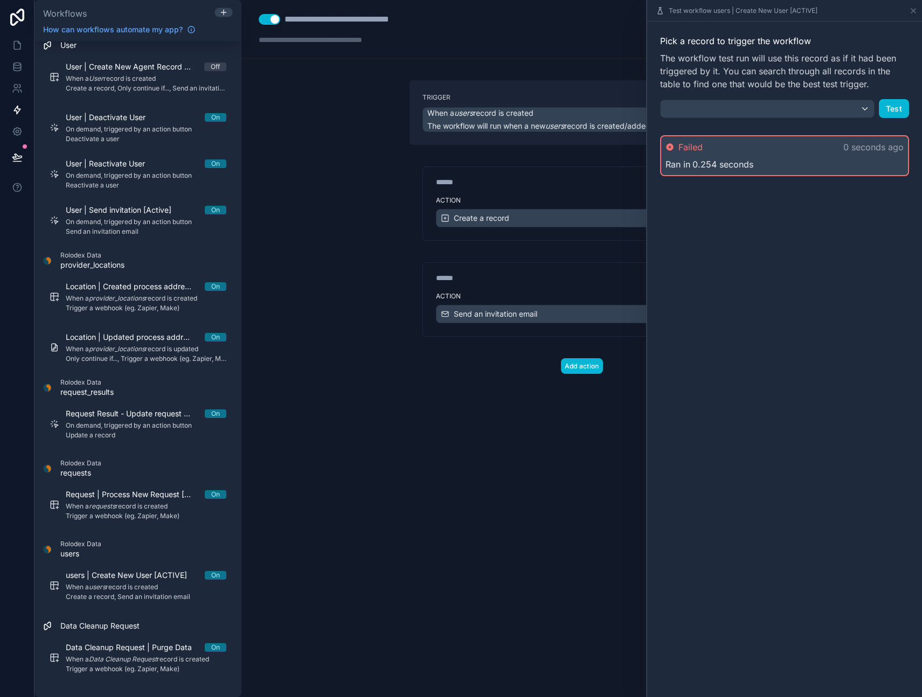
click at [687, 164] on span "Ran in" at bounding box center [678, 164] width 25 height 13
click at [395, 403] on div "**********" at bounding box center [581, 348] width 681 height 697
drag, startPoint x: 16, startPoint y: 43, endPoint x: 16, endPoint y: 59, distance: 15.6
click at [16, 43] on icon at bounding box center [17, 45] width 11 height 11
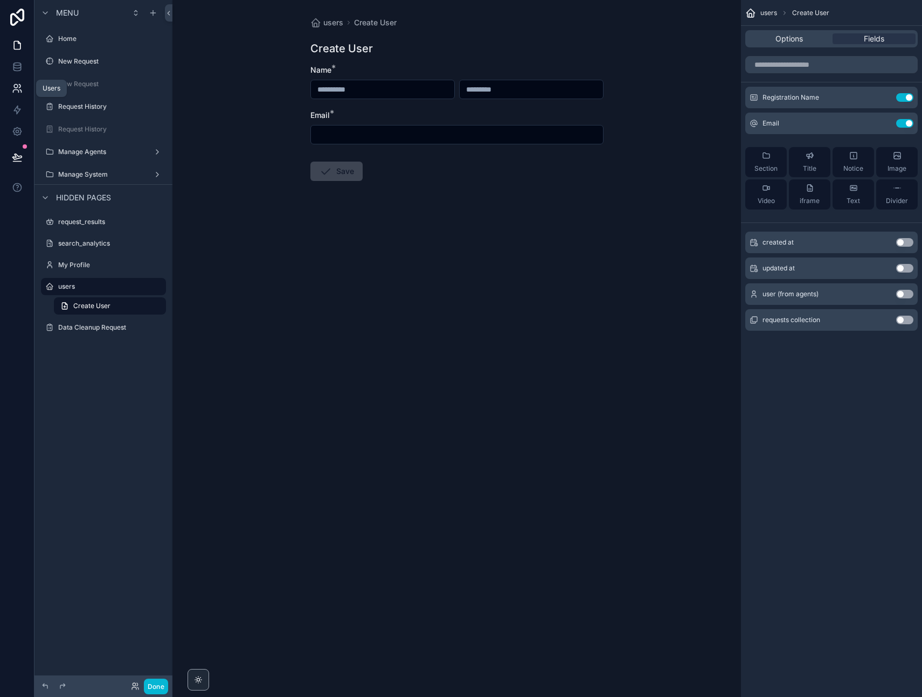
click at [17, 91] on icon at bounding box center [17, 88] width 11 height 11
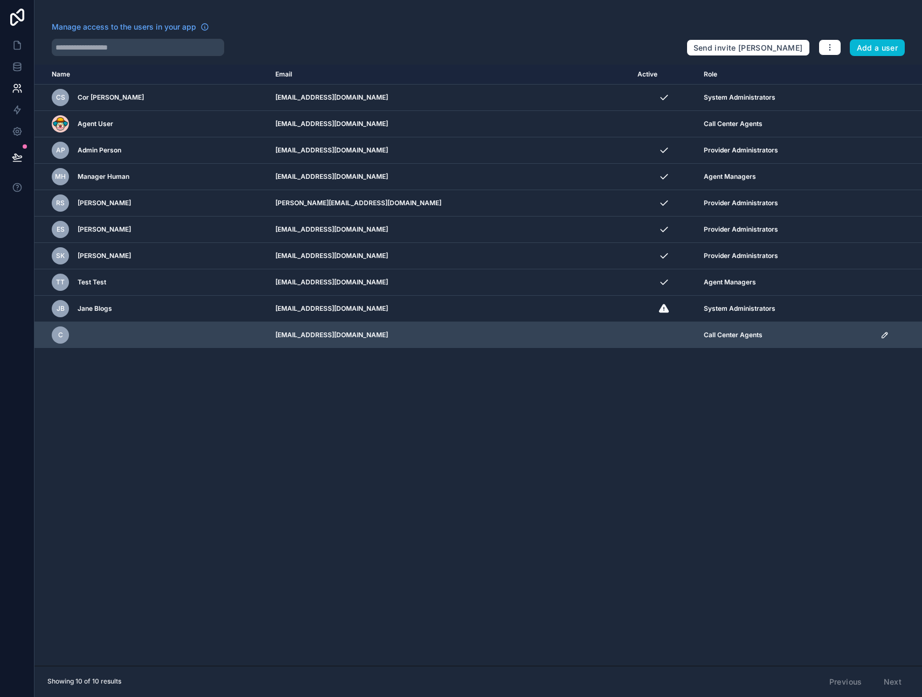
click at [112, 334] on div "c" at bounding box center [157, 335] width 211 height 17
click at [881, 335] on icon "scrollable content" at bounding box center [885, 335] width 9 height 9
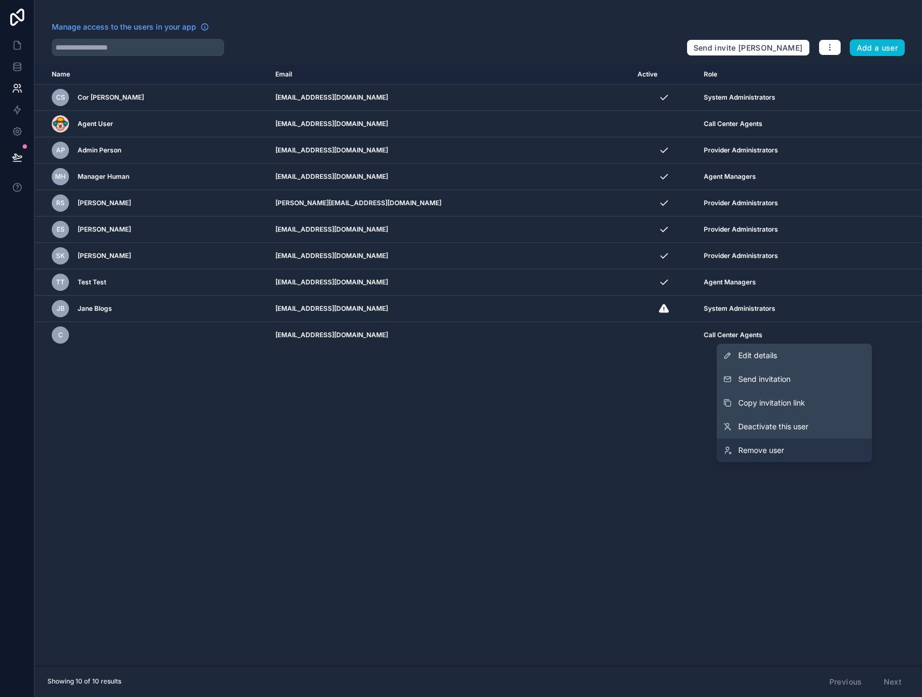
click at [762, 447] on span "Remove user" at bounding box center [761, 450] width 46 height 11
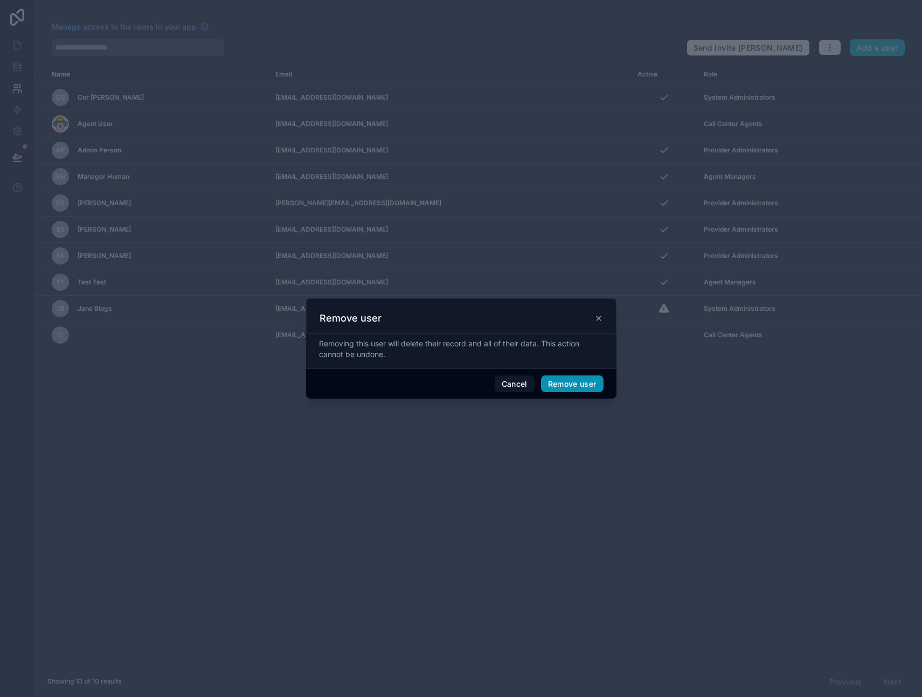
click at [570, 387] on button "Remove user" at bounding box center [572, 384] width 63 height 17
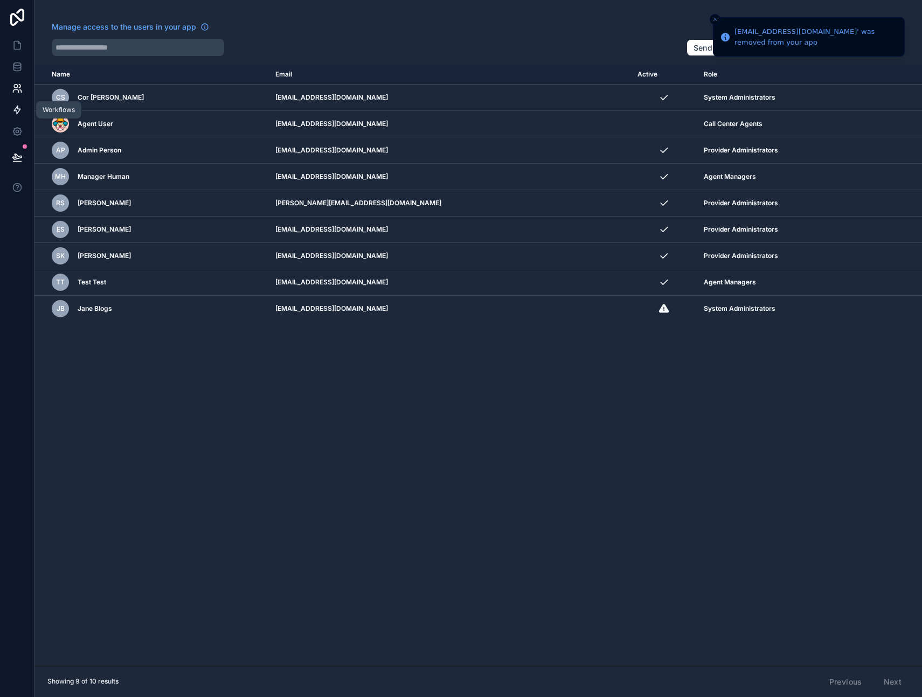
click at [17, 107] on icon at bounding box center [17, 110] width 6 height 8
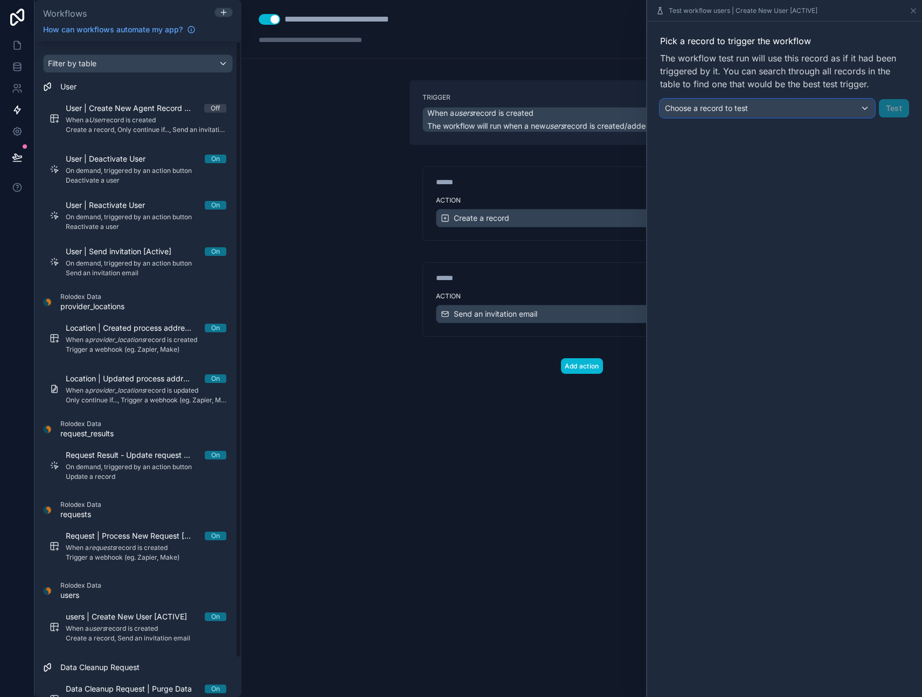
click at [814, 107] on div "Choose a record to test" at bounding box center [767, 108] width 213 height 17
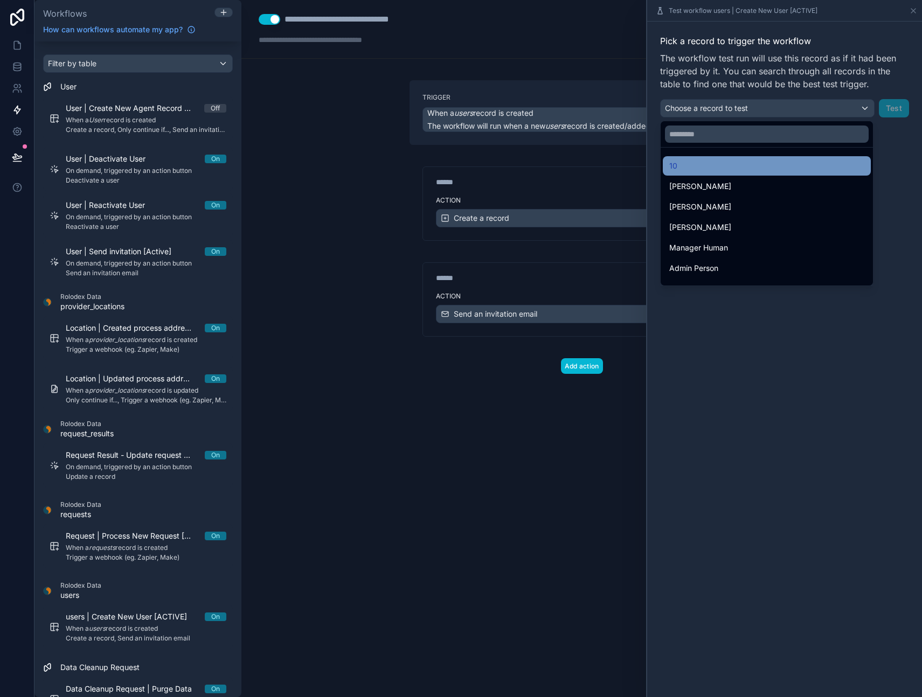
click at [684, 162] on div "10" at bounding box center [766, 166] width 195 height 13
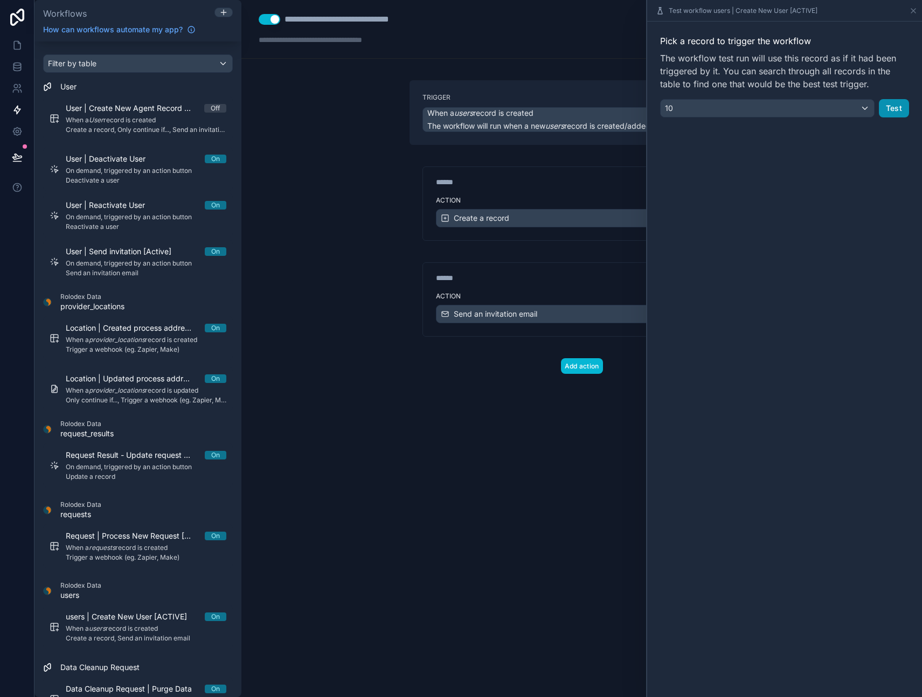
click at [889, 106] on button "Test" at bounding box center [894, 108] width 30 height 18
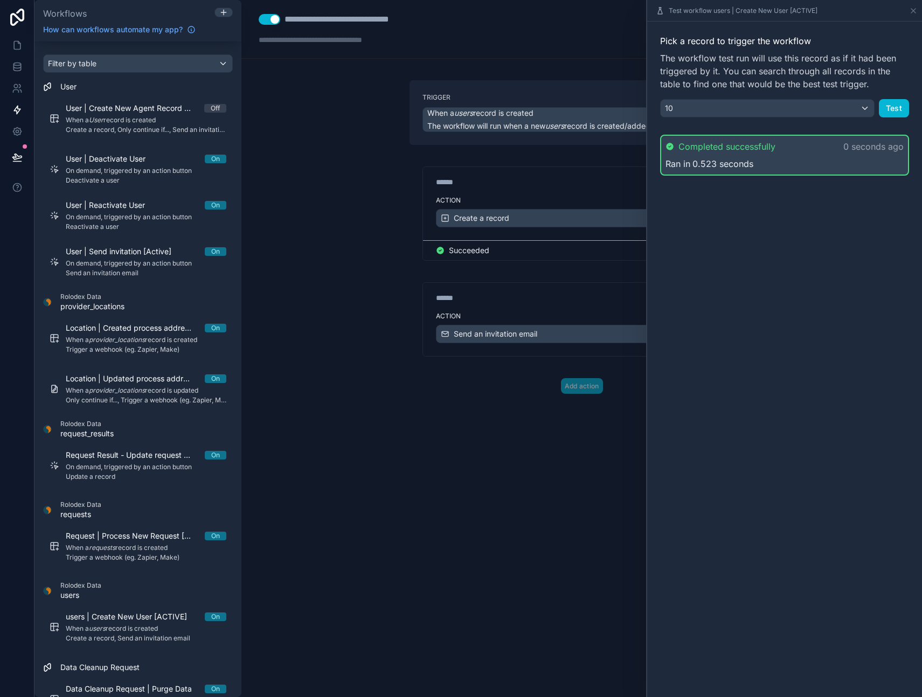
click at [533, 518] on div "**********" at bounding box center [581, 348] width 681 height 697
click at [762, 414] on div "Pick a record to trigger the workflow The workflow test run will use this recor…" at bounding box center [784, 360] width 275 height 676
click at [914, 11] on icon at bounding box center [913, 11] width 4 height 4
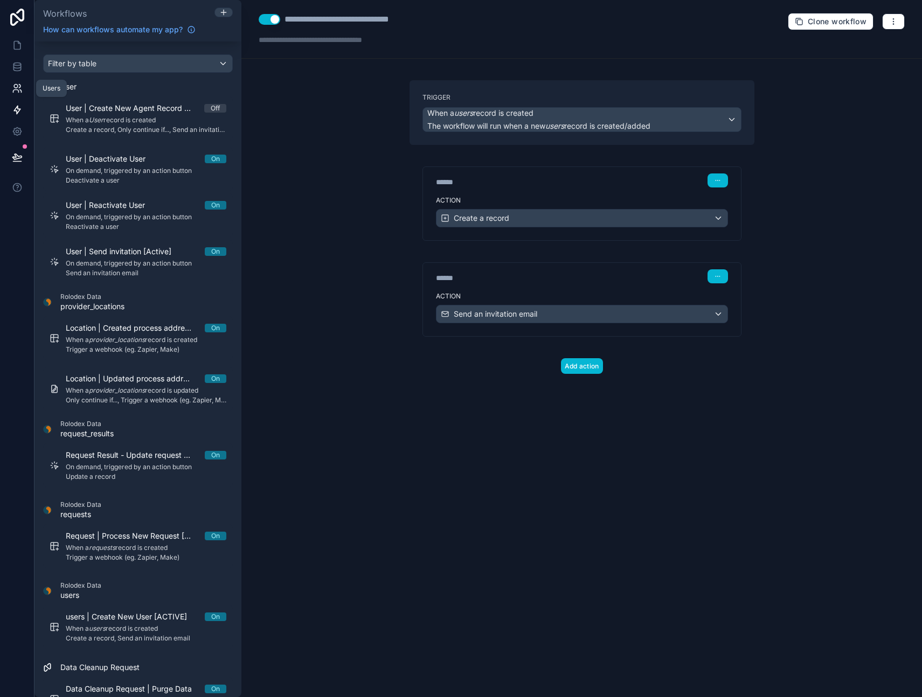
click at [15, 90] on icon at bounding box center [15, 91] width 5 height 3
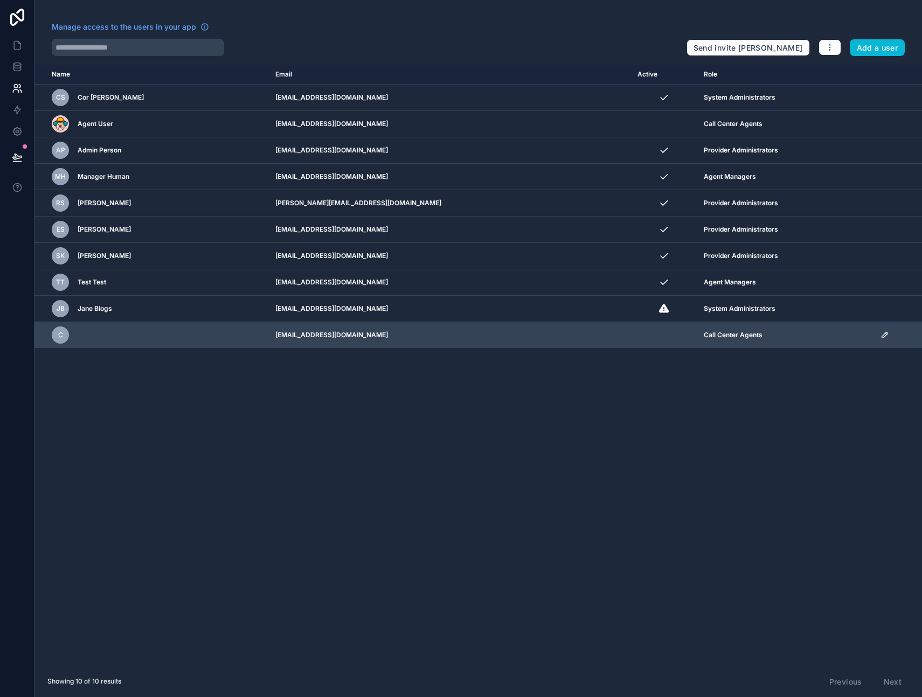
click at [189, 340] on div "c" at bounding box center [157, 335] width 211 height 17
click at [881, 335] on icon "scrollable content" at bounding box center [885, 335] width 9 height 9
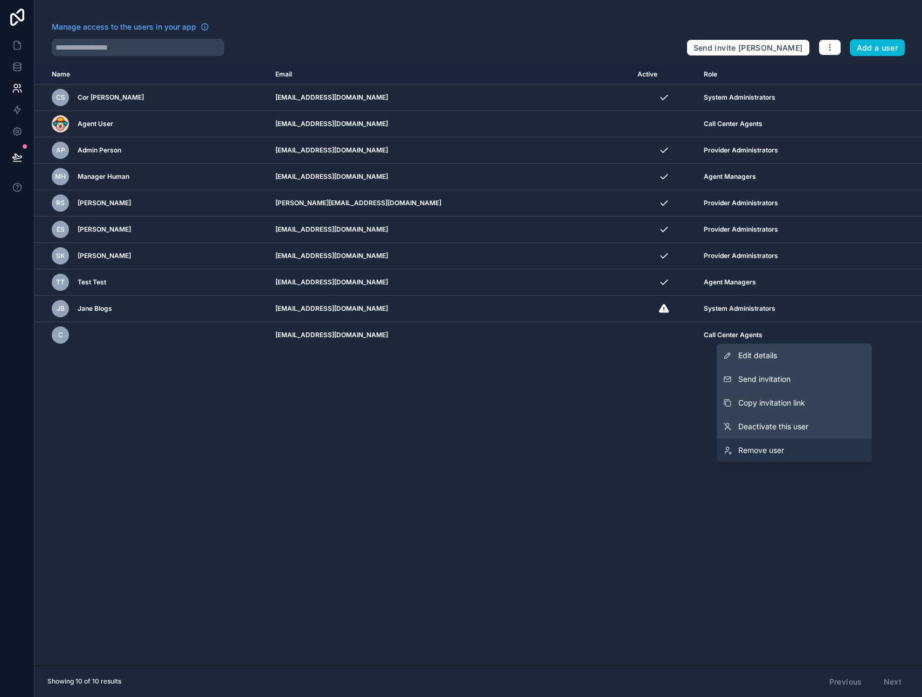
click at [770, 452] on span "Remove user" at bounding box center [761, 450] width 46 height 11
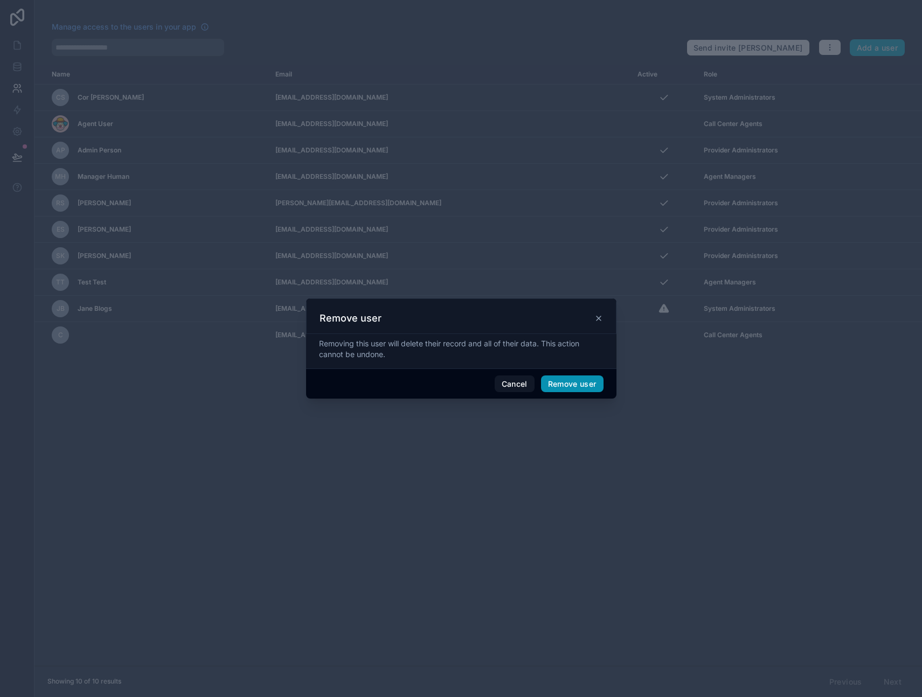
click at [562, 384] on button "Remove user" at bounding box center [572, 384] width 63 height 17
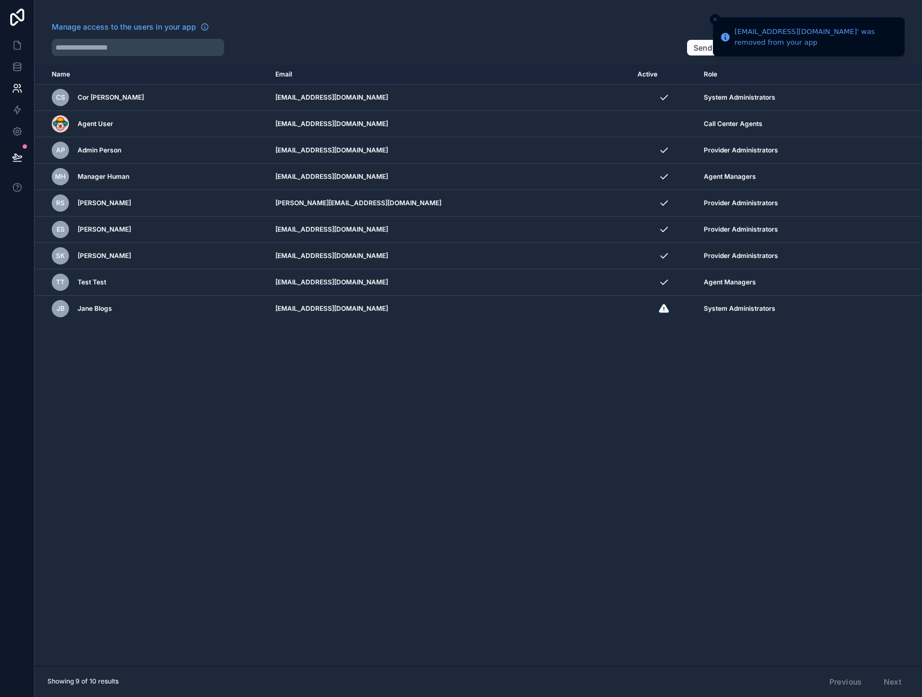
click at [245, 447] on div "Name Email Active Role [DOMAIN_NAME] CS Cor [PERSON_NAME] [EMAIL_ADDRESS][DOMAI…" at bounding box center [478, 365] width 888 height 601
click at [17, 107] on icon at bounding box center [17, 110] width 6 height 8
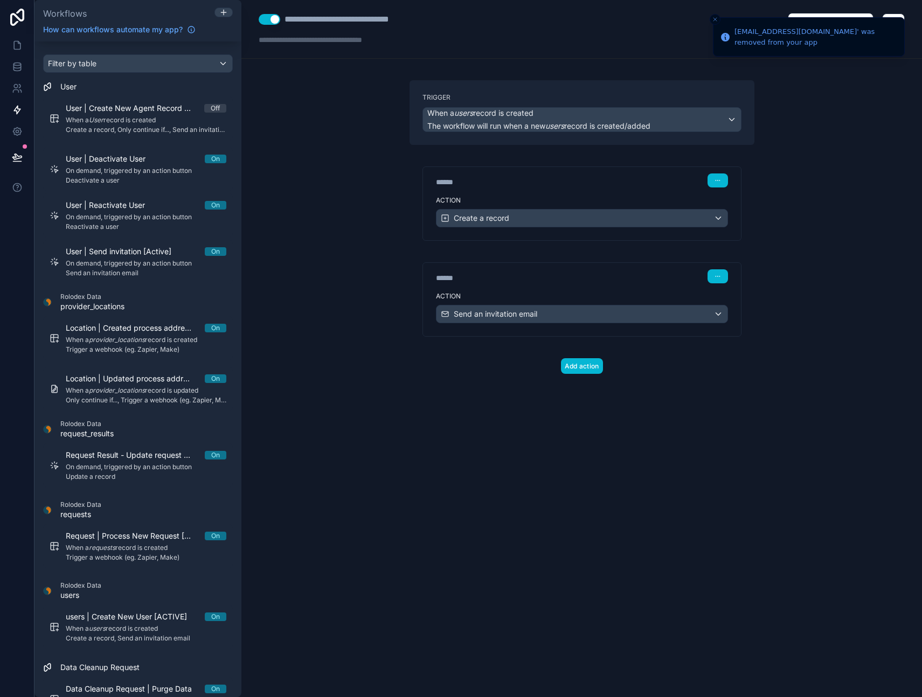
click at [558, 173] on div "****** Step 1" at bounding box center [582, 179] width 318 height 25
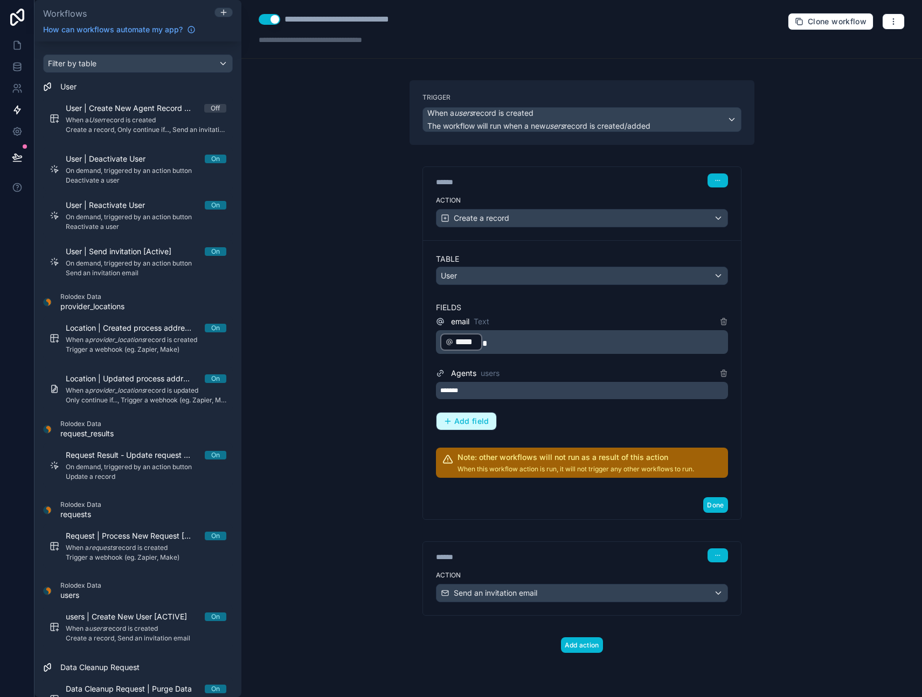
click at [467, 420] on span "Add field" at bounding box center [471, 422] width 35 height 10
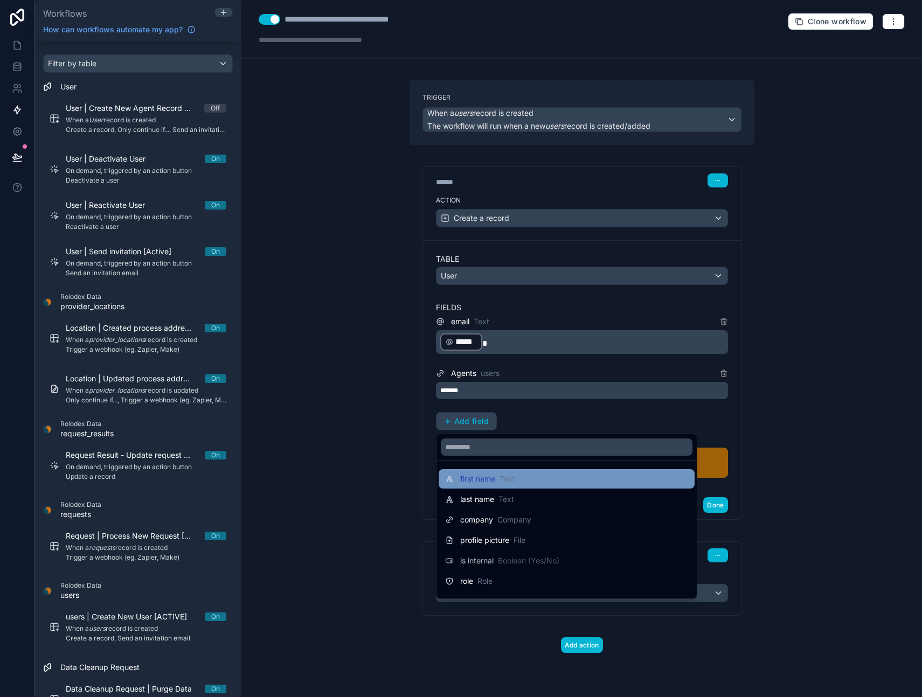
click at [475, 480] on span "first name" at bounding box center [477, 479] width 35 height 11
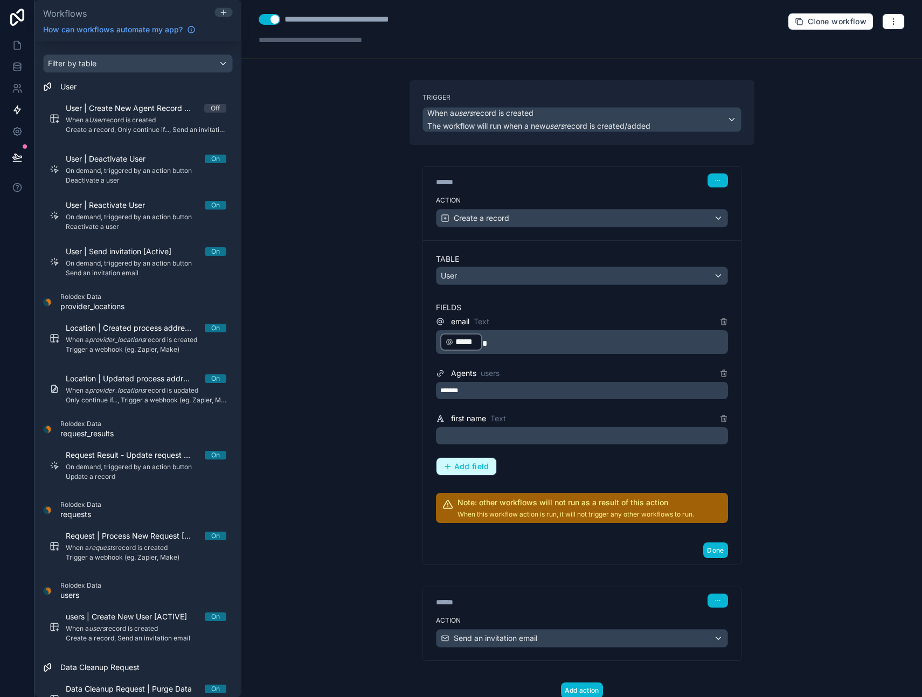
click at [465, 463] on span "Add field" at bounding box center [471, 467] width 35 height 10
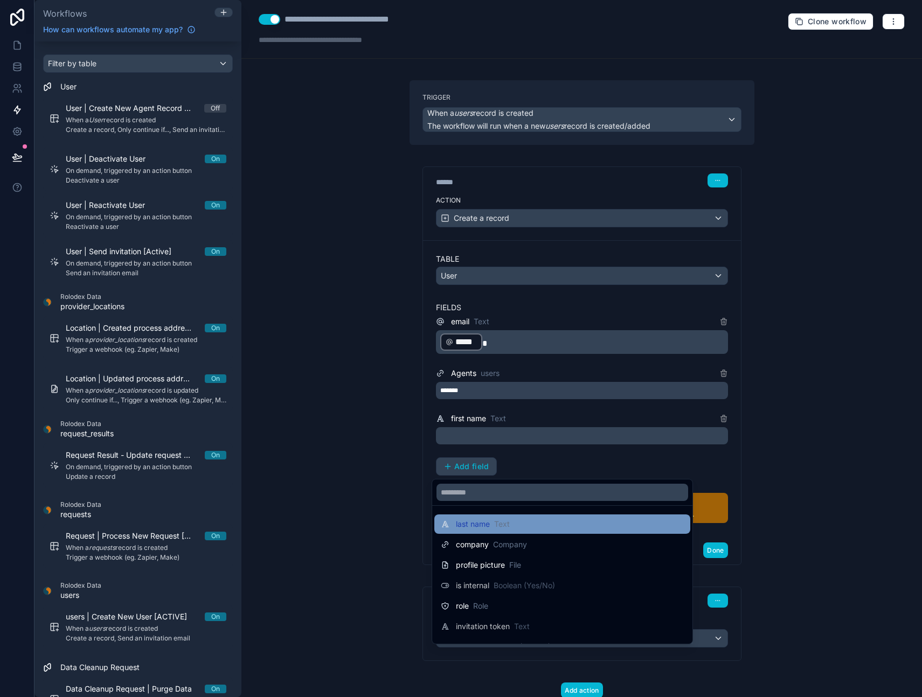
click at [468, 526] on span "last name" at bounding box center [473, 524] width 34 height 11
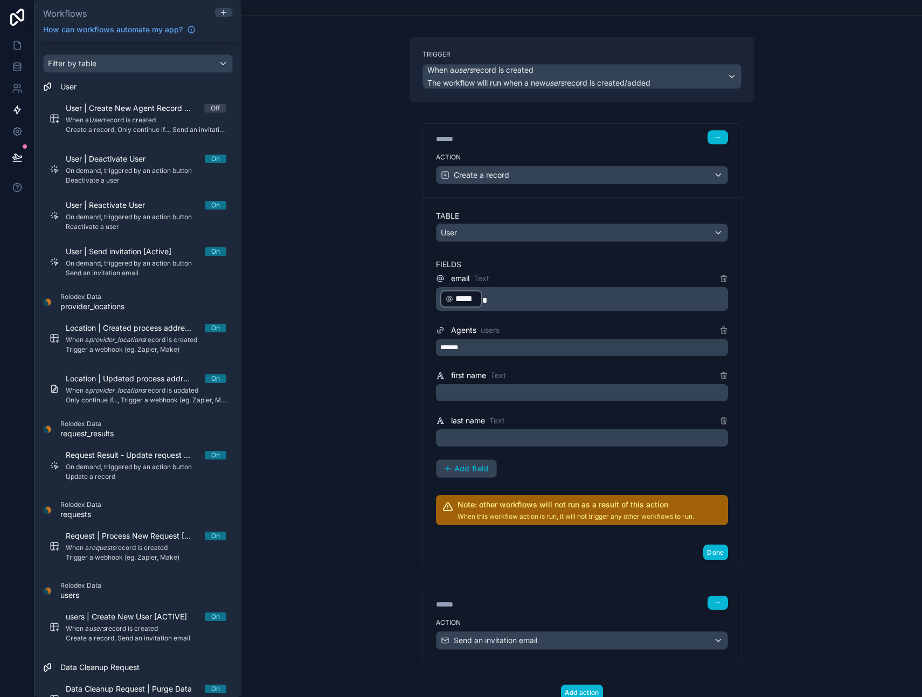
scroll to position [27, 0]
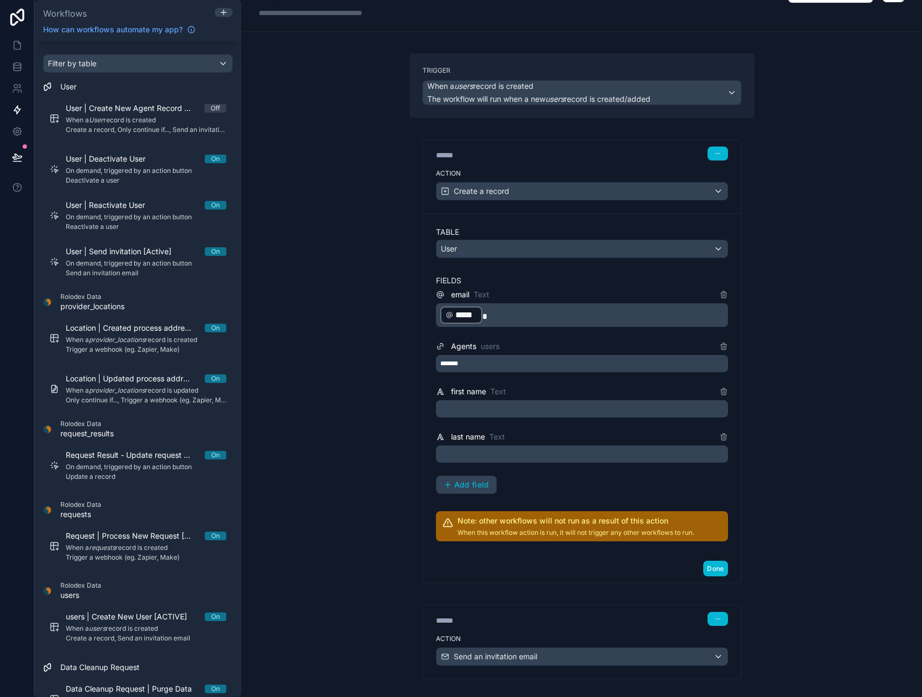
click at [468, 409] on p "﻿" at bounding box center [583, 409] width 286 height 13
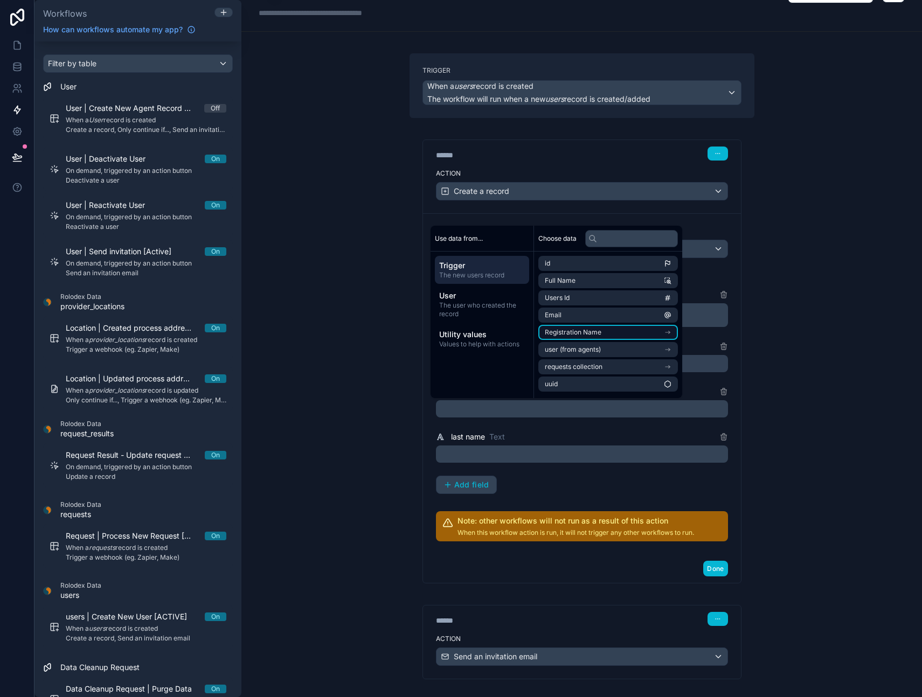
click at [636, 330] on li "Registration Name" at bounding box center [608, 332] width 140 height 15
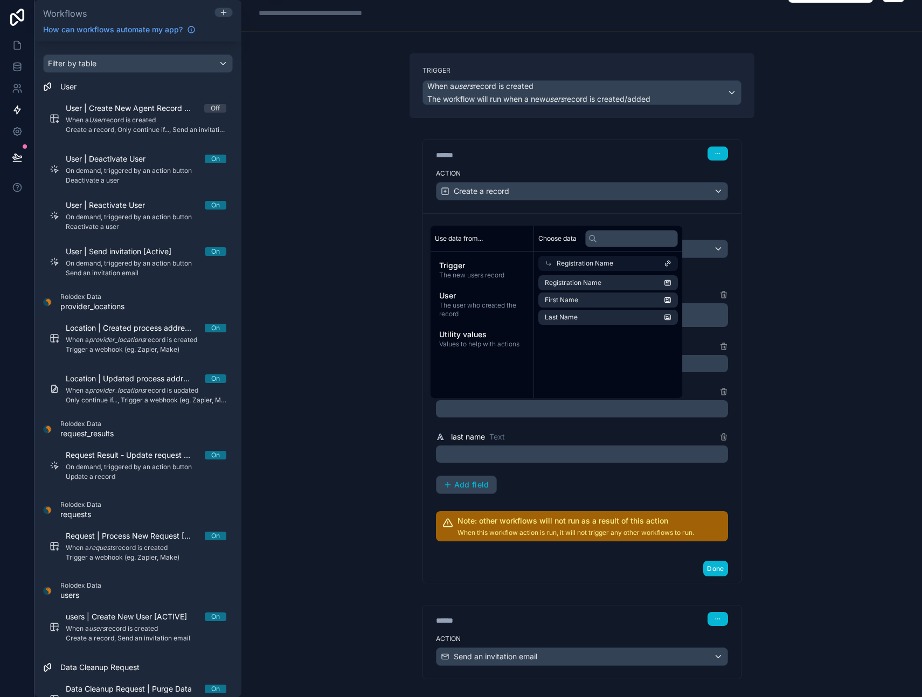
click at [576, 302] on span "First Name" at bounding box center [561, 300] width 33 height 9
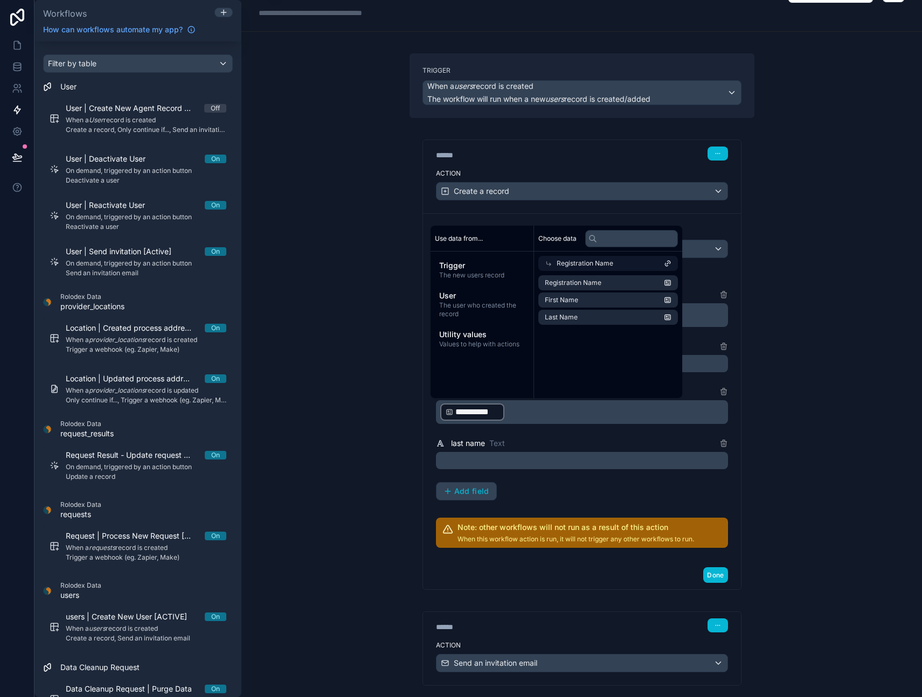
click at [497, 463] on p "﻿" at bounding box center [583, 460] width 286 height 13
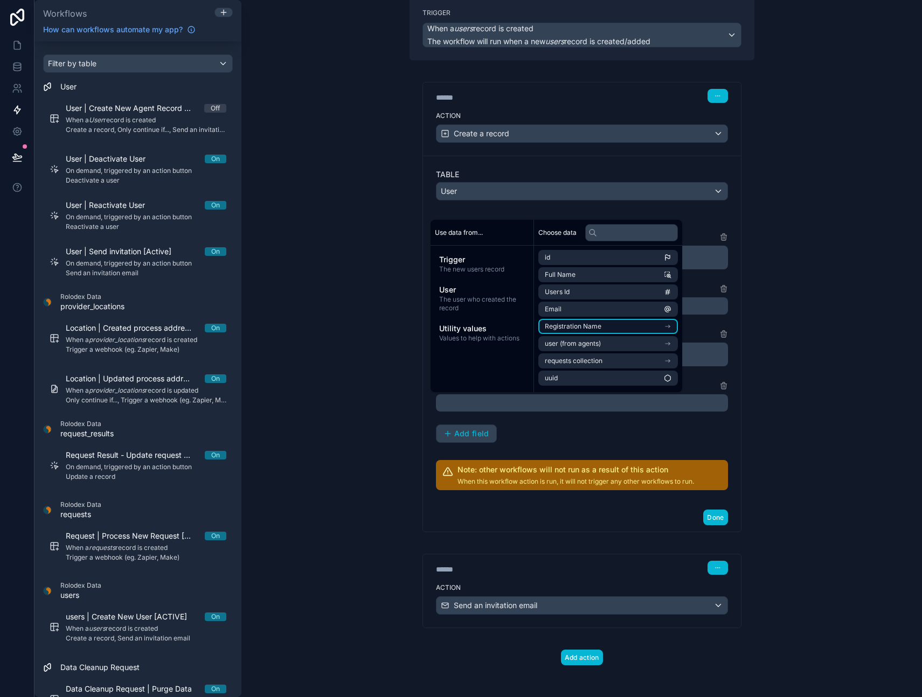
scroll to position [87, 0]
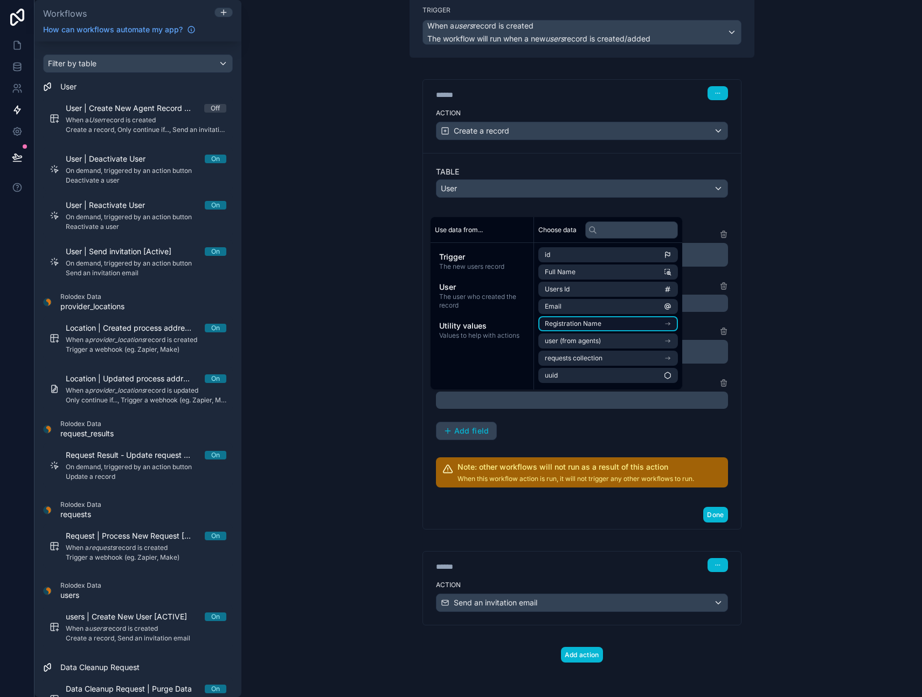
click at [672, 322] on icon "scrollable content" at bounding box center [668, 324] width 8 height 8
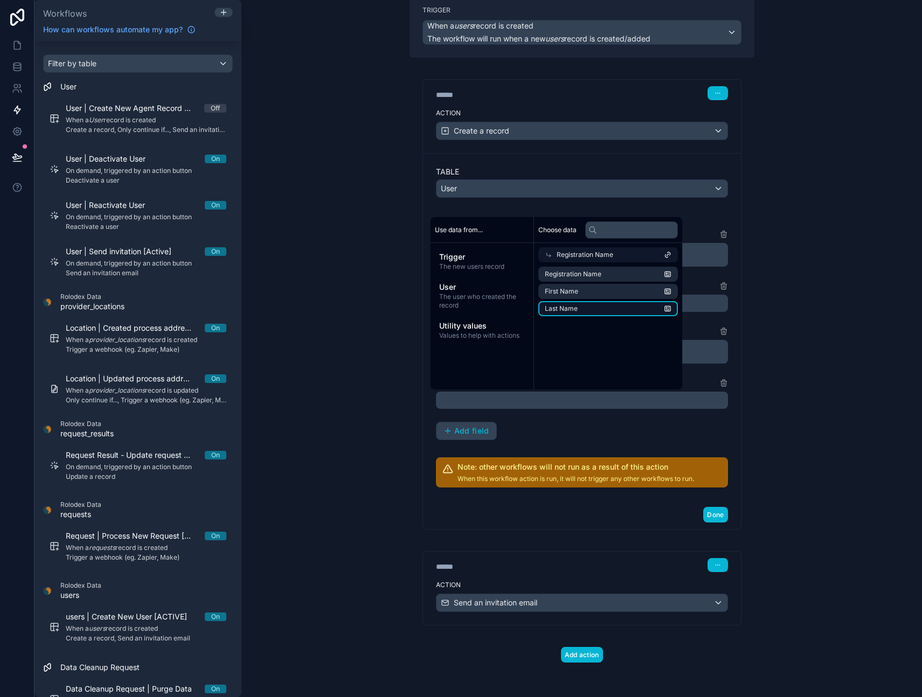
click at [566, 308] on span "Last Name" at bounding box center [561, 308] width 33 height 9
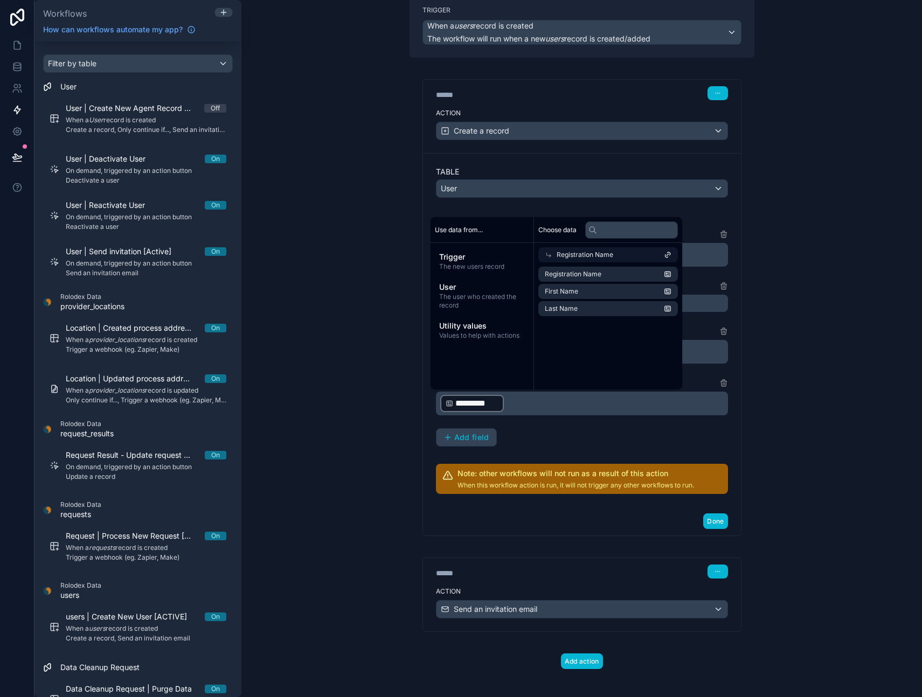
click at [337, 400] on div "**********" at bounding box center [581, 348] width 681 height 697
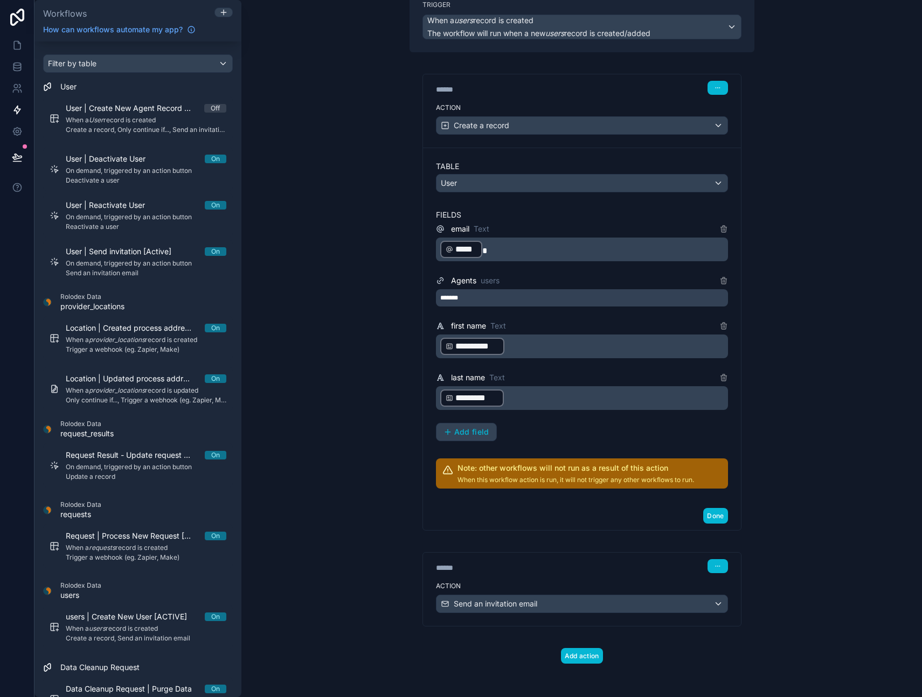
scroll to position [94, 0]
click at [12, 86] on icon at bounding box center [17, 88] width 11 height 11
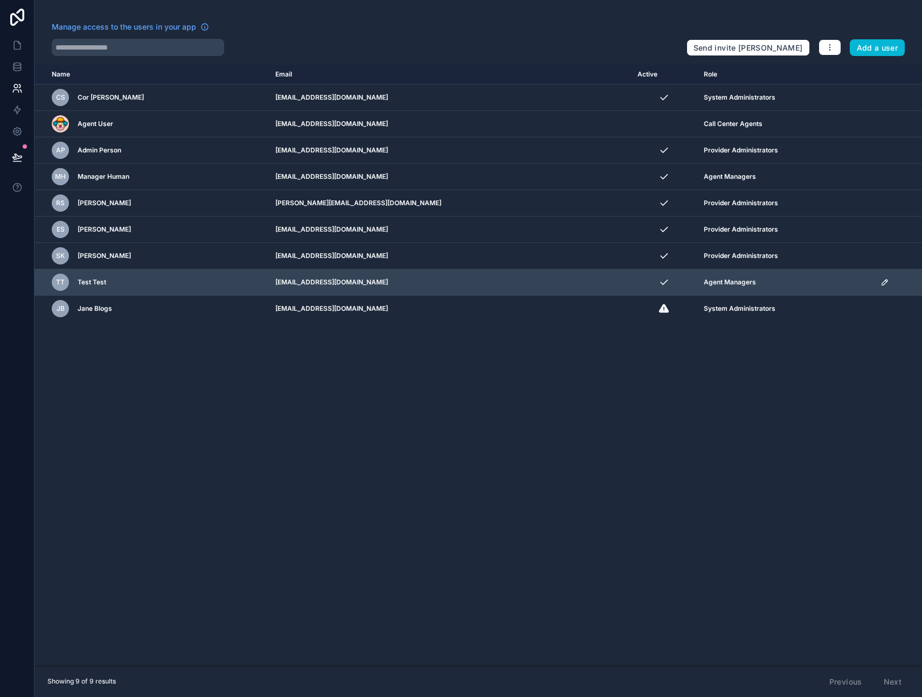
click at [217, 282] on div "TT Test Test" at bounding box center [157, 282] width 211 height 17
click at [885, 281] on icon "scrollable content" at bounding box center [886, 281] width 2 height 2
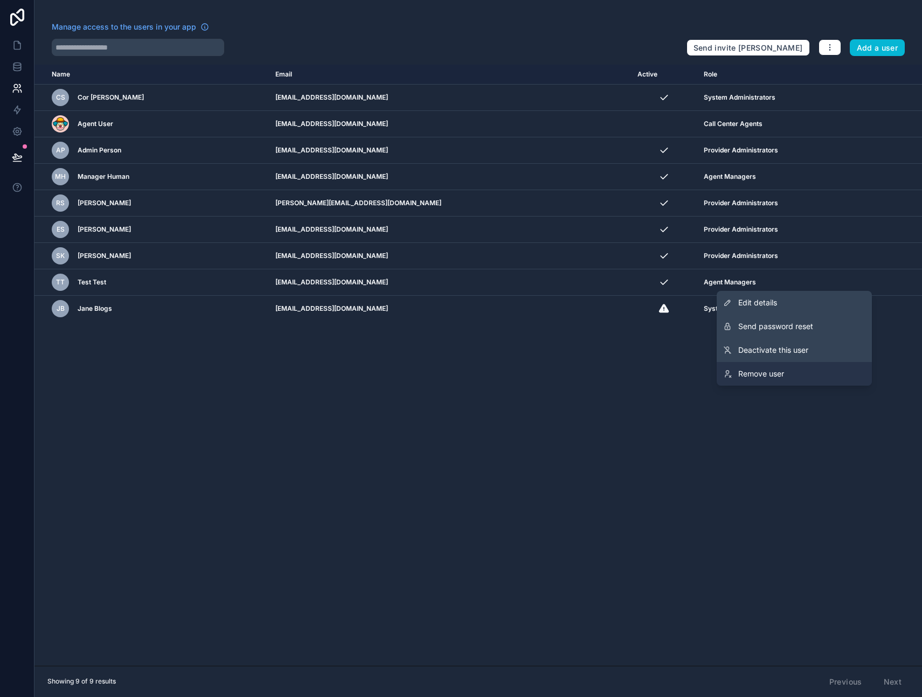
click at [764, 371] on span "Remove user" at bounding box center [761, 374] width 46 height 11
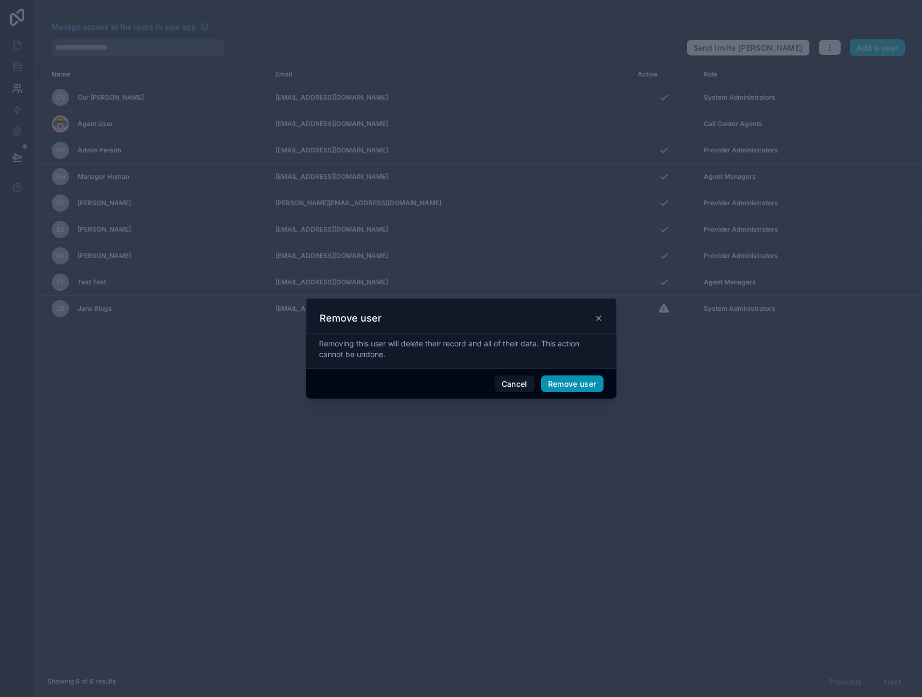
click at [573, 384] on button "Remove user" at bounding box center [572, 384] width 63 height 17
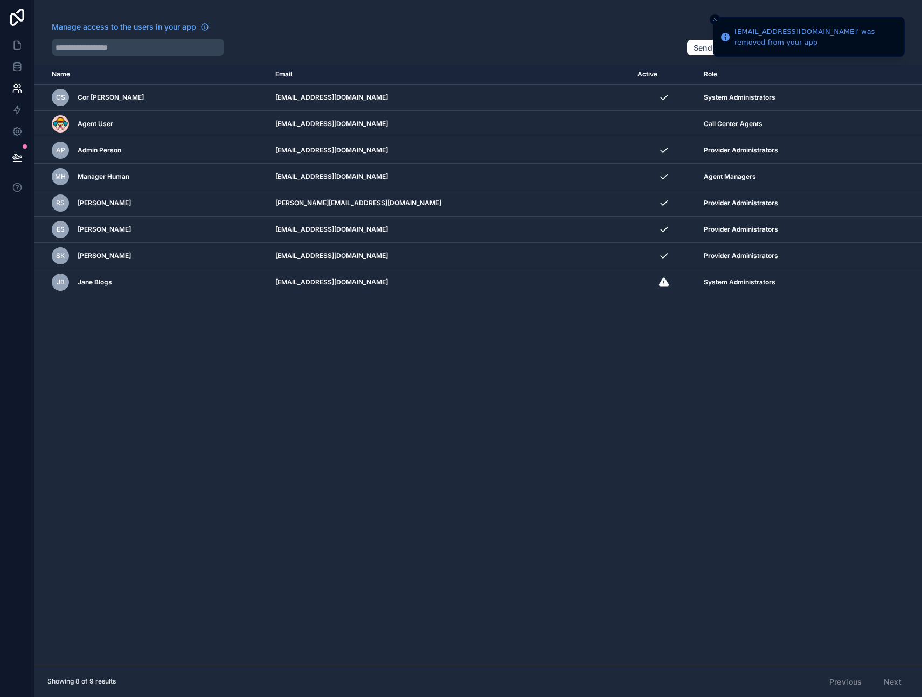
click at [714, 17] on icon "Close toast" at bounding box center [715, 19] width 6 height 6
click at [214, 460] on div "Name Email Active Role [DOMAIN_NAME] CS Cor [PERSON_NAME] [EMAIL_ADDRESS][DOMAI…" at bounding box center [478, 365] width 888 height 601
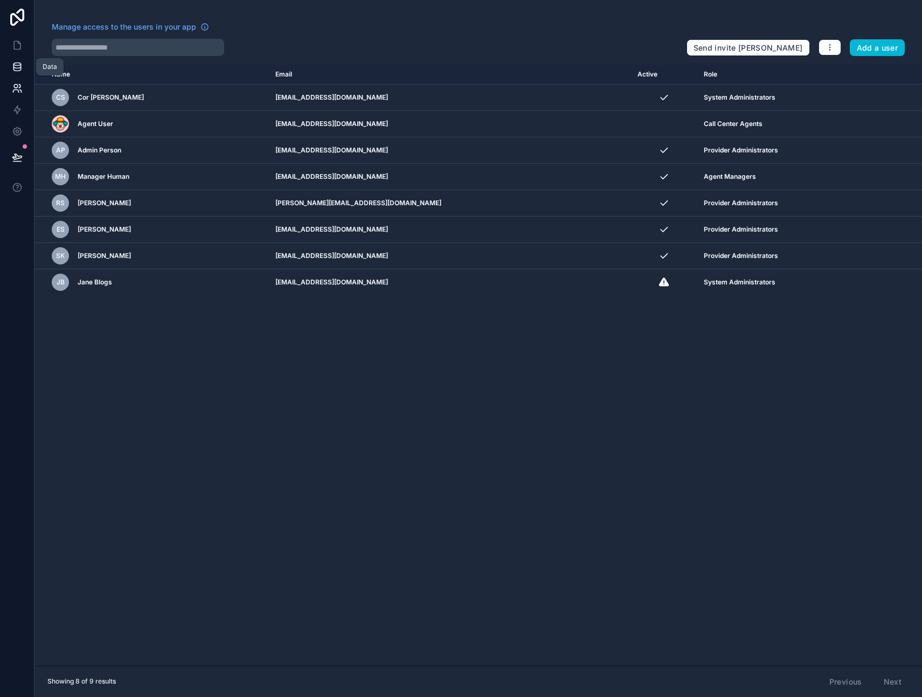
click at [15, 65] on icon at bounding box center [16, 64] width 7 height 3
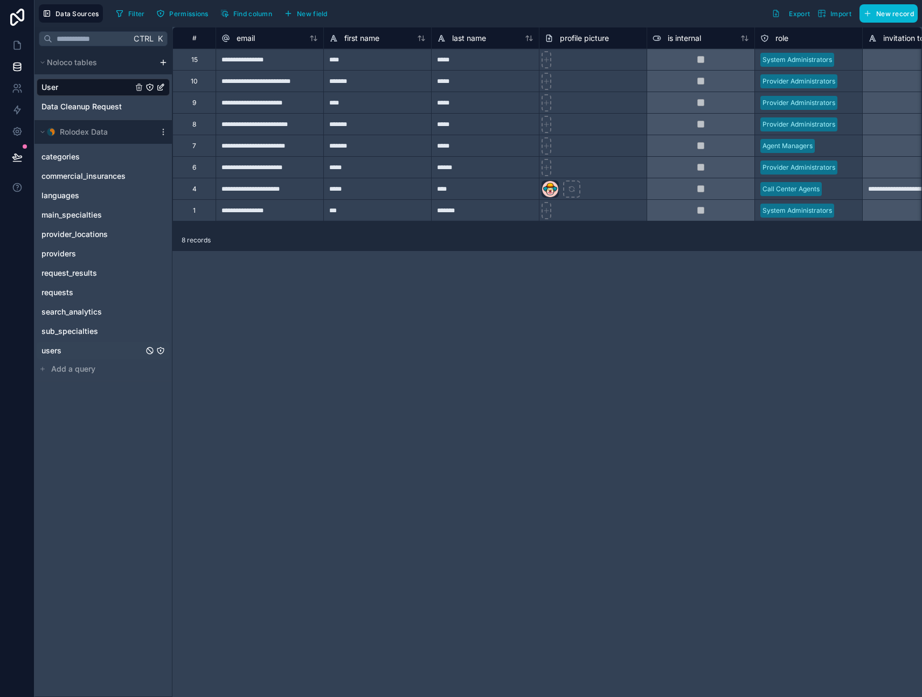
click at [56, 354] on span "users" at bounding box center [51, 350] width 20 height 11
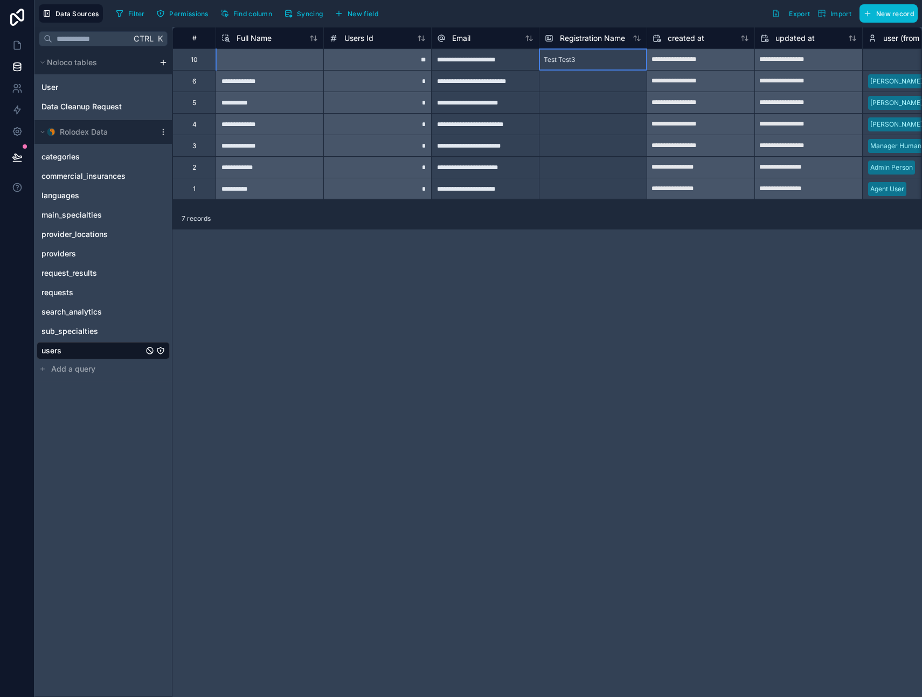
click at [582, 61] on div "Test Test3" at bounding box center [593, 60] width 108 height 22
click at [587, 58] on div "Test Test3" at bounding box center [593, 60] width 108 height 22
click at [580, 60] on div "Test Test3" at bounding box center [593, 60] width 108 height 22
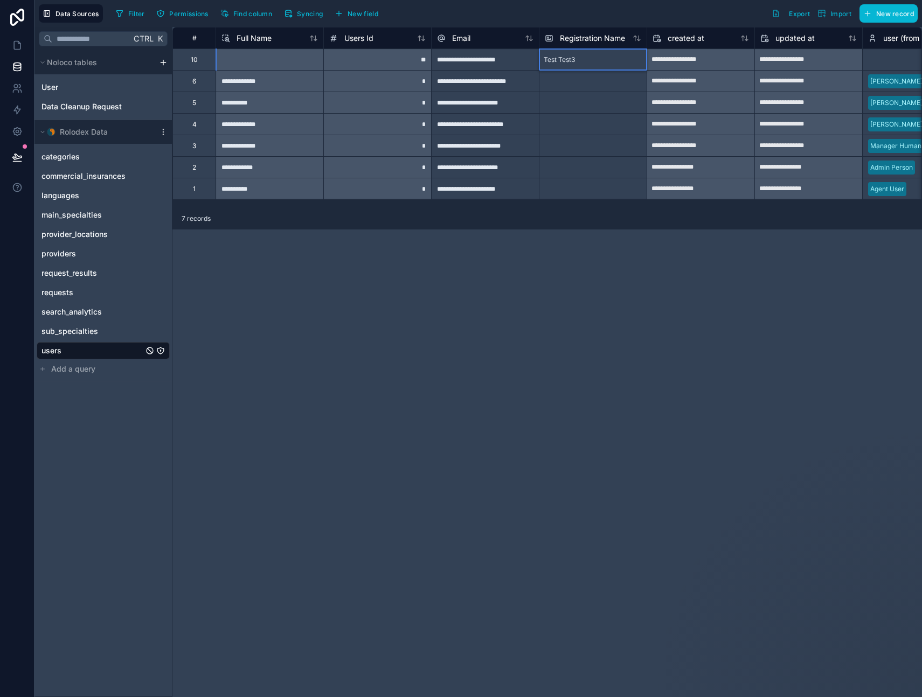
click at [580, 60] on div "Test Test3" at bounding box center [593, 60] width 108 height 22
click at [570, 58] on span "Test Test3" at bounding box center [559, 60] width 31 height 9
click at [608, 58] on div "Test Test3" at bounding box center [593, 60] width 108 height 22
click at [586, 61] on div "Test Test3" at bounding box center [593, 60] width 108 height 22
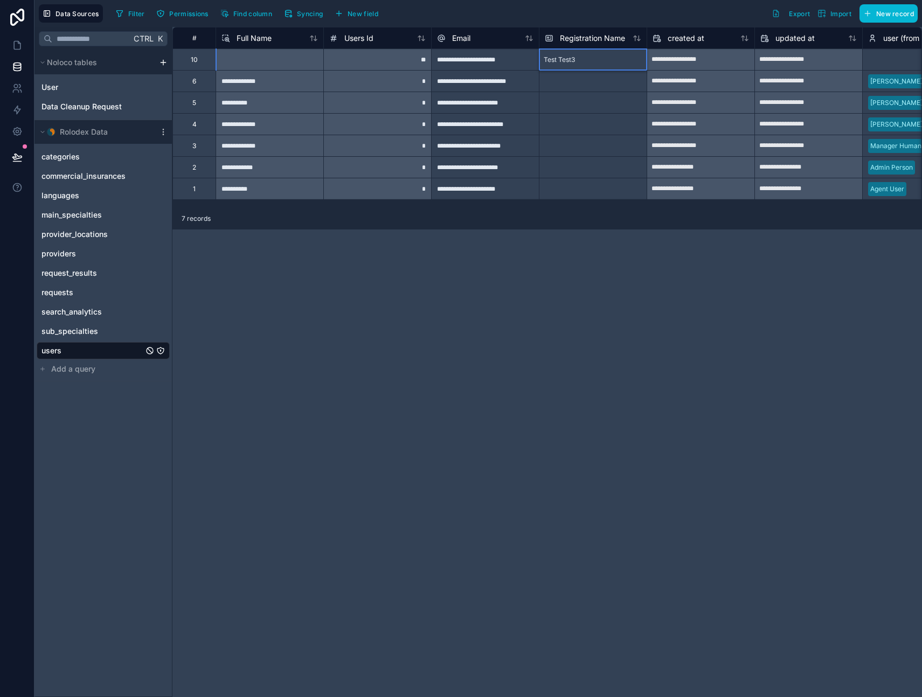
click at [586, 61] on div "Test Test3" at bounding box center [593, 60] width 108 height 22
click at [571, 81] on div at bounding box center [593, 81] width 108 height 22
click at [575, 58] on span "Test Test3" at bounding box center [559, 60] width 31 height 9
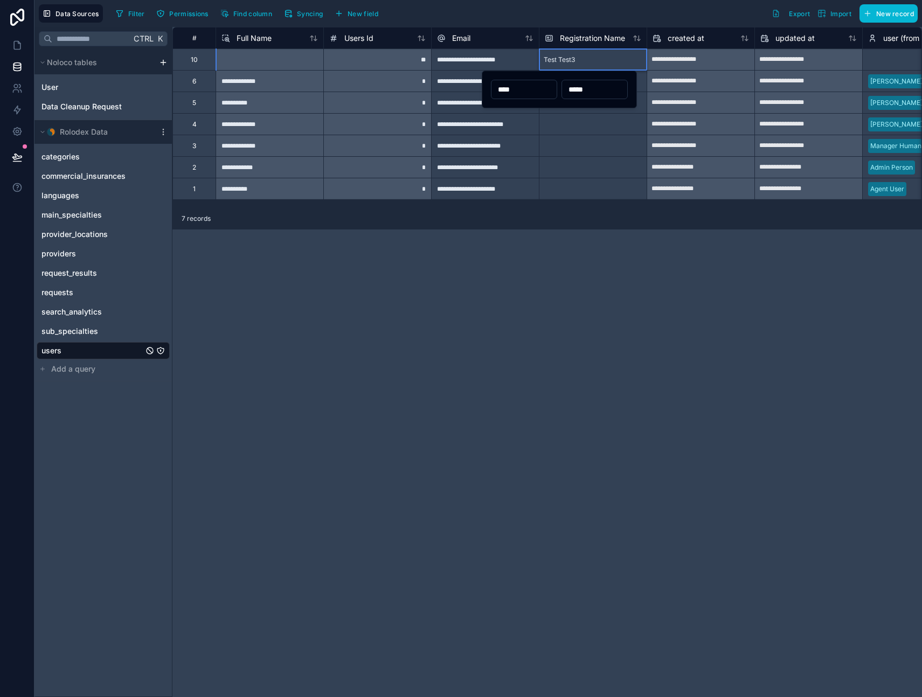
click at [584, 59] on div "Test Test3" at bounding box center [593, 60] width 108 height 22
click at [17, 113] on icon at bounding box center [17, 110] width 6 height 8
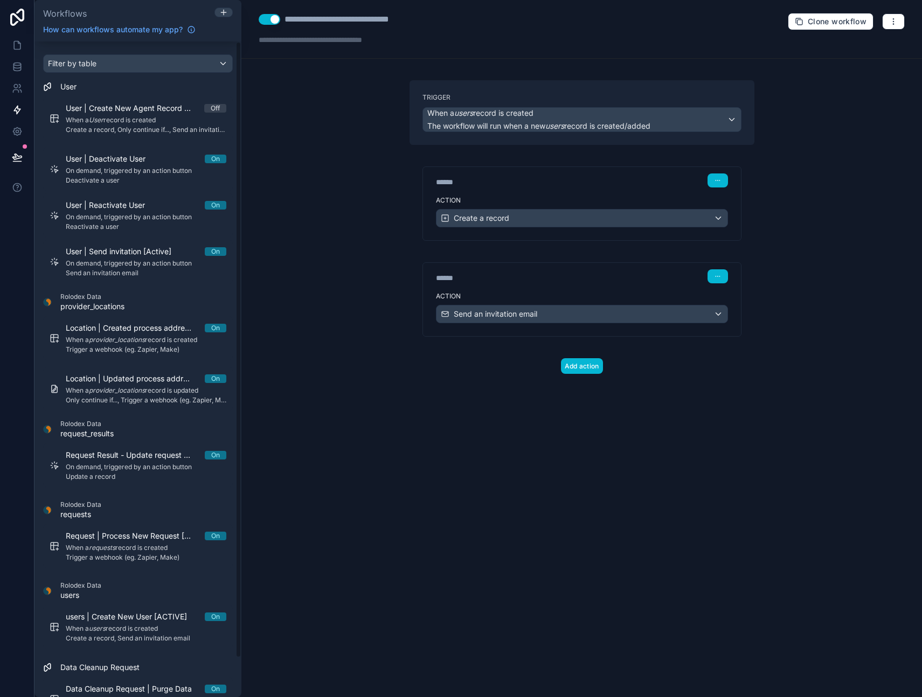
click at [520, 191] on div "****** Step 1" at bounding box center [582, 179] width 318 height 25
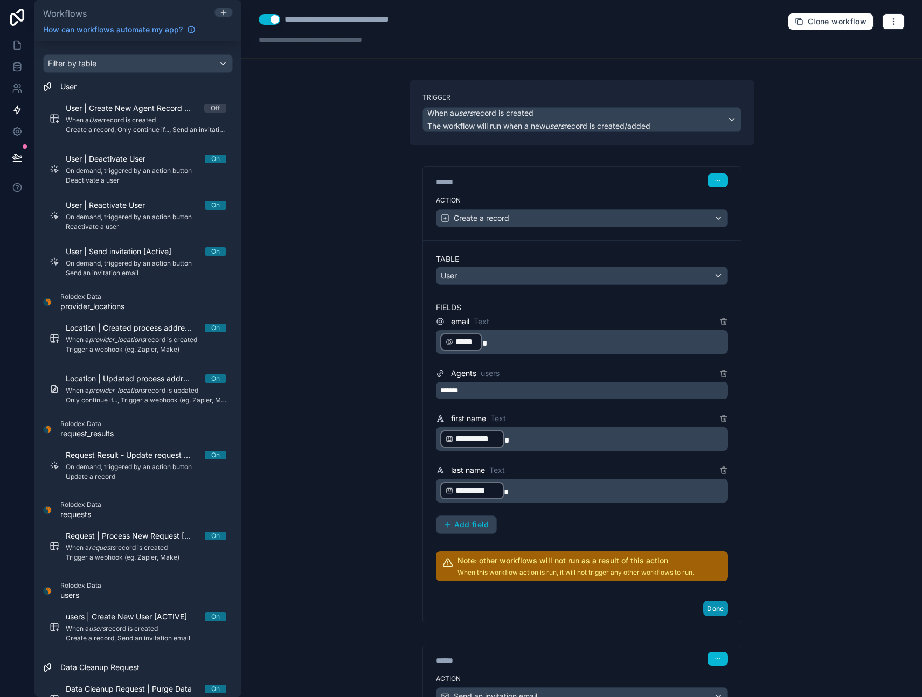
click at [711, 608] on button "Done" at bounding box center [715, 609] width 24 height 16
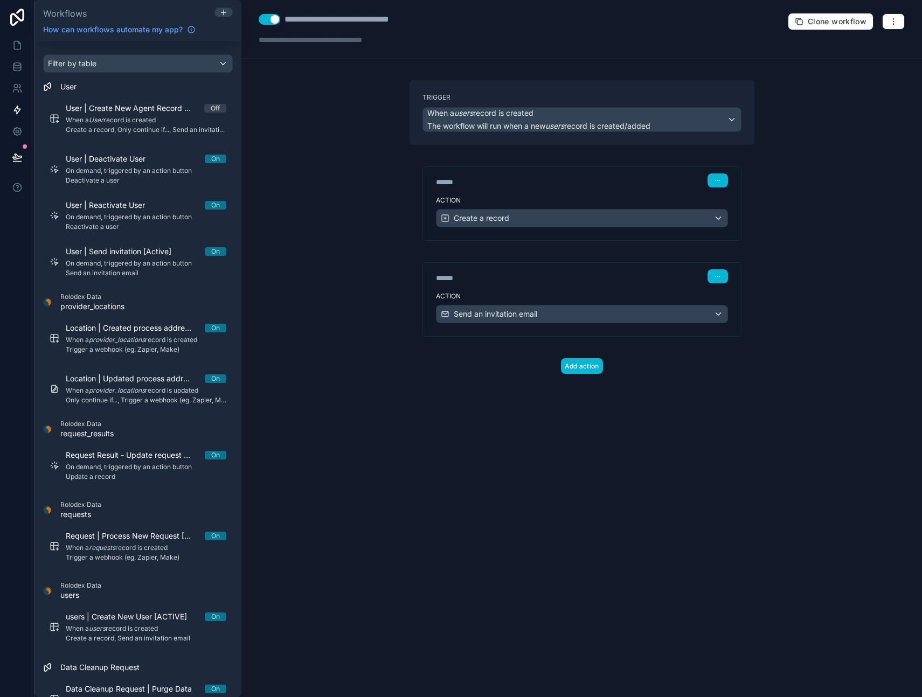
click at [814, 431] on div "**********" at bounding box center [581, 348] width 681 height 697
click at [884, 24] on button "button" at bounding box center [893, 21] width 23 height 16
click at [852, 46] on span "Test workflow" at bounding box center [865, 47] width 52 height 9
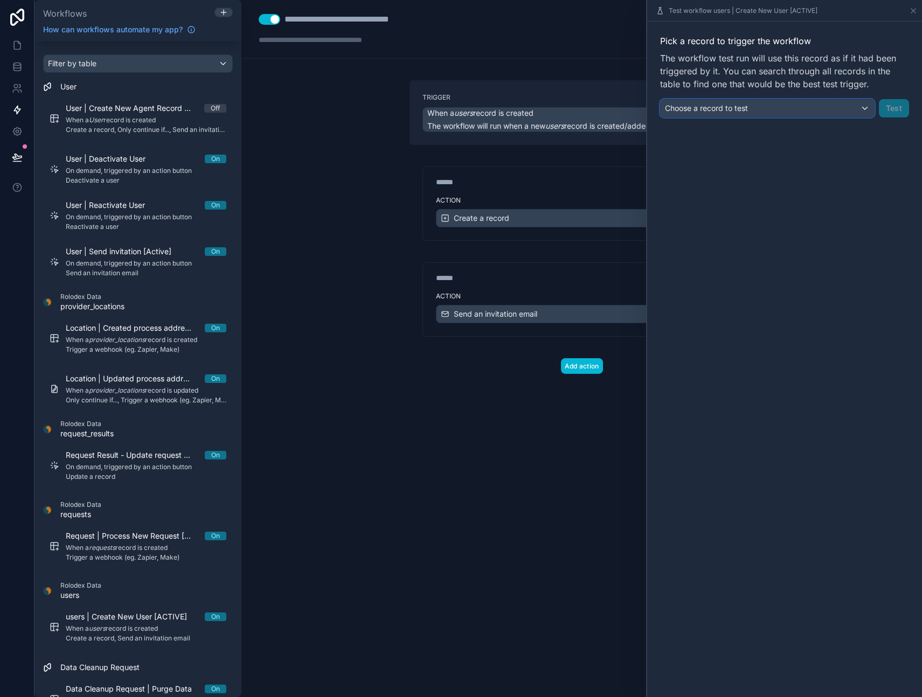
click at [708, 108] on span "Choose a record to test" at bounding box center [706, 107] width 83 height 9
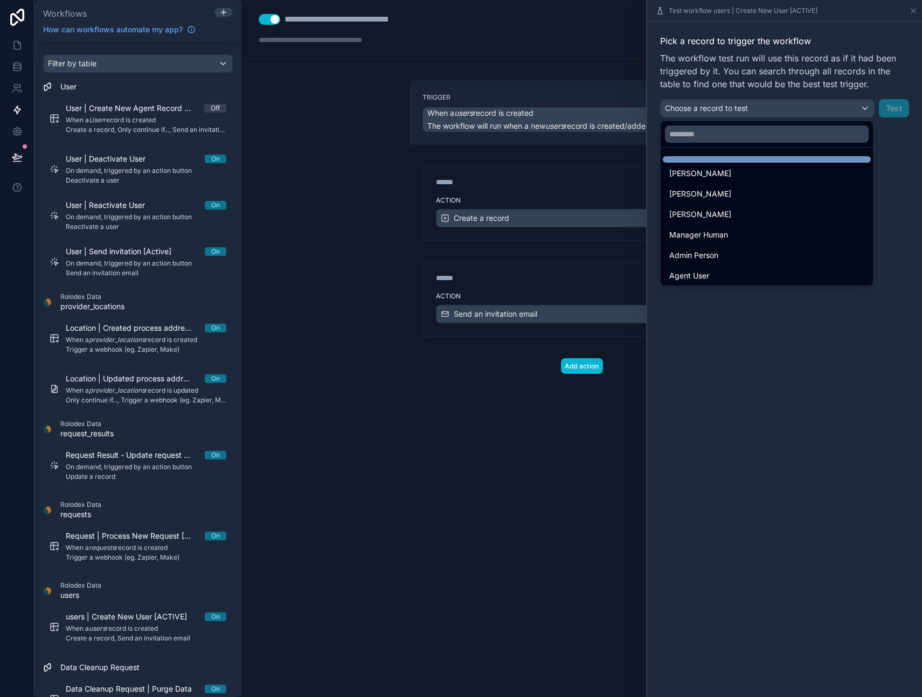
click at [696, 158] on div at bounding box center [767, 159] width 208 height 6
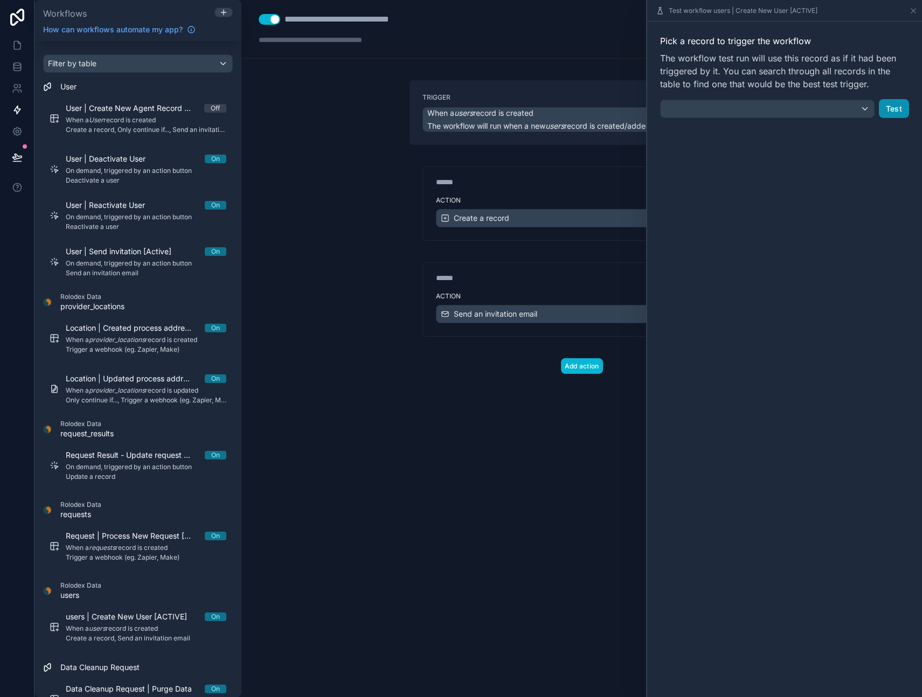
click at [897, 107] on button "Test" at bounding box center [894, 108] width 30 height 19
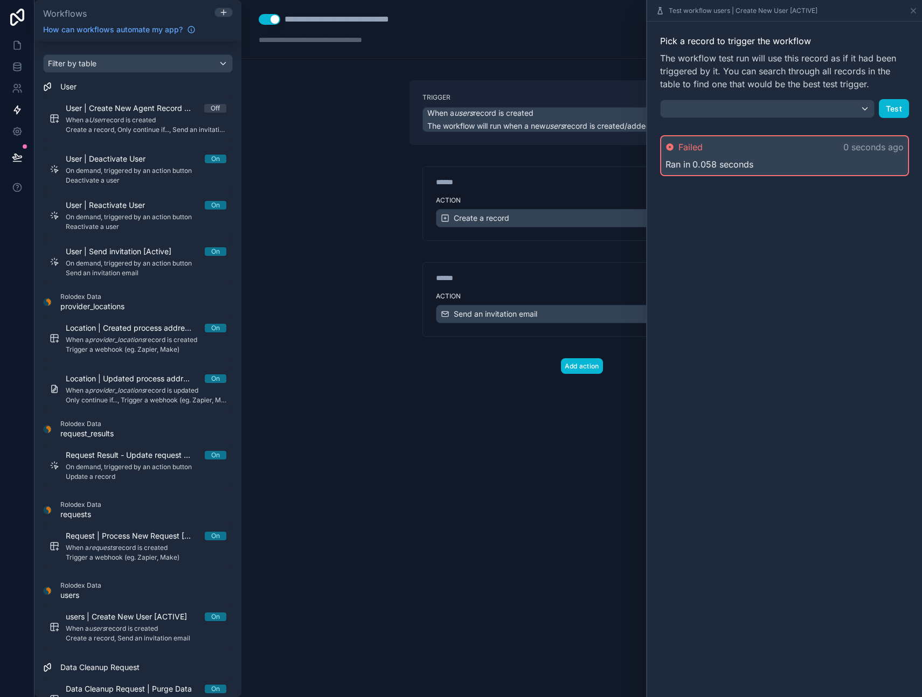
click at [743, 157] on div "Failed 0 seconds ago Ran in 0.058 seconds" at bounding box center [784, 155] width 249 height 41
click at [912, 10] on icon at bounding box center [913, 10] width 9 height 9
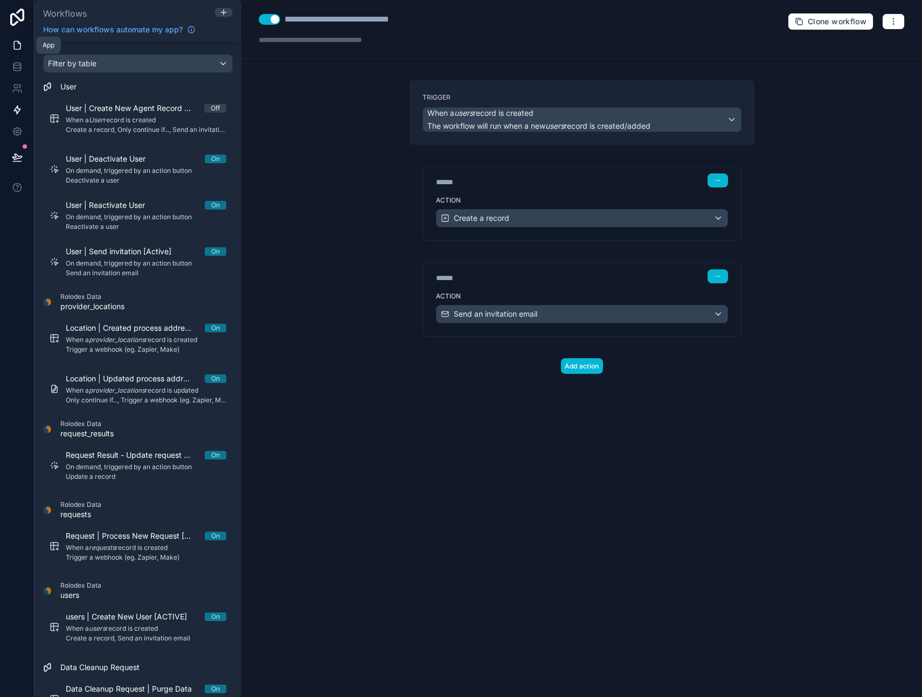
click at [16, 44] on icon at bounding box center [17, 45] width 11 height 11
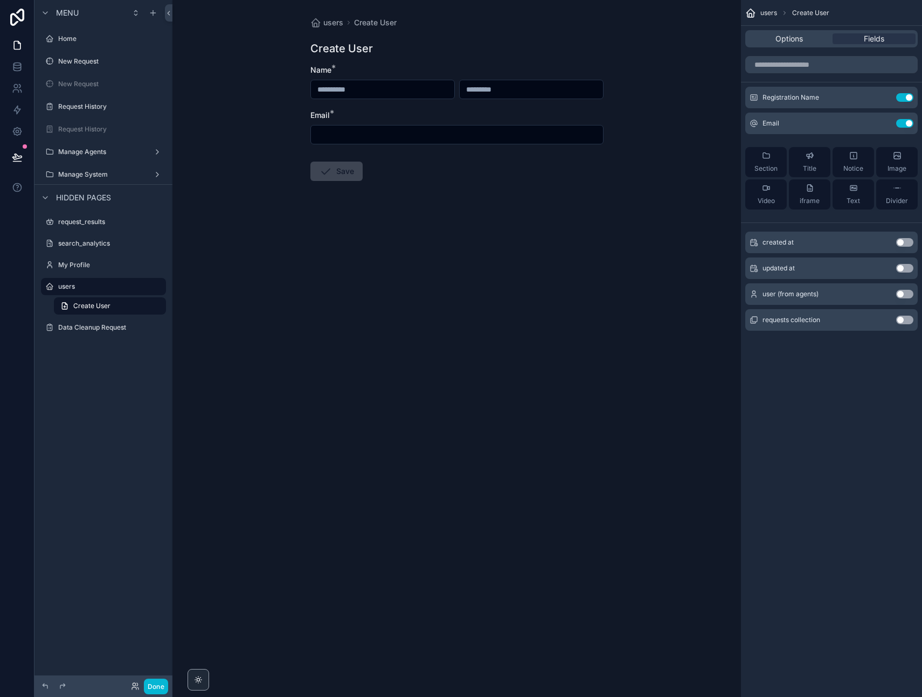
click at [597, 390] on div "users Create User Create User Name * Email * Save" at bounding box center [456, 348] width 569 height 697
click at [15, 66] on icon at bounding box center [17, 66] width 11 height 11
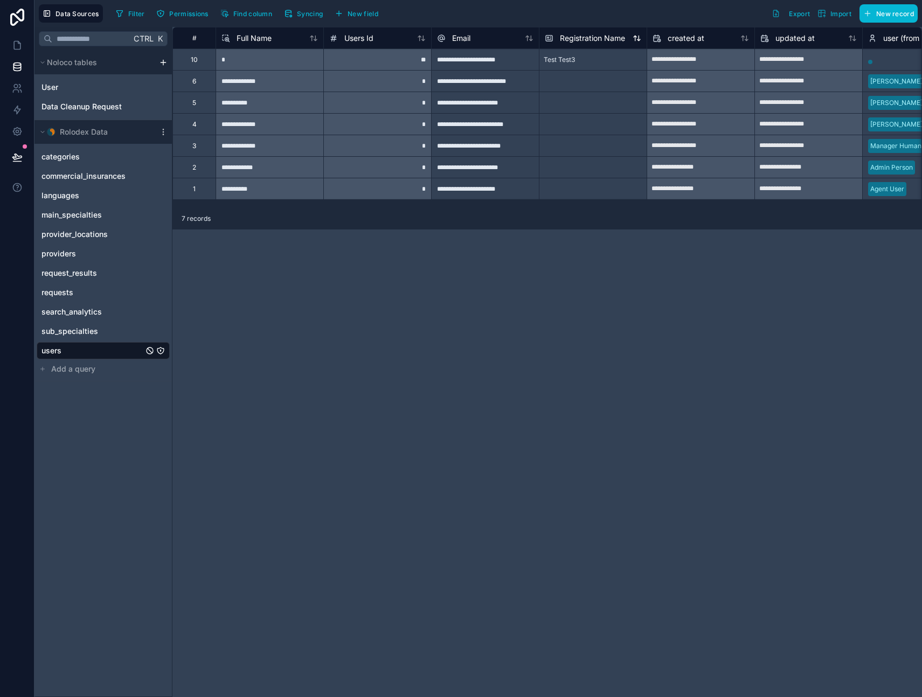
click at [592, 37] on span "Registration Name" at bounding box center [592, 38] width 65 height 11
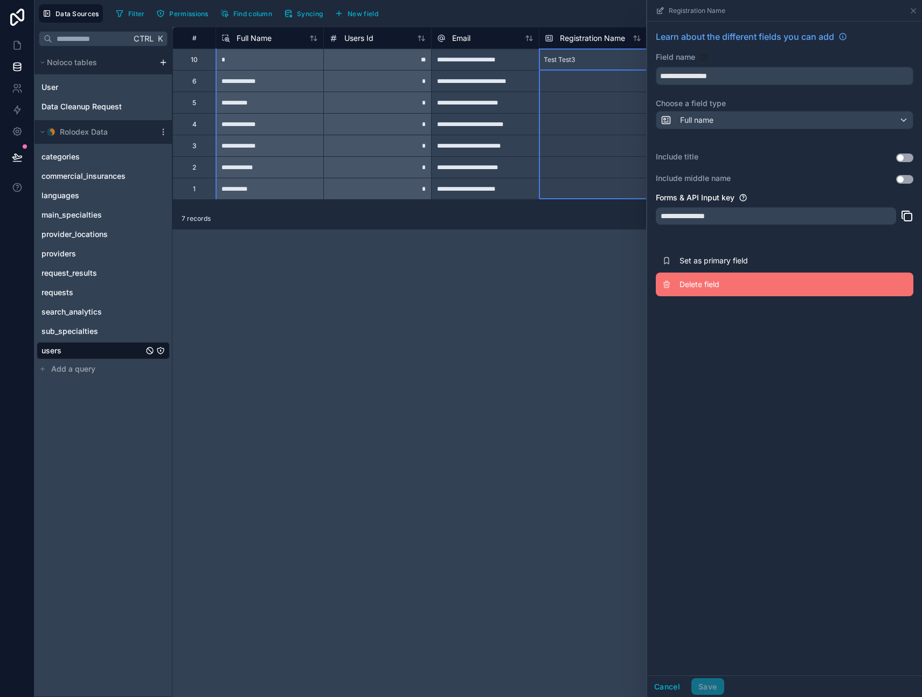
click at [709, 289] on span "Delete field" at bounding box center [757, 284] width 155 height 11
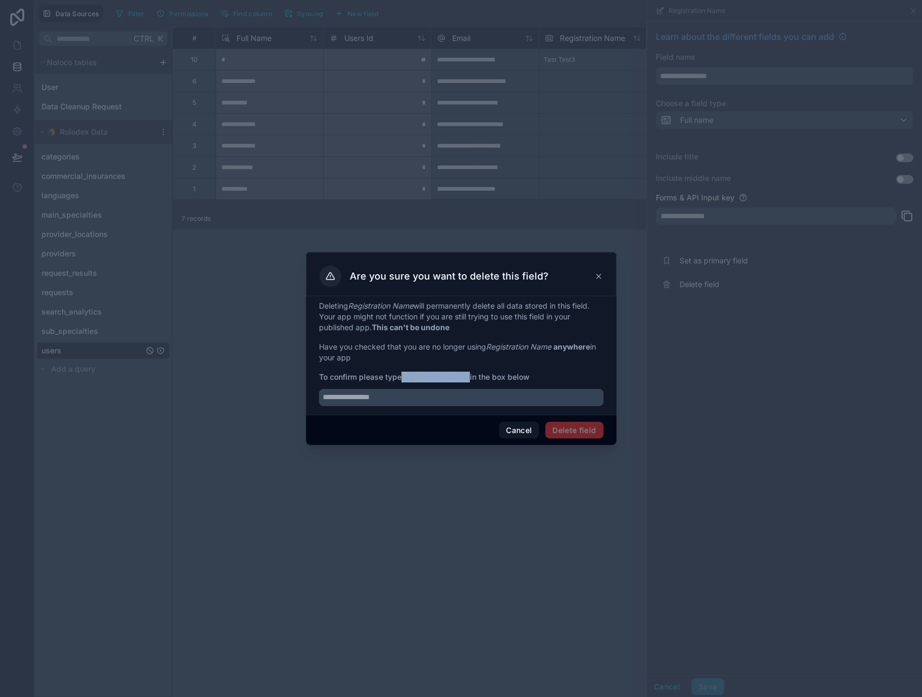
drag, startPoint x: 404, startPoint y: 377, endPoint x: 472, endPoint y: 377, distance: 67.9
click at [472, 377] on span "To confirm please type Registration Name in the box below" at bounding box center [461, 377] width 285 height 11
copy strong "Registration Name"
click at [428, 396] on input "text" at bounding box center [461, 397] width 285 height 17
paste input "**********"
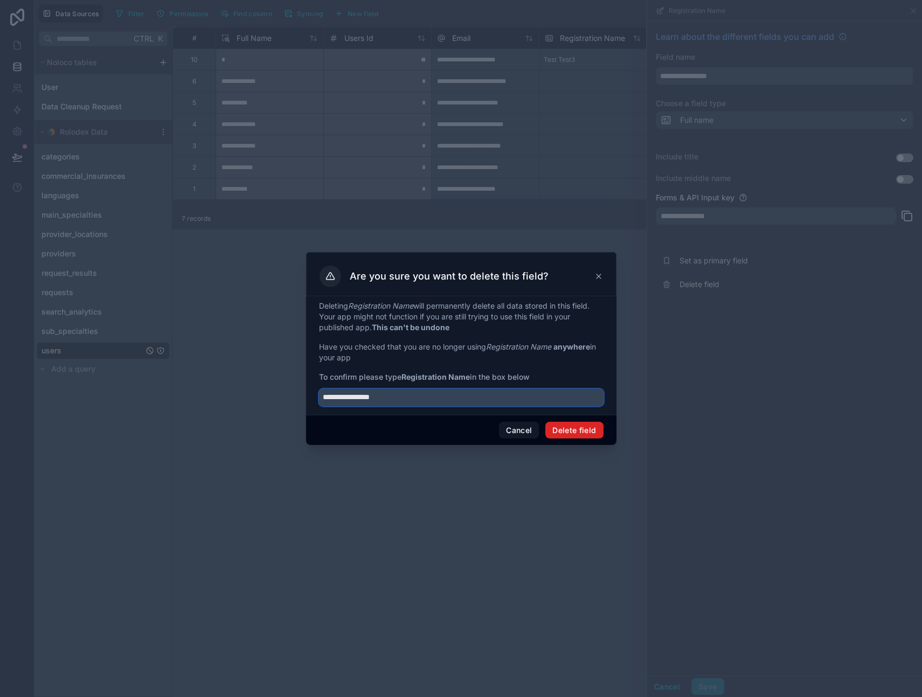
type input "**********"
click at [565, 428] on button "Delete field" at bounding box center [574, 430] width 58 height 17
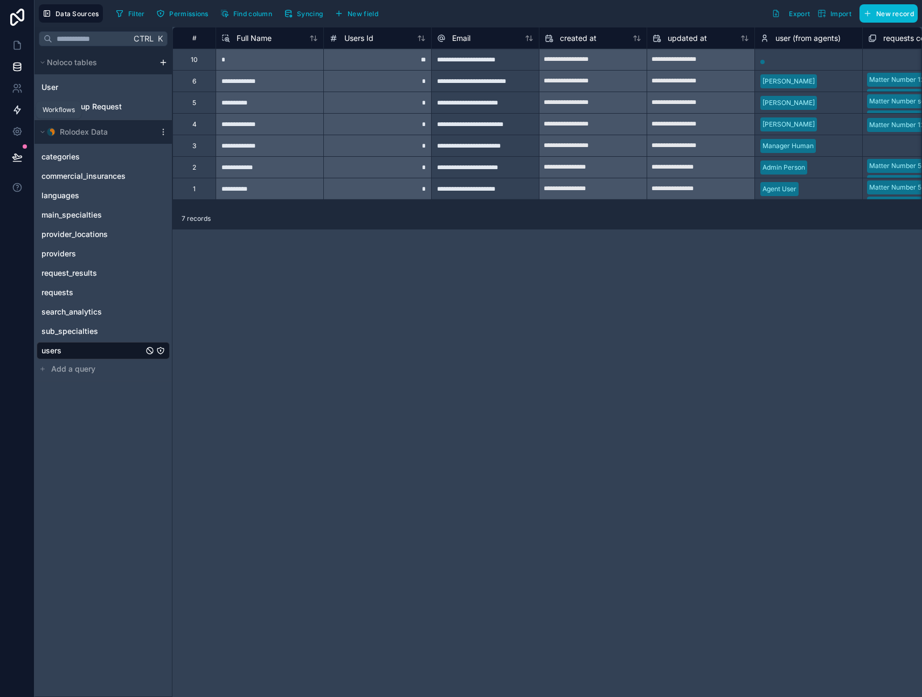
click at [16, 112] on icon at bounding box center [17, 110] width 11 height 11
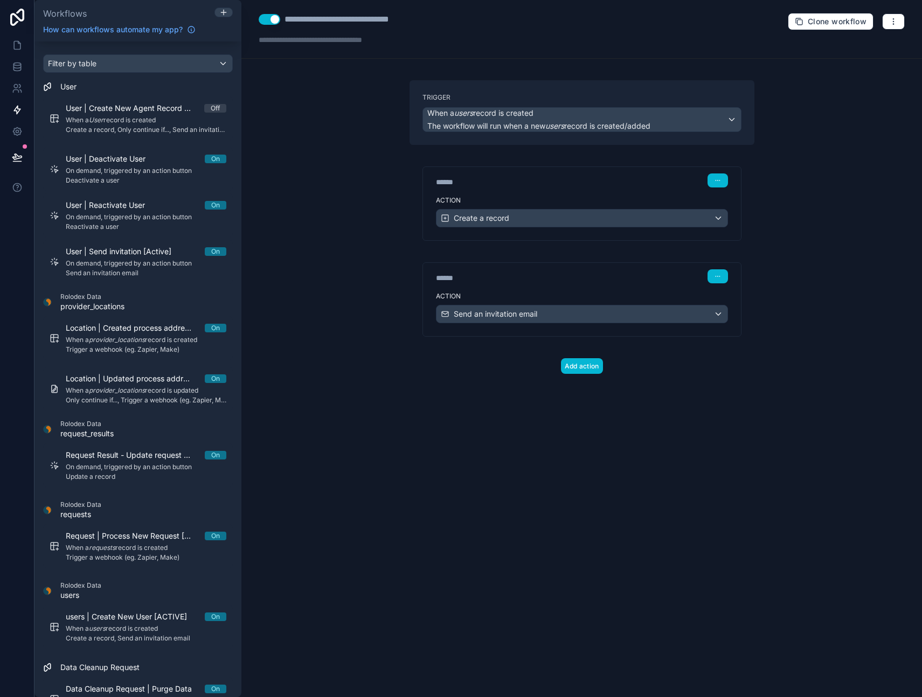
click at [513, 177] on div "******" at bounding box center [517, 182] width 162 height 11
click at [508, 237] on div "Action Create a record" at bounding box center [582, 216] width 318 height 49
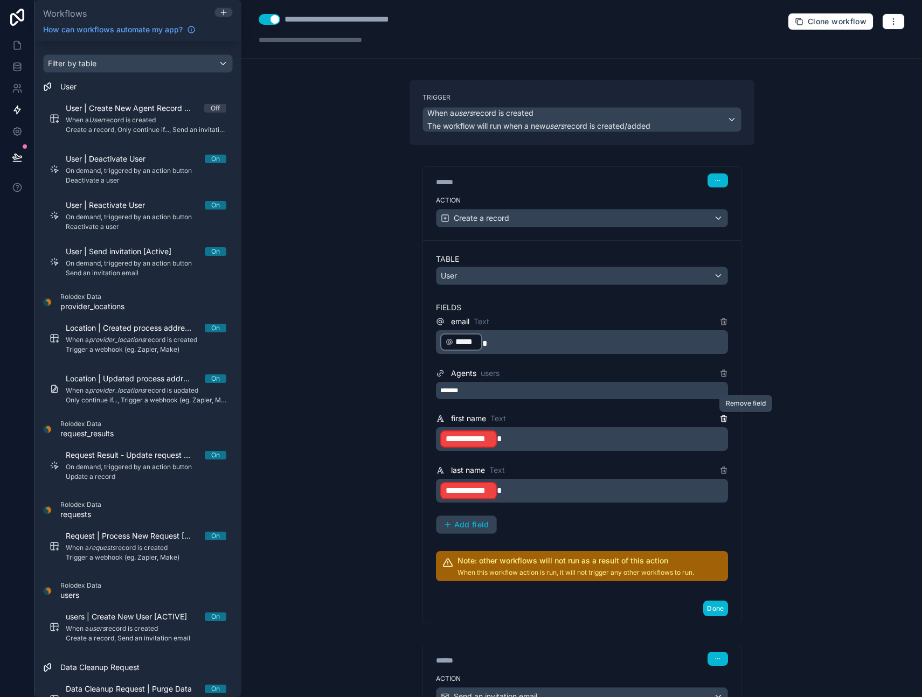
click at [723, 419] on icon at bounding box center [723, 419] width 0 height 2
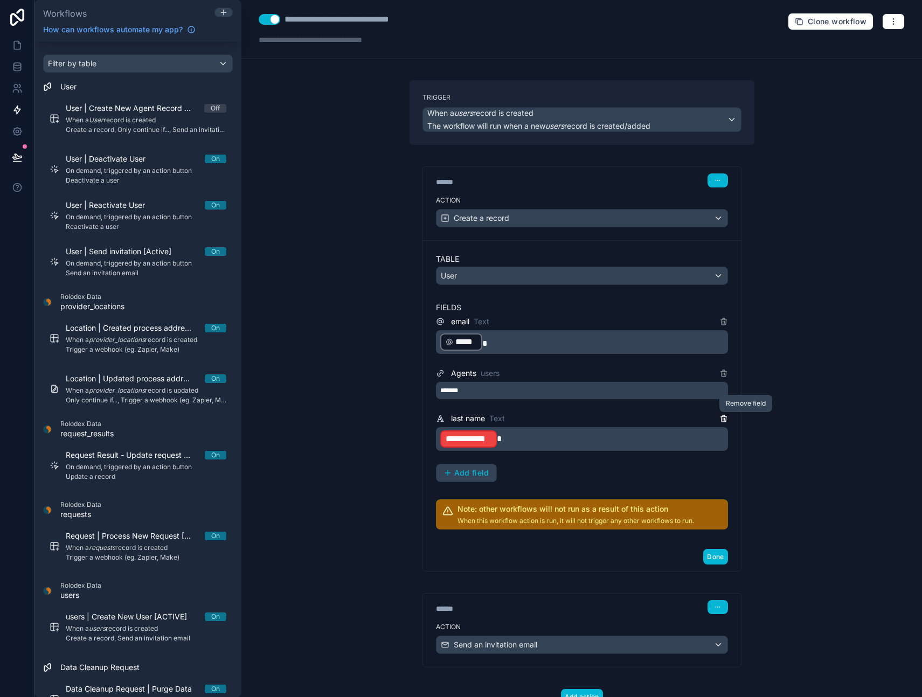
click at [723, 419] on icon at bounding box center [723, 419] width 0 height 2
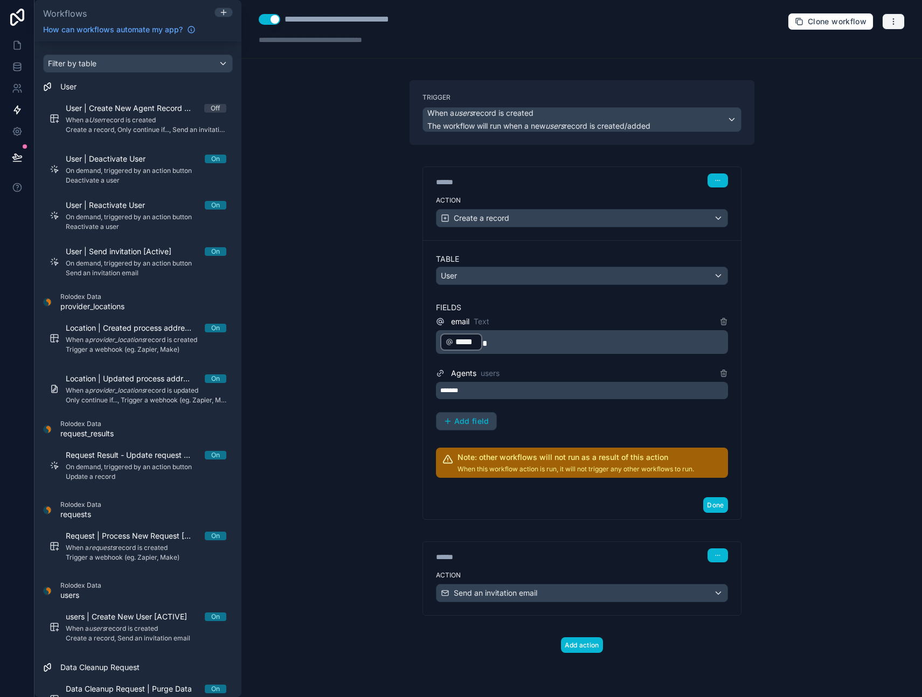
click at [895, 20] on icon "button" at bounding box center [893, 21] width 9 height 9
click at [852, 44] on span "Test workflow" at bounding box center [865, 47] width 52 height 9
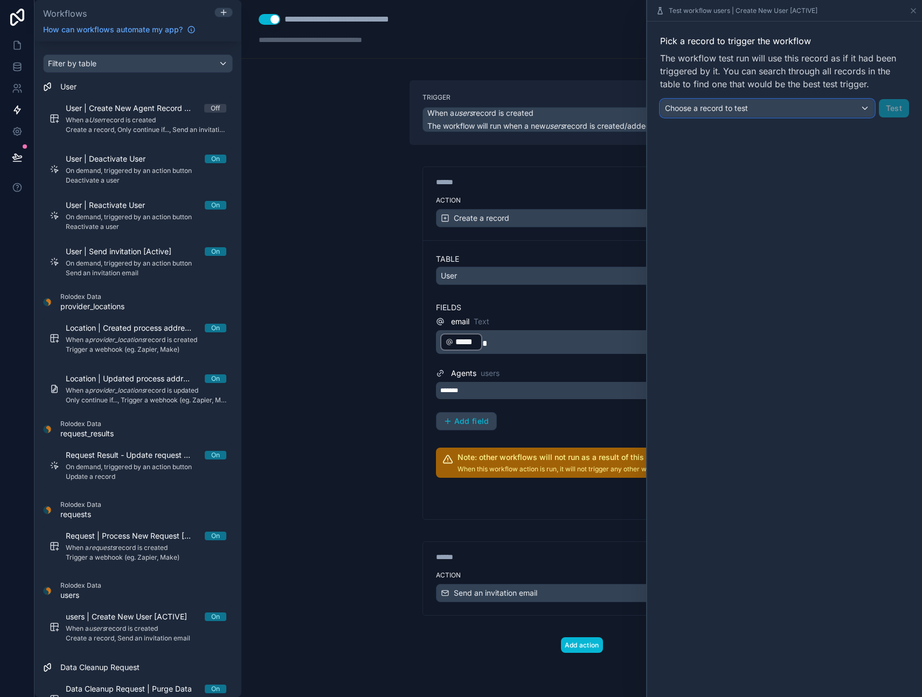
click at [743, 112] on span "Choose a record to test" at bounding box center [706, 107] width 83 height 9
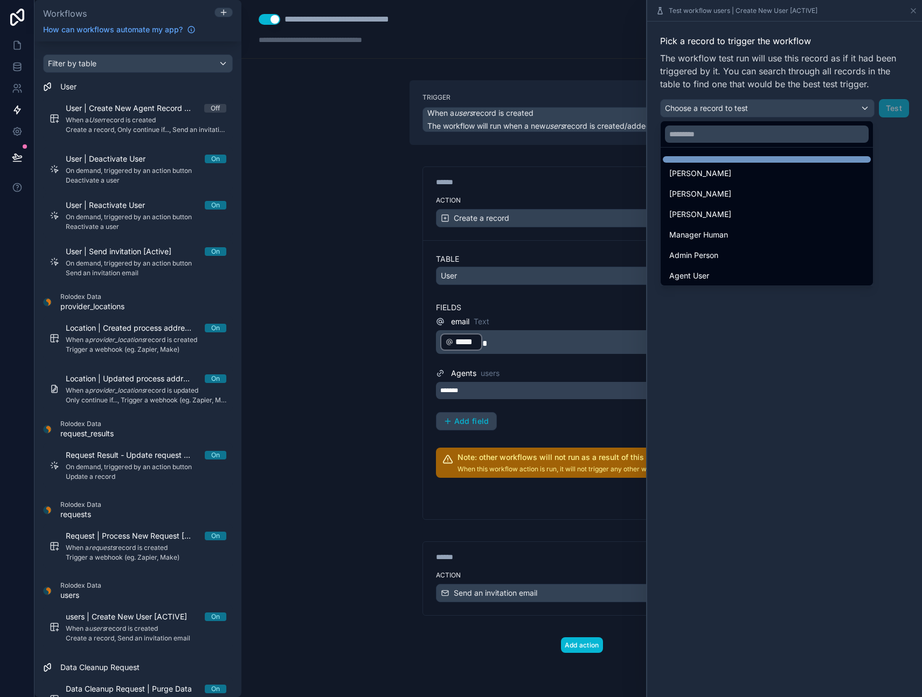
click at [698, 158] on div at bounding box center [767, 159] width 208 height 6
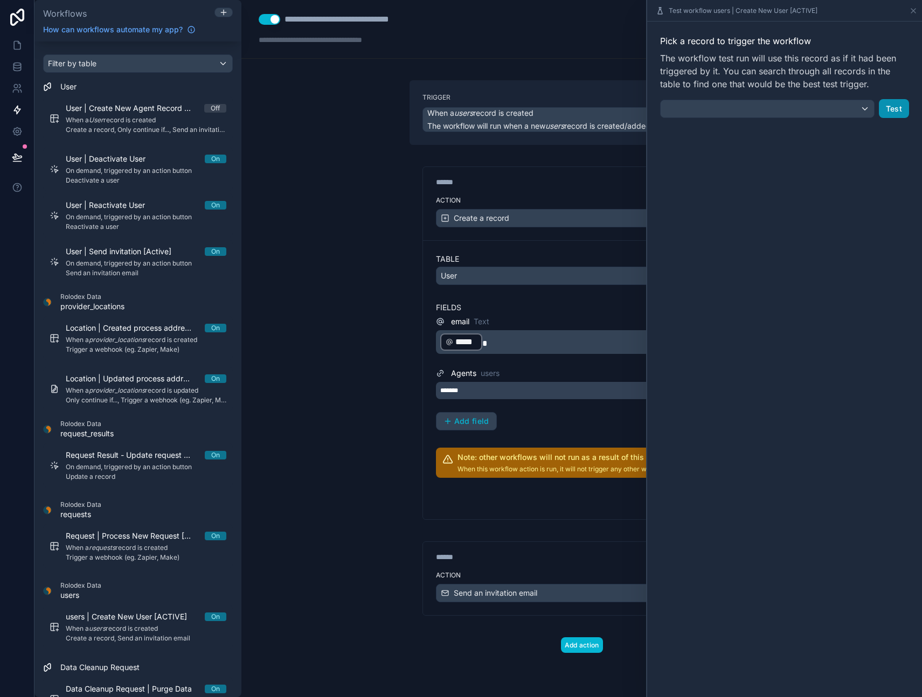
click at [895, 108] on button "Test" at bounding box center [894, 108] width 30 height 19
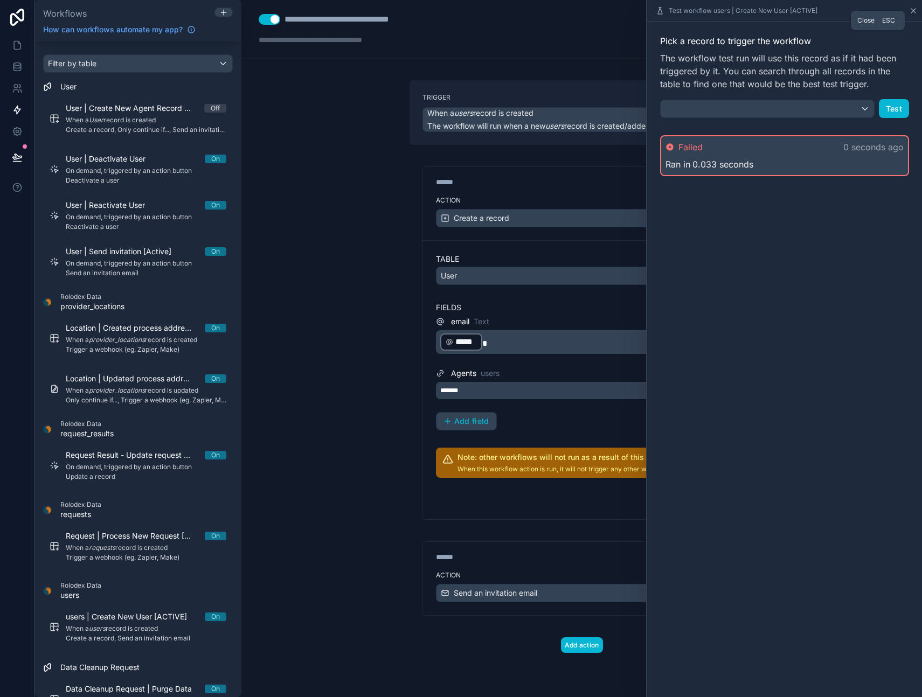
click at [914, 13] on icon at bounding box center [913, 10] width 9 height 9
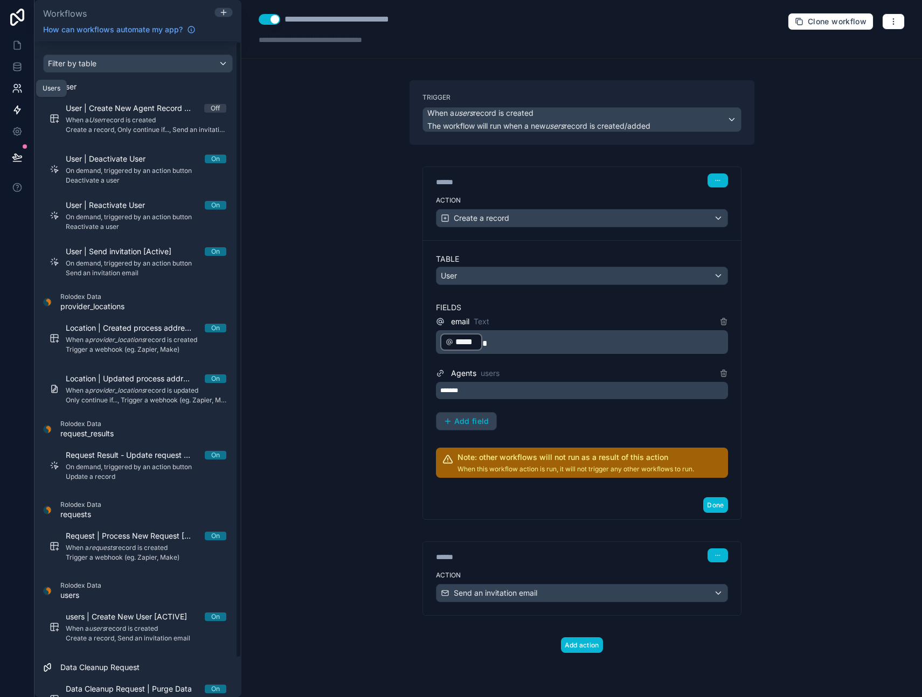
click at [12, 87] on icon at bounding box center [17, 88] width 11 height 11
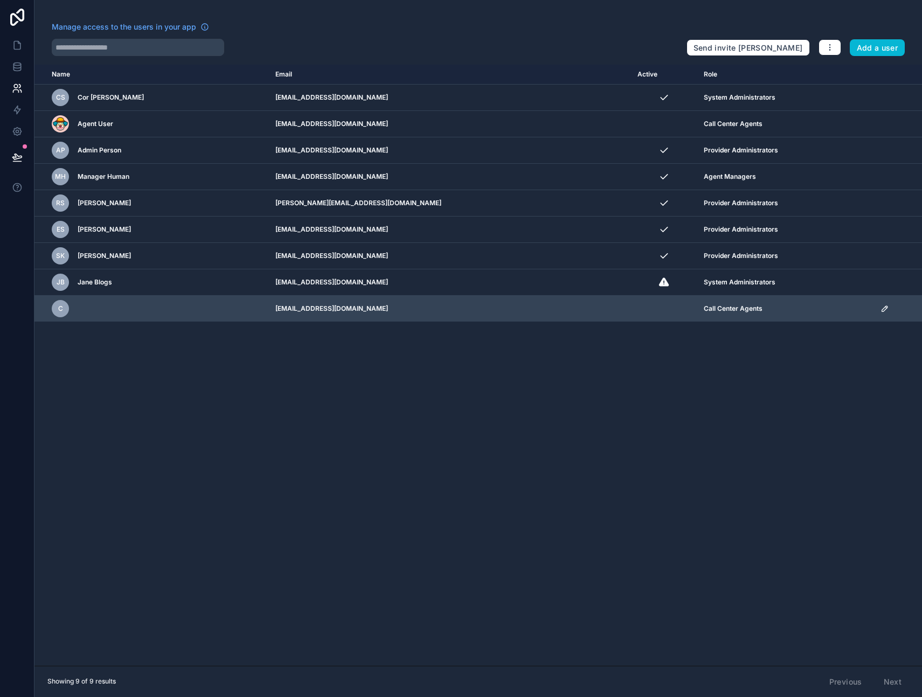
click at [881, 307] on icon "scrollable content" at bounding box center [885, 308] width 9 height 9
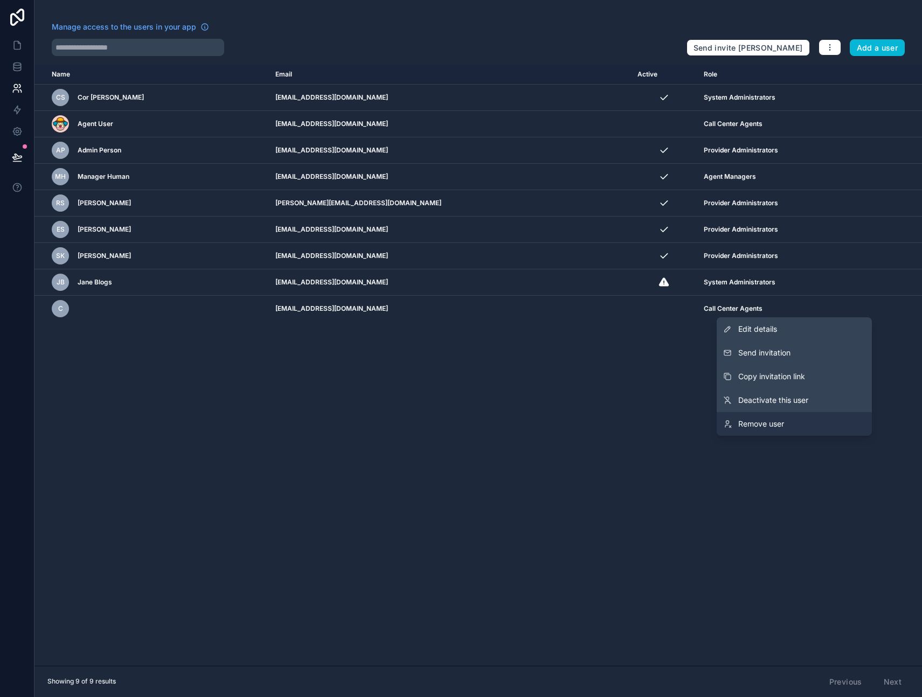
click at [753, 423] on span "Remove user" at bounding box center [761, 424] width 46 height 11
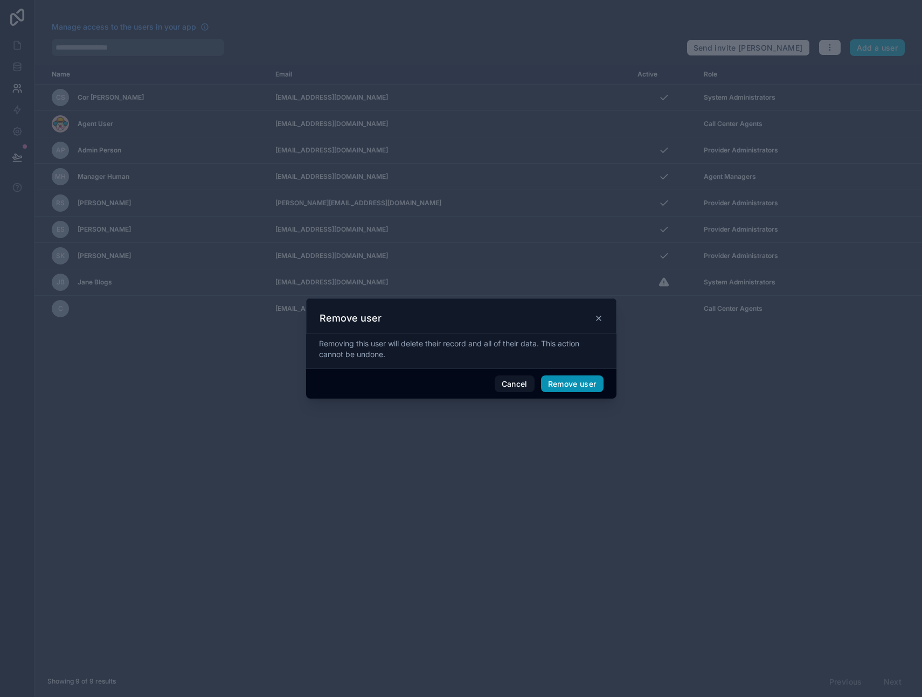
click at [560, 380] on button "Remove user" at bounding box center [572, 384] width 63 height 17
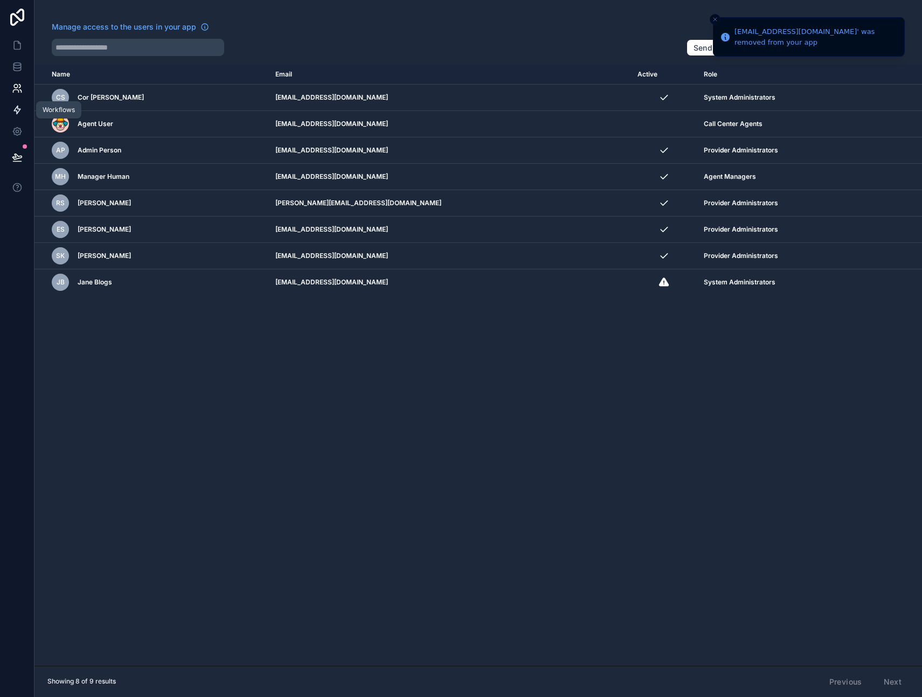
click at [15, 107] on icon at bounding box center [17, 110] width 11 height 11
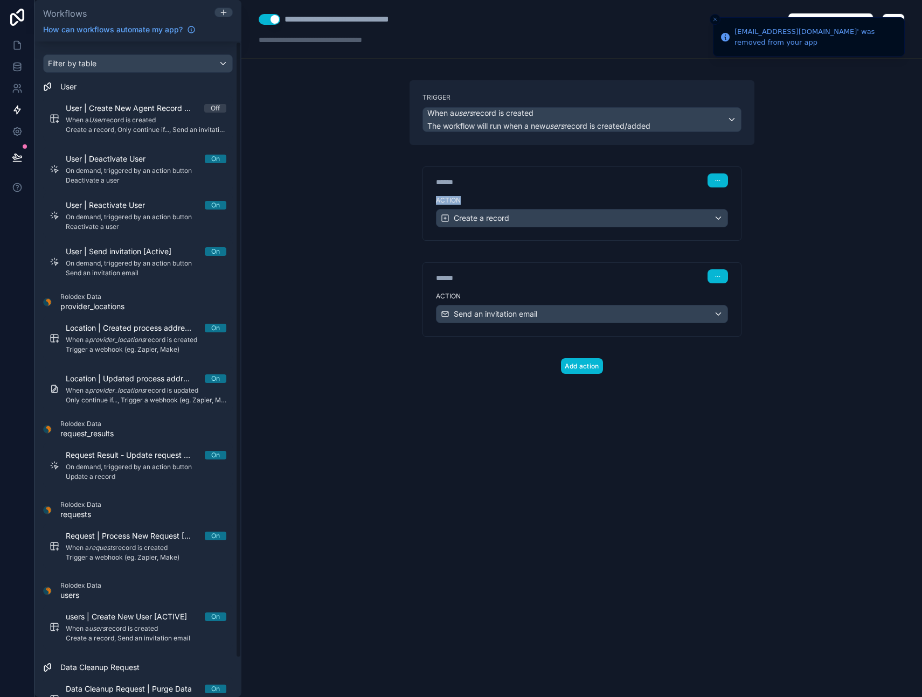
drag, startPoint x: 876, startPoint y: 192, endPoint x: 878, endPoint y: 140, distance: 51.8
click at [877, 186] on div "**********" at bounding box center [581, 348] width 681 height 697
click at [715, 18] on icon "Close toast" at bounding box center [715, 19] width 6 height 6
click at [894, 23] on icon "button" at bounding box center [893, 21] width 9 height 9
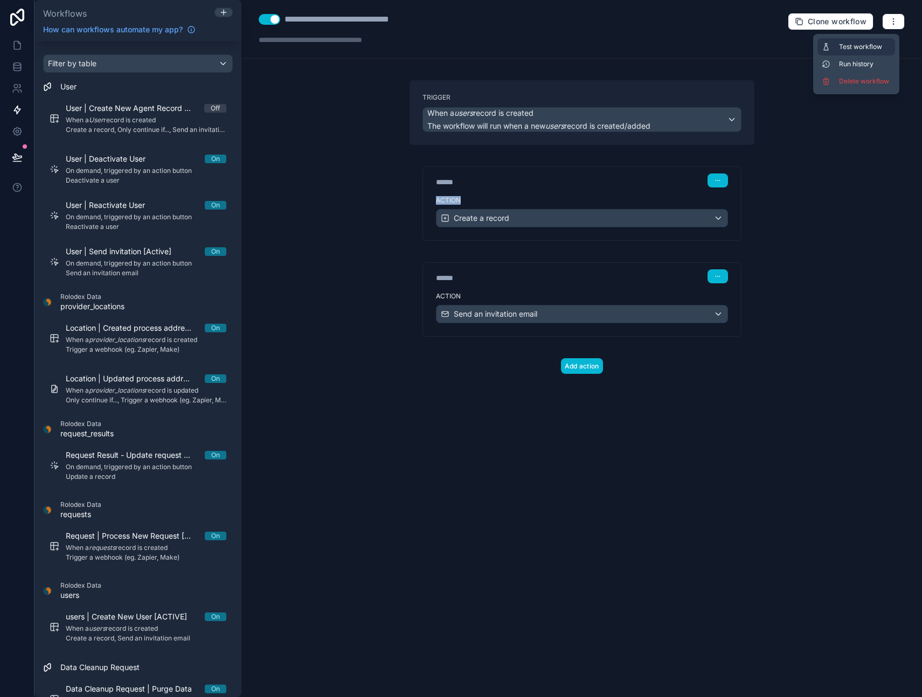
click at [859, 43] on span "Test workflow" at bounding box center [865, 47] width 52 height 9
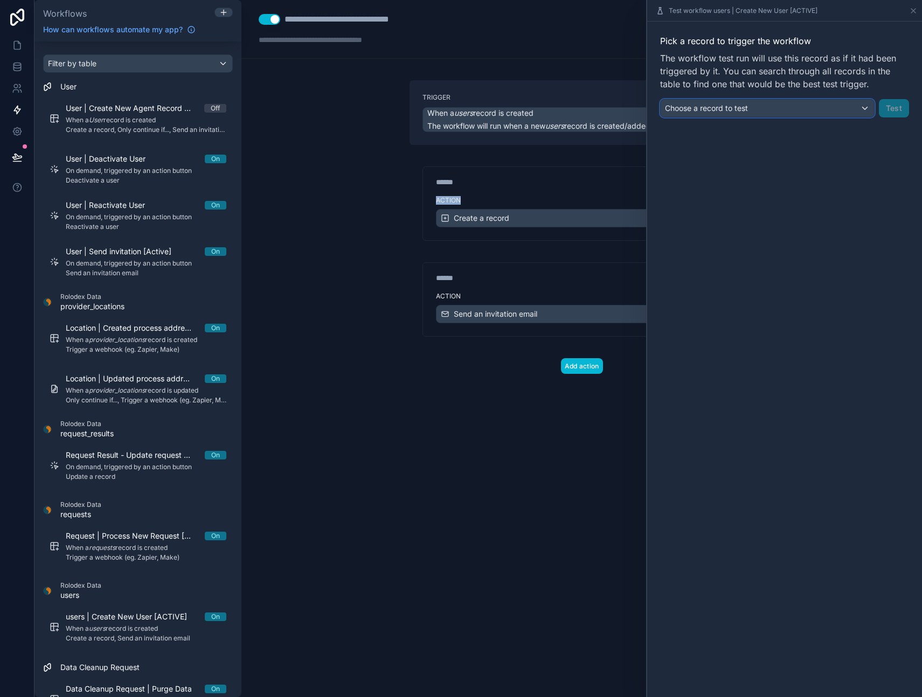
click at [760, 111] on div "Choose a record to test" at bounding box center [767, 108] width 213 height 17
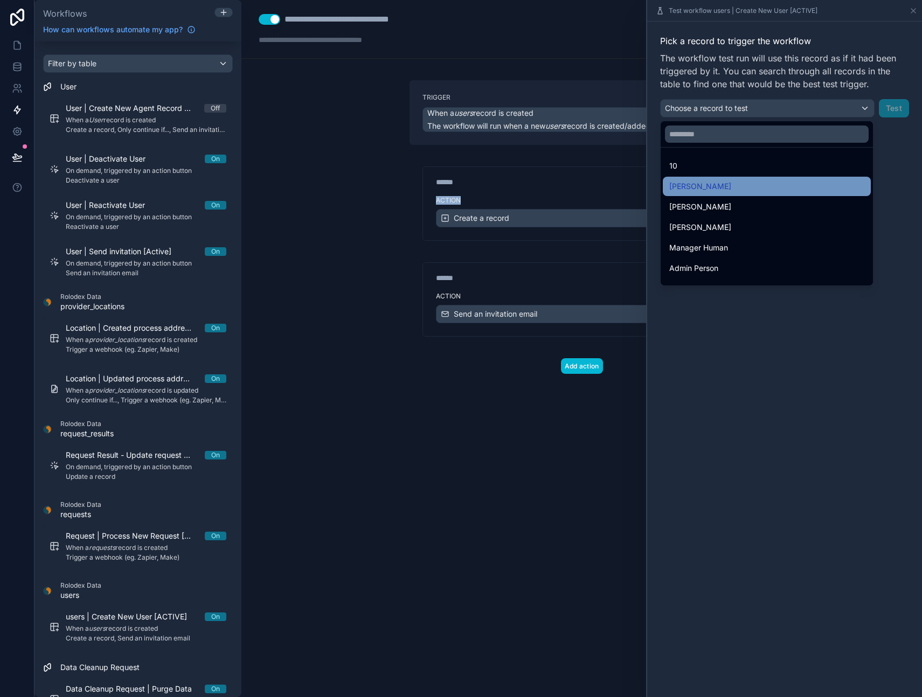
click at [694, 164] on ul "10 [PERSON_NAME] [PERSON_NAME] [PERSON_NAME] Manager Human Admin Person Agent U…" at bounding box center [767, 217] width 212 height 138
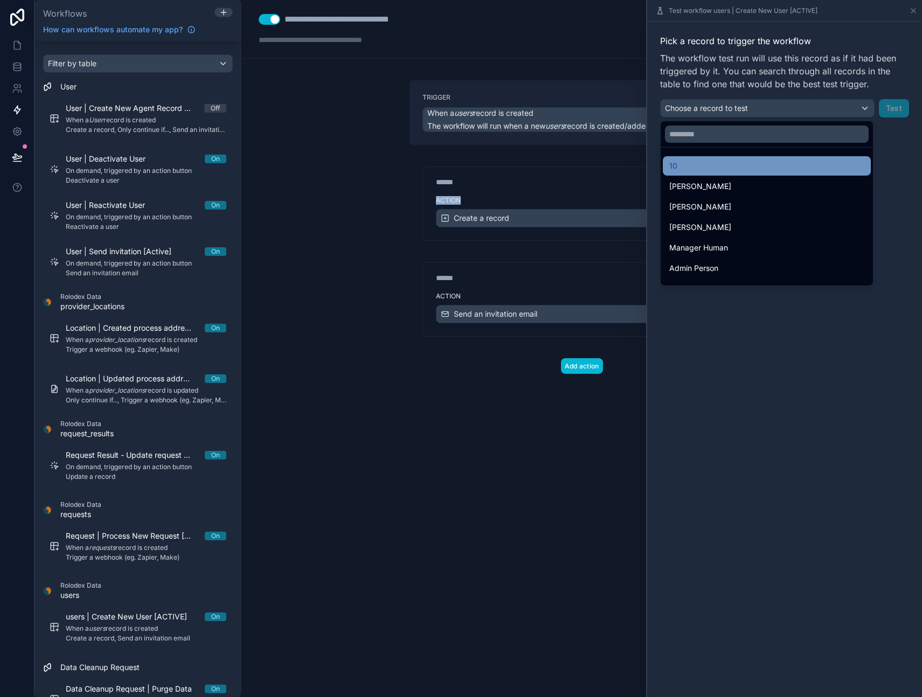
click at [697, 162] on div "10" at bounding box center [766, 166] width 195 height 13
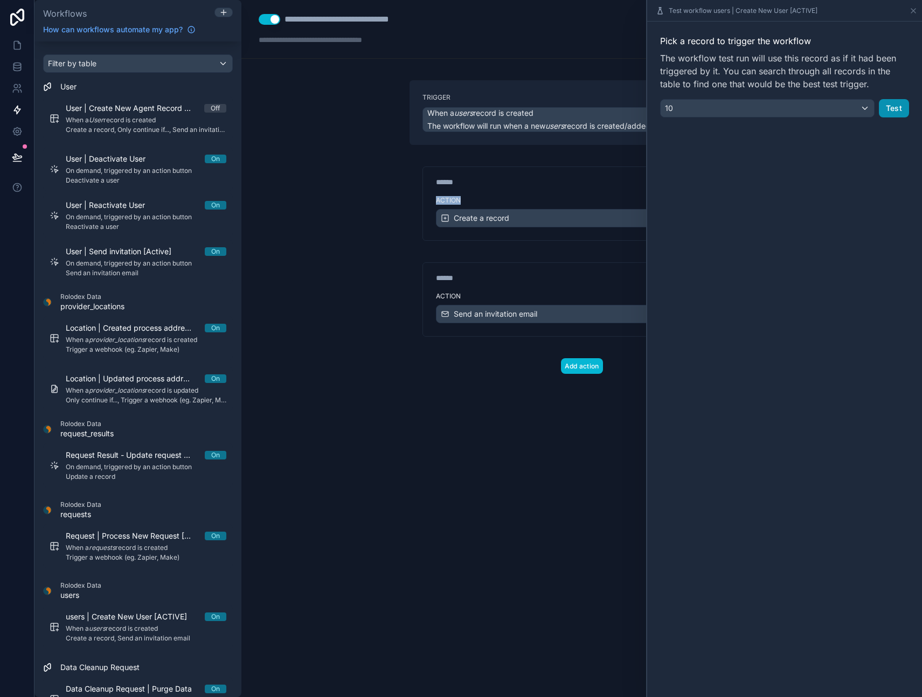
click at [890, 109] on button "Test" at bounding box center [894, 108] width 30 height 18
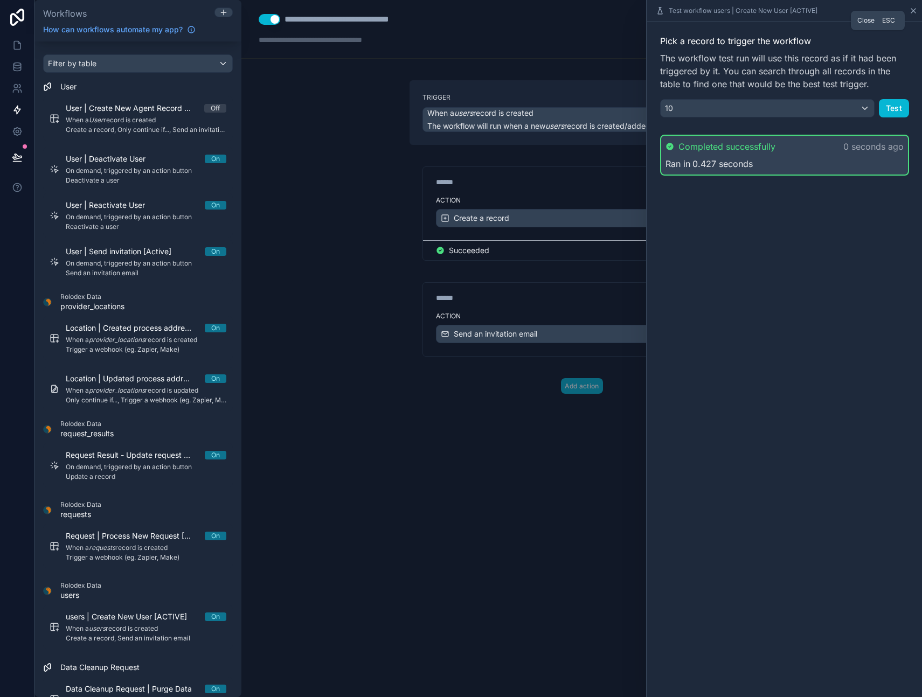
click at [913, 10] on icon at bounding box center [913, 11] width 4 height 4
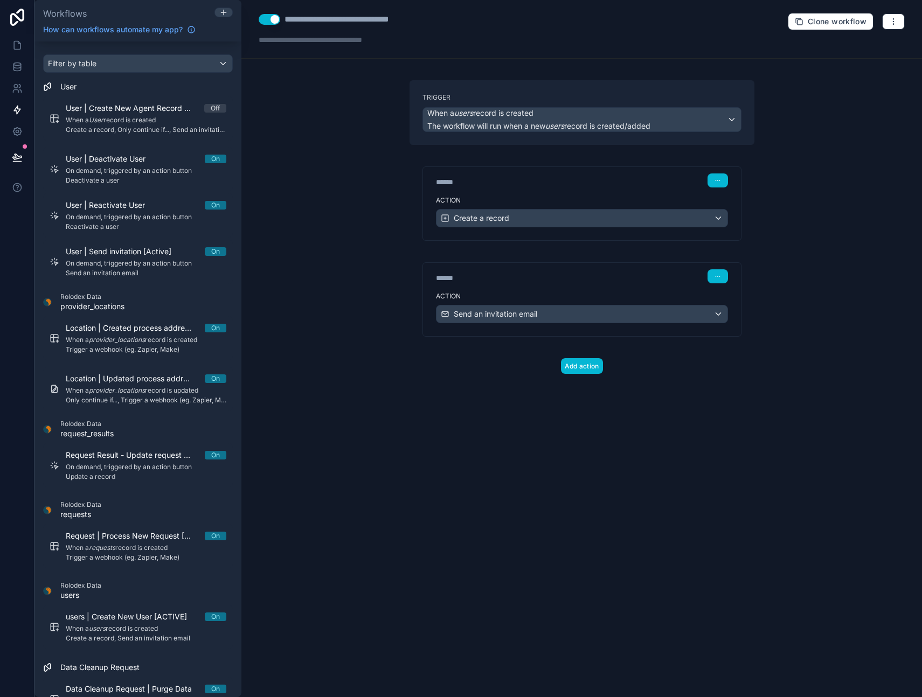
click at [680, 445] on div "**********" at bounding box center [581, 348] width 681 height 697
